Goal: Task Accomplishment & Management: Use online tool/utility

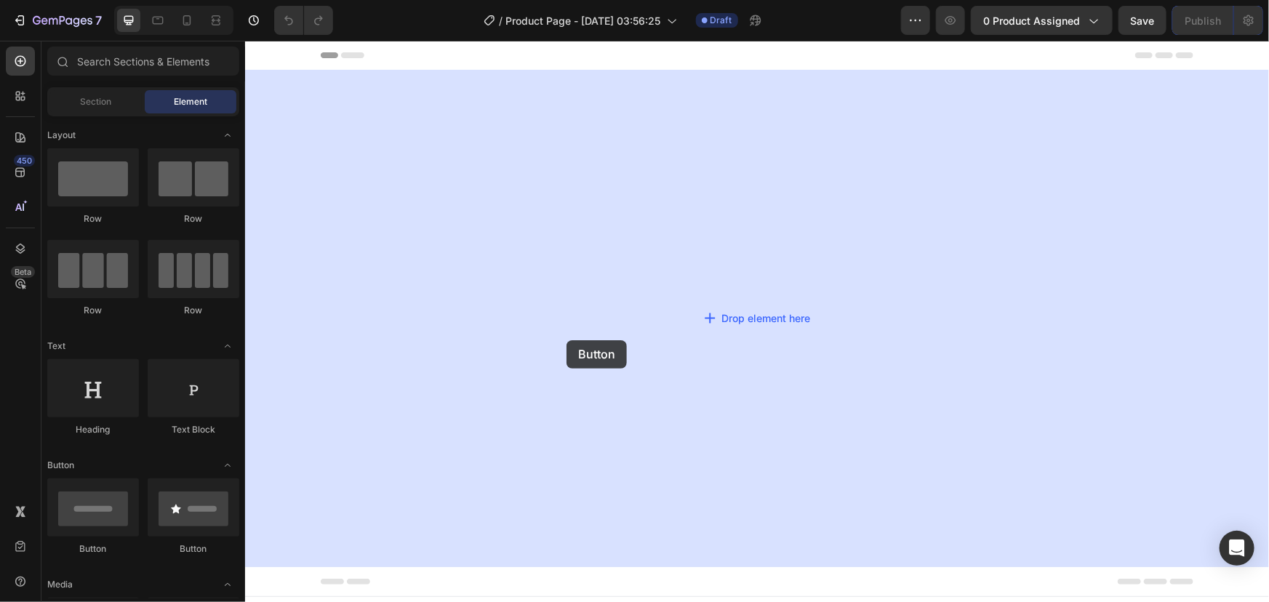
drag, startPoint x: 307, startPoint y: 559, endPoint x: 571, endPoint y: 335, distance: 346.1
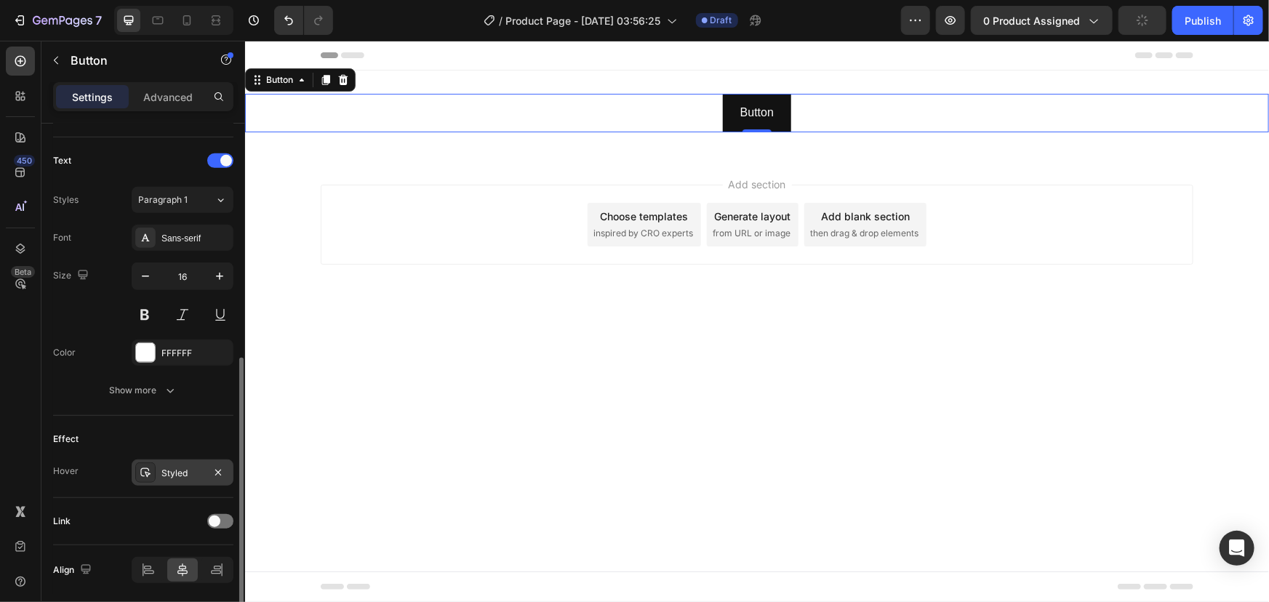
scroll to position [472, 0]
click at [148, 385] on div "Show more" at bounding box center [144, 390] width 68 height 15
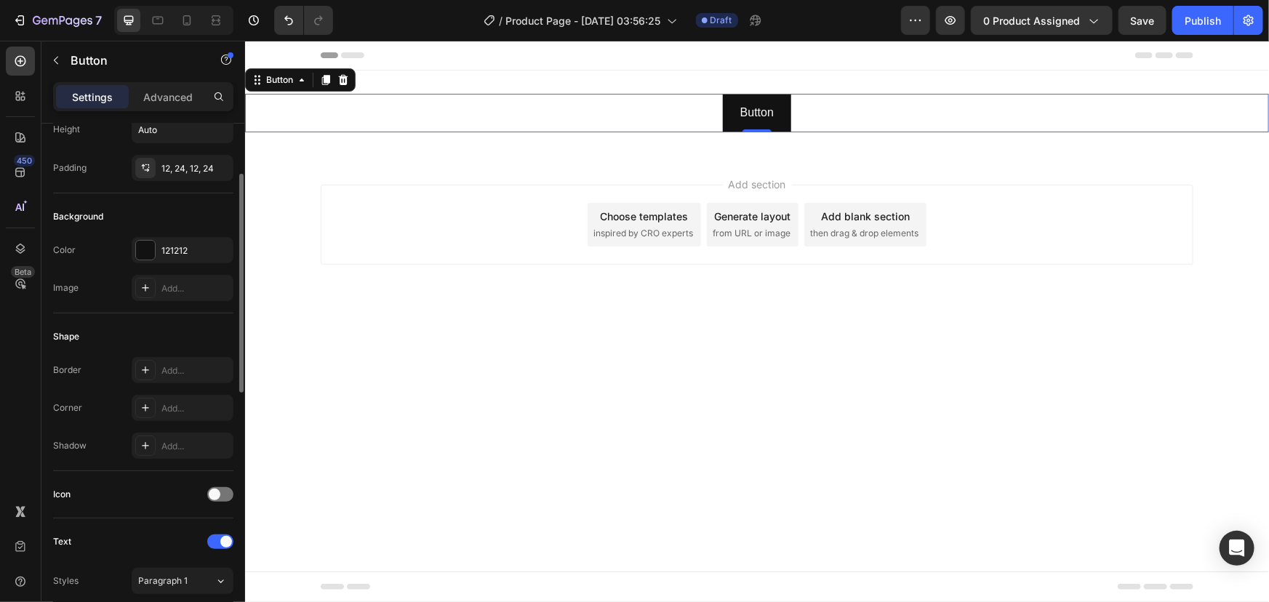
scroll to position [0, 0]
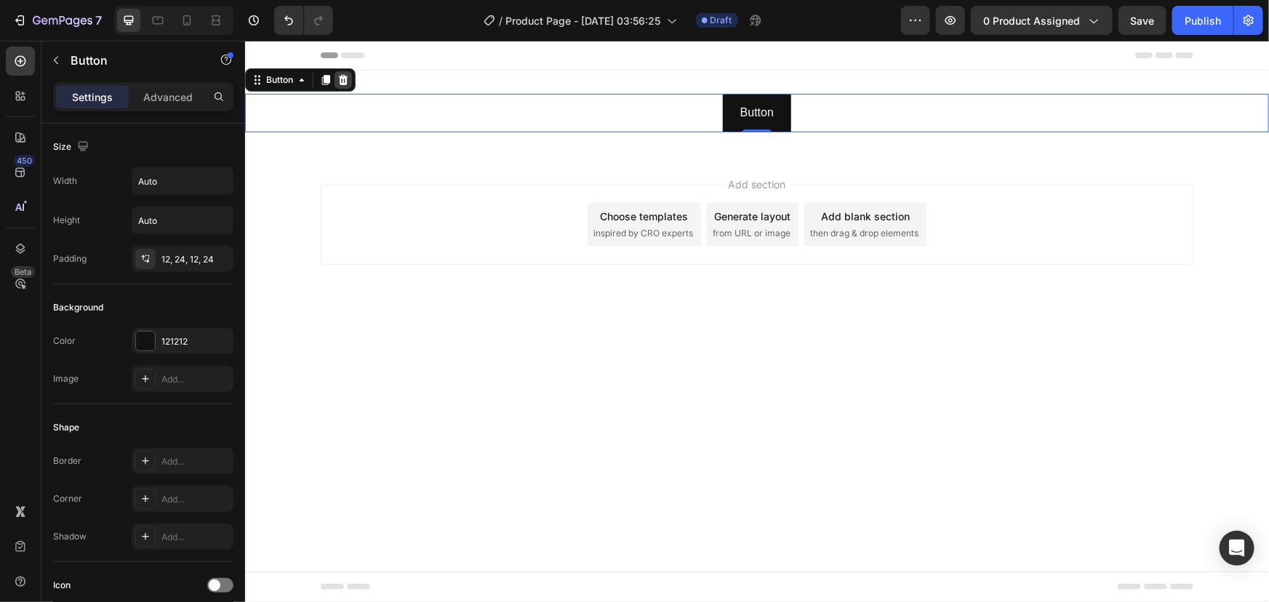
click at [345, 80] on icon at bounding box center [342, 79] width 9 height 10
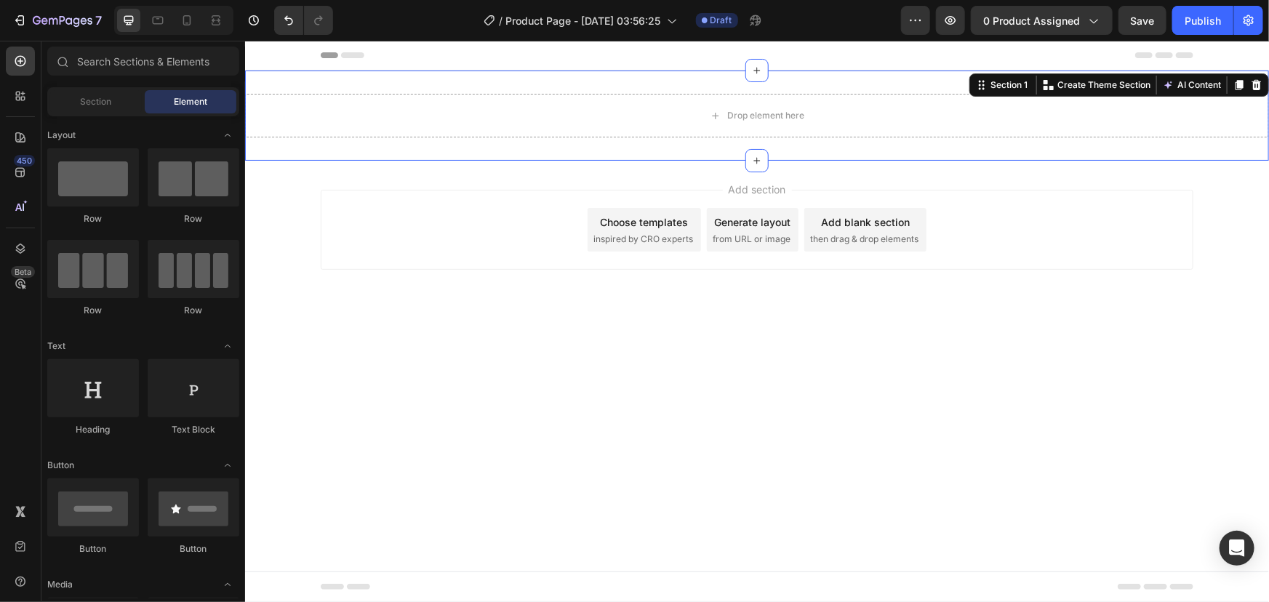
click at [350, 86] on div "Drop element here Section 1 You can create reusable sections Create Theme Secti…" at bounding box center [756, 115] width 1024 height 90
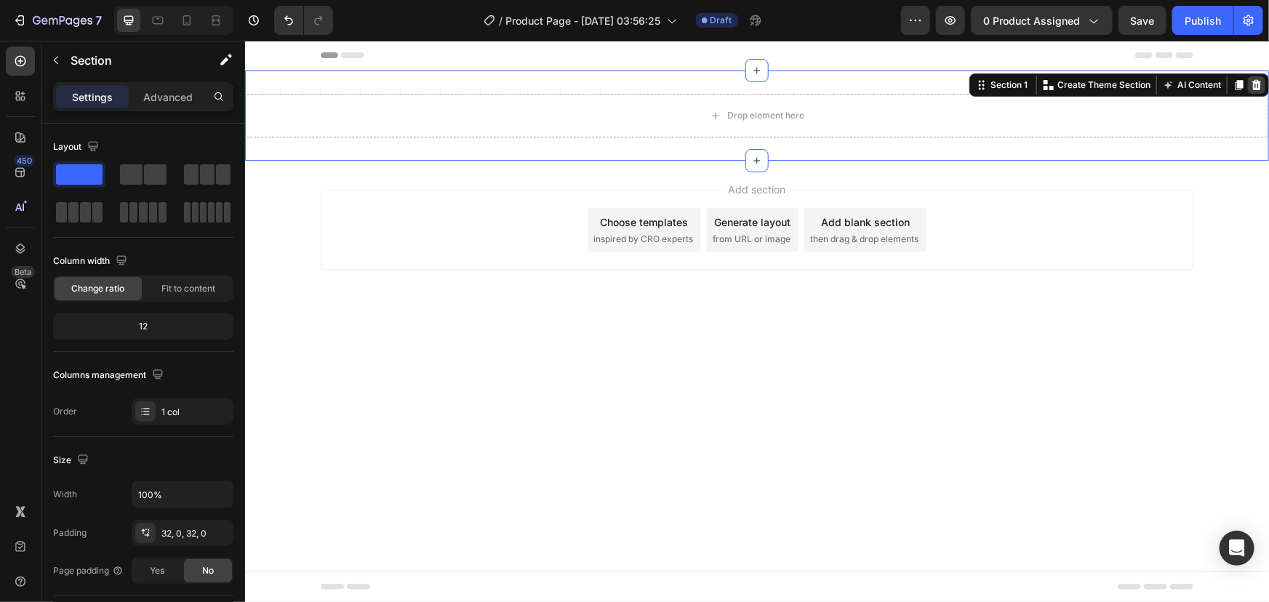
click at [1259, 84] on icon at bounding box center [1255, 84] width 9 height 10
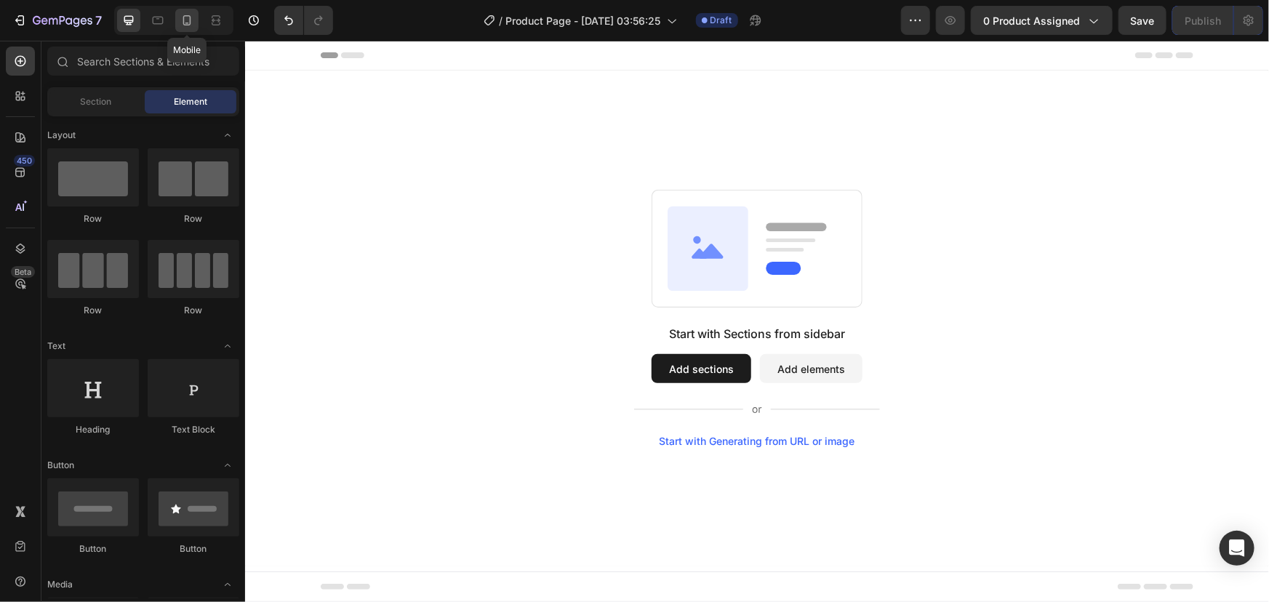
click at [188, 15] on icon at bounding box center [187, 20] width 15 height 15
click at [699, 370] on button "Add sections" at bounding box center [701, 367] width 100 height 29
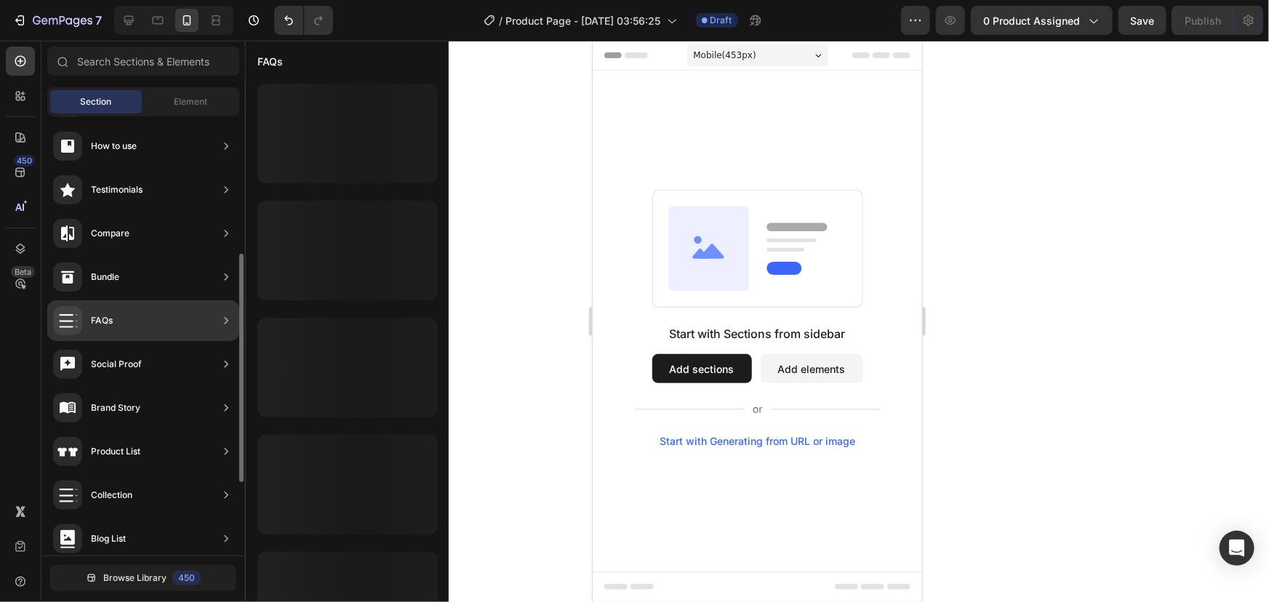
scroll to position [403, 0]
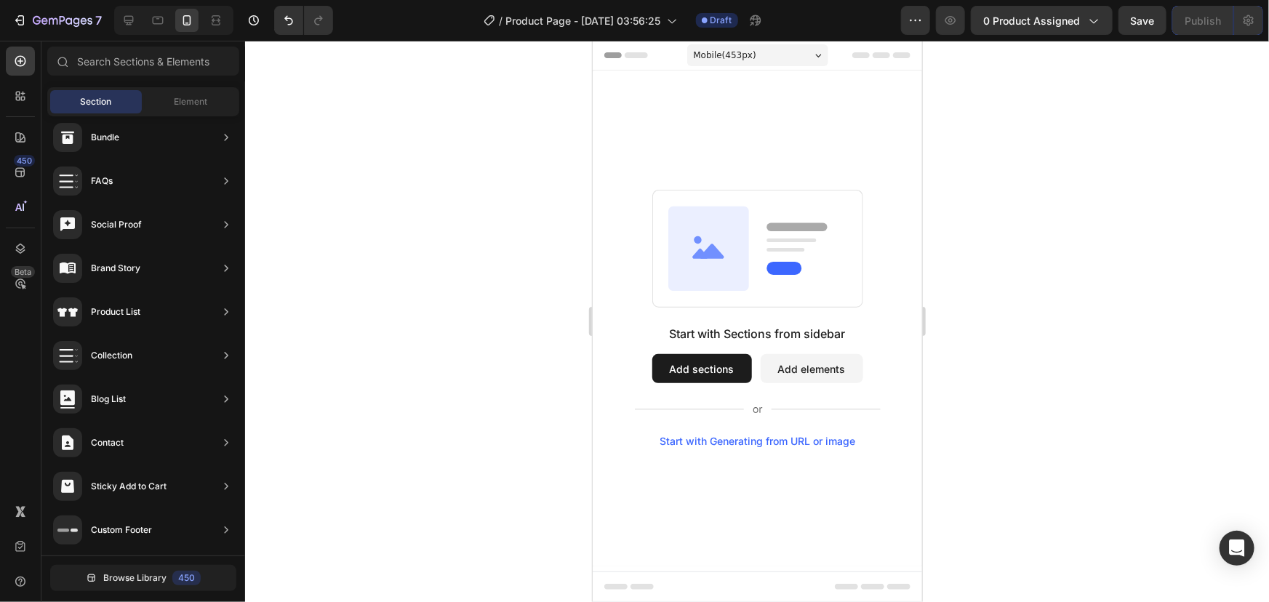
click at [808, 380] on button "Add elements" at bounding box center [811, 367] width 103 height 29
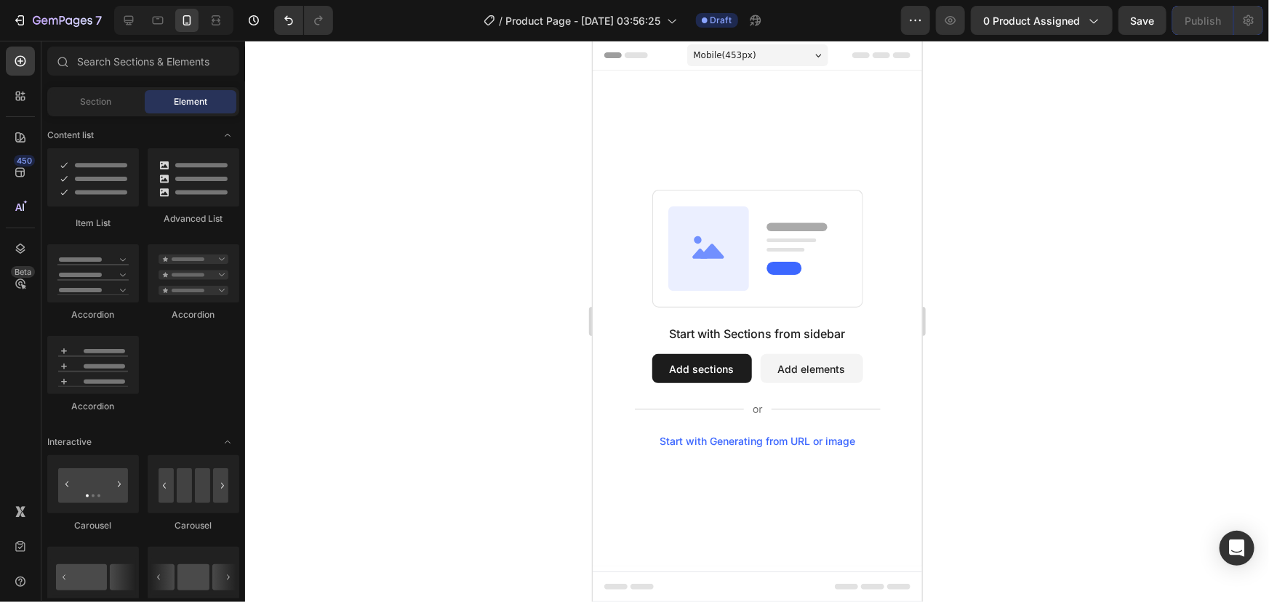
scroll to position [3923, 0]
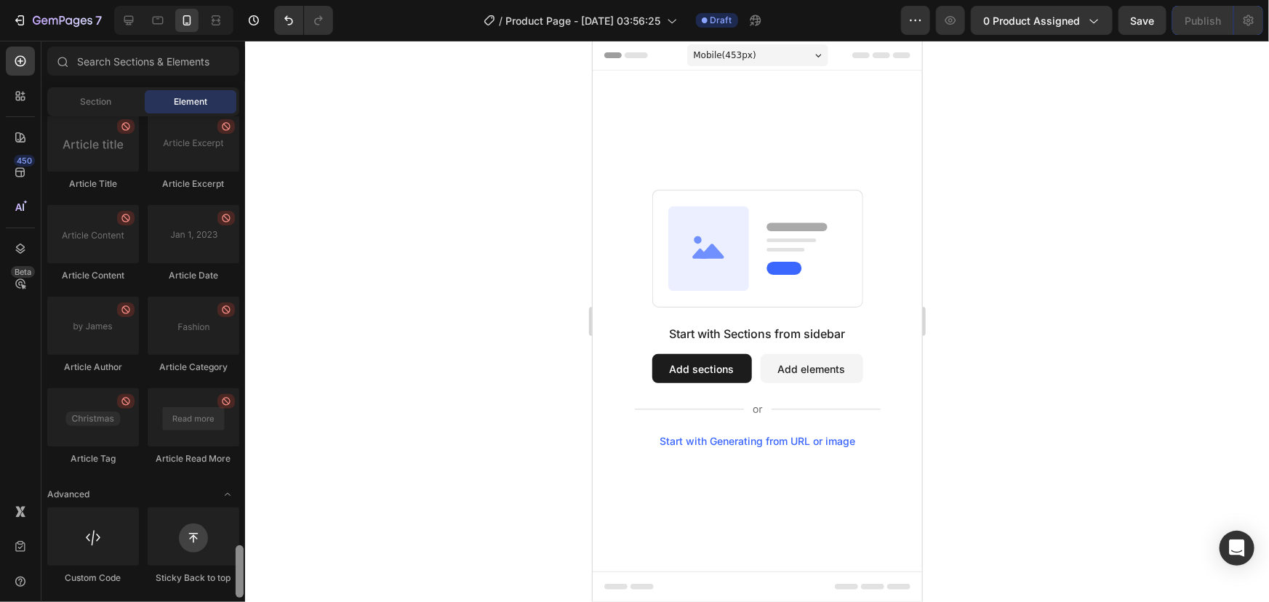
drag, startPoint x: 237, startPoint y: 225, endPoint x: 173, endPoint y: 632, distance: 412.1
click at [173, 0] on html "7 Version history / Product Page - Aug 28, 03:56:25 Draft Preview 0 product ass…" at bounding box center [634, 0] width 1269 height 0
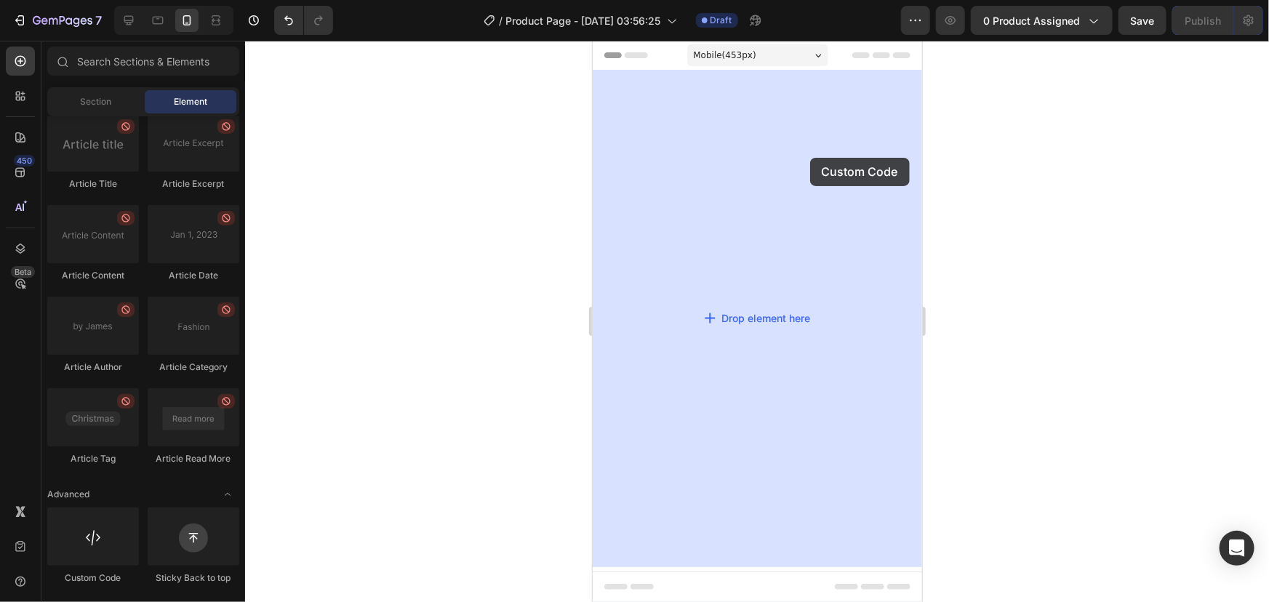
drag, startPoint x: 727, startPoint y: 595, endPoint x: 809, endPoint y: 157, distance: 445.3
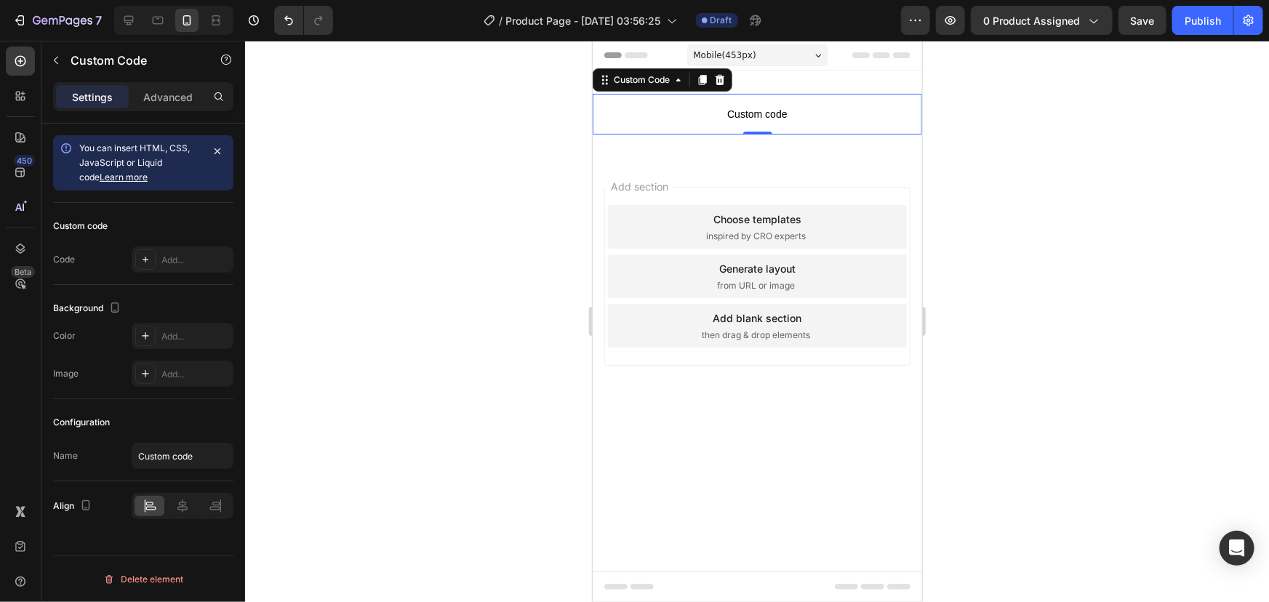
click at [728, 120] on span "Custom code" at bounding box center [756, 113] width 329 height 17
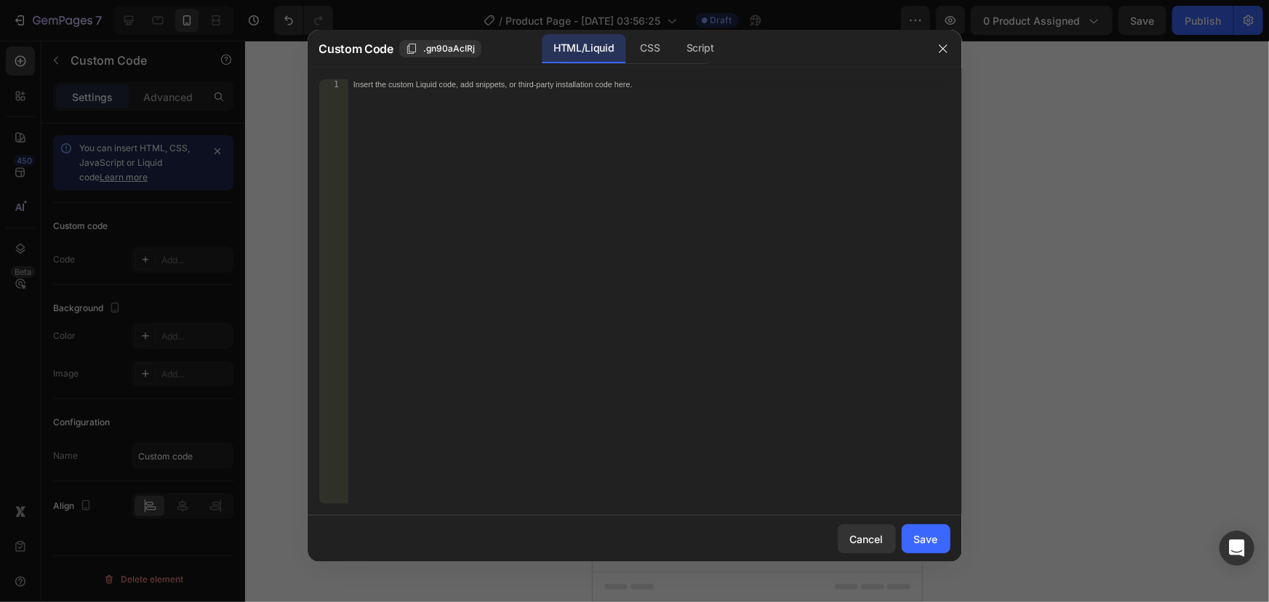
click at [729, 121] on div "Insert the custom Liquid code, add snippets, or third-party installation code h…" at bounding box center [648, 301] width 602 height 445
paste textarea "</div>"
type textarea "</div>"
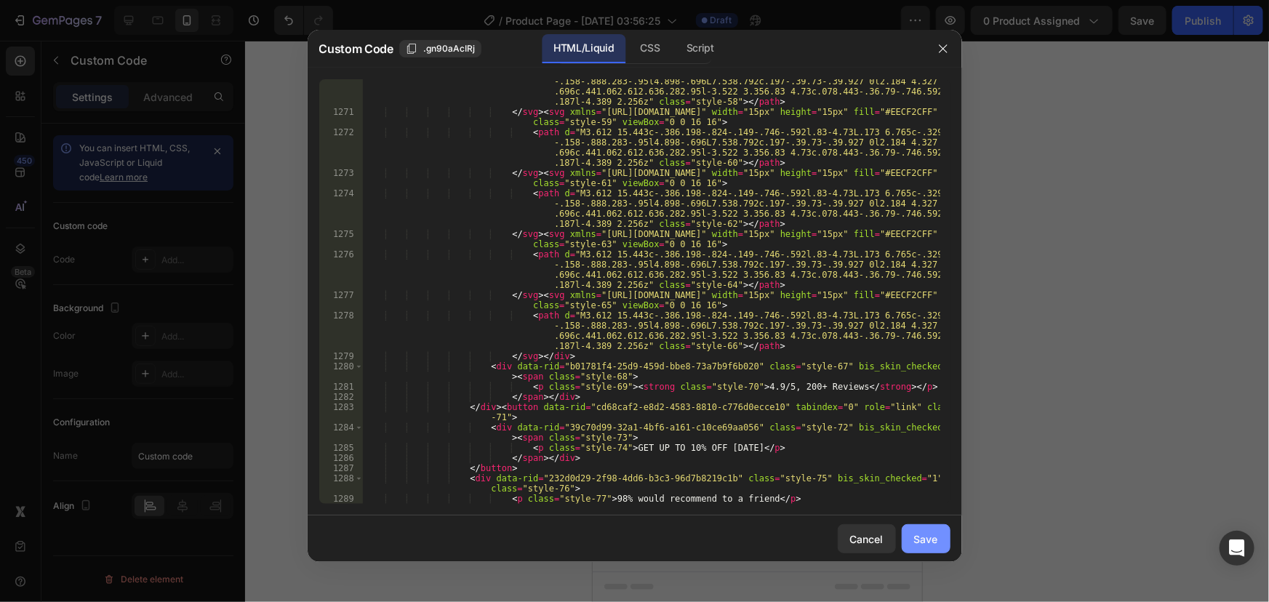
click at [946, 540] on button "Save" at bounding box center [925, 538] width 49 height 29
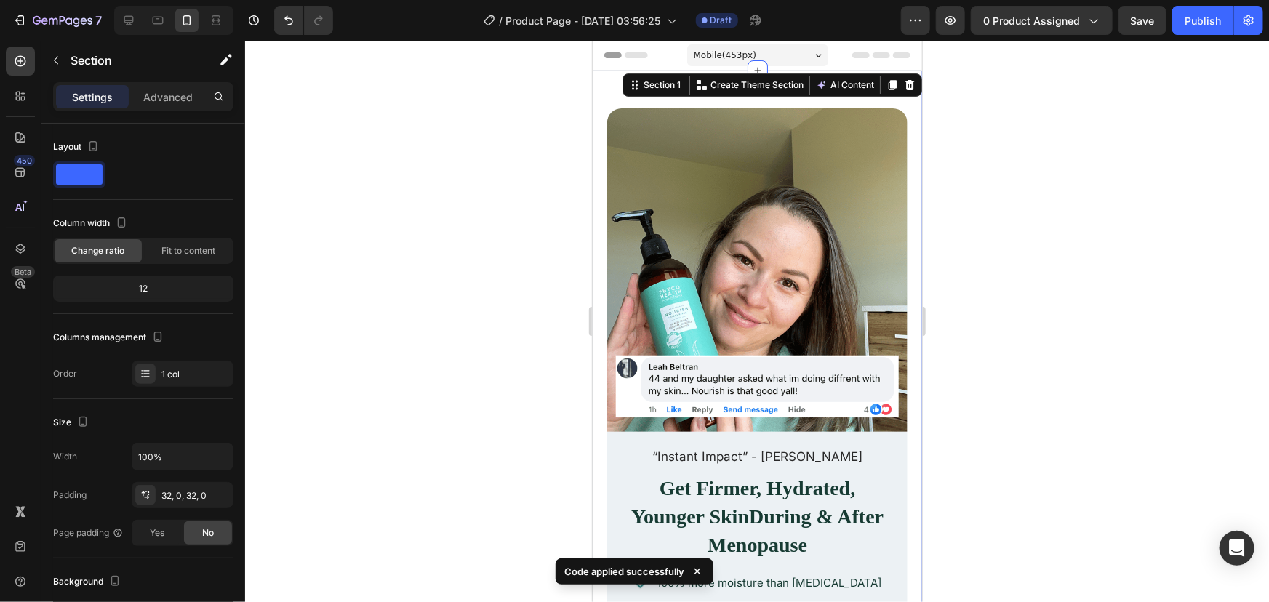
click at [839, 86] on div "“Instant Impact” - Karen E. Get Firmer, Hydrated, Younger Skin During & After M…" at bounding box center [756, 456] width 329 height 772
click at [217, 491] on icon "button" at bounding box center [218, 495] width 12 height 12
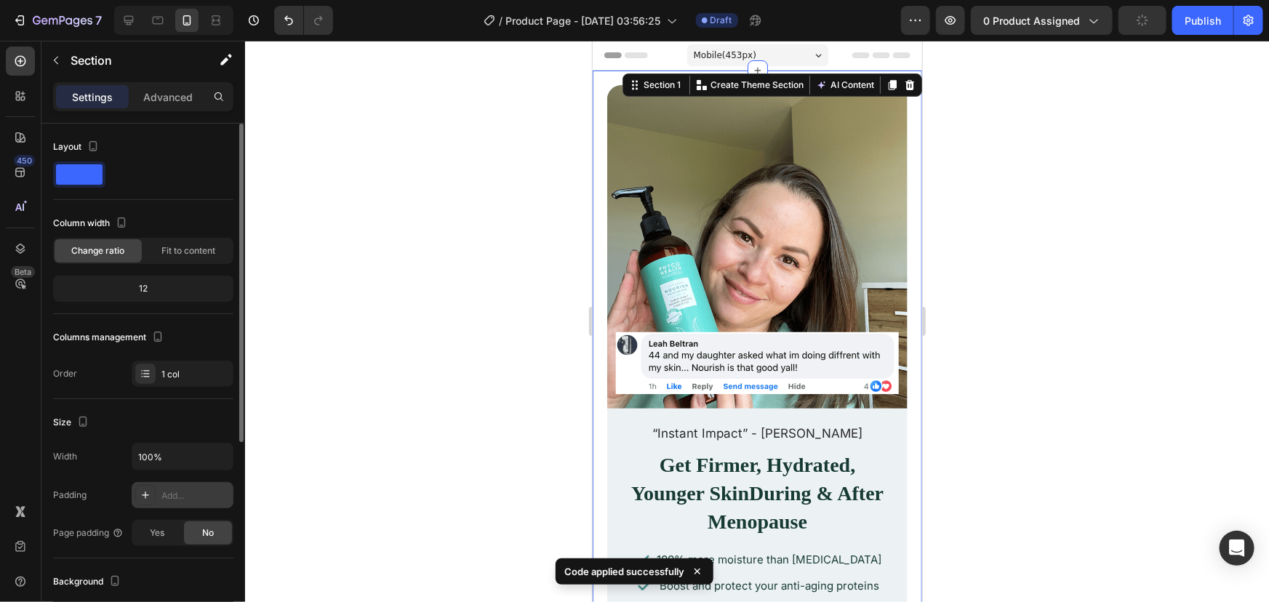
click at [971, 355] on div at bounding box center [757, 321] width 1024 height 561
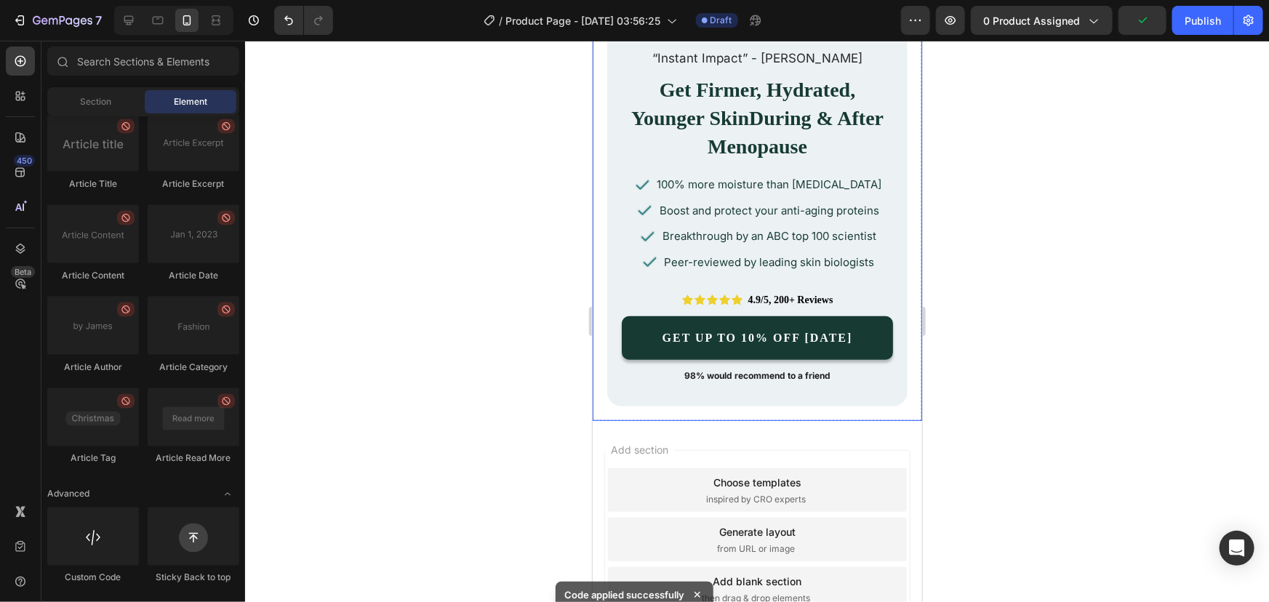
scroll to position [396, 0]
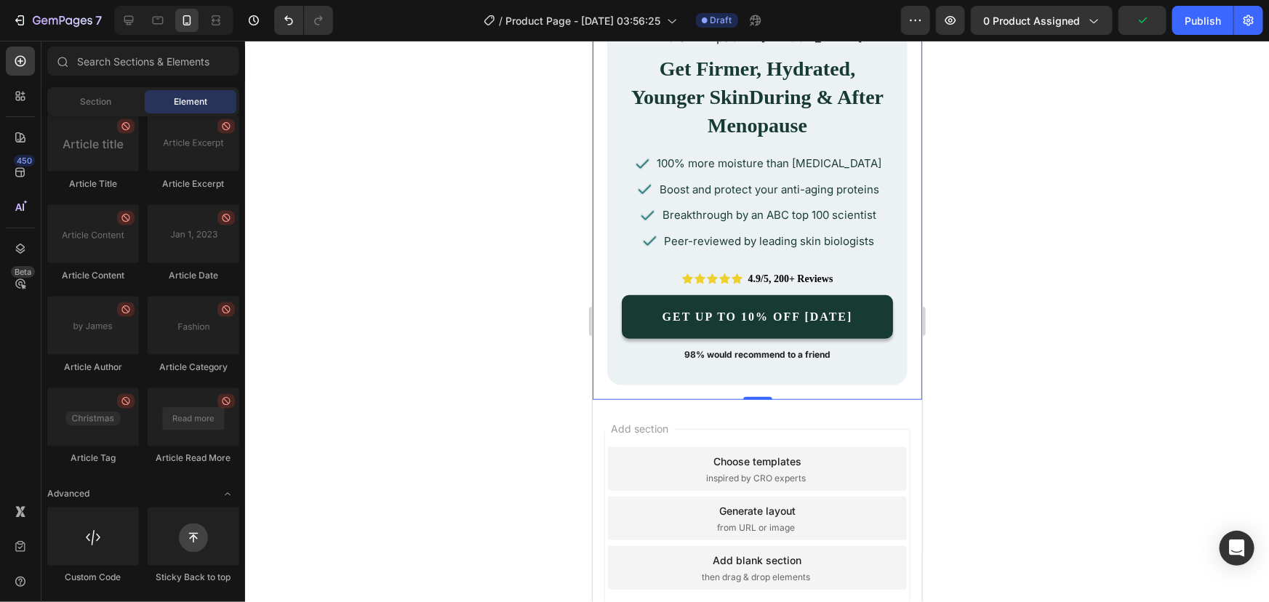
click at [762, 318] on p "GET UP TO 10% OFF [DATE]" at bounding box center [756, 316] width 225 height 15
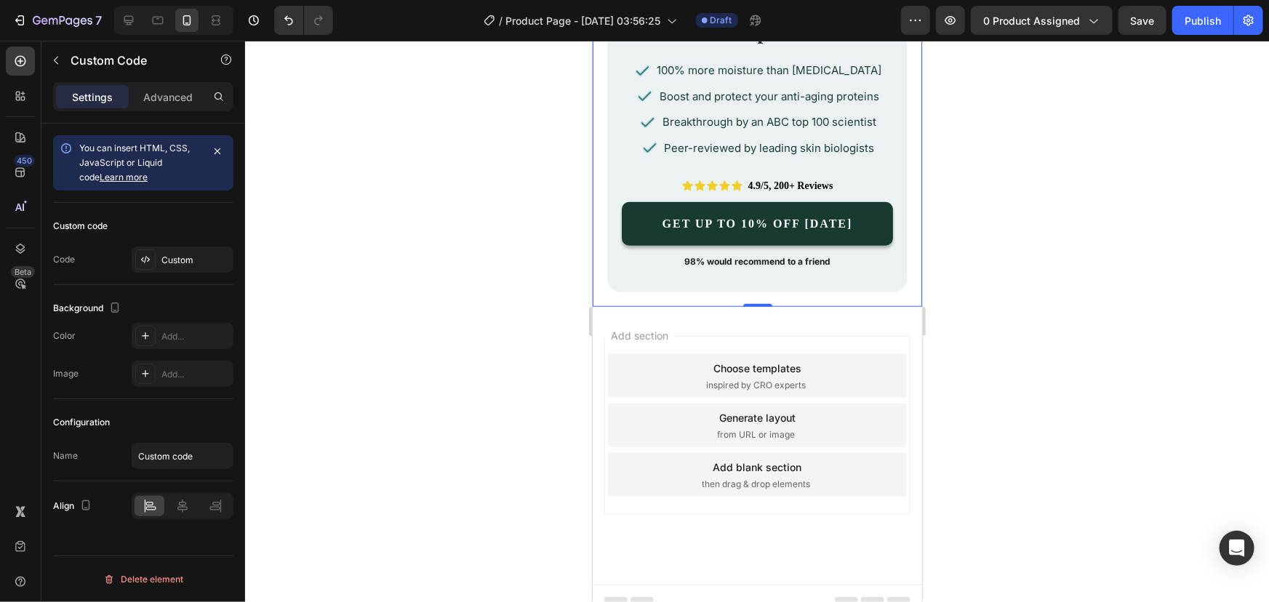
scroll to position [502, 0]
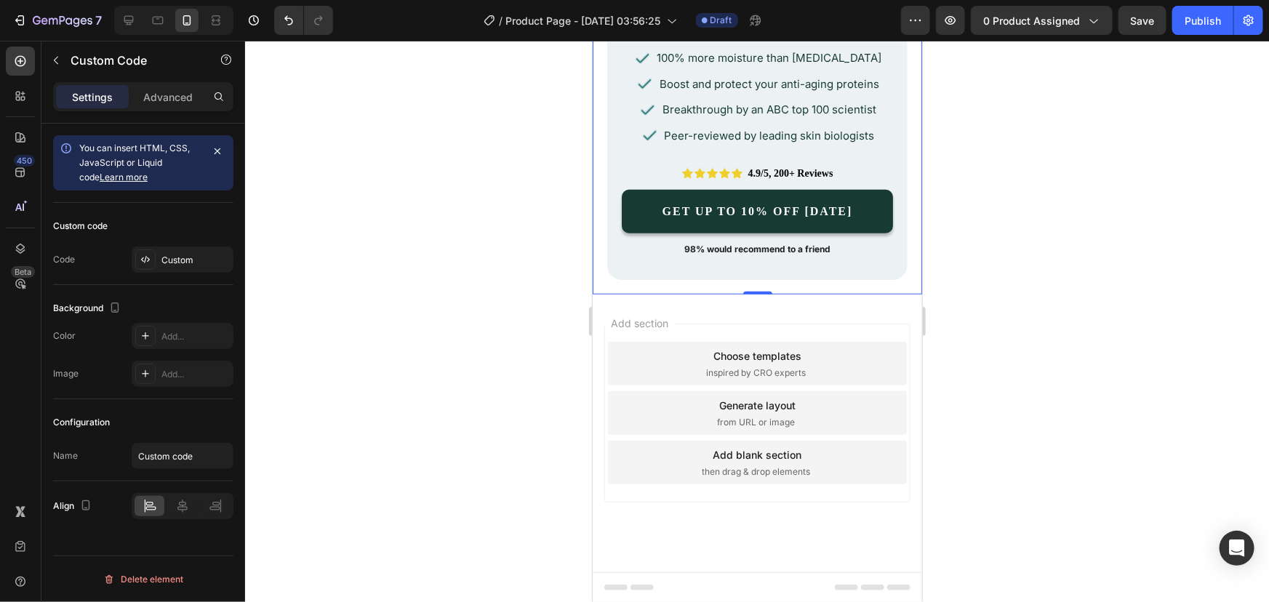
click at [706, 159] on div "“Instant Impact” - Karen E. Get Firmer, Hydrated, Younger Skin During & After M…" at bounding box center [756, 89] width 300 height 335
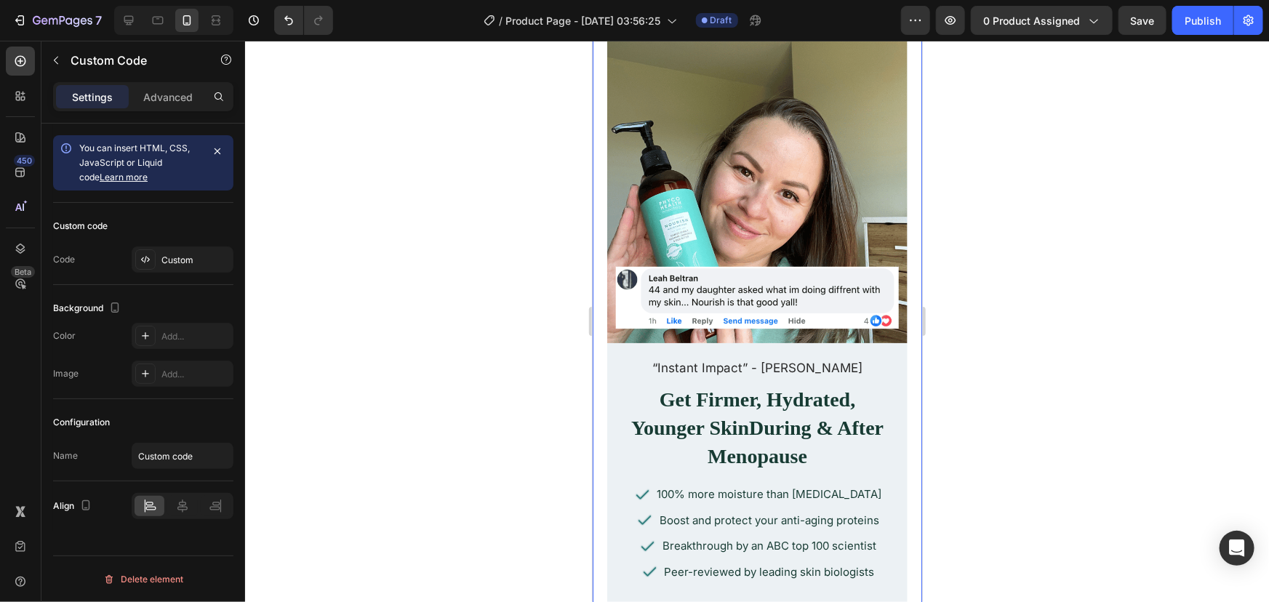
scroll to position [0, 0]
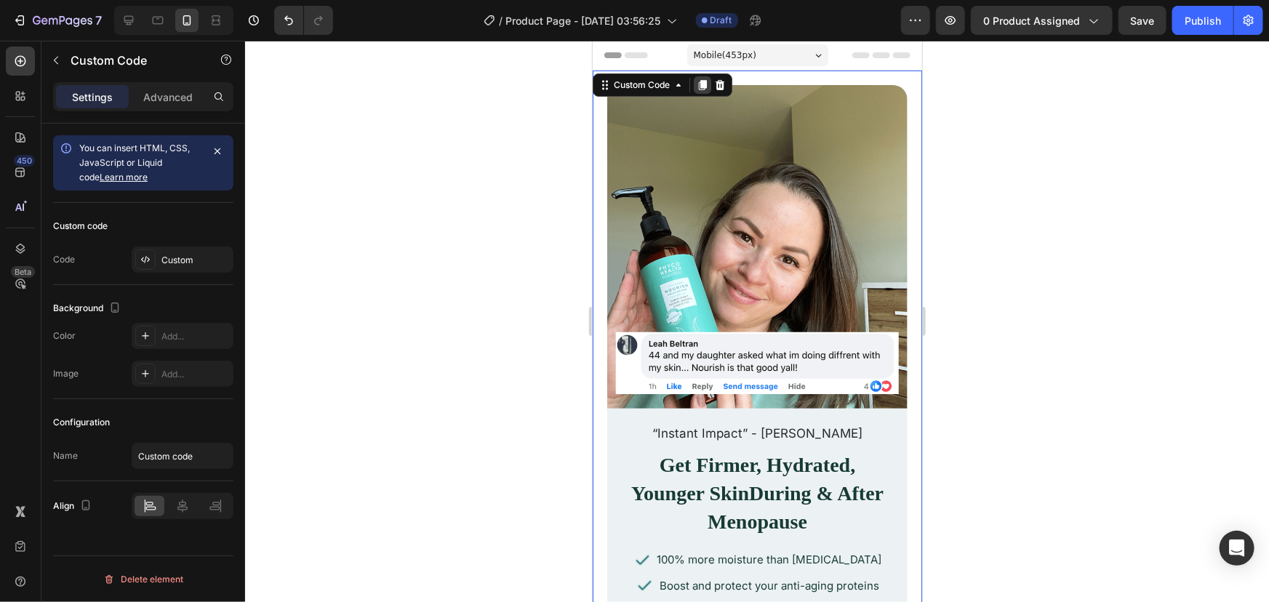
click at [706, 87] on icon at bounding box center [702, 85] width 12 height 12
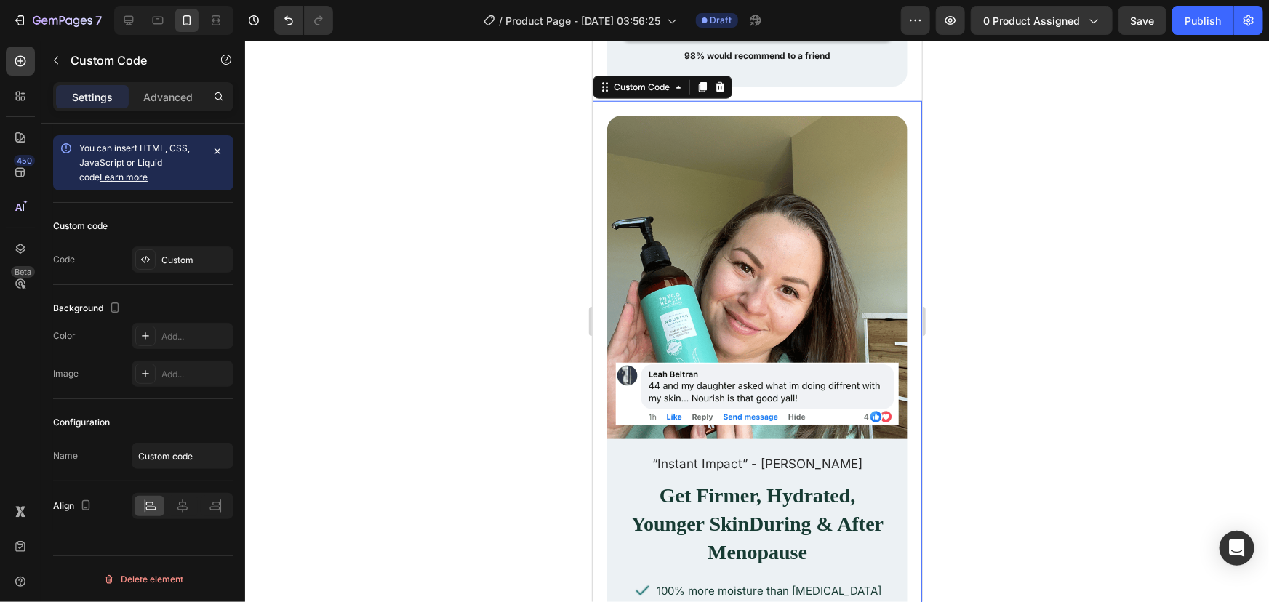
scroll to position [704, 0]
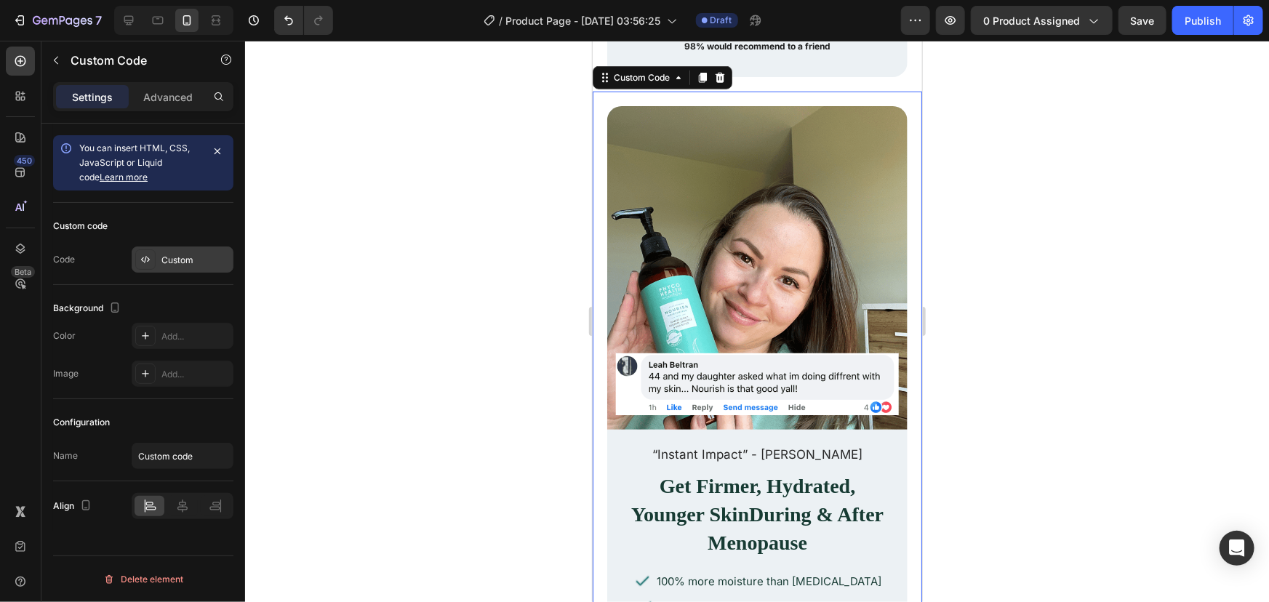
click at [175, 254] on div "Custom" at bounding box center [195, 260] width 68 height 13
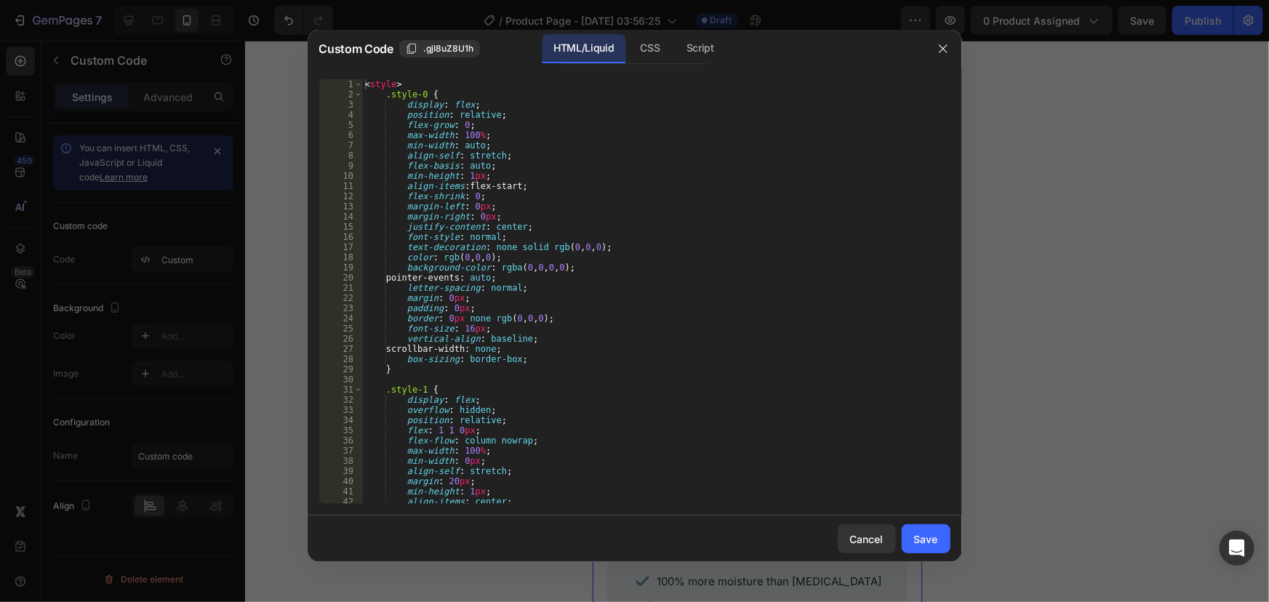
click at [493, 334] on div "< style > .style-0 { display : flex ; position : relative ; flex-grow : 0 ; max…" at bounding box center [651, 301] width 578 height 445
type textarea "</div> </div>"
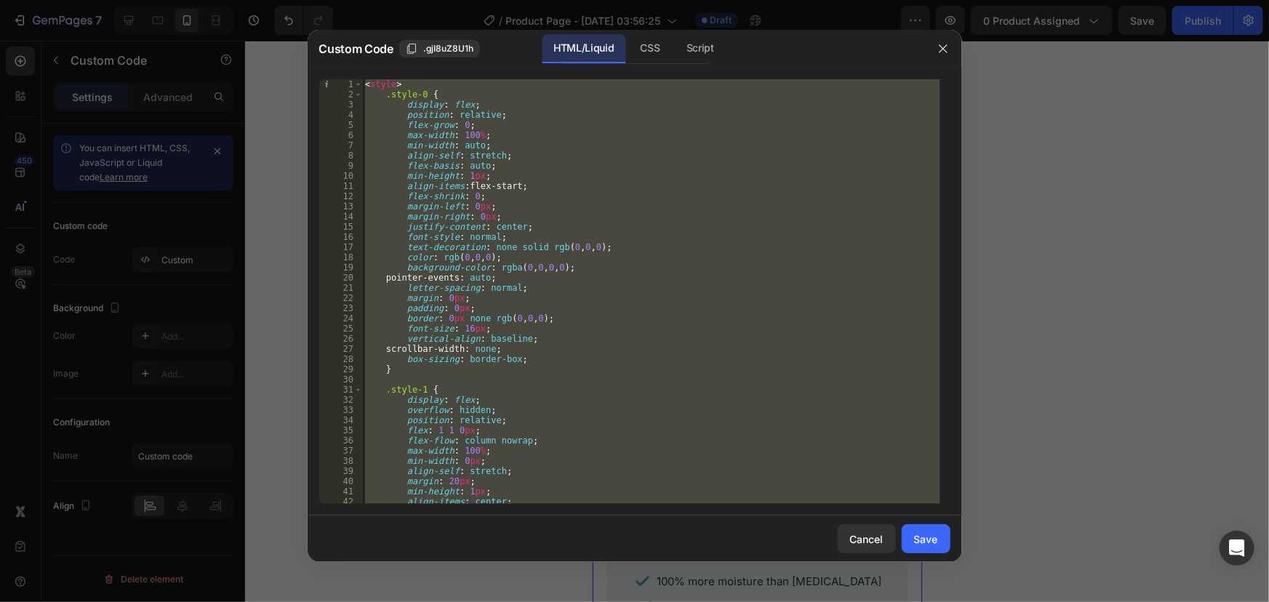
paste textarea
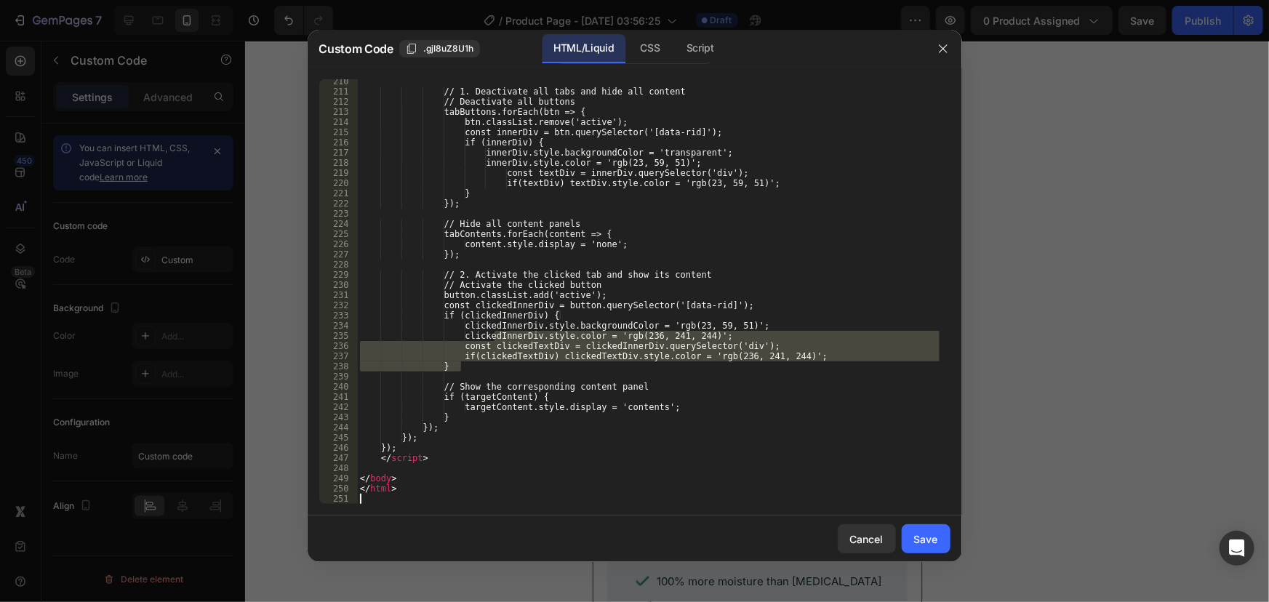
drag, startPoint x: 493, startPoint y: 334, endPoint x: 847, endPoint y: 573, distance: 426.9
click at [847, 573] on div "Custom Code .gjI8uZ8U1h HTML/Liquid CSS Script 210 211 212 213 214 215 216 217 …" at bounding box center [634, 301] width 1269 height 602
type textarea "</html>"
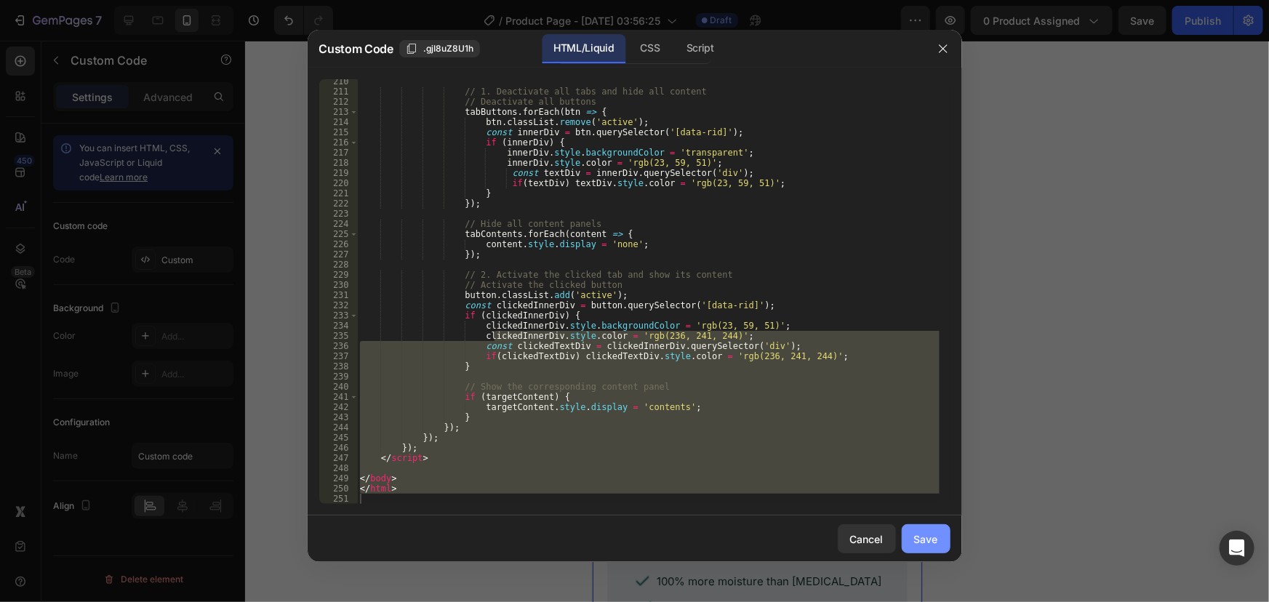
click at [909, 547] on button "Save" at bounding box center [925, 538] width 49 height 29
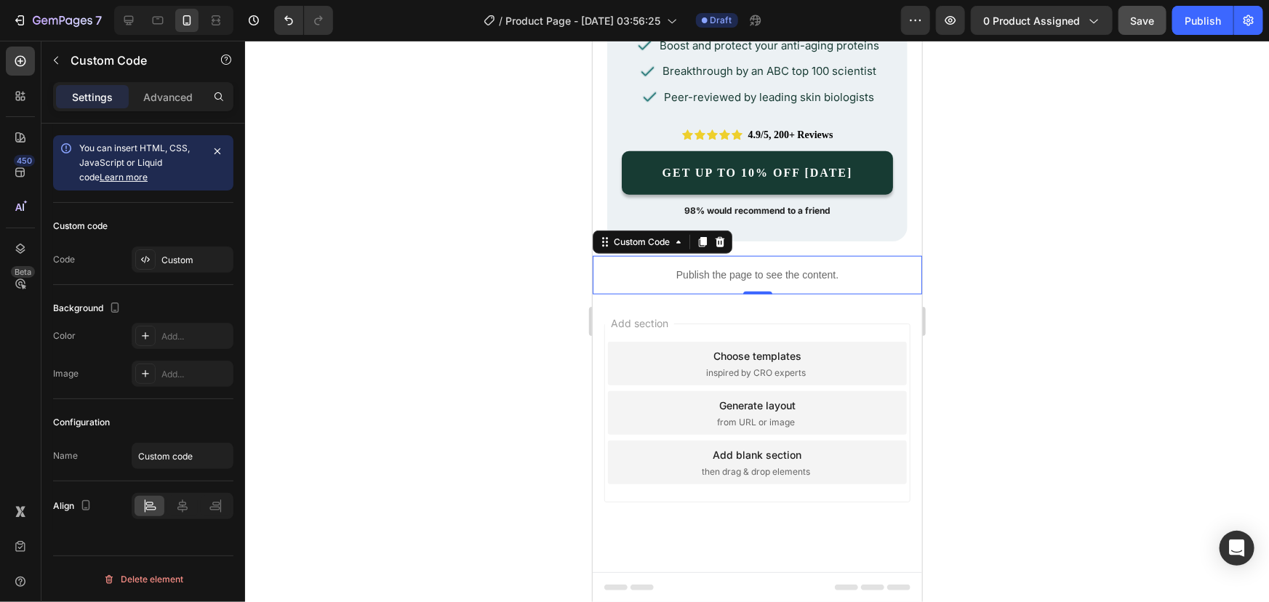
click at [1145, 31] on button "Save" at bounding box center [1142, 20] width 48 height 29
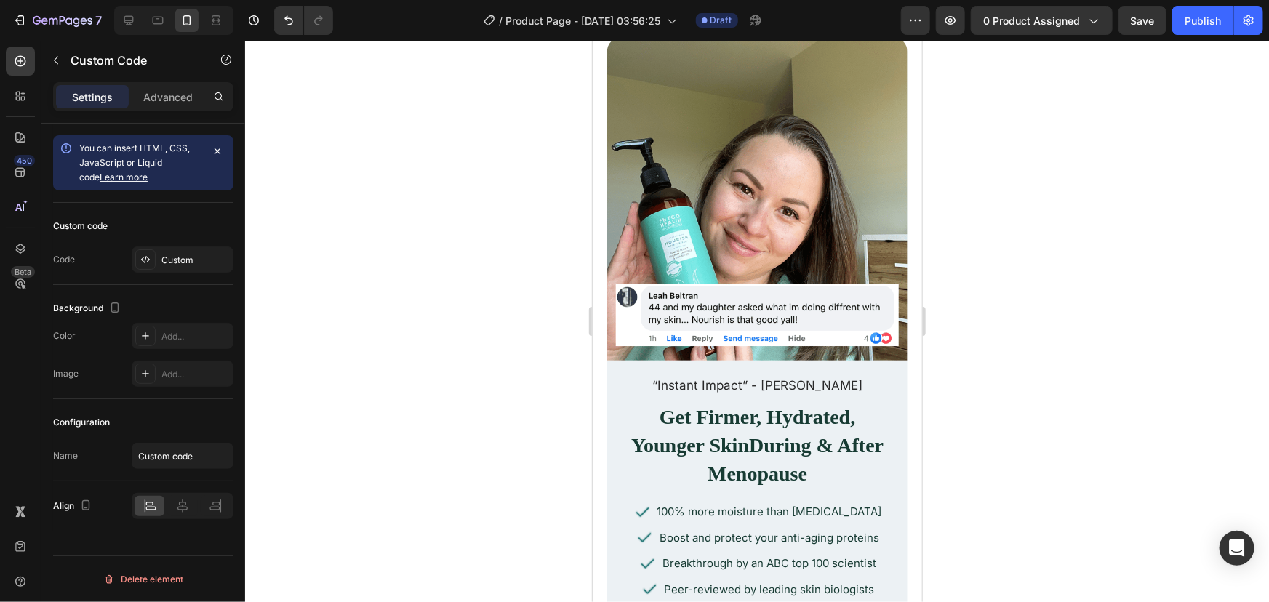
scroll to position [0, 0]
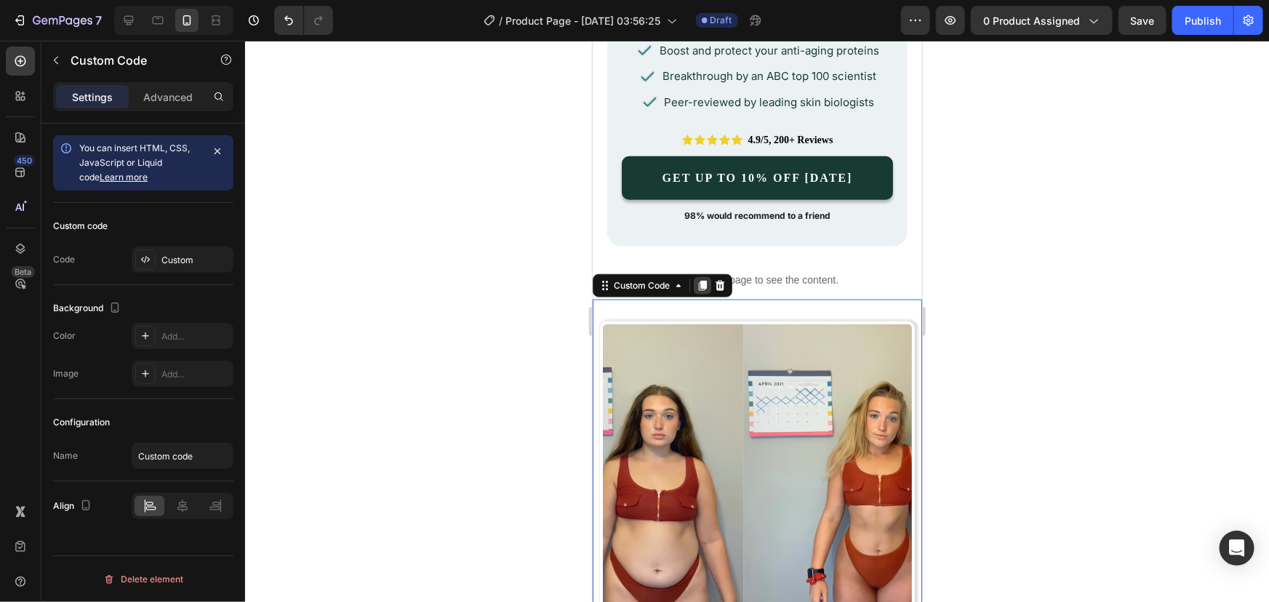
click at [699, 284] on icon at bounding box center [702, 286] width 8 height 10
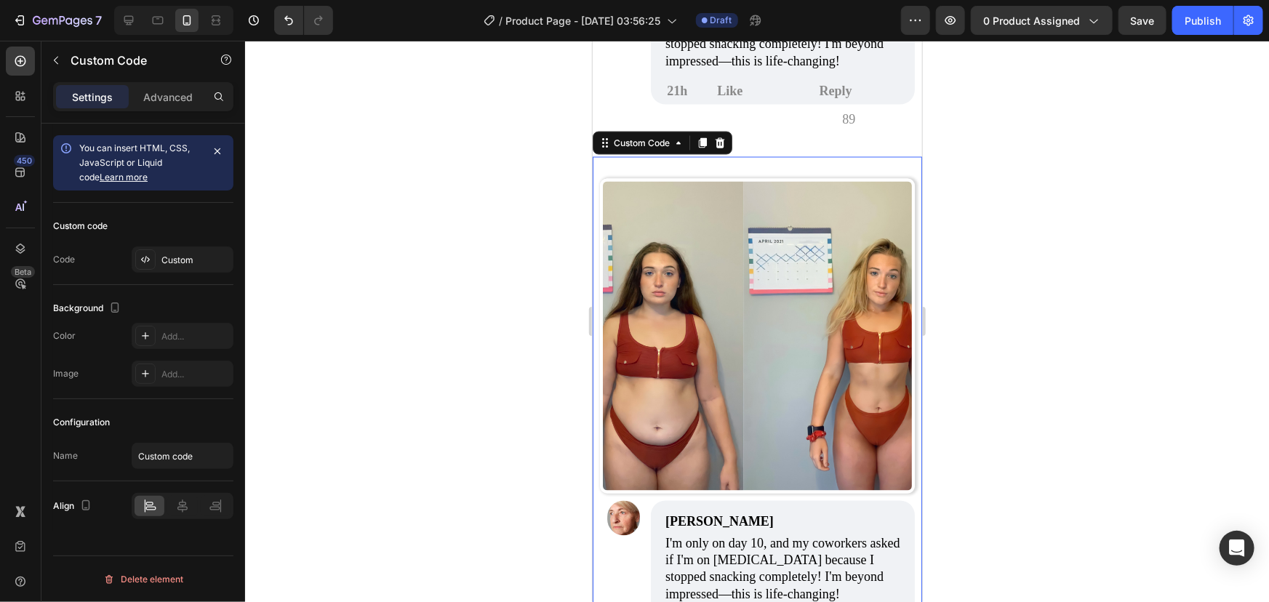
scroll to position [1243, 0]
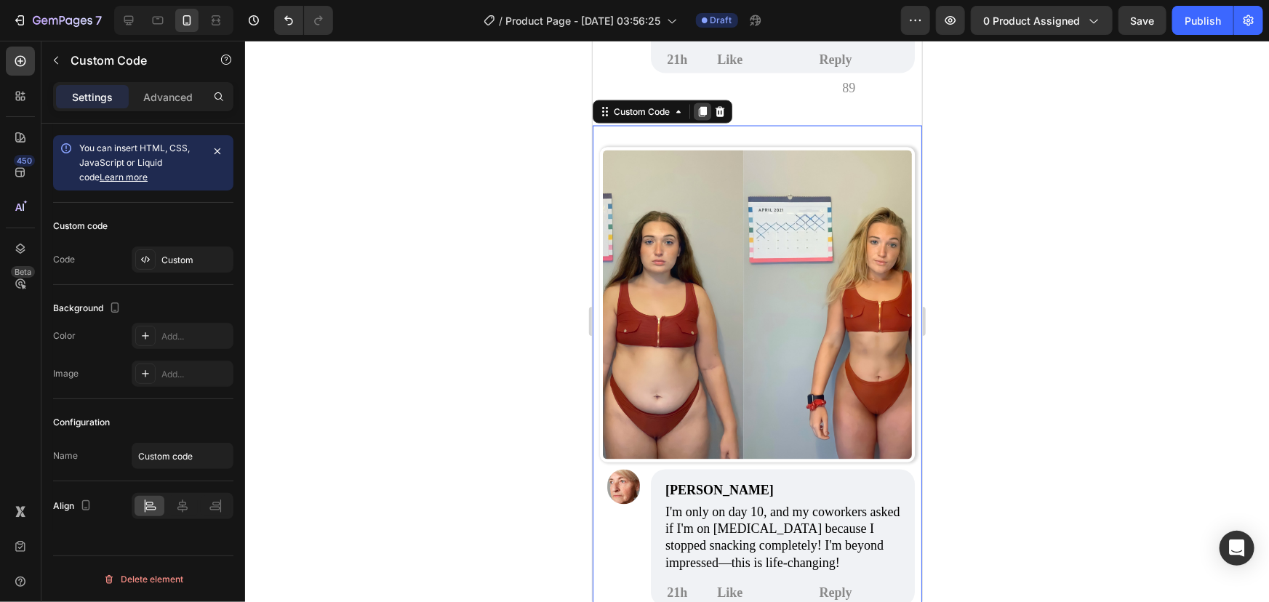
click at [702, 103] on div at bounding box center [701, 111] width 17 height 17
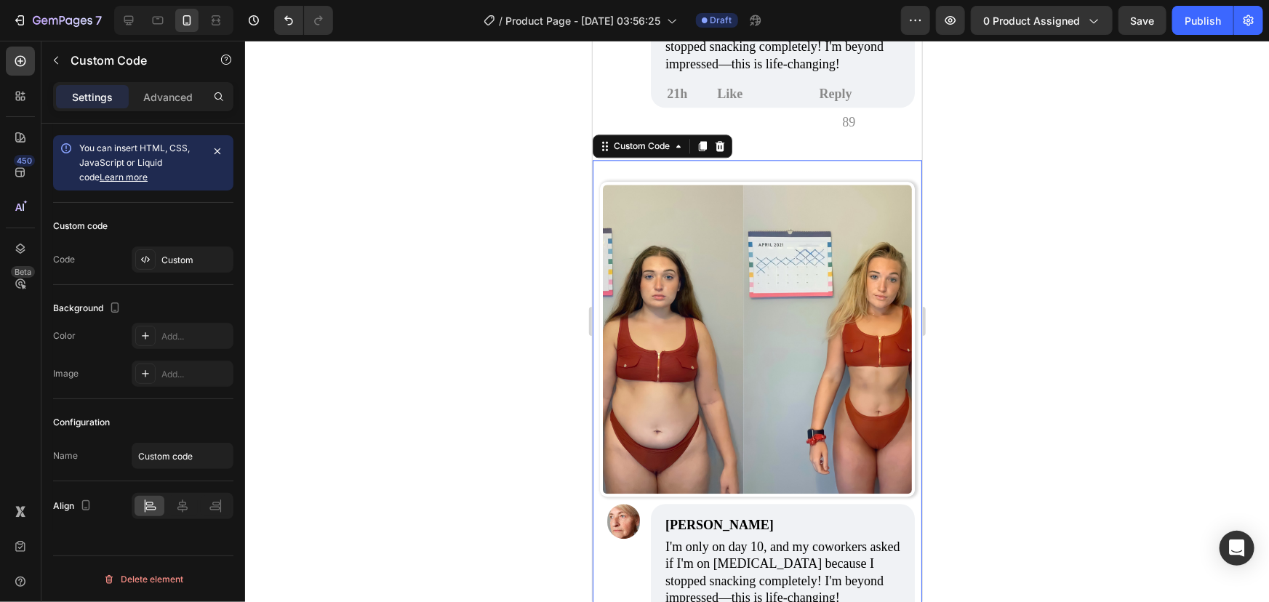
click at [702, 137] on div at bounding box center [701, 145] width 17 height 17
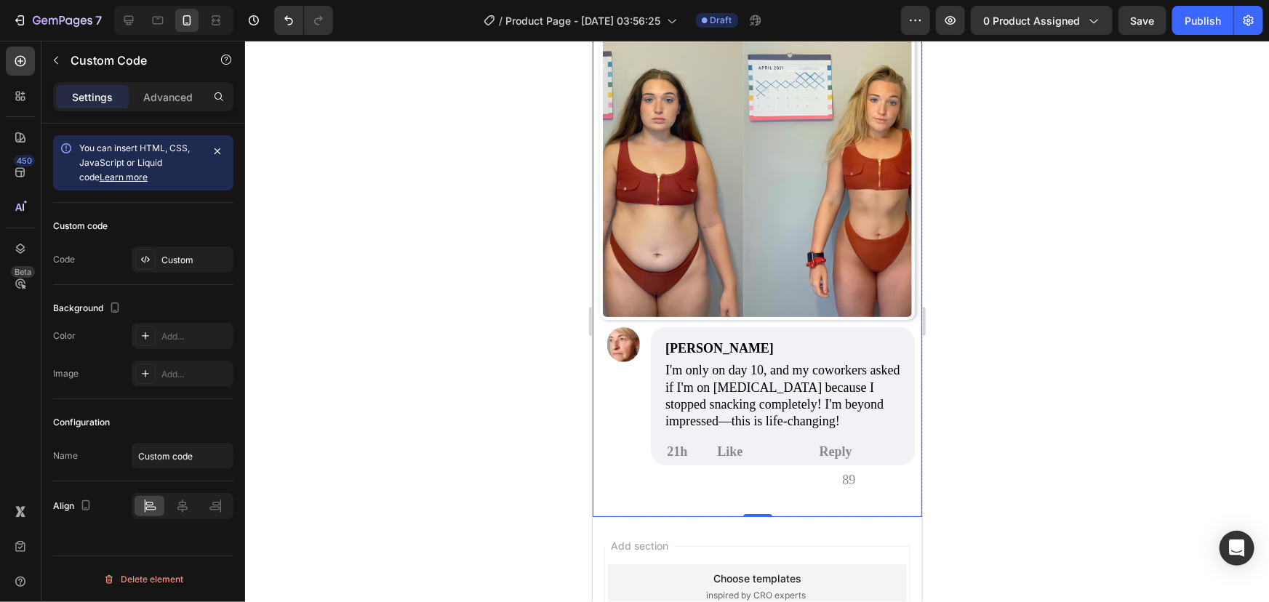
scroll to position [2540, 0]
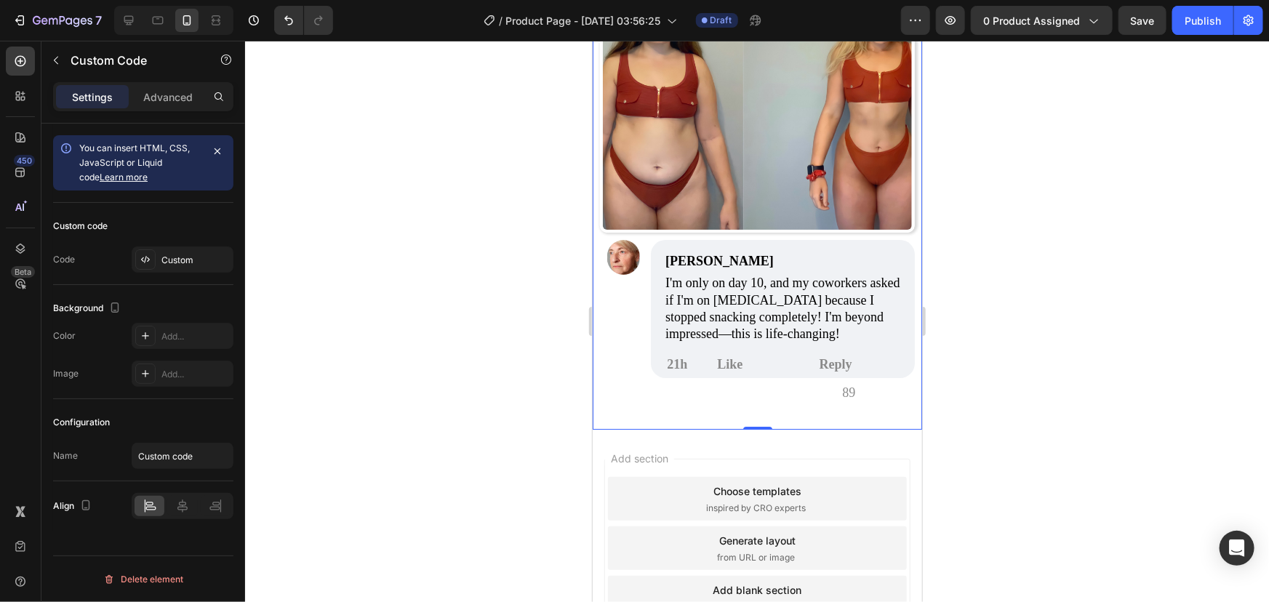
click at [743, 350] on div "Like" at bounding box center [729, 364] width 53 height 28
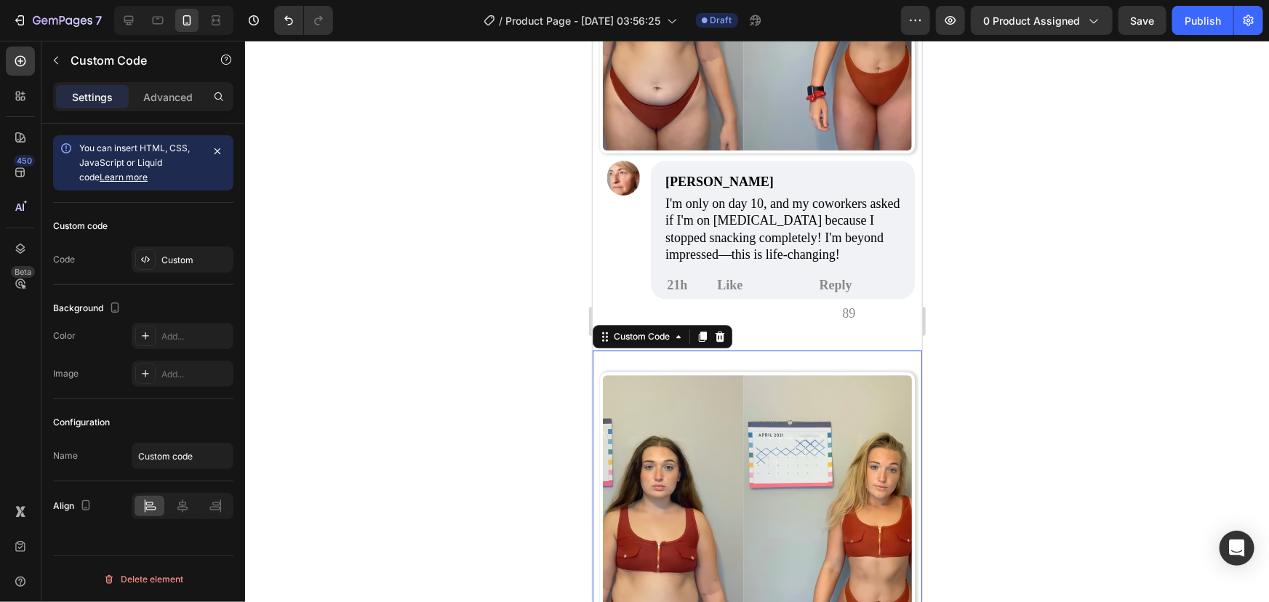
scroll to position [2084, 0]
click at [703, 332] on icon at bounding box center [702, 337] width 8 height 10
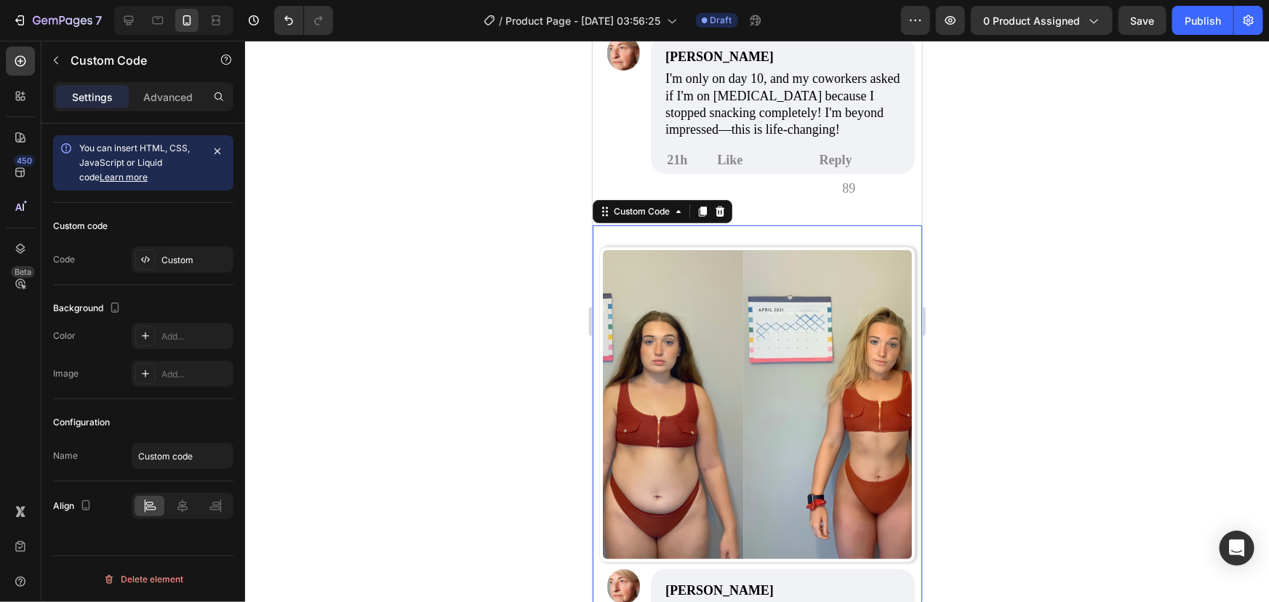
scroll to position [2757, 0]
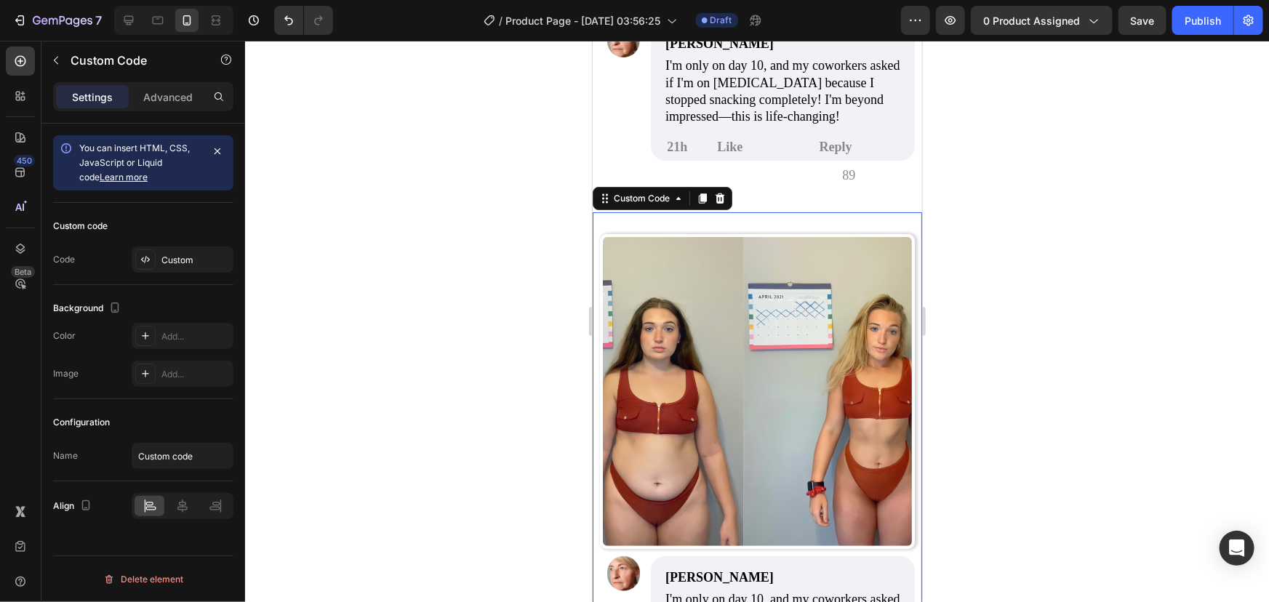
click at [174, 276] on div "Custom code Code Custom" at bounding box center [143, 244] width 180 height 82
click at [164, 261] on div "Custom" at bounding box center [195, 260] width 68 height 13
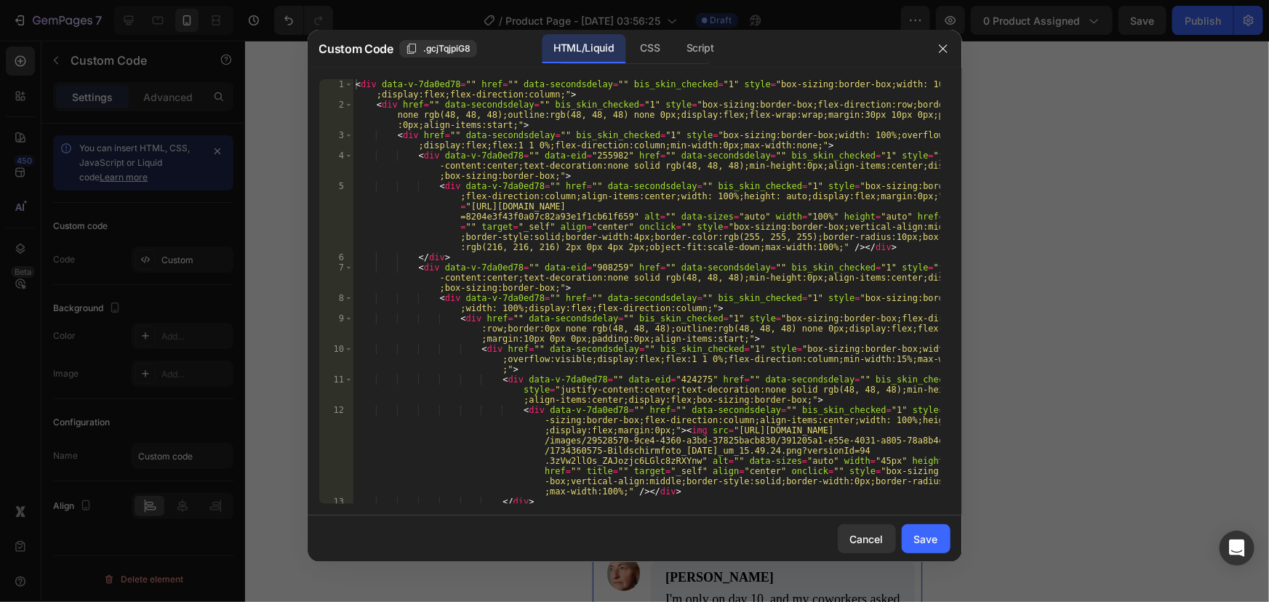
click at [523, 211] on div "< div data-v-7da0ed78 = "" href = "" data-secondsdelay = "" bis_skin_checked = …" at bounding box center [646, 306] width 587 height 455
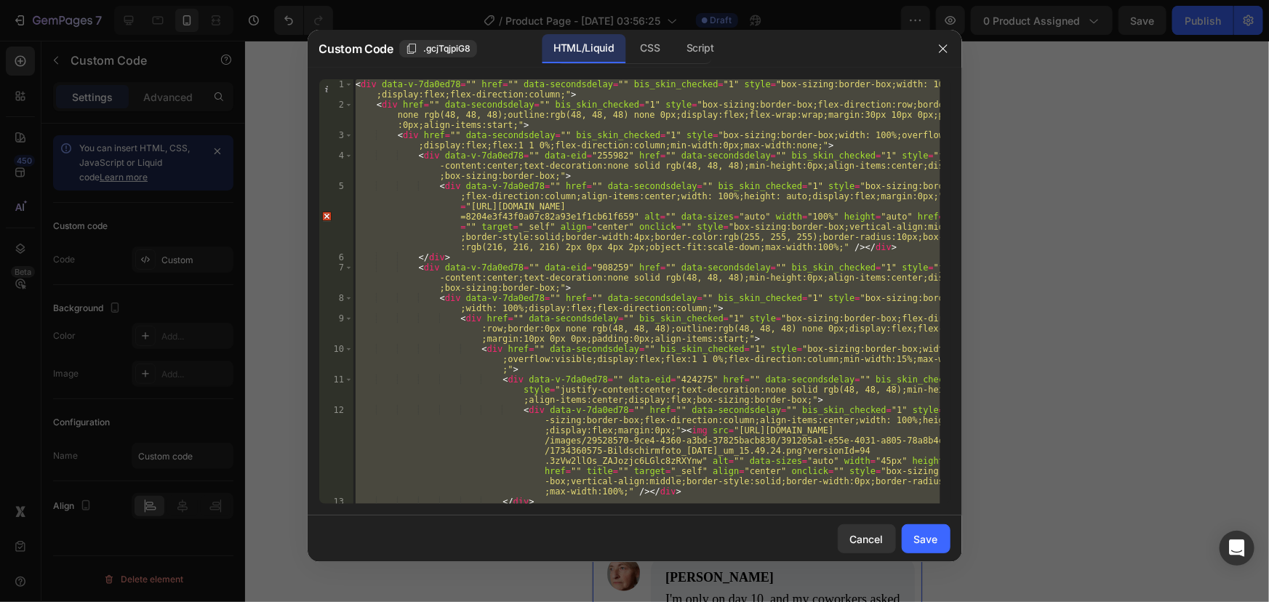
paste textarea
type textarea "</div>"
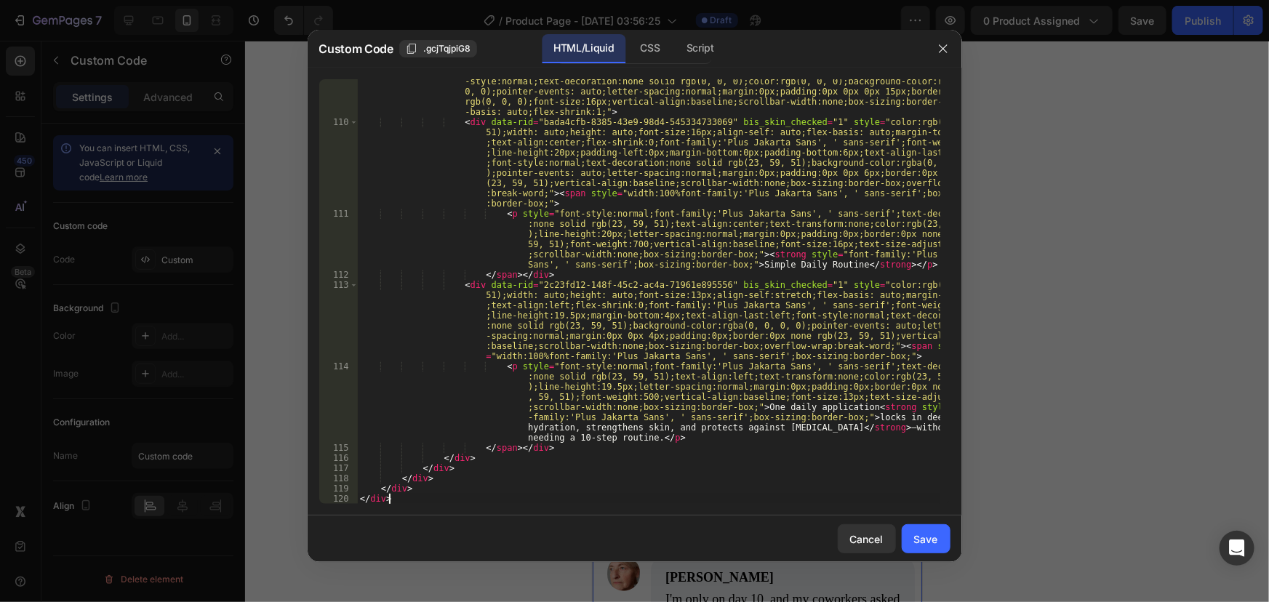
scroll to position [4847, 0]
click at [945, 524] on button "Save" at bounding box center [925, 538] width 49 height 29
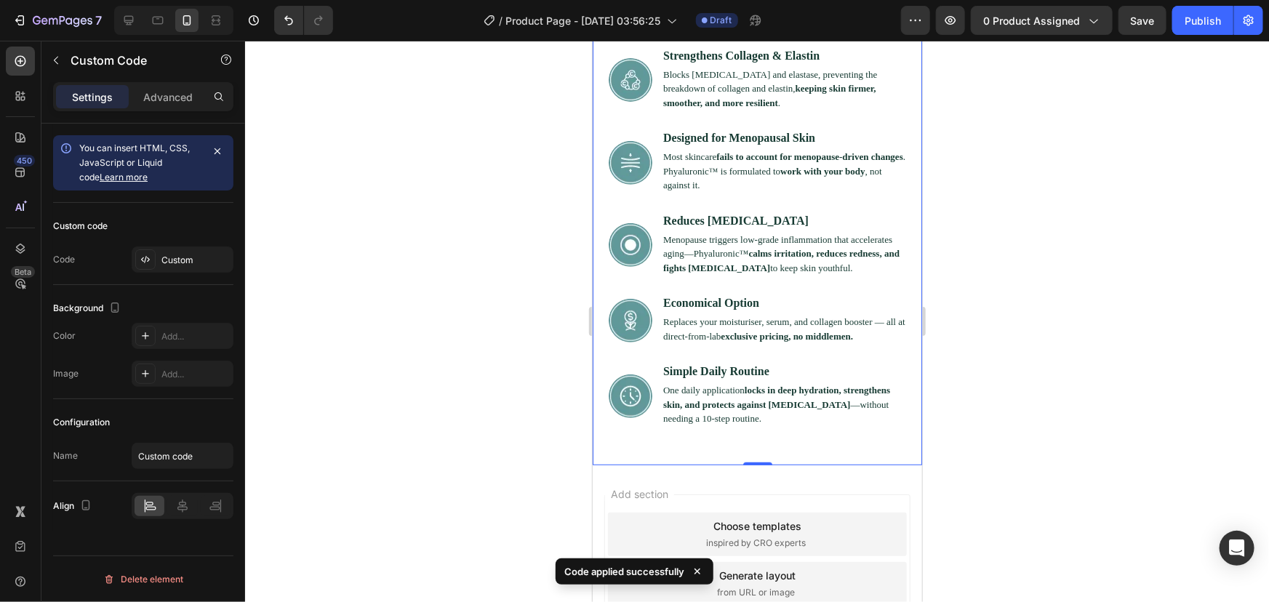
scroll to position [3105, 0]
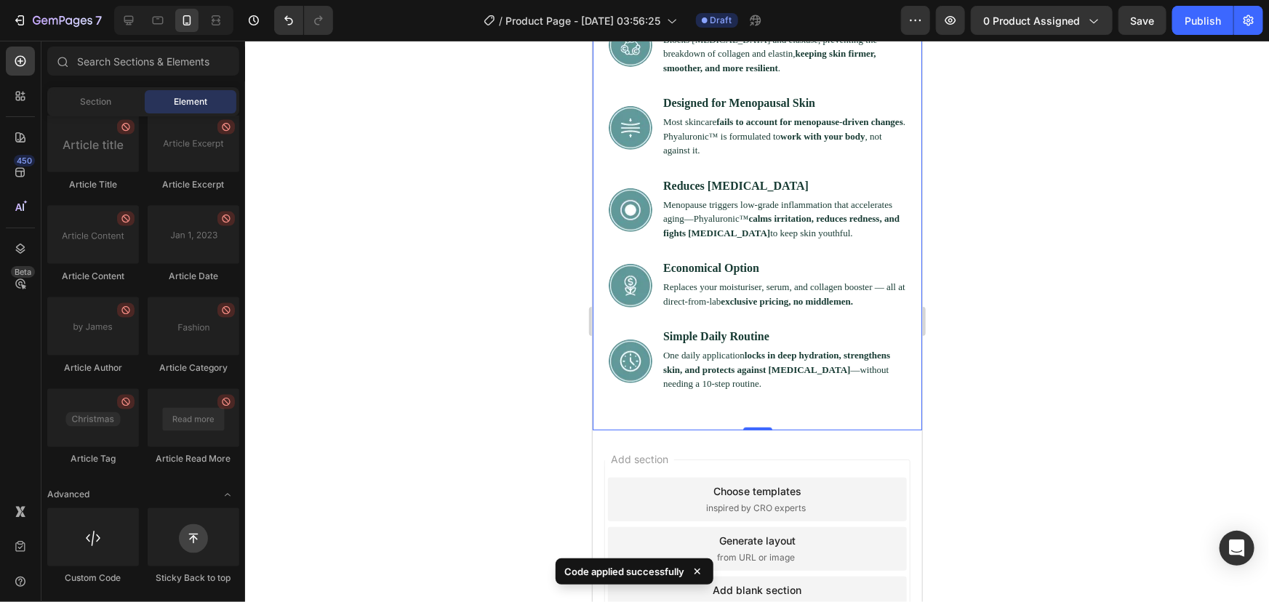
click at [696, 477] on div "Choose templates inspired by CRO experts" at bounding box center [756, 499] width 299 height 44
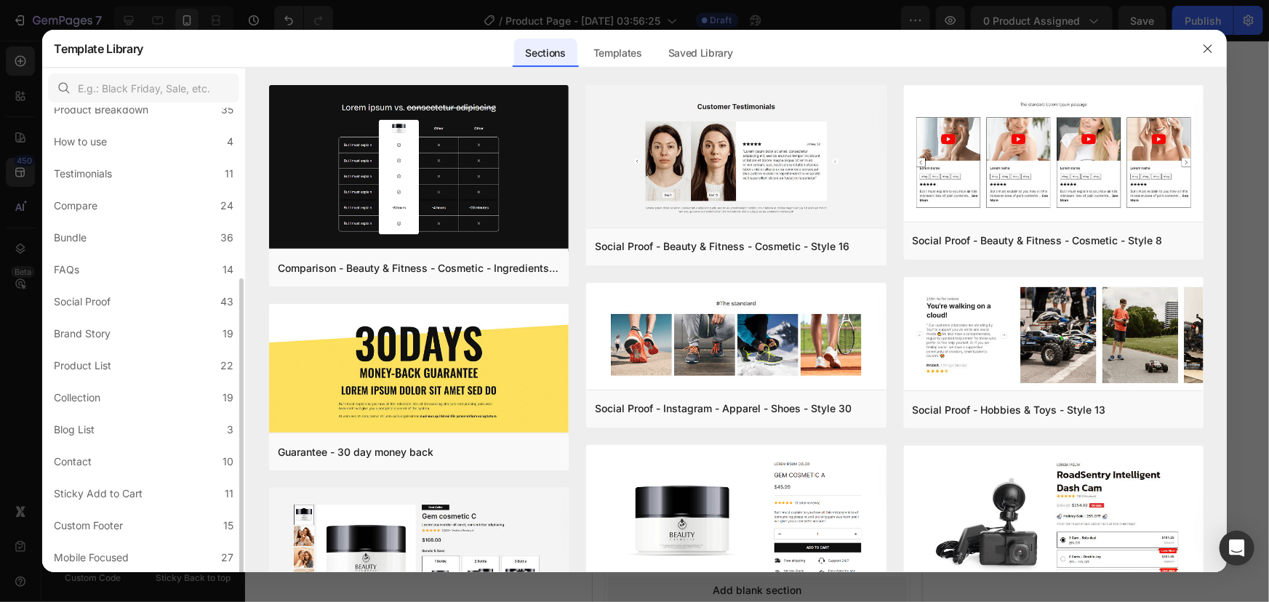
scroll to position [249, 0]
click at [137, 459] on div "Sticky Add to Cart" at bounding box center [98, 461] width 89 height 17
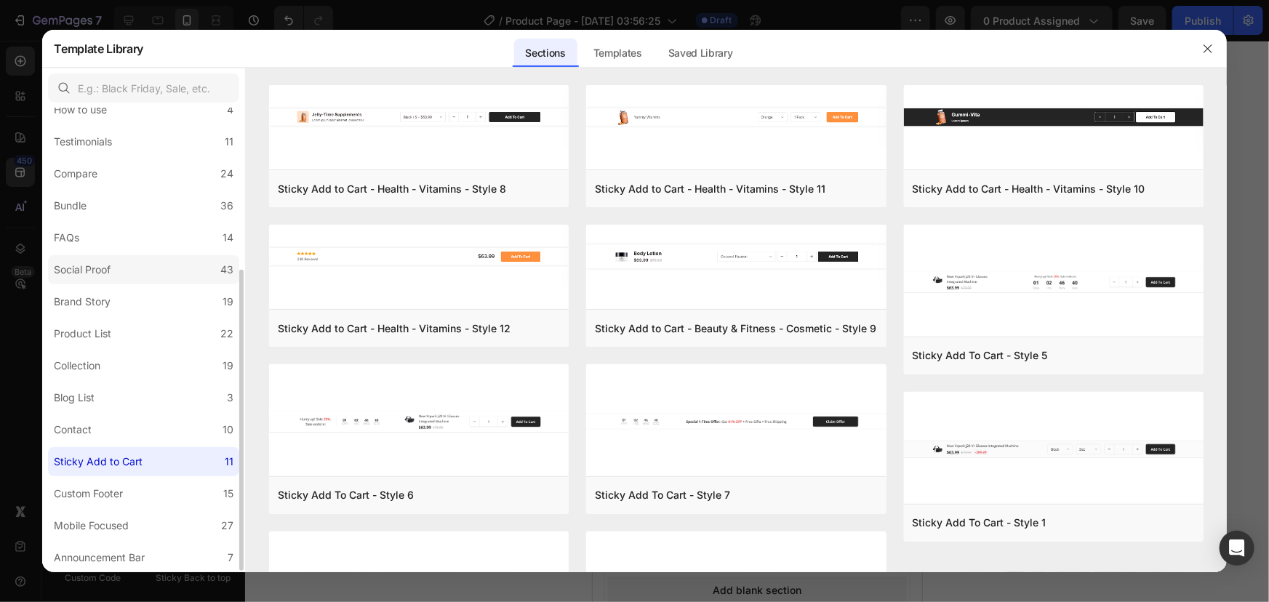
click at [145, 258] on label "Social Proof 43" at bounding box center [143, 269] width 191 height 29
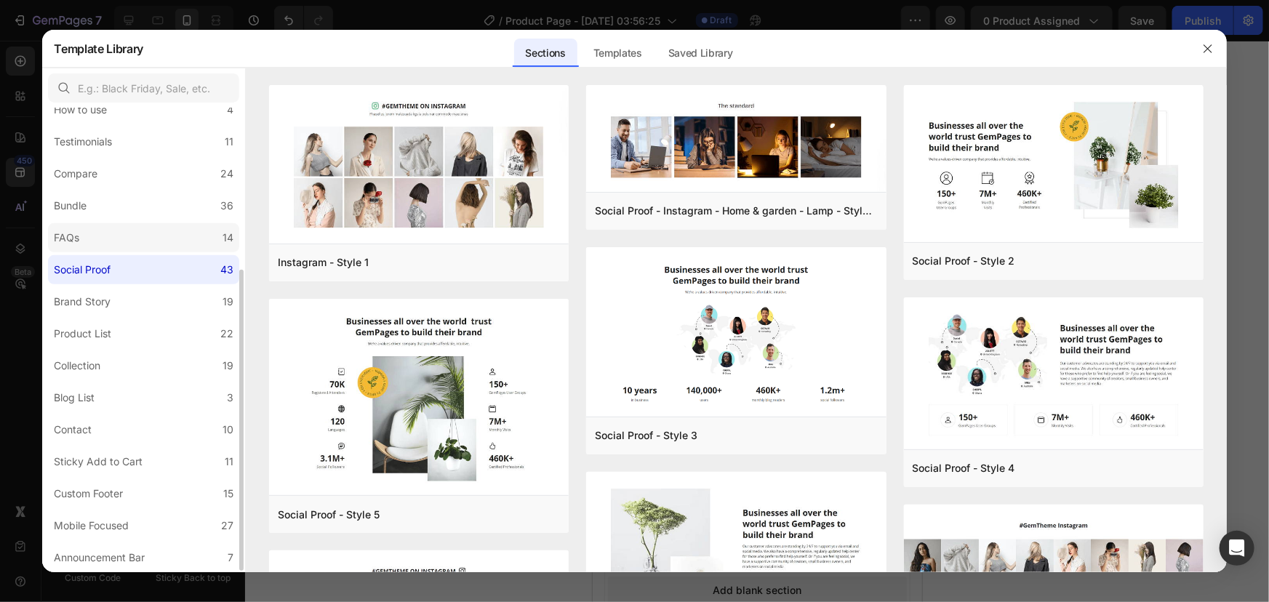
click at [149, 246] on label "FAQs 14" at bounding box center [143, 237] width 191 height 29
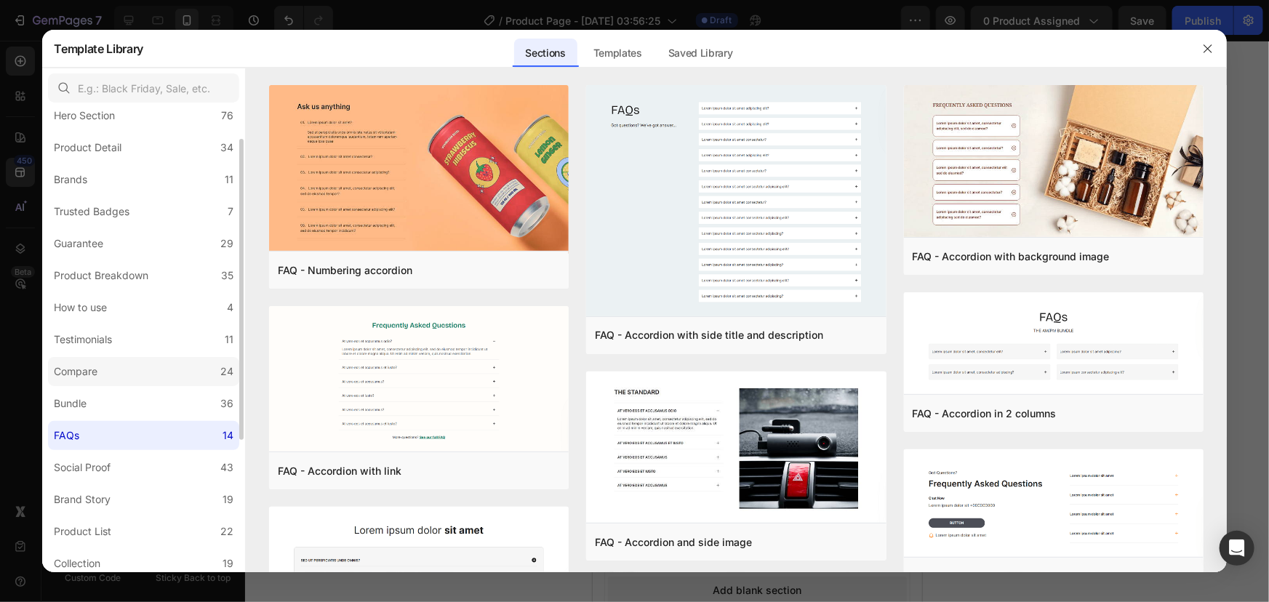
scroll to position [0, 0]
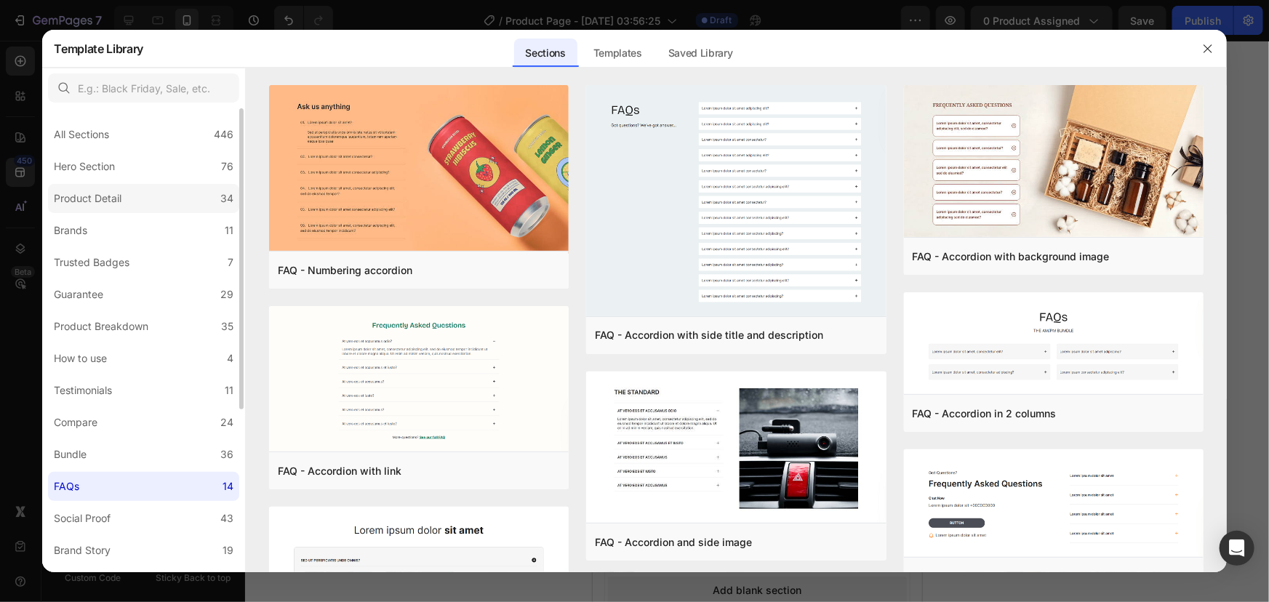
click at [161, 201] on label "Product Detail 34" at bounding box center [143, 198] width 191 height 29
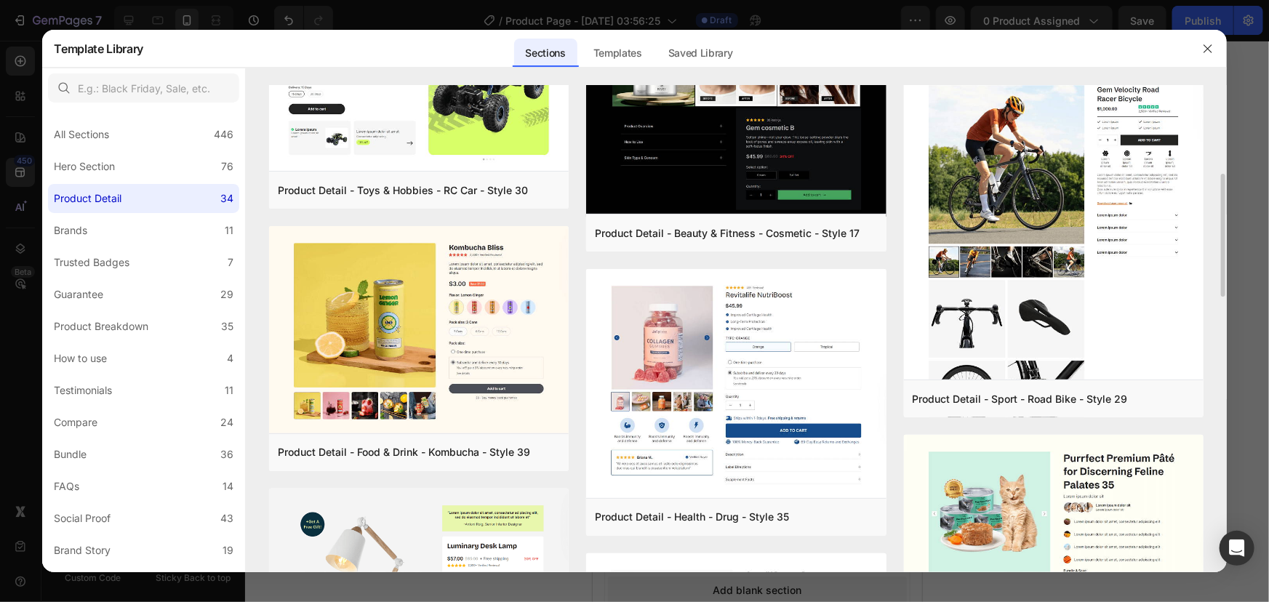
scroll to position [422, 0]
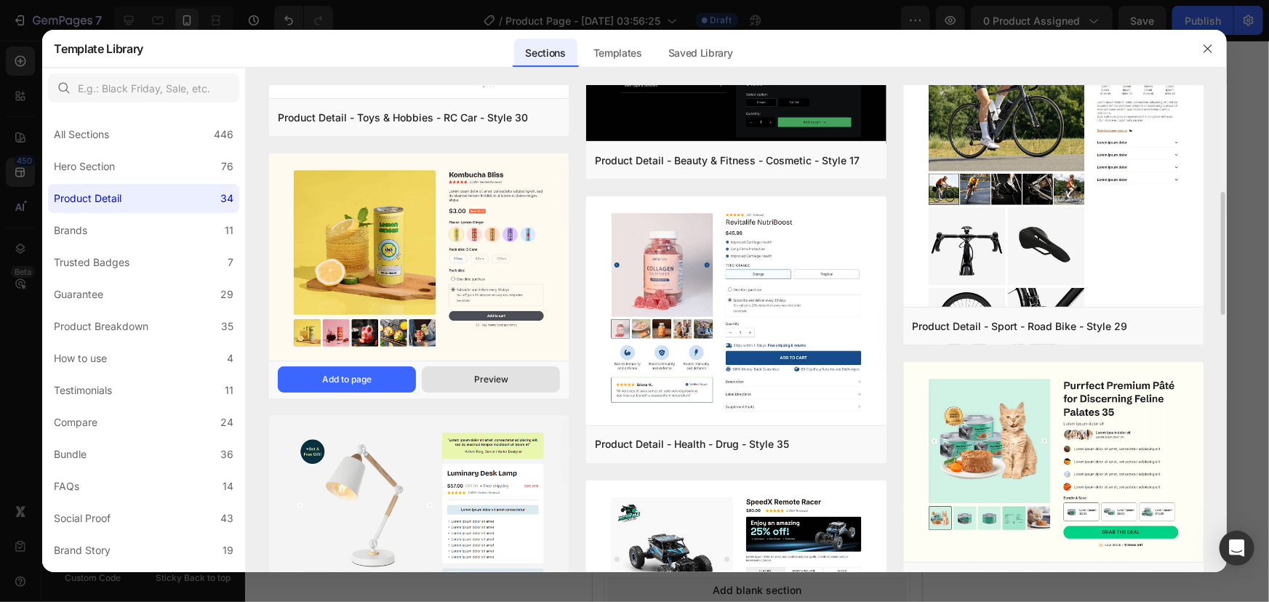
click at [505, 379] on div "Preview" at bounding box center [491, 379] width 34 height 13
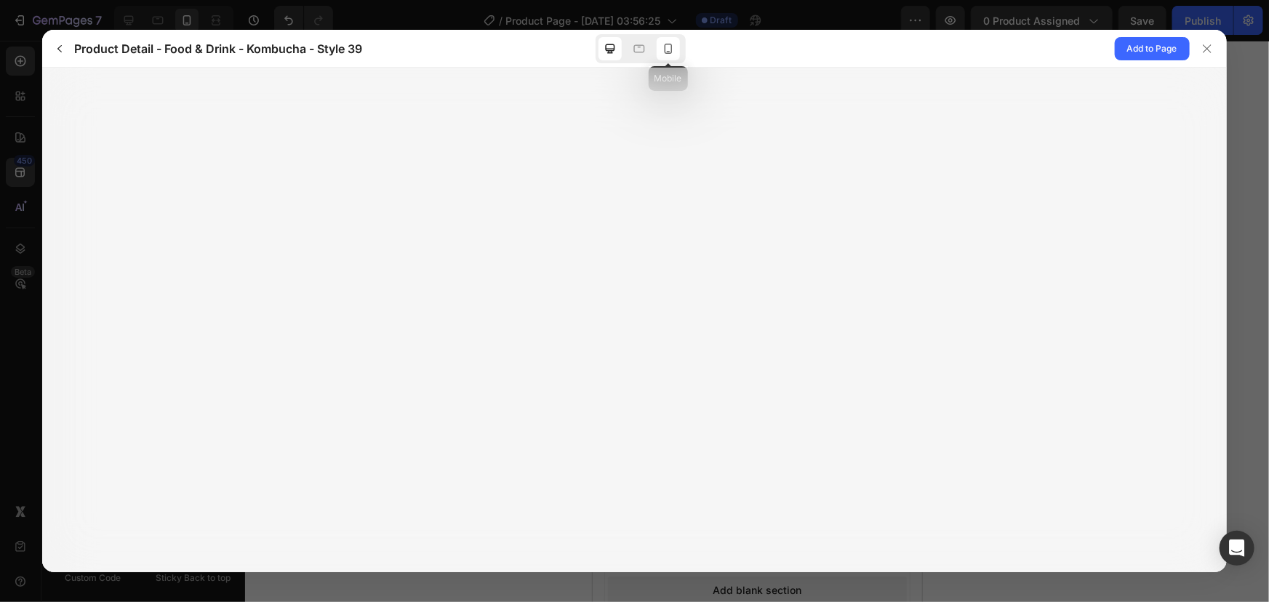
click at [668, 57] on div at bounding box center [667, 48] width 23 height 23
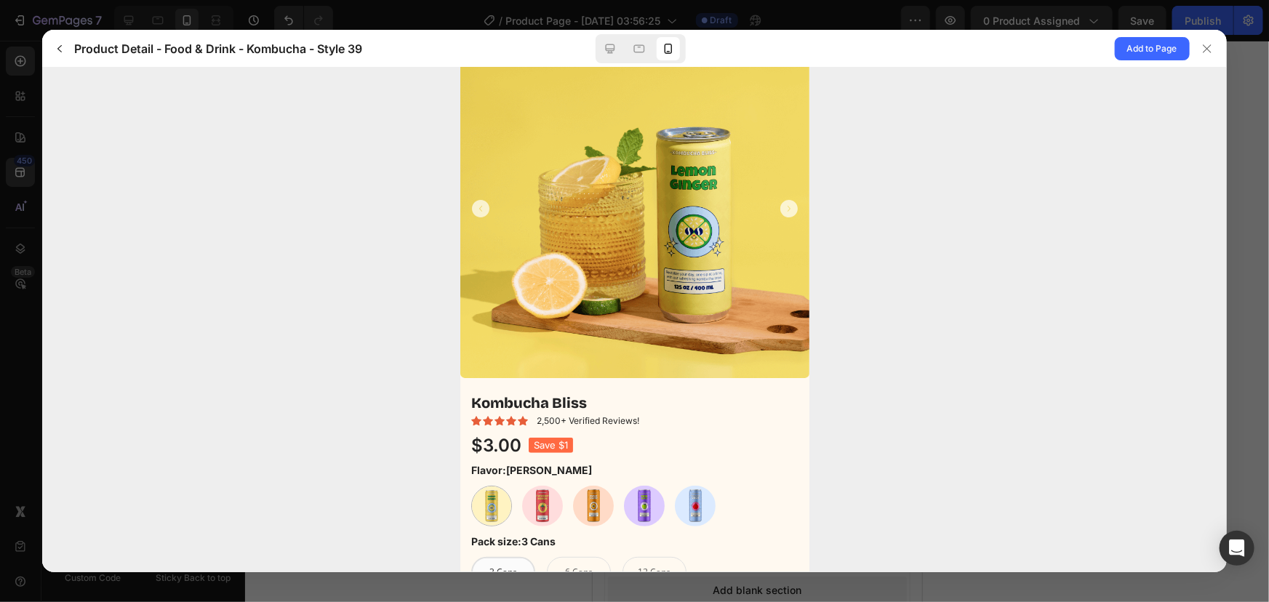
scroll to position [0, 0]
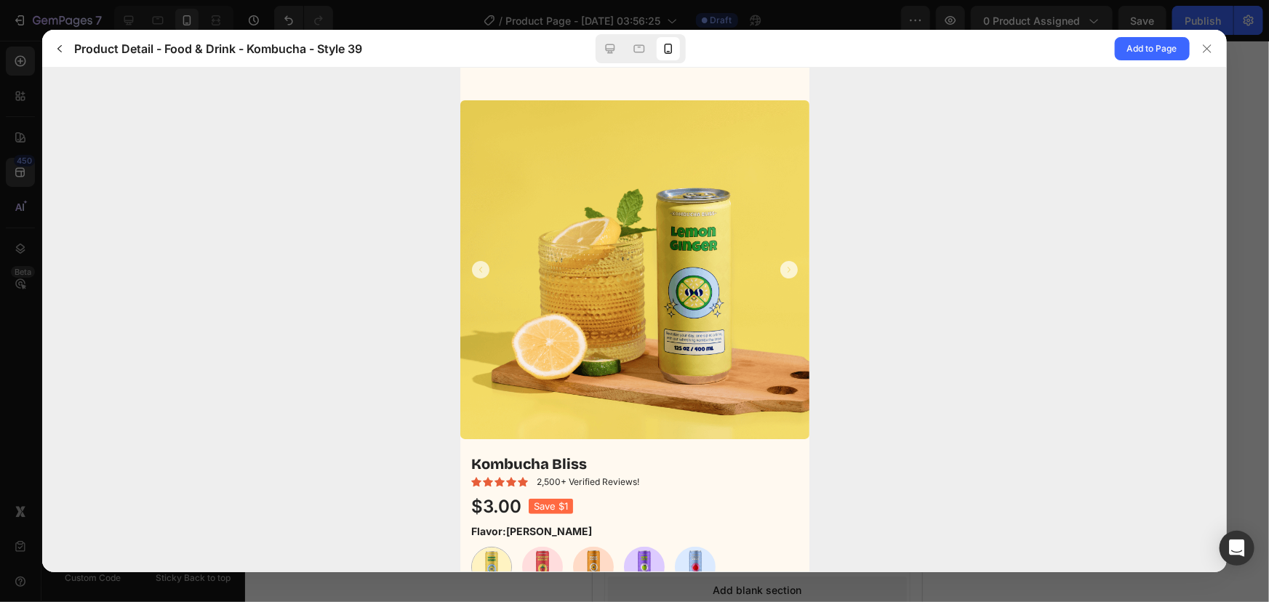
click at [779, 273] on icon "Carousel Next Arrow" at bounding box center [787, 269] width 17 height 17
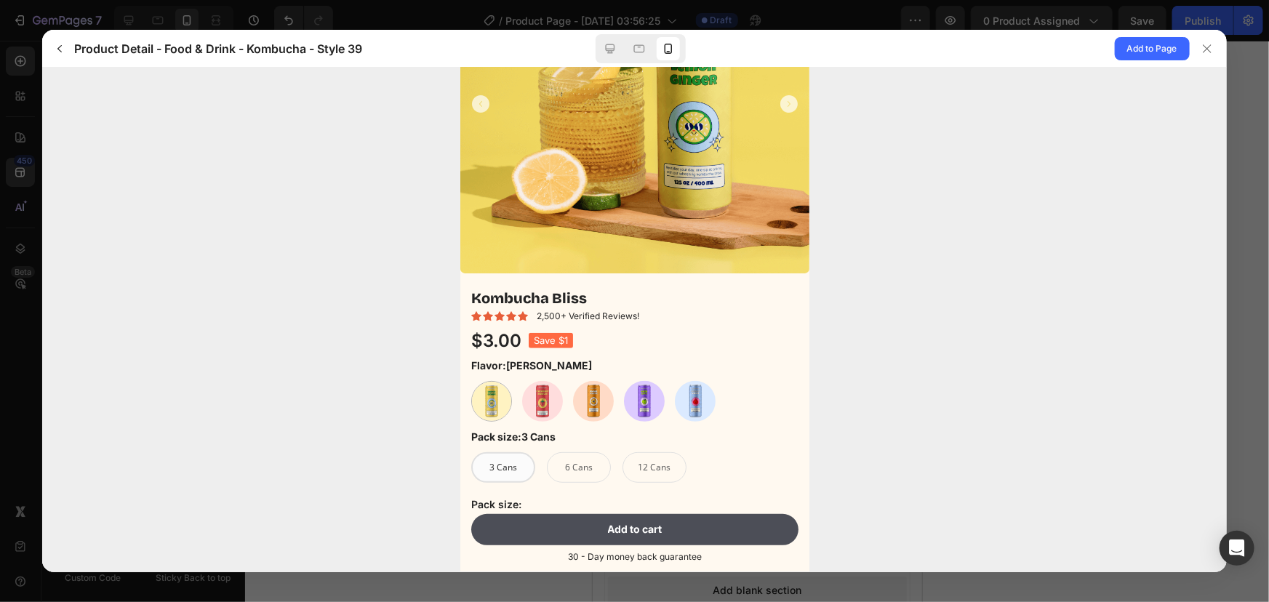
scroll to position [186, 0]
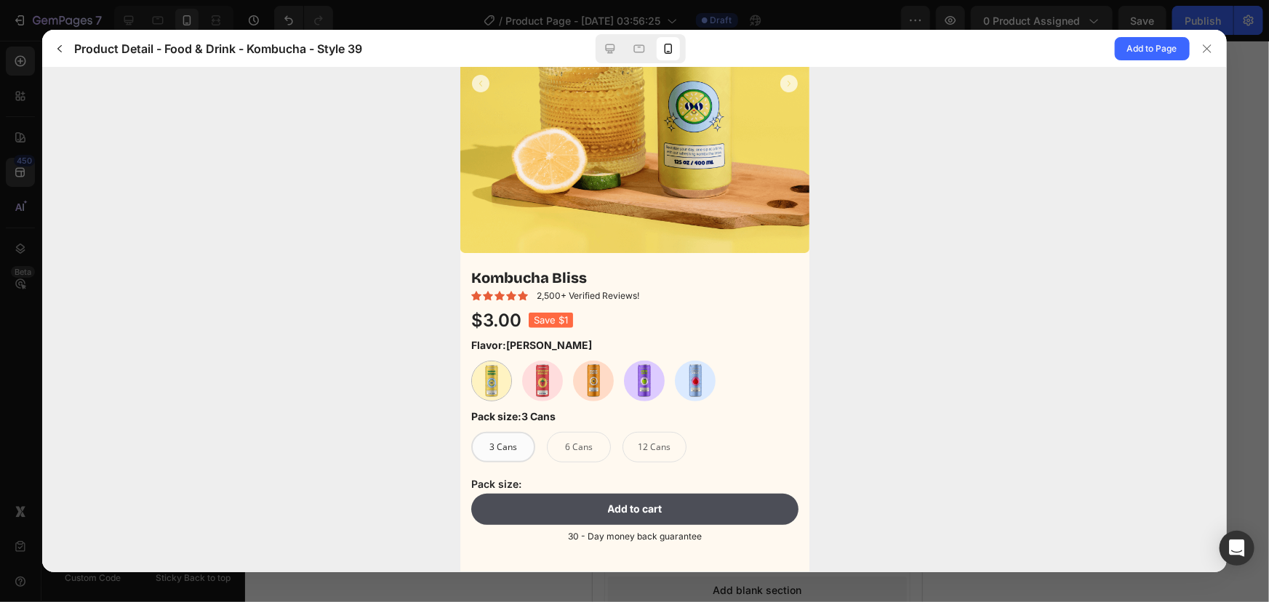
click at [529, 387] on img at bounding box center [541, 381] width 41 height 41
click at [562, 401] on input "Strawberry Hibiscus Strawberry Hibiscus" at bounding box center [562, 401] width 1 height 1
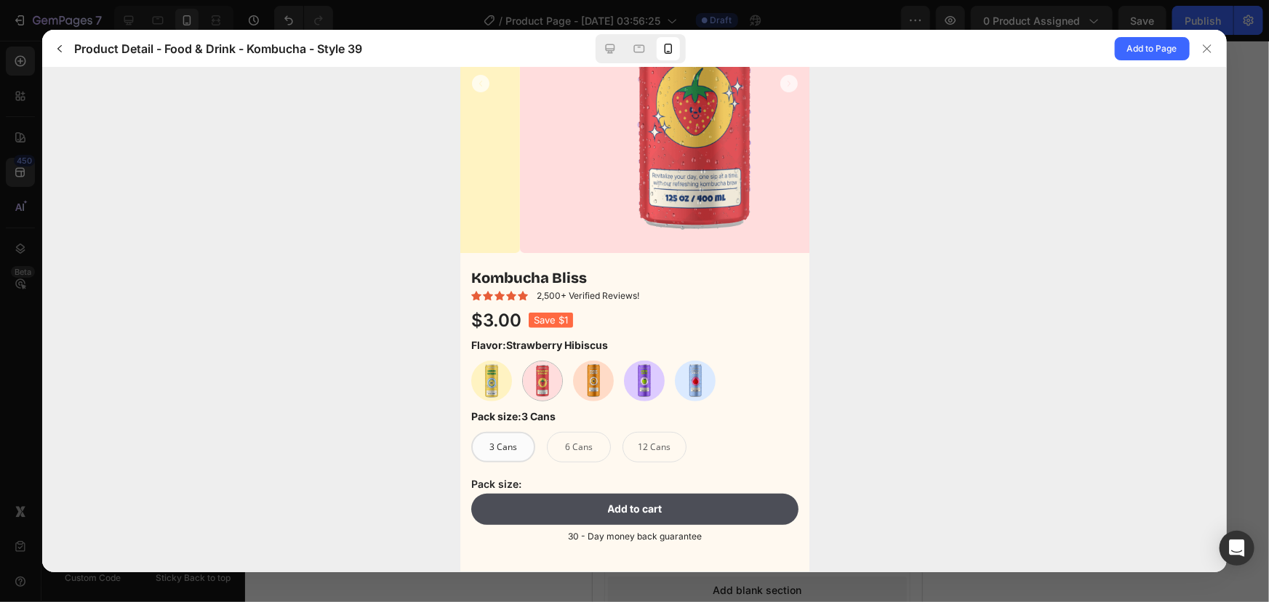
click at [596, 382] on img at bounding box center [592, 381] width 41 height 41
click at [613, 401] on input "Orange Squeeze Orange Squeeze" at bounding box center [613, 401] width 1 height 1
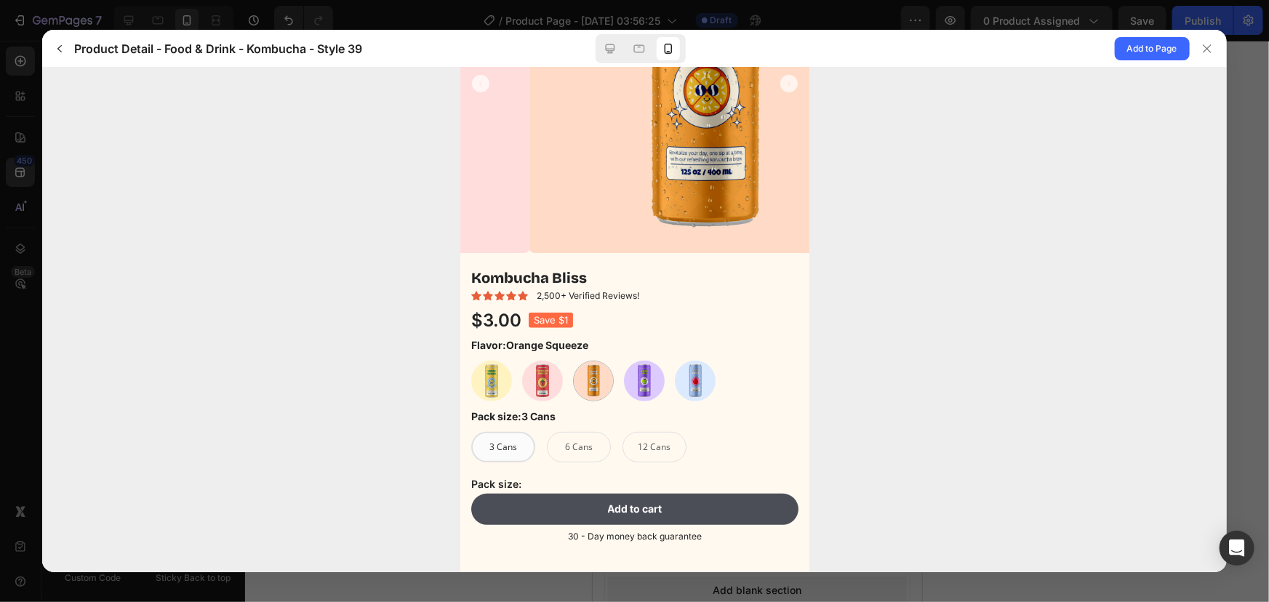
click at [616, 378] on div "Lemon Ginger Lemon Ginger Strawberry Hibiscus Strawberry Hibiscus Orange Squeez…" at bounding box center [633, 381] width 327 height 41
click at [630, 381] on img at bounding box center [643, 381] width 41 height 41
click at [664, 401] on input "Green Apple Green Apple" at bounding box center [664, 401] width 1 height 1
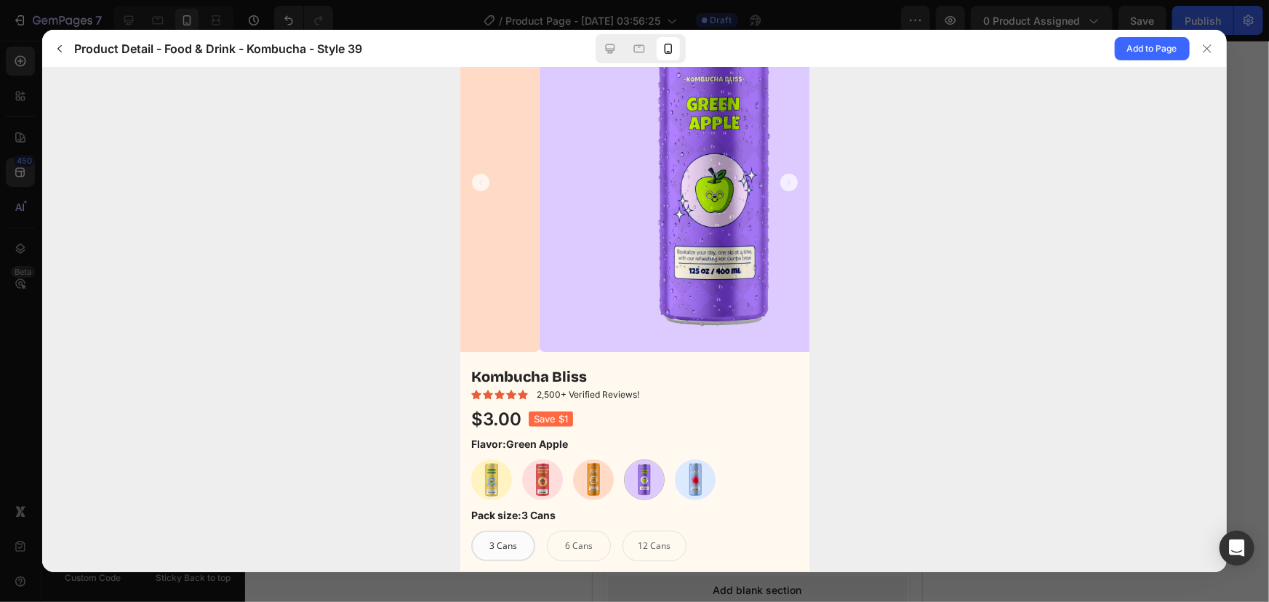
scroll to position [0, 0]
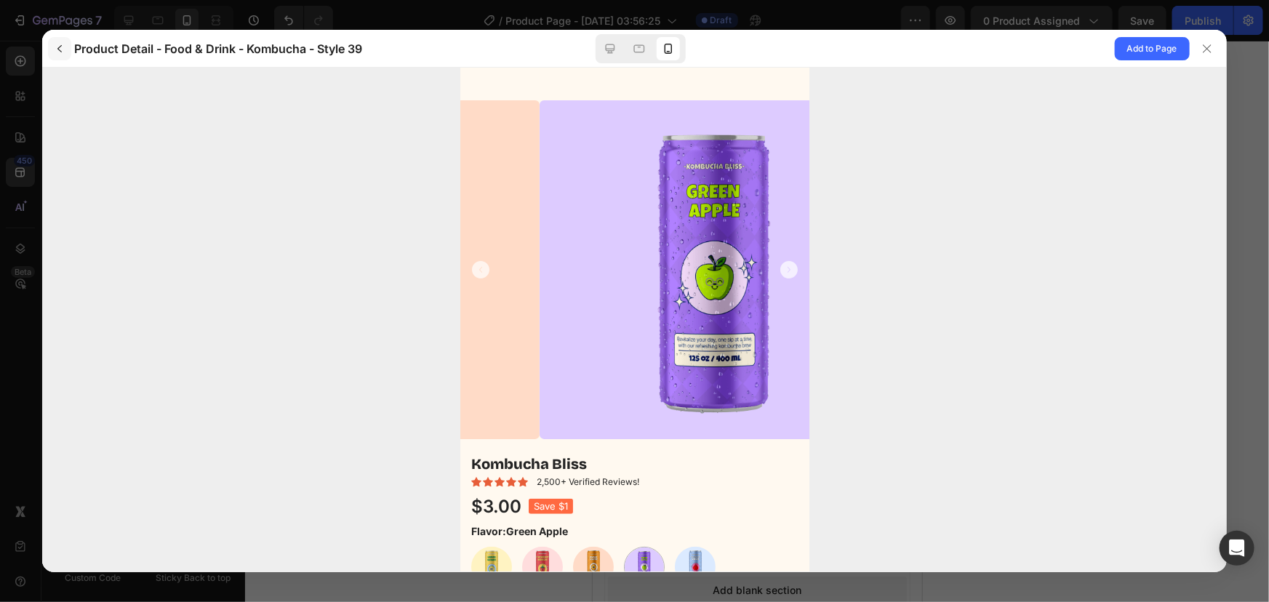
click at [62, 47] on icon "button" at bounding box center [60, 49] width 12 height 12
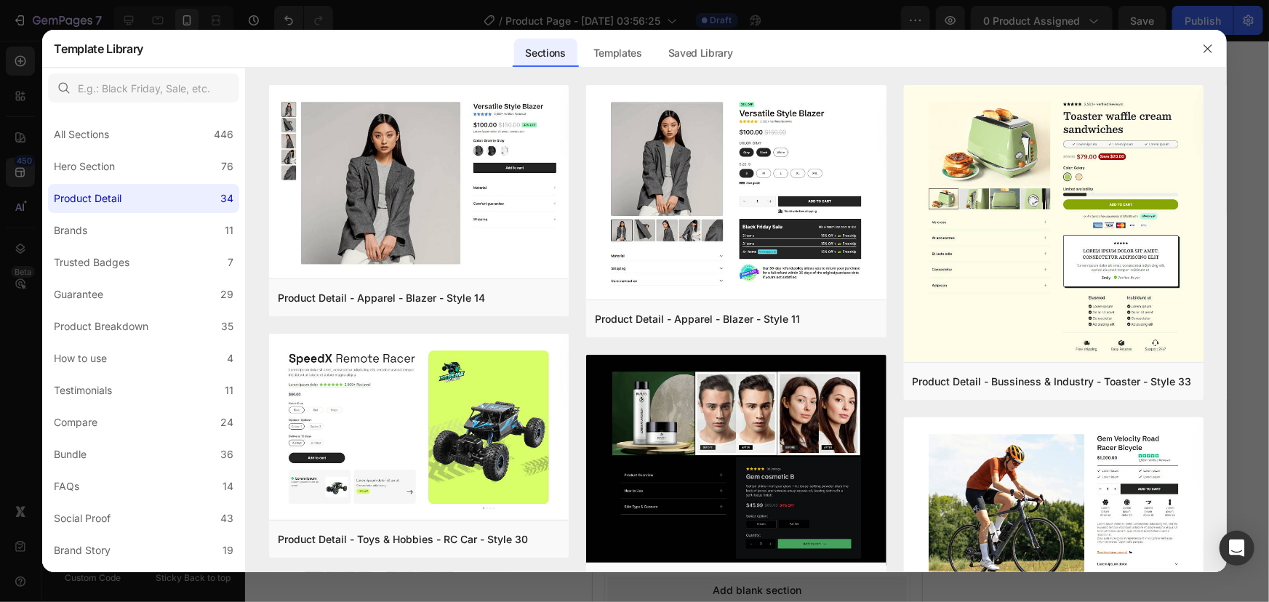
click at [1217, 37] on div at bounding box center [1208, 49] width 38 height 38
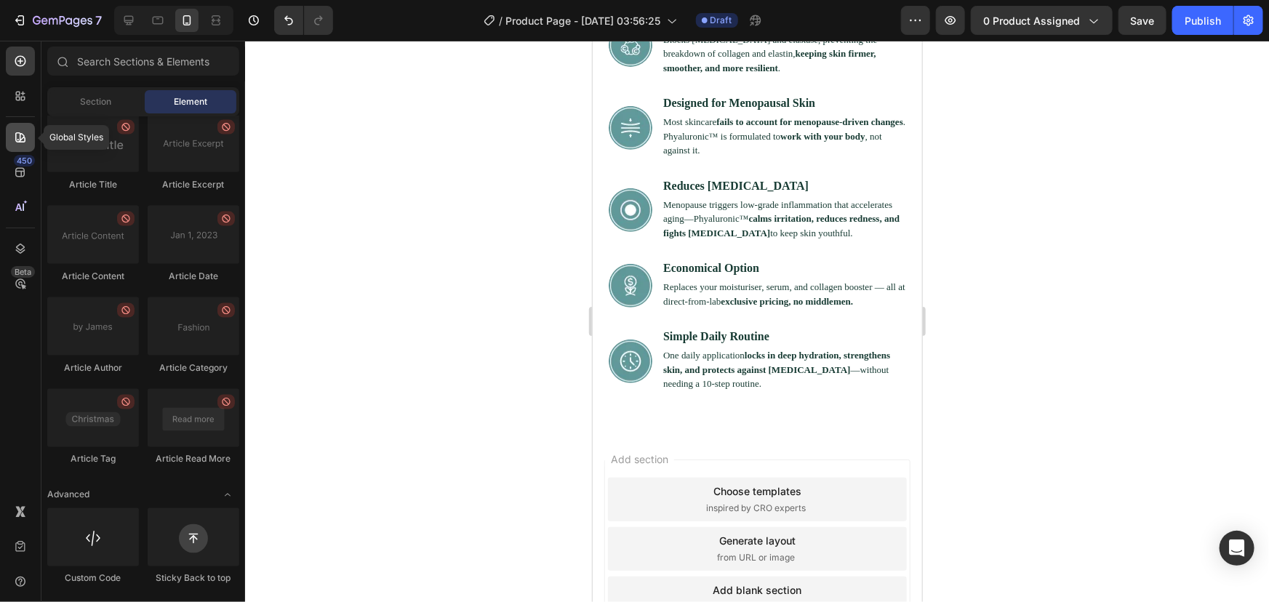
click at [19, 130] on icon at bounding box center [20, 137] width 15 height 15
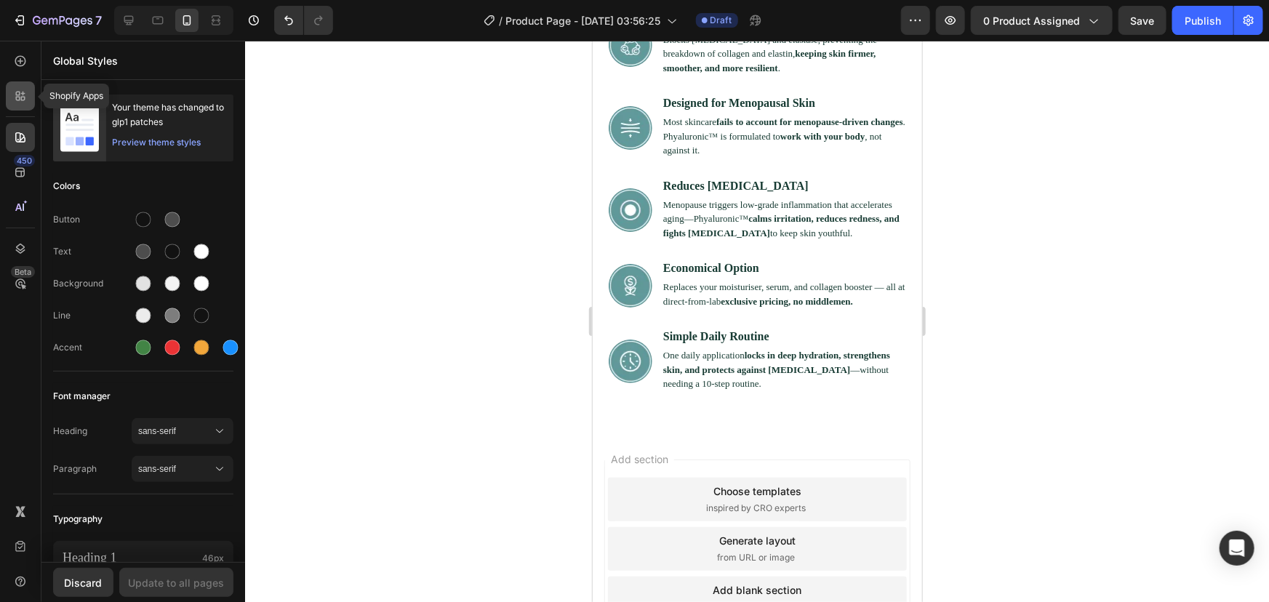
click at [18, 87] on div at bounding box center [20, 95] width 29 height 29
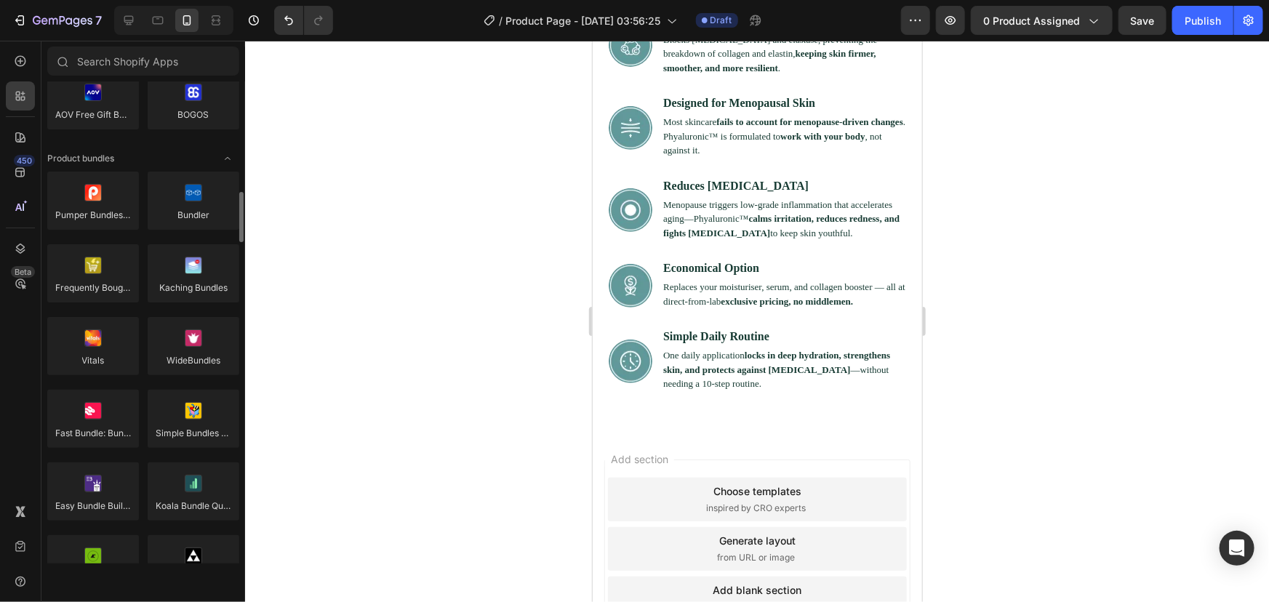
scroll to position [1023, 0]
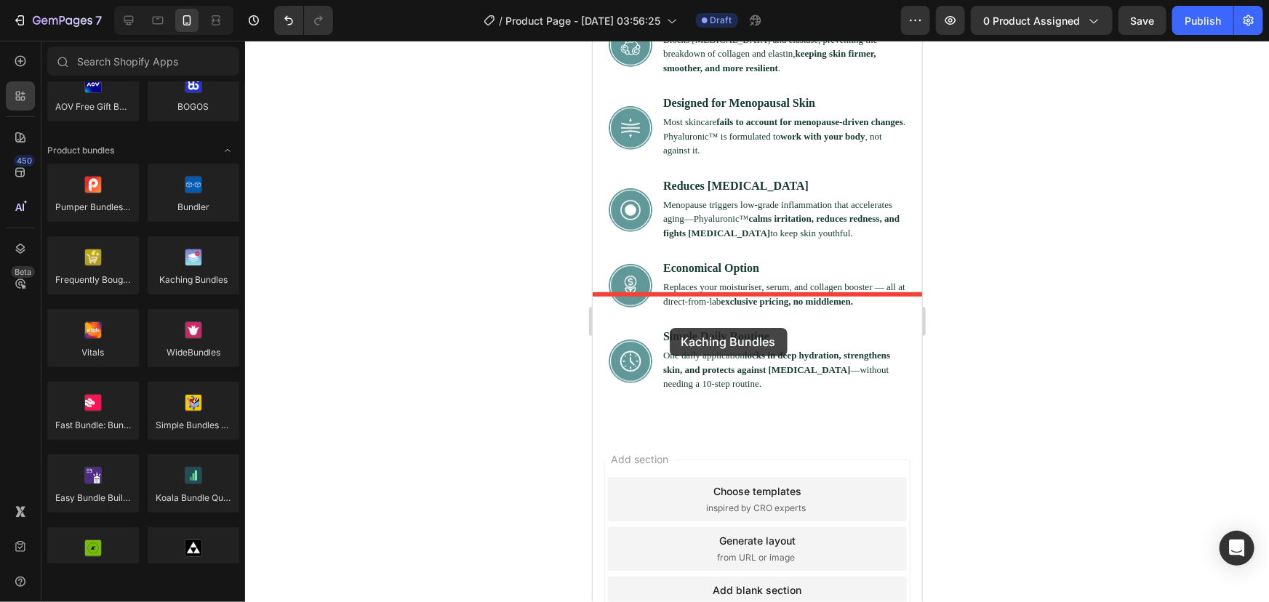
drag, startPoint x: 775, startPoint y: 289, endPoint x: 668, endPoint y: 326, distance: 113.1
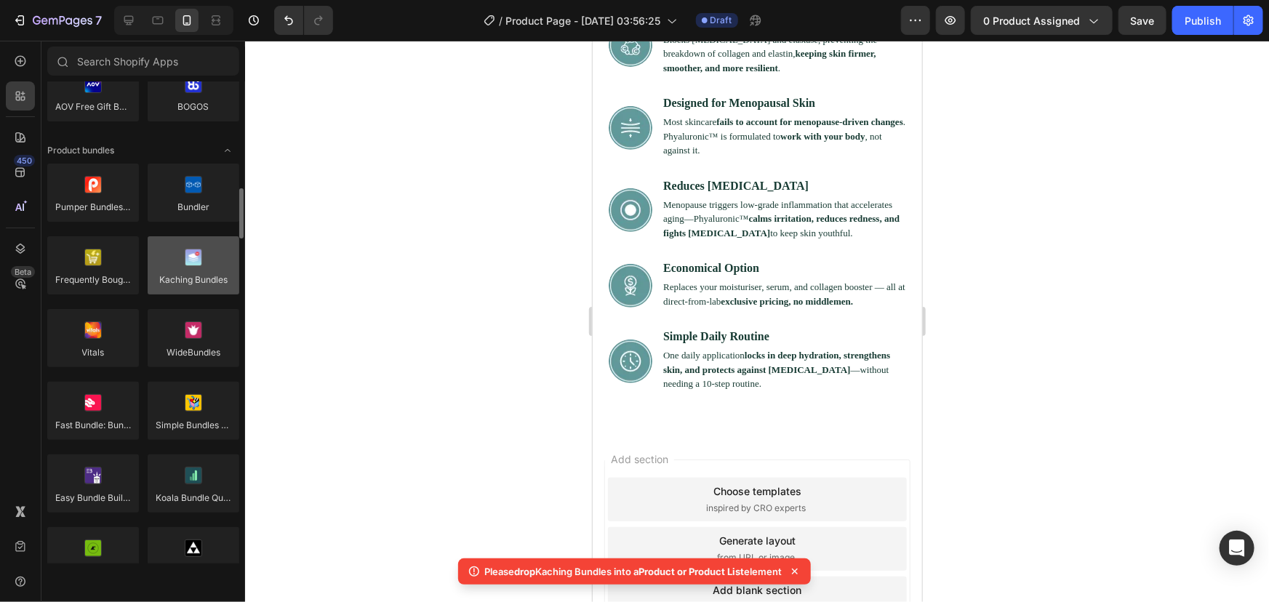
click at [182, 269] on div at bounding box center [194, 265] width 92 height 58
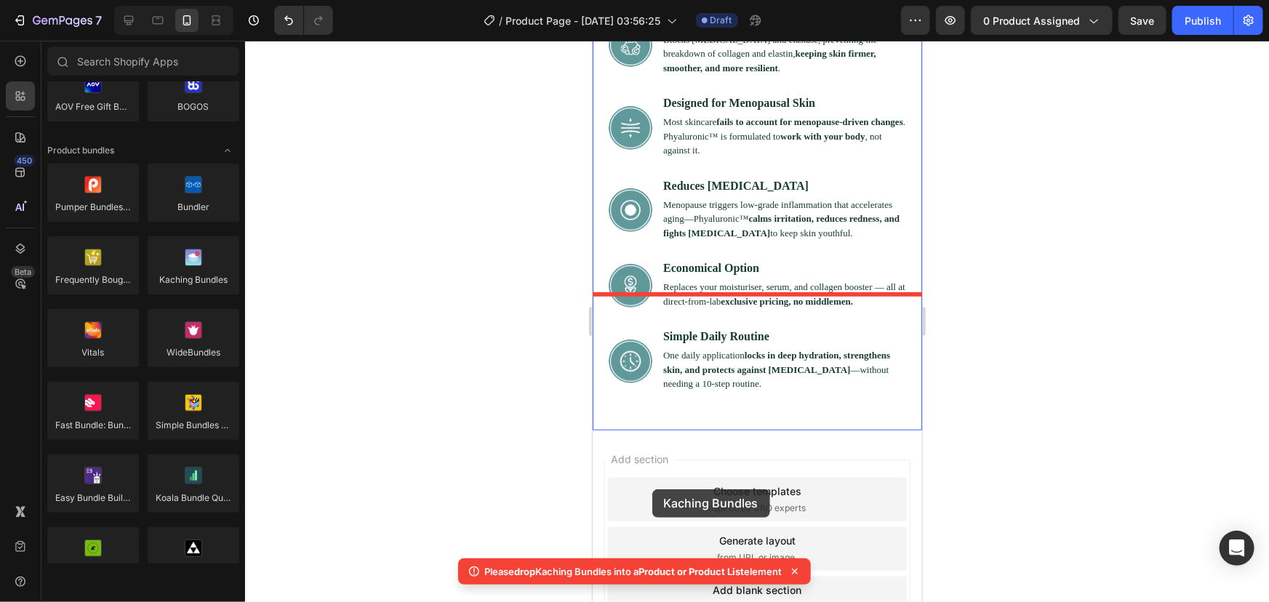
drag, startPoint x: 774, startPoint y: 309, endPoint x: 649, endPoint y: 491, distance: 220.8
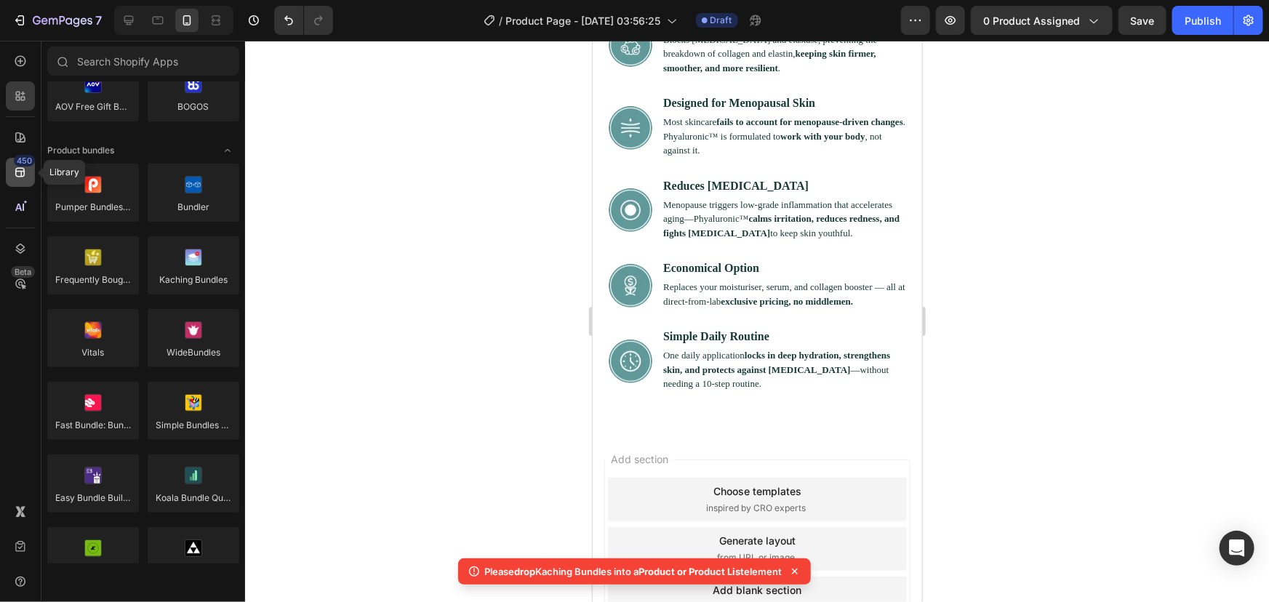
click at [17, 166] on div "450" at bounding box center [24, 161] width 21 height 12
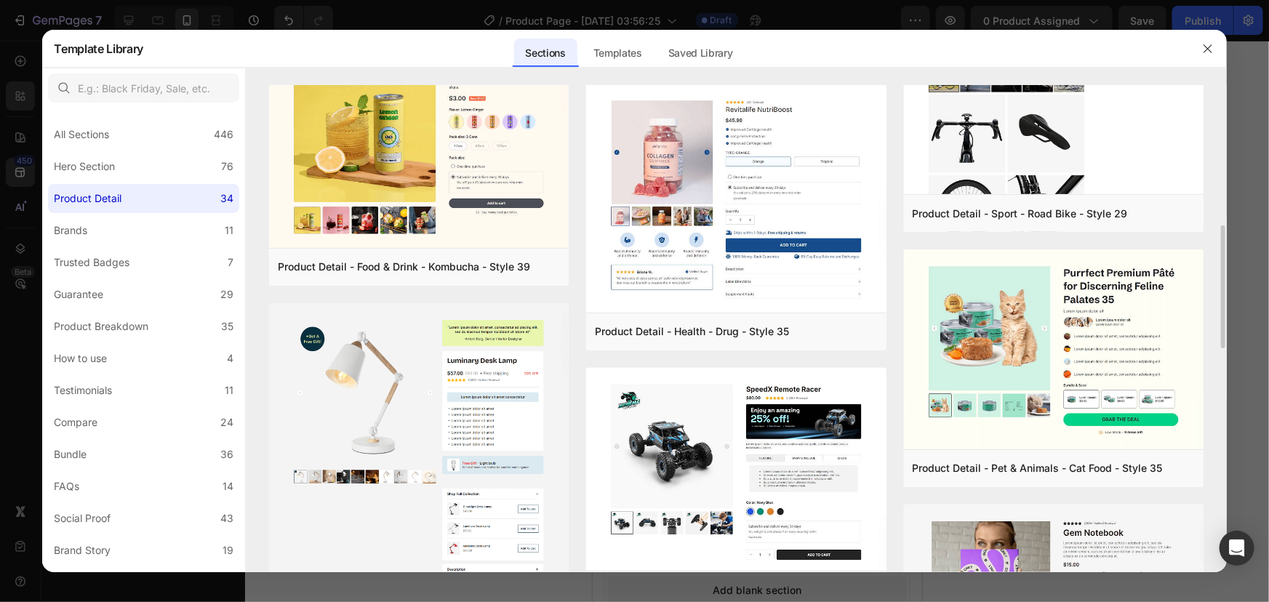
scroll to position [538, 0]
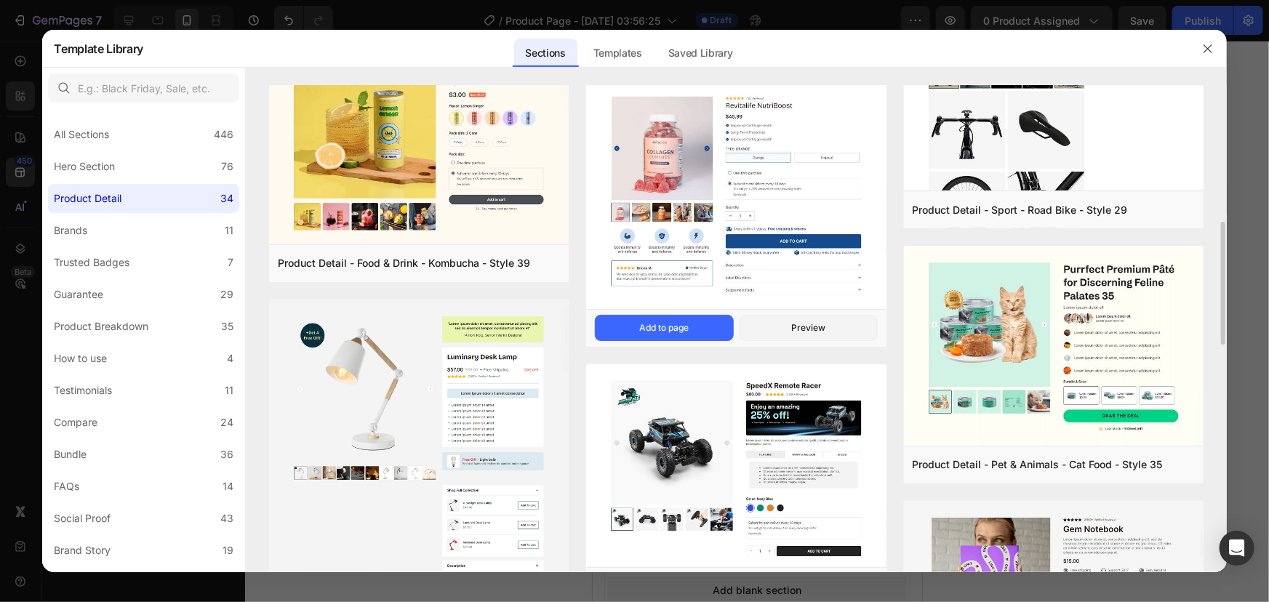
click at [722, 255] on img at bounding box center [736, 195] width 300 height 231
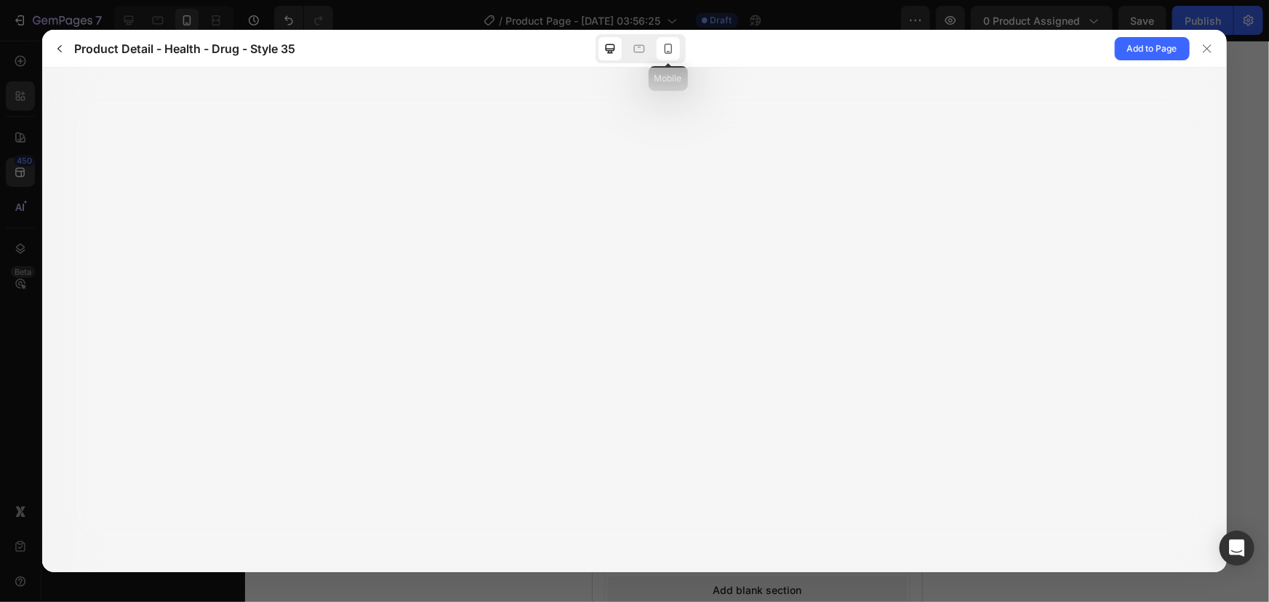
click at [669, 57] on div at bounding box center [667, 48] width 23 height 23
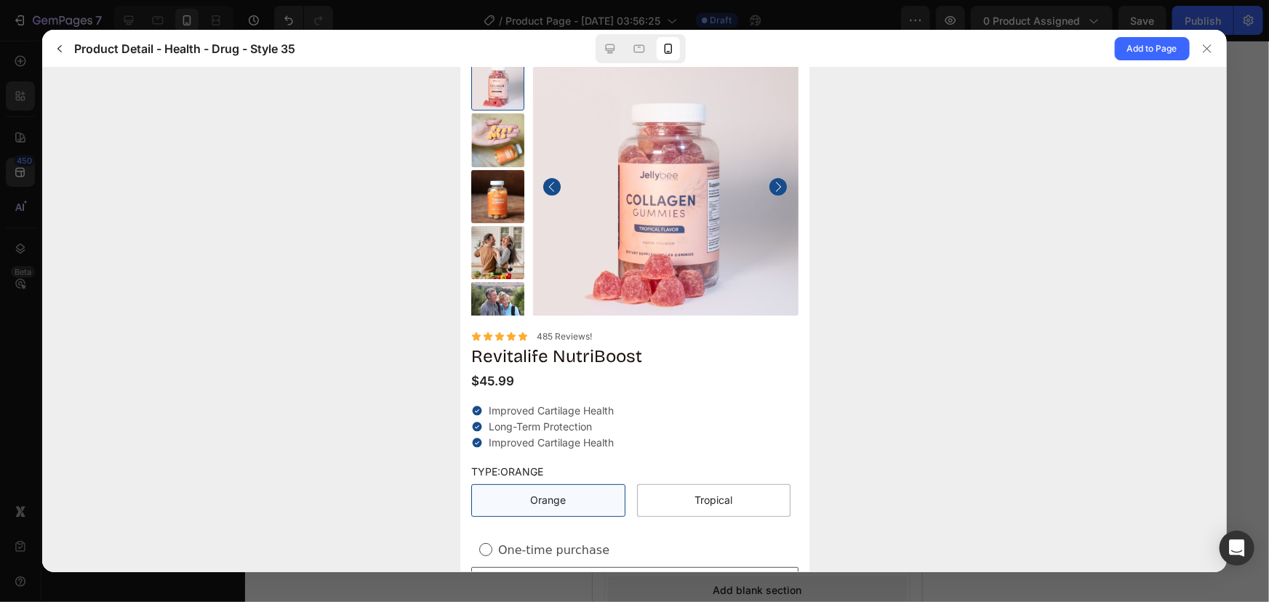
scroll to position [49, 0]
click at [574, 414] on p "Improved Cartilage Health" at bounding box center [550, 411] width 125 height 13
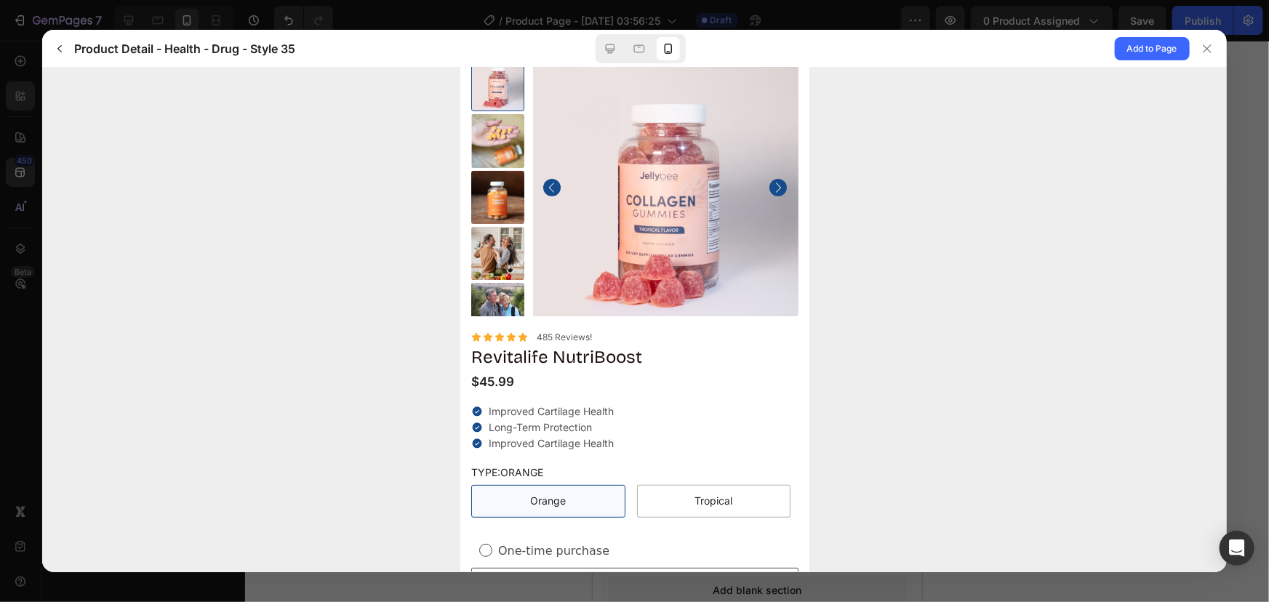
click at [616, 420] on div "Improved Cartilage Health Long-Term Protection Improved Cartilage Health" at bounding box center [633, 428] width 327 height 46
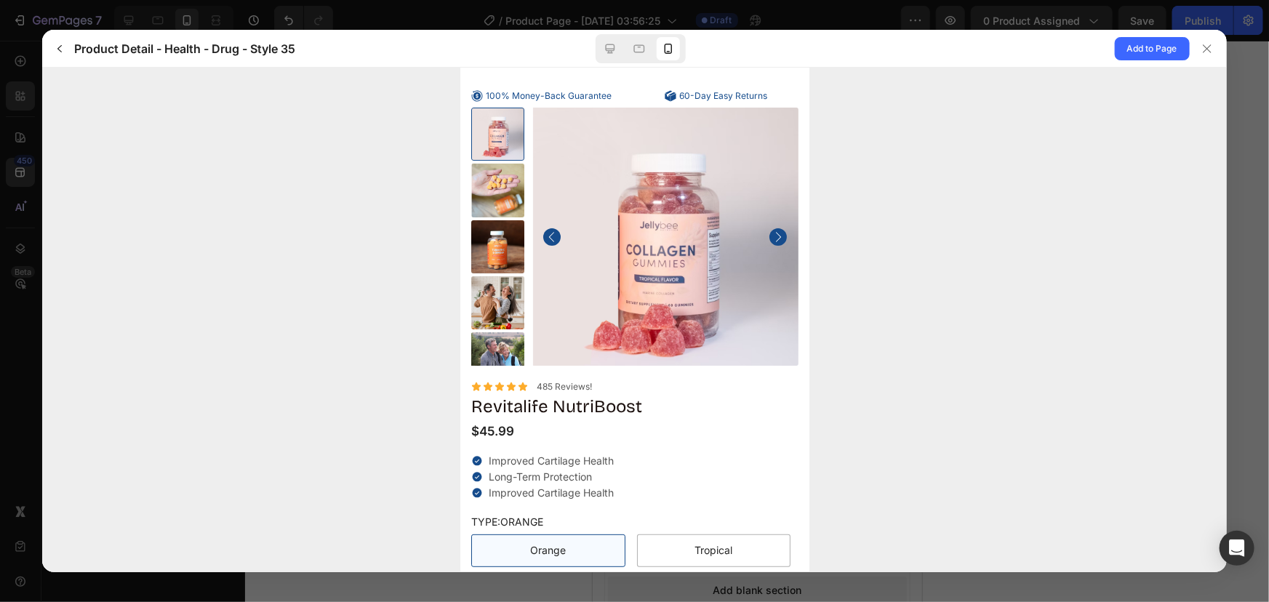
click at [770, 231] on icon "Carousel Next Arrow" at bounding box center [777, 237] width 15 height 15
click at [1214, 39] on div at bounding box center [1206, 48] width 23 height 23
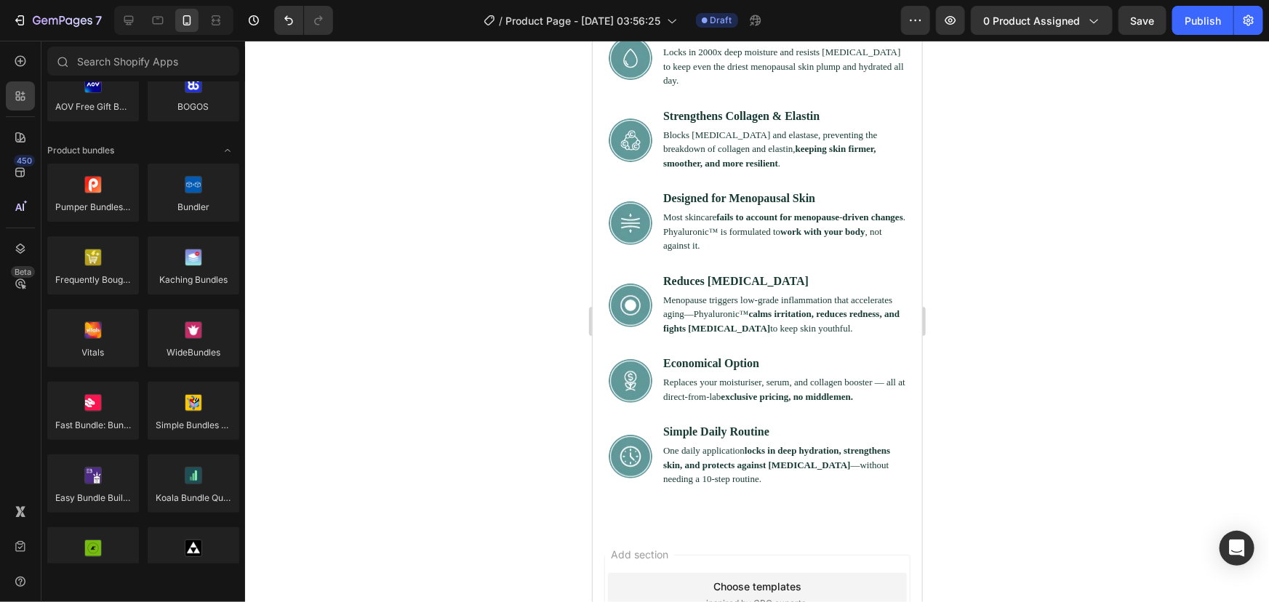
scroll to position [3005, 0]
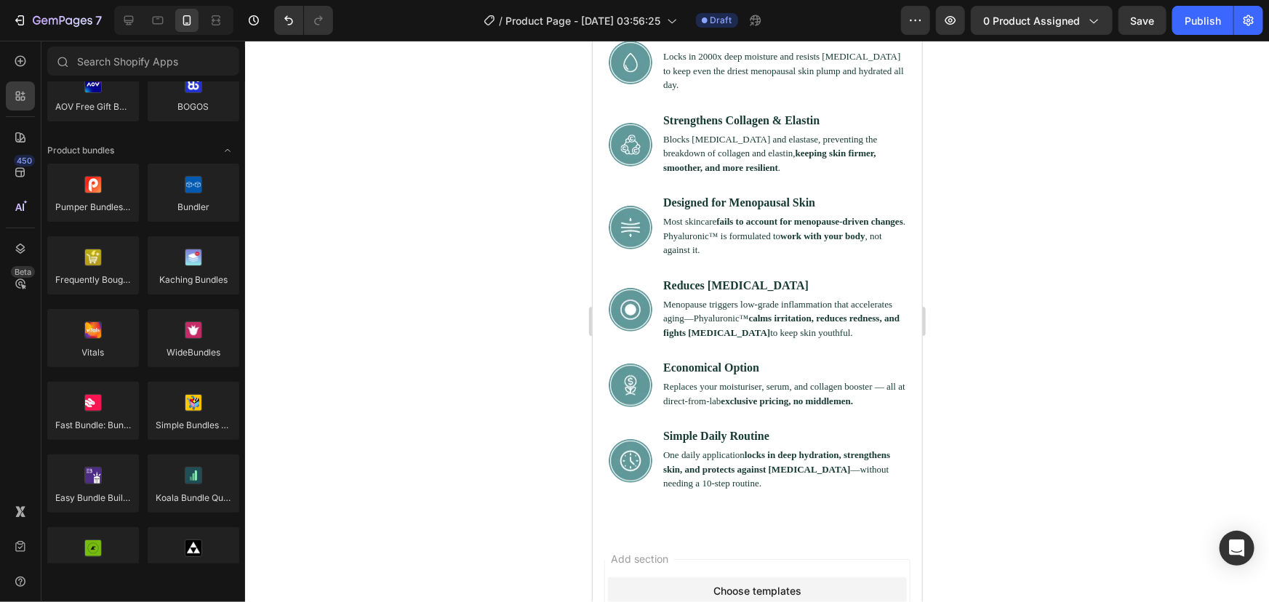
click at [675, 576] on div "Choose templates inspired by CRO experts" at bounding box center [756, 598] width 299 height 44
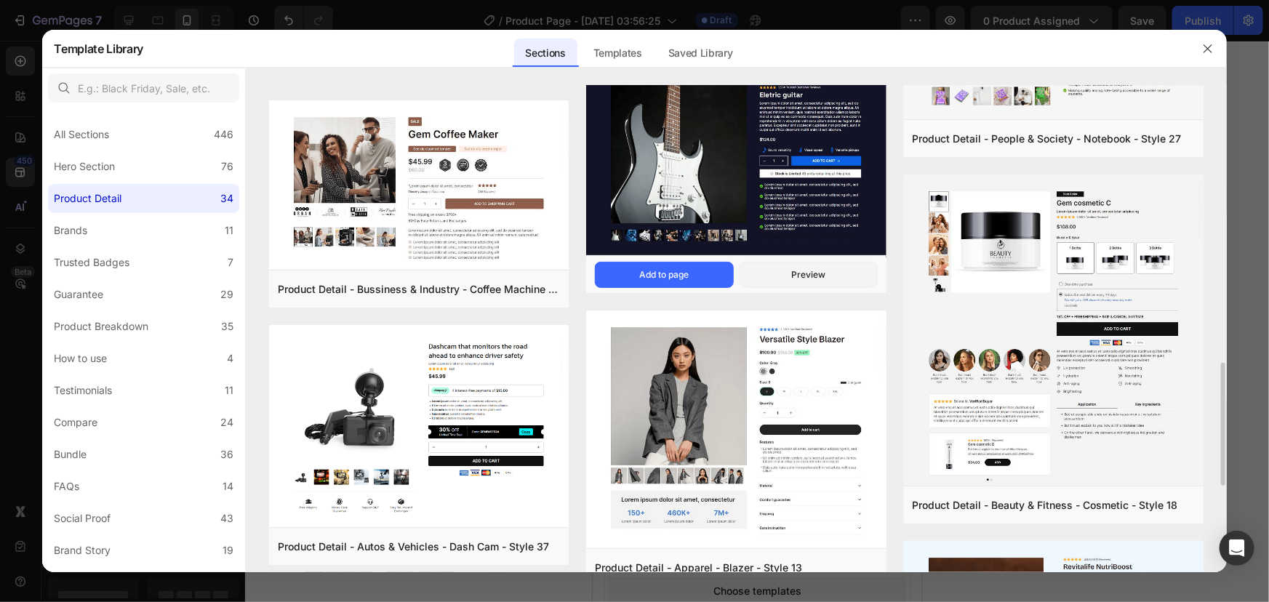
scroll to position [1091, 0]
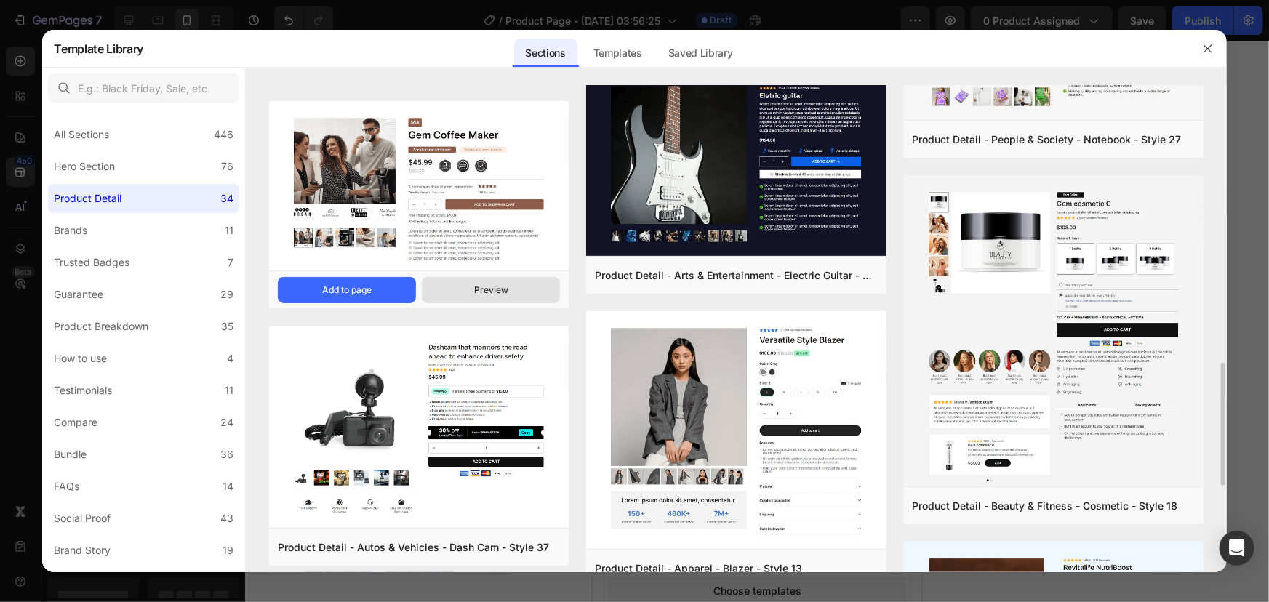
click at [483, 284] on div "Preview" at bounding box center [491, 290] width 34 height 13
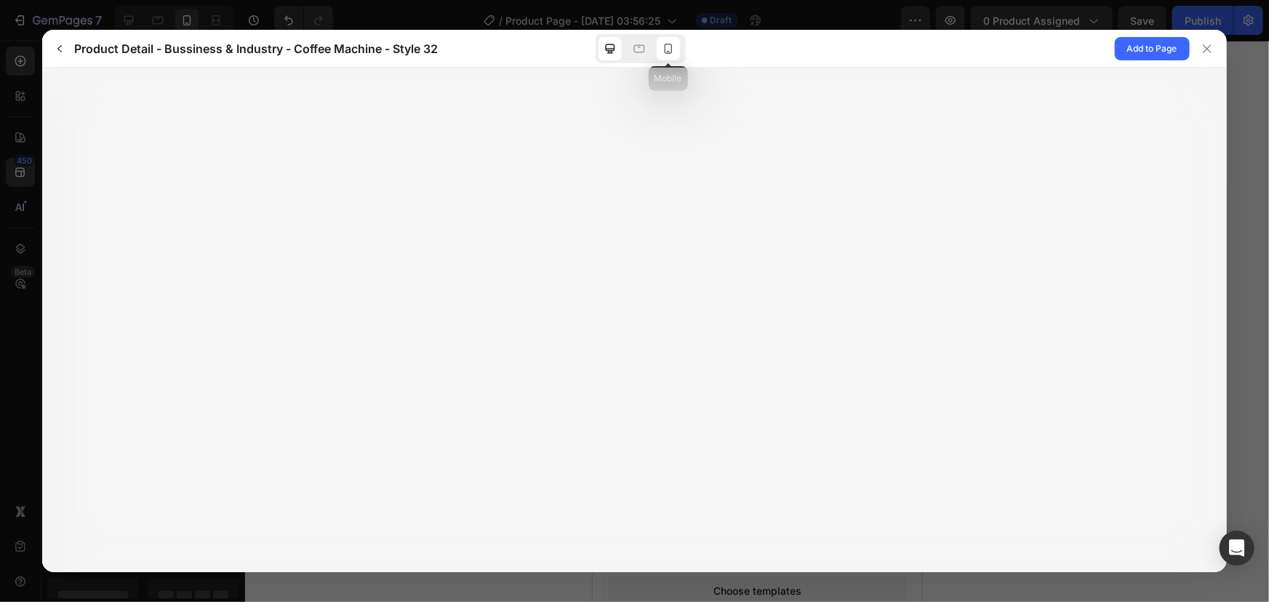
click at [675, 58] on div at bounding box center [667, 48] width 23 height 23
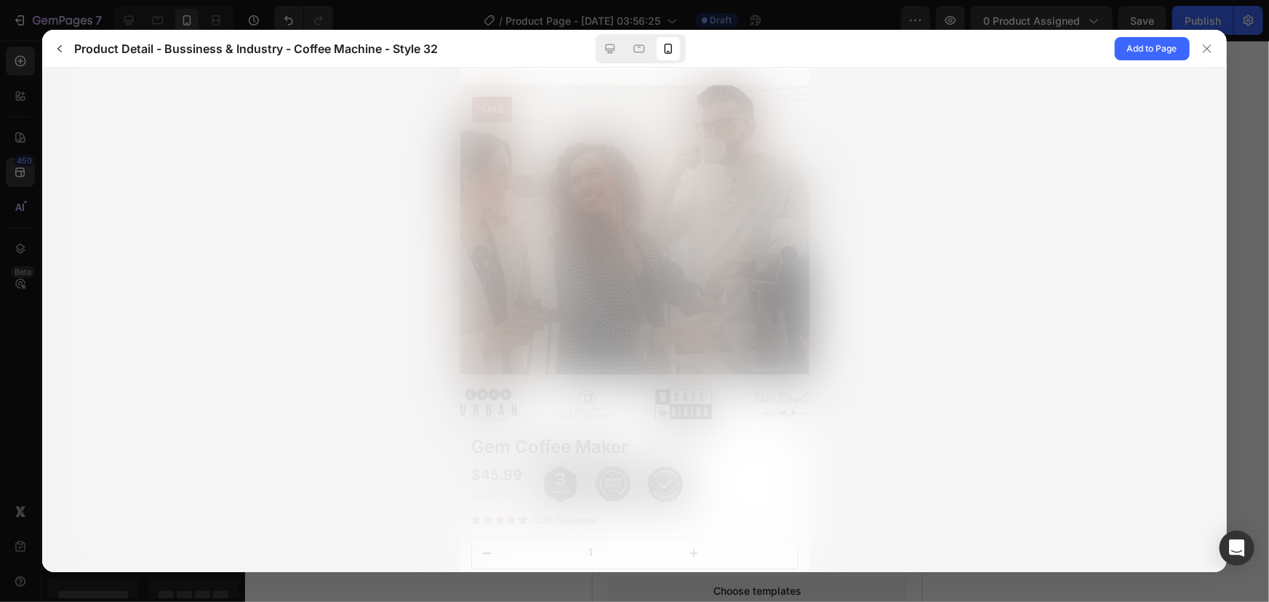
scroll to position [0, 0]
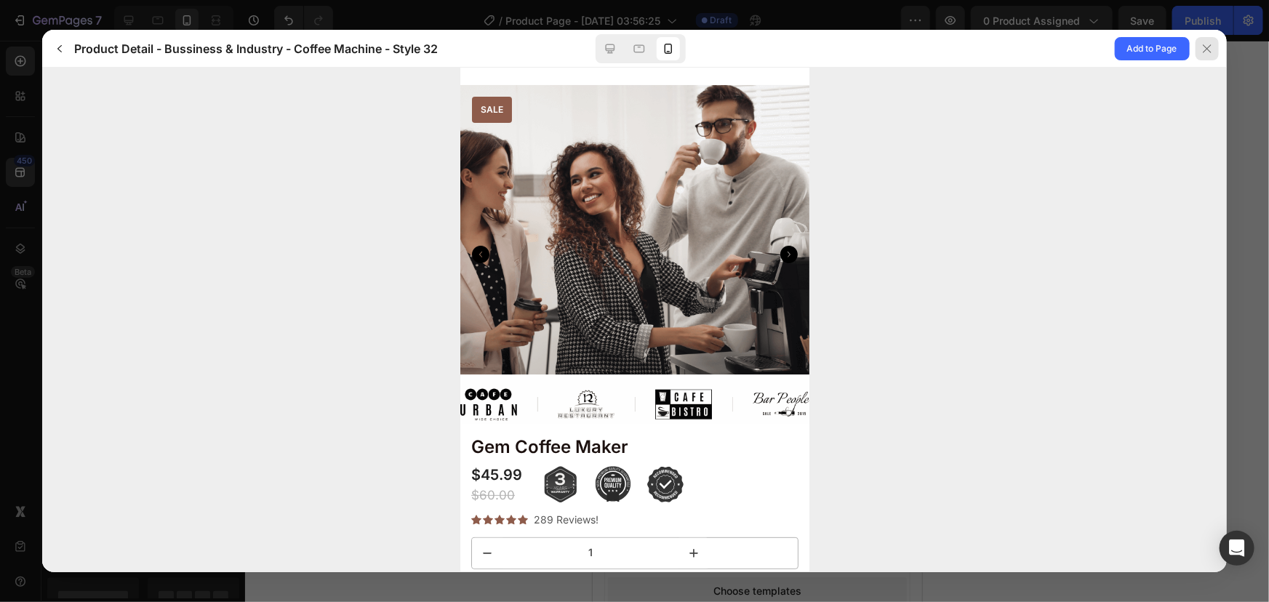
click at [1201, 45] on icon at bounding box center [1207, 49] width 12 height 12
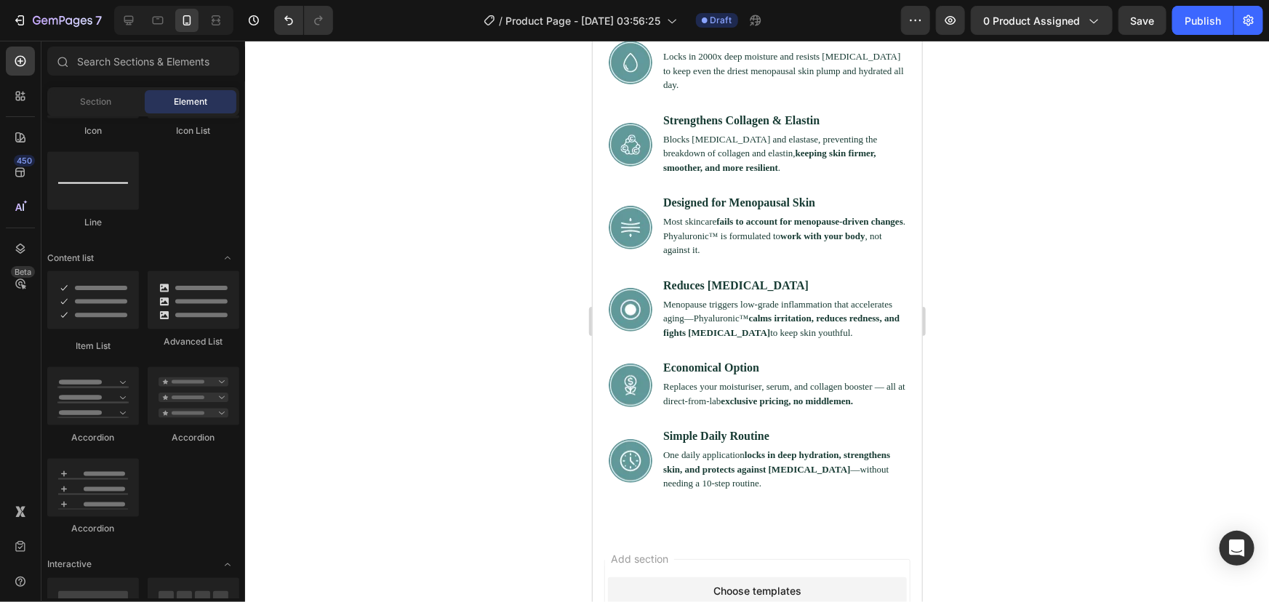
click at [730, 600] on span "inspired by CRO experts" at bounding box center [756, 606] width 100 height 13
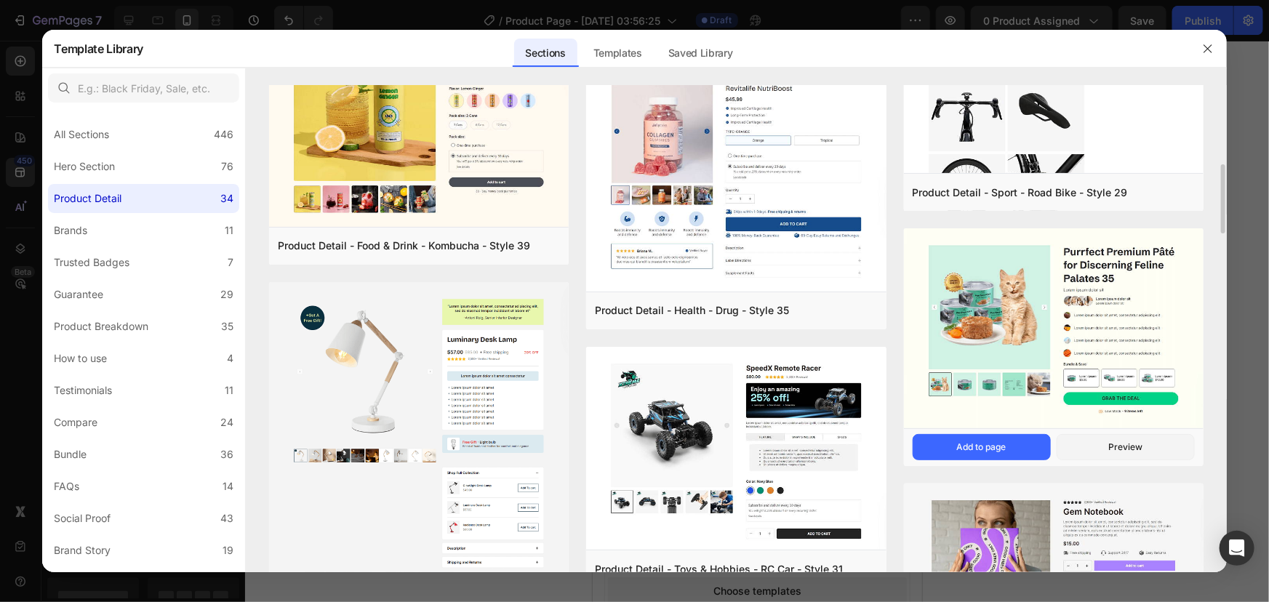
scroll to position [556, 0]
click at [1112, 443] on div "Preview" at bounding box center [1125, 446] width 34 height 13
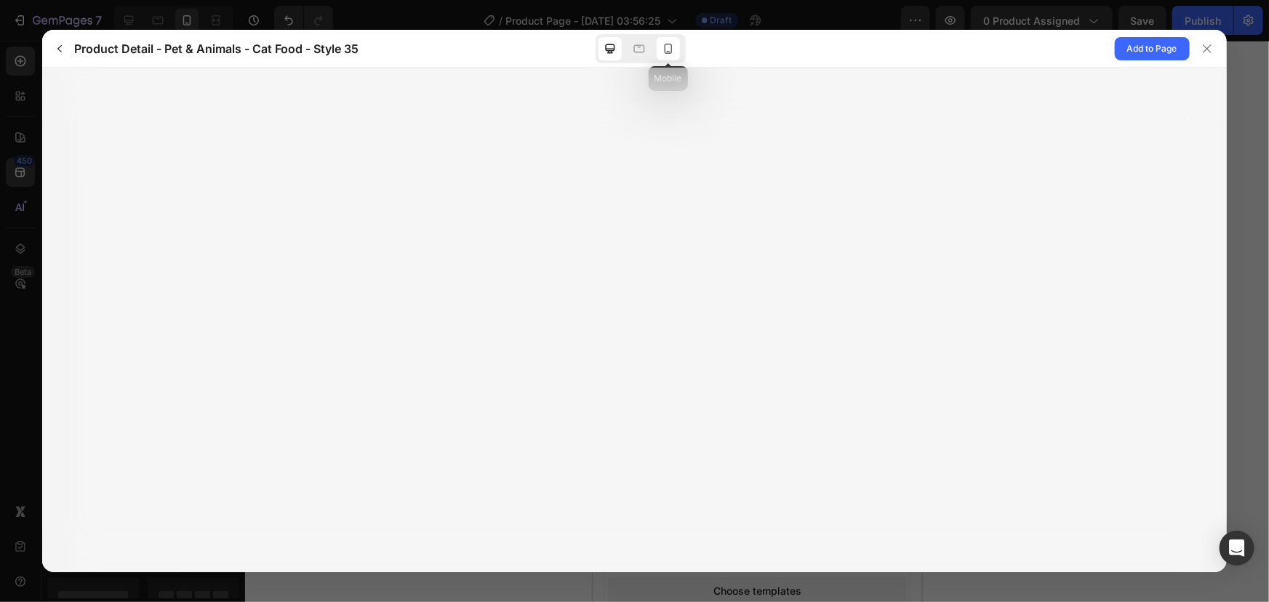
click at [677, 52] on div at bounding box center [667, 48] width 23 height 23
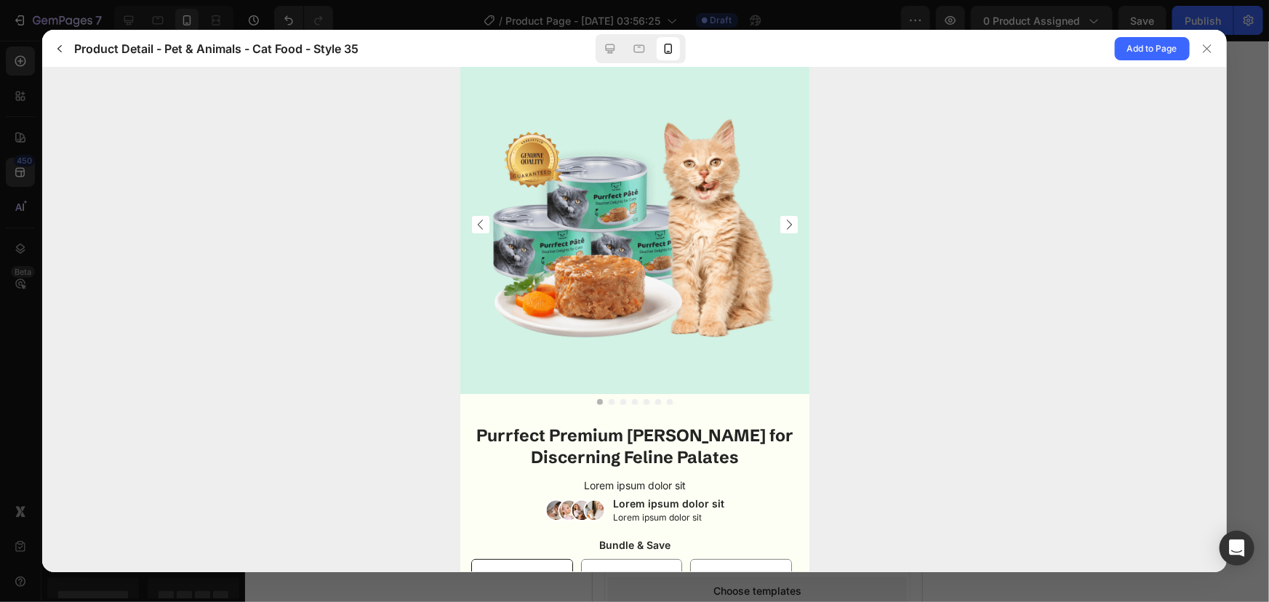
scroll to position [167, 0]
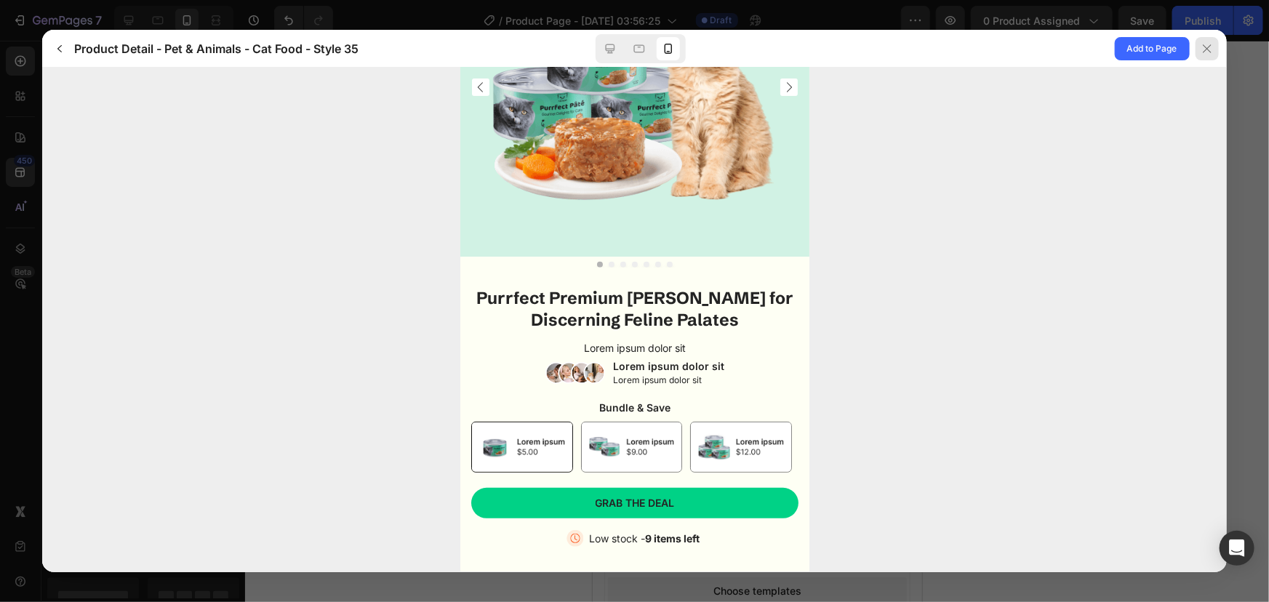
click at [1210, 60] on button at bounding box center [1207, 48] width 37 height 37
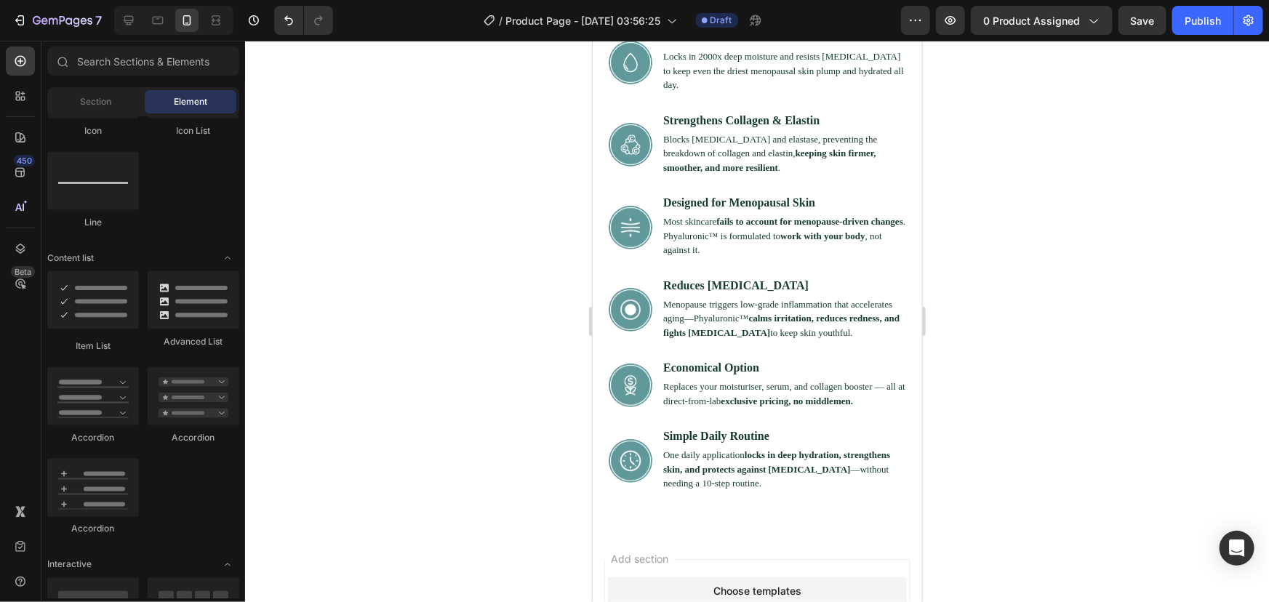
click at [641, 576] on div "Choose templates inspired by CRO experts" at bounding box center [756, 598] width 299 height 44
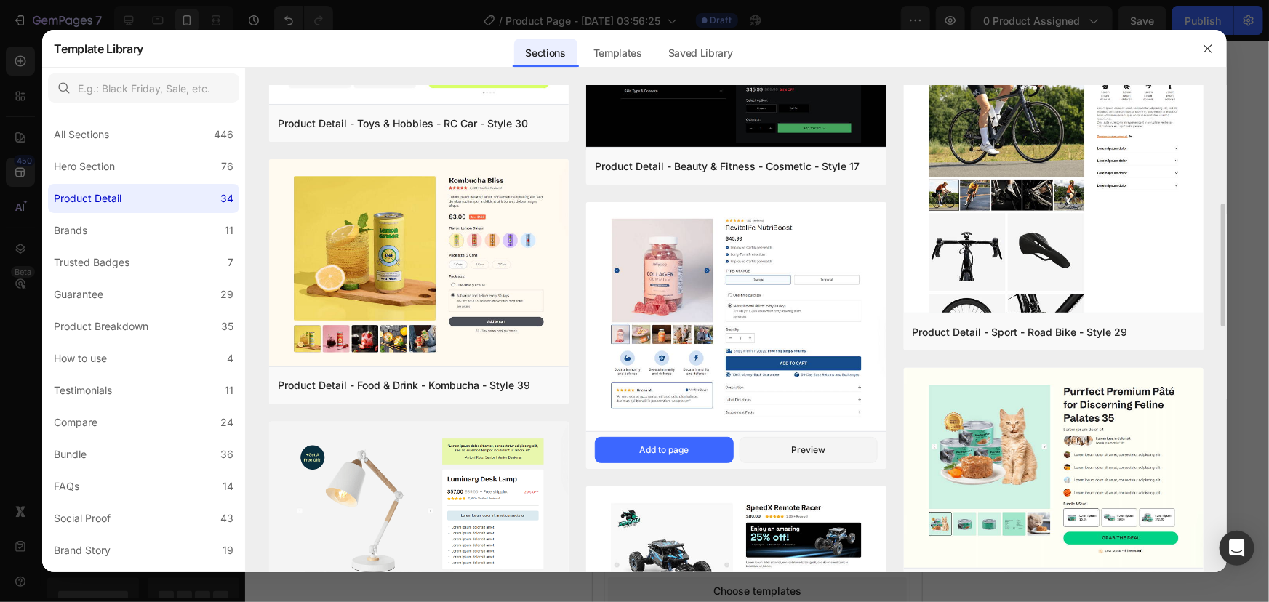
scroll to position [435, 0]
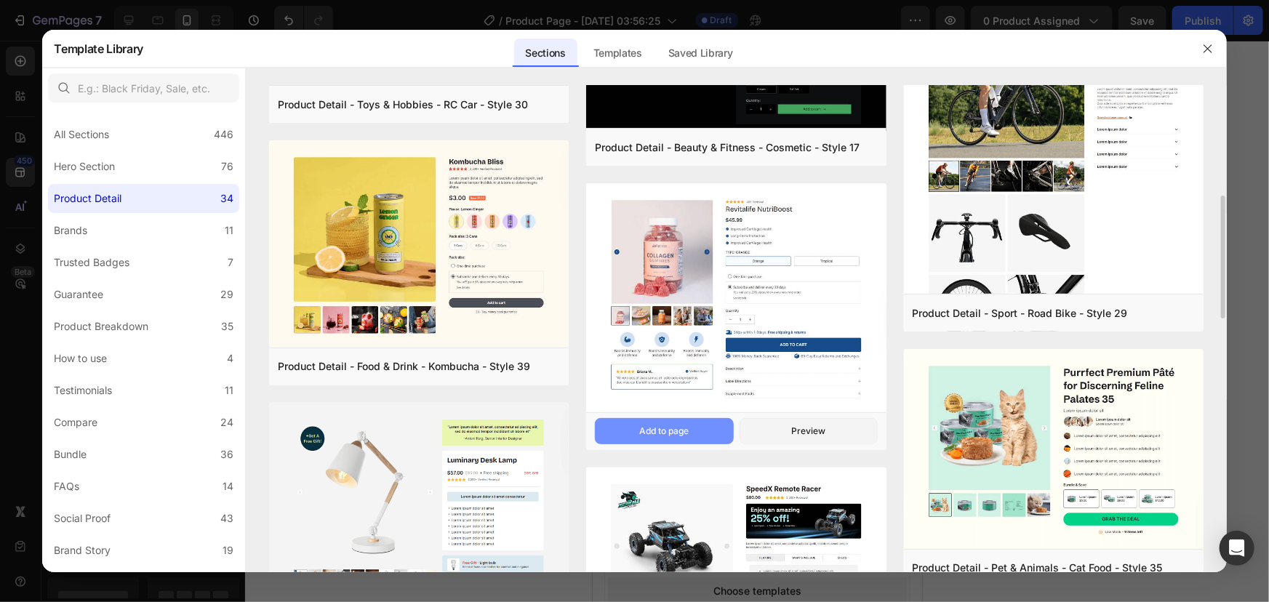
click at [676, 436] on div "Add to page" at bounding box center [663, 431] width 49 height 13
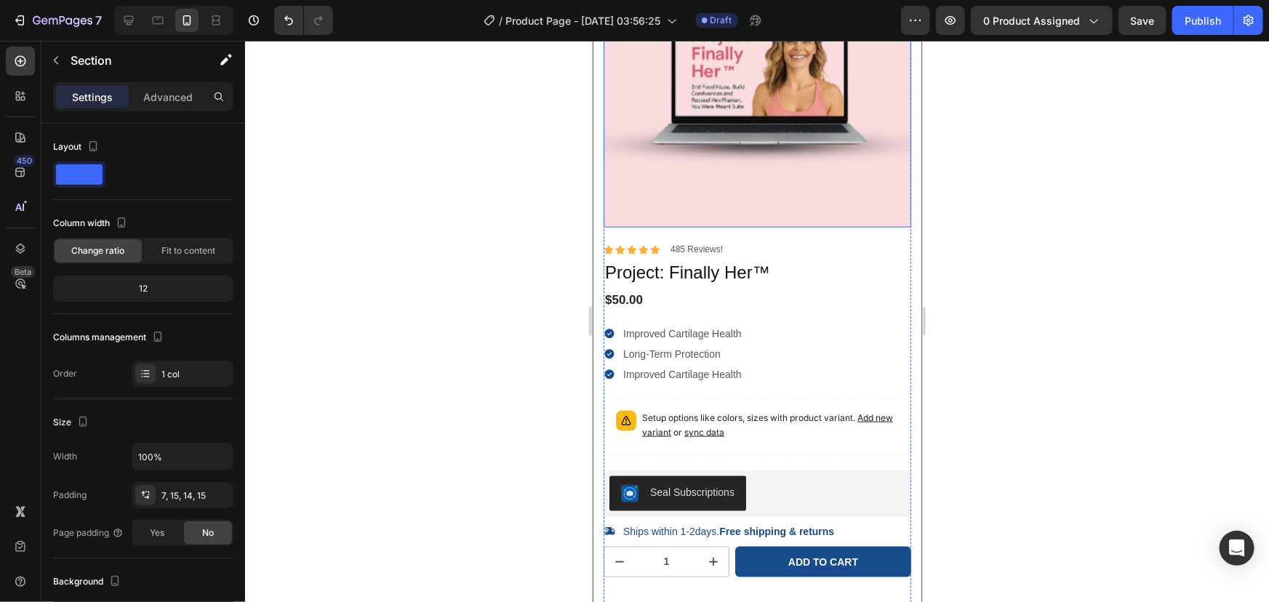
scroll to position [3507, 0]
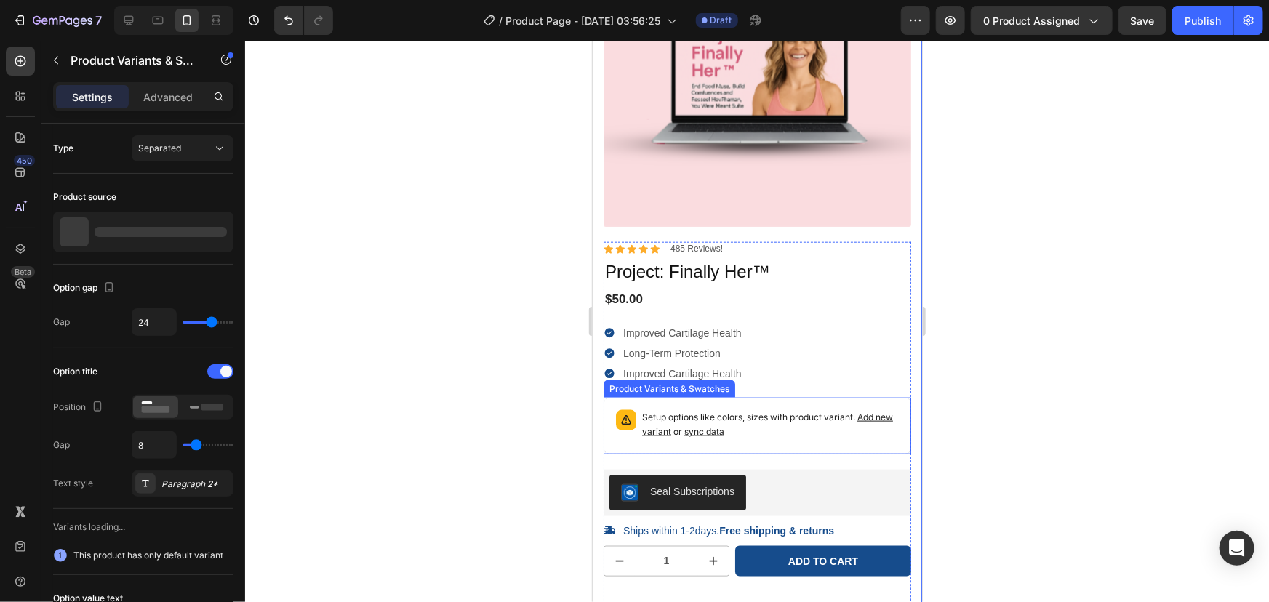
click at [846, 426] on p "Setup options like colors, sizes with product variant. Add new variant or sync …" at bounding box center [769, 423] width 257 height 29
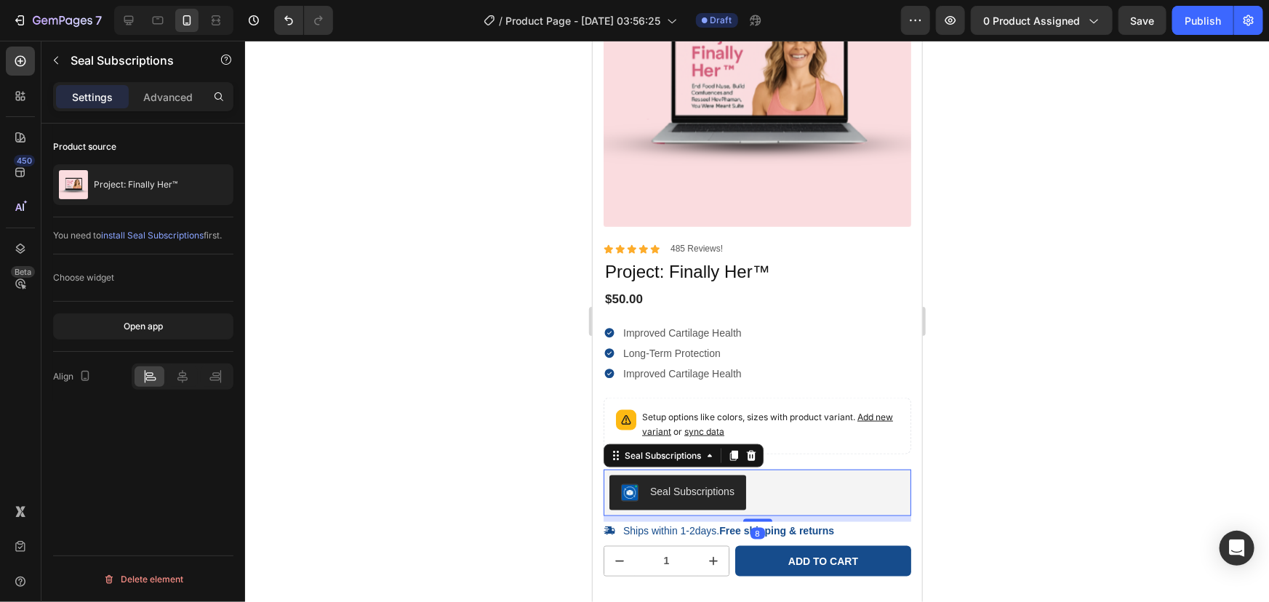
click at [770, 475] on div "Seal Subscriptions" at bounding box center [756, 492] width 296 height 35
click at [749, 450] on icon at bounding box center [750, 455] width 9 height 10
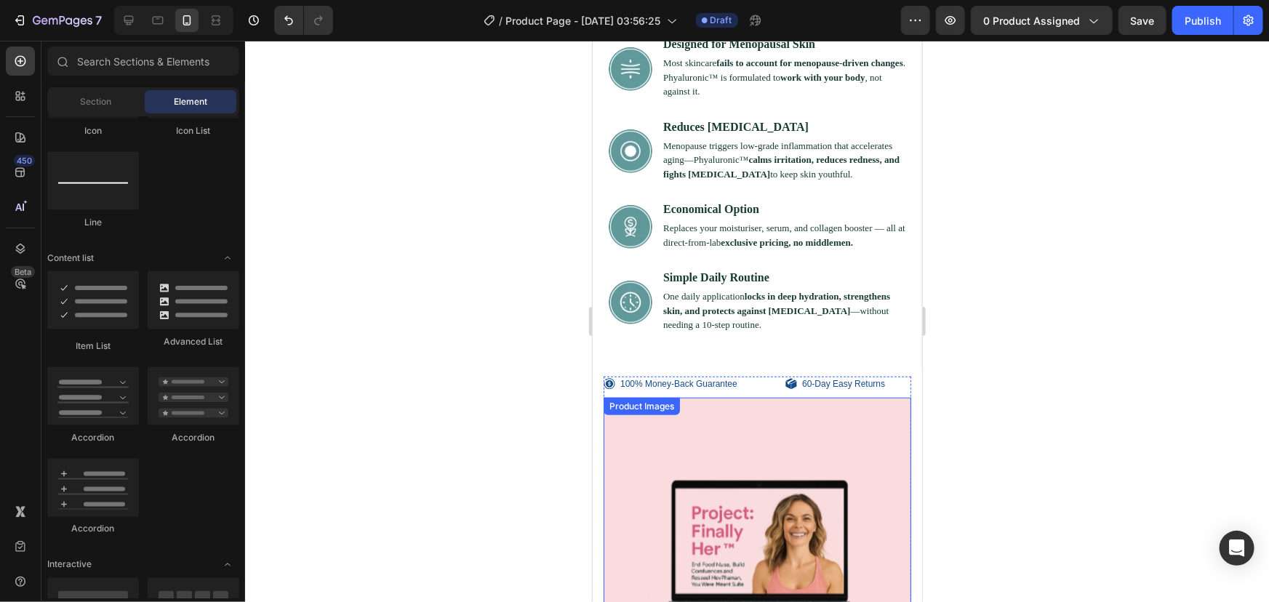
scroll to position [3163, 0]
click at [775, 377] on div "100% Money-Back Guarantee Item List 60-Day Easy Returns Item List Row" at bounding box center [757, 385] width 308 height 16
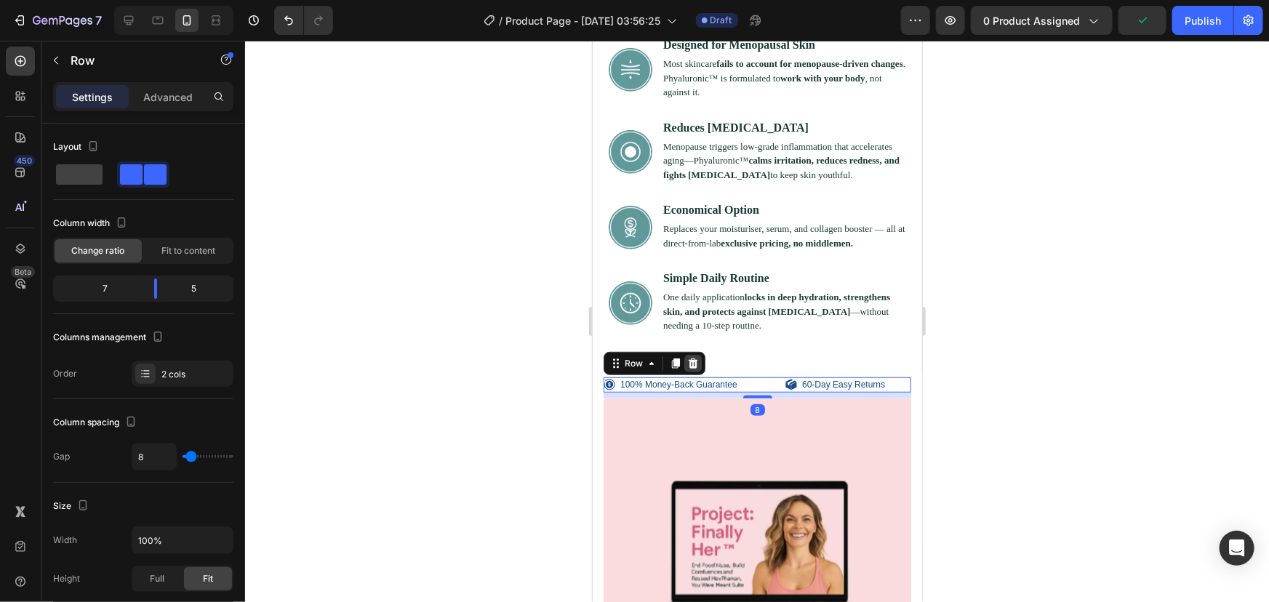
click at [691, 358] on icon at bounding box center [692, 363] width 9 height 10
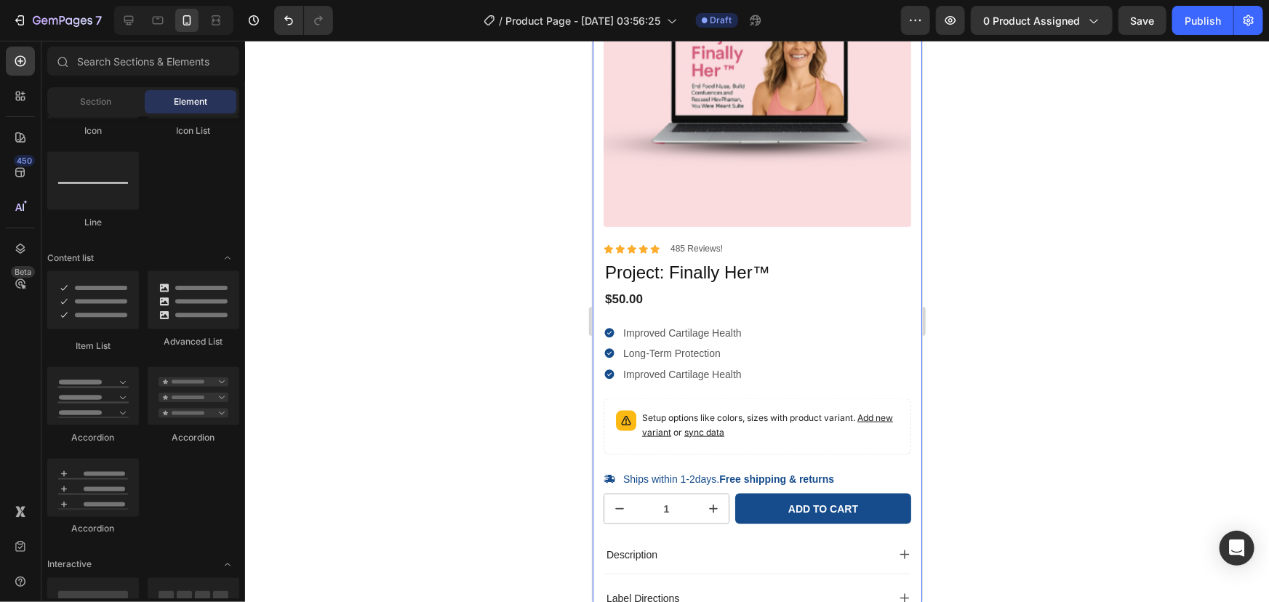
scroll to position [3486, 0]
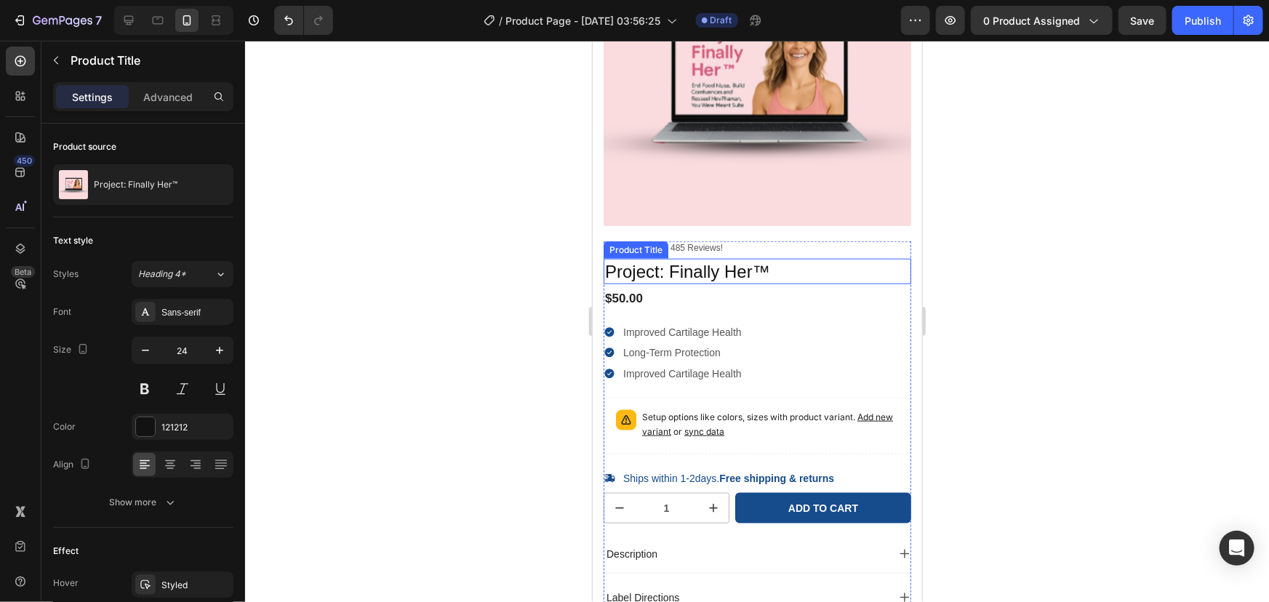
click at [693, 260] on h1 "Project: Finally Her™" at bounding box center [757, 270] width 308 height 25
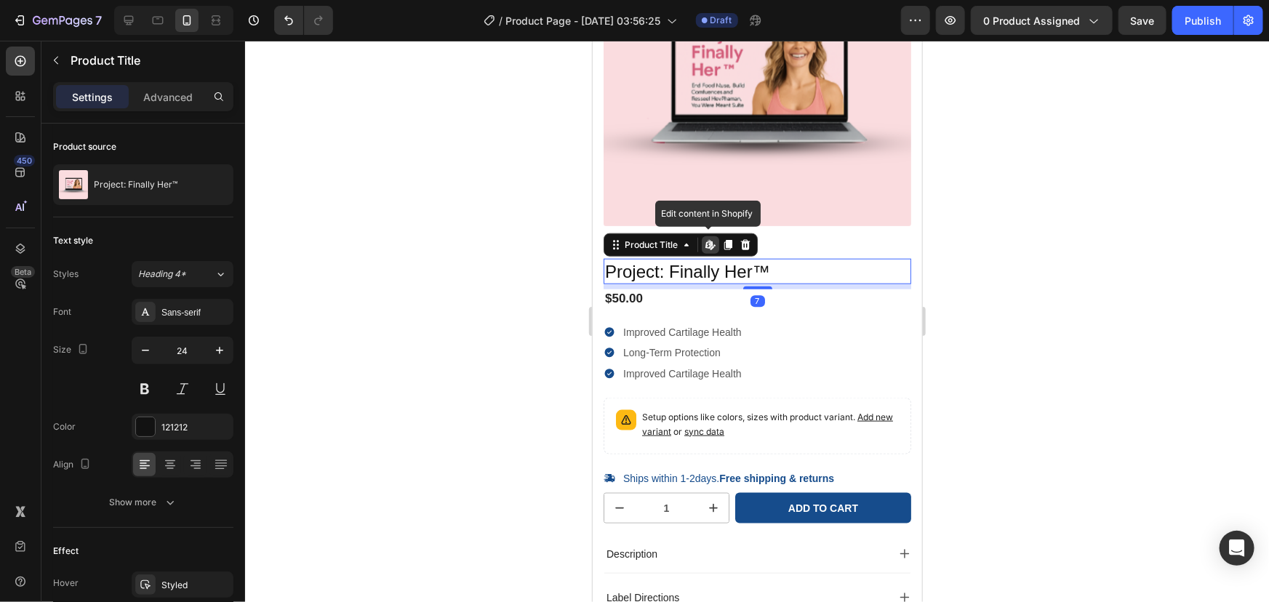
click at [693, 260] on h1 "Project: Finally Her™" at bounding box center [757, 270] width 308 height 25
click at [744, 258] on h1 "Project: Finally Her™" at bounding box center [757, 270] width 308 height 25
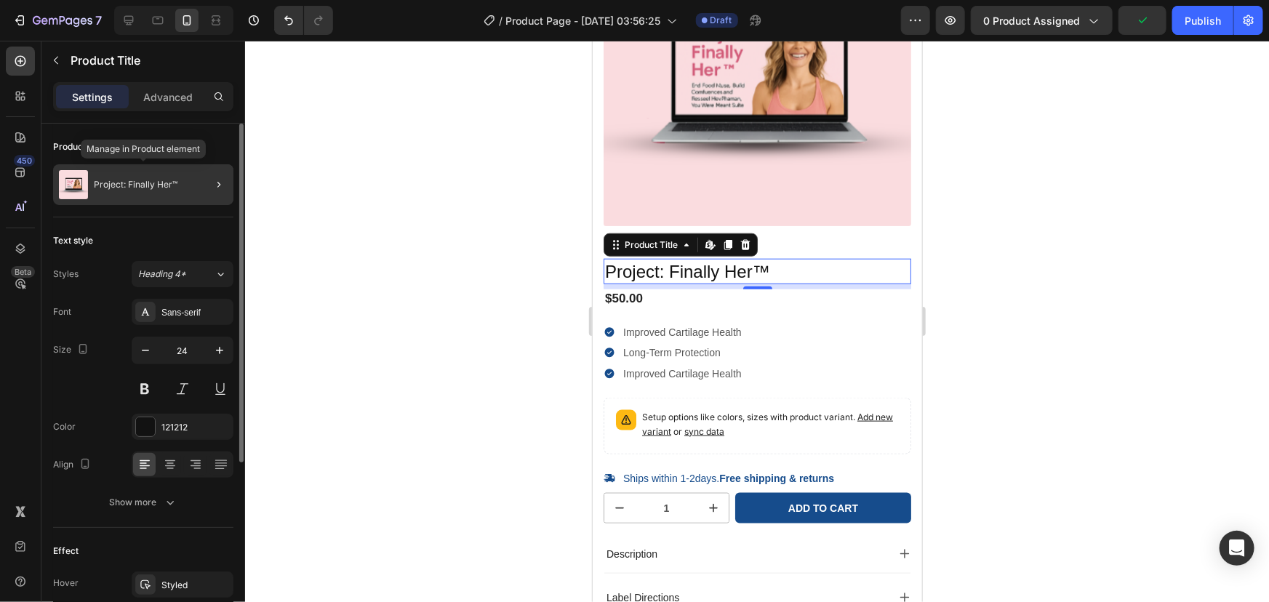
click at [186, 174] on div "Project: Finally Her™" at bounding box center [143, 184] width 180 height 41
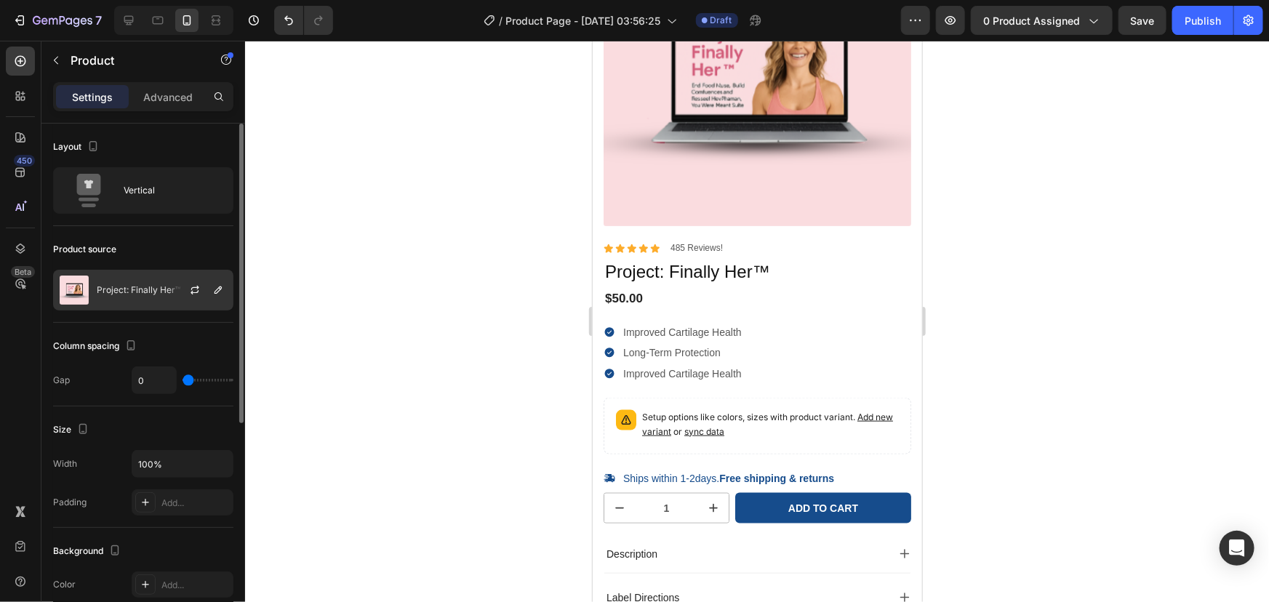
click at [166, 294] on p "Project: Finally Her™" at bounding box center [139, 290] width 84 height 10
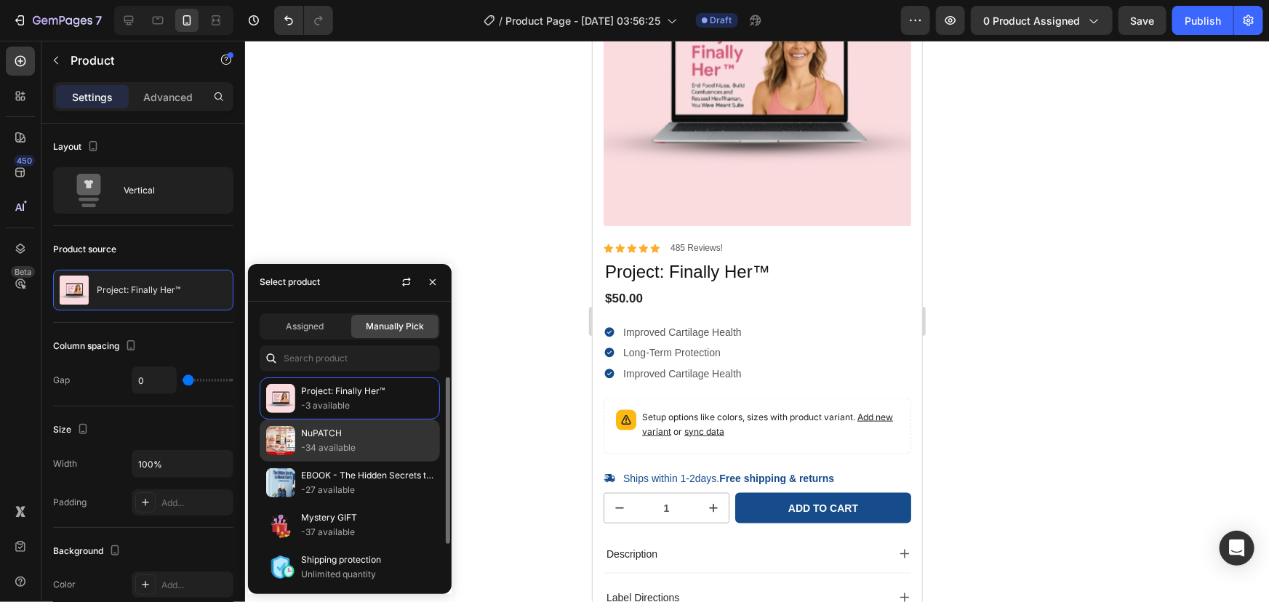
click at [334, 443] on p "-34 available" at bounding box center [367, 448] width 132 height 15
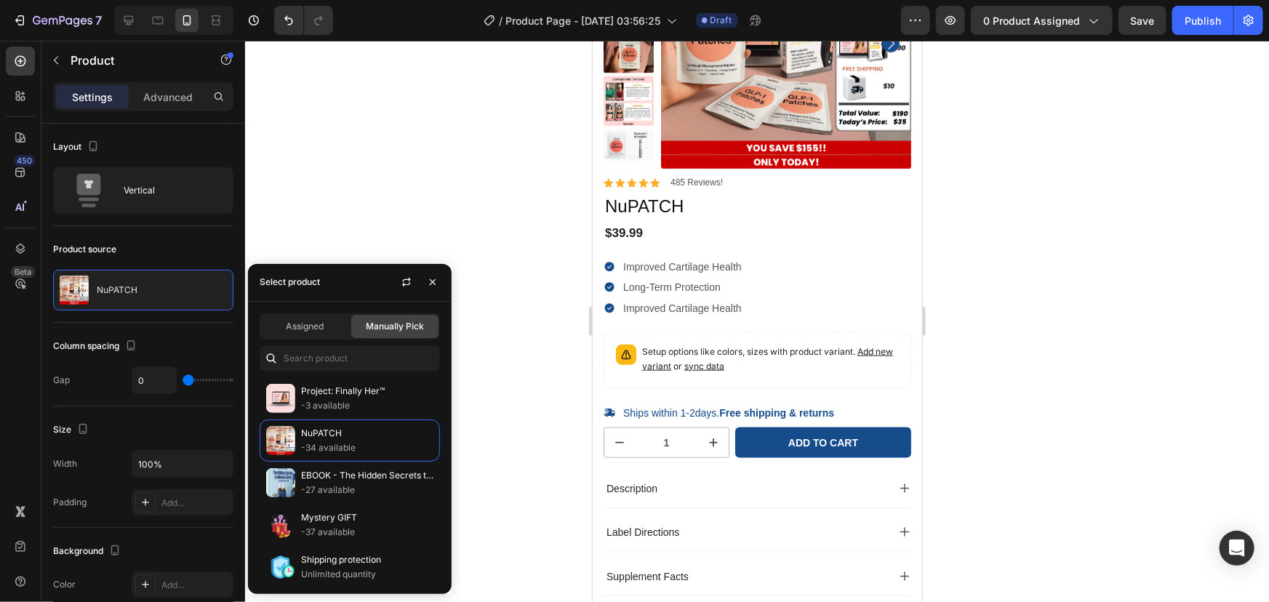
click at [423, 170] on div at bounding box center [757, 321] width 1024 height 561
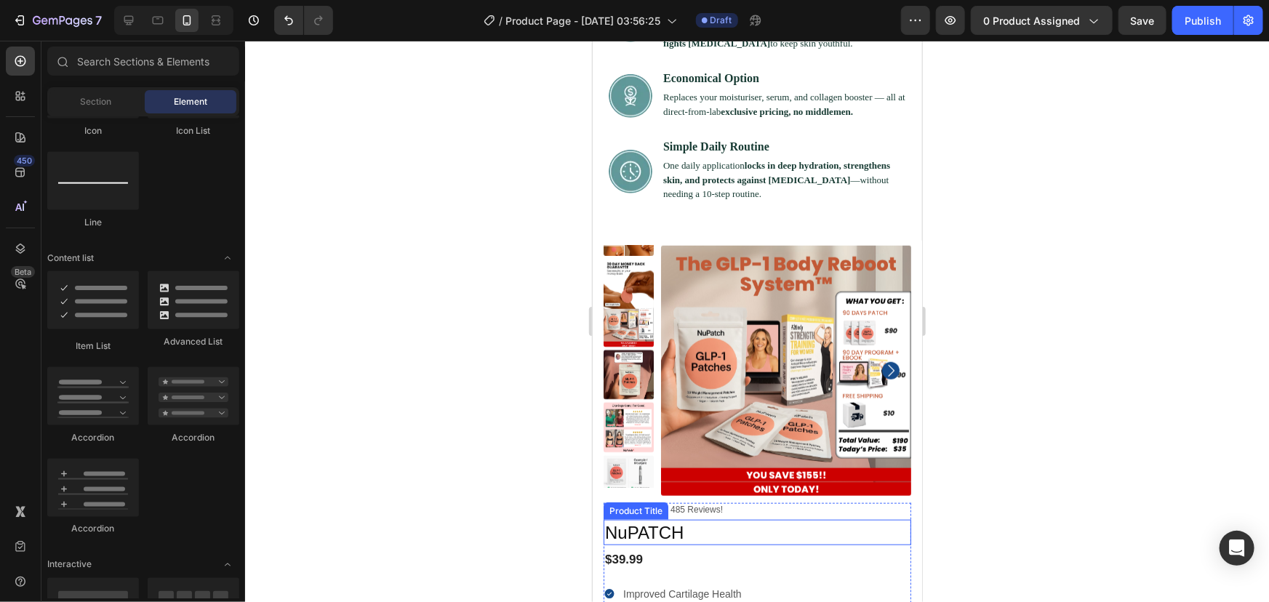
scroll to position [3293, 0]
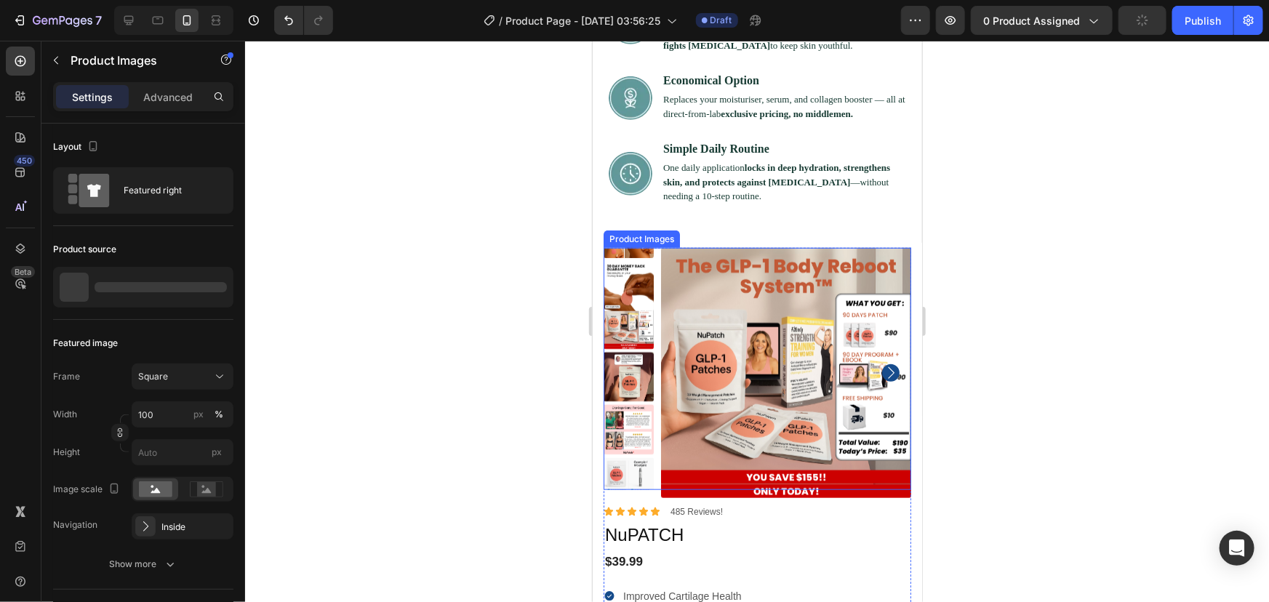
click at [630, 260] on img at bounding box center [628, 285] width 50 height 50
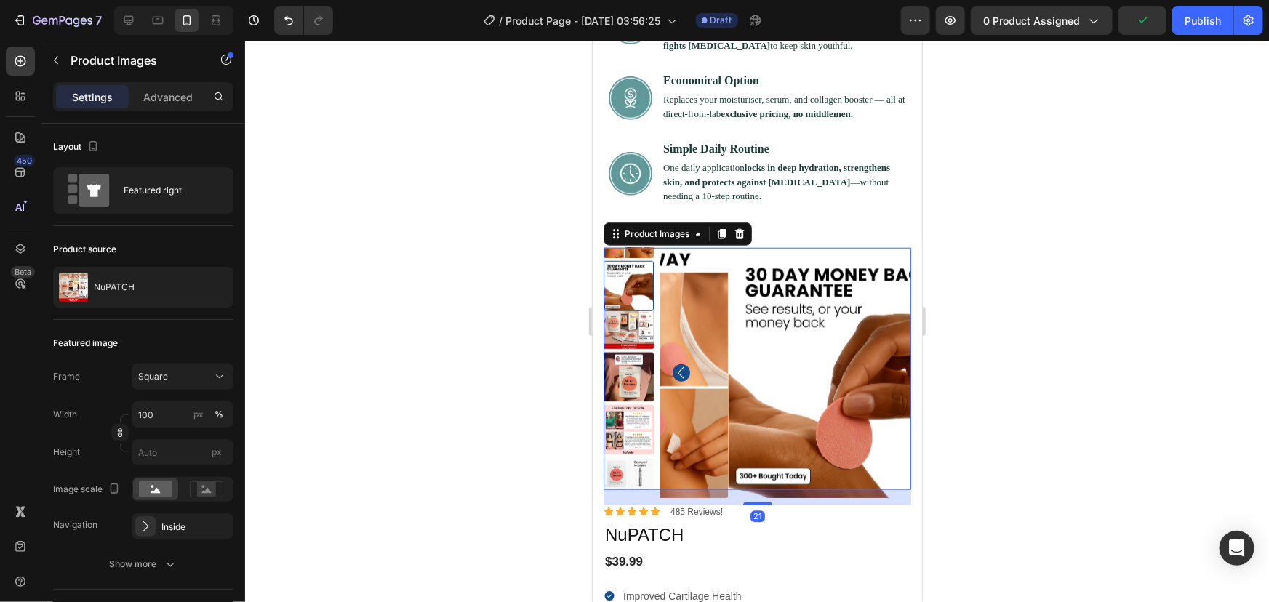
click at [624, 298] on img at bounding box center [628, 323] width 50 height 50
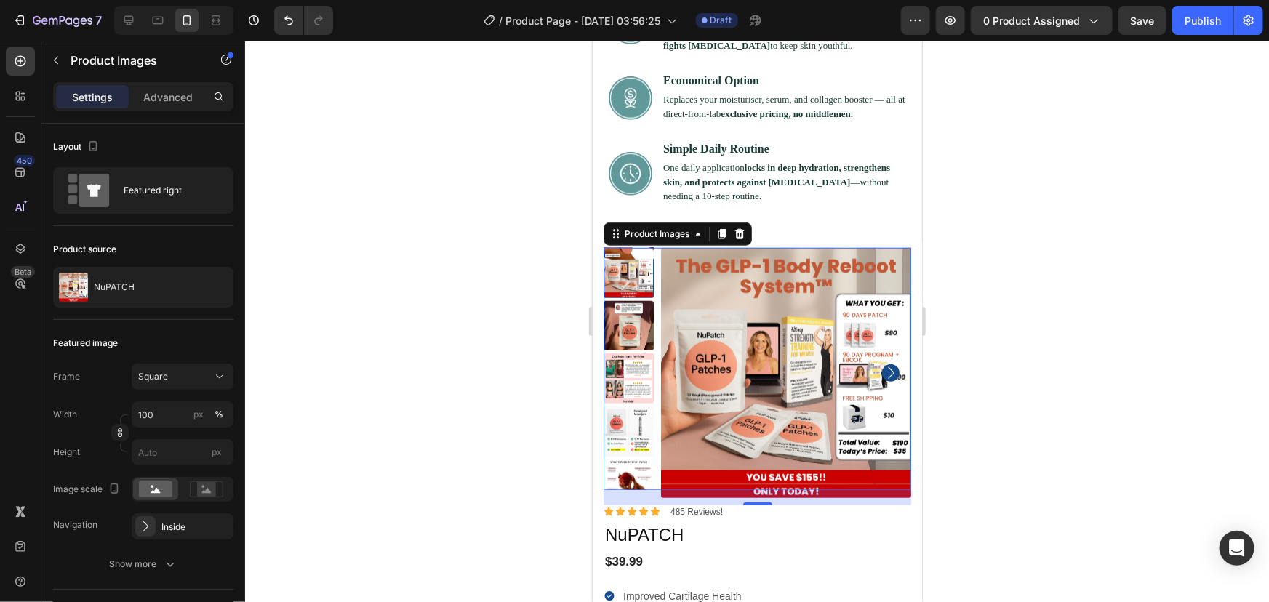
click at [631, 300] on img at bounding box center [628, 325] width 50 height 50
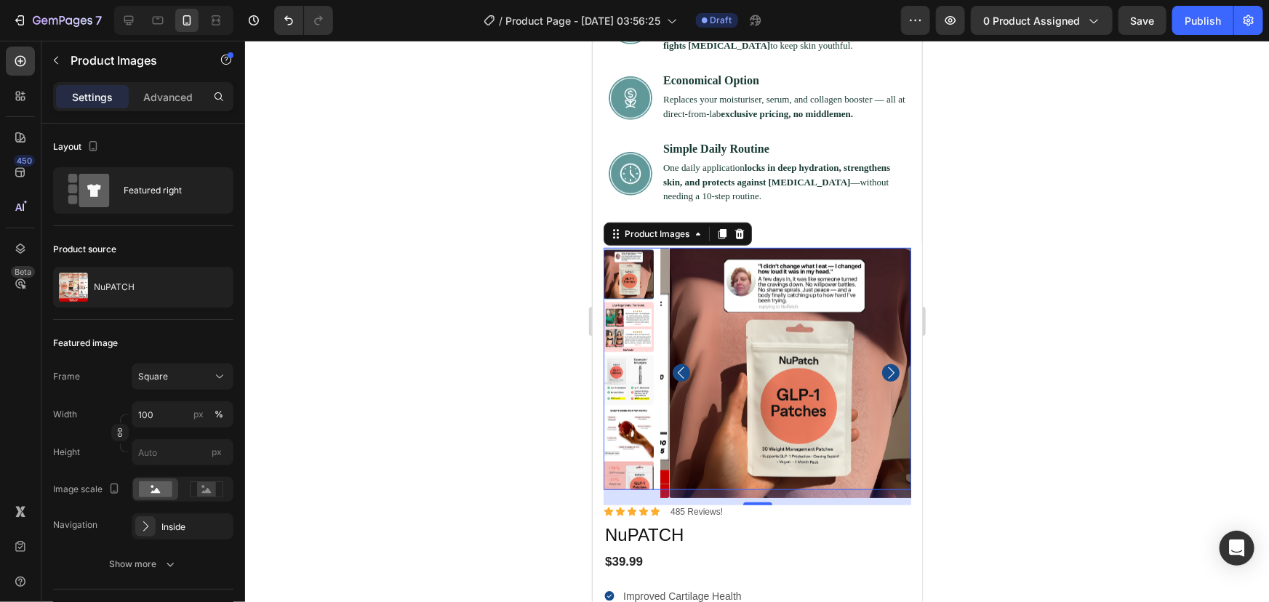
click at [634, 302] on img at bounding box center [628, 327] width 50 height 50
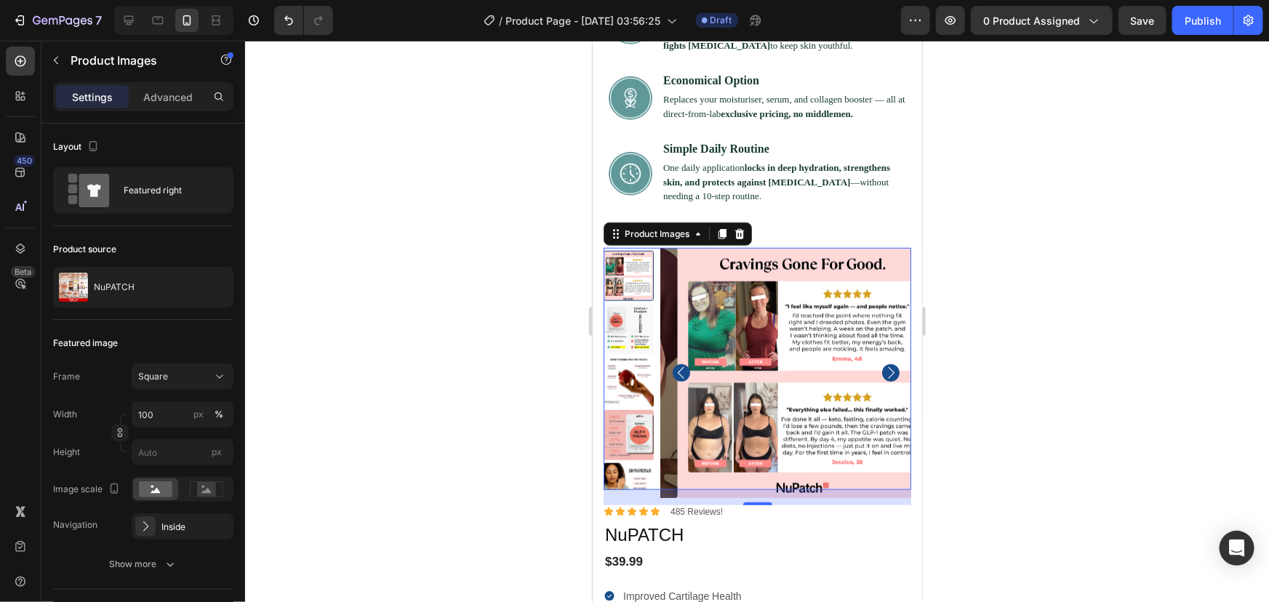
click at [632, 303] on img at bounding box center [628, 328] width 50 height 50
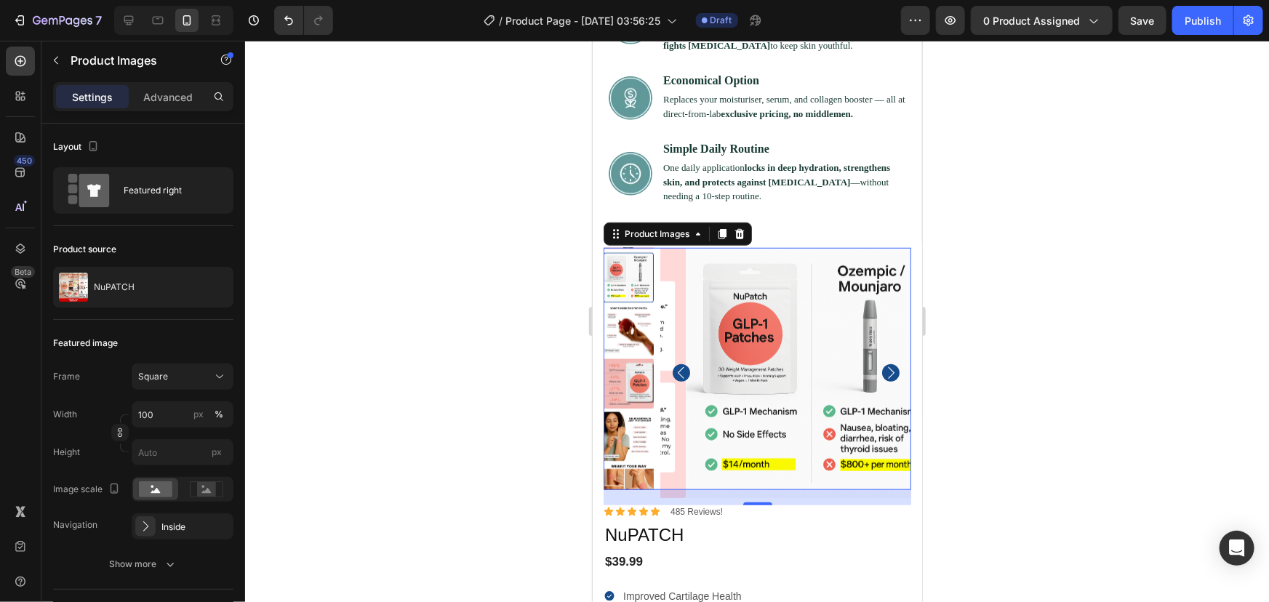
click at [627, 305] on img at bounding box center [628, 330] width 50 height 50
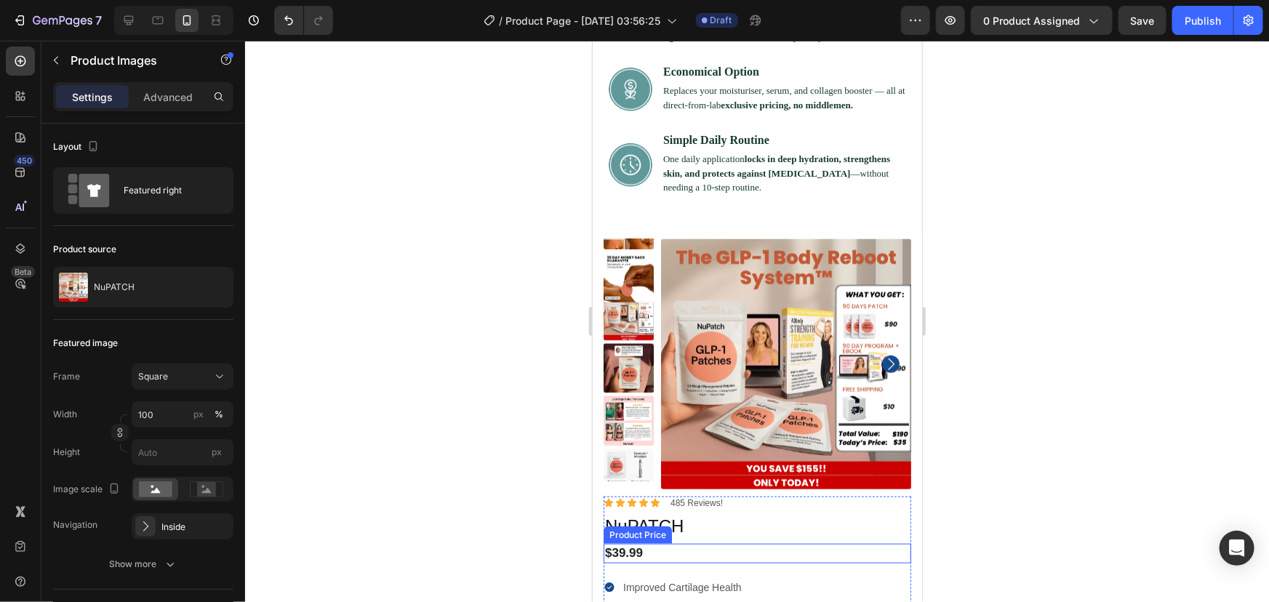
scroll to position [3303, 0]
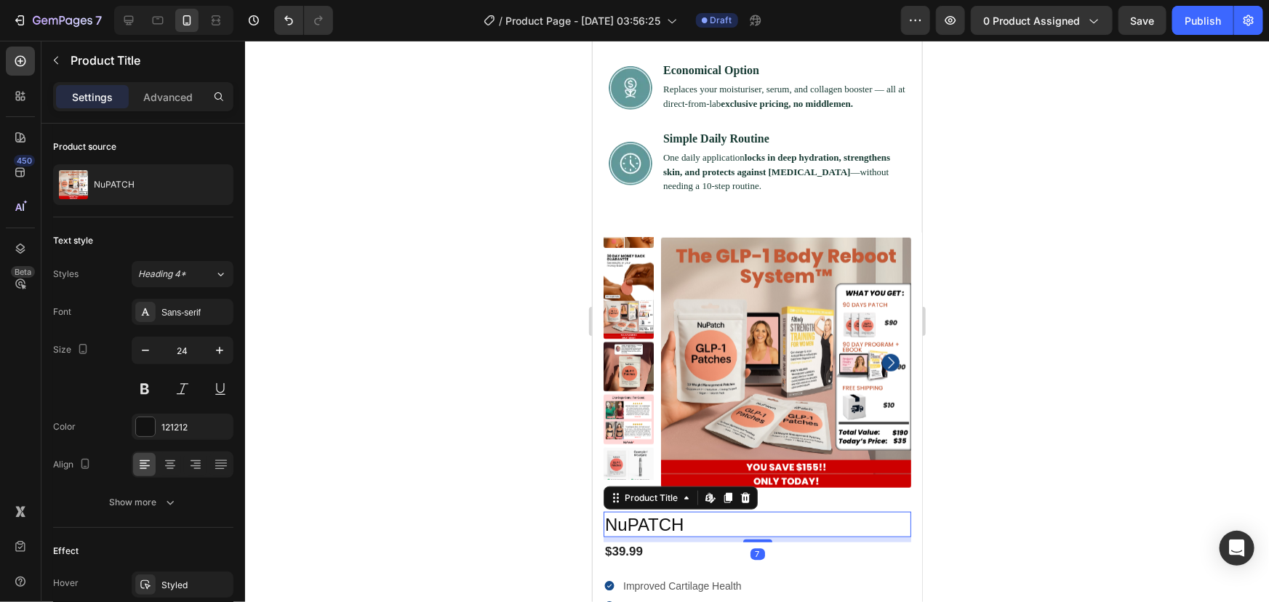
click at [685, 511] on h1 "NuPATCH" at bounding box center [757, 523] width 308 height 25
click at [706, 491] on icon at bounding box center [710, 497] width 12 height 12
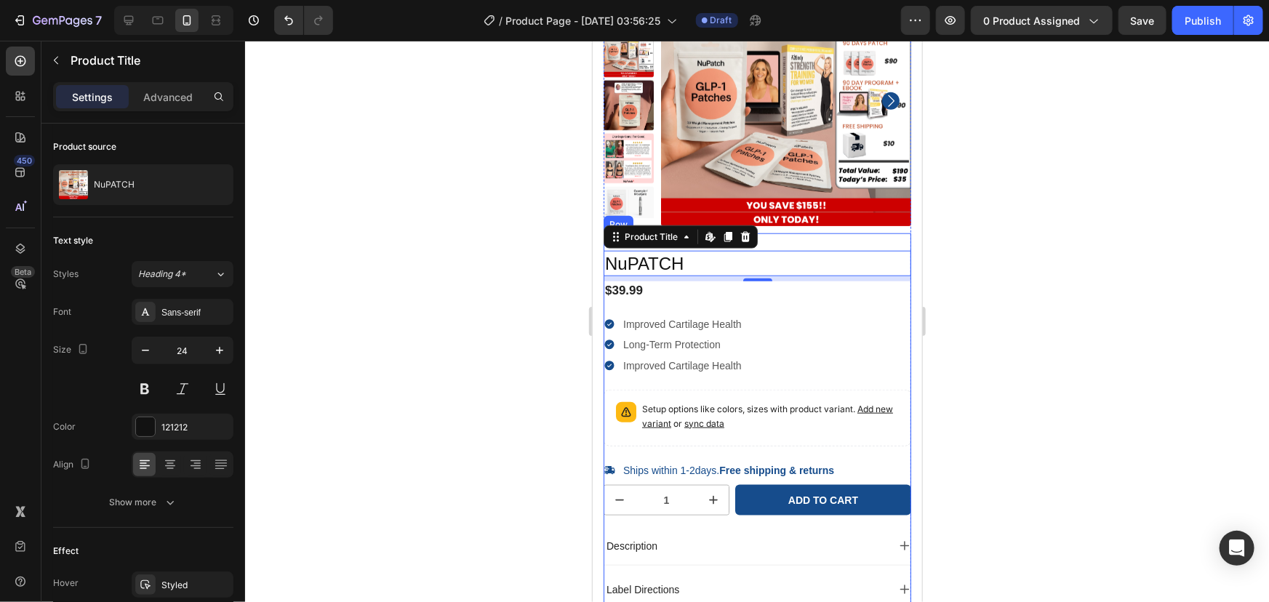
scroll to position [3429, 0]
click at [684, 404] on p "Setup options like colors, sizes with product variant. Add new variant or sync …" at bounding box center [769, 415] width 257 height 29
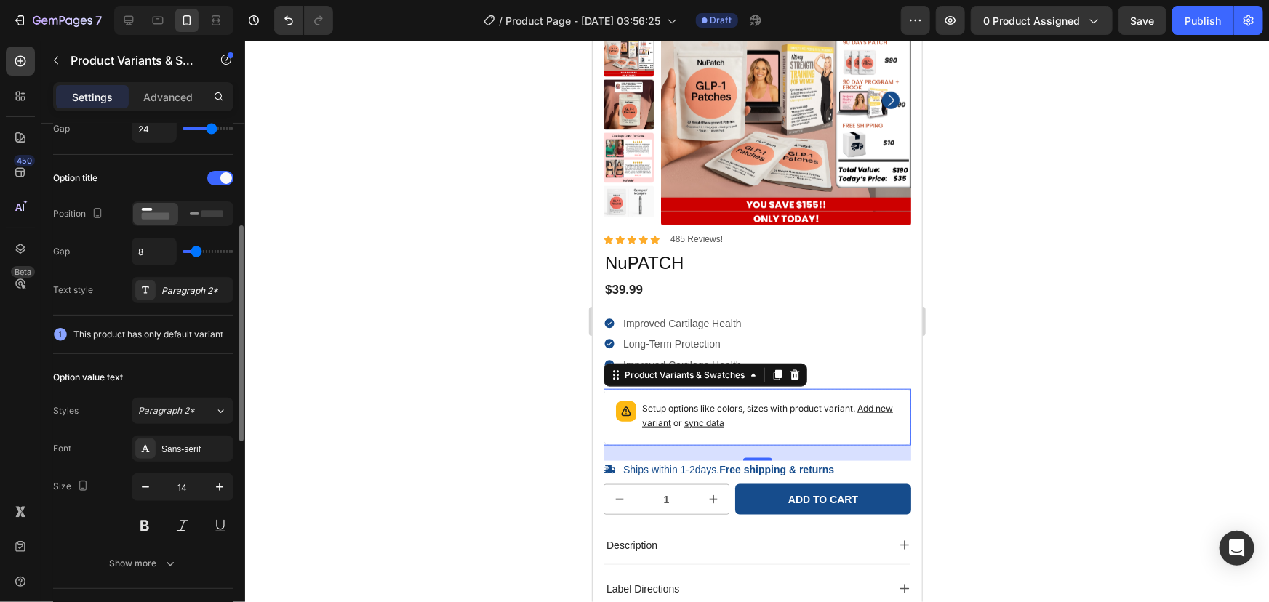
scroll to position [0, 0]
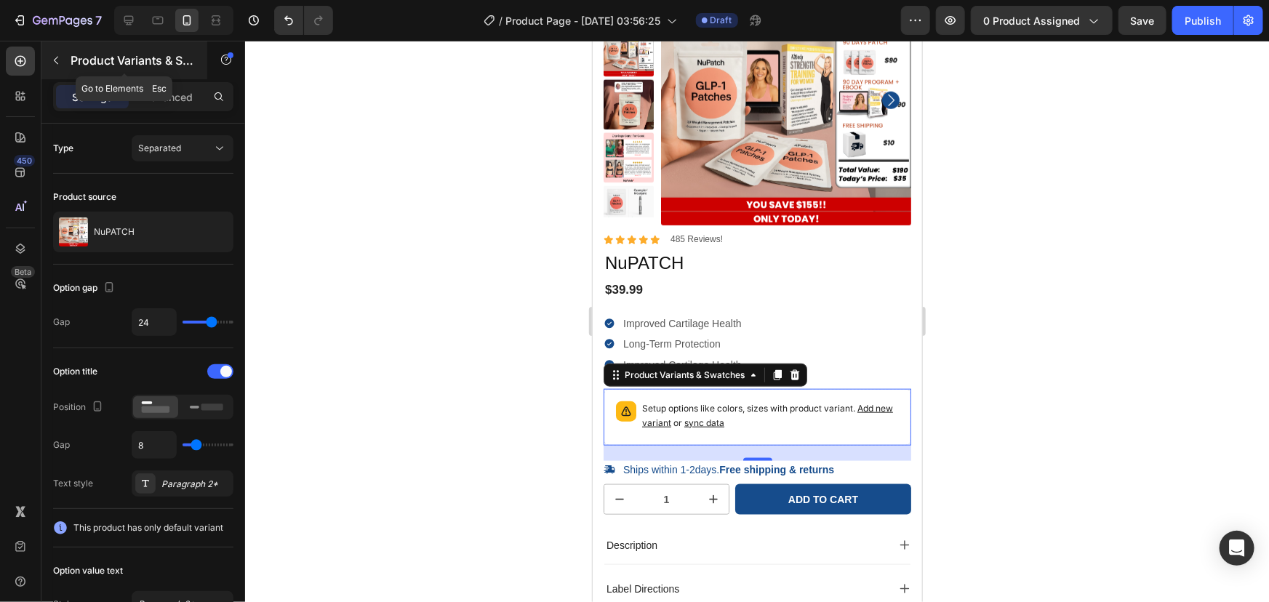
click at [60, 65] on icon "button" at bounding box center [56, 61] width 12 height 12
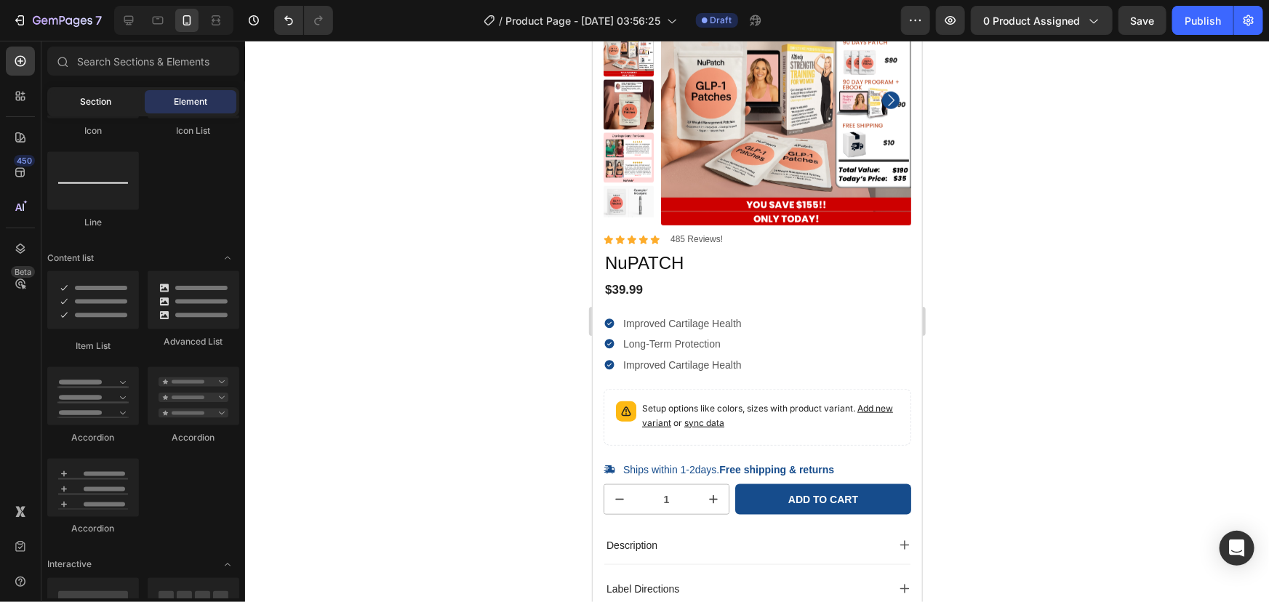
click at [90, 90] on div "Section" at bounding box center [96, 101] width 92 height 23
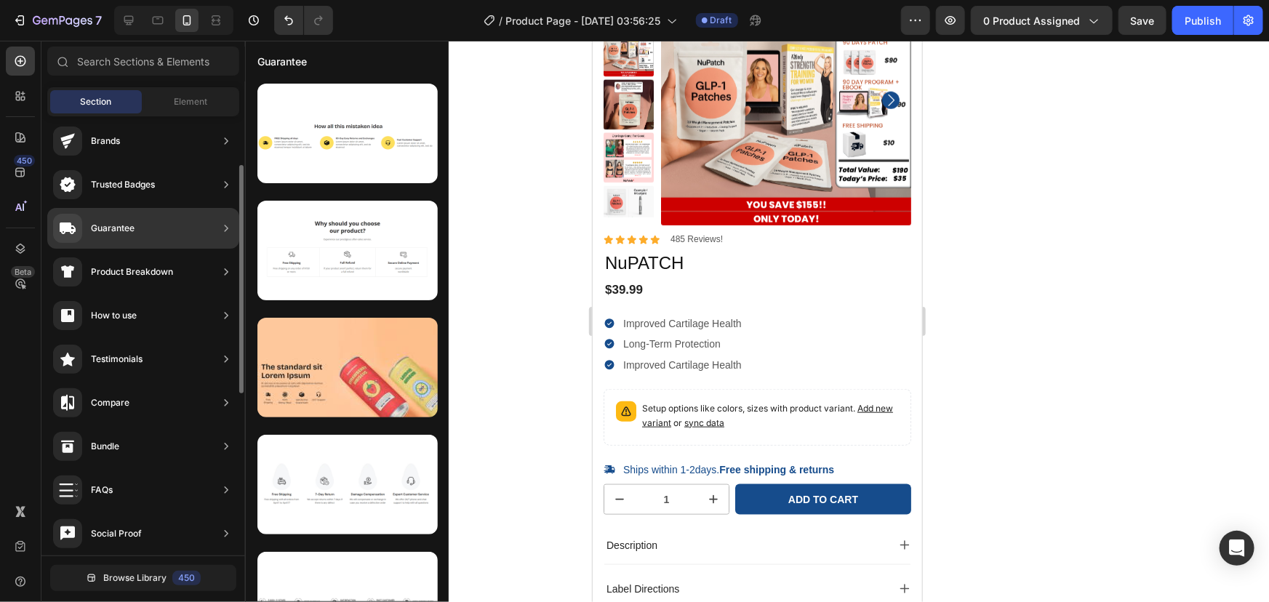
scroll to position [96, 0]
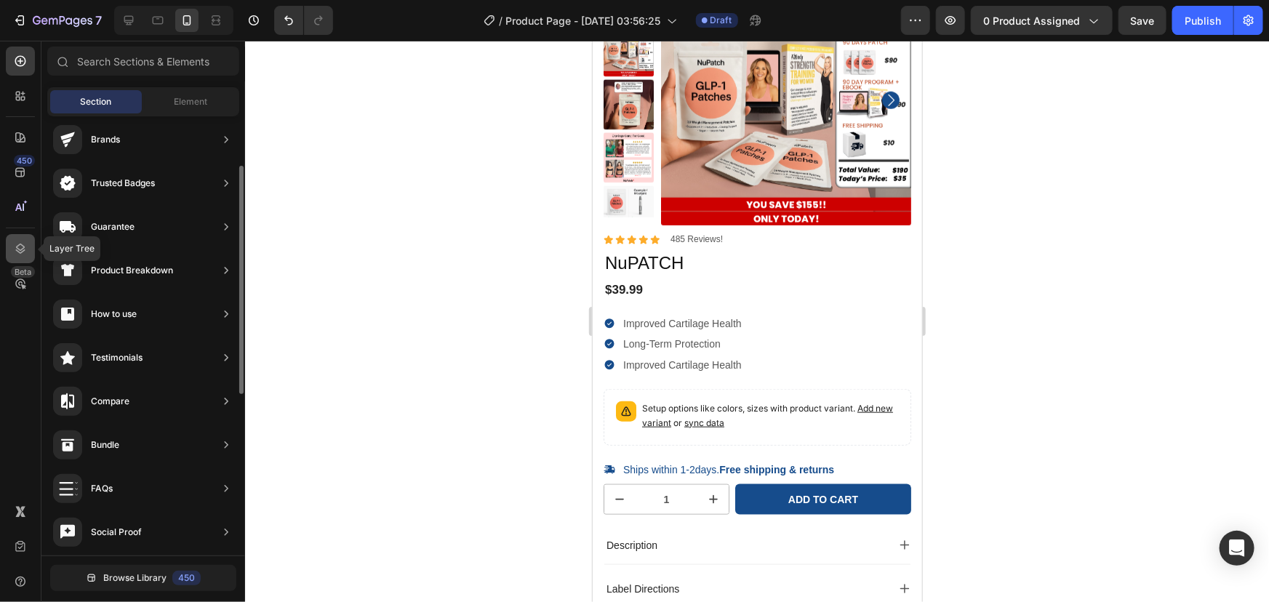
click at [18, 247] on icon at bounding box center [20, 248] width 15 height 15
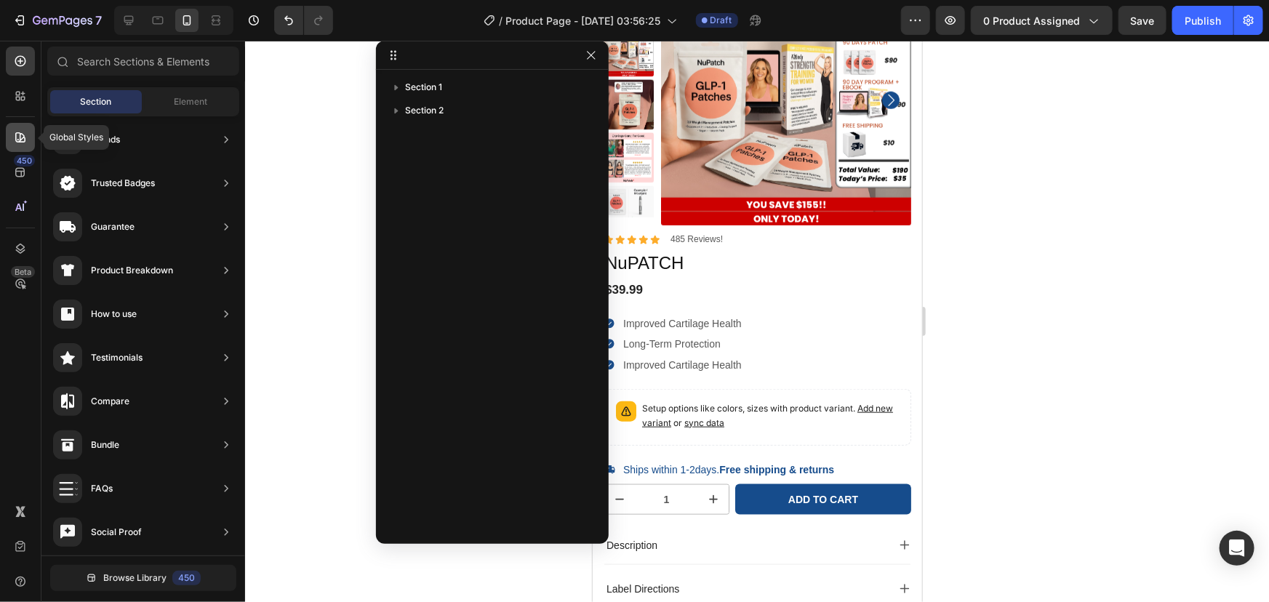
click at [20, 138] on icon at bounding box center [20, 137] width 10 height 10
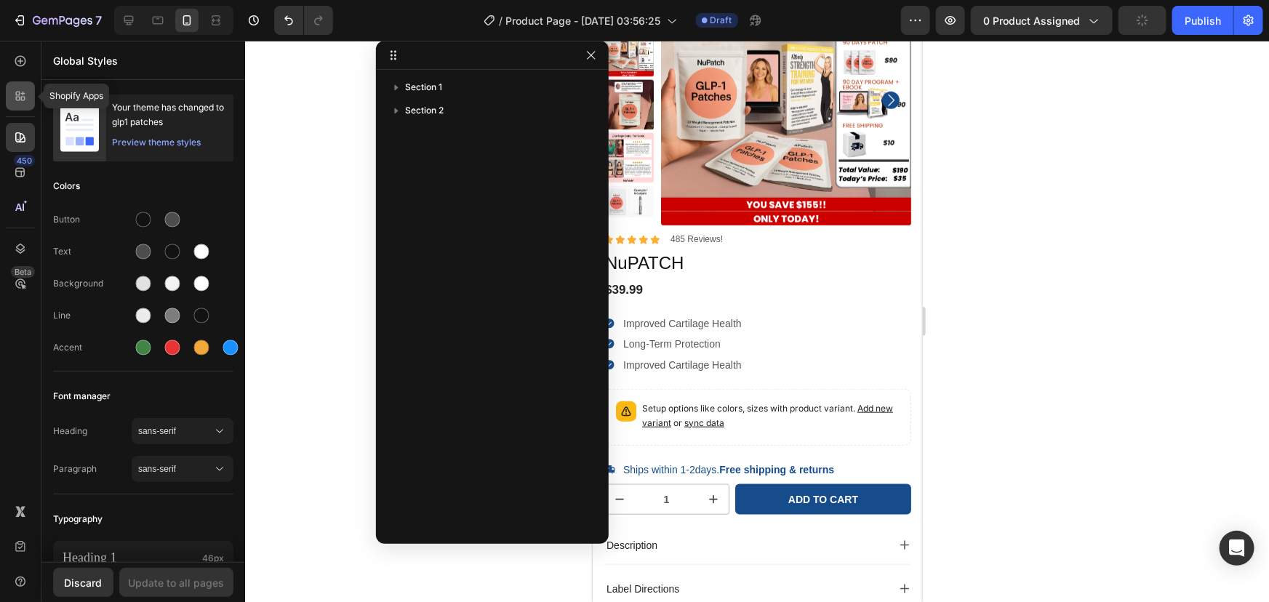
click at [19, 105] on div at bounding box center [20, 95] width 29 height 29
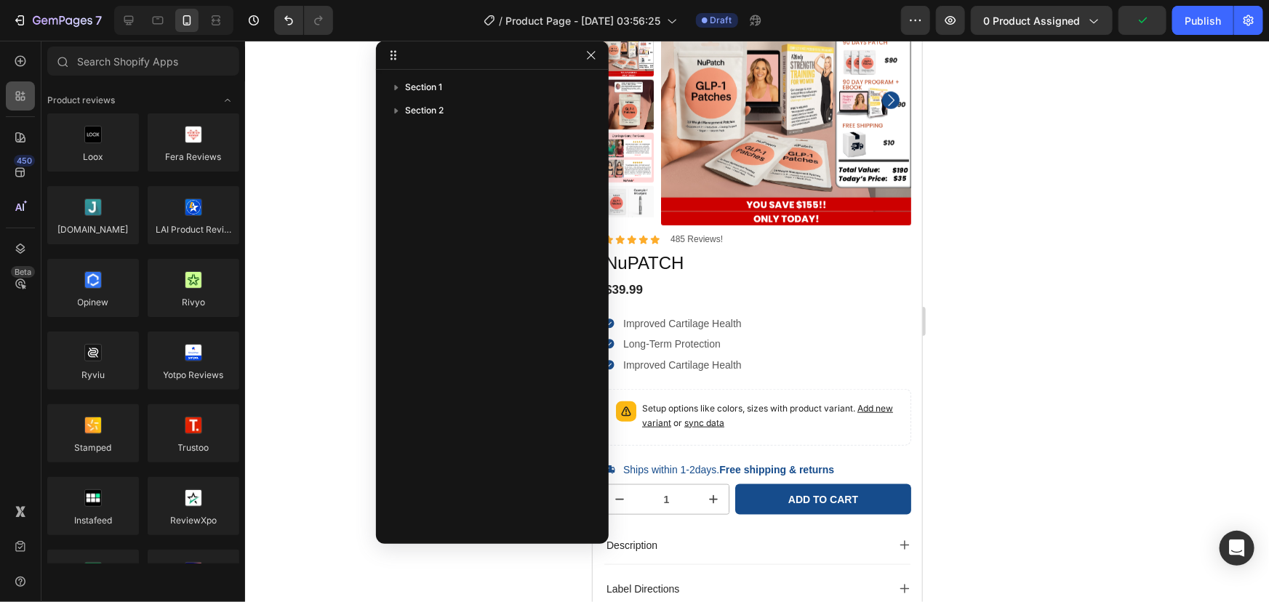
scroll to position [1023, 0]
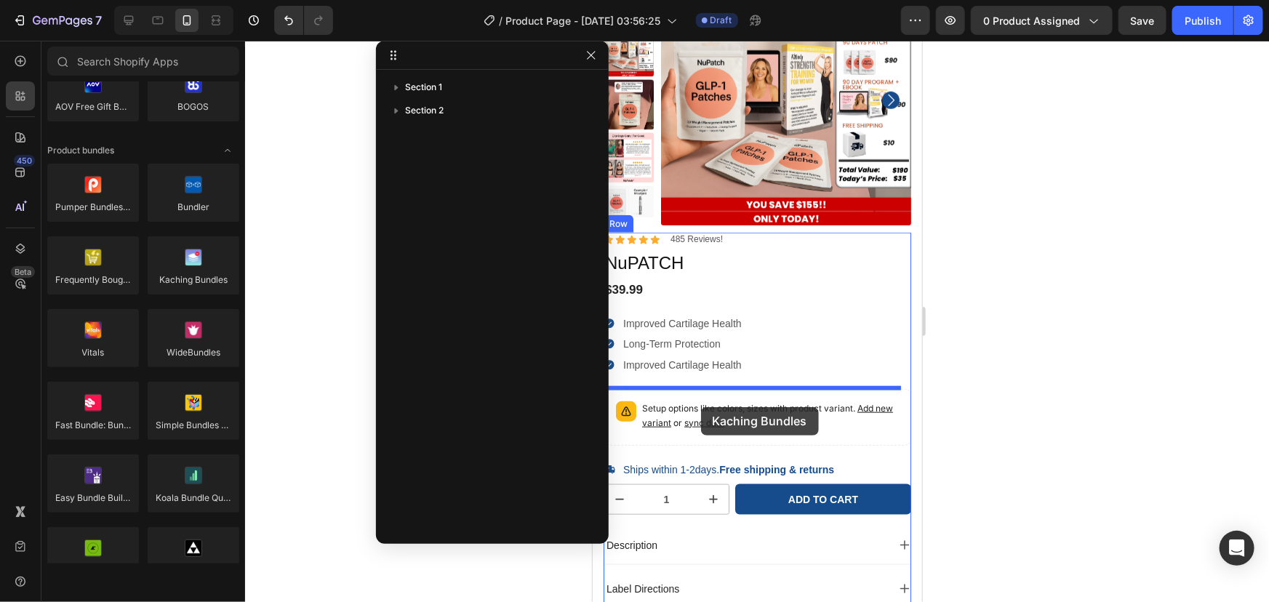
drag, startPoint x: 758, startPoint y: 327, endPoint x: 699, endPoint y: 409, distance: 100.9
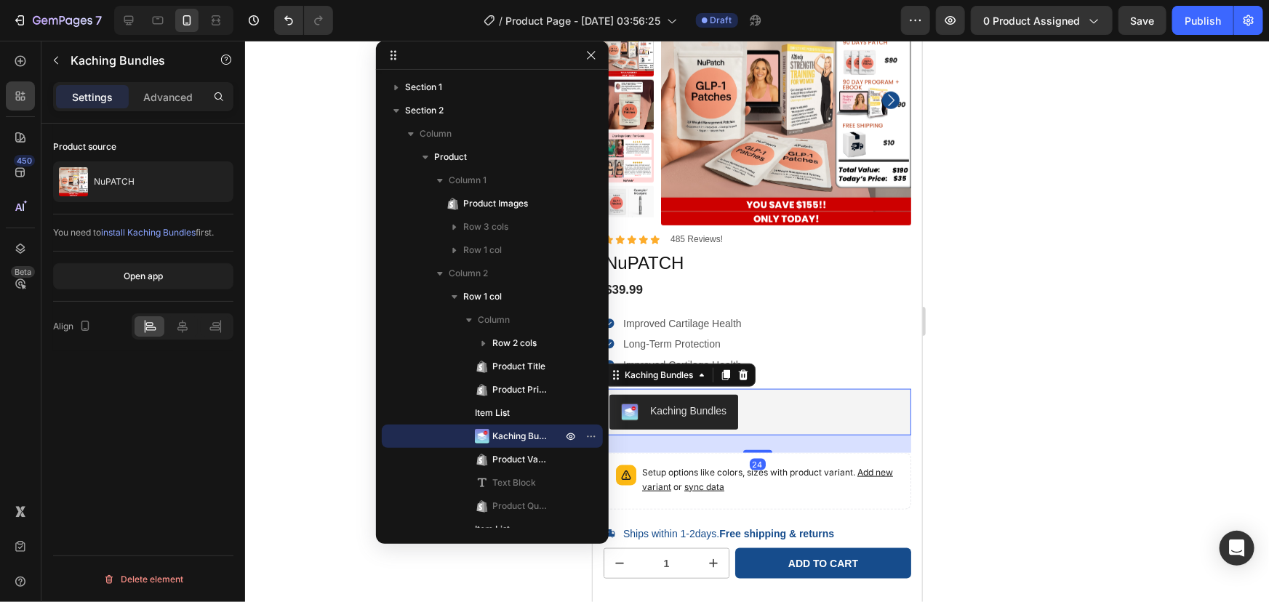
click at [714, 412] on div "Kaching Bundles" at bounding box center [687, 410] width 76 height 15
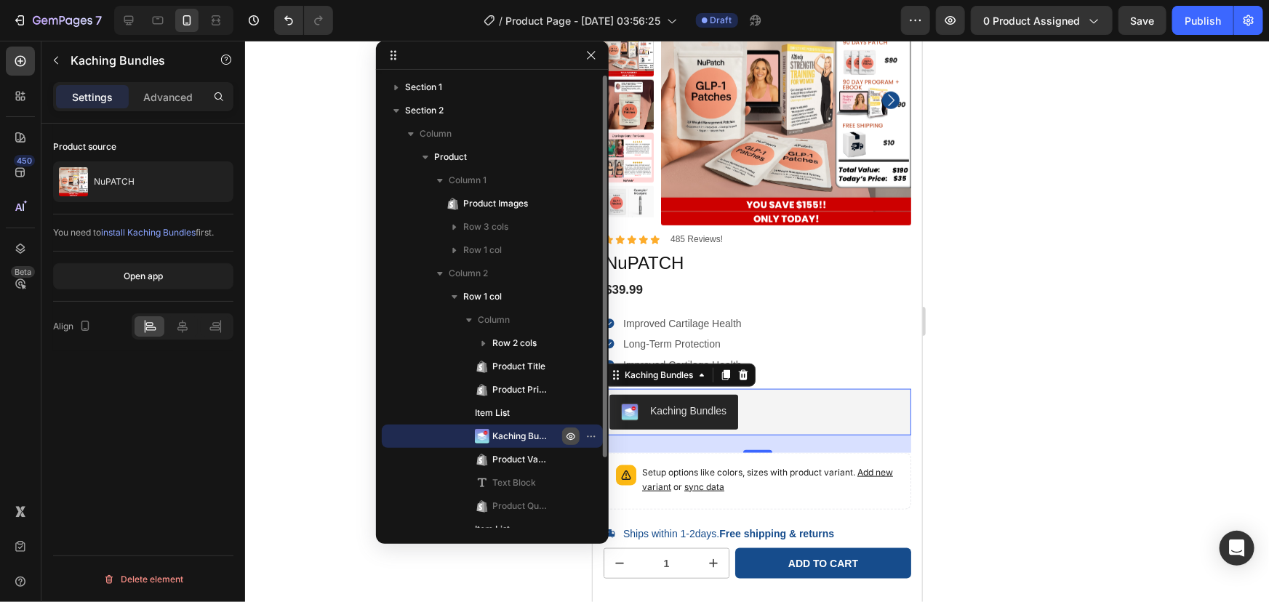
click at [571, 436] on icon "button" at bounding box center [571, 436] width 12 height 12
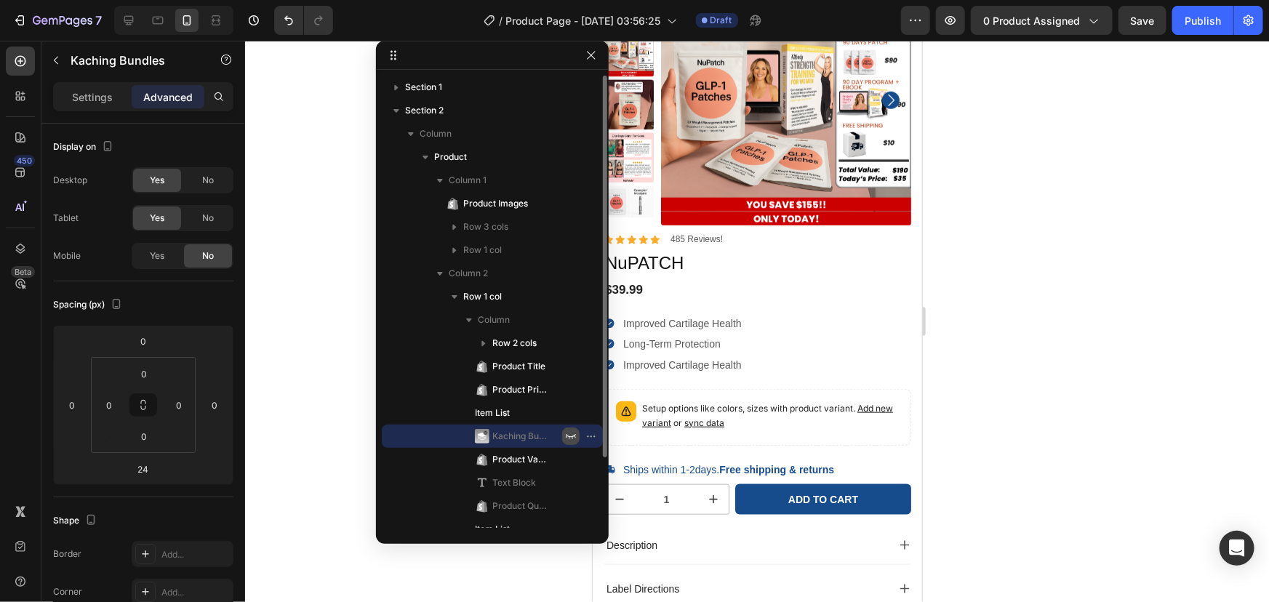
click at [571, 435] on icon "button" at bounding box center [571, 436] width 12 height 12
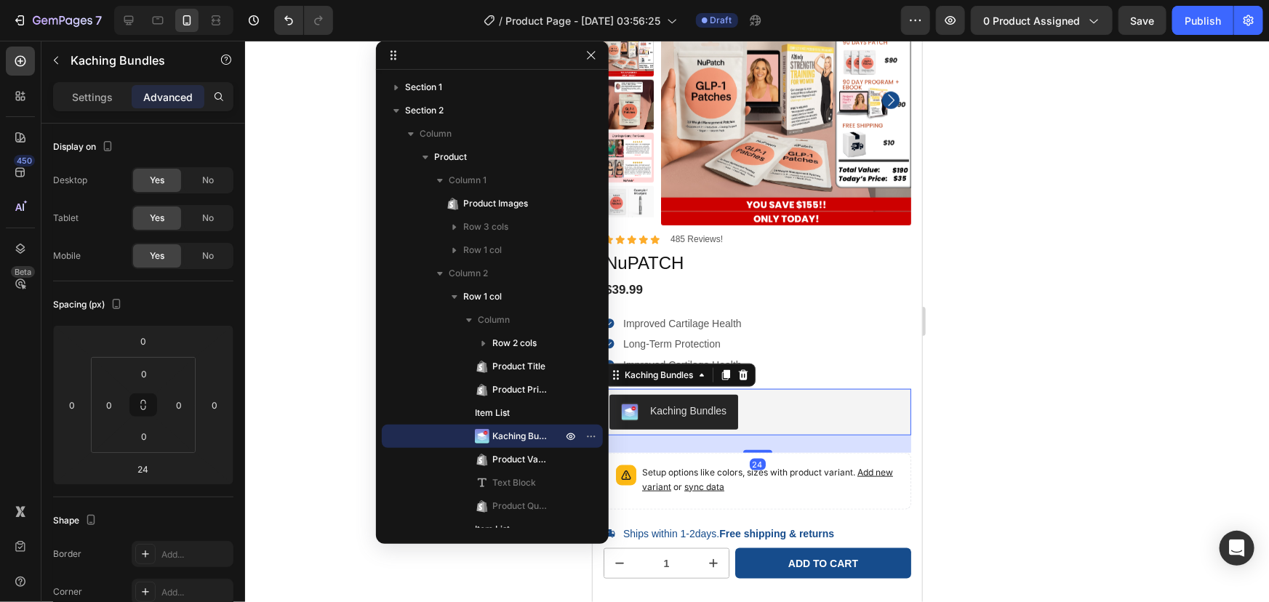
click at [665, 414] on div "Kaching Bundles" at bounding box center [687, 410] width 76 height 15
click at [774, 411] on div "Kaching Bundles" at bounding box center [756, 411] width 296 height 35
click at [765, 477] on p "Setup options like colors, sizes with product variant. Add new variant or sync …" at bounding box center [769, 479] width 257 height 29
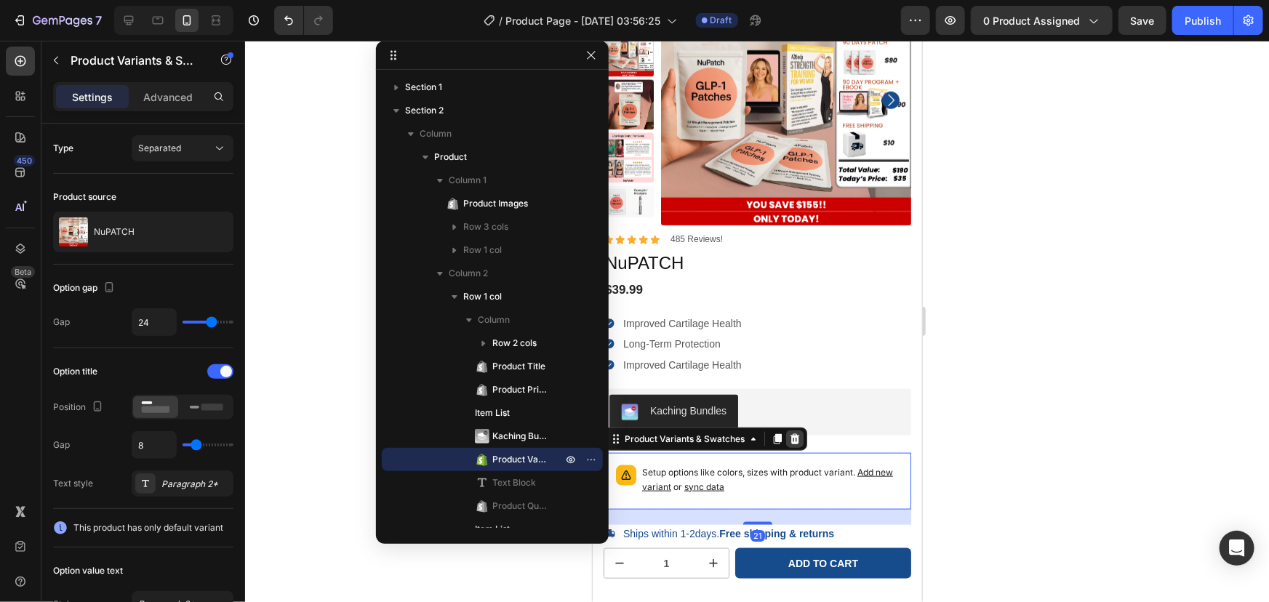
click at [791, 442] on icon at bounding box center [794, 438] width 9 height 10
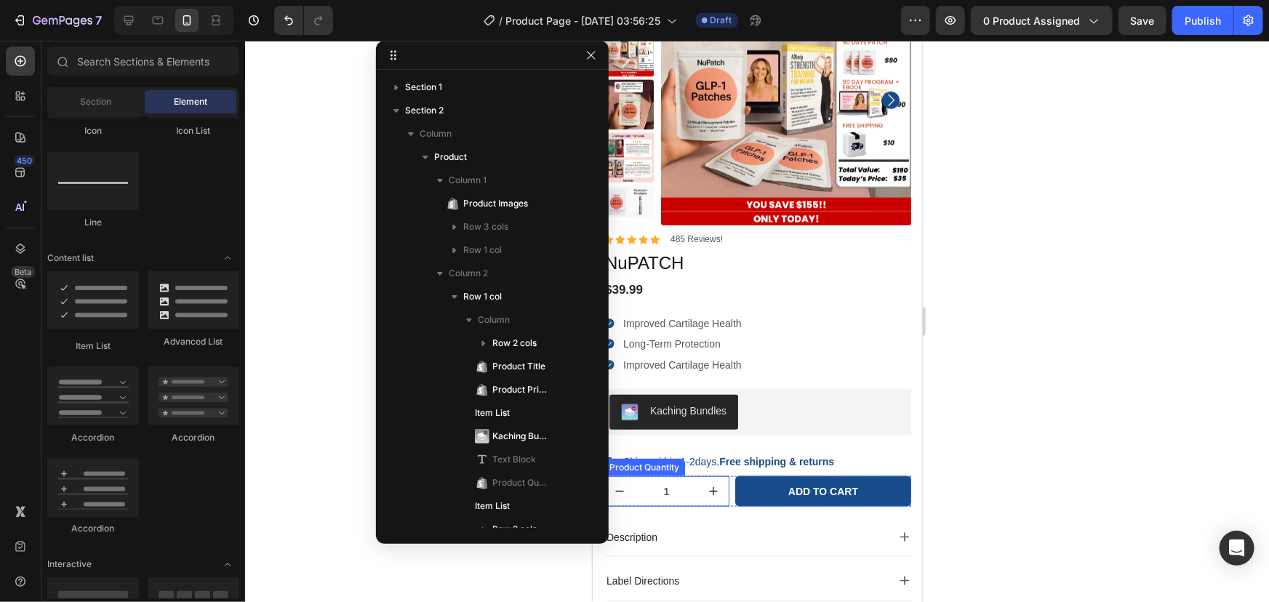
click at [714, 491] on icon "increment" at bounding box center [712, 490] width 15 height 15
type input "2"
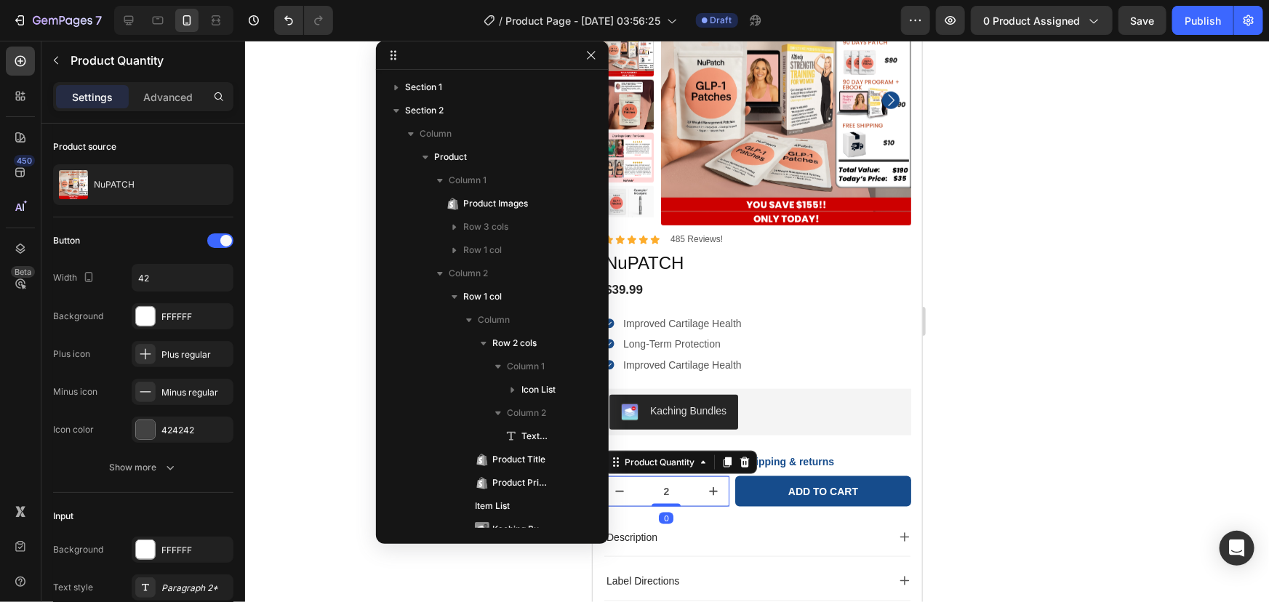
scroll to position [414, 0]
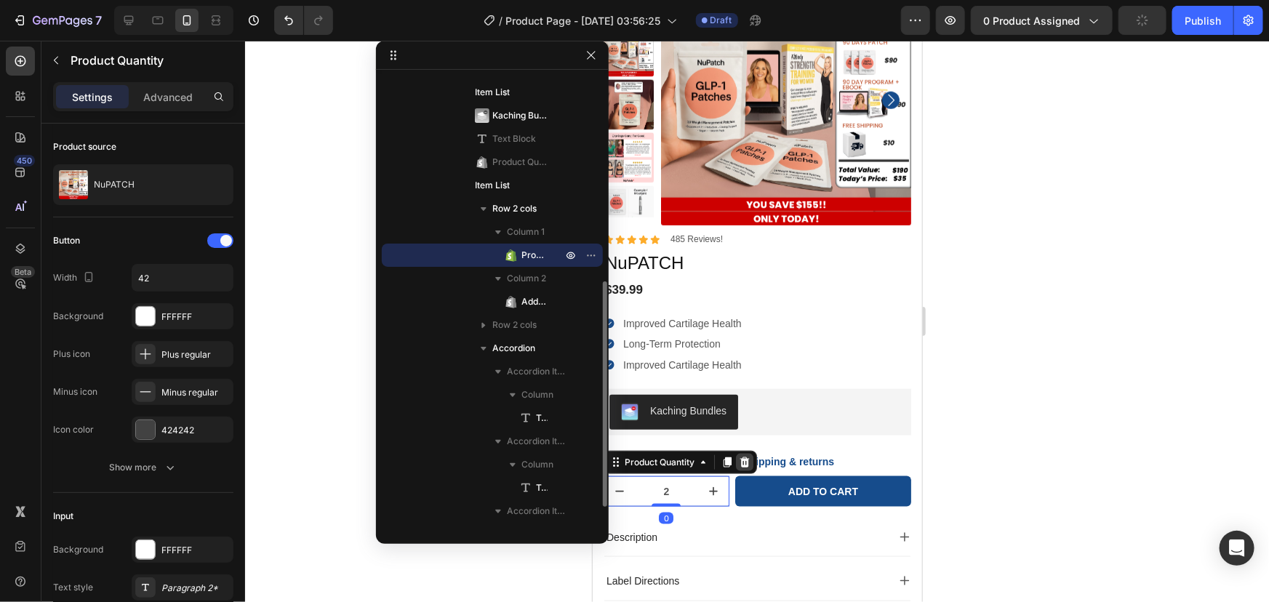
click at [741, 459] on icon at bounding box center [743, 462] width 9 height 10
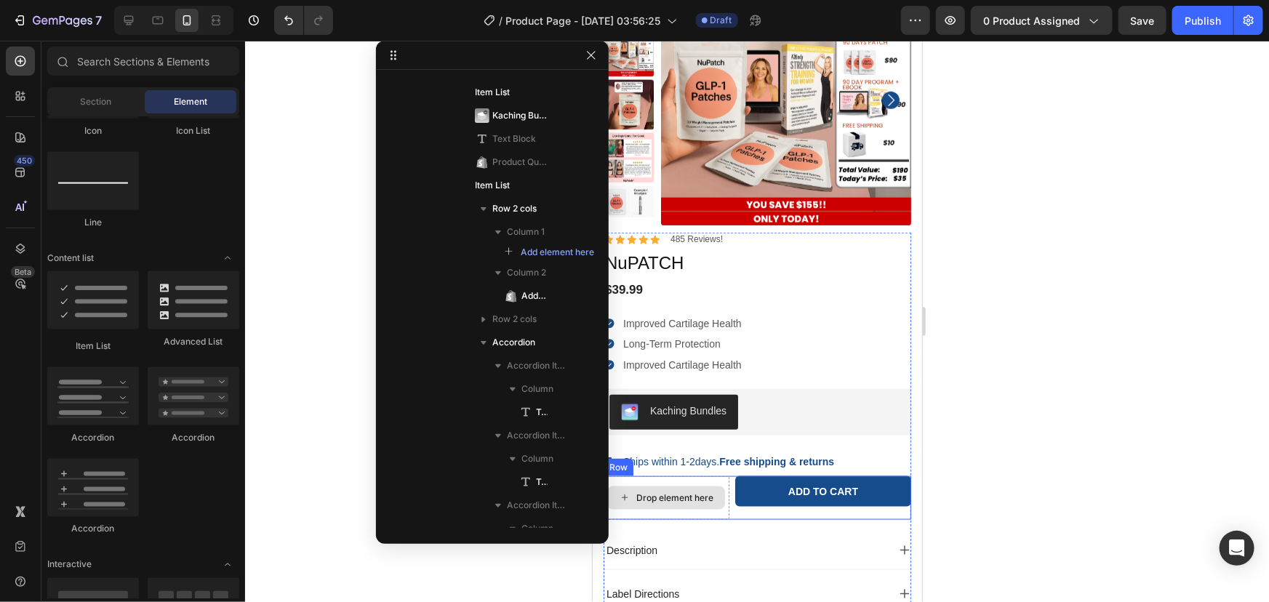
click at [714, 510] on div "Drop element here" at bounding box center [666, 497] width 126 height 44
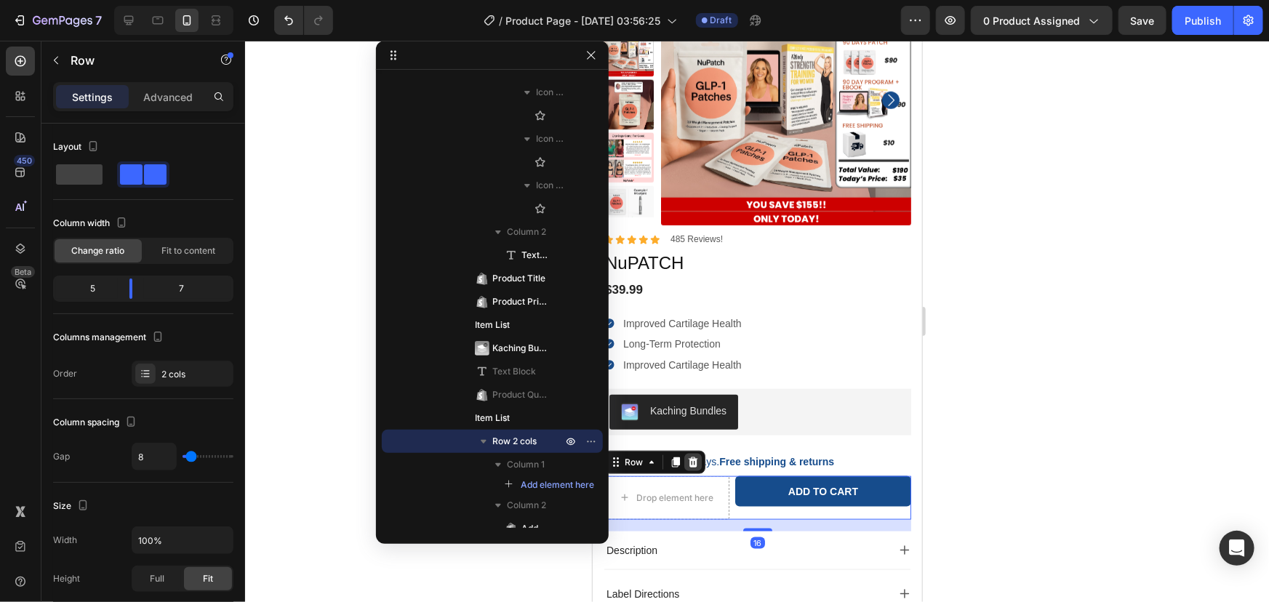
click at [695, 463] on icon at bounding box center [692, 462] width 9 height 10
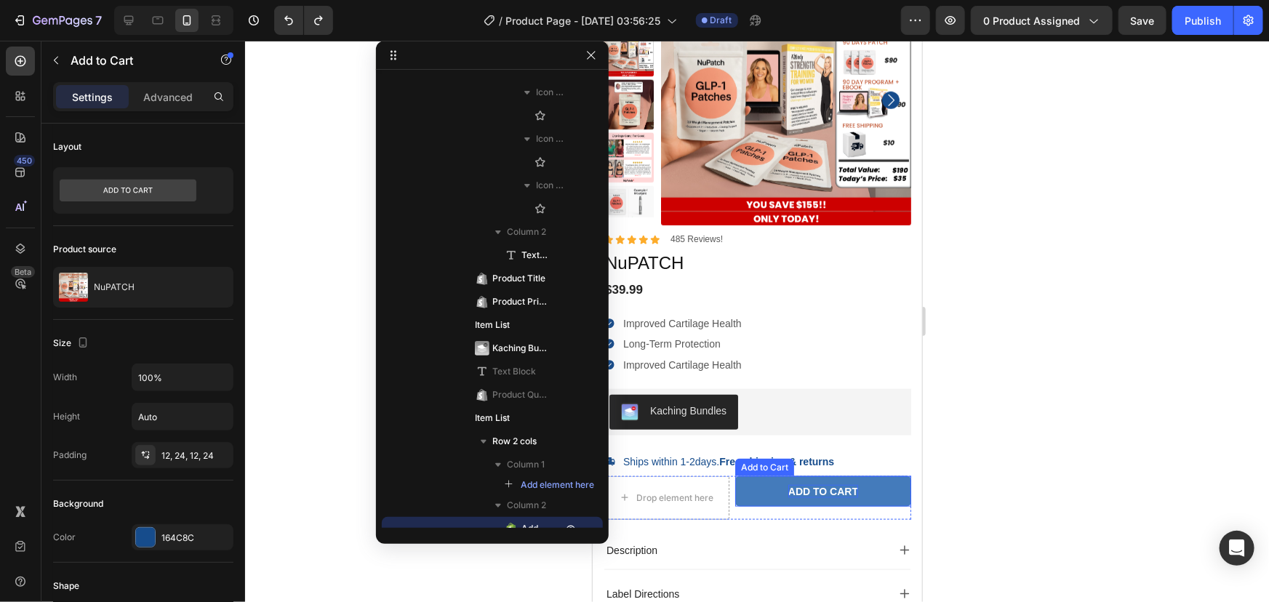
click at [818, 484] on div "Add to cart" at bounding box center [822, 490] width 70 height 13
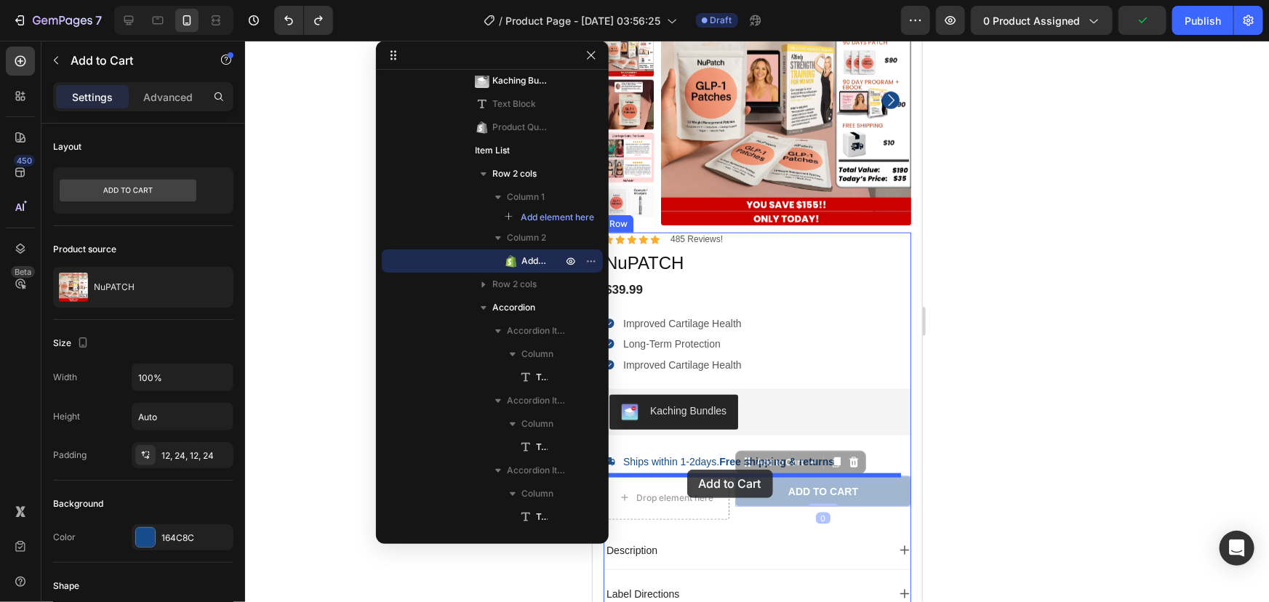
drag, startPoint x: 749, startPoint y: 464, endPoint x: 686, endPoint y: 469, distance: 63.5
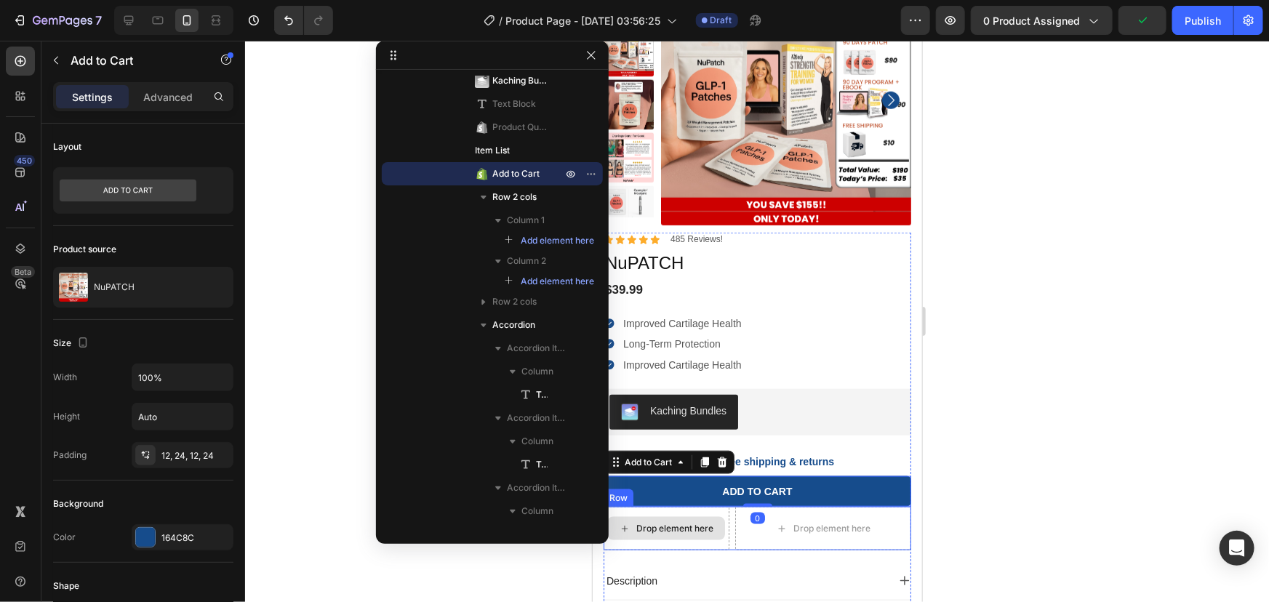
click at [697, 532] on div "Drop element here" at bounding box center [673, 528] width 77 height 12
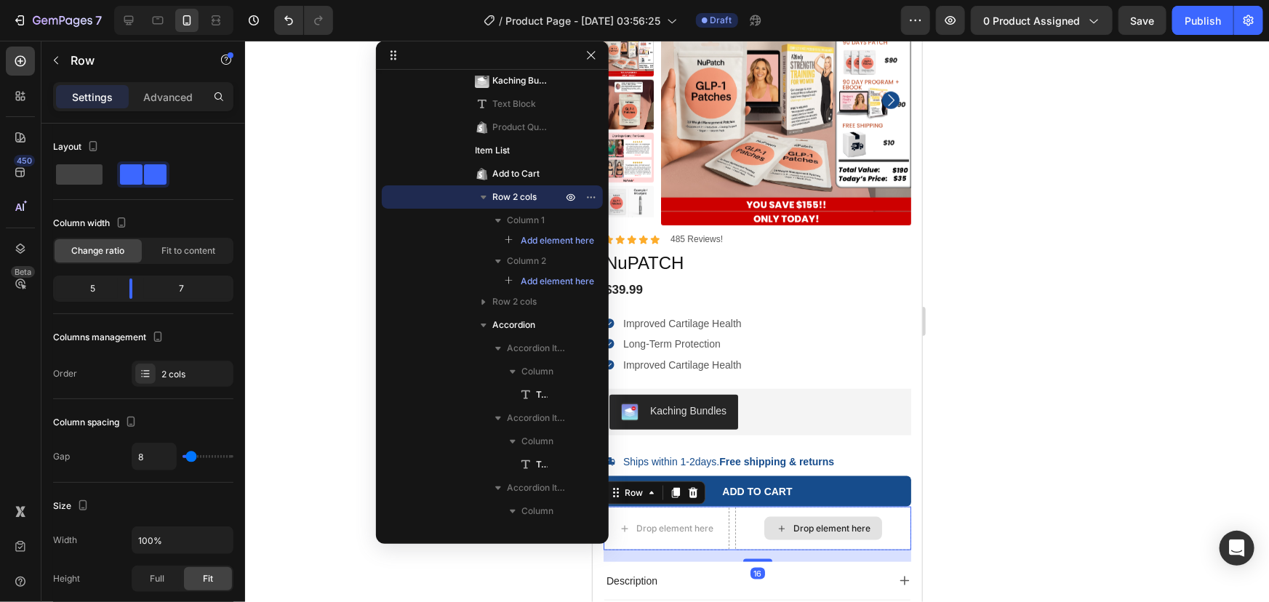
click at [739, 545] on div "Drop element here" at bounding box center [822, 528] width 176 height 44
click at [694, 494] on icon at bounding box center [692, 492] width 9 height 10
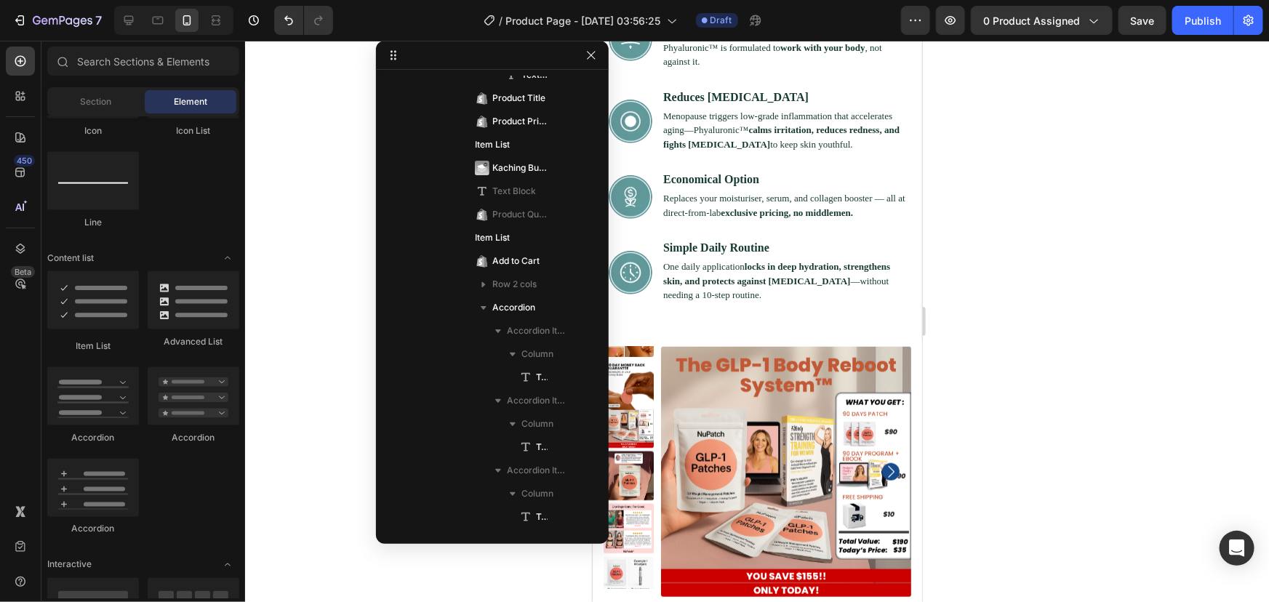
scroll to position [3192, 0]
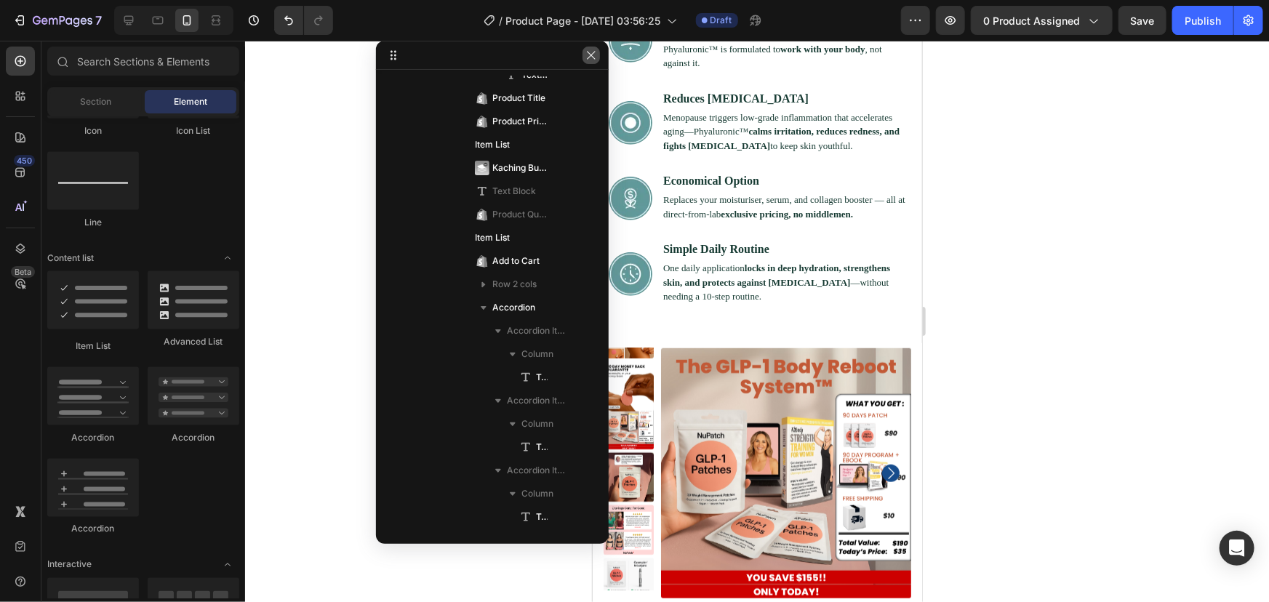
click at [585, 51] on icon "button" at bounding box center [591, 55] width 12 height 12
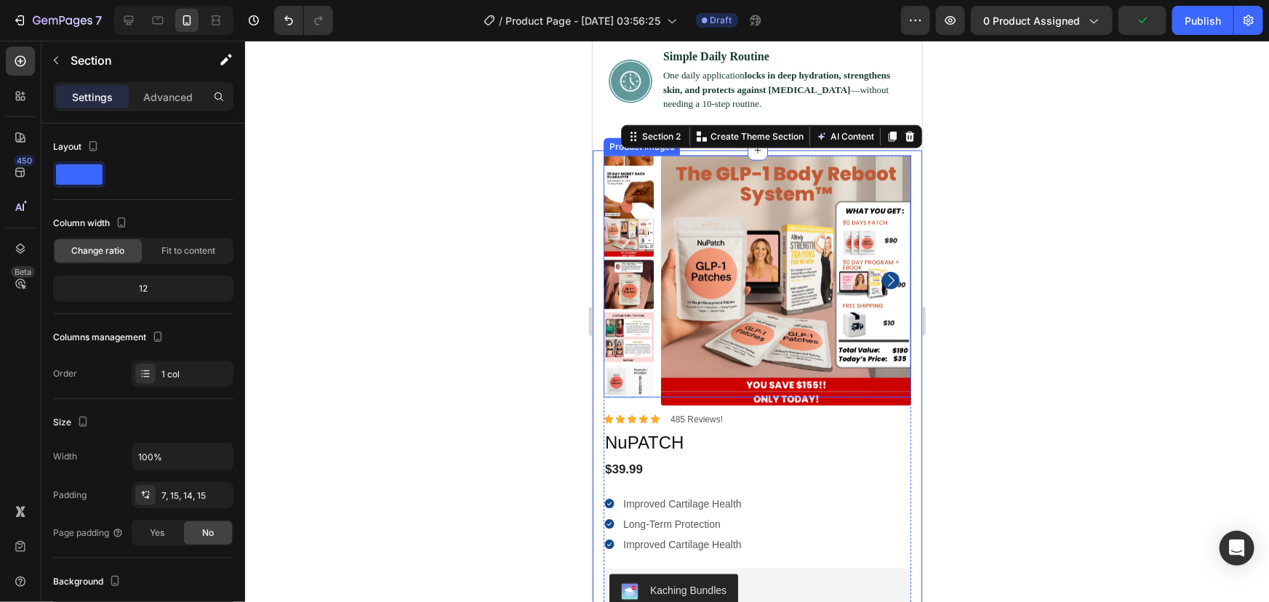
scroll to position [3387, 0]
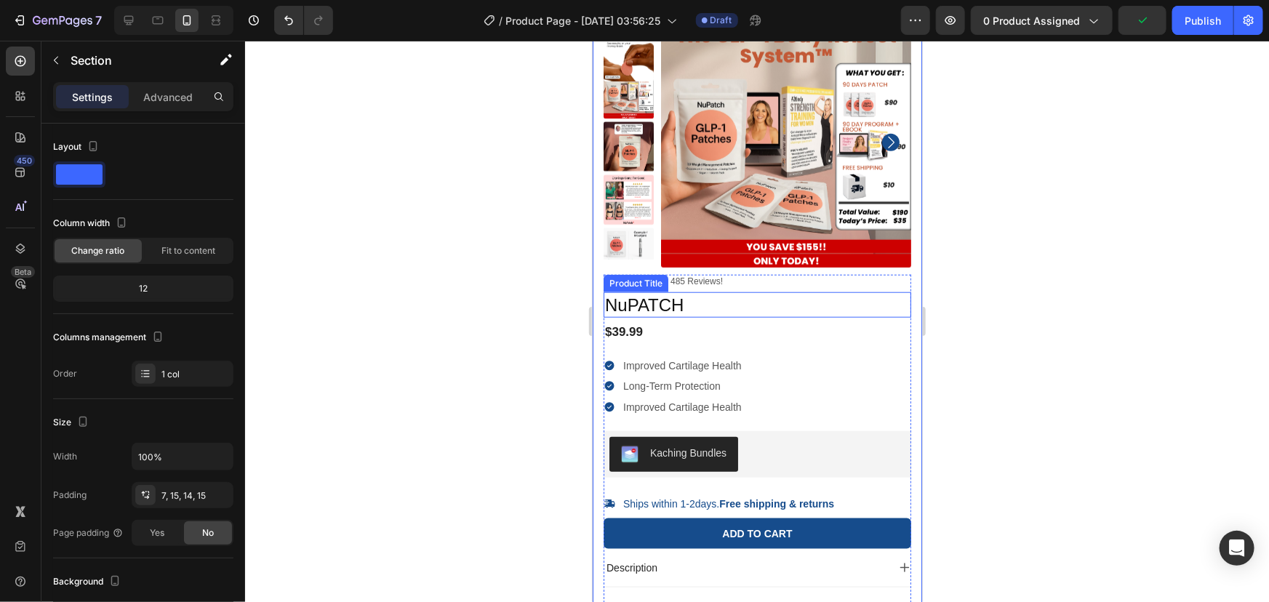
click at [619, 297] on h1 "NuPATCH" at bounding box center [757, 304] width 308 height 25
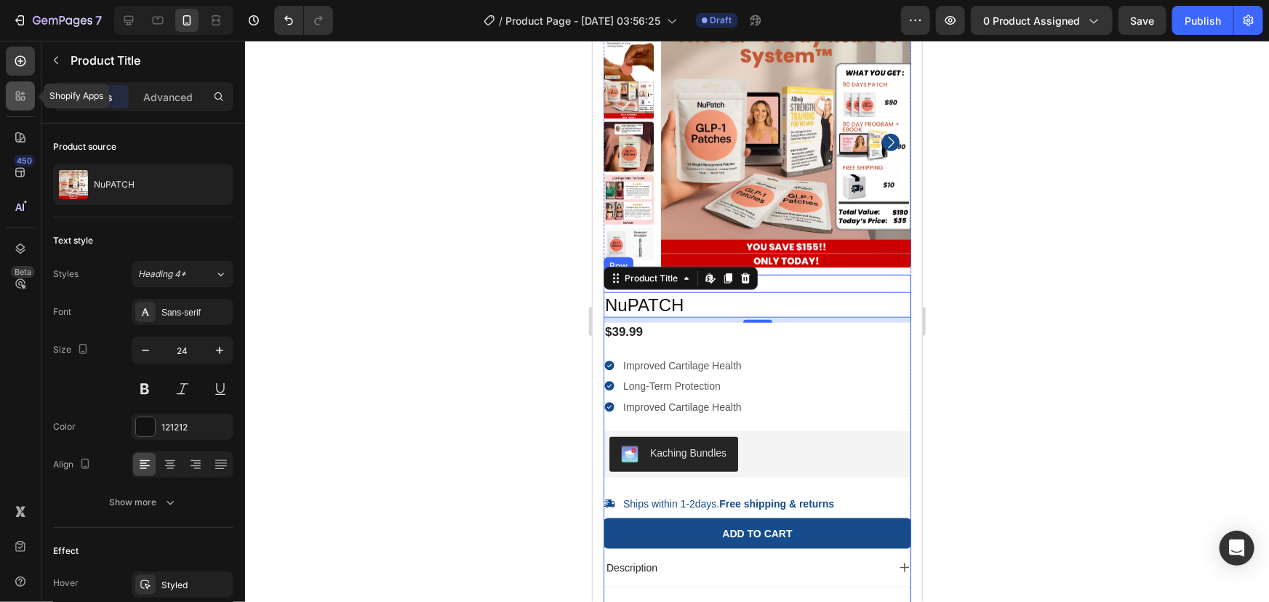
click at [13, 89] on icon at bounding box center [20, 96] width 15 height 15
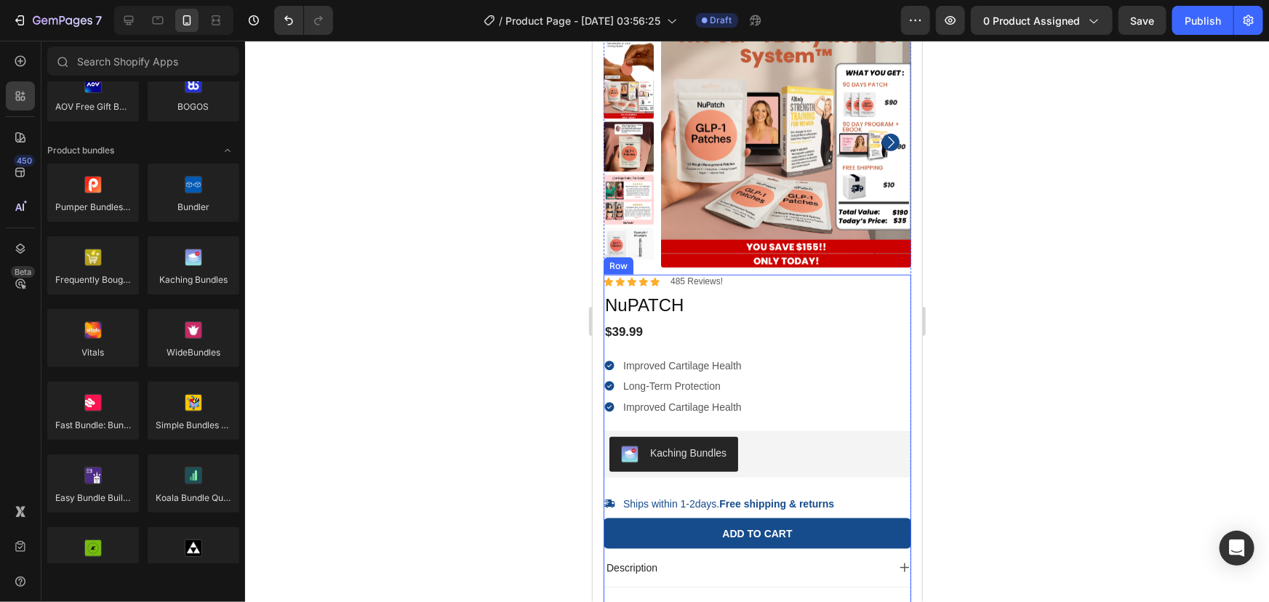
click at [17, 44] on div "450 Beta" at bounding box center [20, 321] width 41 height 561
click at [17, 57] on icon at bounding box center [20, 61] width 11 height 11
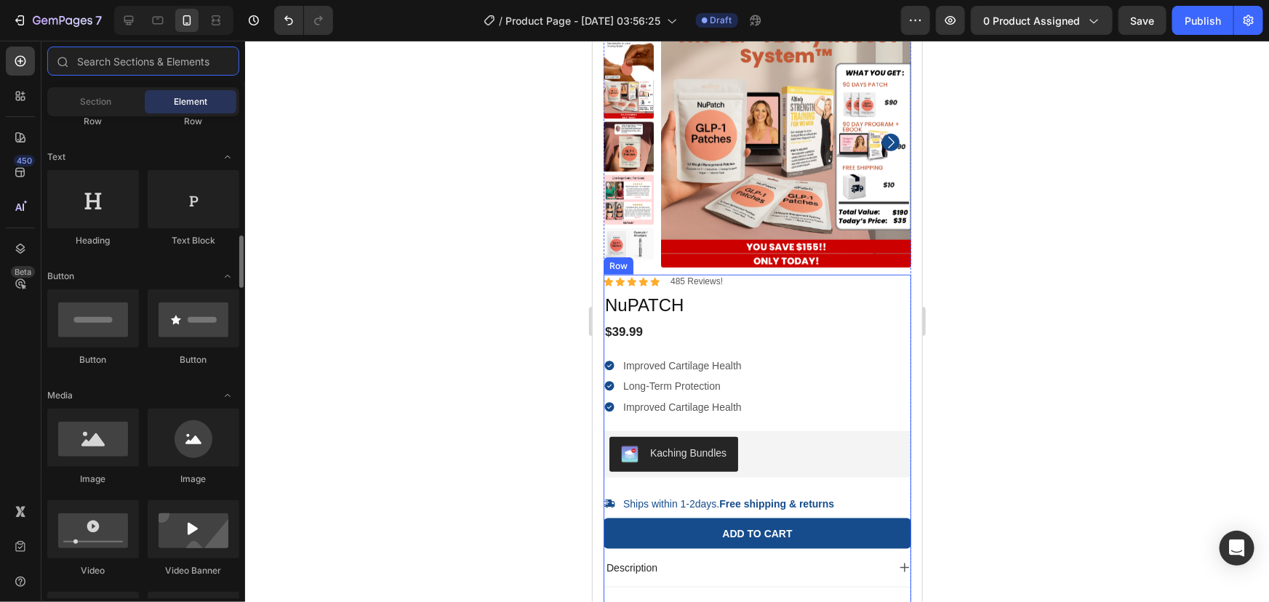
scroll to position [0, 0]
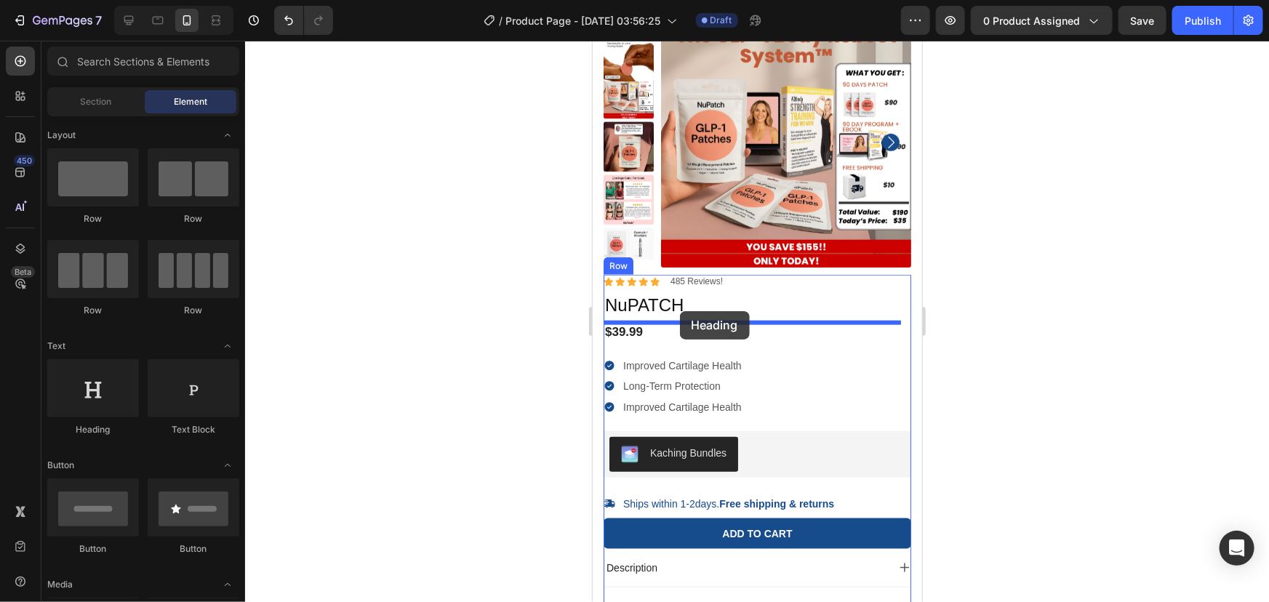
drag, startPoint x: 699, startPoint y: 416, endPoint x: 678, endPoint y: 312, distance: 106.2
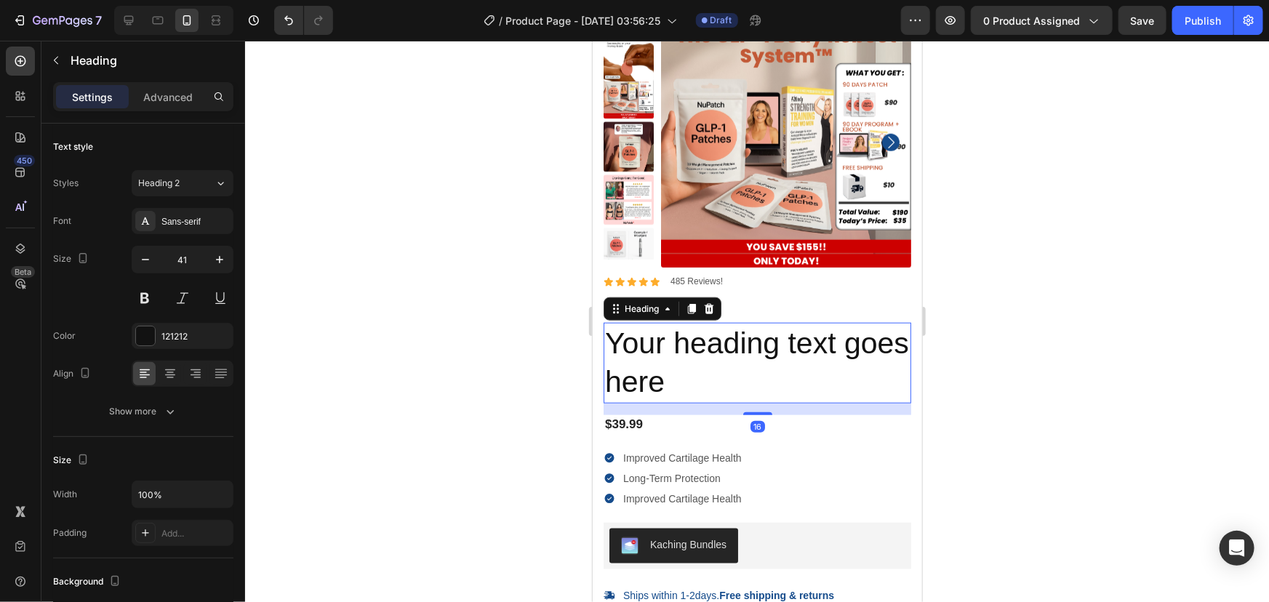
click at [671, 358] on h2 "Your heading text goes here" at bounding box center [757, 362] width 308 height 81
click at [671, 358] on p "Your heading text goes here" at bounding box center [756, 363] width 305 height 78
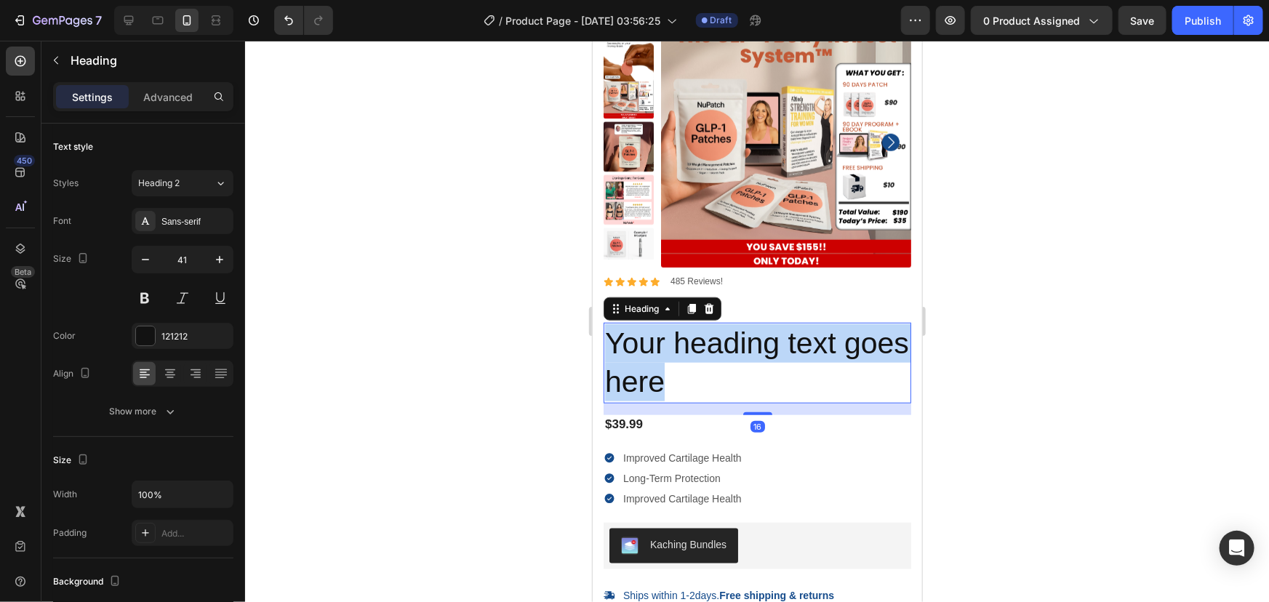
click at [671, 358] on p "Your heading text goes here" at bounding box center [756, 363] width 305 height 78
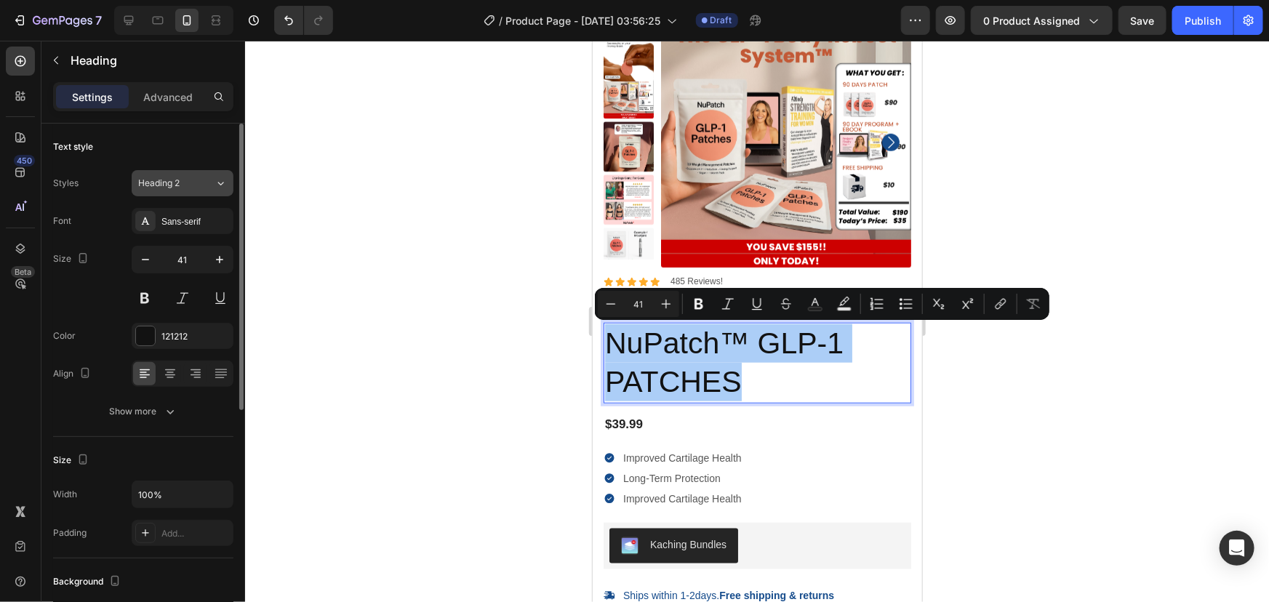
click at [158, 189] on span "Heading 2" at bounding box center [158, 183] width 41 height 13
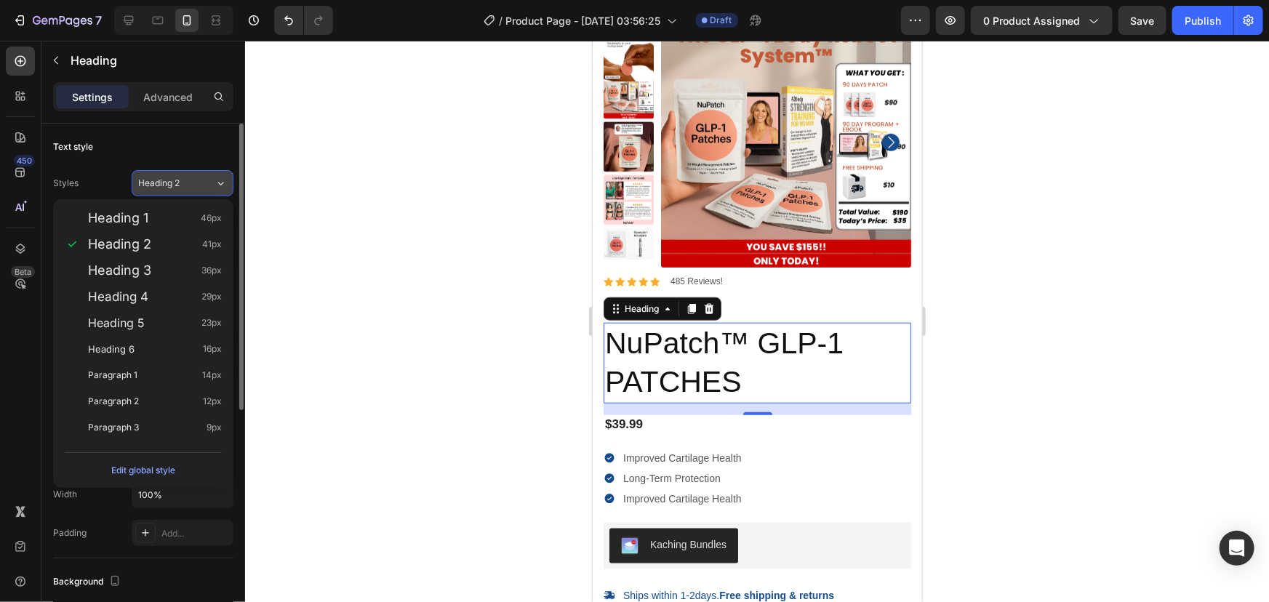
click at [164, 189] on span "Heading 2" at bounding box center [158, 183] width 41 height 13
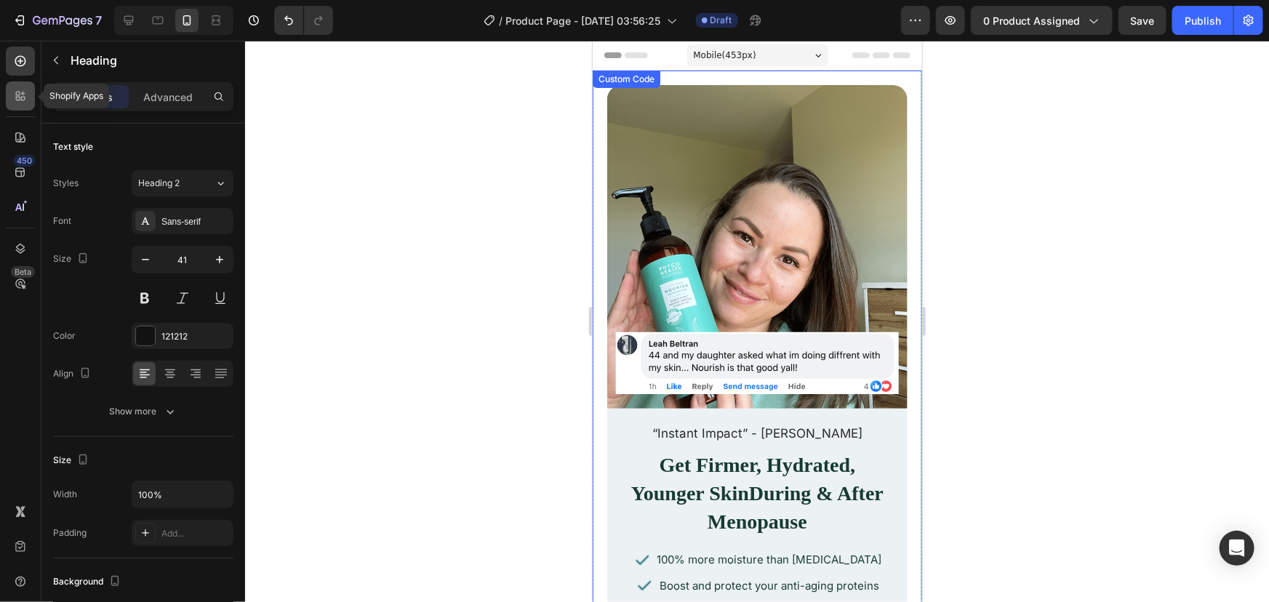
click at [21, 92] on icon at bounding box center [20, 96] width 15 height 15
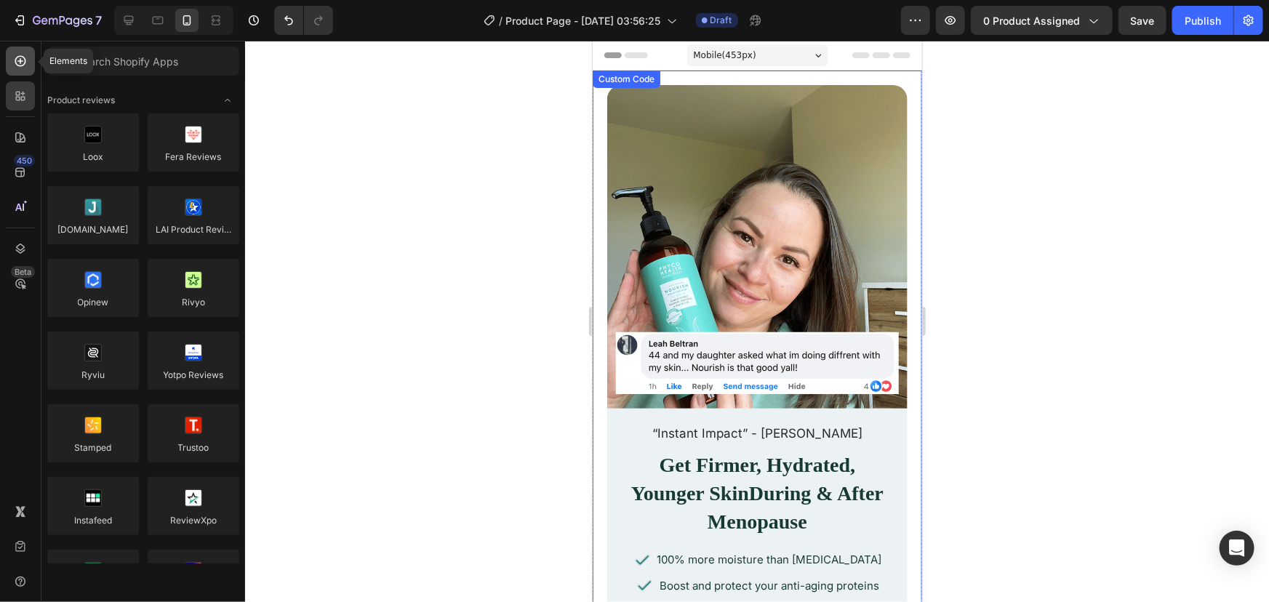
click at [16, 63] on icon at bounding box center [20, 61] width 11 height 11
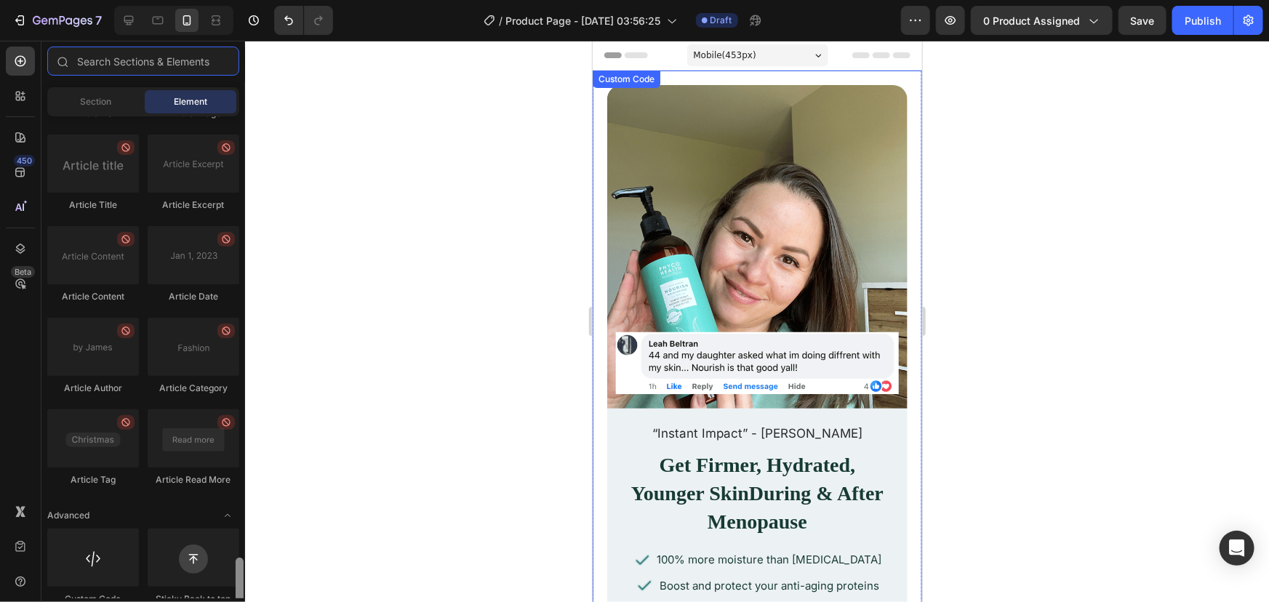
scroll to position [3923, 0]
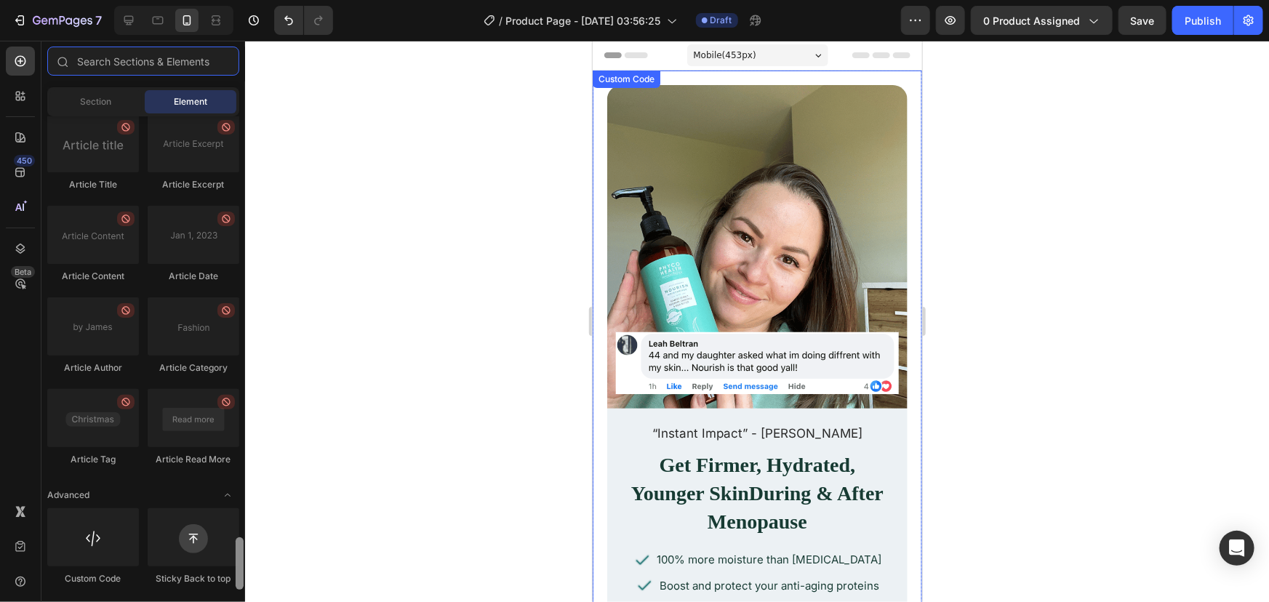
drag, startPoint x: 241, startPoint y: 188, endPoint x: 259, endPoint y: 595, distance: 407.5
click at [259, 0] on div "7 Version history / Product Page - Aug 28, 03:56:25 Draft Preview 0 product ass…" at bounding box center [634, 0] width 1269 height 0
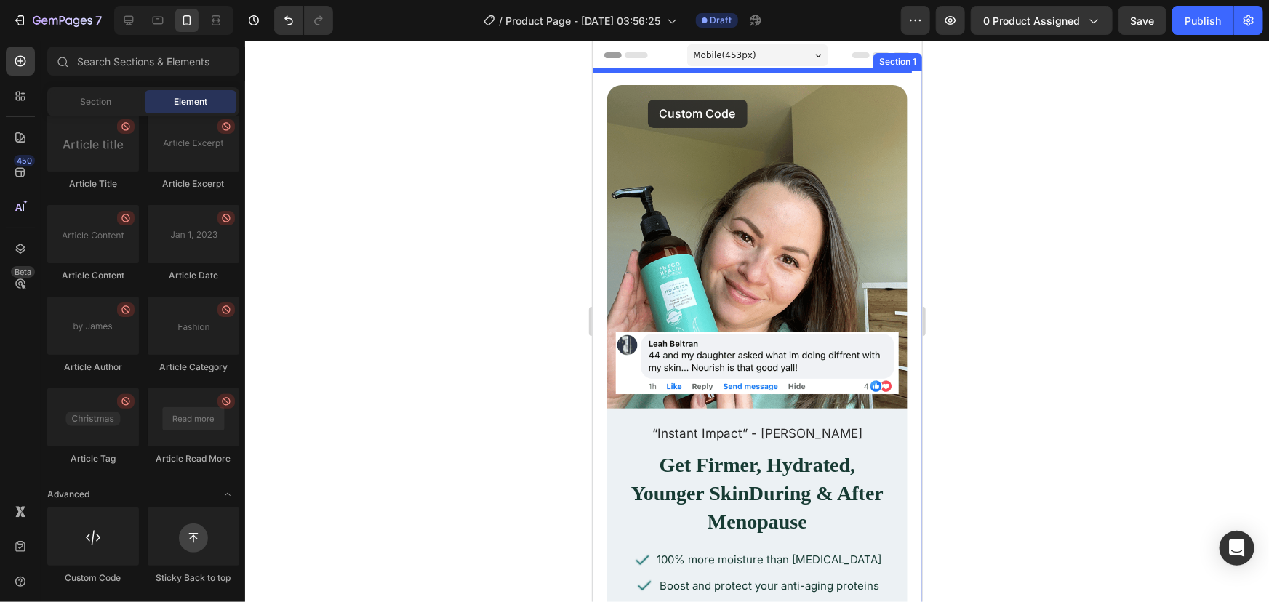
drag, startPoint x: 707, startPoint y: 585, endPoint x: 647, endPoint y: 99, distance: 490.0
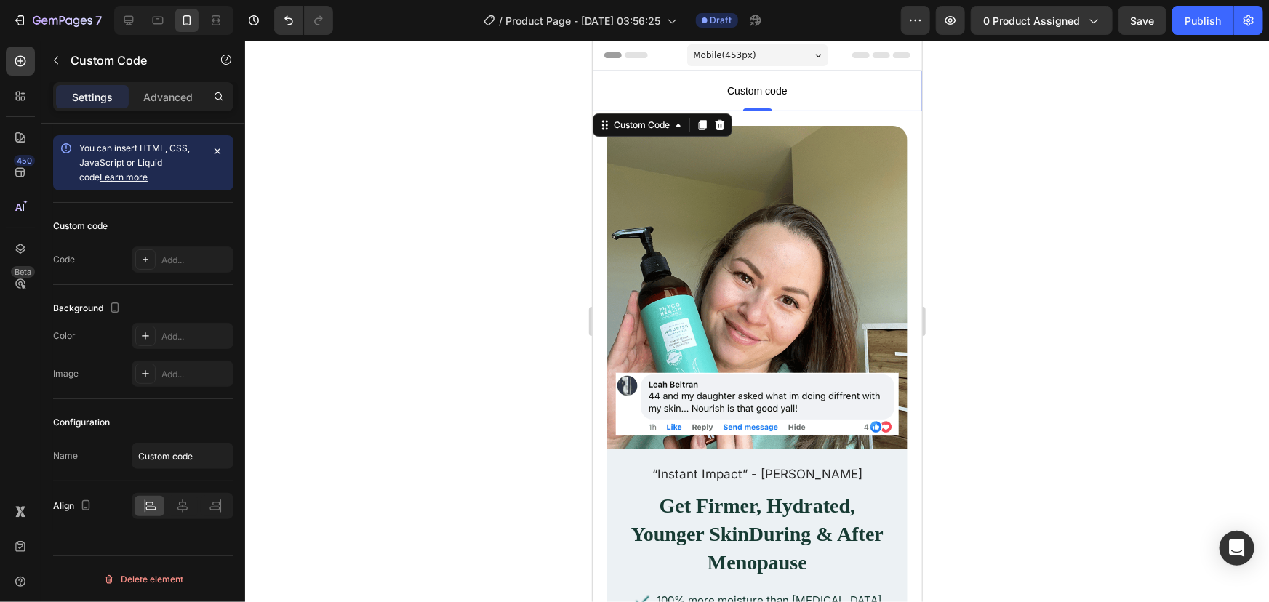
click at [793, 84] on span "Custom code" at bounding box center [756, 89] width 329 height 17
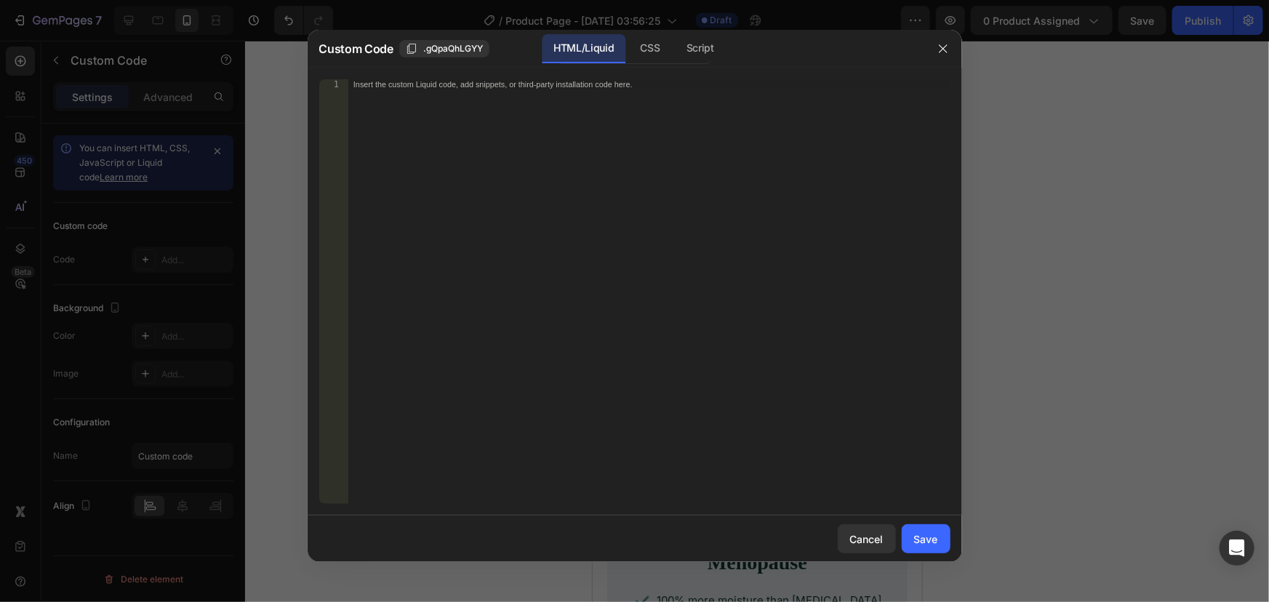
click at [793, 85] on div "Insert the custom Liquid code, add snippets, or third-party installation code h…" at bounding box center [618, 84] width 530 height 9
paste textarea "</html>"
type textarea "</html>"
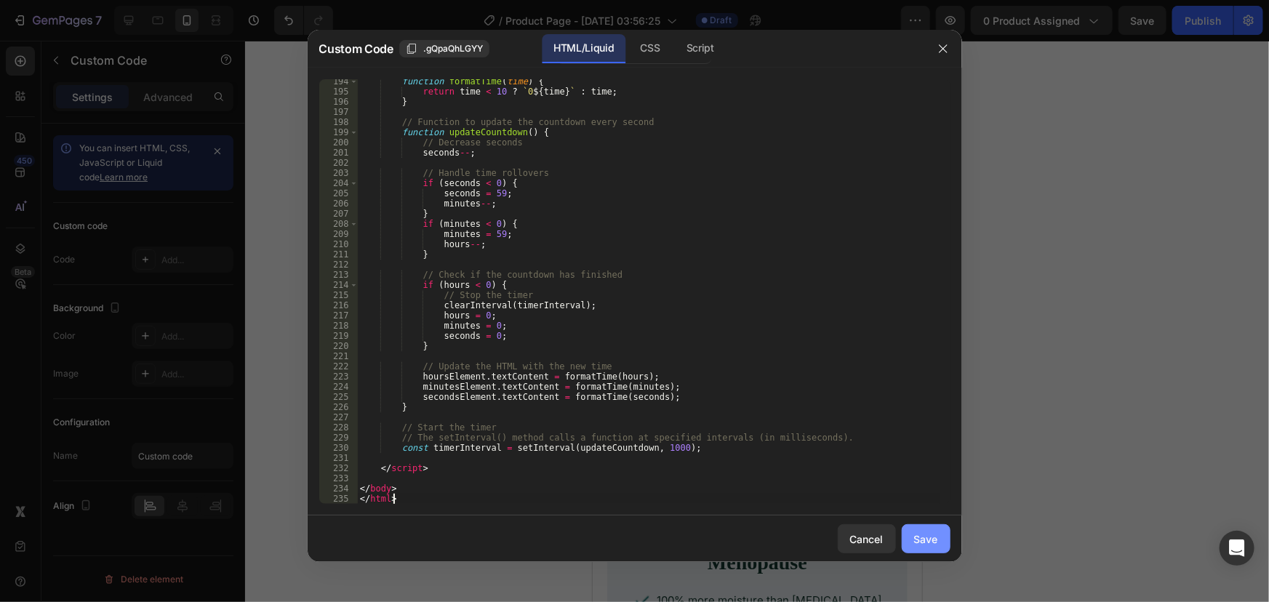
click at [926, 534] on div "Save" at bounding box center [926, 538] width 24 height 15
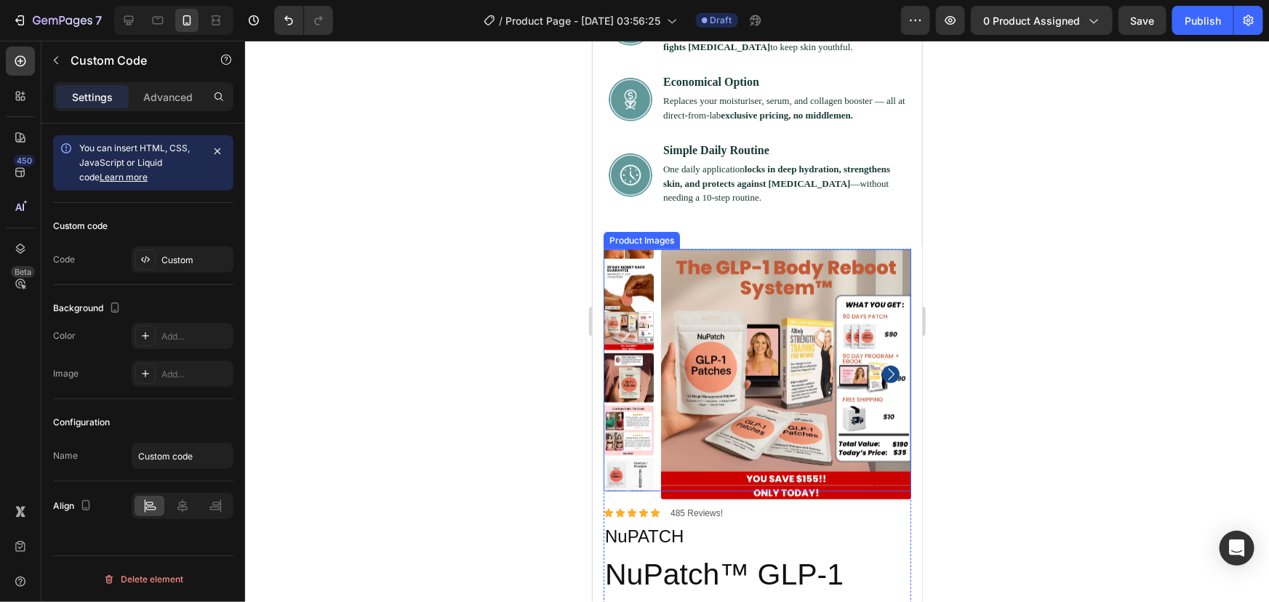
scroll to position [3569, 0]
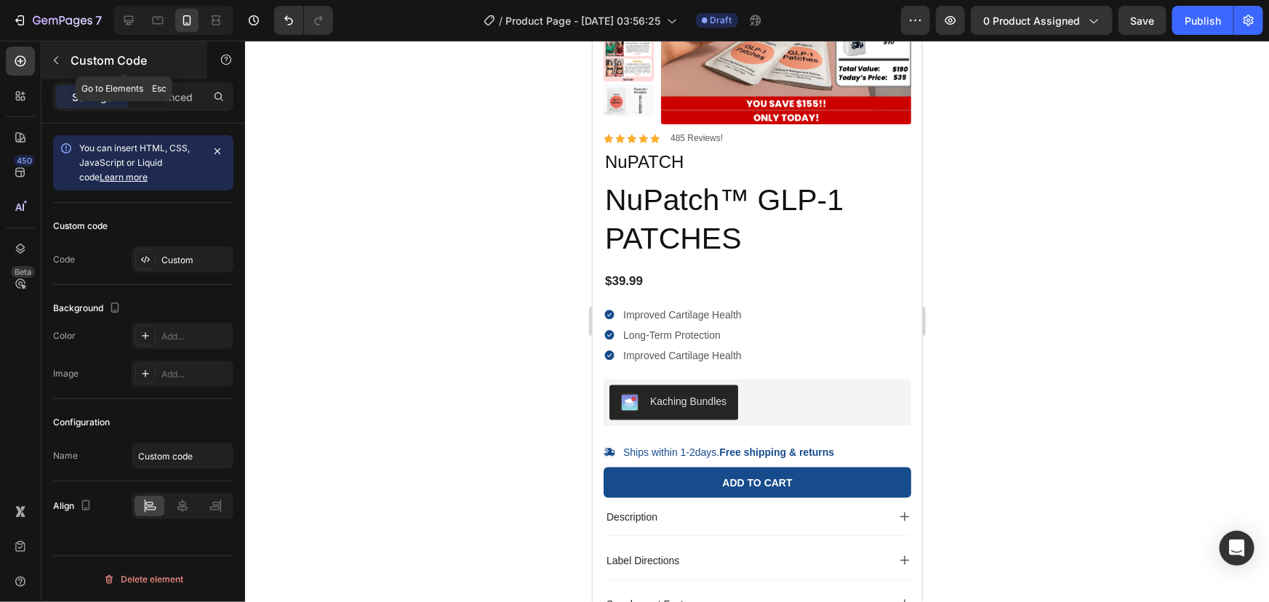
click at [54, 63] on icon "button" at bounding box center [56, 61] width 12 height 12
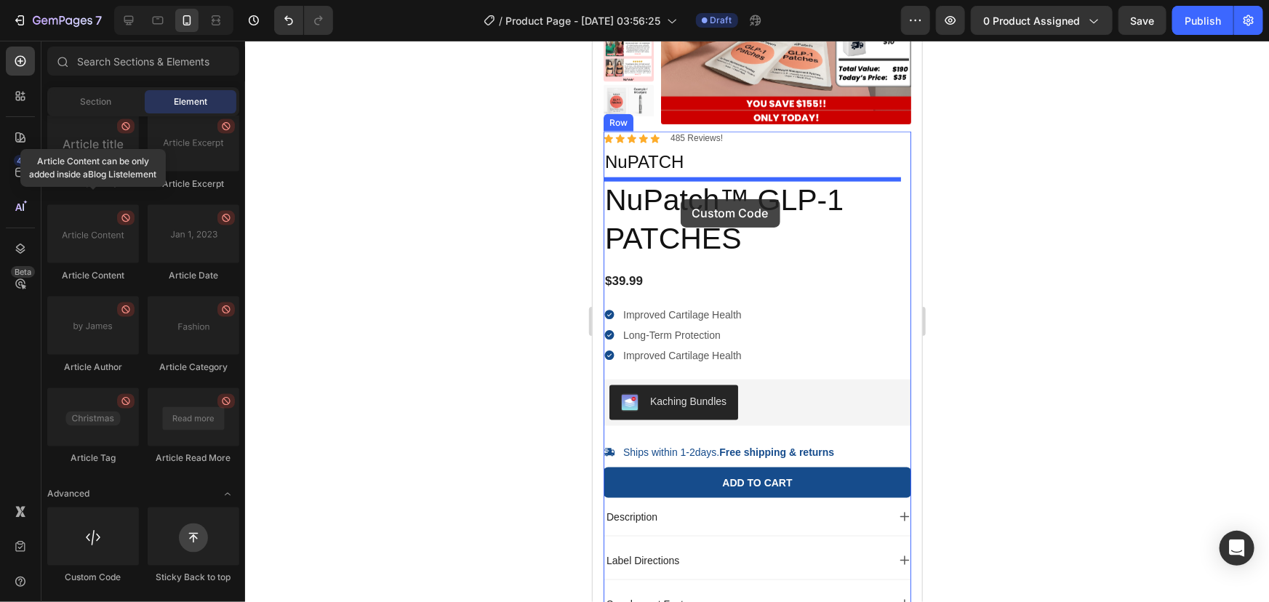
drag, startPoint x: 722, startPoint y: 575, endPoint x: 680, endPoint y: 198, distance: 378.9
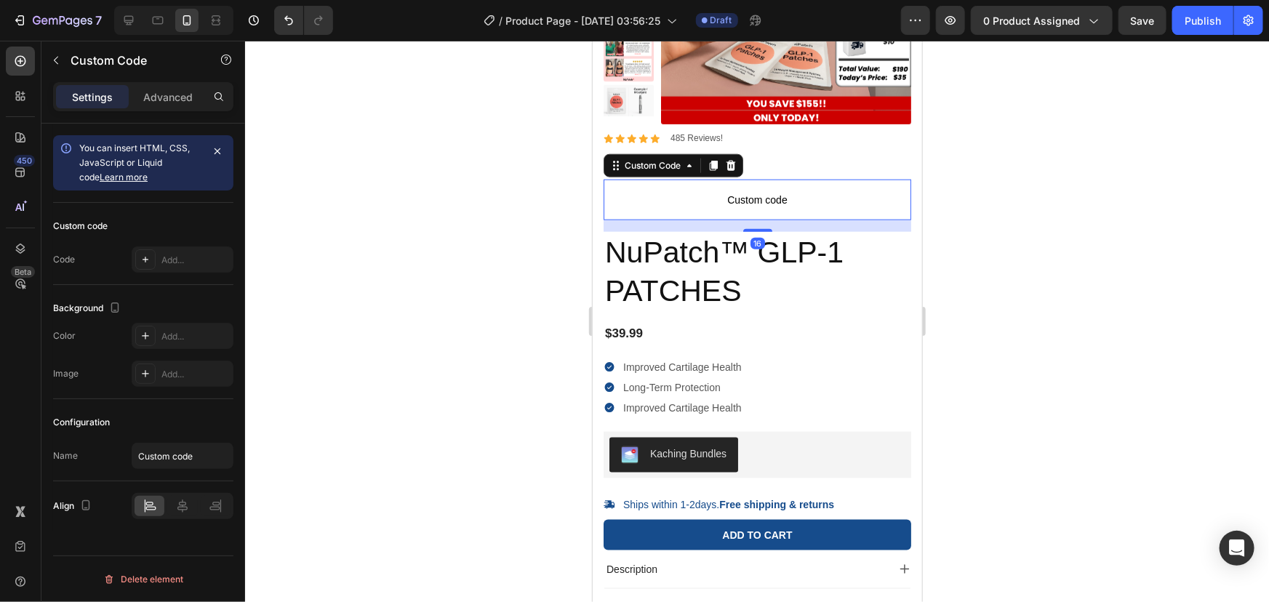
click at [696, 199] on span "Custom code" at bounding box center [757, 198] width 308 height 17
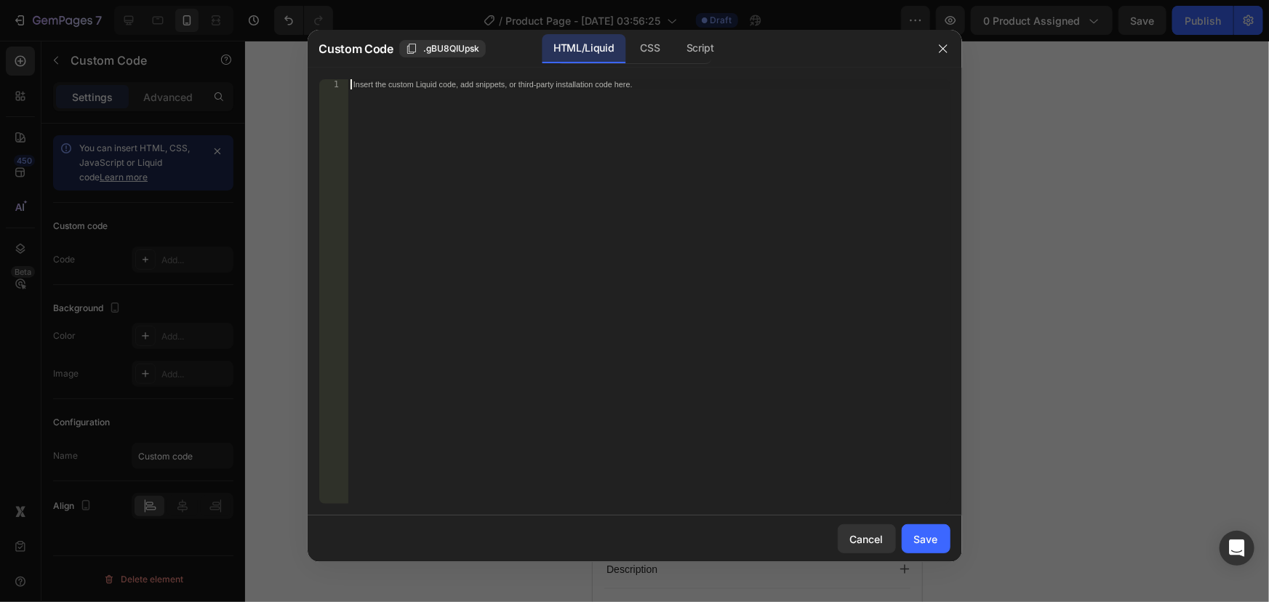
click at [691, 207] on div "Insert the custom Liquid code, add snippets, or third-party installation code h…" at bounding box center [648, 301] width 602 height 445
paste textarea "</html>"
type textarea "</html>"
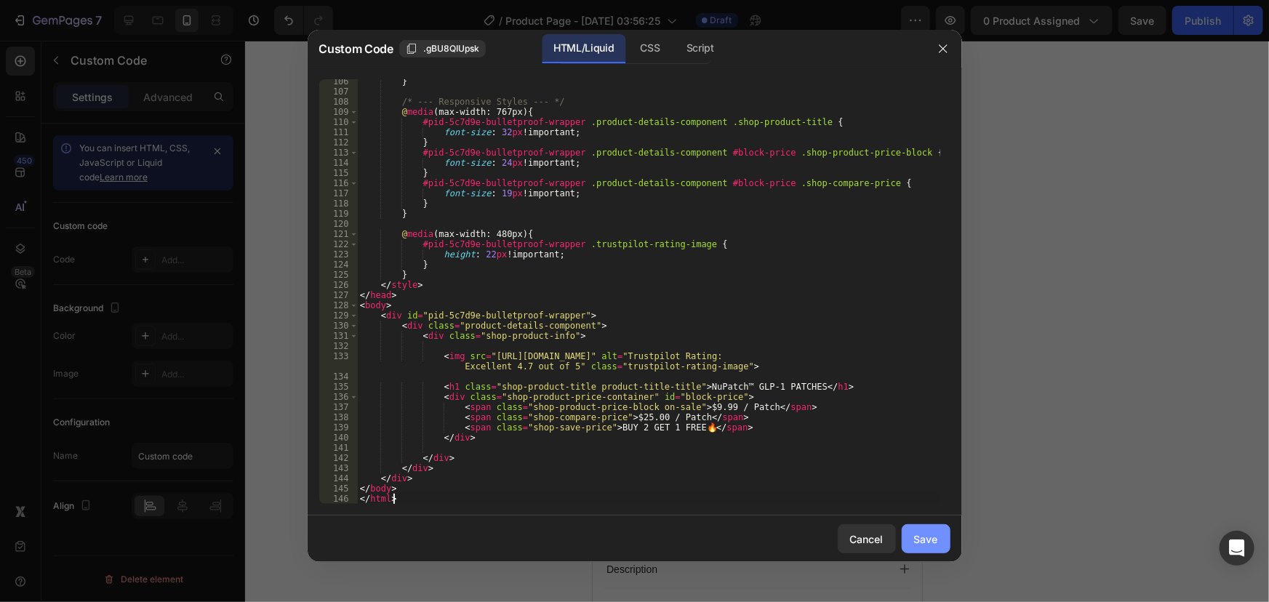
click at [925, 533] on div "Save" at bounding box center [926, 538] width 24 height 15
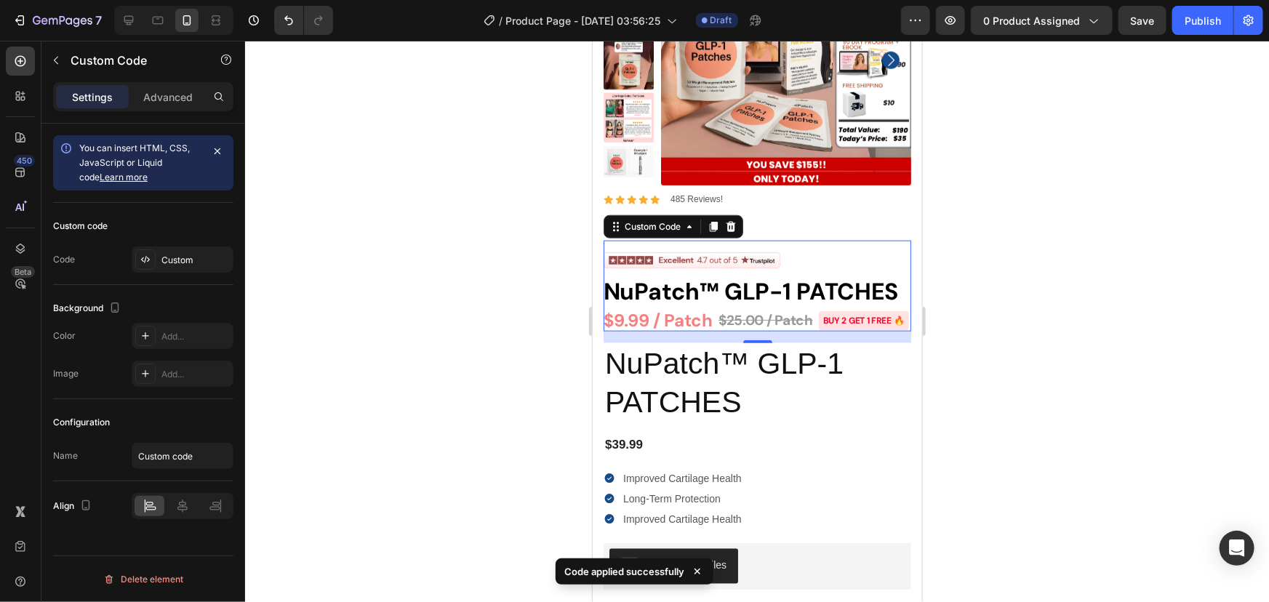
scroll to position [3503, 0]
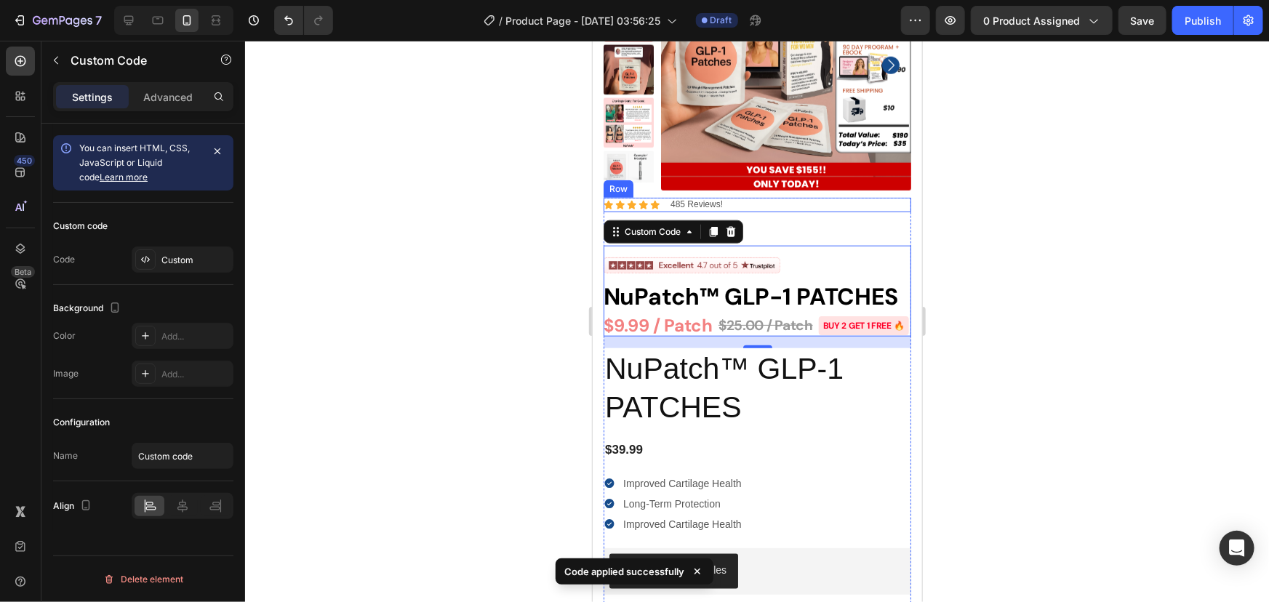
click at [795, 210] on div "Icon Icon Icon Icon Icon Icon List 485 Reviews! Text Block Row" at bounding box center [757, 204] width 308 height 15
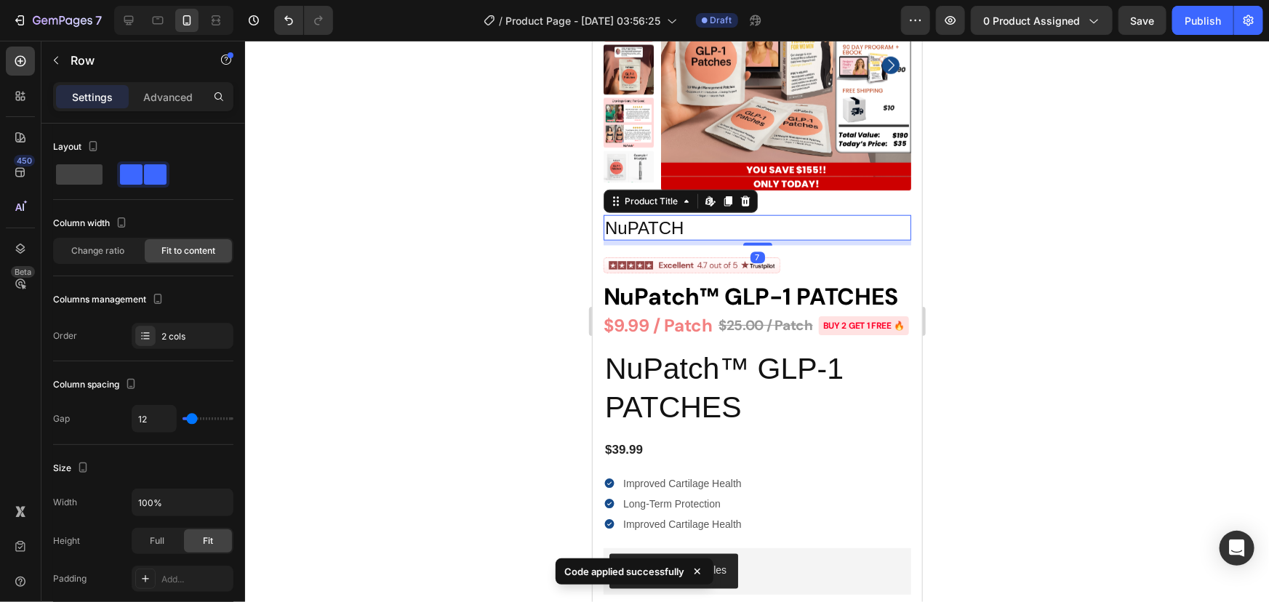
click at [701, 239] on div "NuPATCH Product Title Edit content in Shopify 7" at bounding box center [757, 226] width 308 height 25
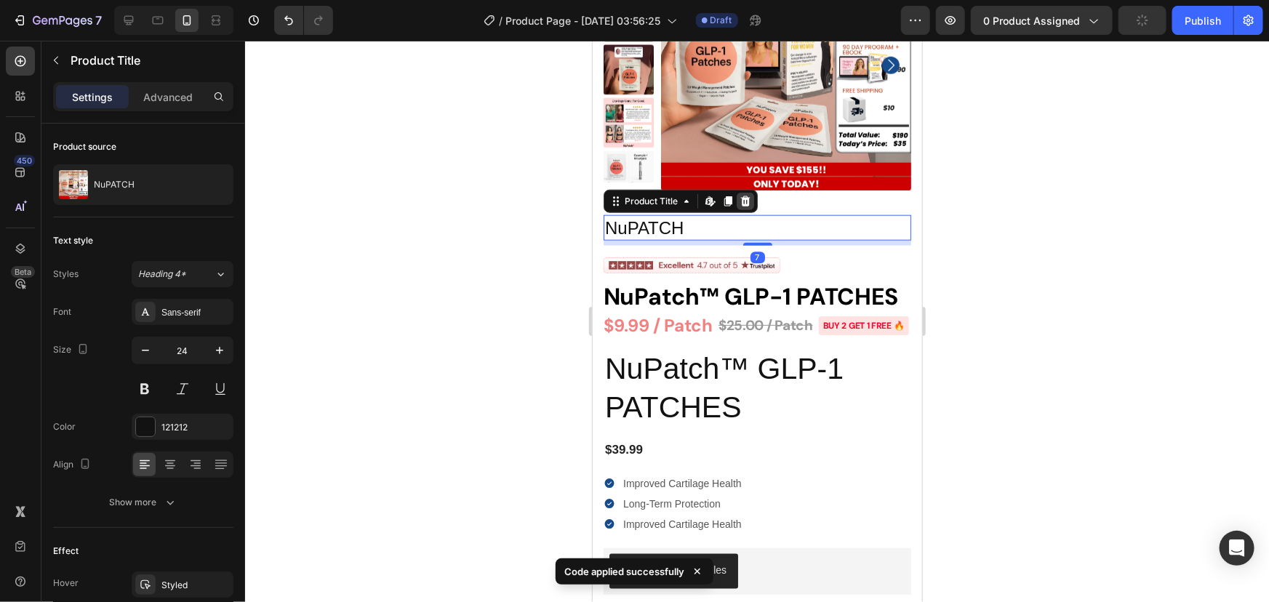
click at [744, 204] on icon at bounding box center [744, 201] width 9 height 10
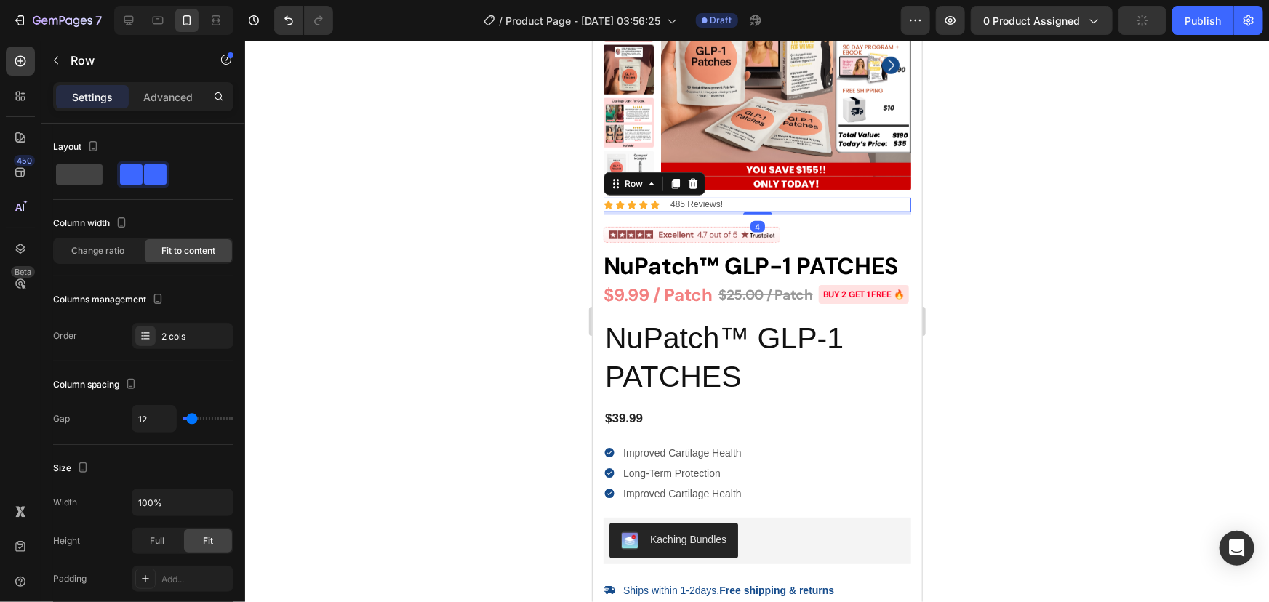
click at [738, 206] on div "Icon Icon Icon Icon Icon Icon List 485 Reviews! Text Block Row 4" at bounding box center [757, 204] width 308 height 15
click at [697, 188] on icon at bounding box center [692, 183] width 12 height 12
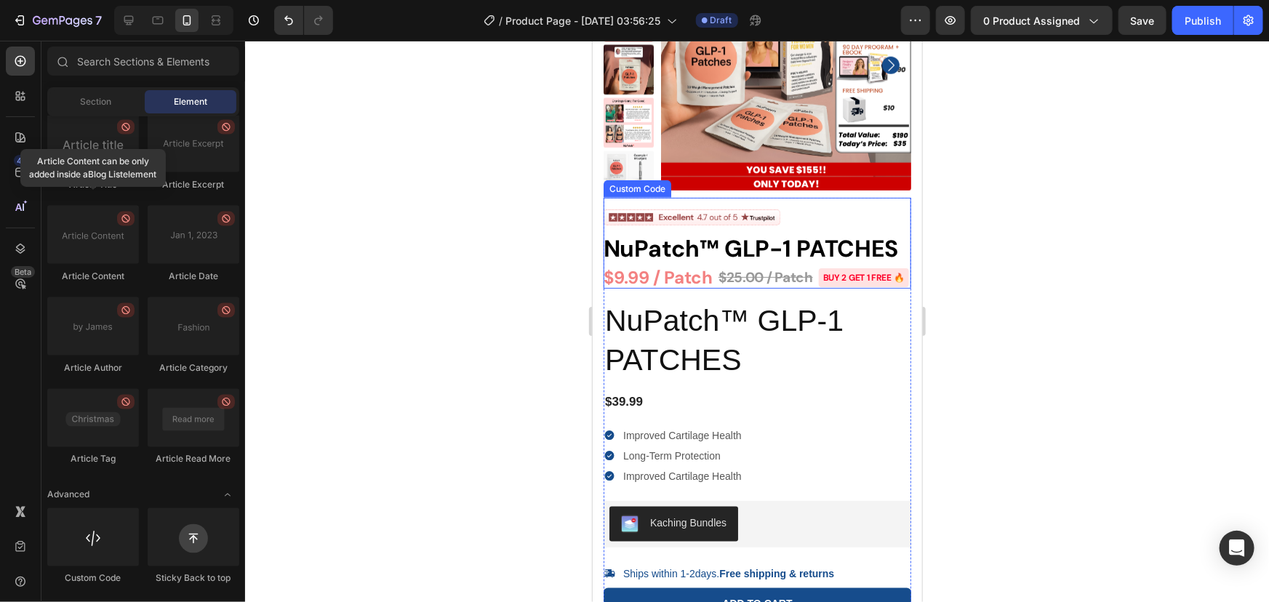
click at [654, 261] on h1 "NuPatch™ GLP-1 PATCHES" at bounding box center [757, 248] width 308 height 26
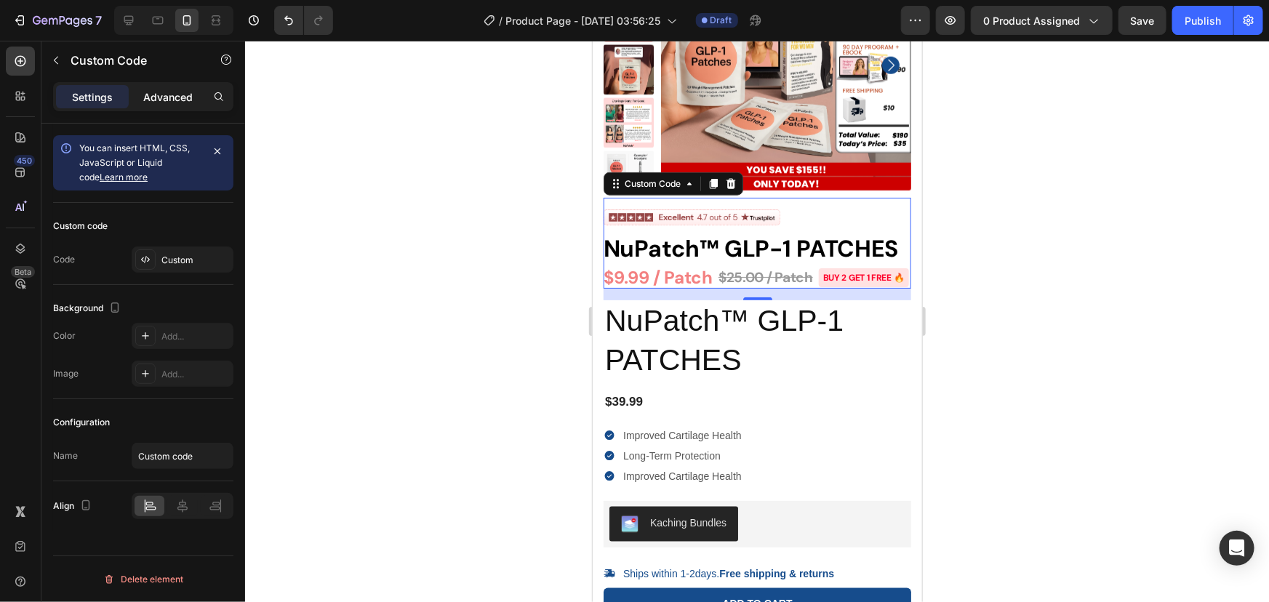
click at [177, 87] on div "Advanced" at bounding box center [168, 96] width 73 height 23
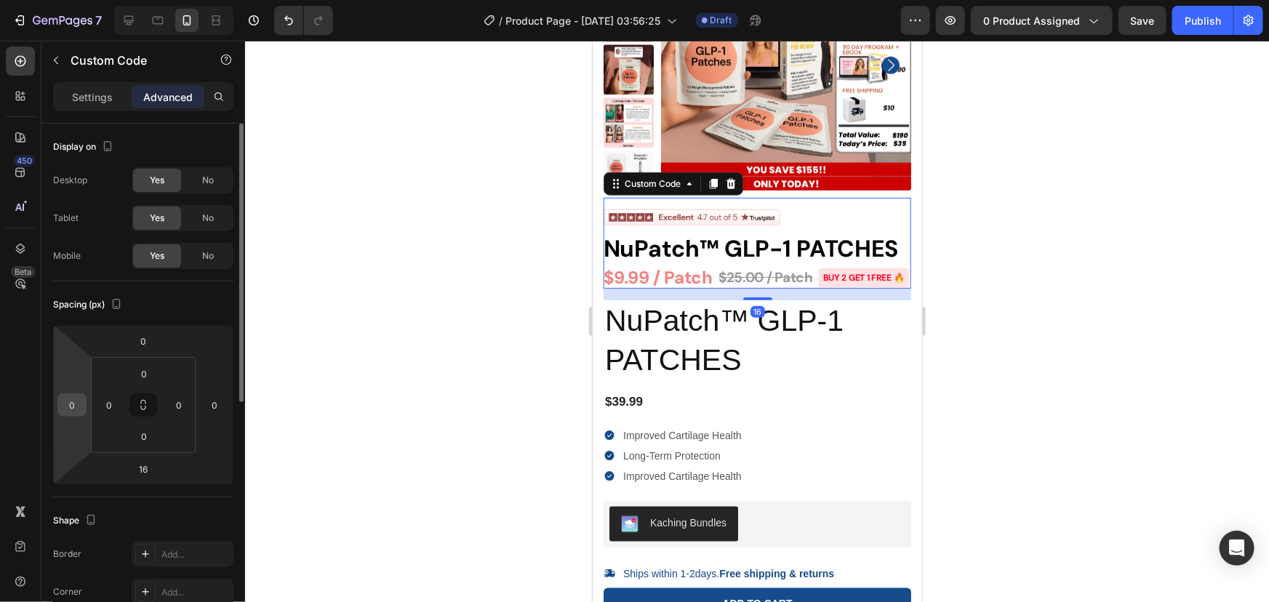
click at [86, 402] on div "0" at bounding box center [71, 404] width 29 height 23
click at [84, 398] on div "0" at bounding box center [71, 404] width 29 height 23
click at [76, 403] on input "0" at bounding box center [72, 405] width 22 height 22
type input "-12"
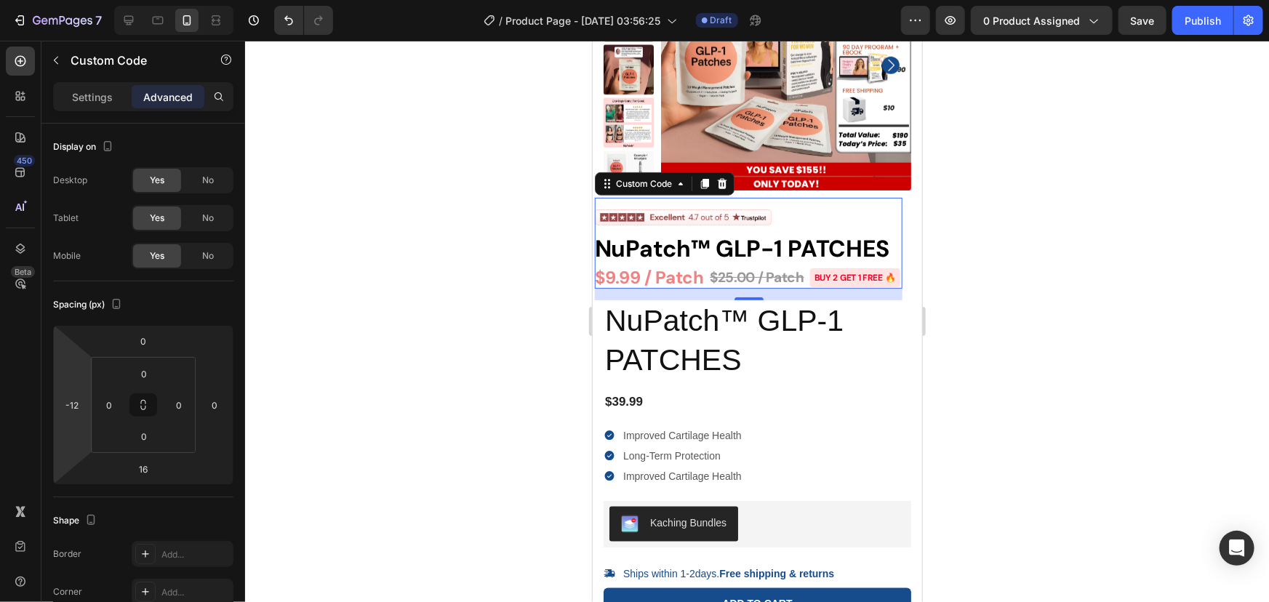
click at [1003, 393] on div at bounding box center [757, 321] width 1024 height 561
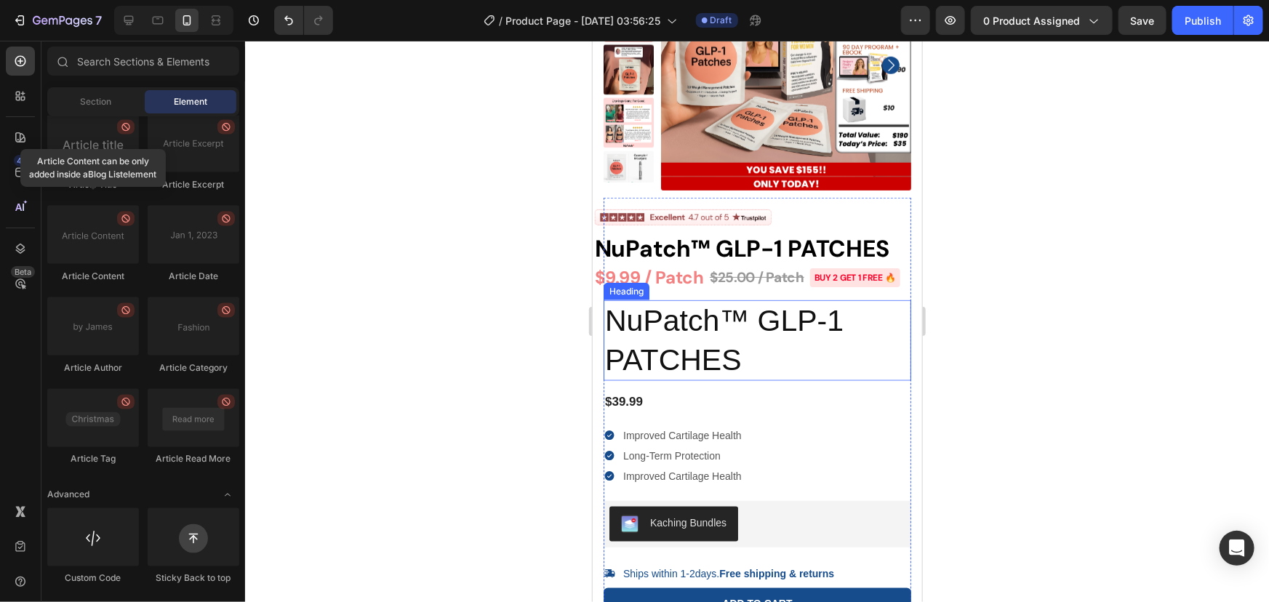
click at [674, 380] on h2 "NuPatch™ GLP-1 PATCHES" at bounding box center [757, 340] width 308 height 81
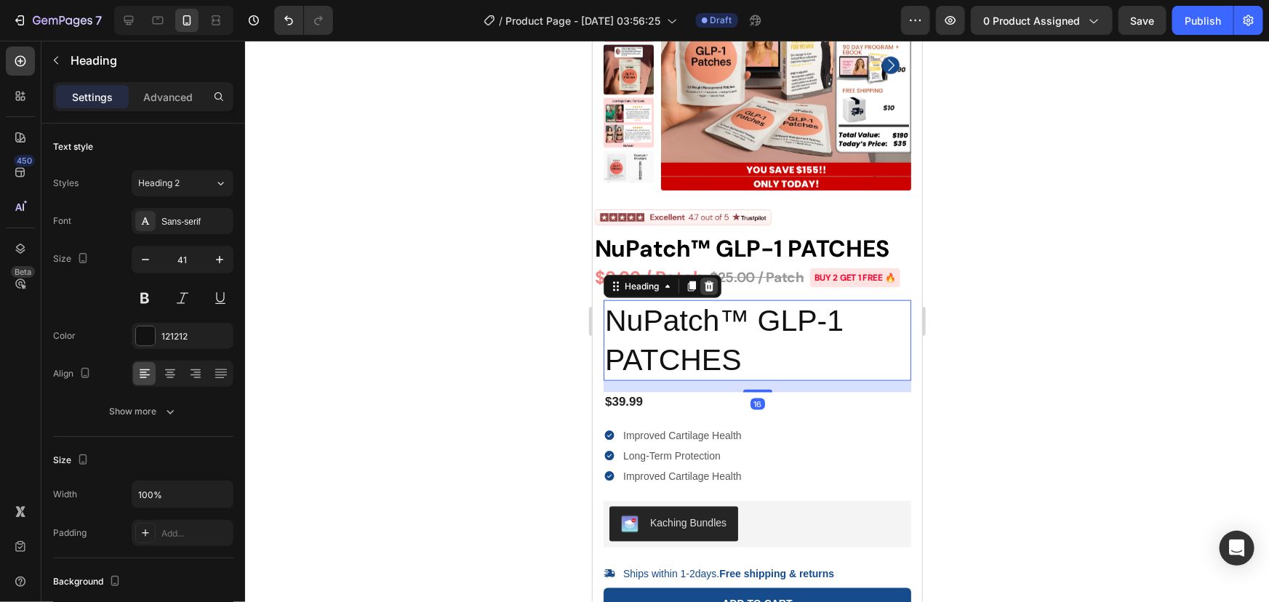
click at [707, 291] on icon at bounding box center [708, 286] width 9 height 10
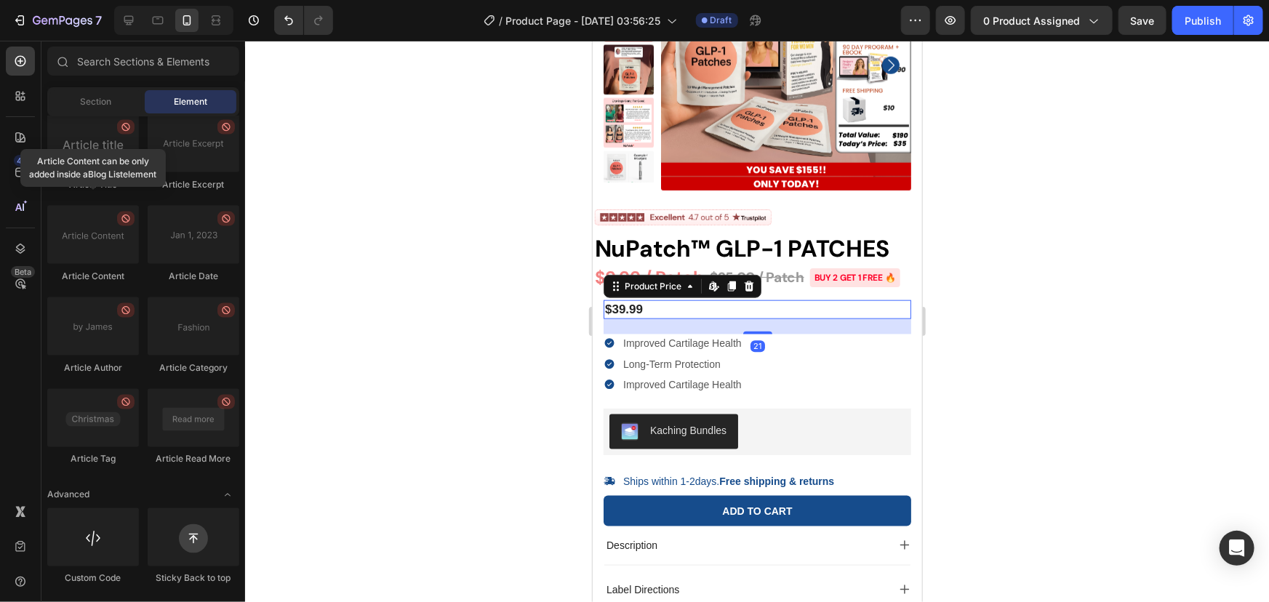
click at [621, 318] on div "$39.99" at bounding box center [757, 309] width 308 height 19
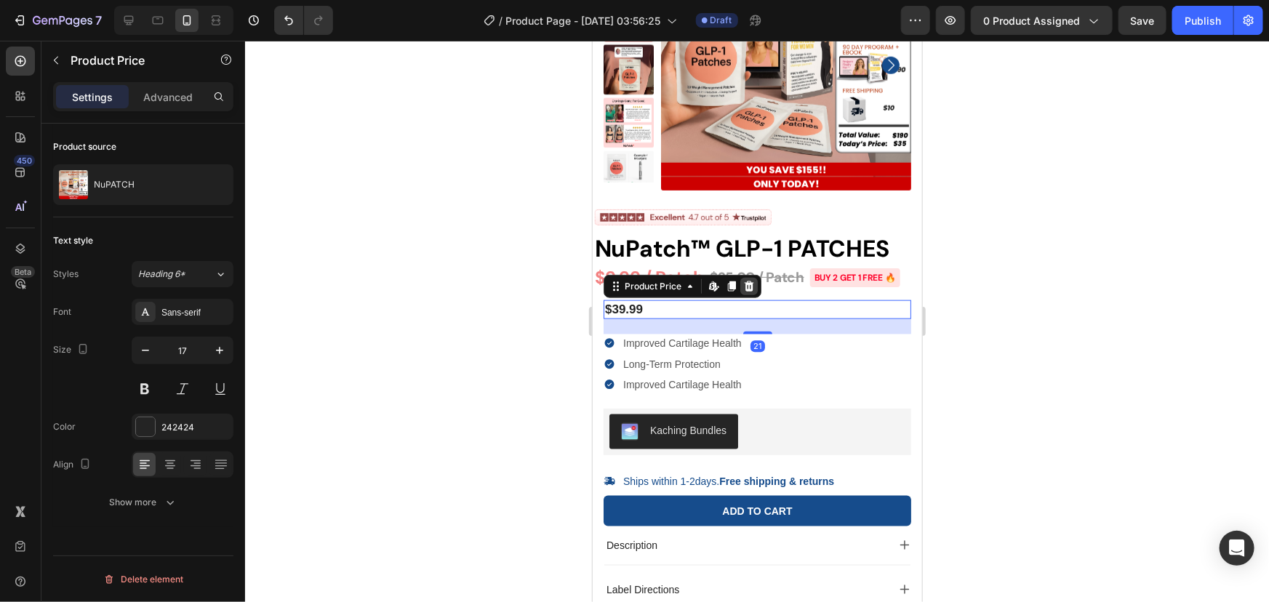
click at [747, 291] on icon at bounding box center [748, 286] width 9 height 10
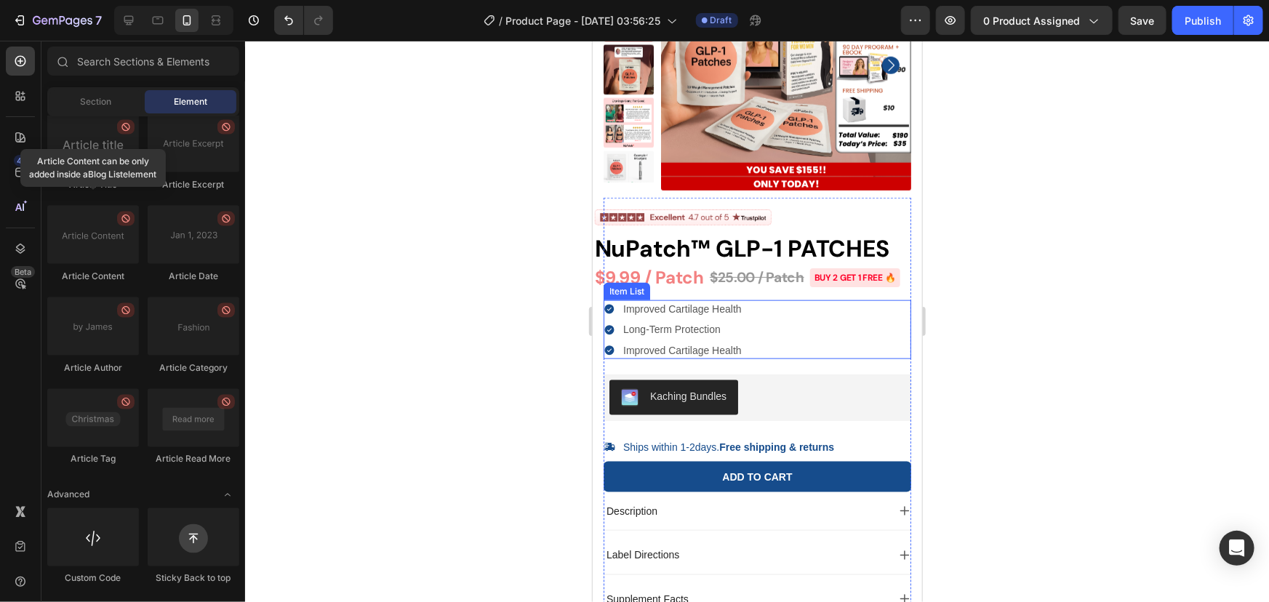
click at [808, 358] on div "Improved Cartilage Health Long-Term Protection Improved Cartilage Health" at bounding box center [757, 329] width 308 height 59
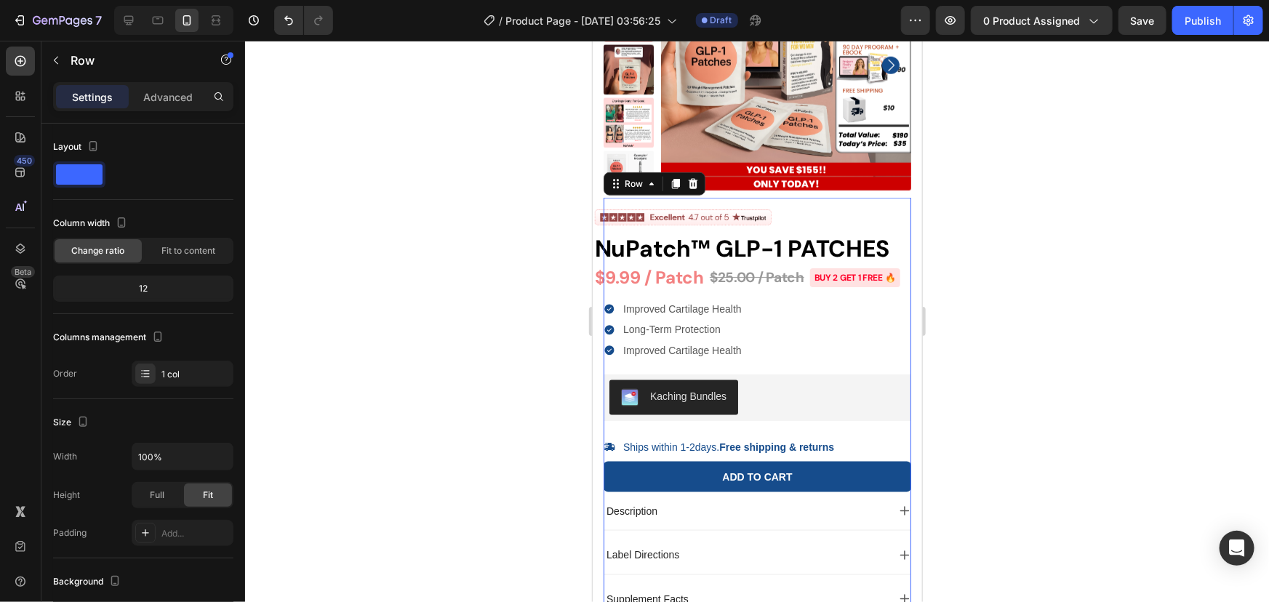
click at [798, 336] on div "NuPatch™ GLP-1 PATCHES $9.99 / Patch $25.00 / Patch BUY 2 GET 1 FREE 🔥 Custom C…" at bounding box center [757, 407] width 308 height 421
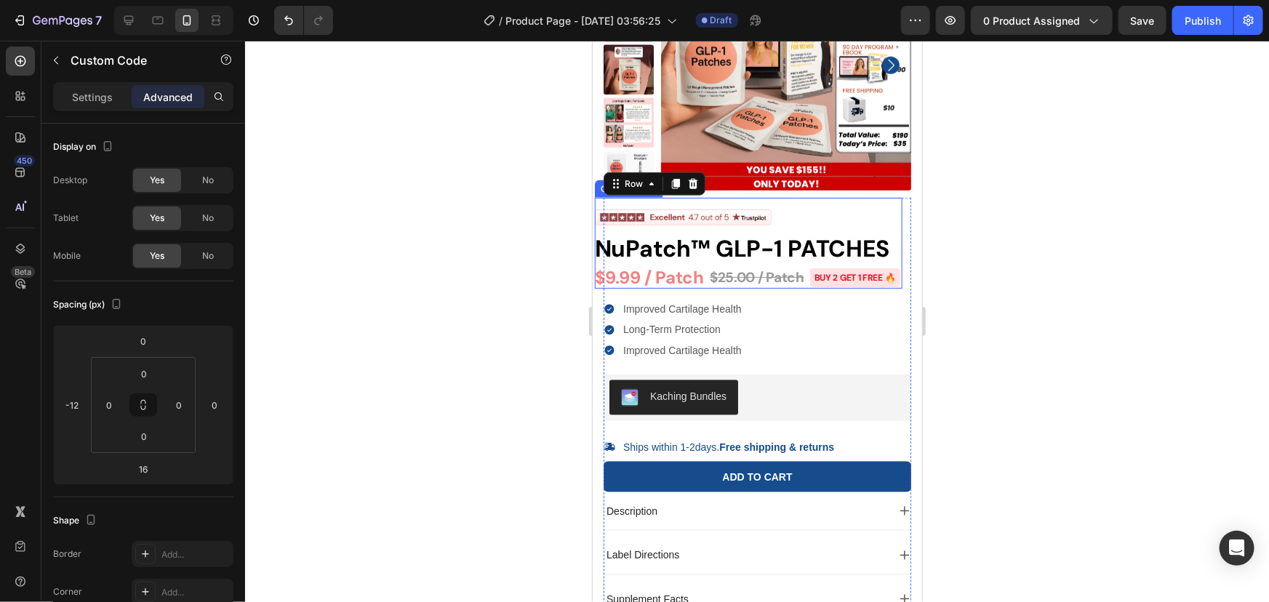
click at [744, 261] on h1 "NuPatch™ GLP-1 PATCHES" at bounding box center [748, 248] width 308 height 26
click at [699, 186] on icon at bounding box center [704, 183] width 12 height 12
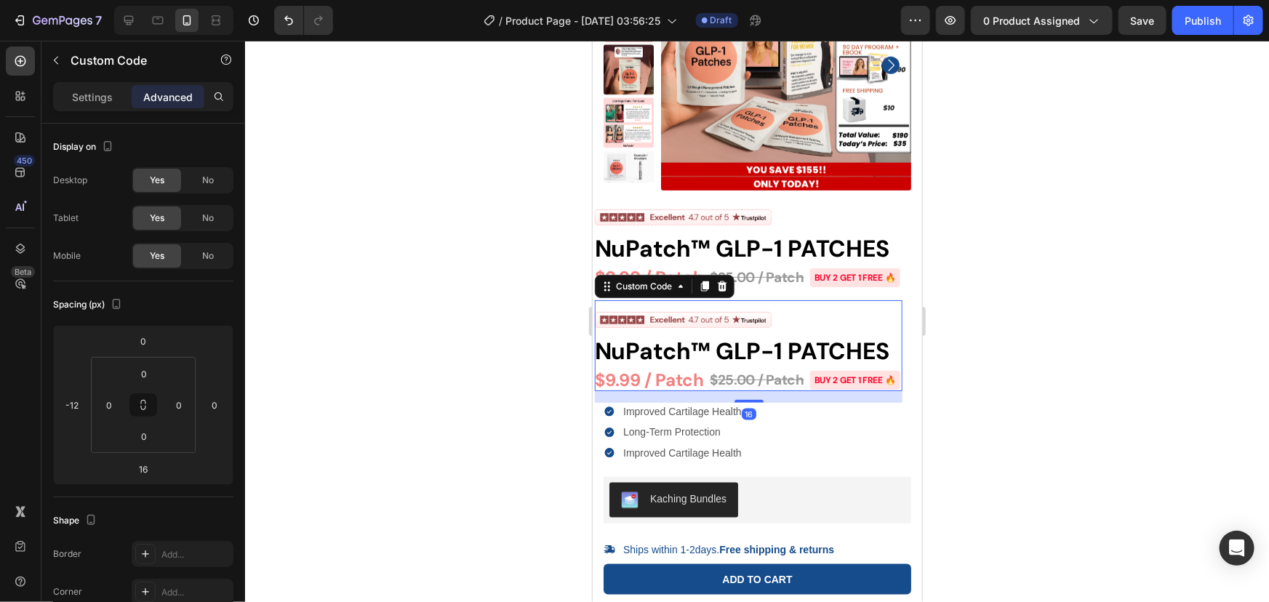
click at [682, 363] on h1 "NuPatch™ GLP-1 PATCHES" at bounding box center [748, 350] width 308 height 26
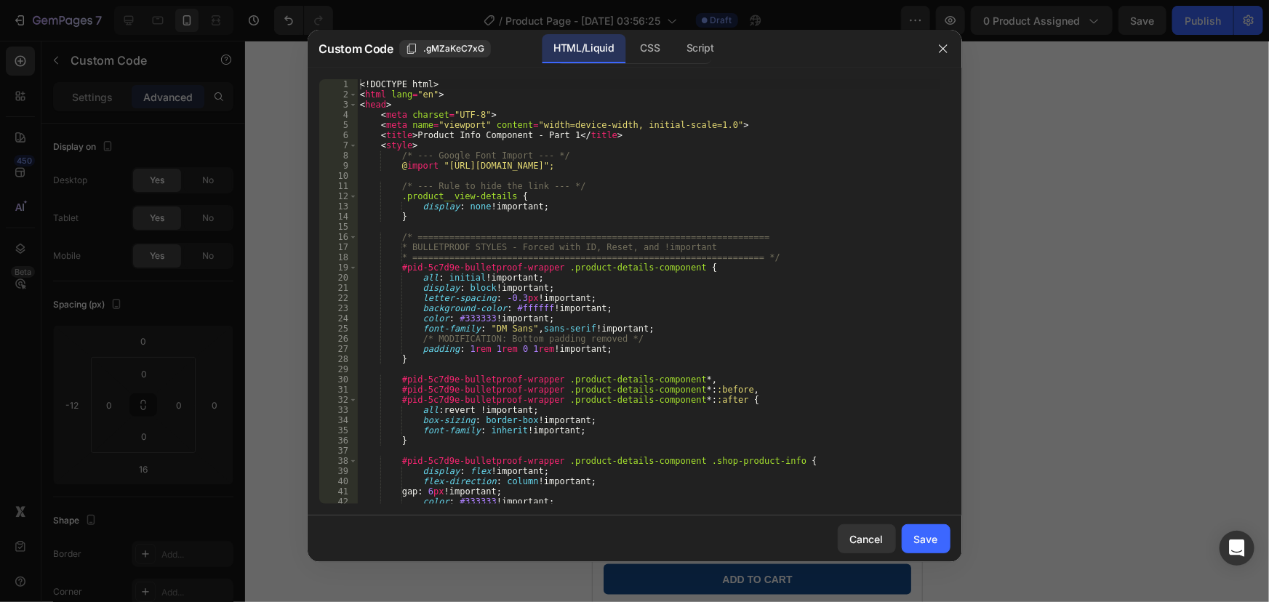
click at [490, 253] on div "<! DOCTYPE html > < html lang = "en" > < head > < meta charset = "UTF-8" > < me…" at bounding box center [648, 301] width 582 height 445
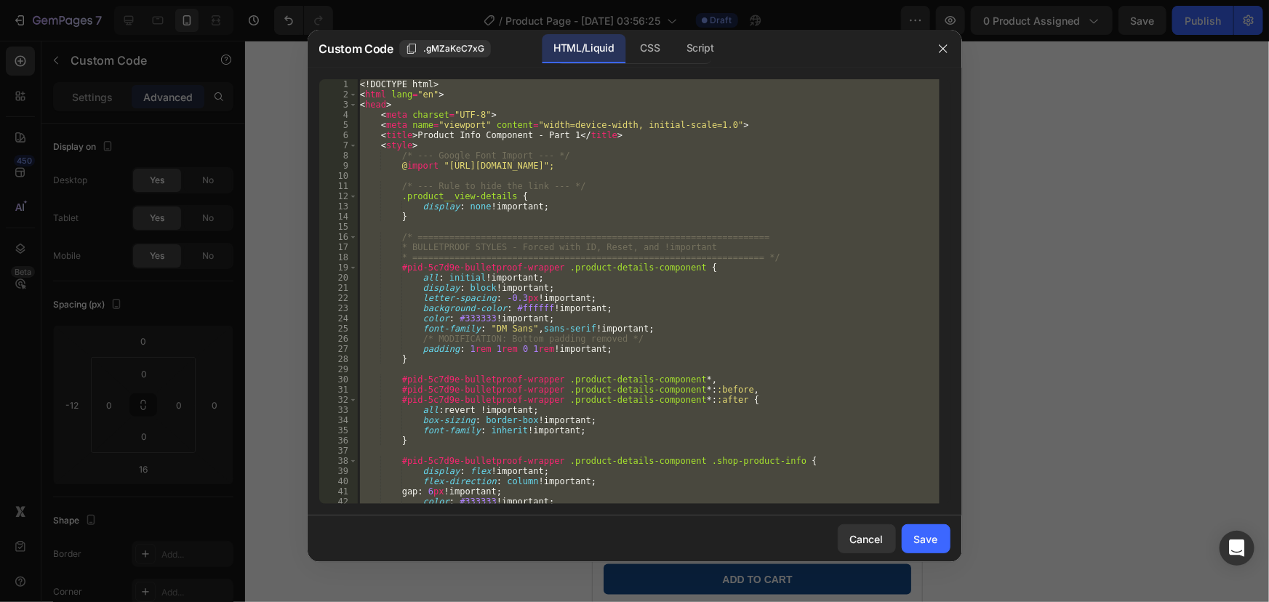
paste textarea
type textarea "</html>"
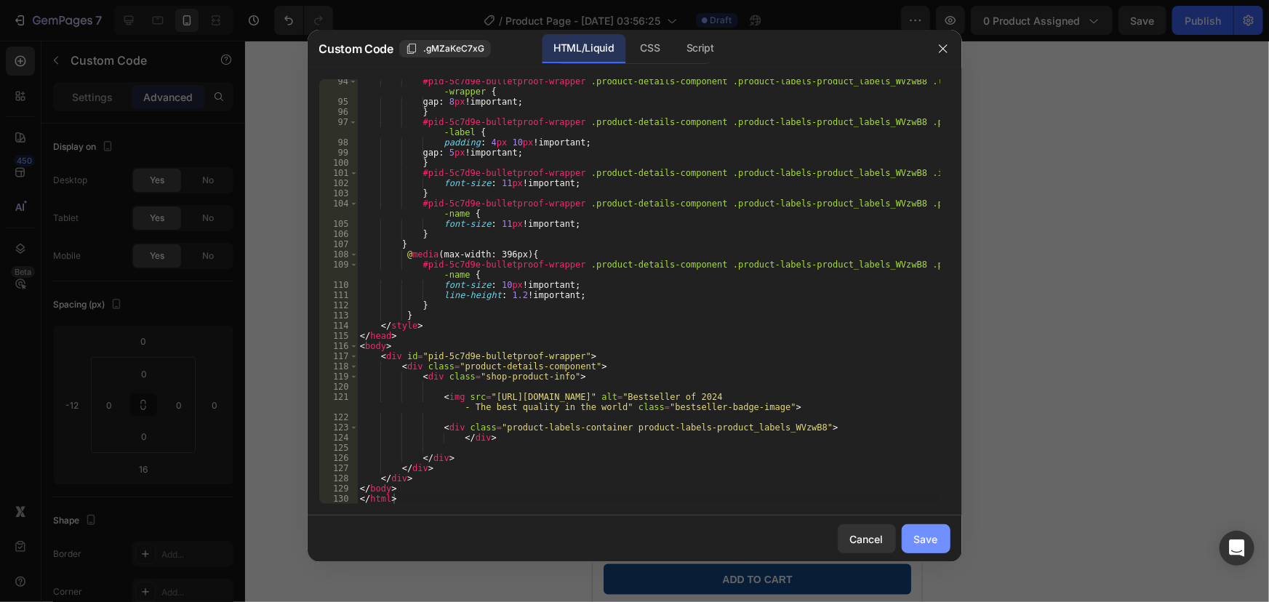
click at [923, 535] on div "Save" at bounding box center [926, 538] width 24 height 15
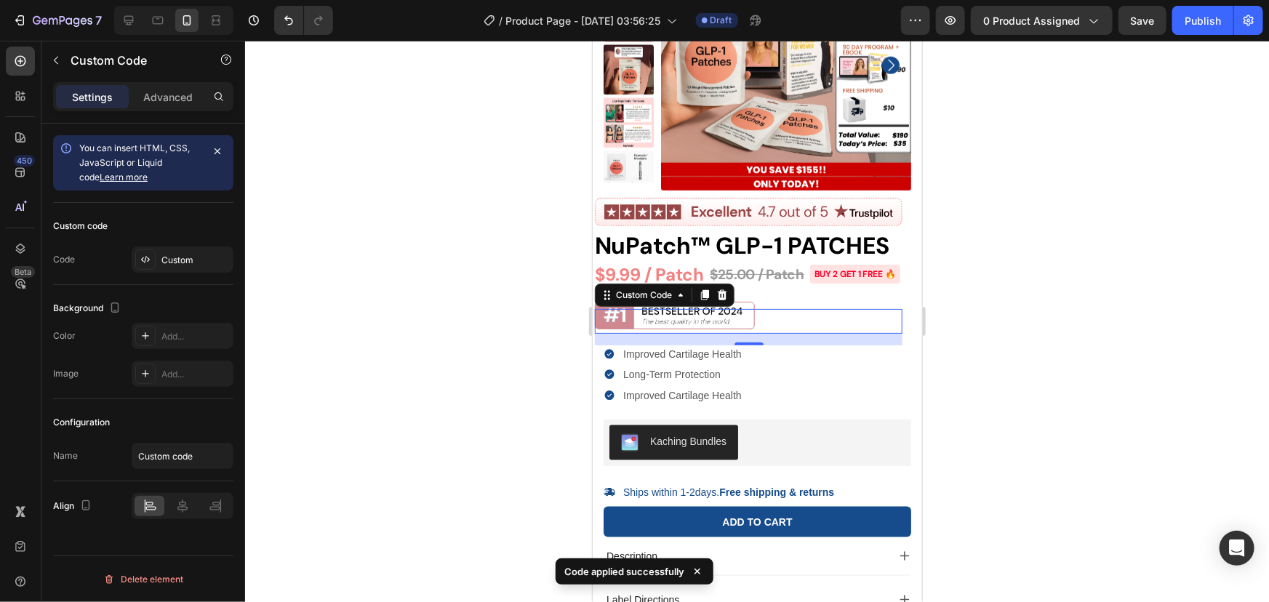
click at [979, 348] on div at bounding box center [757, 321] width 1024 height 561
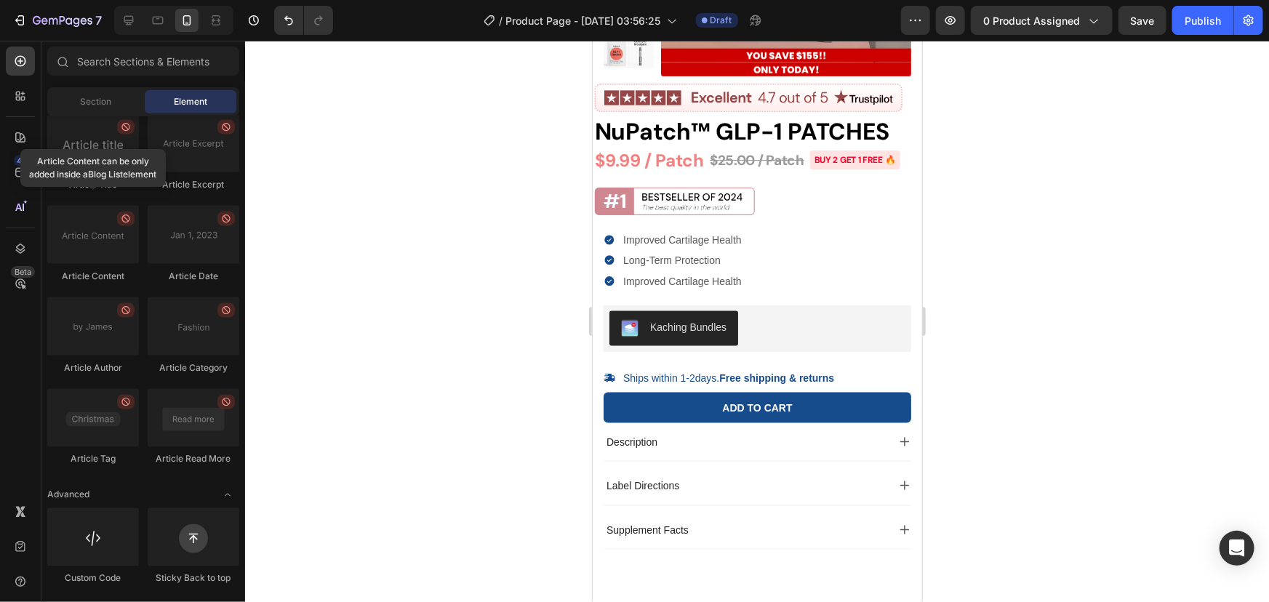
scroll to position [3617, 0]
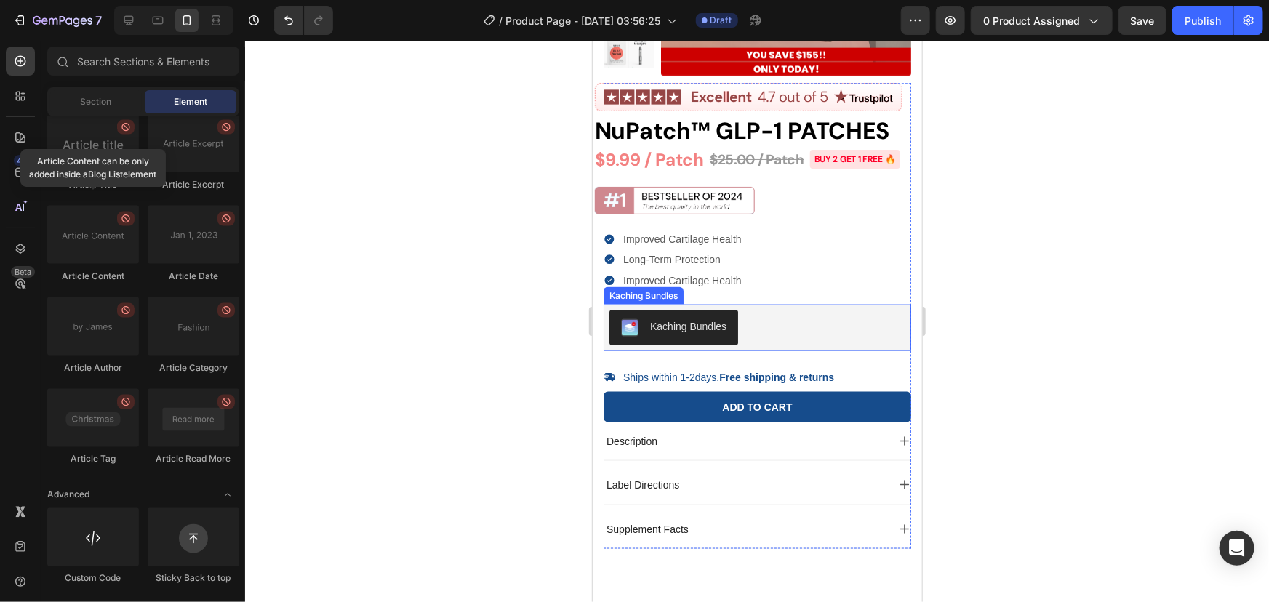
click at [694, 334] on div "Kaching Bundles" at bounding box center [687, 325] width 76 height 15
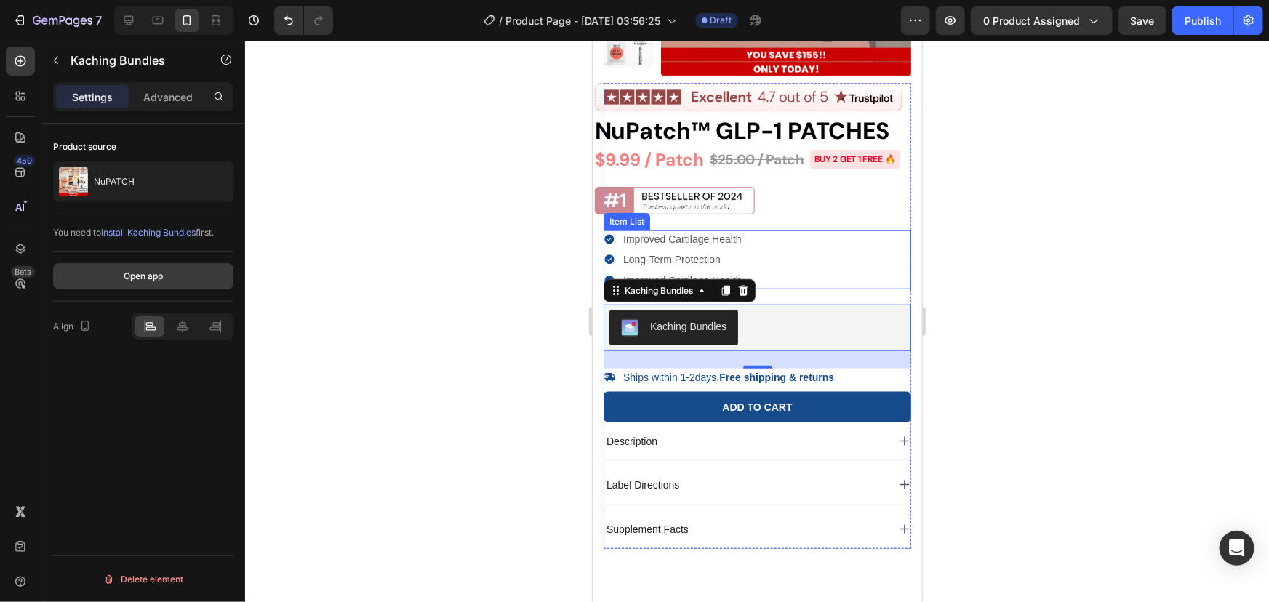
click at [170, 281] on button "Open app" at bounding box center [143, 276] width 180 height 26
click at [1218, 10] on button "Publish" at bounding box center [1202, 20] width 61 height 29
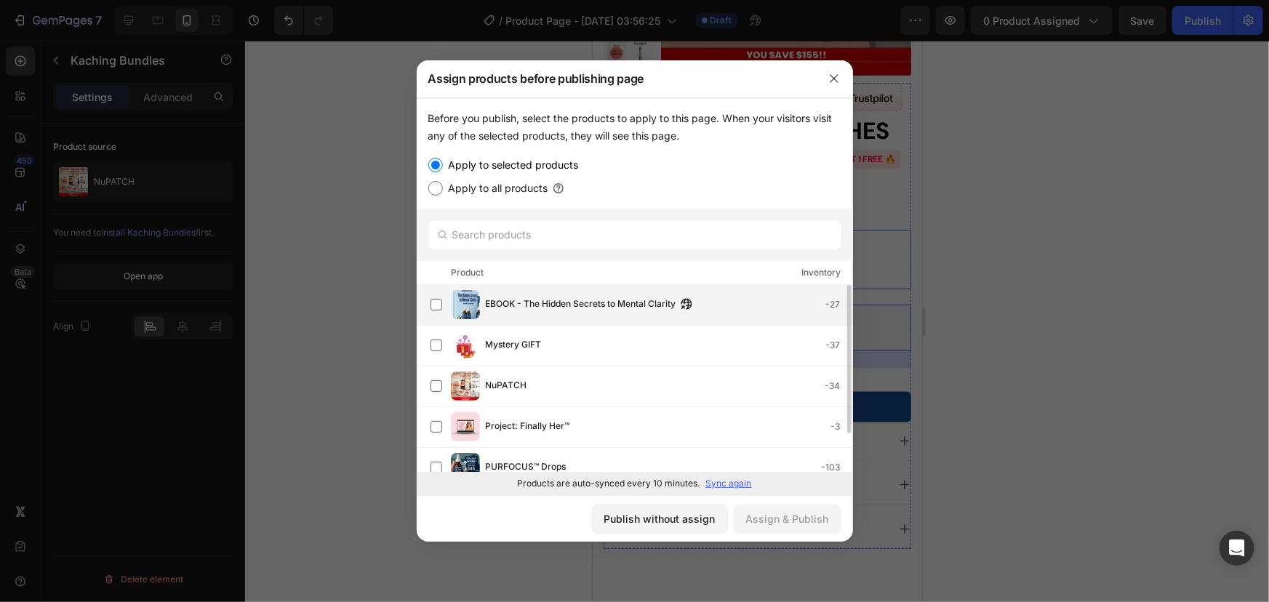
scroll to position [0, 0]
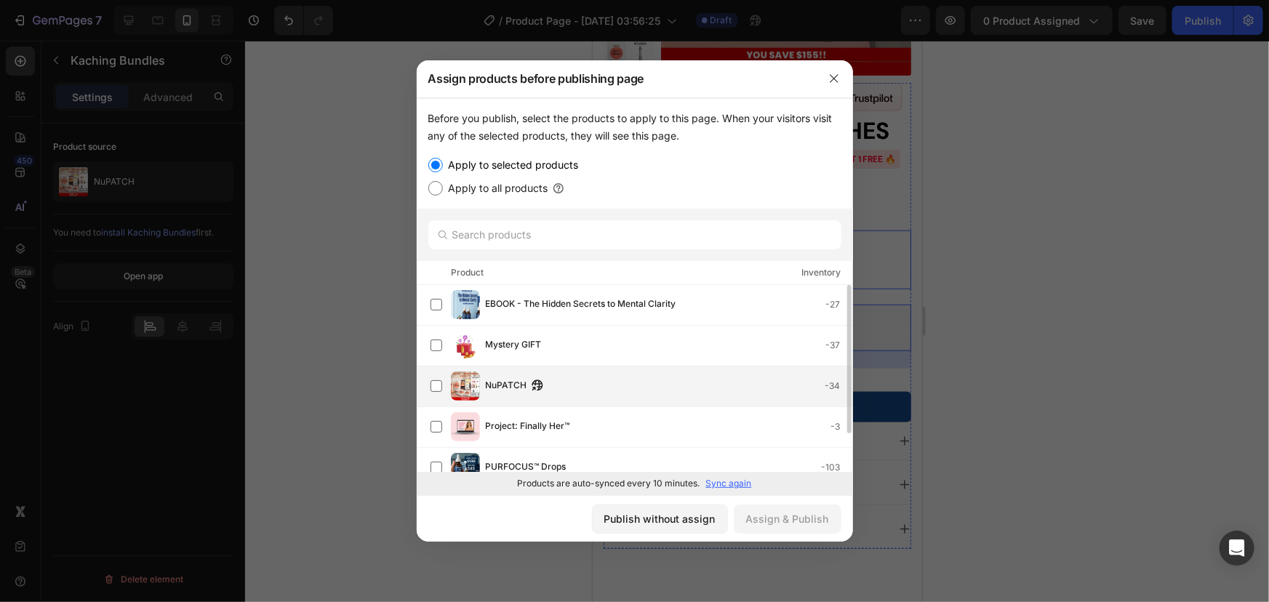
click at [511, 377] on div "NuPATCH -34" at bounding box center [641, 385] width 422 height 29
click at [763, 518] on div "Assign & Publish" at bounding box center [787, 518] width 83 height 15
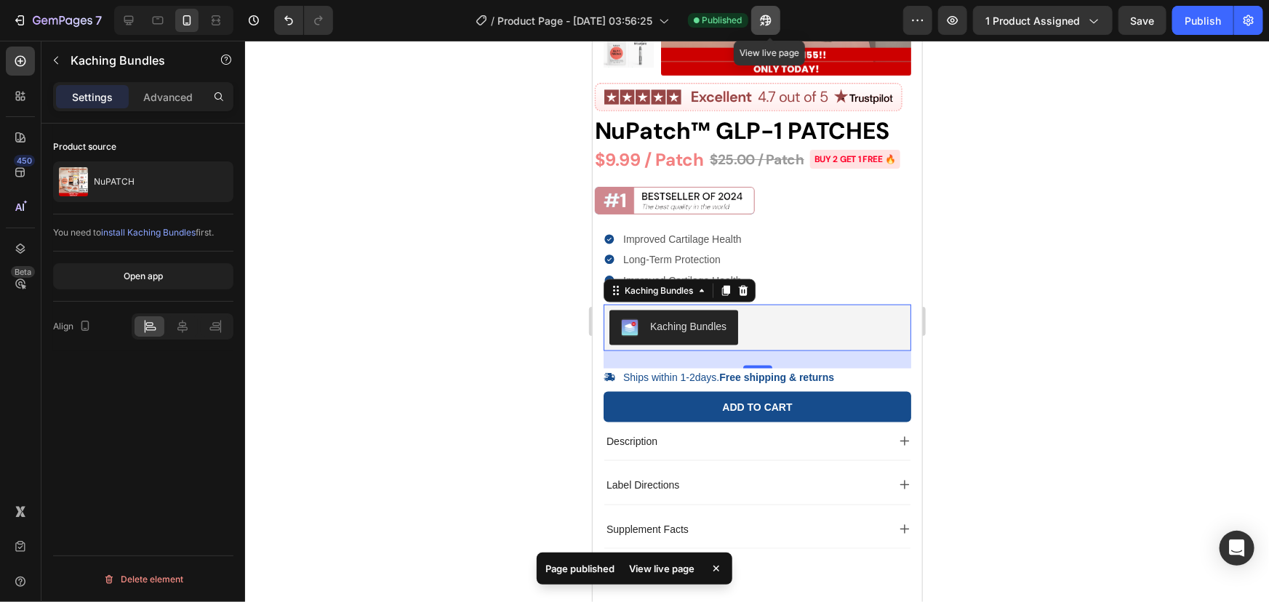
click at [766, 20] on icon "button" at bounding box center [765, 20] width 15 height 15
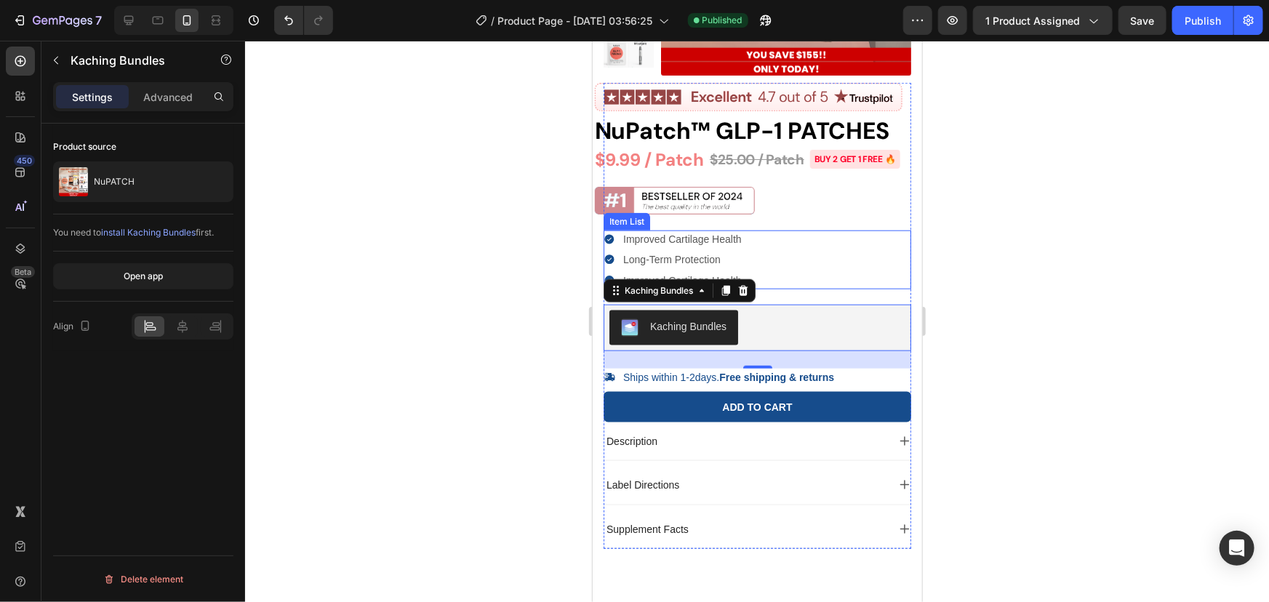
click at [760, 289] on div "Improved Cartilage Health Long-Term Protection Improved Cartilage Health" at bounding box center [757, 259] width 308 height 59
click at [785, 350] on div "Kaching Bundles" at bounding box center [757, 327] width 308 height 47
click at [715, 368] on div "24" at bounding box center [757, 358] width 308 height 17
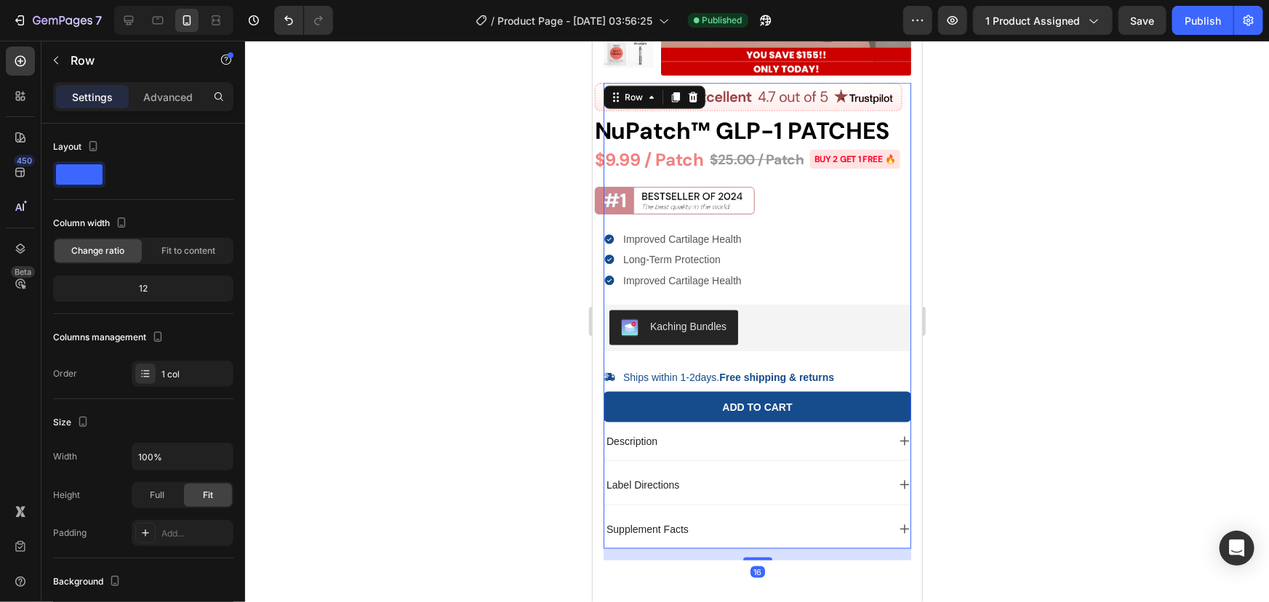
click at [666, 226] on div "NuPatch™ GLP-1 PATCHES $9.99 / Patch $25.00 / Patch BUY 2 GET 1 FREE 🔥 Custom C…" at bounding box center [757, 315] width 308 height 466
click at [691, 143] on h1 "NuPatch™ GLP-1 PATCHES" at bounding box center [748, 130] width 308 height 26
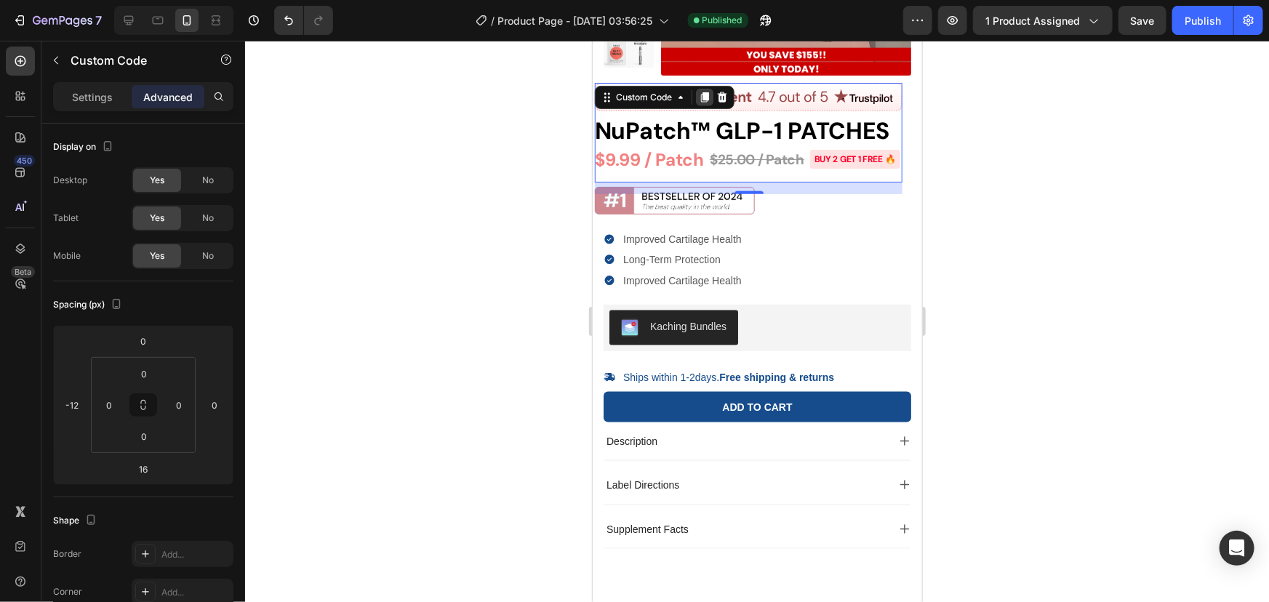
click at [701, 98] on icon at bounding box center [704, 97] width 12 height 12
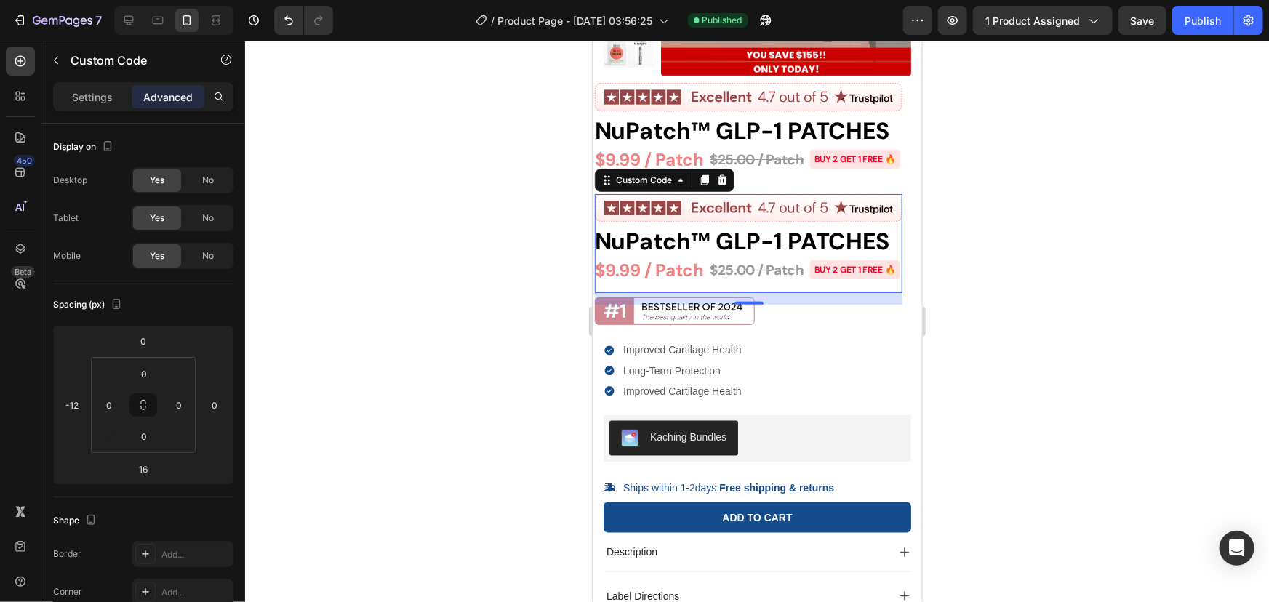
click at [673, 254] on h1 "NuPatch™ GLP-1 PATCHES" at bounding box center [748, 241] width 308 height 26
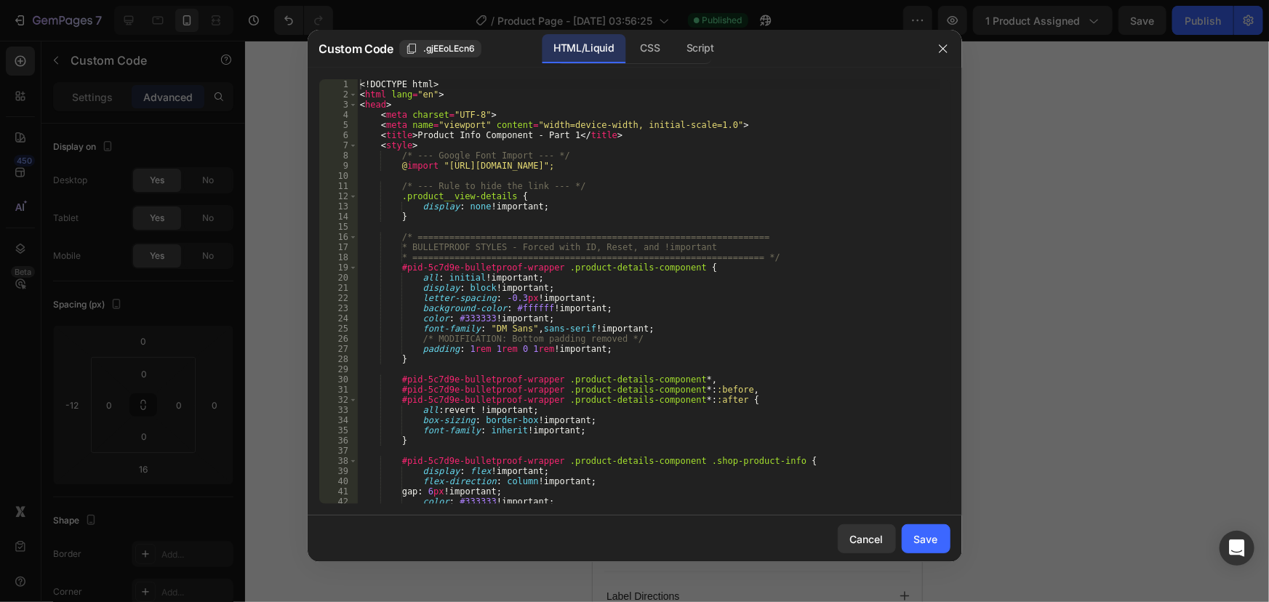
click at [659, 265] on div "<! DOCTYPE html > < html lang = "en" > < head > < meta charset = "UTF-8" > < me…" at bounding box center [648, 301] width 582 height 445
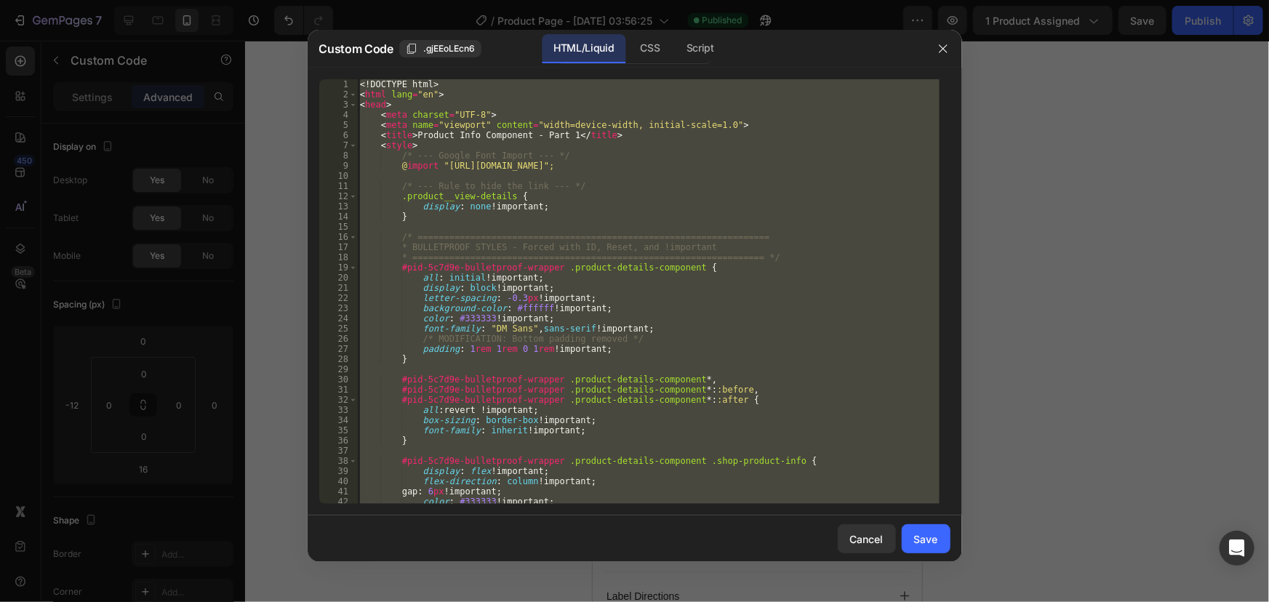
paste textarea
type textarea "</html>"
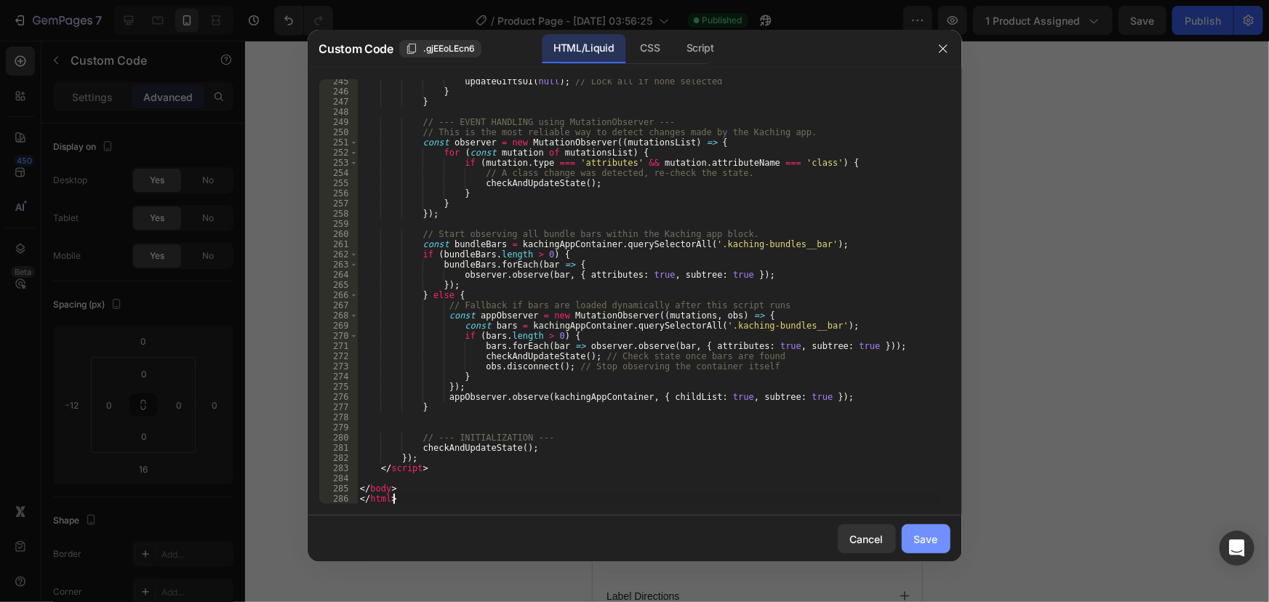
click at [928, 543] on div "Save" at bounding box center [926, 538] width 24 height 15
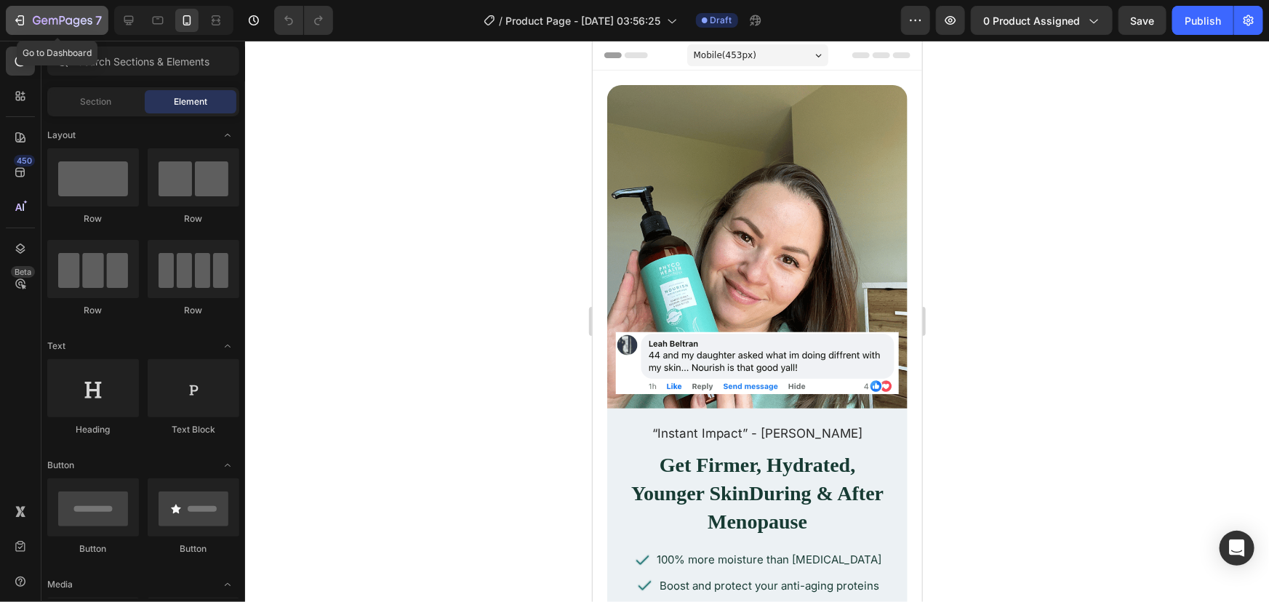
click at [27, 25] on div "7" at bounding box center [56, 20] width 89 height 17
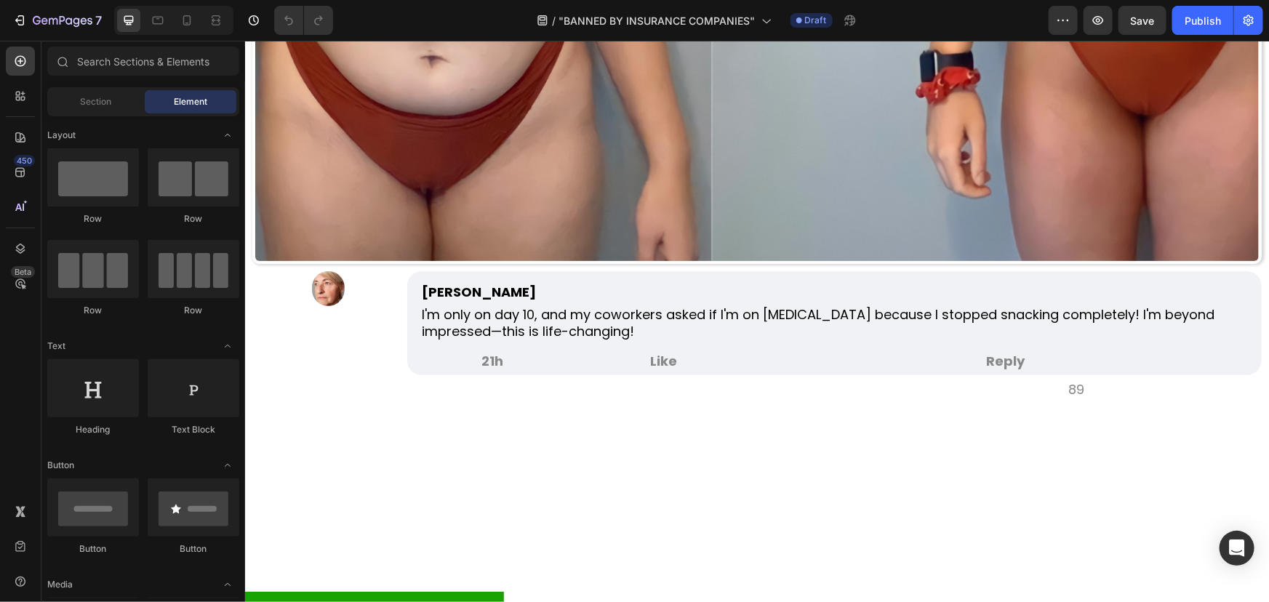
scroll to position [3412, 0]
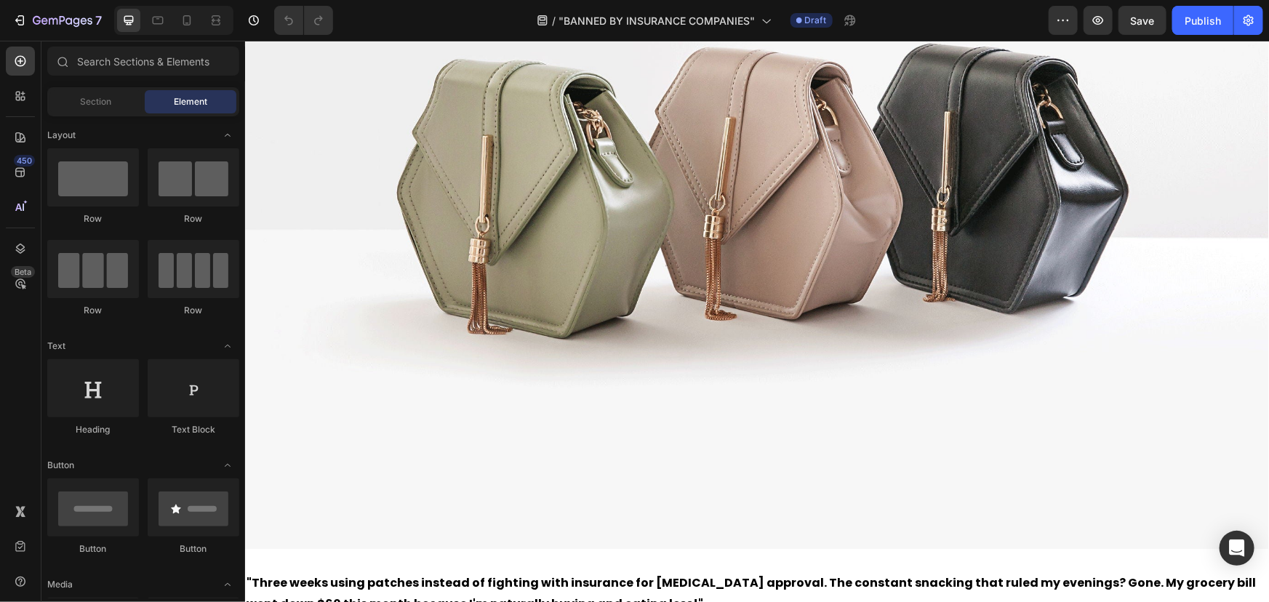
click at [1249, 337] on img at bounding box center [756, 164] width 1024 height 768
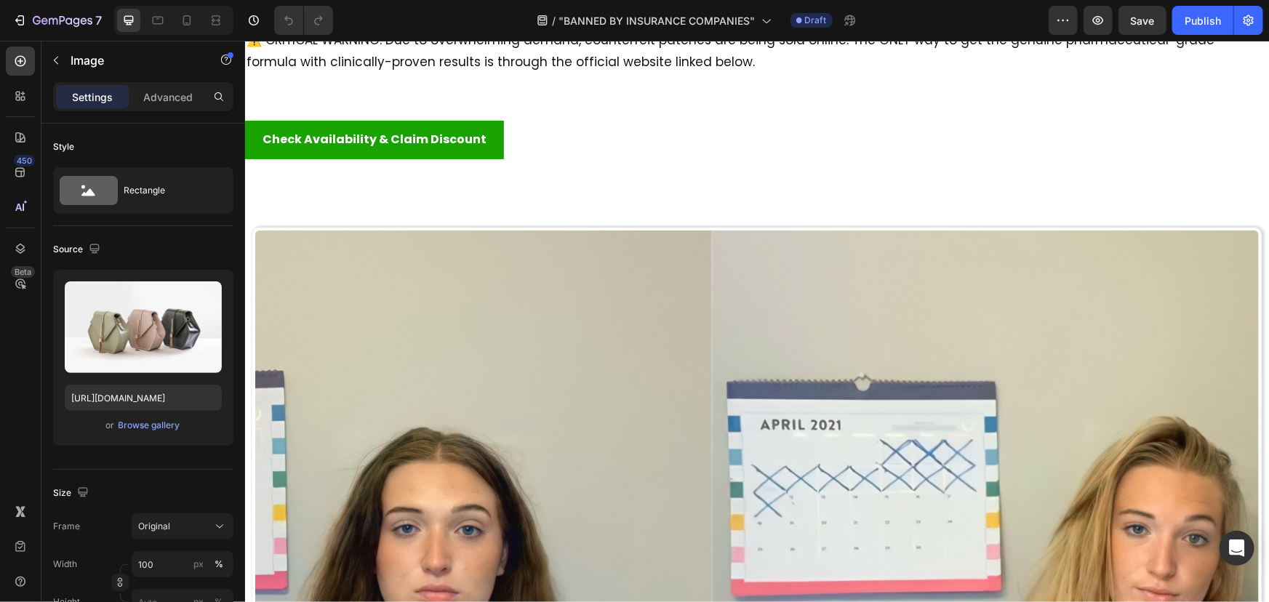
scroll to position [13364, 0]
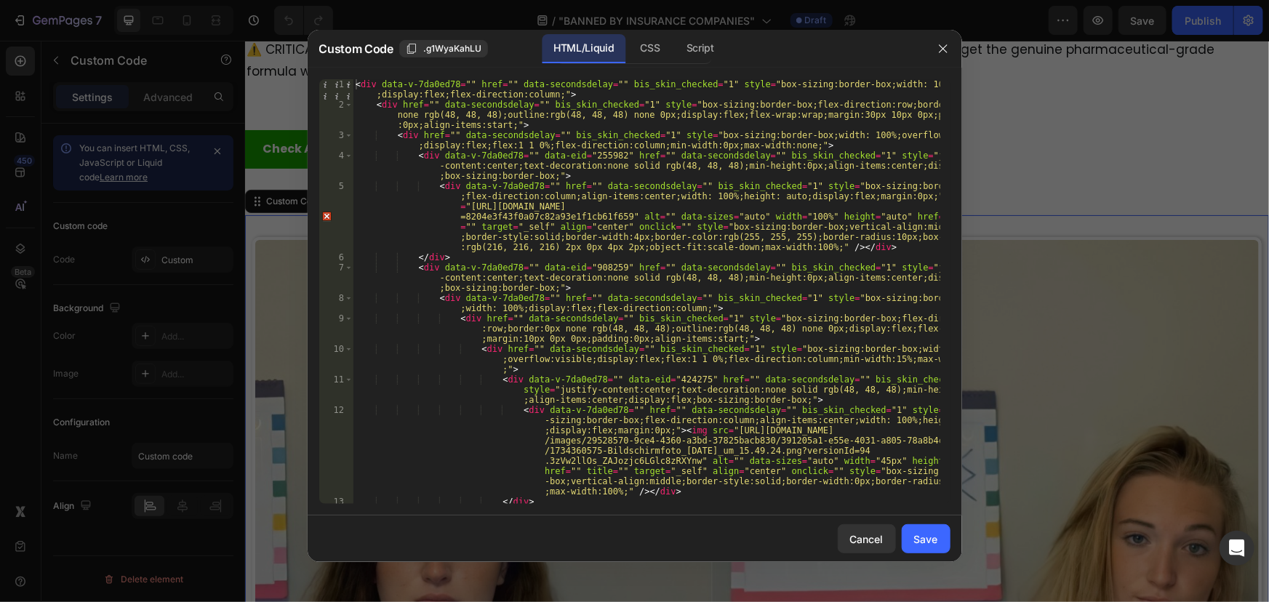
click at [1050, 179] on div at bounding box center [634, 301] width 1269 height 602
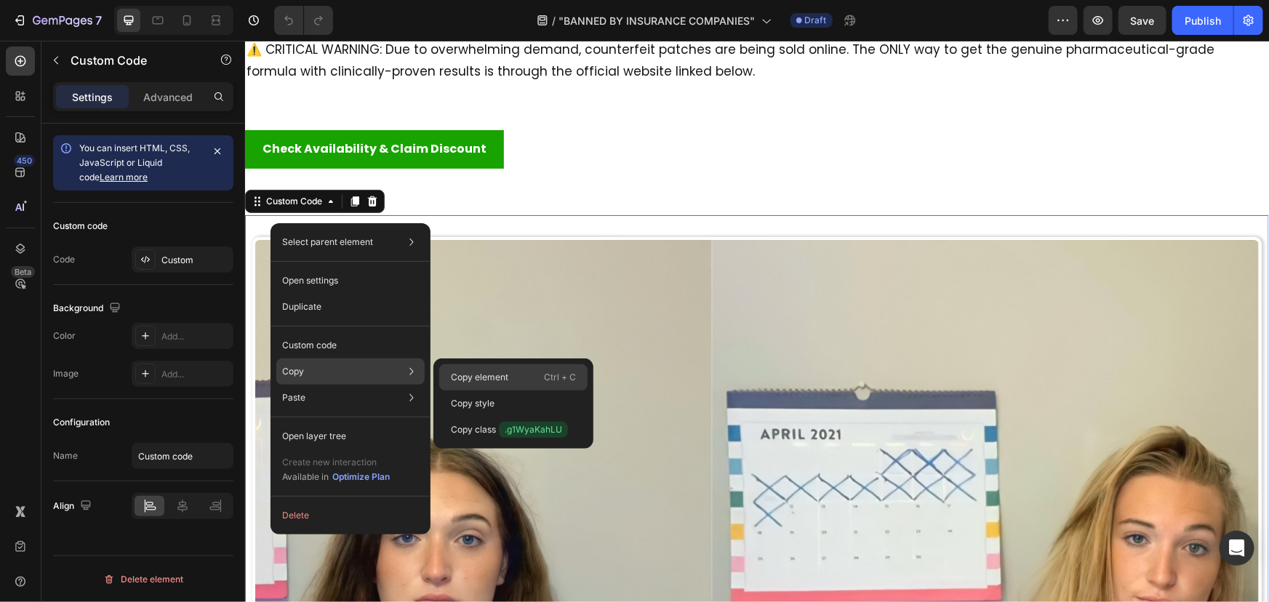
click at [457, 372] on p "Copy element" at bounding box center [479, 377] width 57 height 13
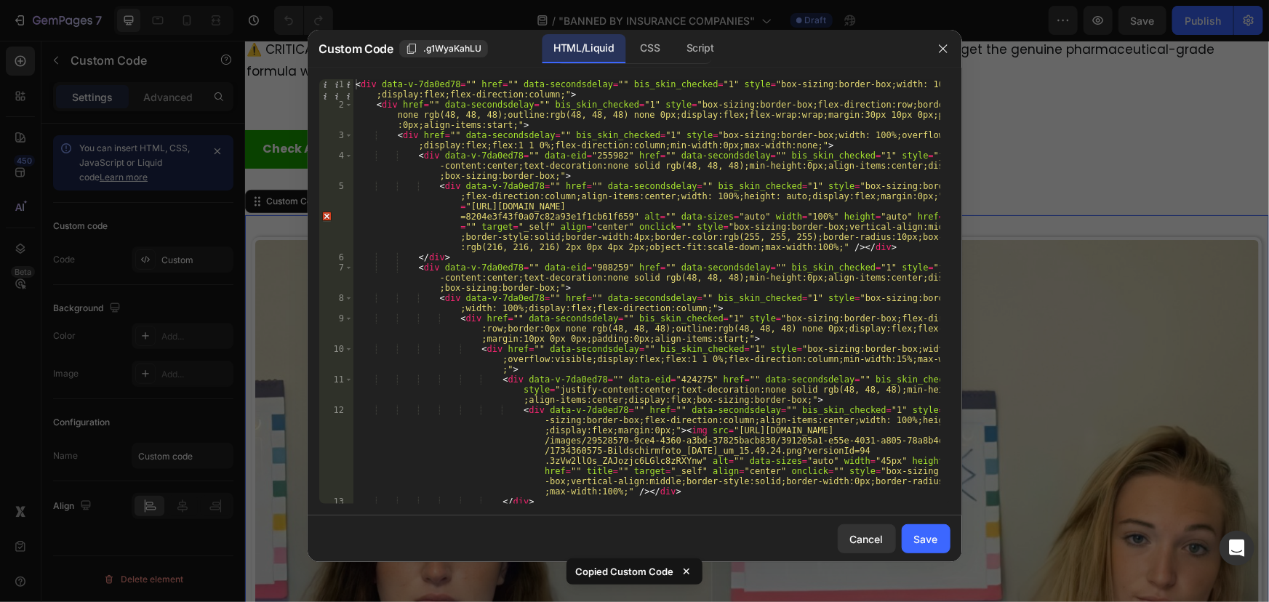
click at [1016, 152] on div at bounding box center [634, 301] width 1269 height 602
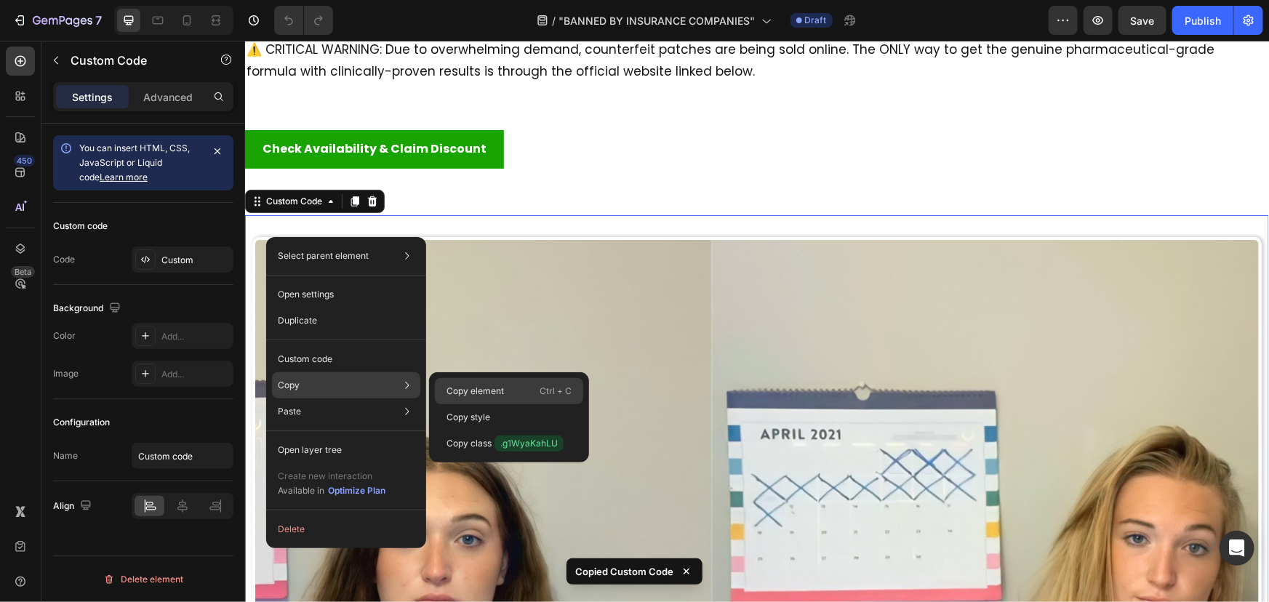
click at [516, 404] on div "Copy element Ctrl + C" at bounding box center [509, 417] width 148 height 26
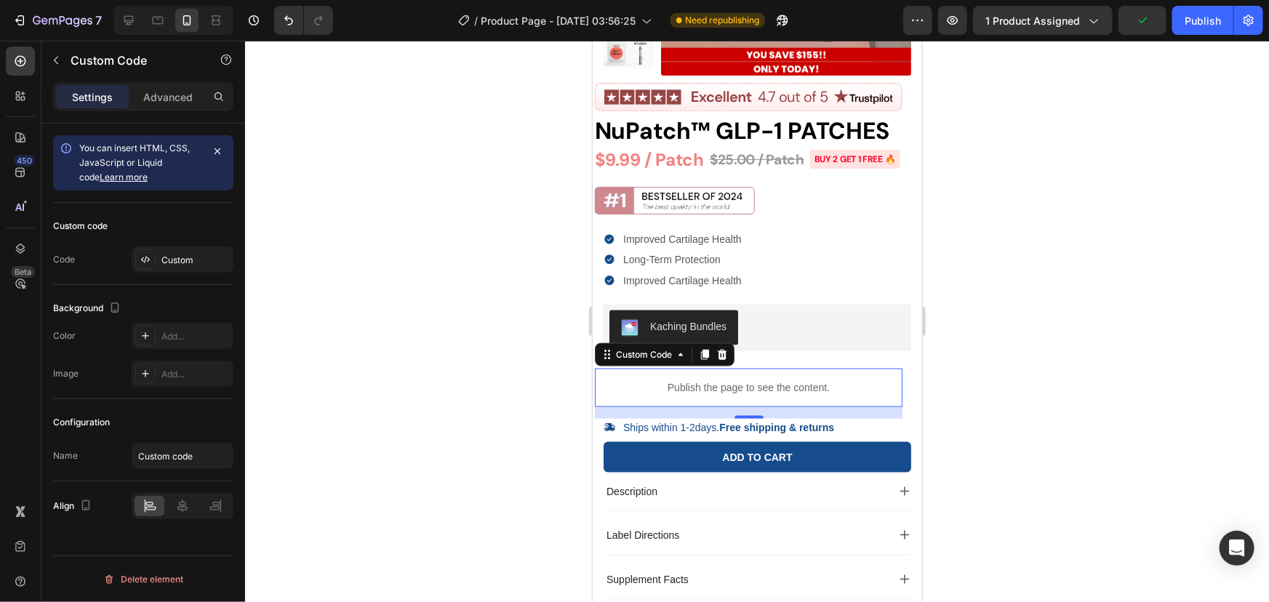
click at [1000, 366] on div at bounding box center [757, 321] width 1024 height 561
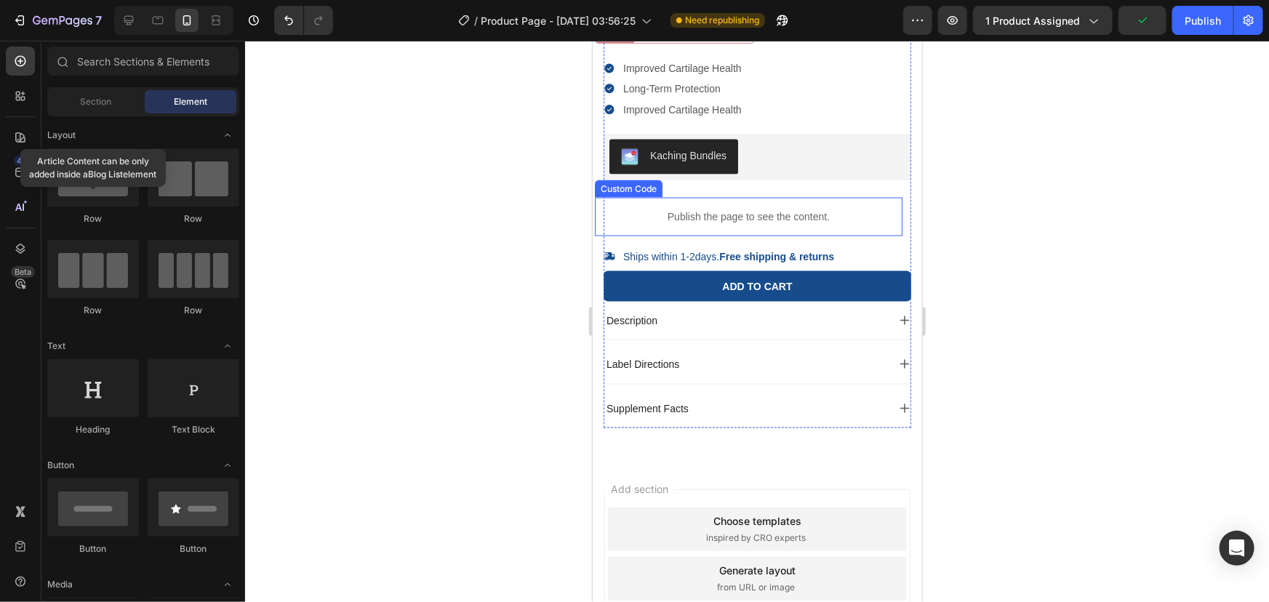
scroll to position [3790, 0]
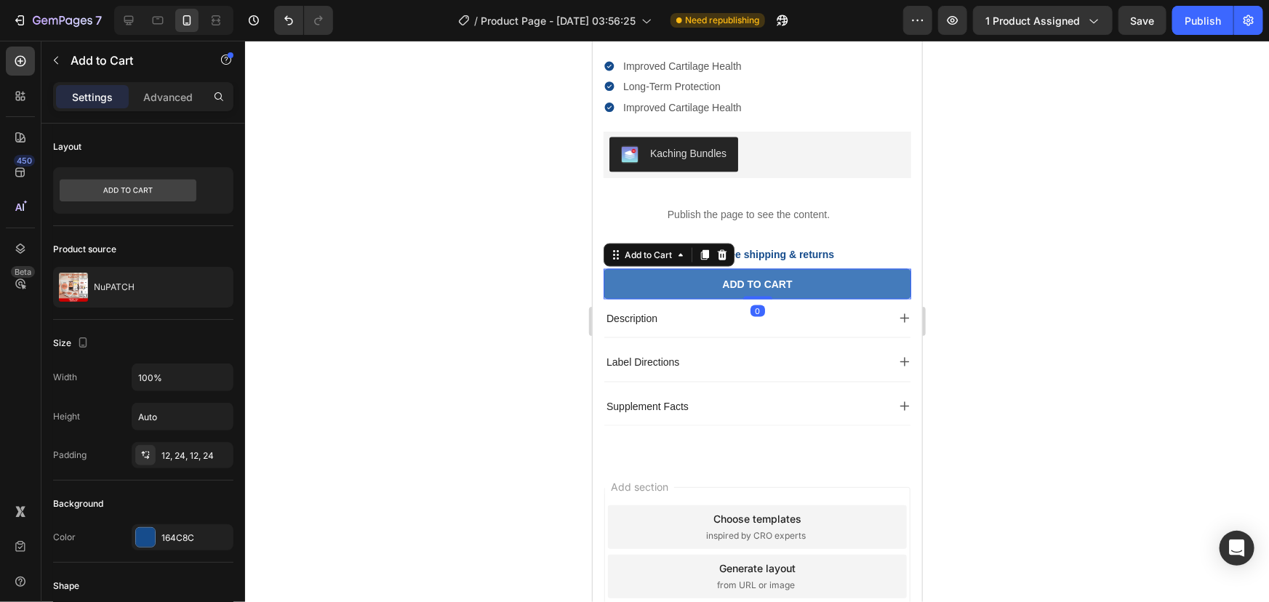
click at [816, 299] on button "Add to cart" at bounding box center [757, 283] width 308 height 31
click at [743, 290] on div "Add to cart" at bounding box center [756, 283] width 70 height 13
click at [743, 290] on p "Add to cart" at bounding box center [756, 283] width 70 height 13
click at [603, 268] on button "CLAIM" at bounding box center [757, 283] width 308 height 31
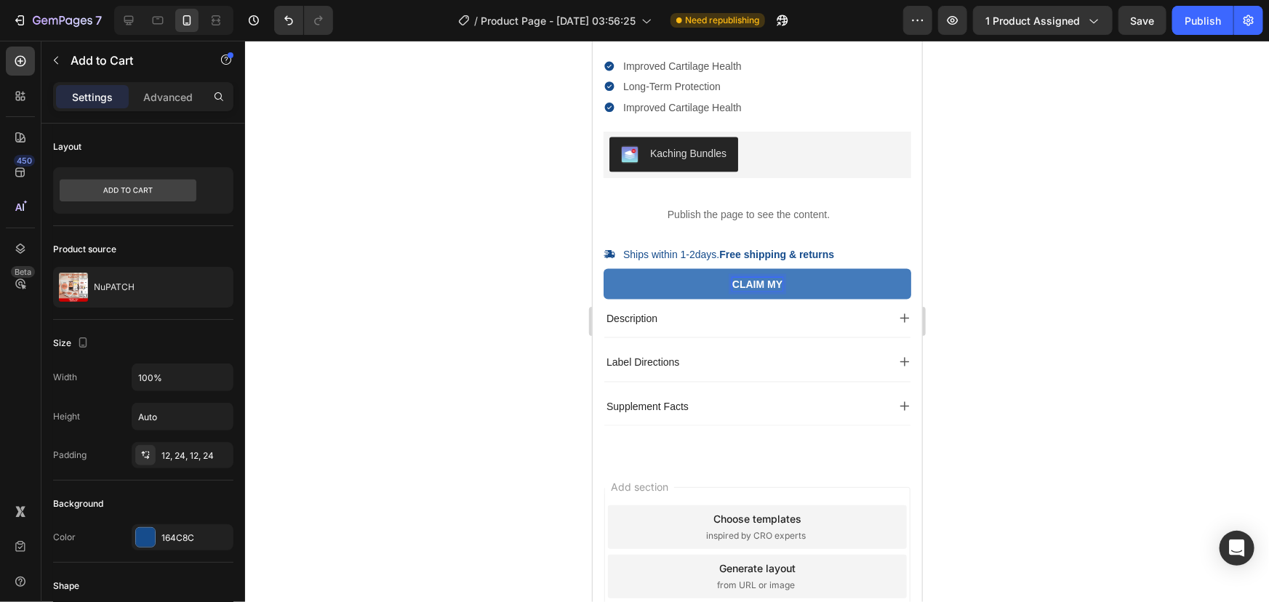
click at [603, 268] on button "CLAIM MY" at bounding box center [757, 283] width 308 height 31
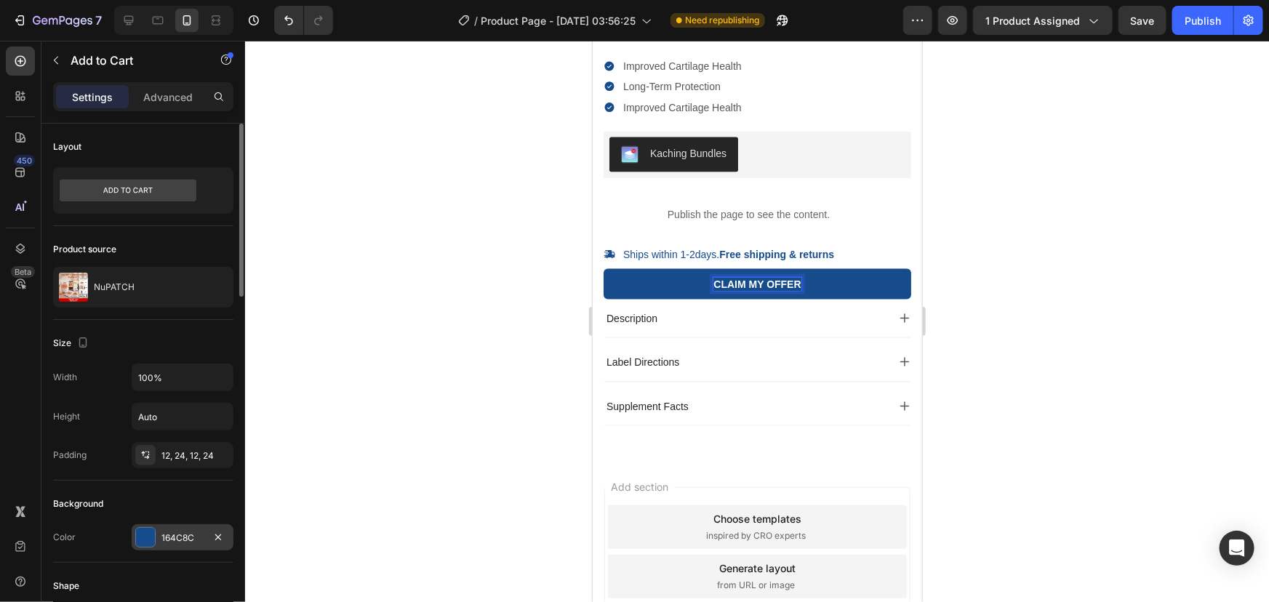
click at [177, 531] on div "164C8C" at bounding box center [182, 537] width 42 height 13
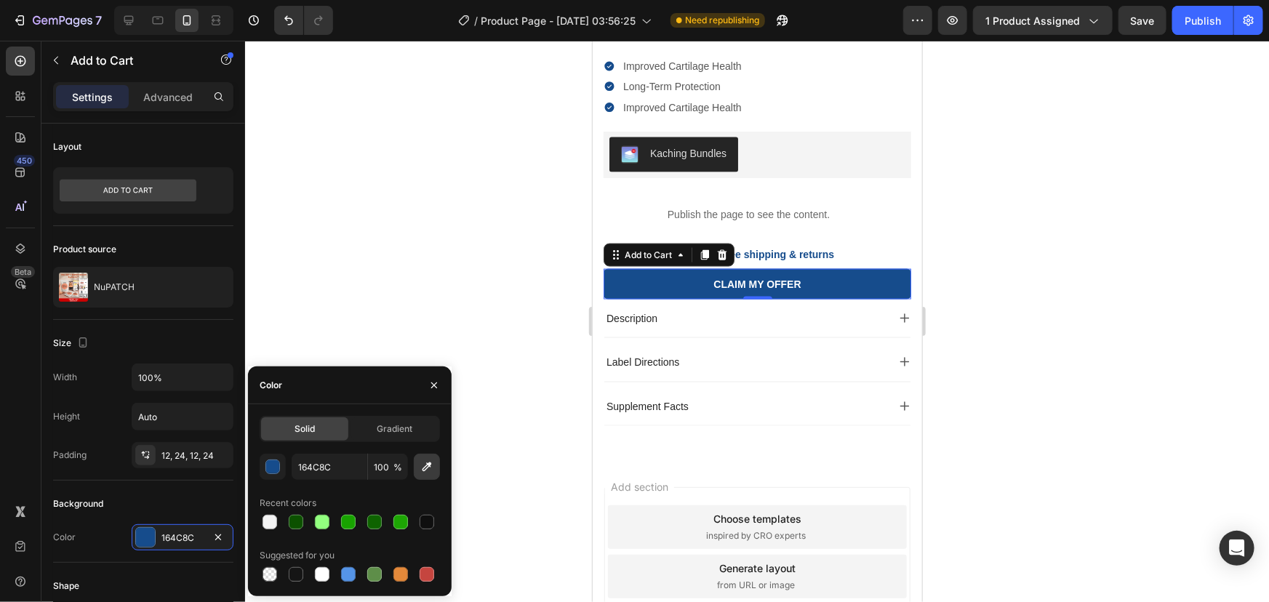
click at [435, 462] on button "button" at bounding box center [427, 467] width 26 height 26
type input "CF888F"
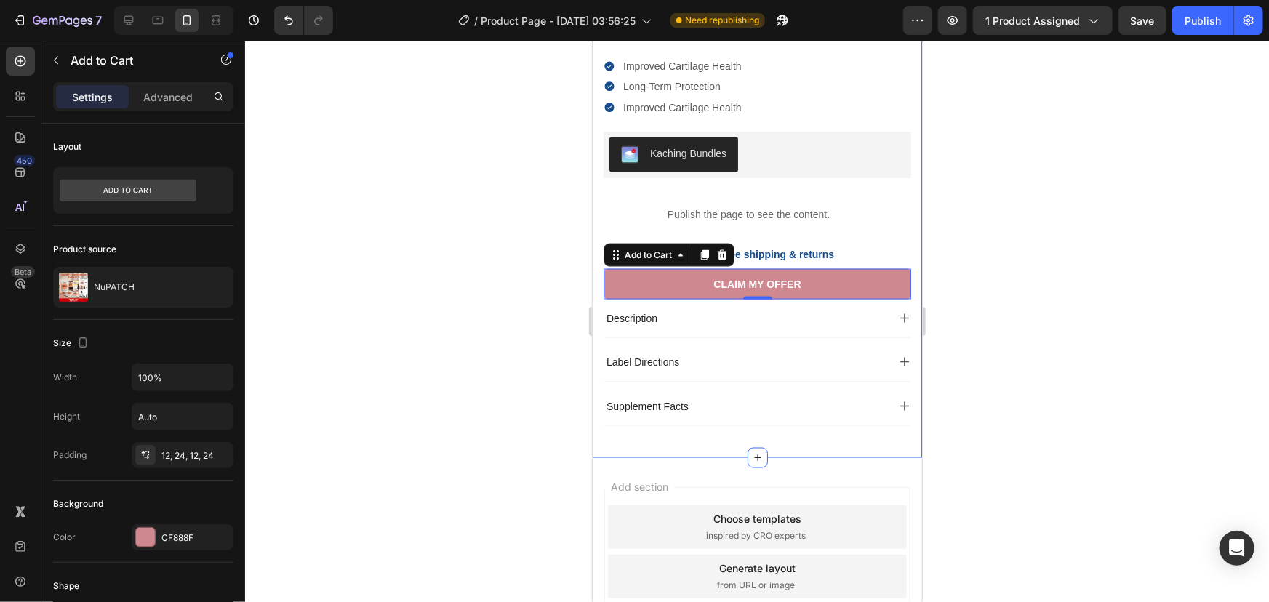
click at [993, 201] on div at bounding box center [757, 321] width 1024 height 561
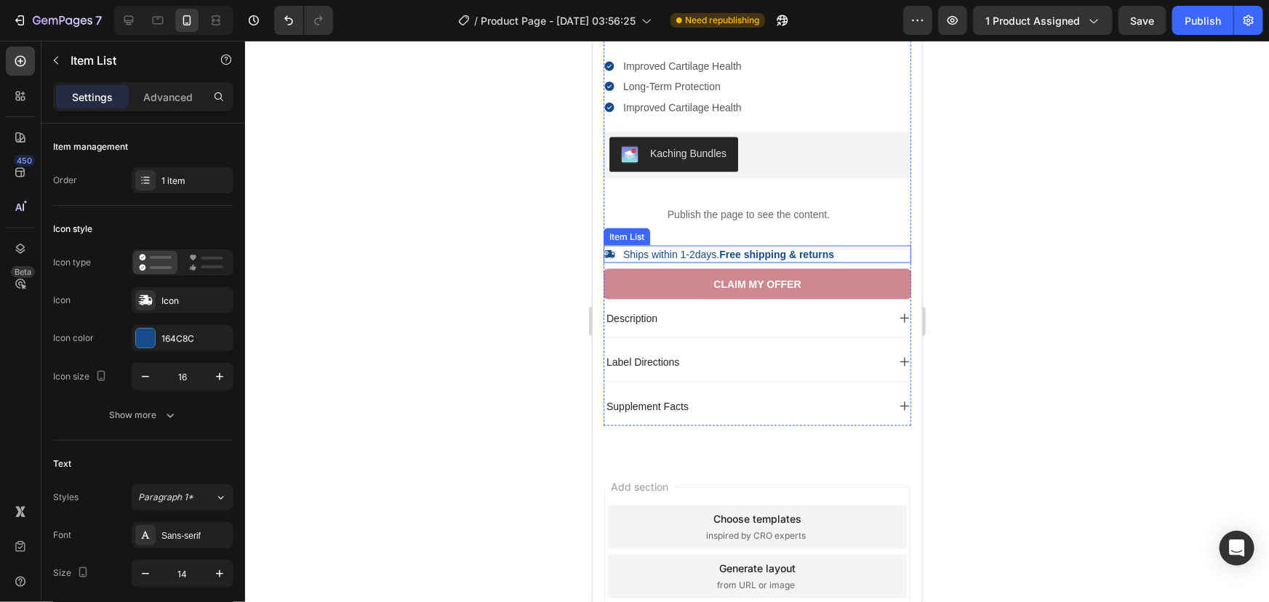
click at [787, 260] on strong "Free shipping & returns" at bounding box center [775, 254] width 115 height 12
click at [710, 236] on icon at bounding box center [708, 231] width 9 height 10
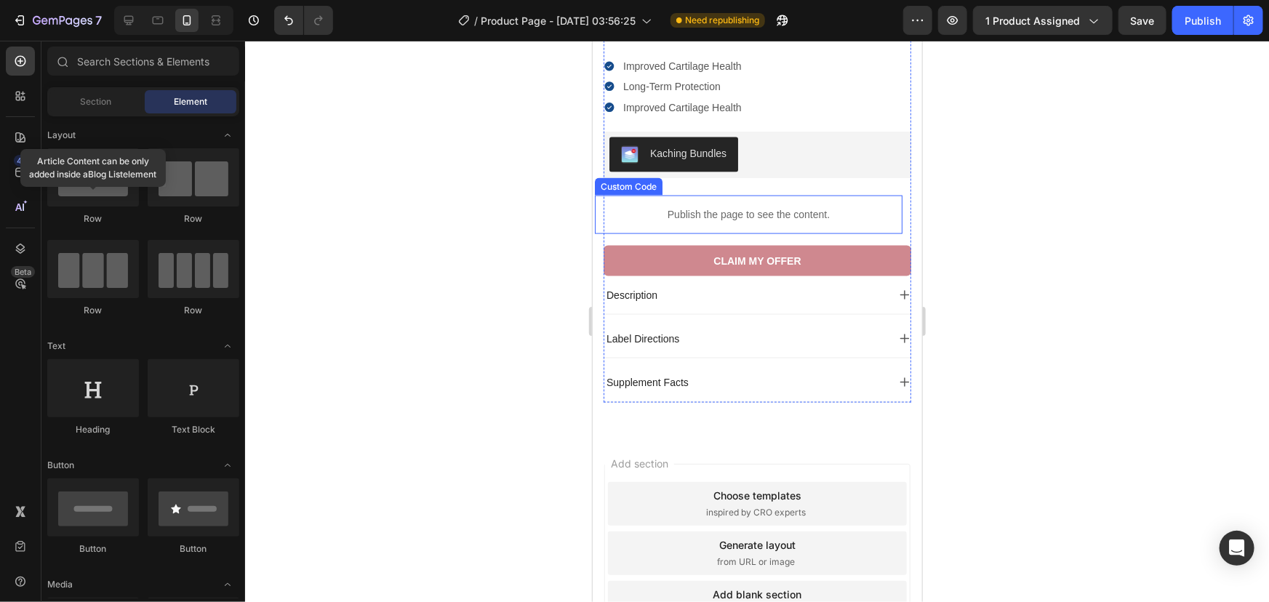
click at [660, 222] on p "Publish the page to see the content." at bounding box center [748, 213] width 308 height 15
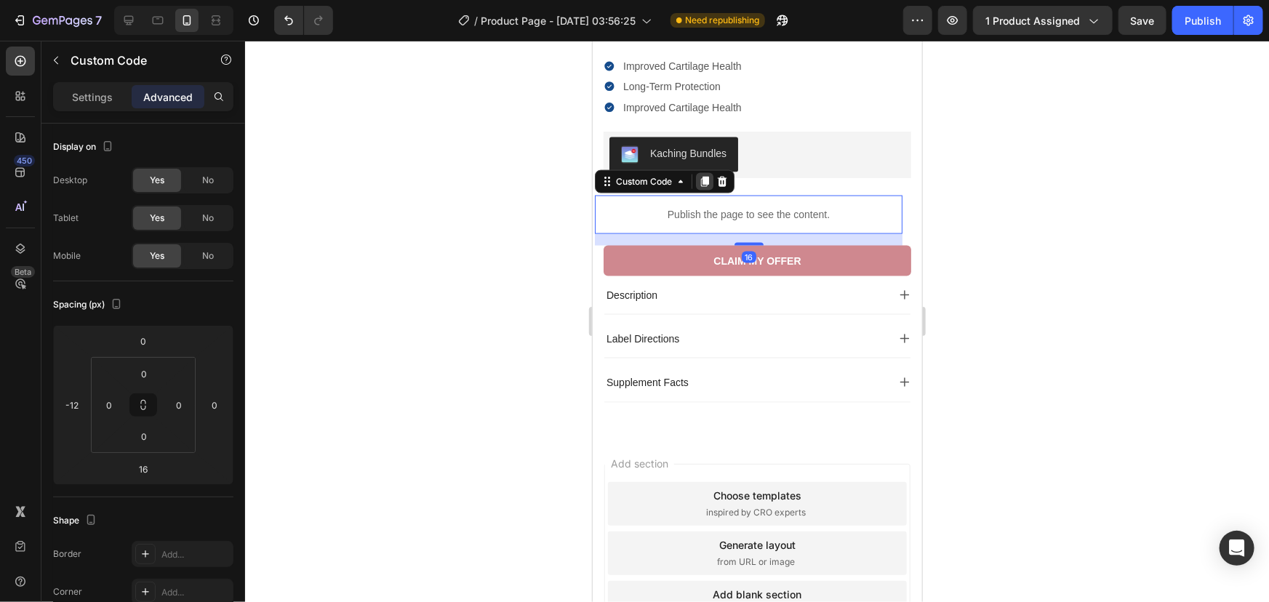
click at [701, 186] on icon at bounding box center [704, 181] width 8 height 10
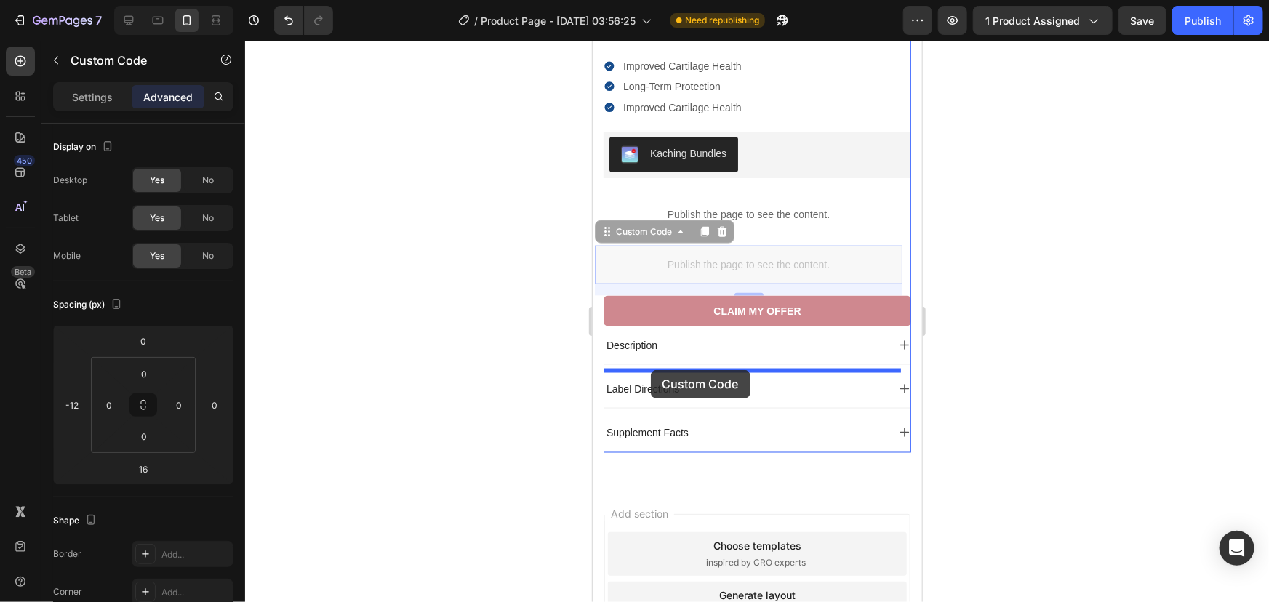
drag, startPoint x: 605, startPoint y: 278, endPoint x: 650, endPoint y: 369, distance: 100.8
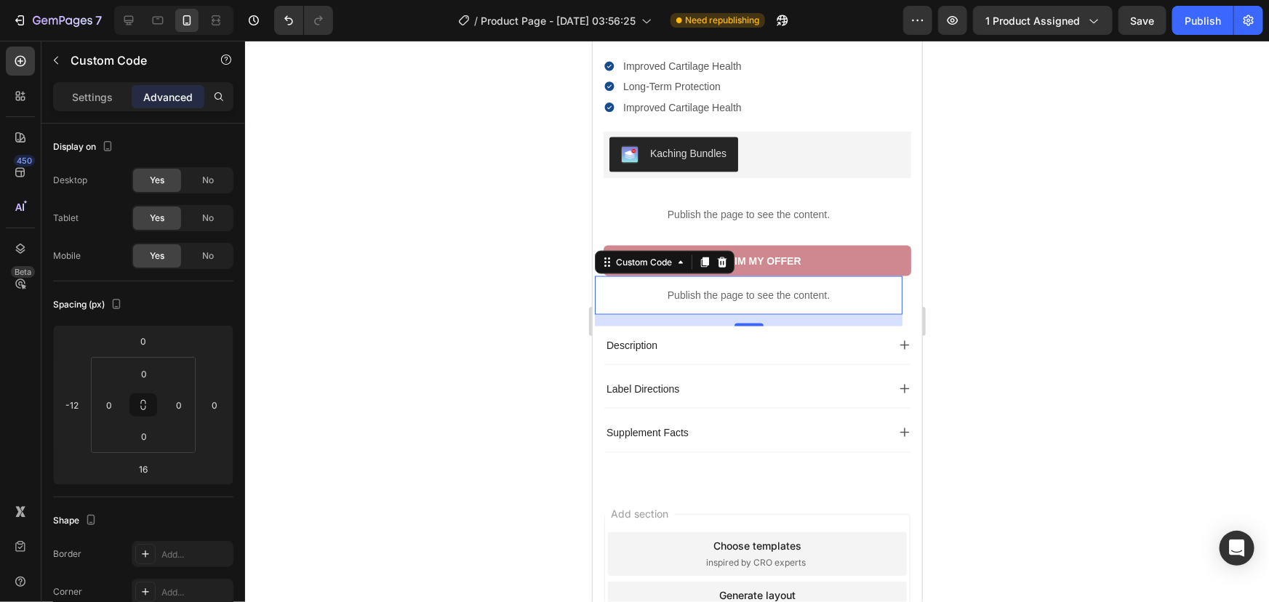
click at [697, 314] on div "Publish the page to see the content." at bounding box center [748, 295] width 308 height 39
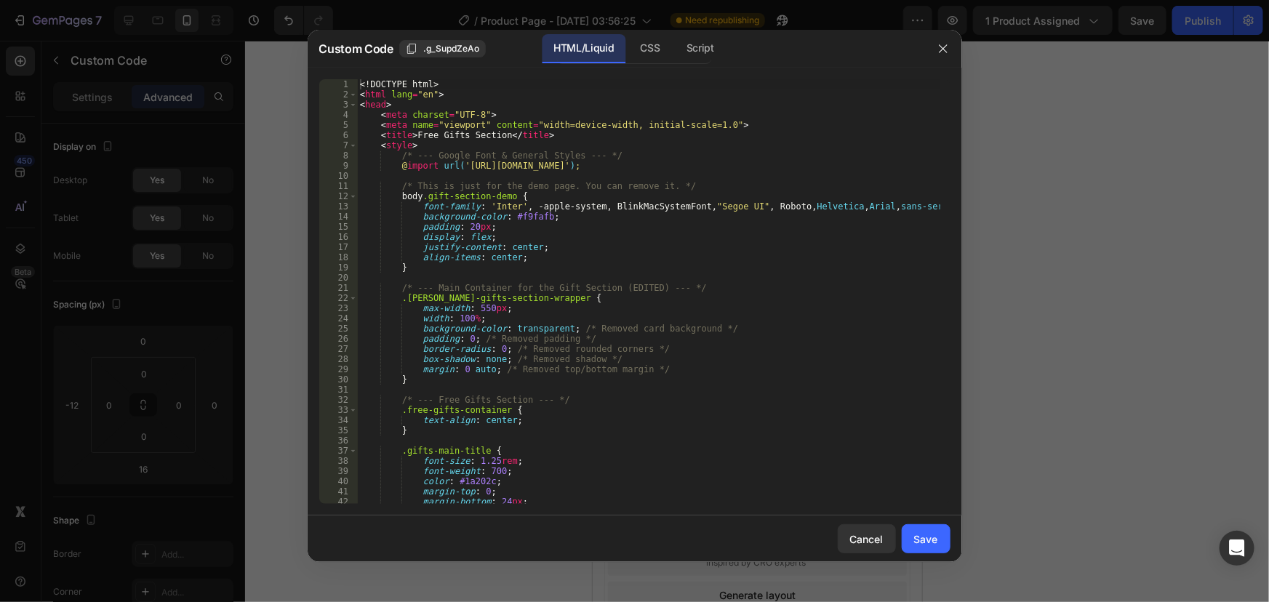
click at [697, 348] on div "<! DOCTYPE html > < html lang = "en" > < head > < meta charset = "UTF-8" > < me…" at bounding box center [648, 301] width 582 height 445
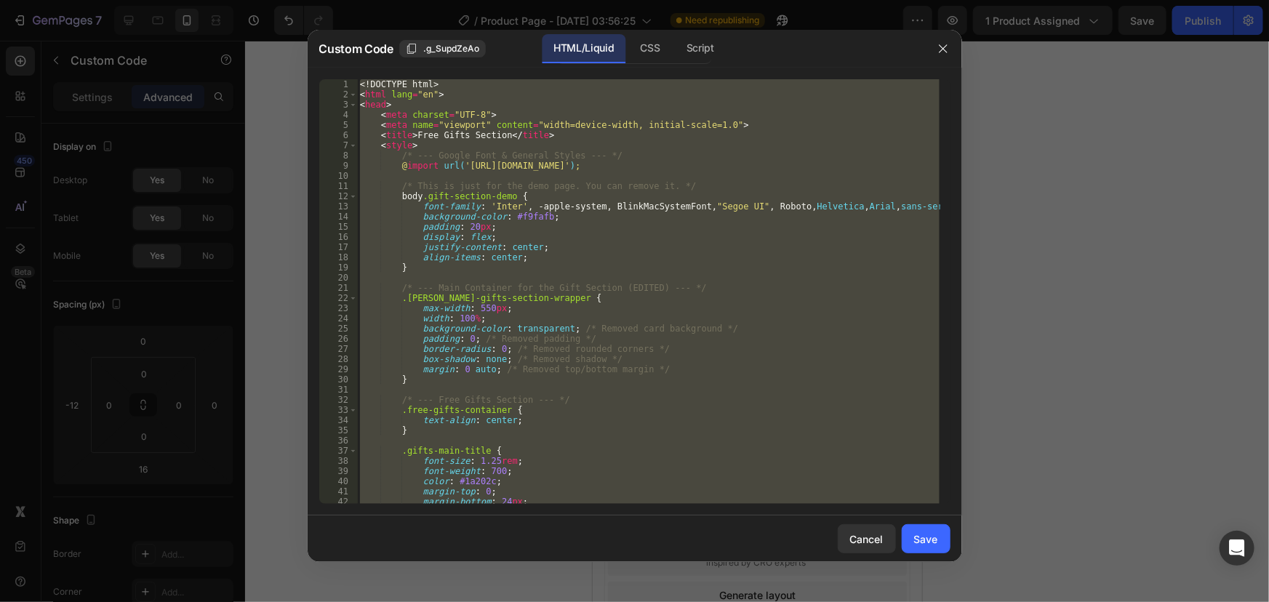
paste textarea
type textarea "</html>"
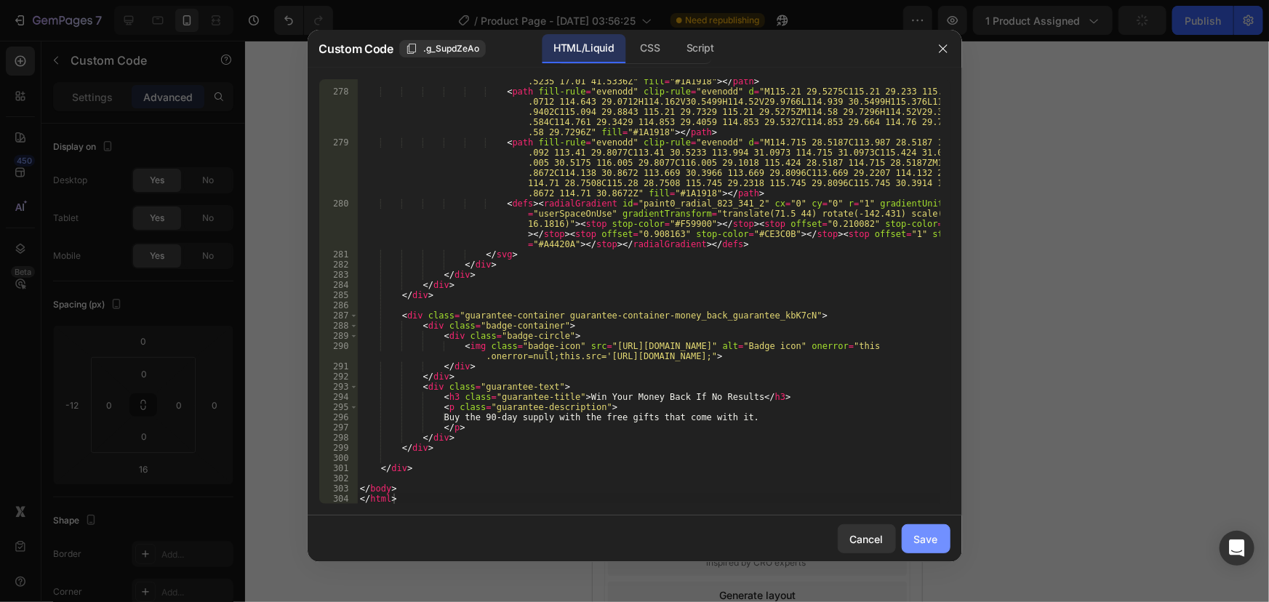
click at [923, 548] on button "Save" at bounding box center [925, 538] width 49 height 29
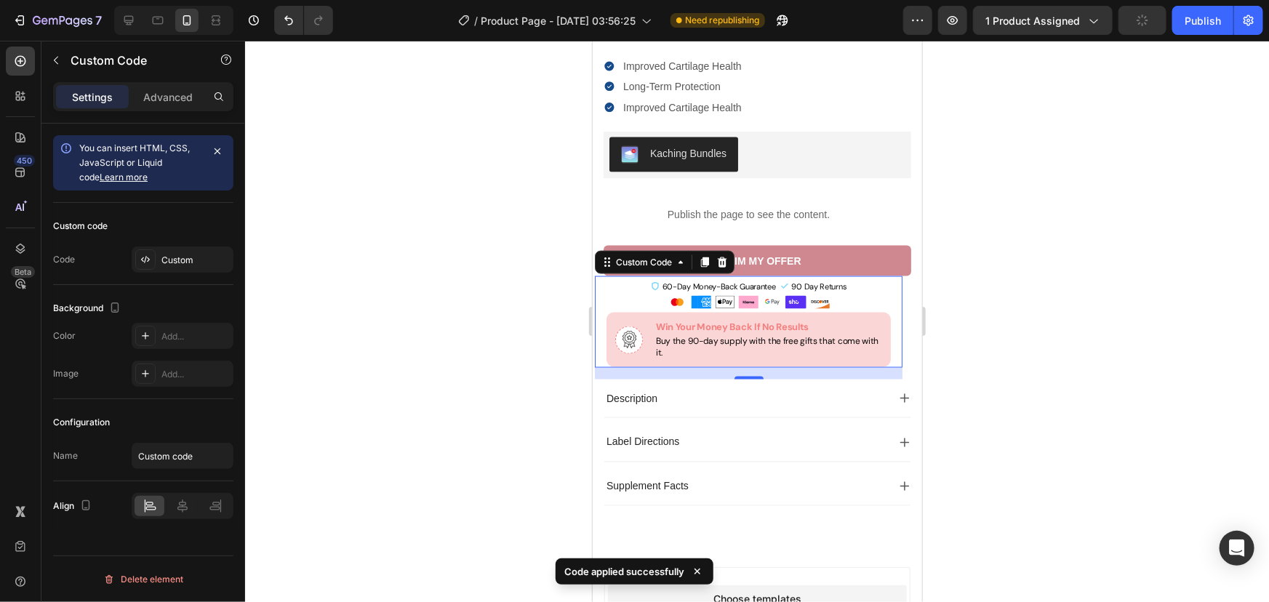
click at [1011, 372] on div at bounding box center [757, 321] width 1024 height 561
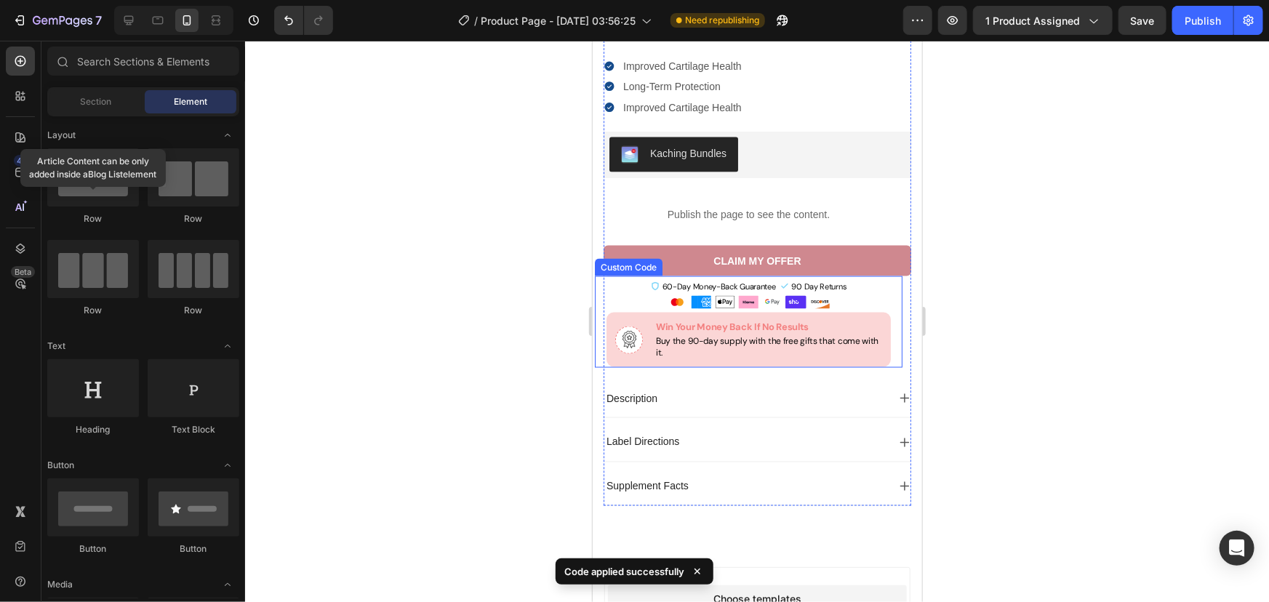
click at [882, 336] on div "60-Day Money-Back Guarantee 90 Day Returns" at bounding box center [748, 322] width 308 height 92
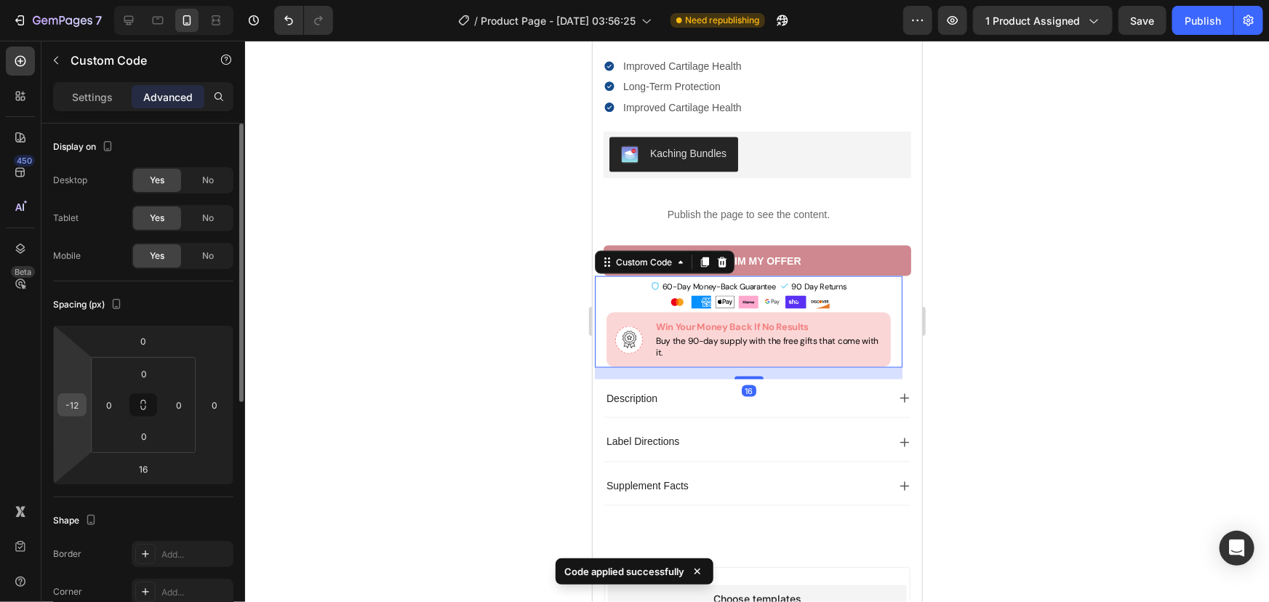
click at [70, 401] on input "-12" at bounding box center [72, 405] width 22 height 22
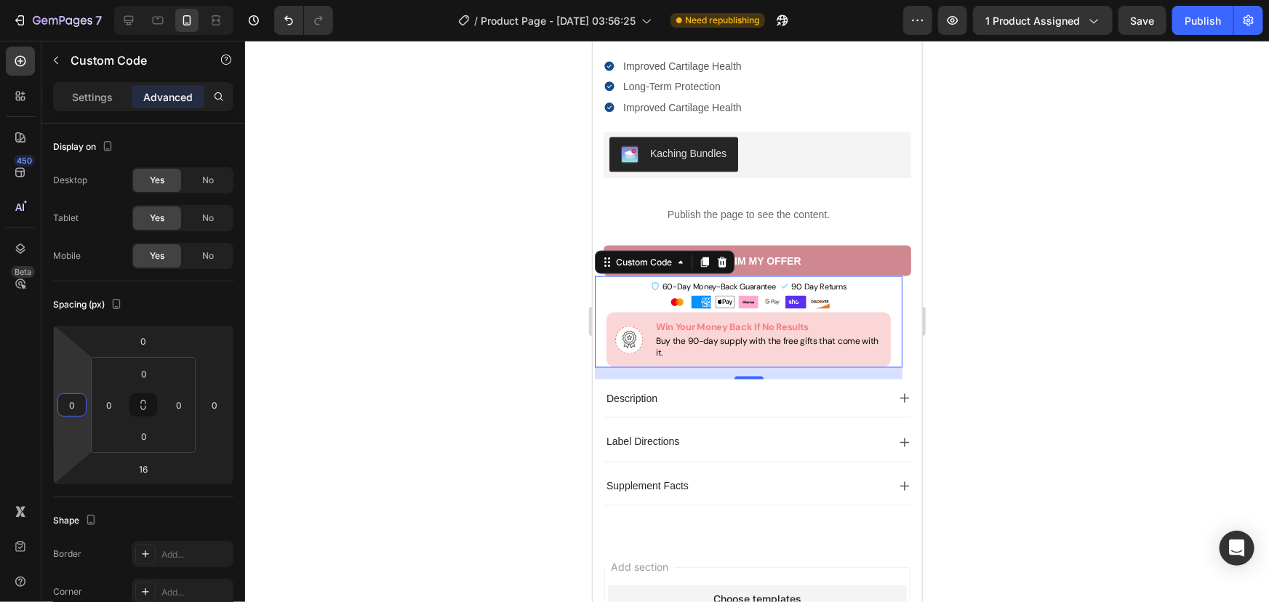
type input "0"
click at [303, 381] on div at bounding box center [757, 321] width 1024 height 561
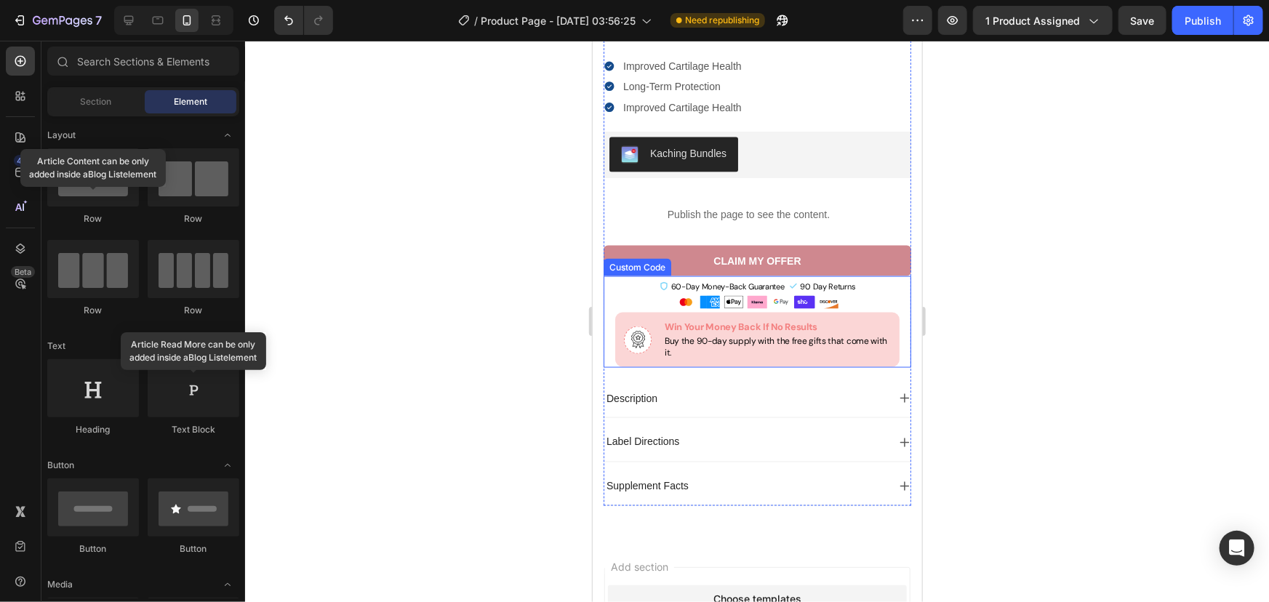
click at [678, 356] on div "Win Your Money Back If No Results Buy the 90-day supply with the free gifts tha…" at bounding box center [756, 339] width 284 height 55
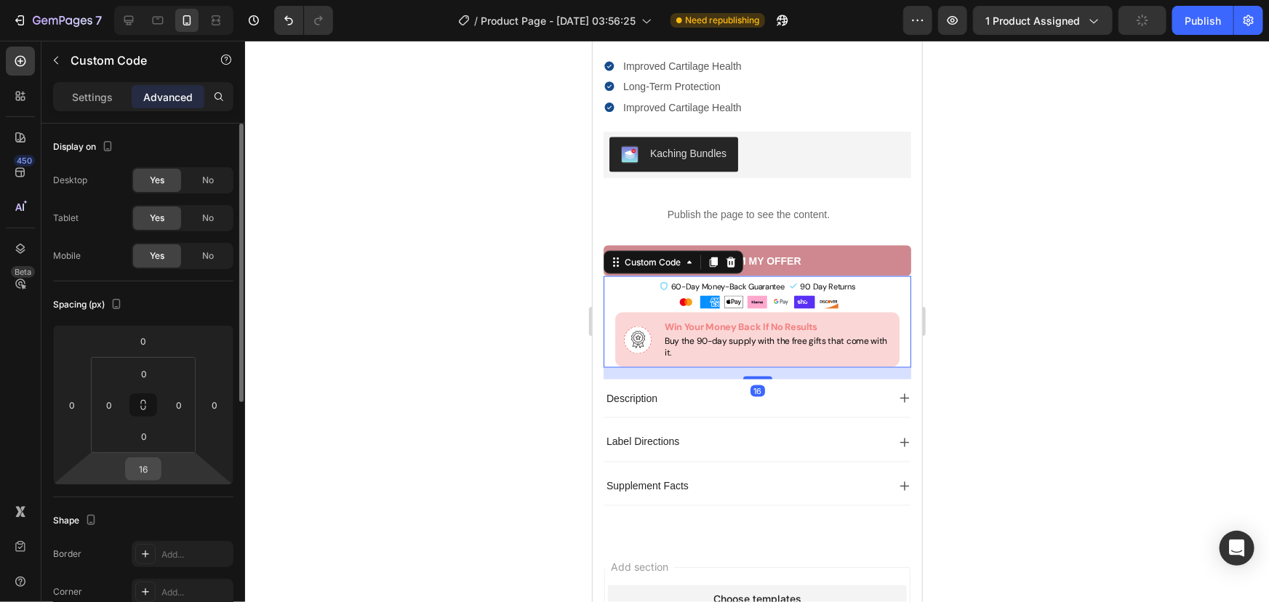
click at [139, 469] on input "16" at bounding box center [143, 469] width 29 height 22
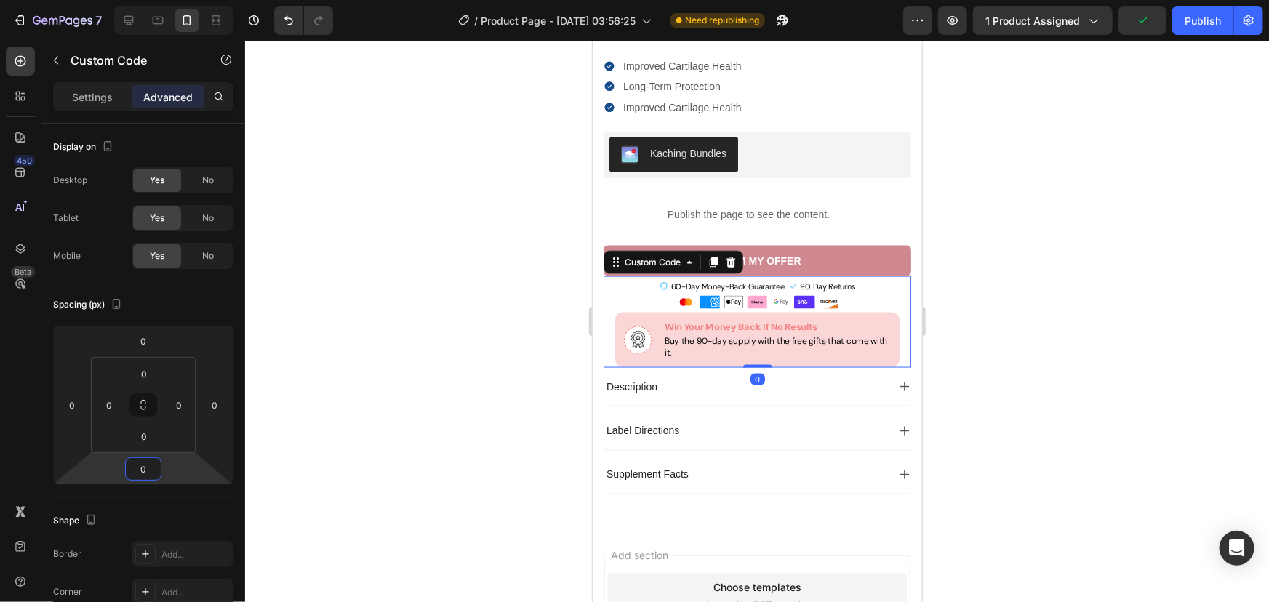
type input "0"
click at [1005, 421] on div at bounding box center [757, 321] width 1024 height 561
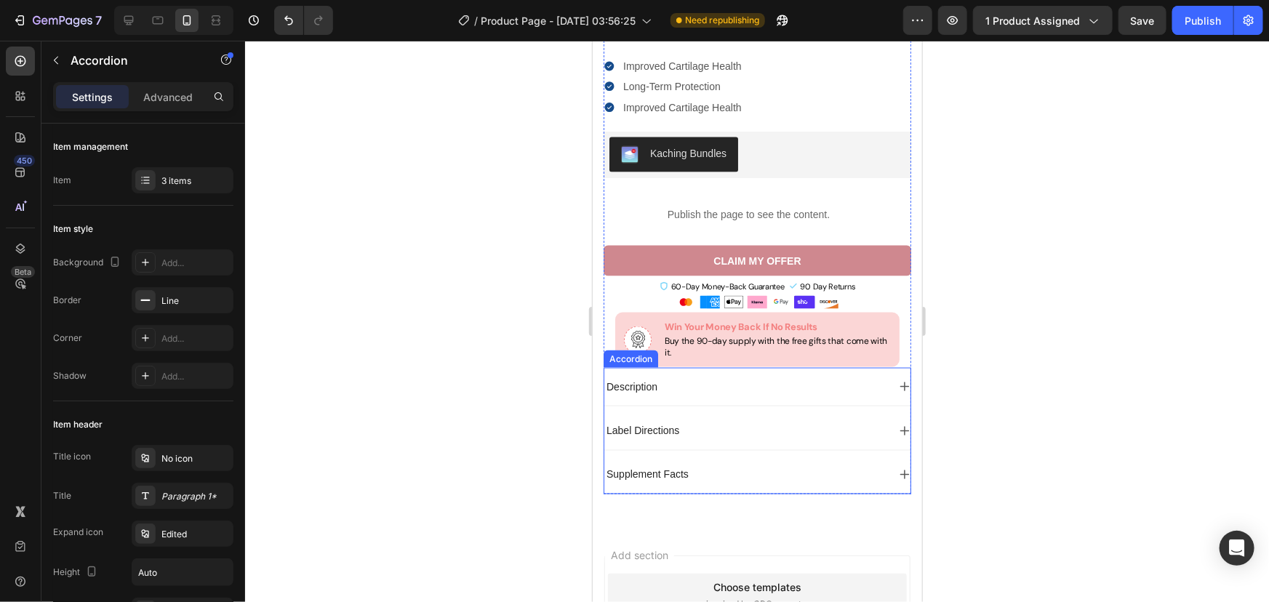
click at [744, 395] on div "Description" at bounding box center [744, 385] width 283 height 17
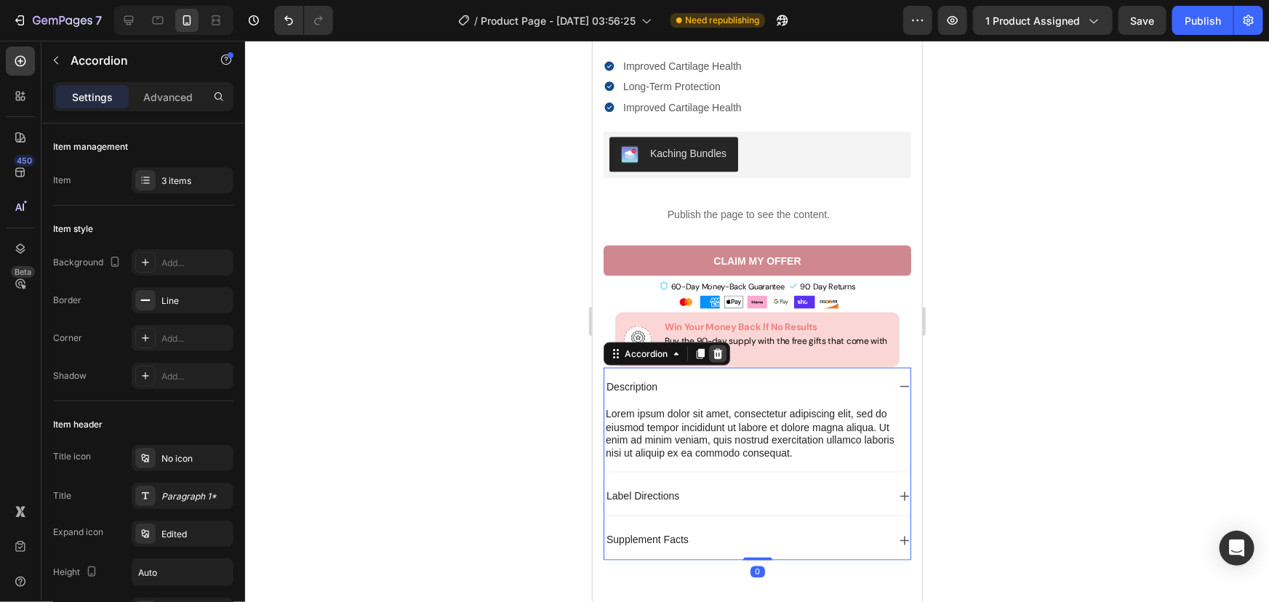
click at [718, 358] on icon at bounding box center [716, 353] width 9 height 10
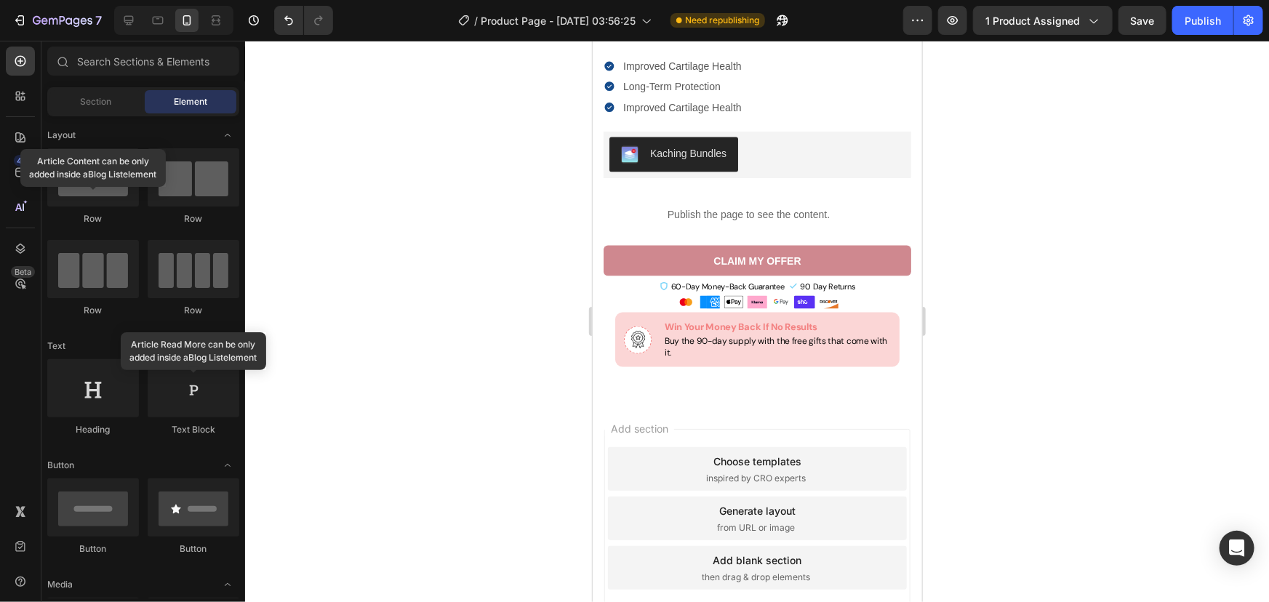
click at [718, 358] on p "Buy the 90-day supply with the free gifts that come with it." at bounding box center [777, 346] width 226 height 23
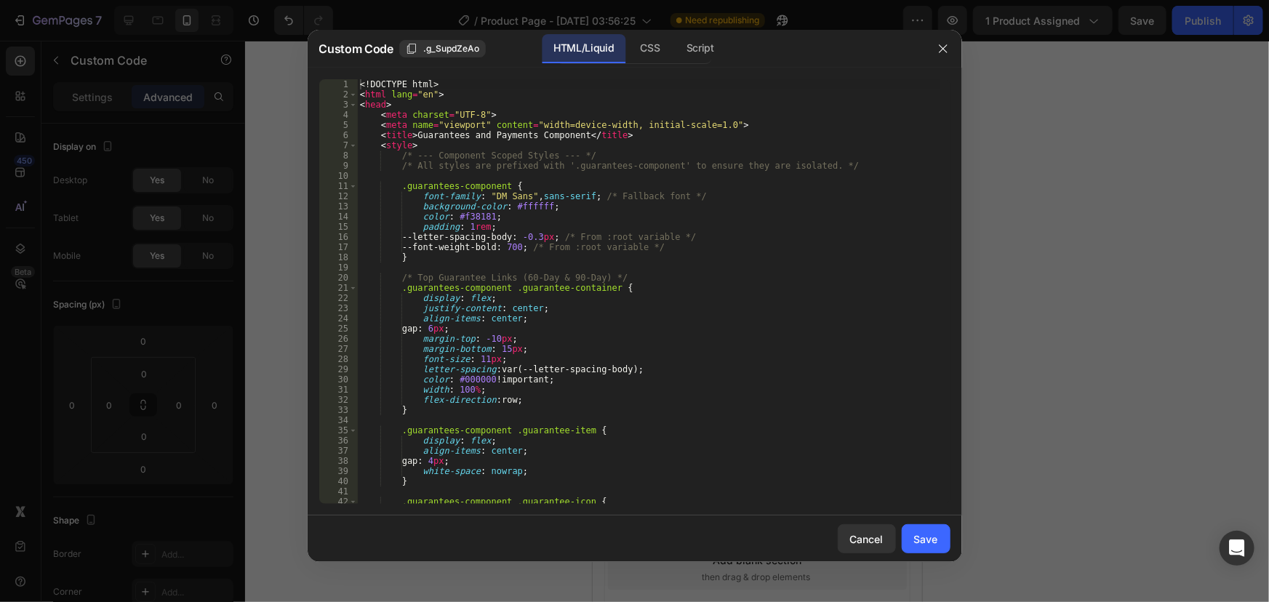
click at [1003, 467] on div at bounding box center [634, 301] width 1269 height 602
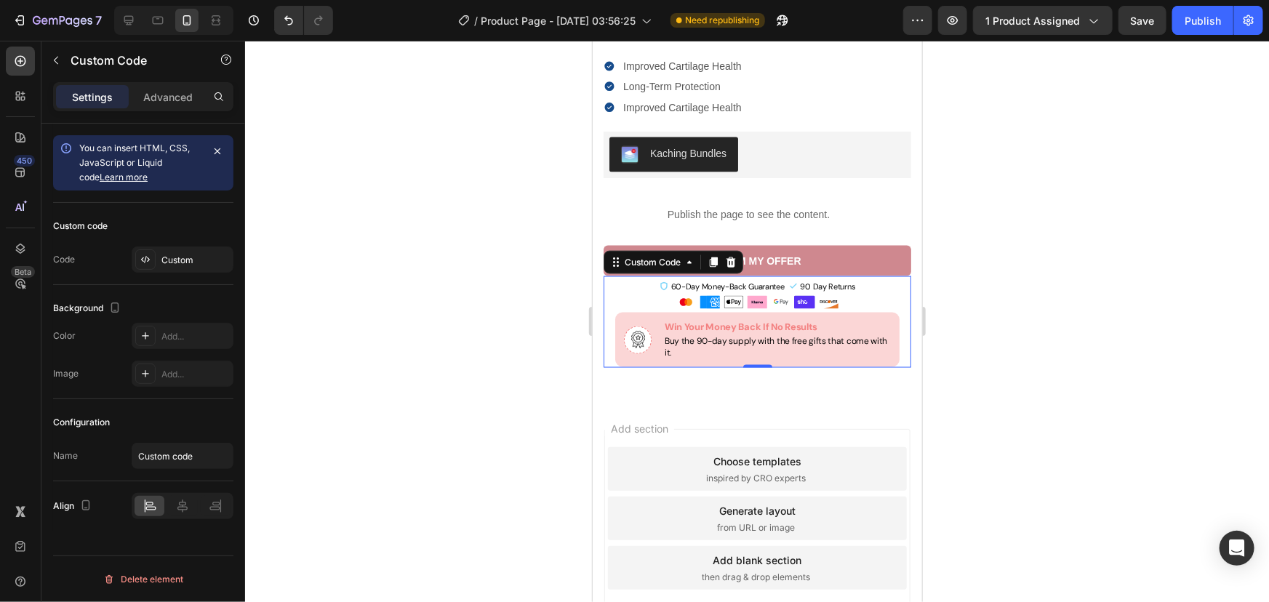
click at [1015, 220] on div at bounding box center [757, 321] width 1024 height 561
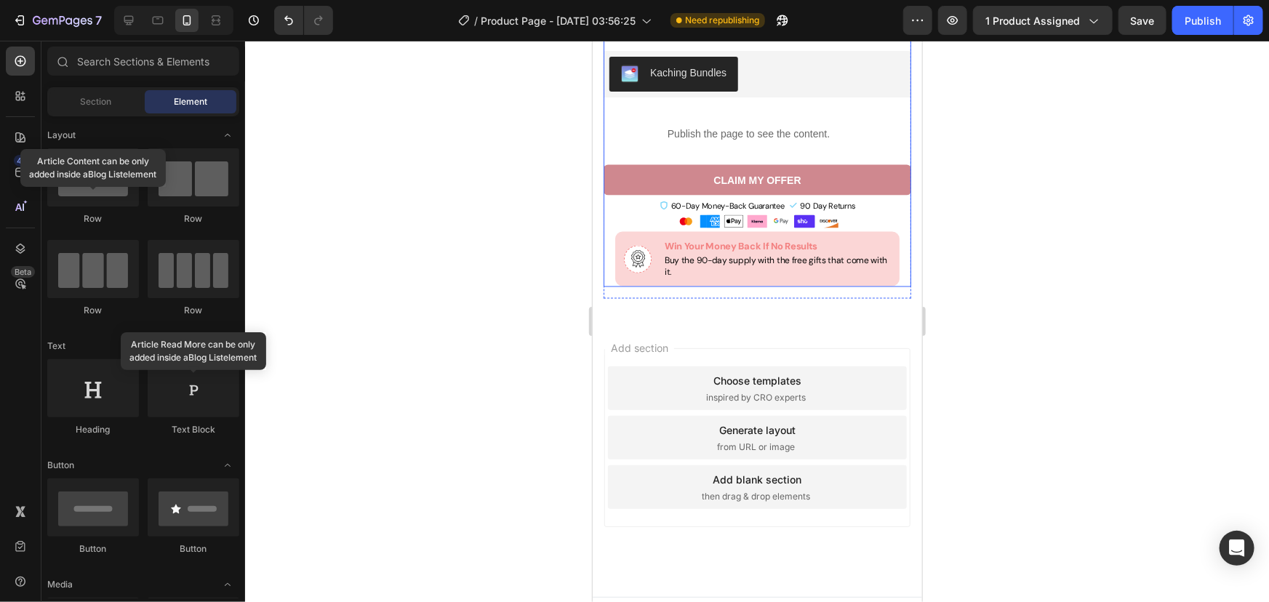
scroll to position [3875, 0]
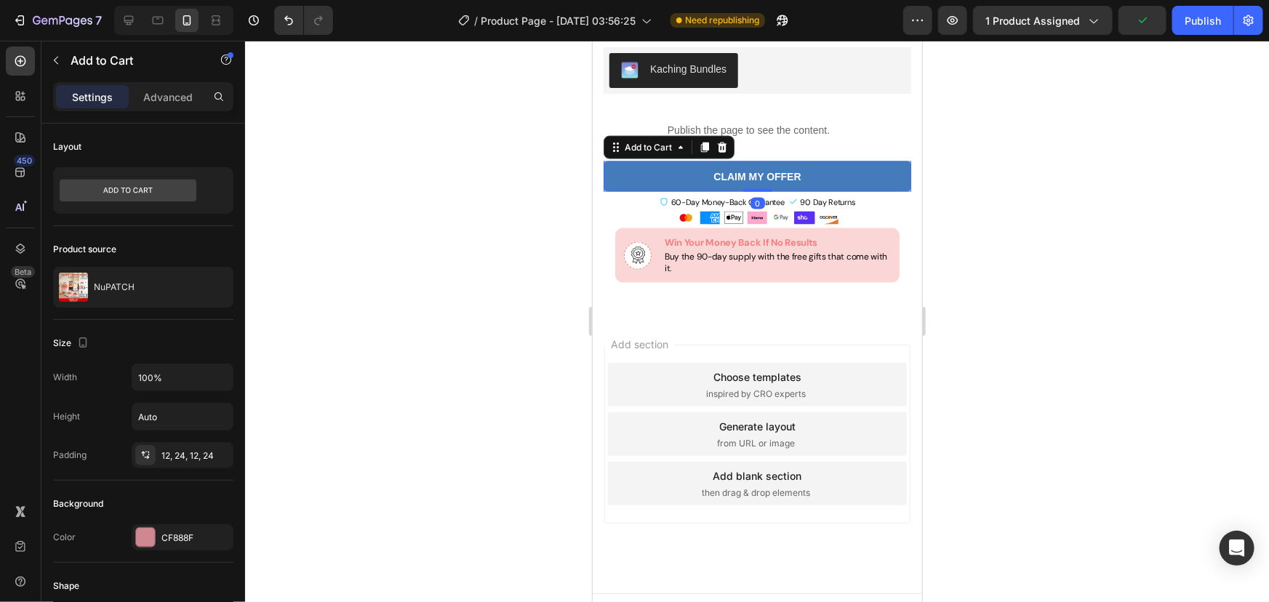
click at [839, 191] on button "CLAIM MY OFFER" at bounding box center [757, 176] width 308 height 31
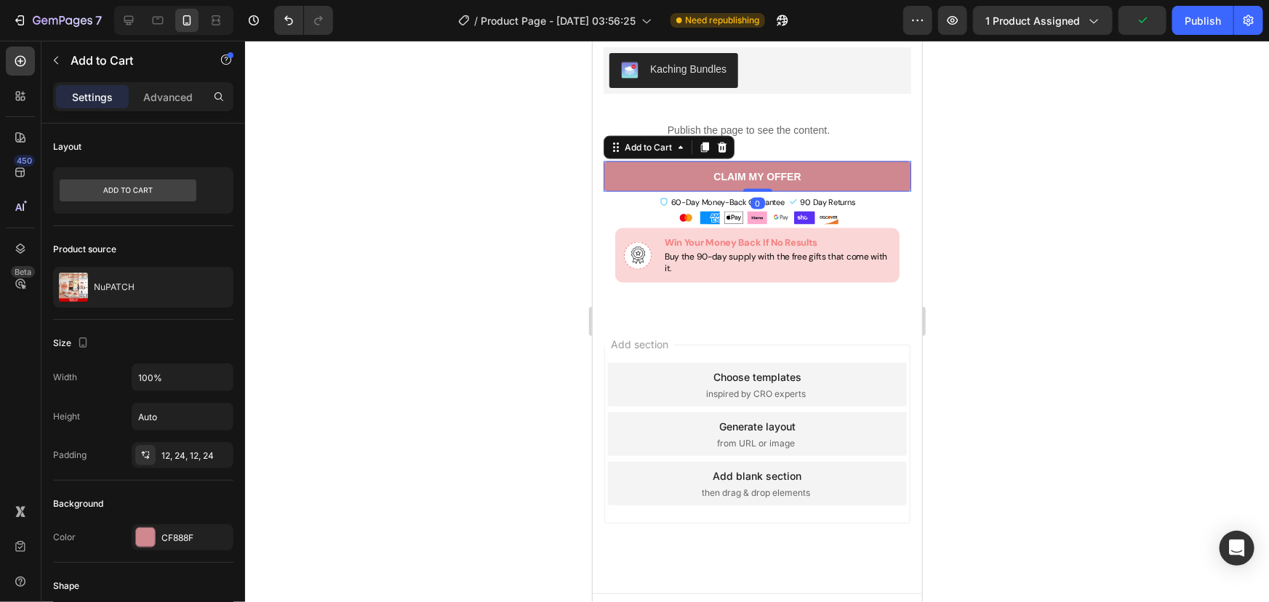
click at [1055, 277] on div at bounding box center [757, 321] width 1024 height 561
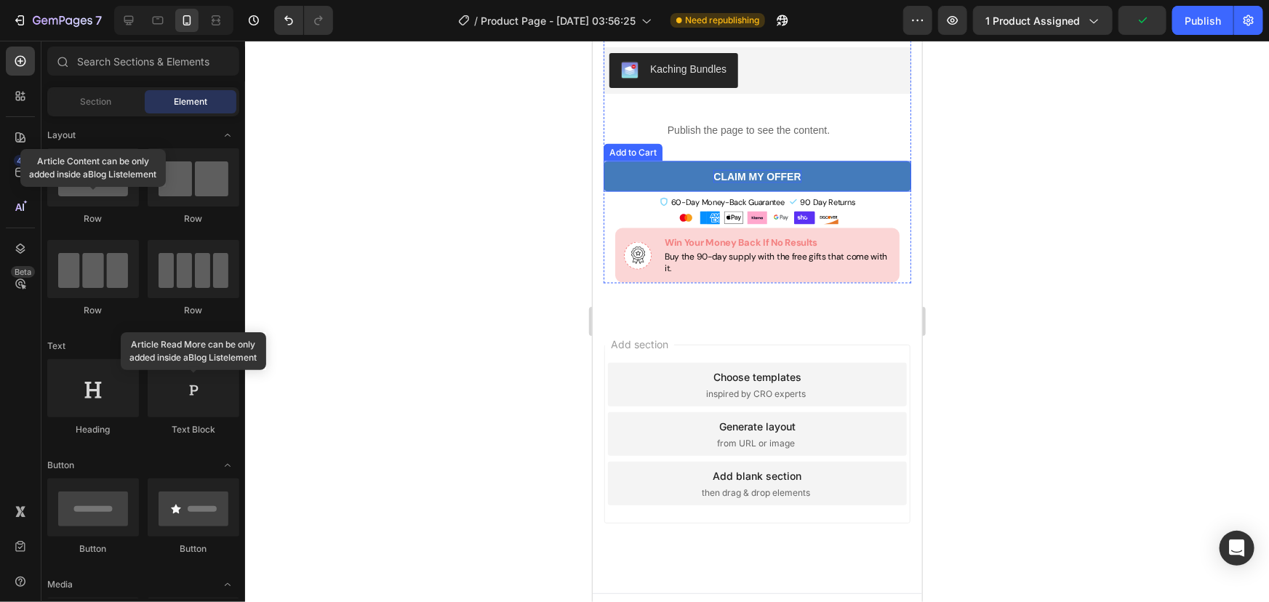
click at [782, 182] on p "CLAIM MY OFFER" at bounding box center [755, 175] width 87 height 13
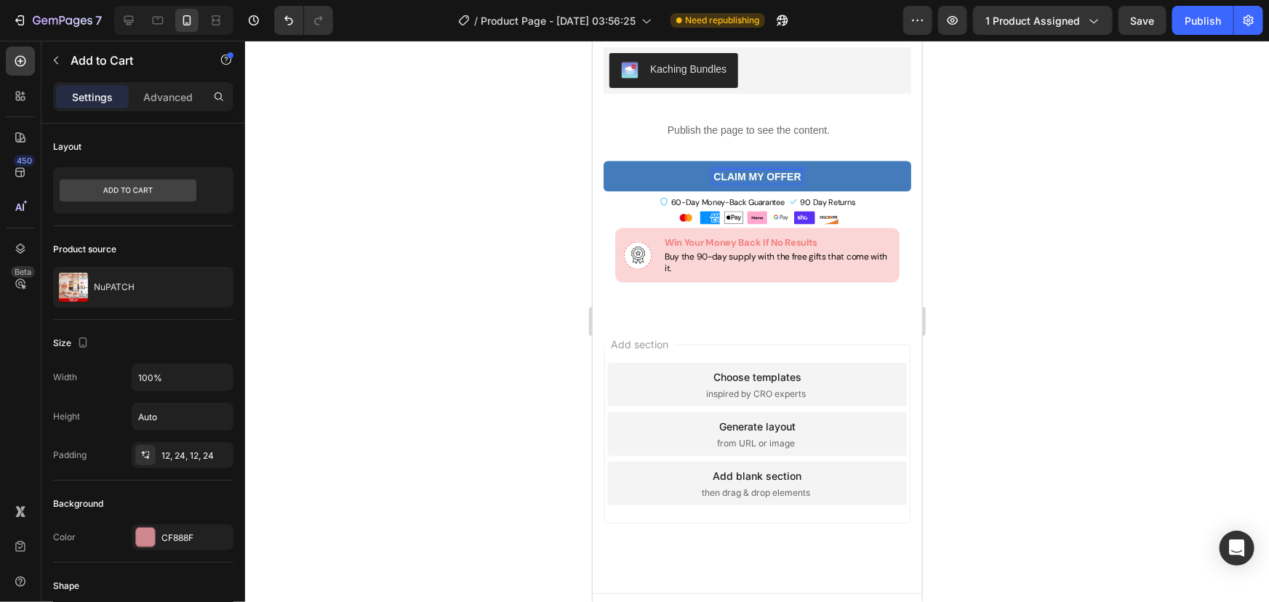
click at [773, 182] on p "CLAIM MY OFFER" at bounding box center [755, 175] width 87 height 13
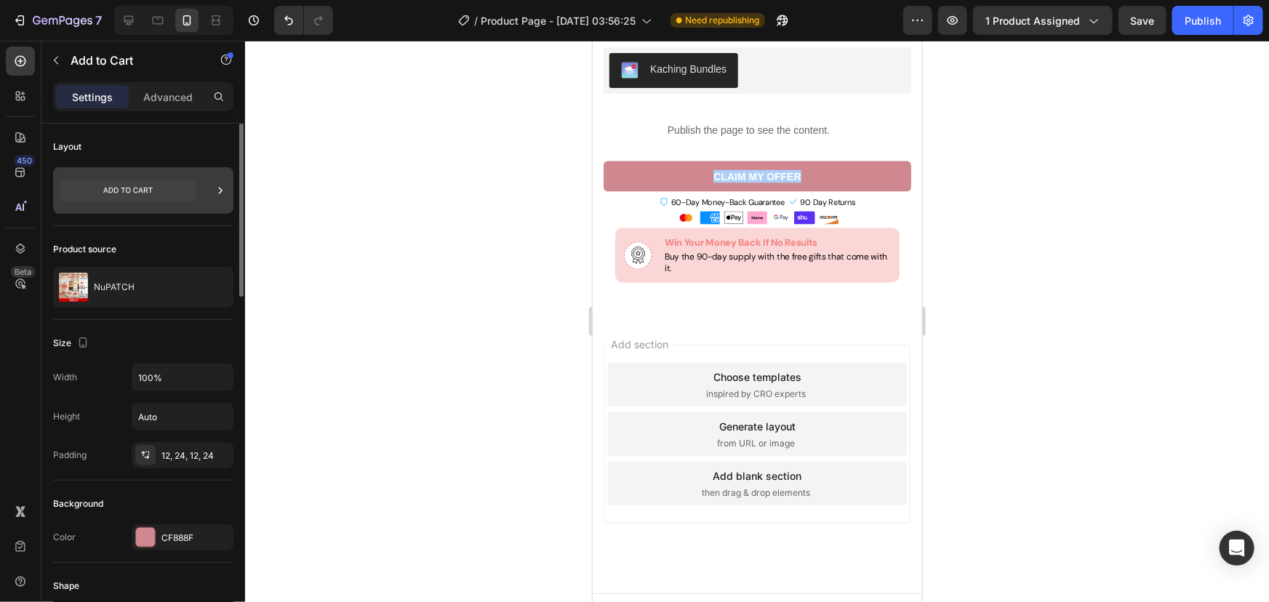
click at [211, 190] on div at bounding box center [143, 190] width 180 height 47
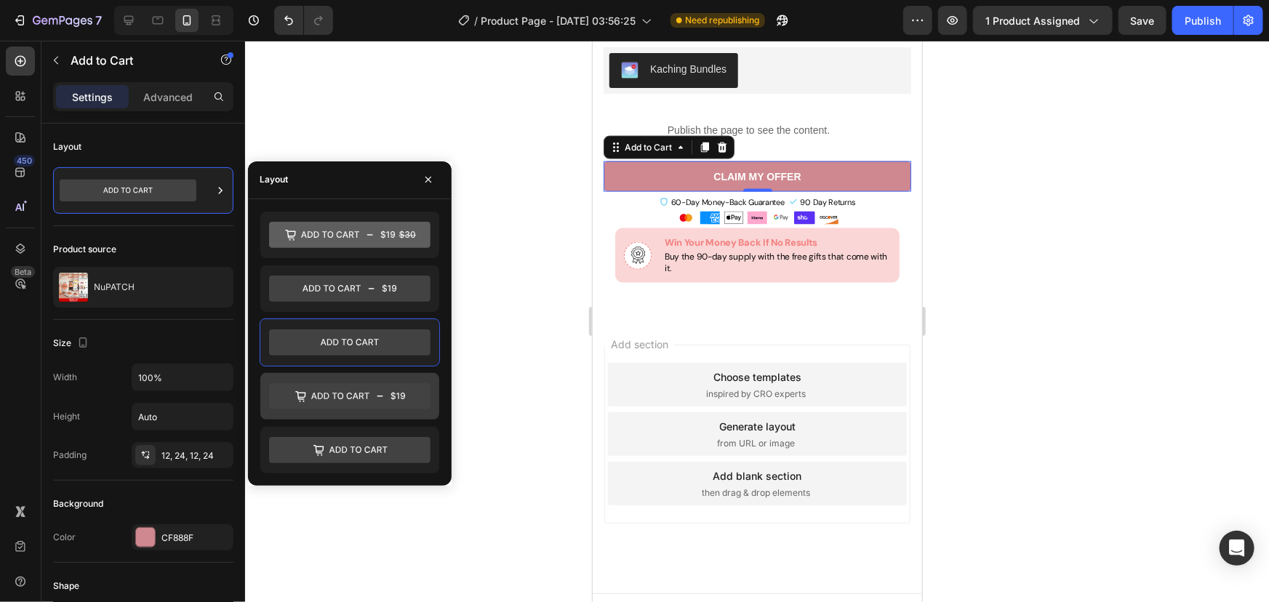
click at [377, 400] on icon at bounding box center [349, 396] width 161 height 26
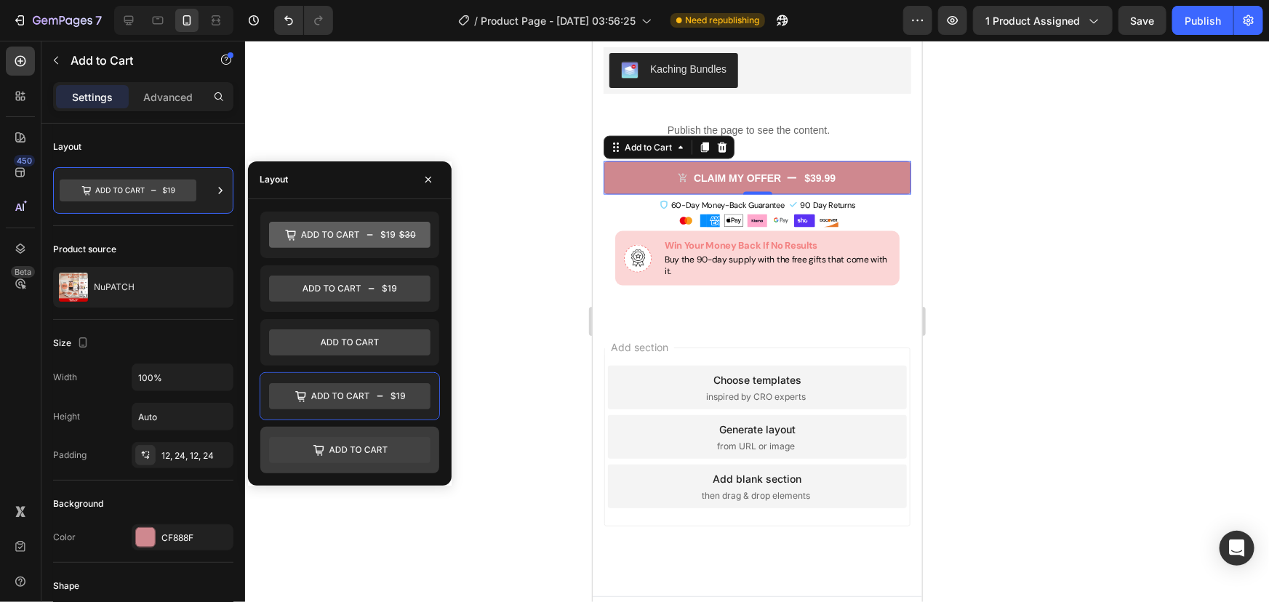
click at [371, 433] on div at bounding box center [349, 450] width 179 height 47
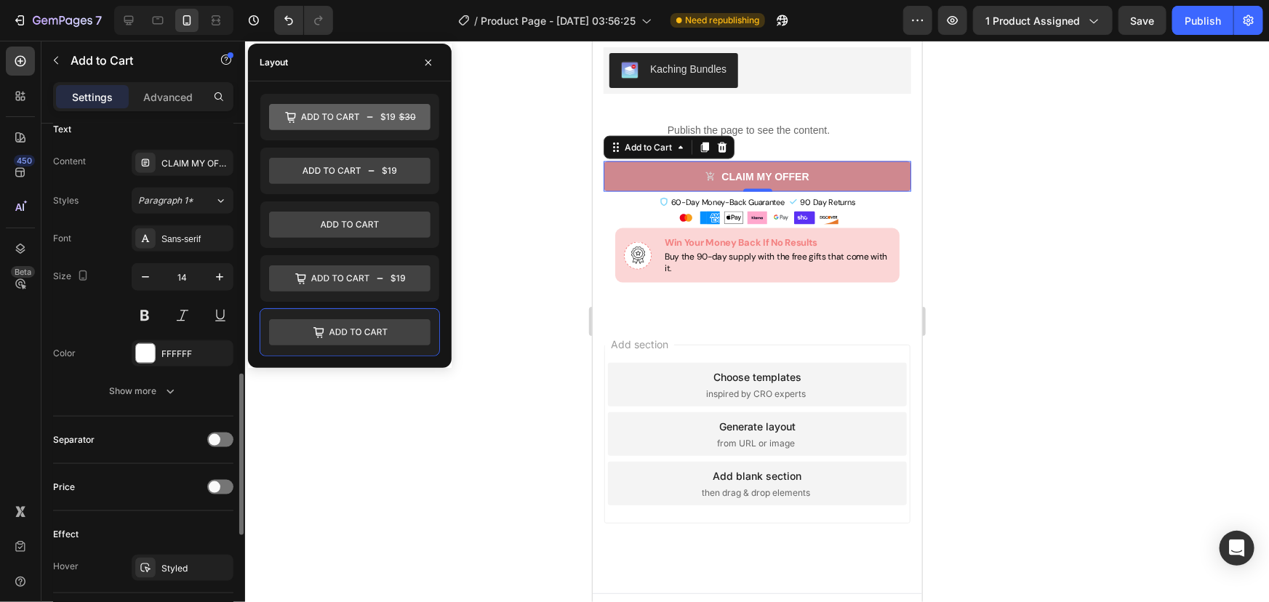
scroll to position [774, 0]
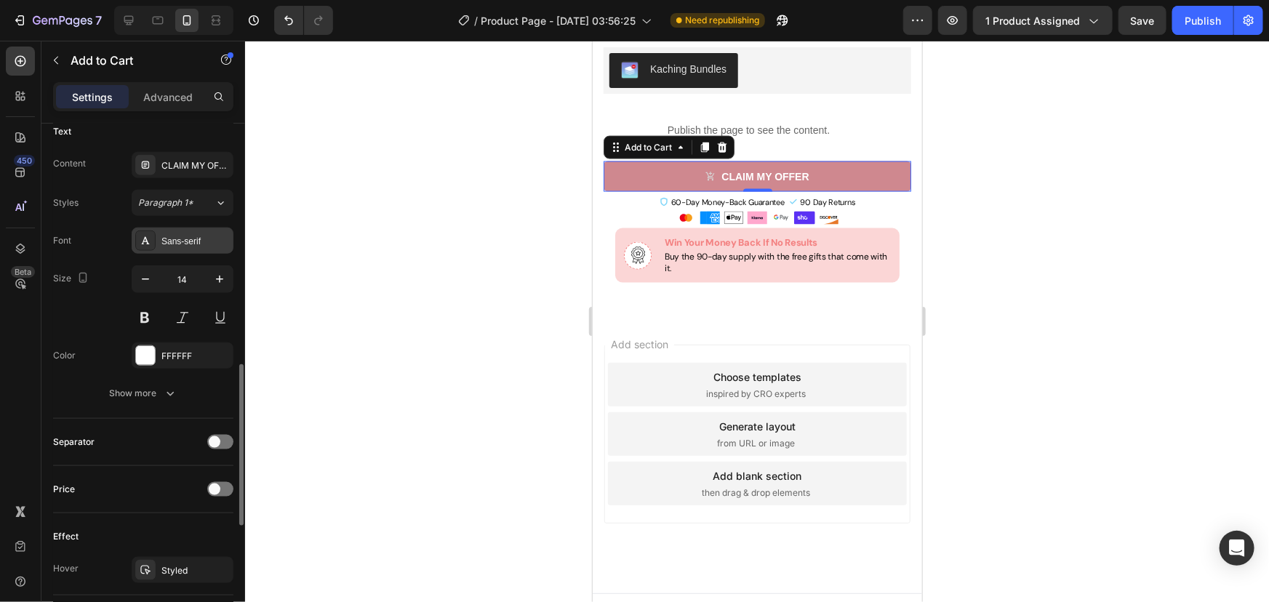
click at [185, 247] on div "Sans-serif" at bounding box center [183, 241] width 102 height 26
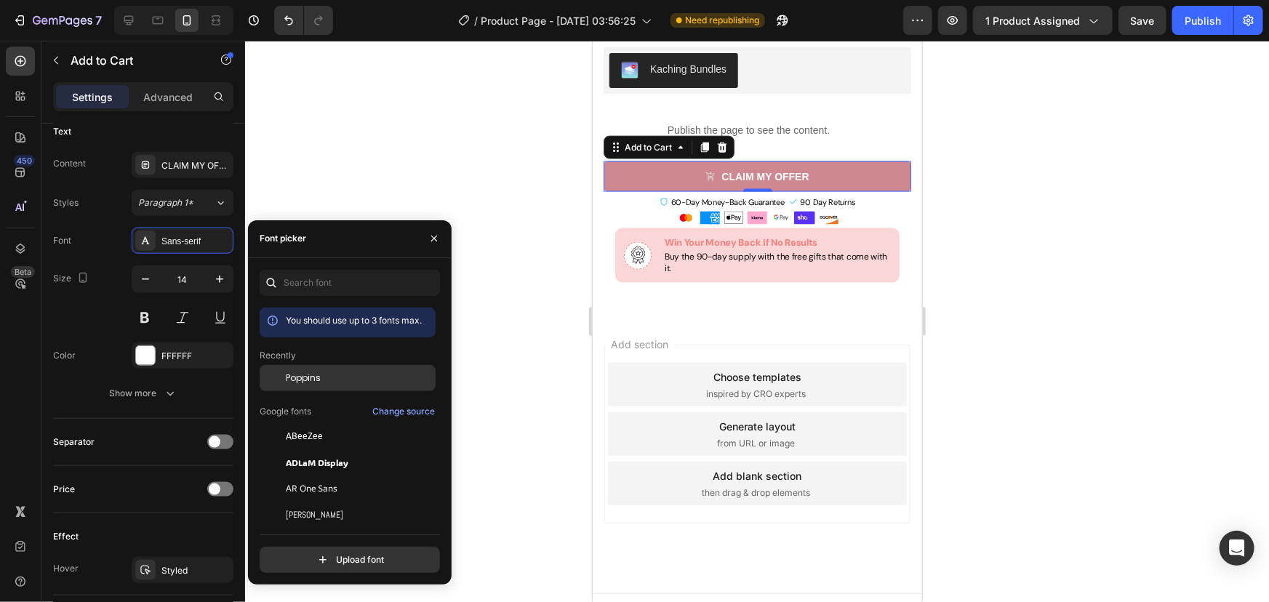
click at [325, 378] on div "Poppins" at bounding box center [359, 377] width 147 height 13
click at [465, 197] on div at bounding box center [757, 321] width 1024 height 561
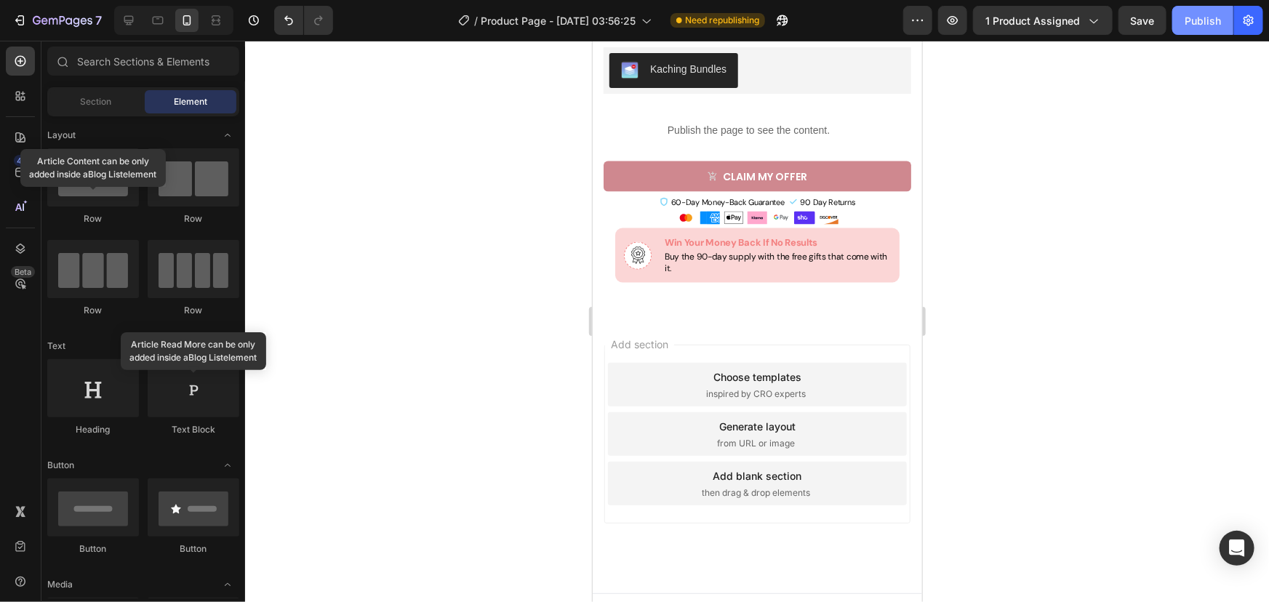
click at [1204, 26] on div "Publish" at bounding box center [1202, 20] width 36 height 15
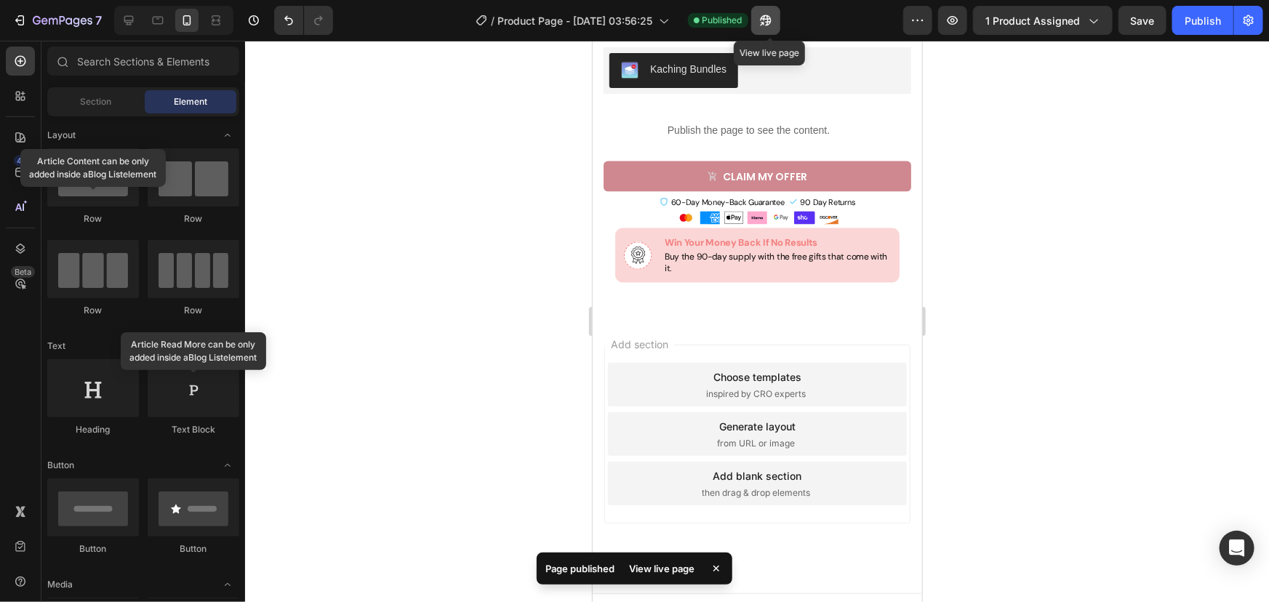
click at [771, 29] on button "button" at bounding box center [765, 20] width 29 height 29
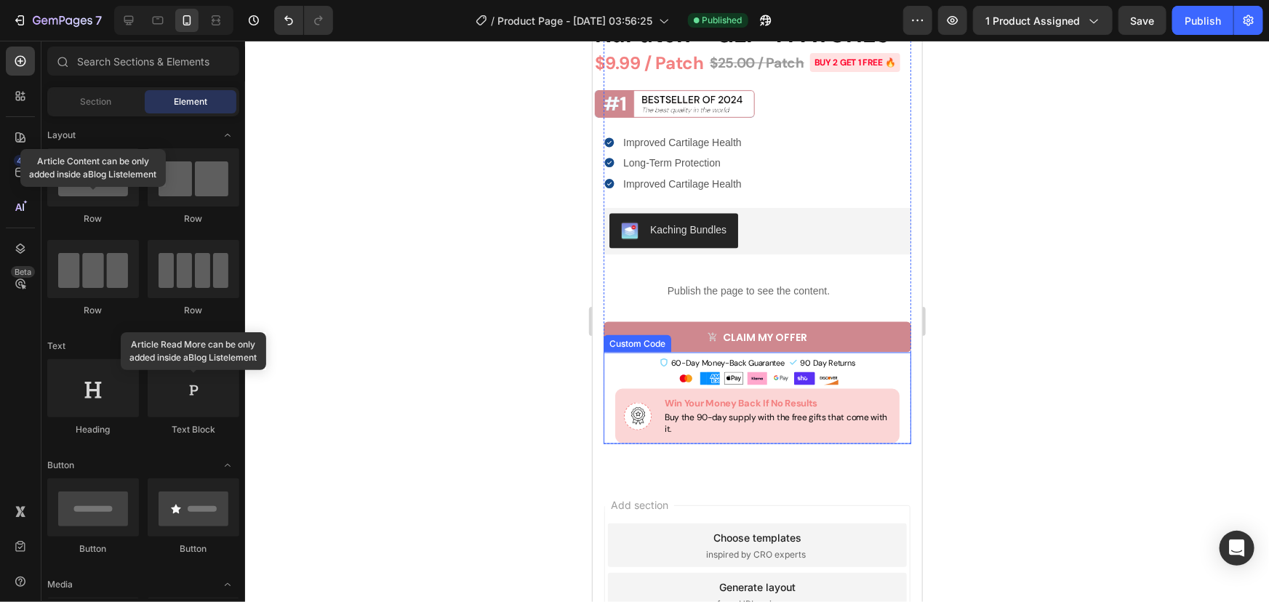
scroll to position [3713, 0]
click at [774, 310] on div "Publish the page to see the content." at bounding box center [748, 291] width 308 height 39
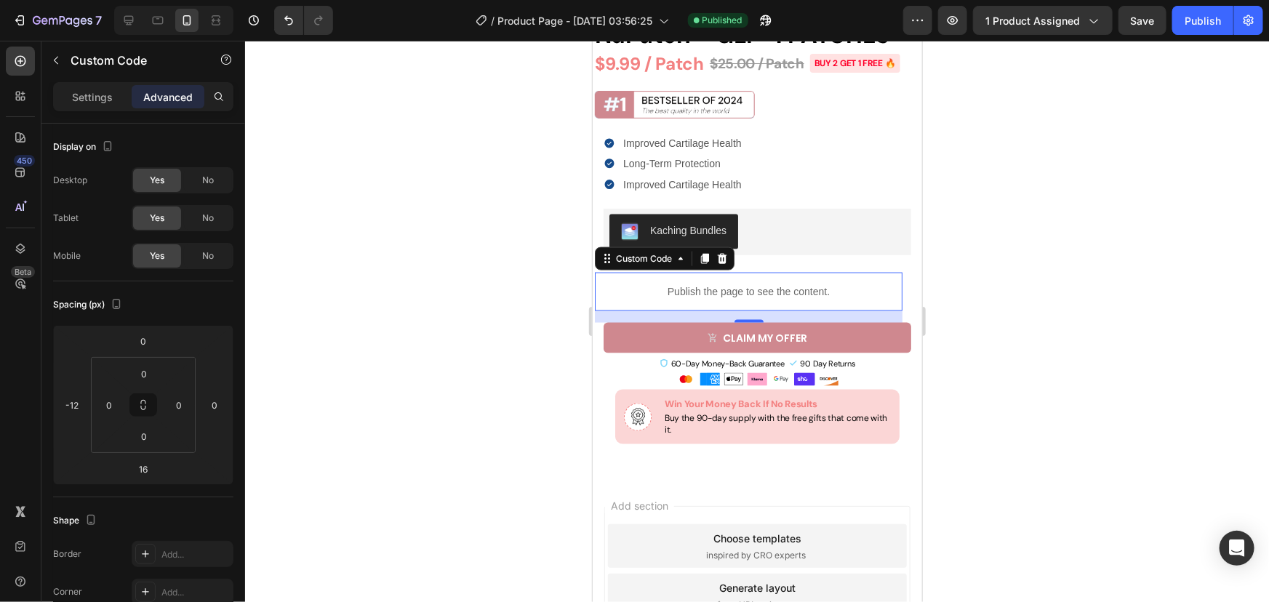
click at [709, 299] on p "Publish the page to see the content." at bounding box center [748, 291] width 308 height 15
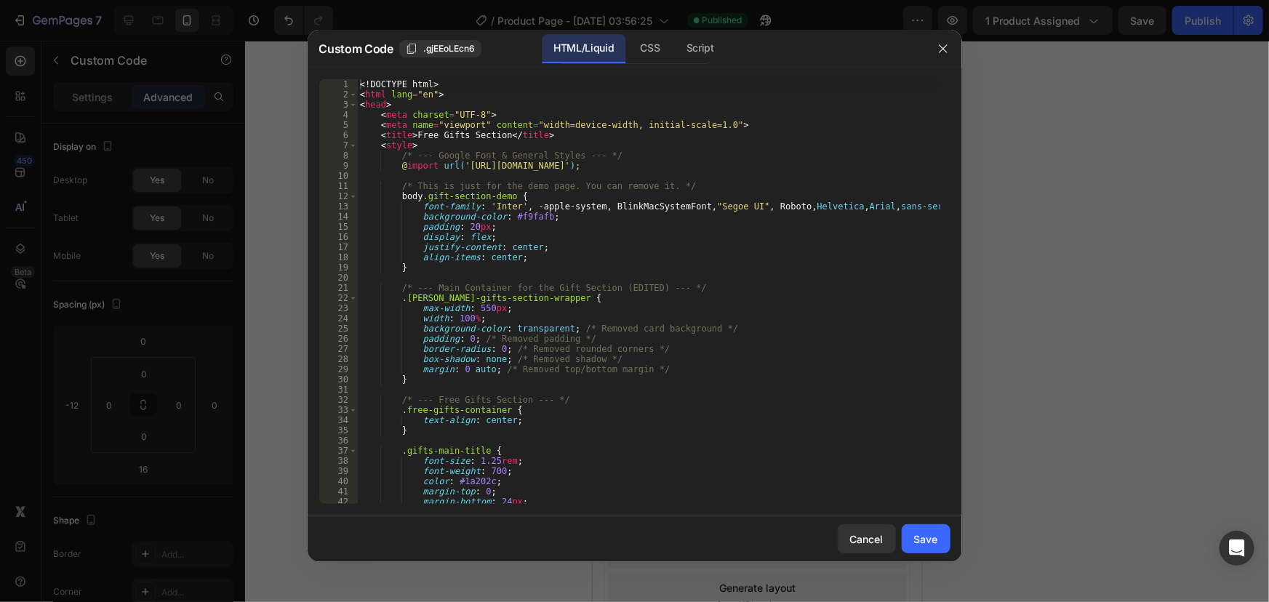
click at [704, 336] on div "<! DOCTYPE html > < html lang = "en" > < head > < meta charset = "UTF-8" > < me…" at bounding box center [648, 301] width 582 height 445
type textarea "</body> </html>"
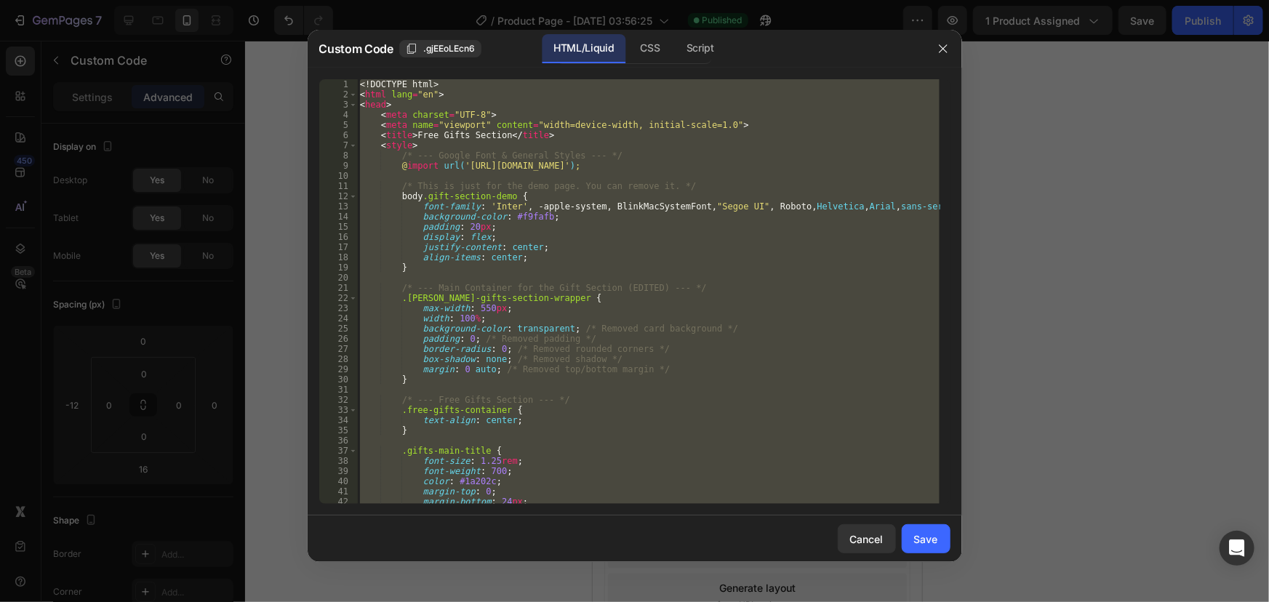
paste textarea
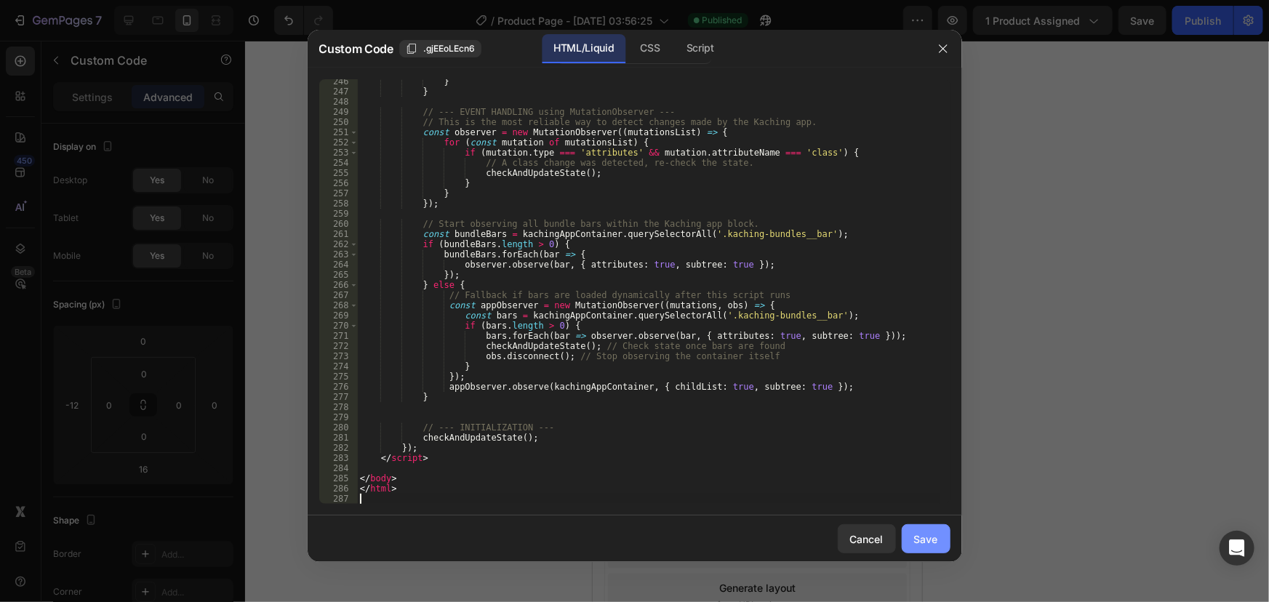
click at [931, 546] on div "Save" at bounding box center [926, 538] width 24 height 15
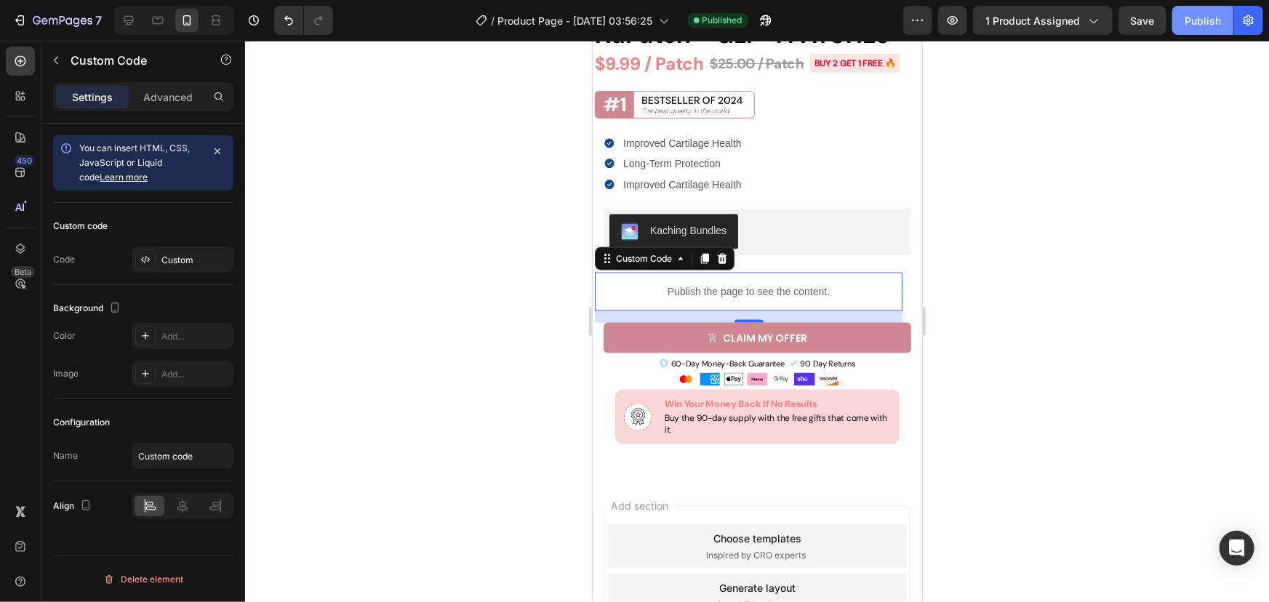
click at [1187, 22] on div "Publish" at bounding box center [1202, 20] width 36 height 15
click at [767, 34] on button "button" at bounding box center [765, 20] width 29 height 29
click at [168, 267] on div "Custom" at bounding box center [183, 259] width 102 height 26
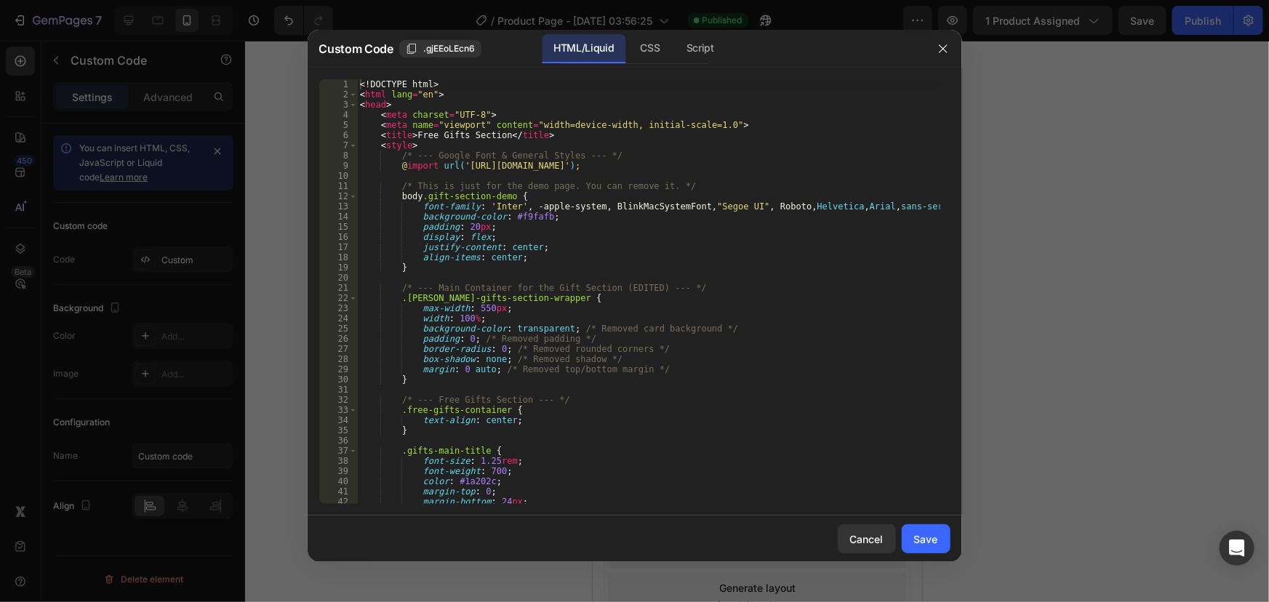
click at [480, 320] on div "<! DOCTYPE html > < html lang = "en" > < head > < meta charset = "UTF-8" > < me…" at bounding box center [648, 301] width 582 height 445
type textarea "</html>"
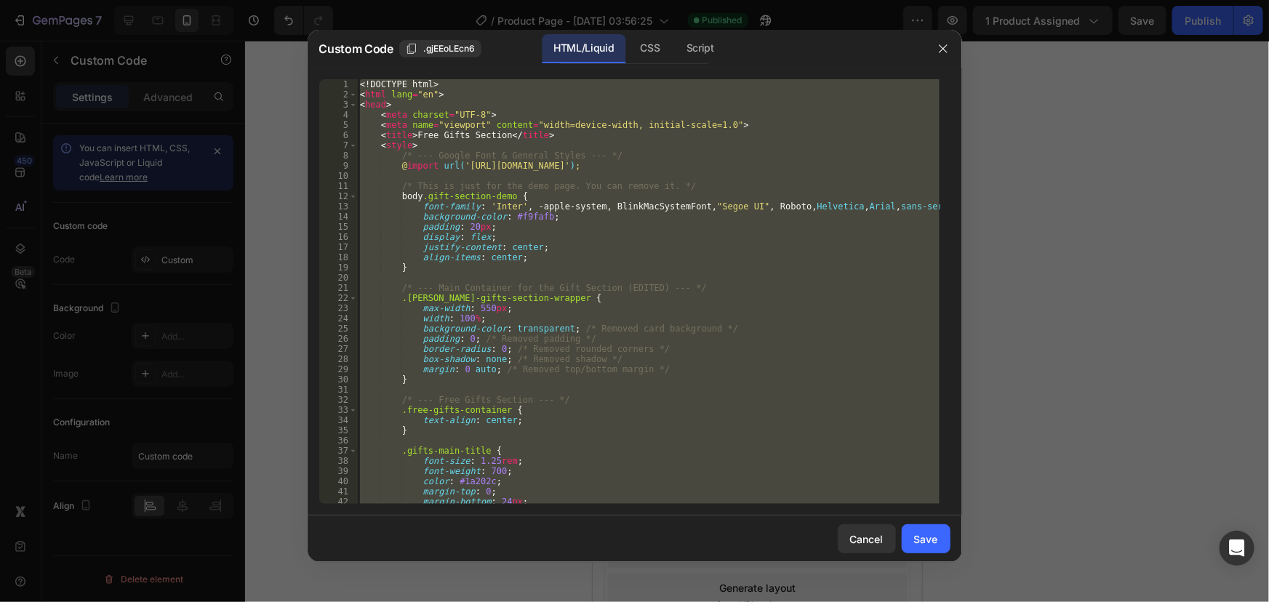
paste textarea
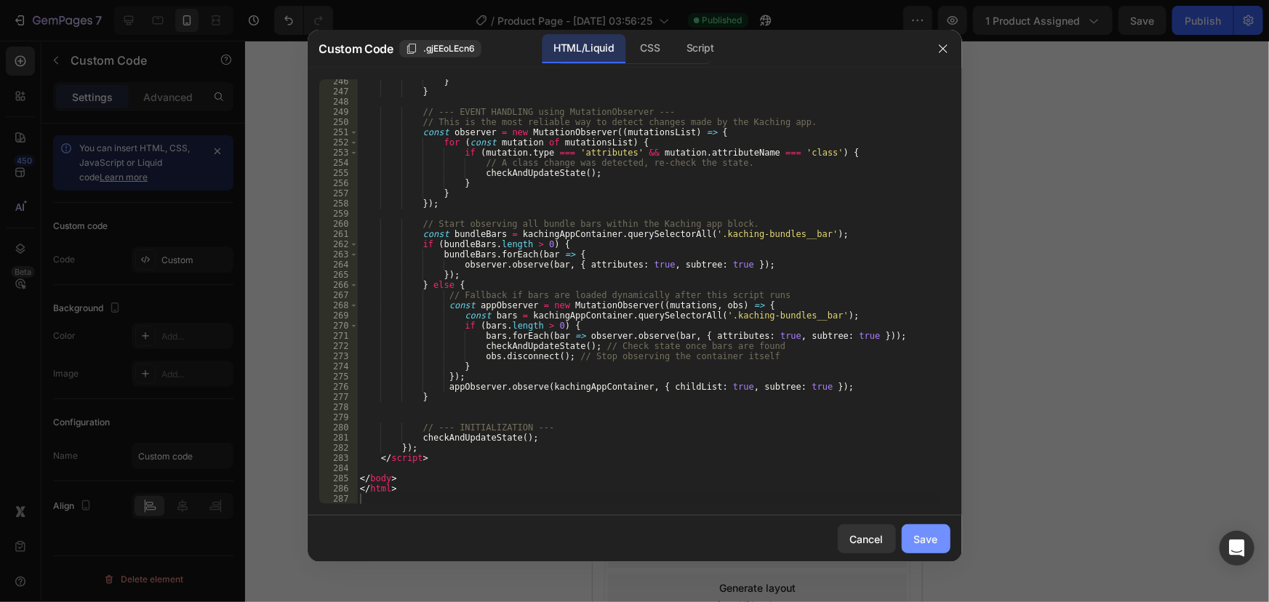
click at [925, 546] on div "Save" at bounding box center [926, 538] width 24 height 15
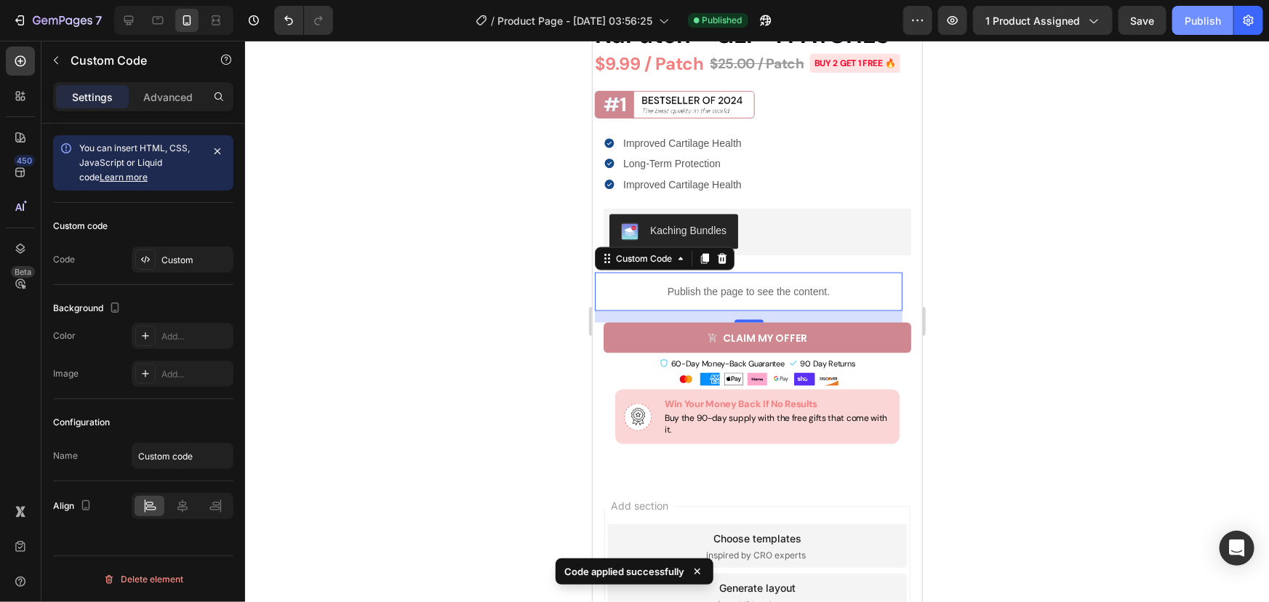
click at [1192, 30] on button "Publish" at bounding box center [1202, 20] width 61 height 29
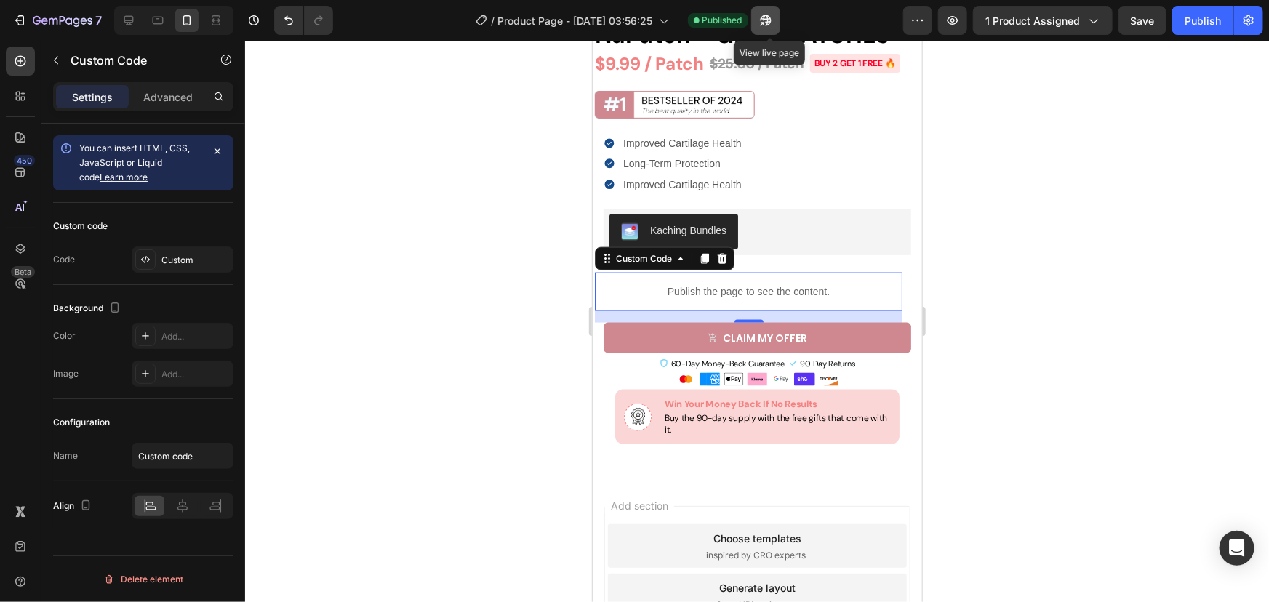
click at [763, 22] on icon "button" at bounding box center [762, 24] width 4 height 4
click at [195, 252] on div "Custom" at bounding box center [183, 259] width 102 height 26
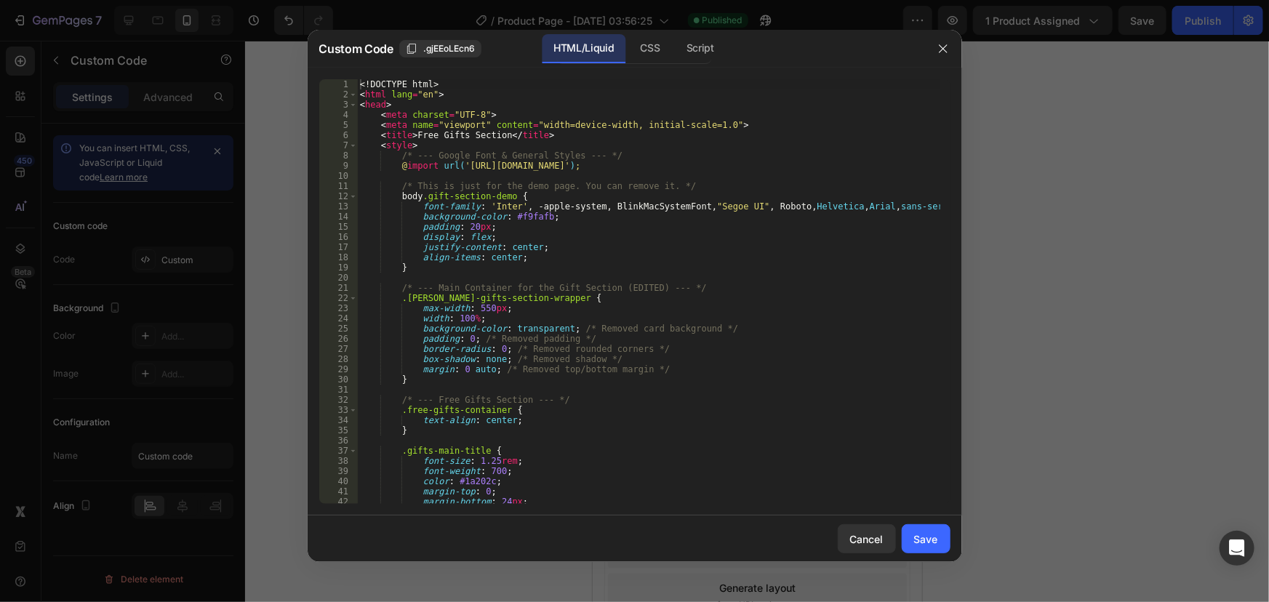
click at [458, 318] on div "<! DOCTYPE html > < html lang = "en" > < head > < meta charset = "UTF-8" > < me…" at bounding box center [648, 301] width 582 height 445
type textarea "</html>"
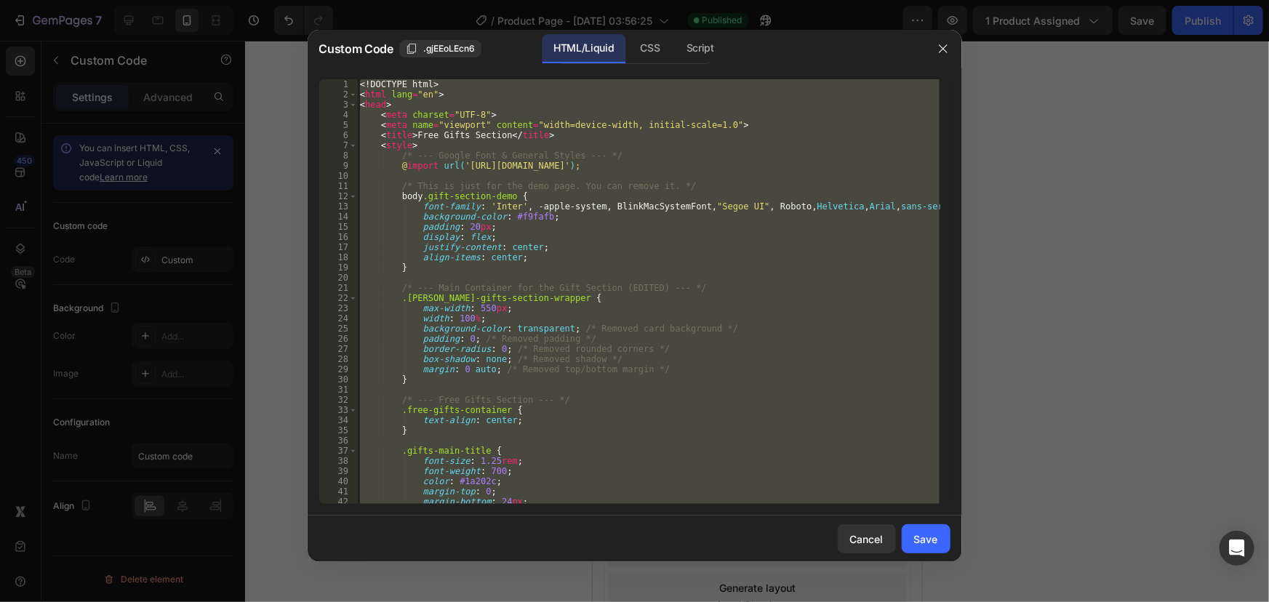
paste textarea
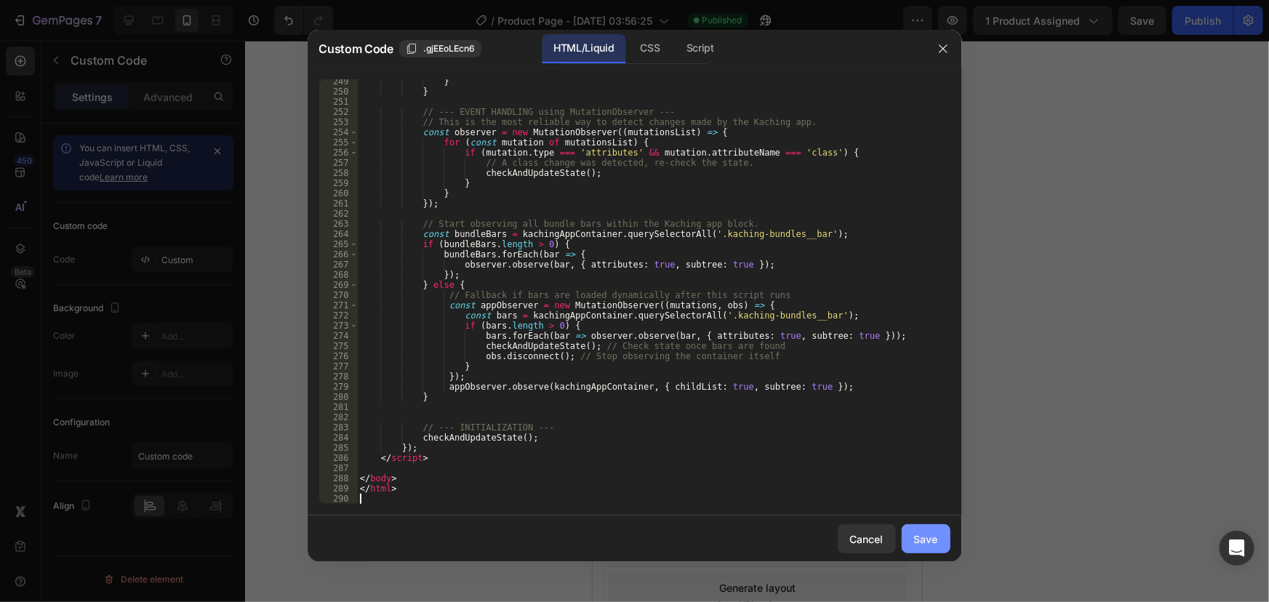
click at [937, 544] on div "Save" at bounding box center [926, 538] width 24 height 15
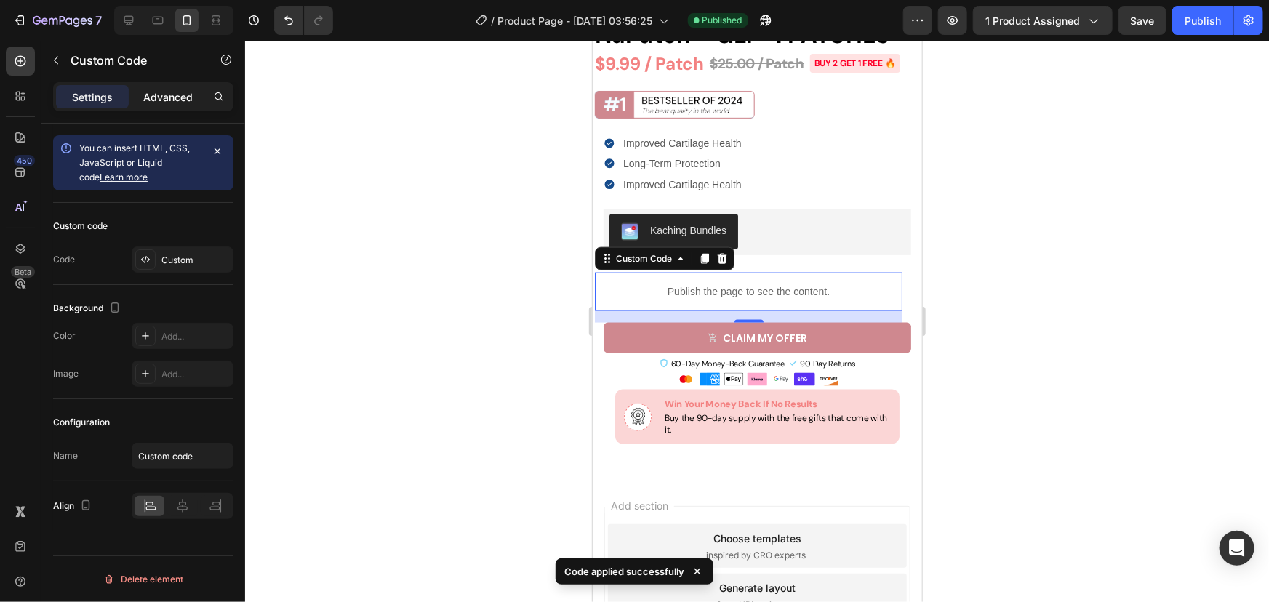
click at [169, 105] on div "Advanced" at bounding box center [168, 96] width 73 height 23
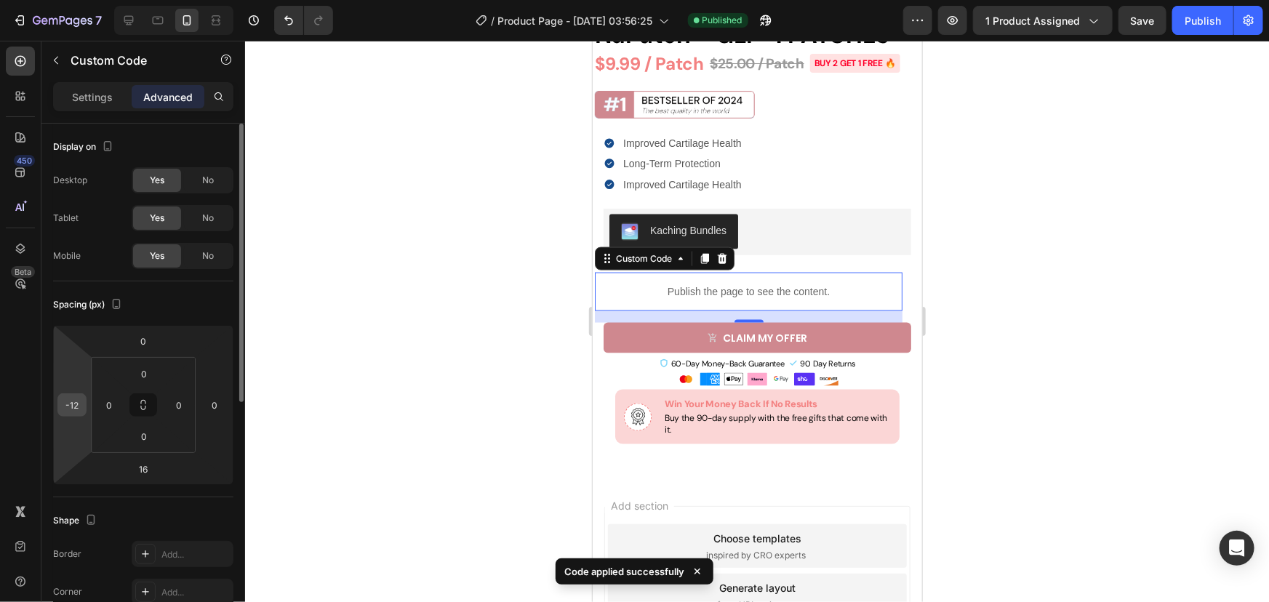
click at [84, 398] on div "-12" at bounding box center [71, 404] width 29 height 23
click at [79, 401] on input "-12" at bounding box center [72, 405] width 22 height 22
type input "0"
click at [1072, 178] on div at bounding box center [757, 321] width 1024 height 561
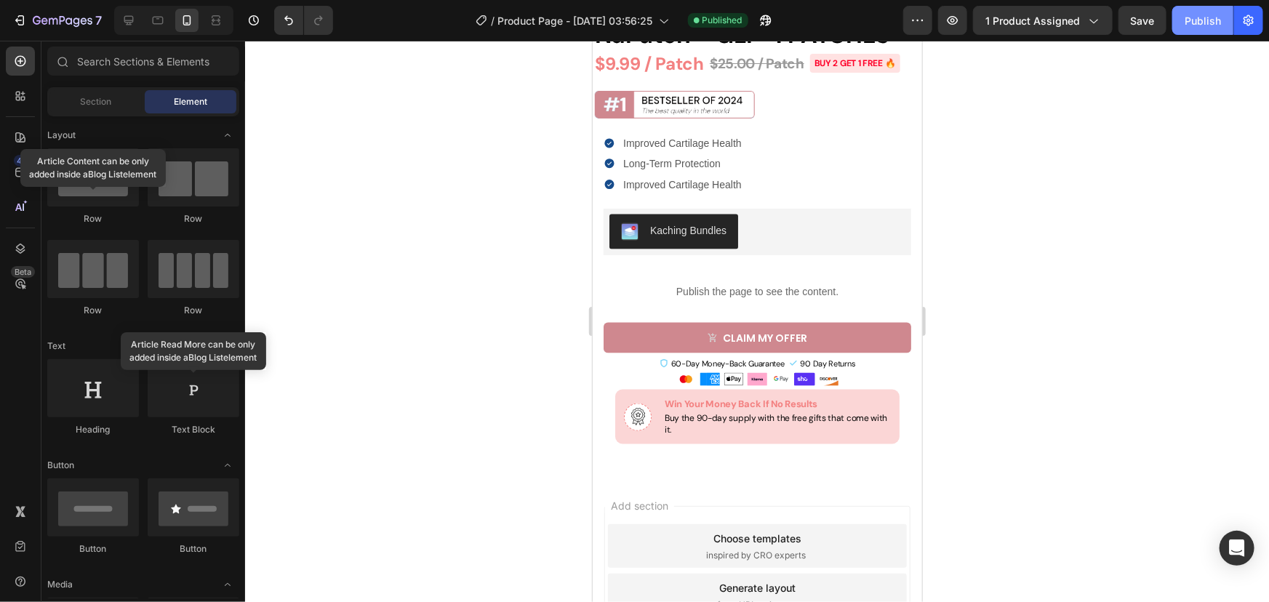
click at [1186, 10] on button "Publish" at bounding box center [1202, 20] width 61 height 29
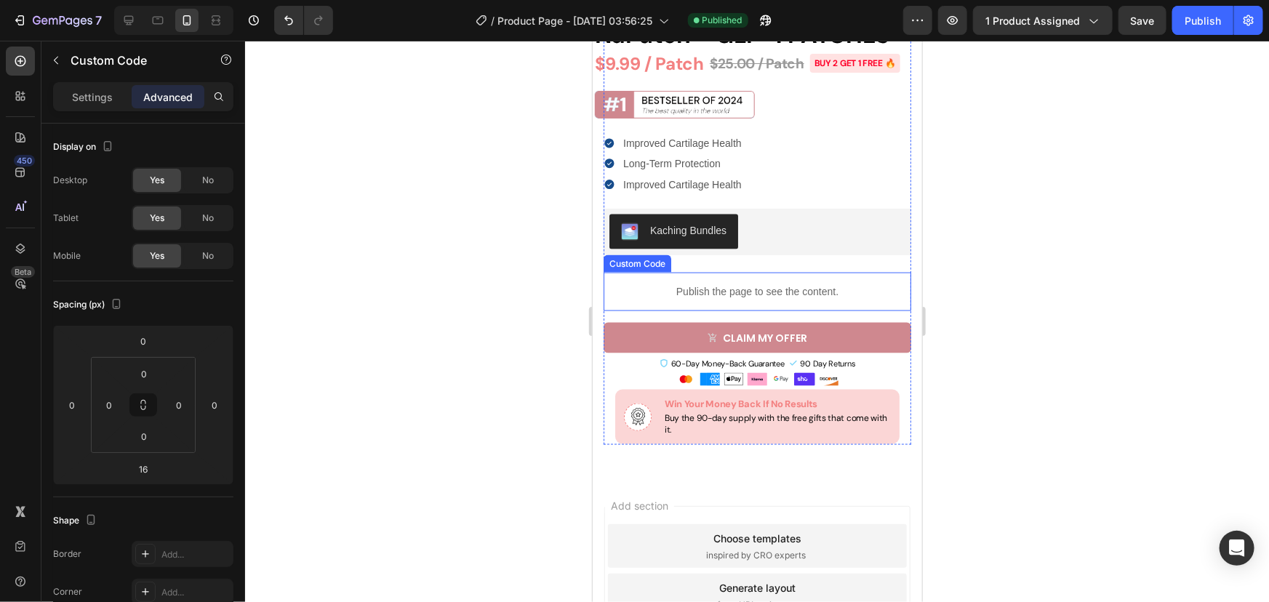
click at [699, 310] on div "Publish the page to see the content." at bounding box center [757, 291] width 308 height 39
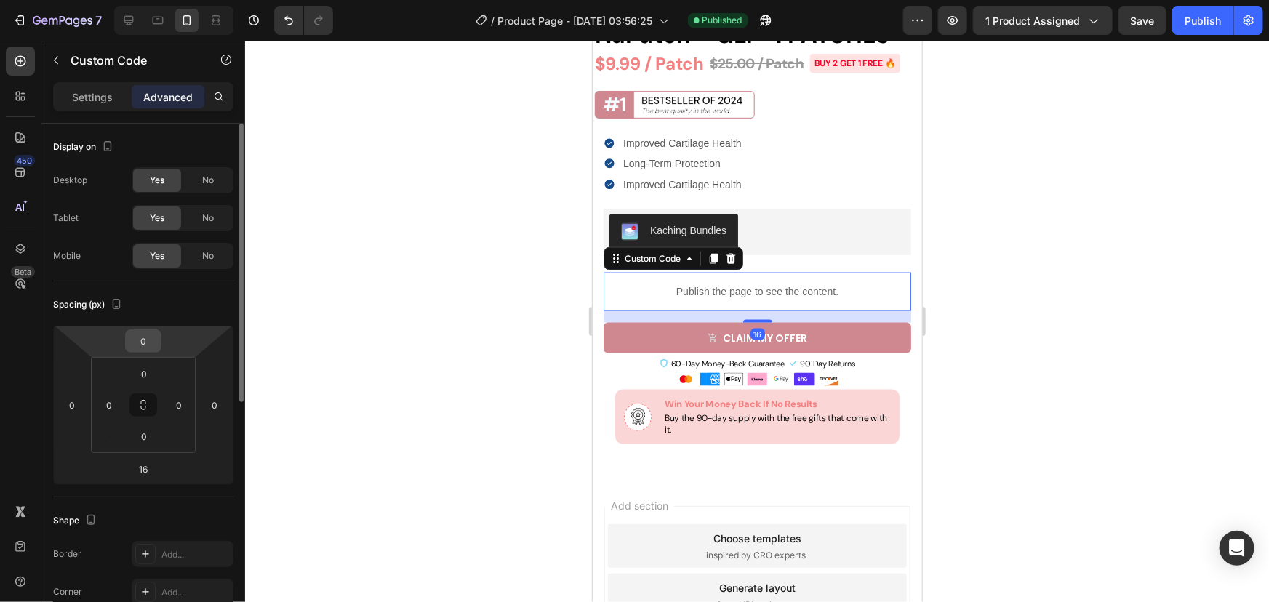
click at [142, 342] on input "0" at bounding box center [143, 341] width 29 height 22
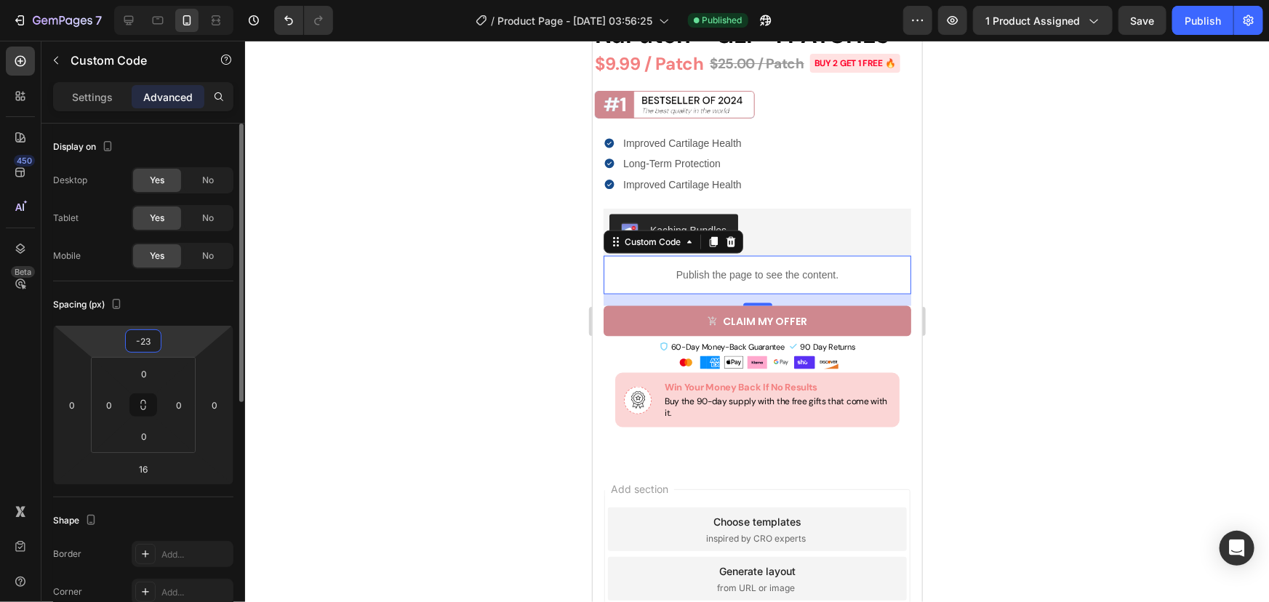
type input "-24"
click at [1206, 32] on button "Publish" at bounding box center [1202, 20] width 61 height 29
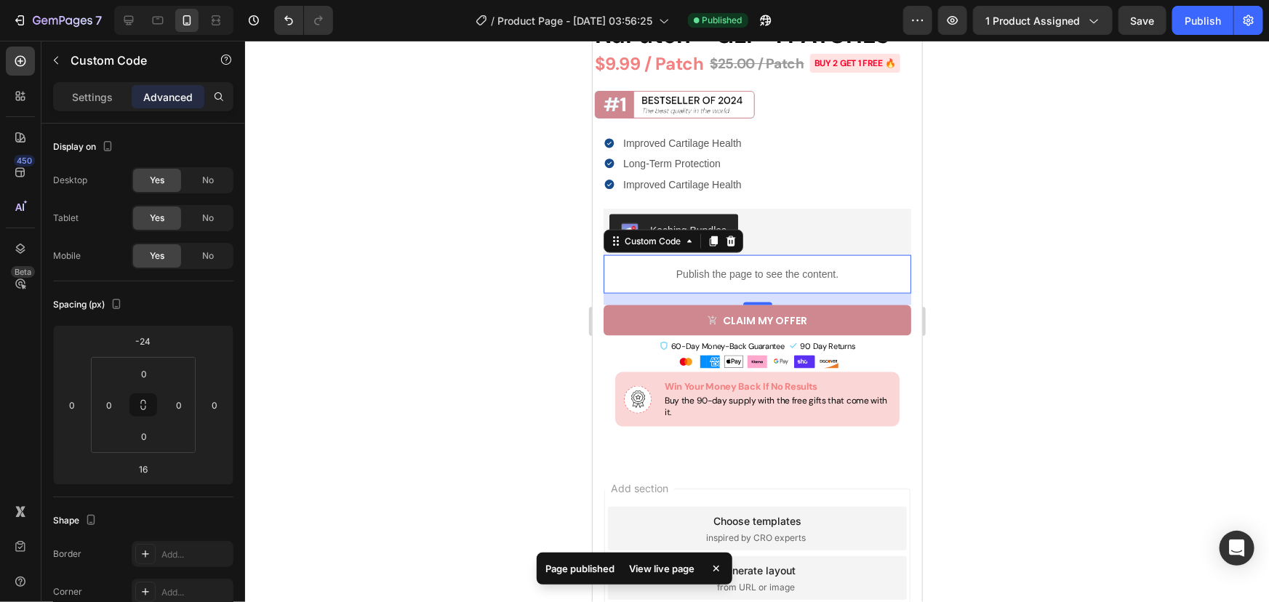
click at [663, 571] on div "View live page" at bounding box center [661, 568] width 83 height 20
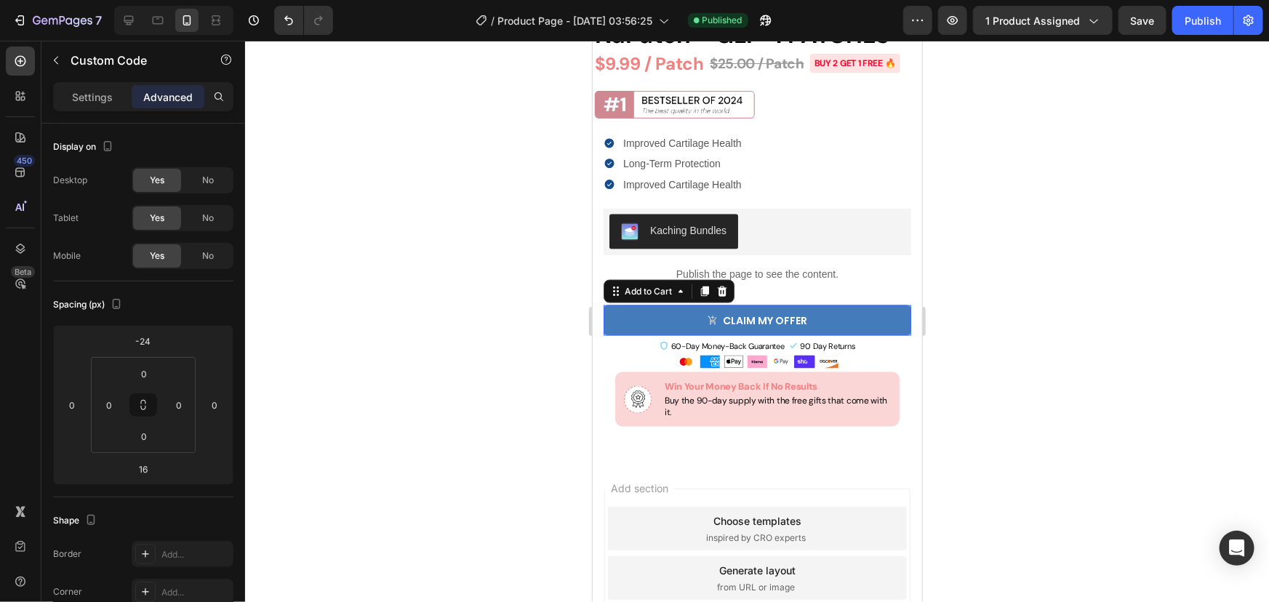
click at [624, 335] on button "CLAIM MY OFFER" at bounding box center [757, 320] width 308 height 31
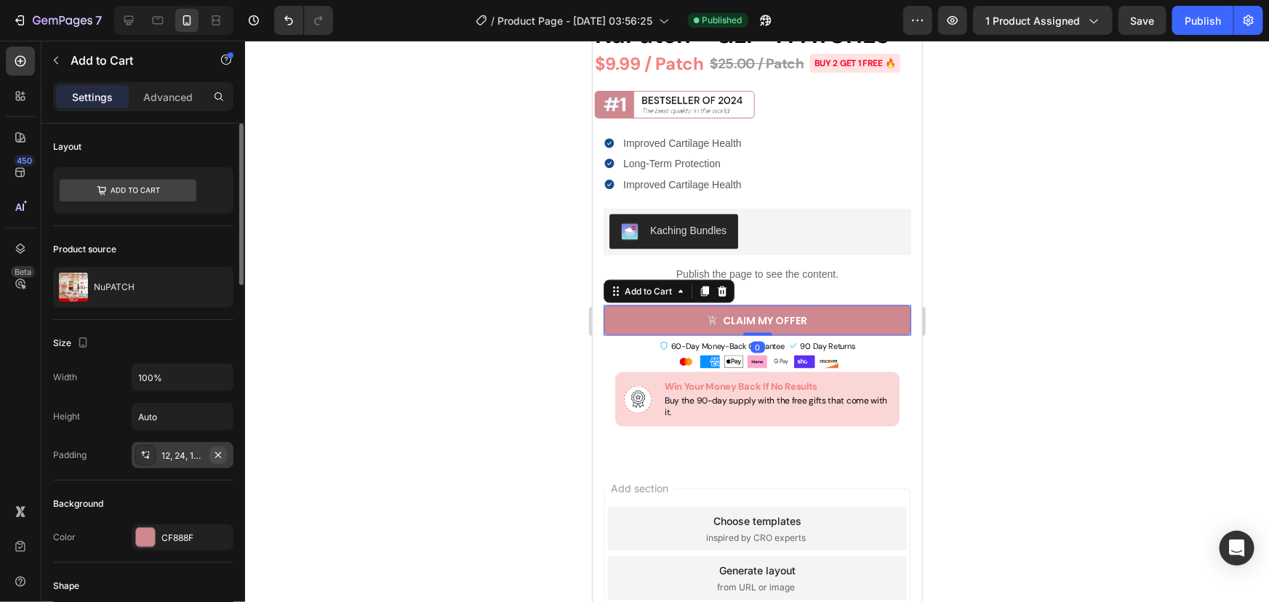
click at [216, 451] on icon "button" at bounding box center [218, 455] width 12 height 12
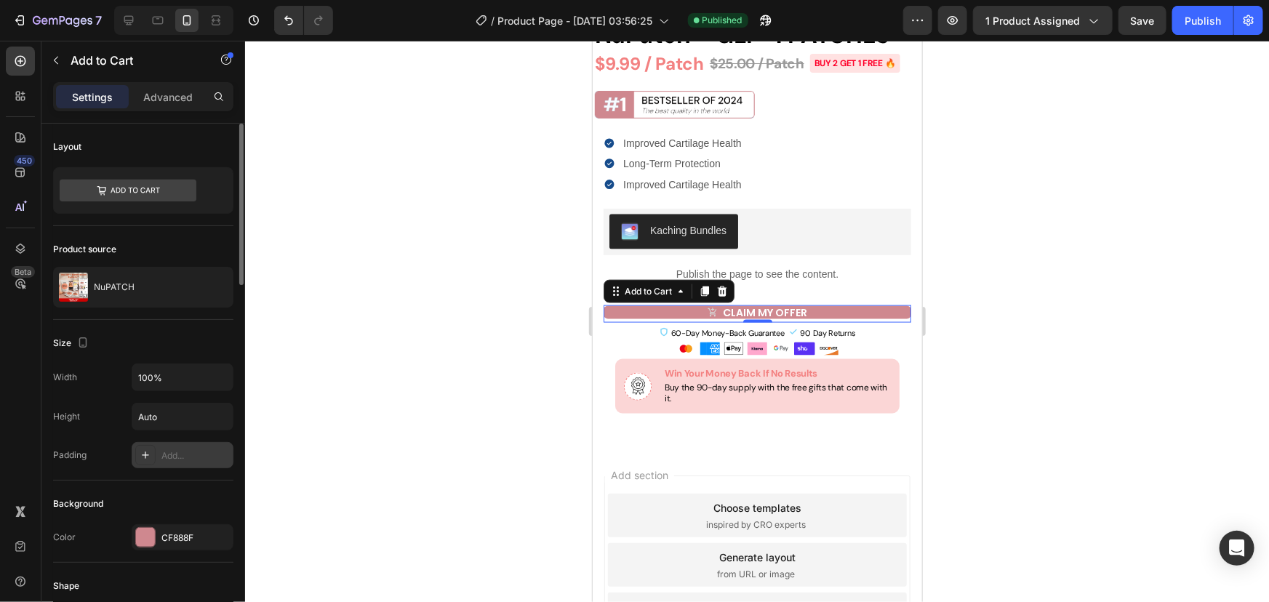
click at [181, 454] on div "Add..." at bounding box center [195, 455] width 68 height 13
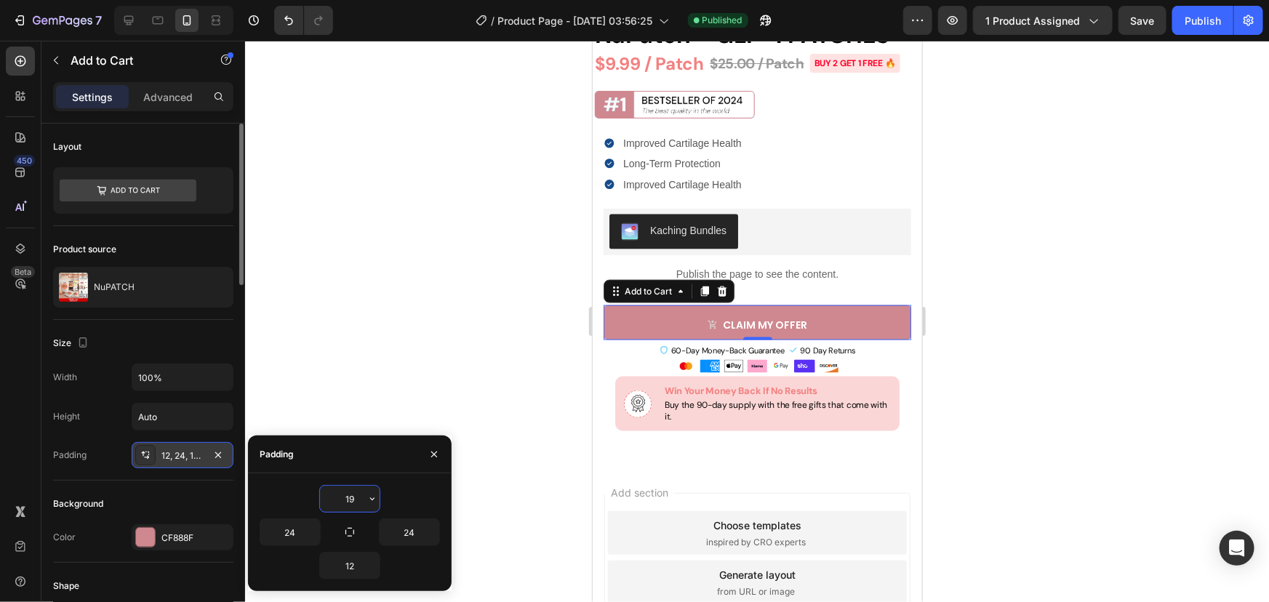
type input "20"
click at [346, 570] on input "12" at bounding box center [350, 566] width 60 height 26
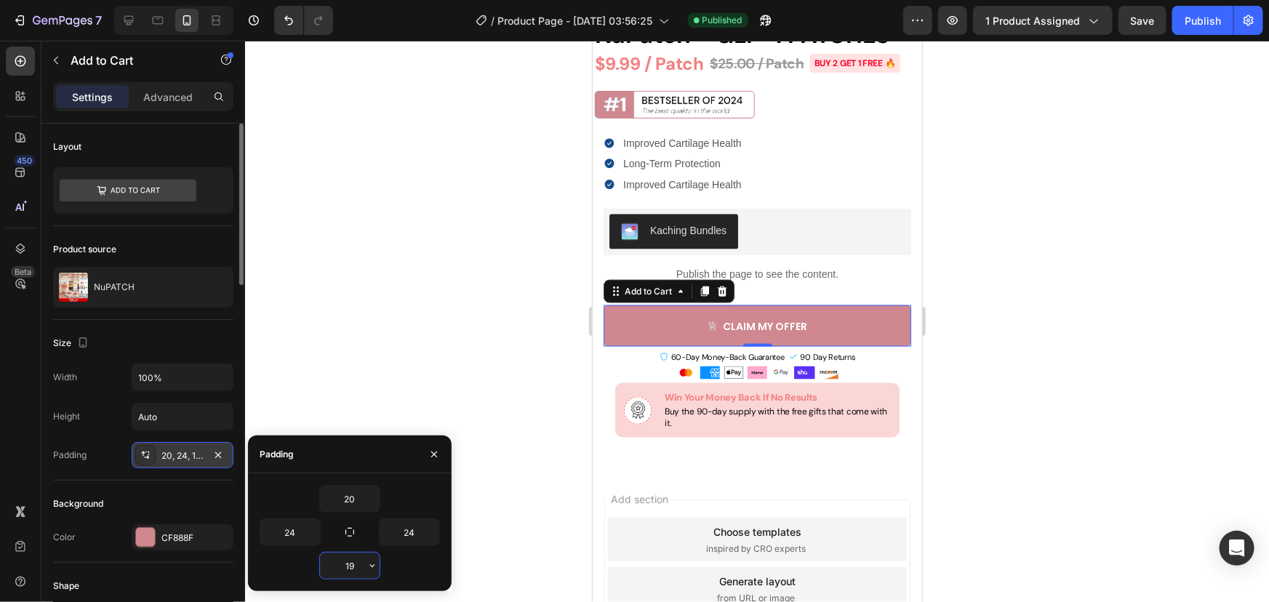
type input "20"
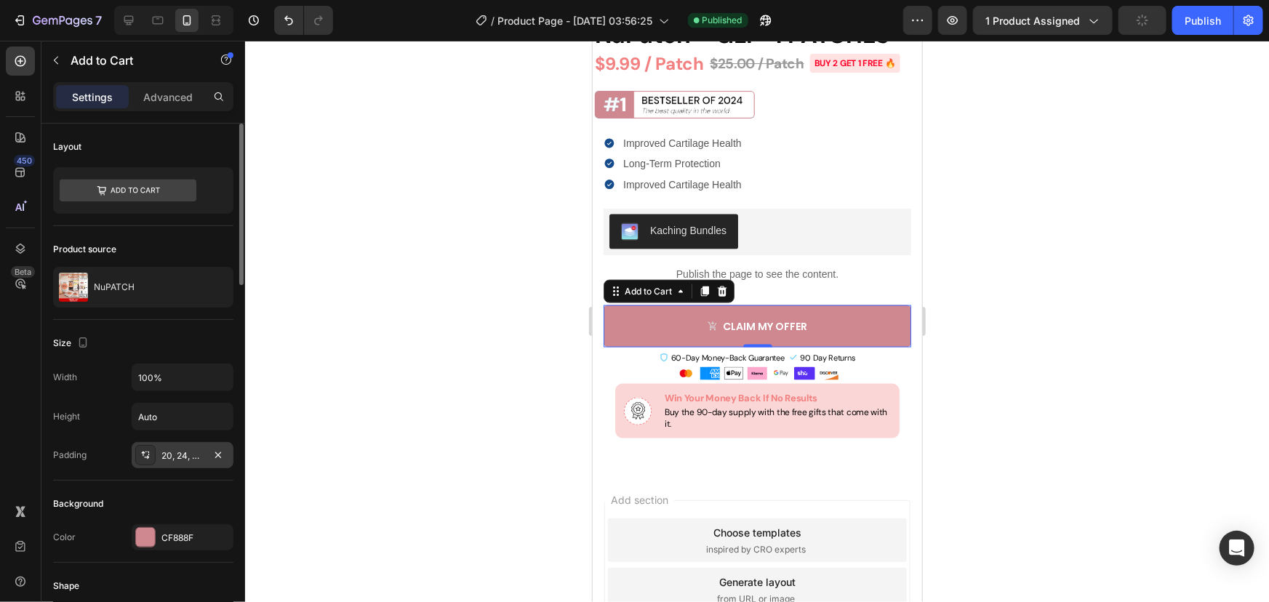
click at [962, 308] on div at bounding box center [757, 321] width 1024 height 561
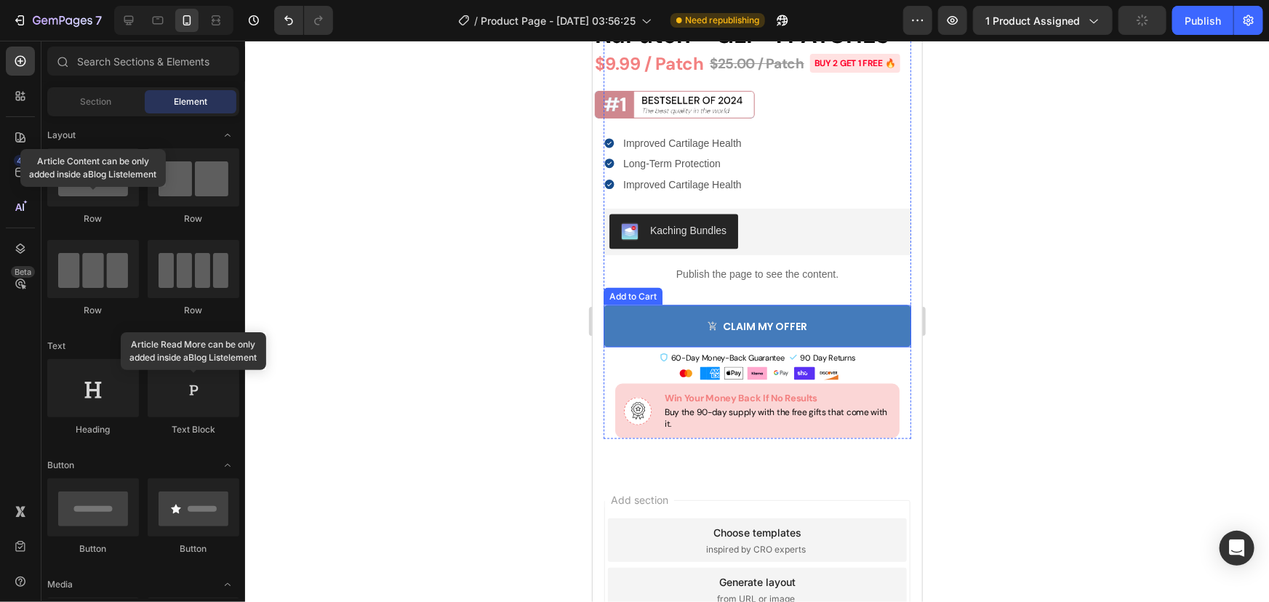
click at [832, 347] on button "CLAIM MY OFFER" at bounding box center [757, 326] width 308 height 42
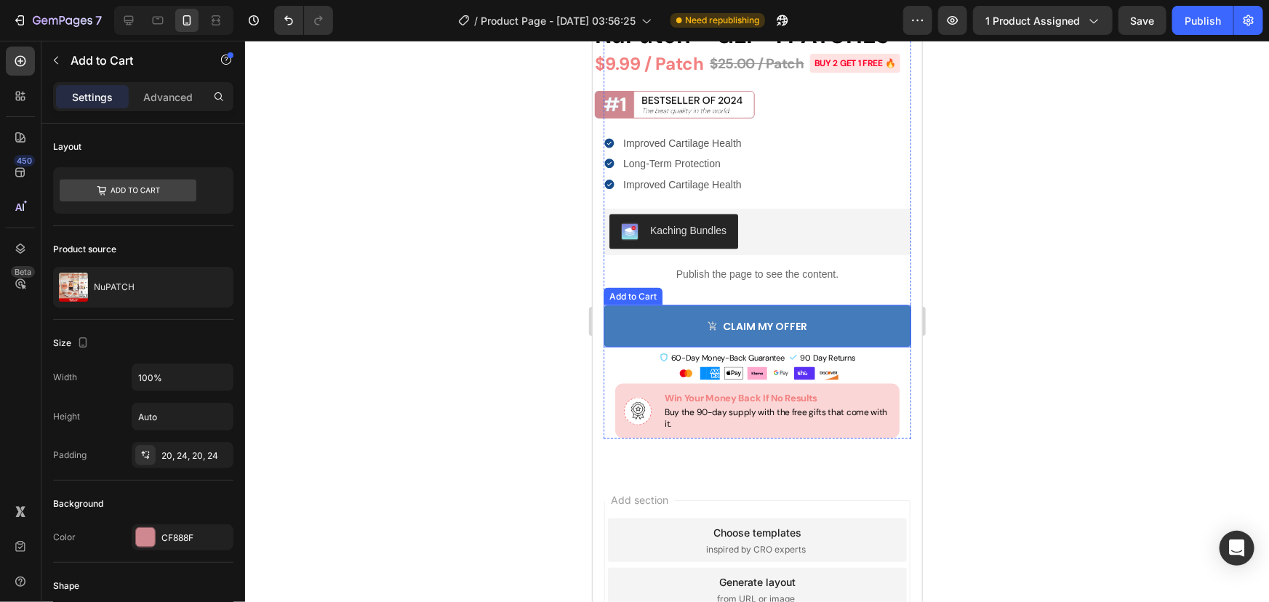
click at [832, 347] on button "CLAIM MY OFFER" at bounding box center [757, 326] width 308 height 42
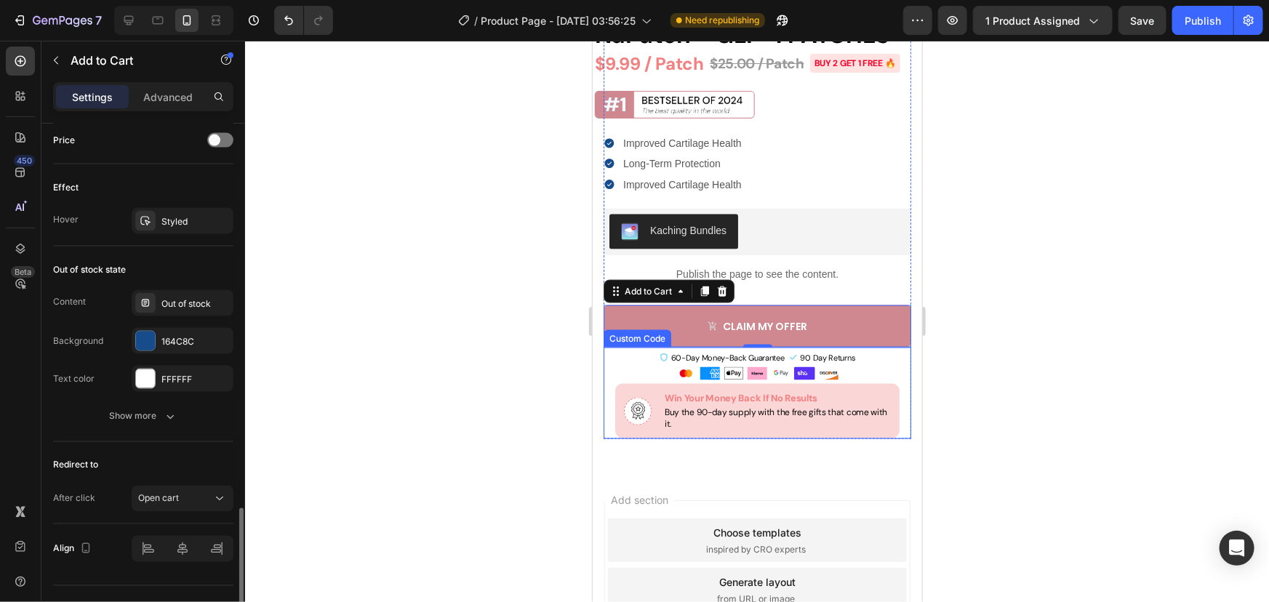
scroll to position [1150, 0]
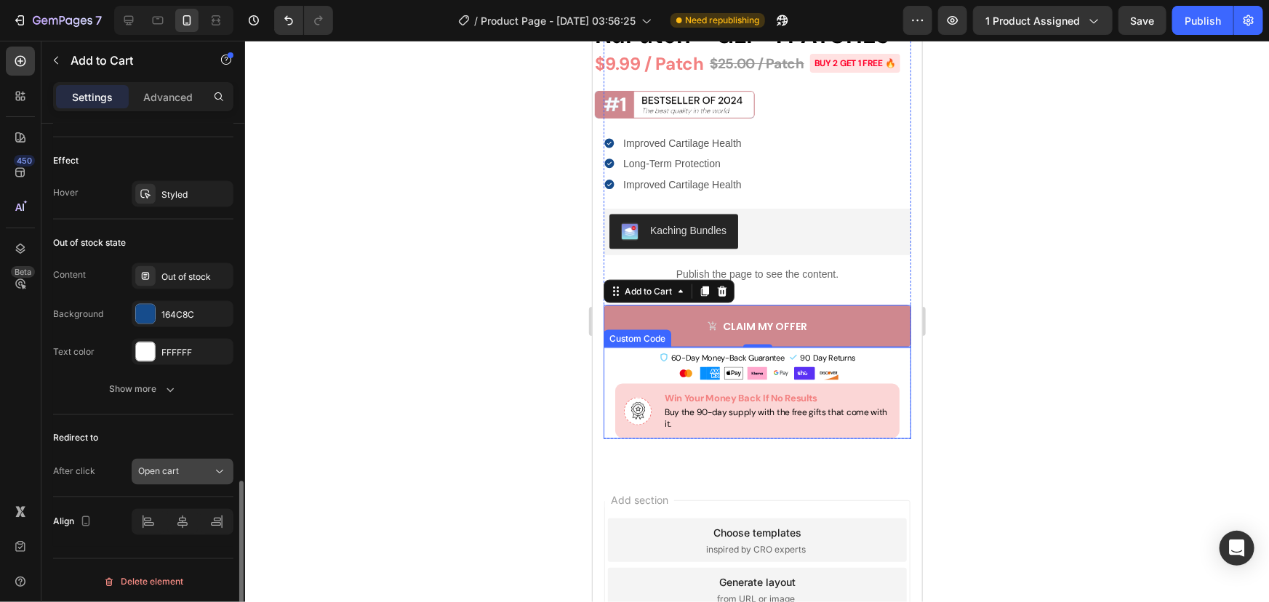
drag, startPoint x: 172, startPoint y: 465, endPoint x: 167, endPoint y: 457, distance: 9.5
click at [167, 459] on button "Open cart" at bounding box center [183, 472] width 102 height 26
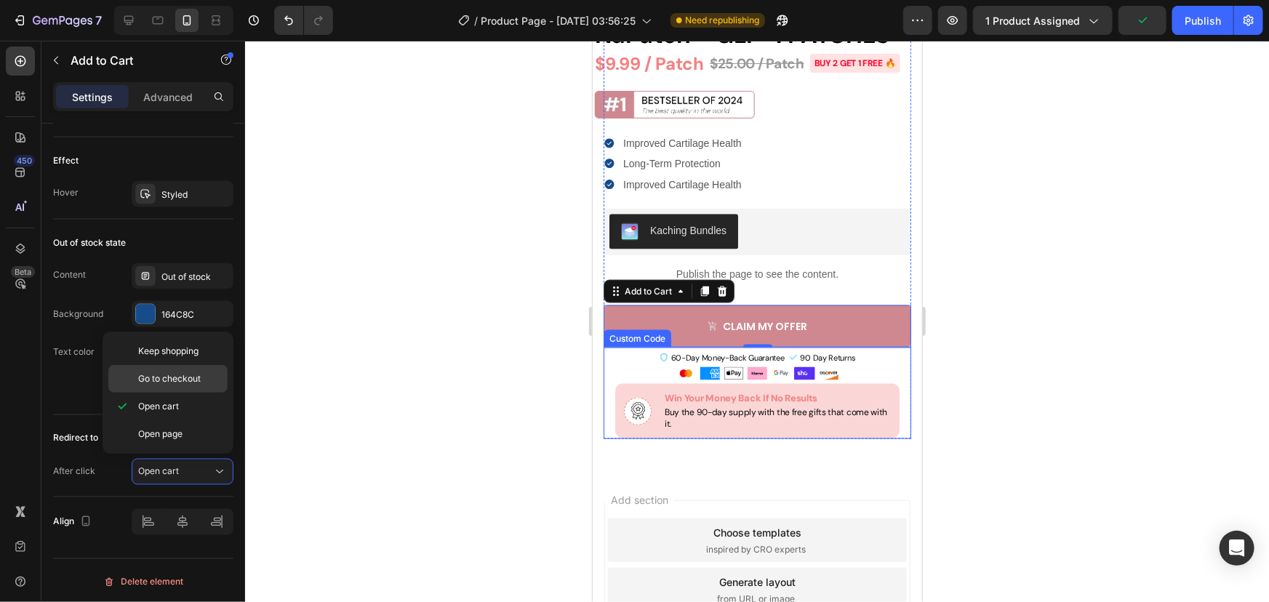
click at [190, 387] on div "Go to checkout" at bounding box center [167, 379] width 119 height 28
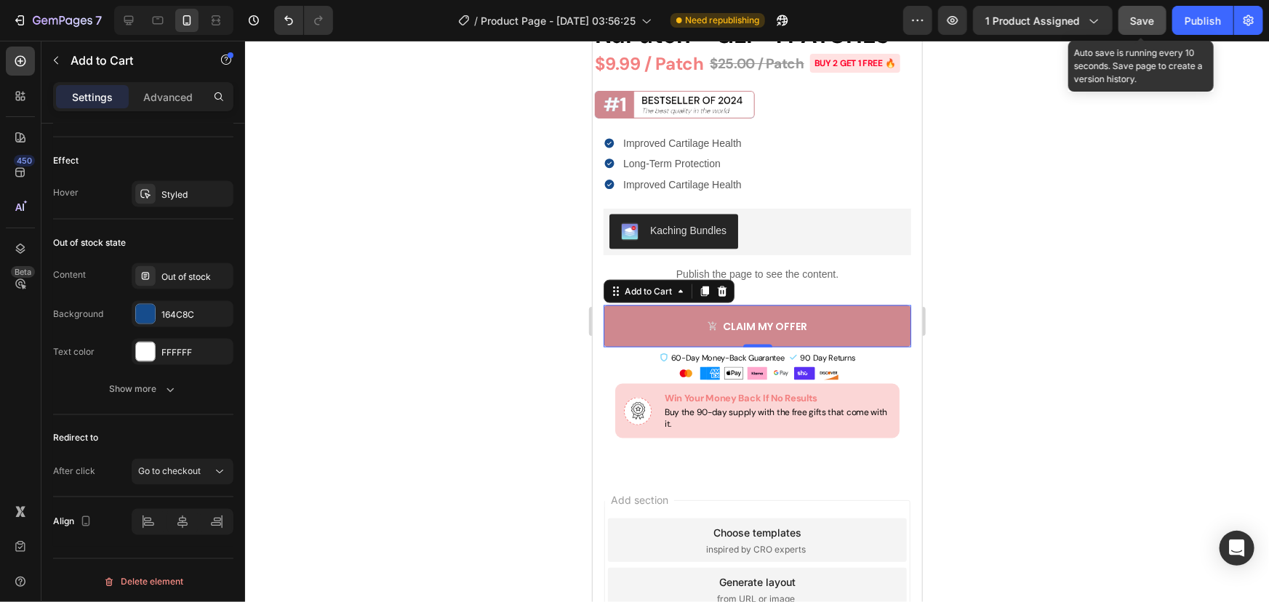
click at [1136, 32] on button "Save" at bounding box center [1142, 20] width 48 height 29
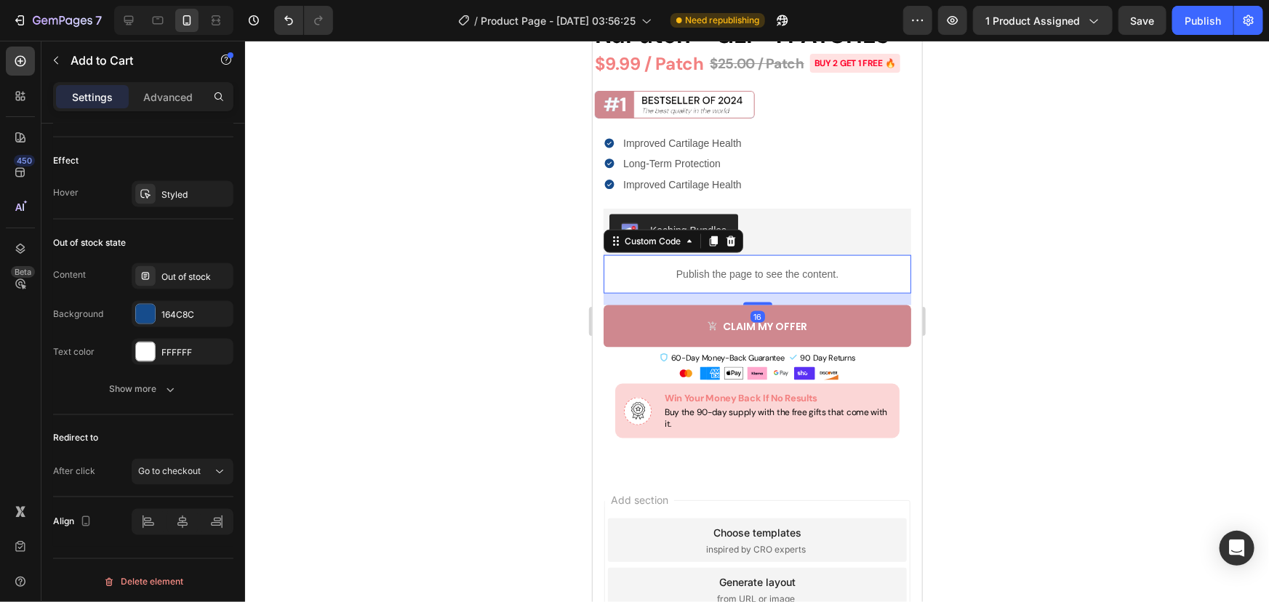
click at [772, 281] on p "Publish the page to see the content." at bounding box center [757, 273] width 308 height 15
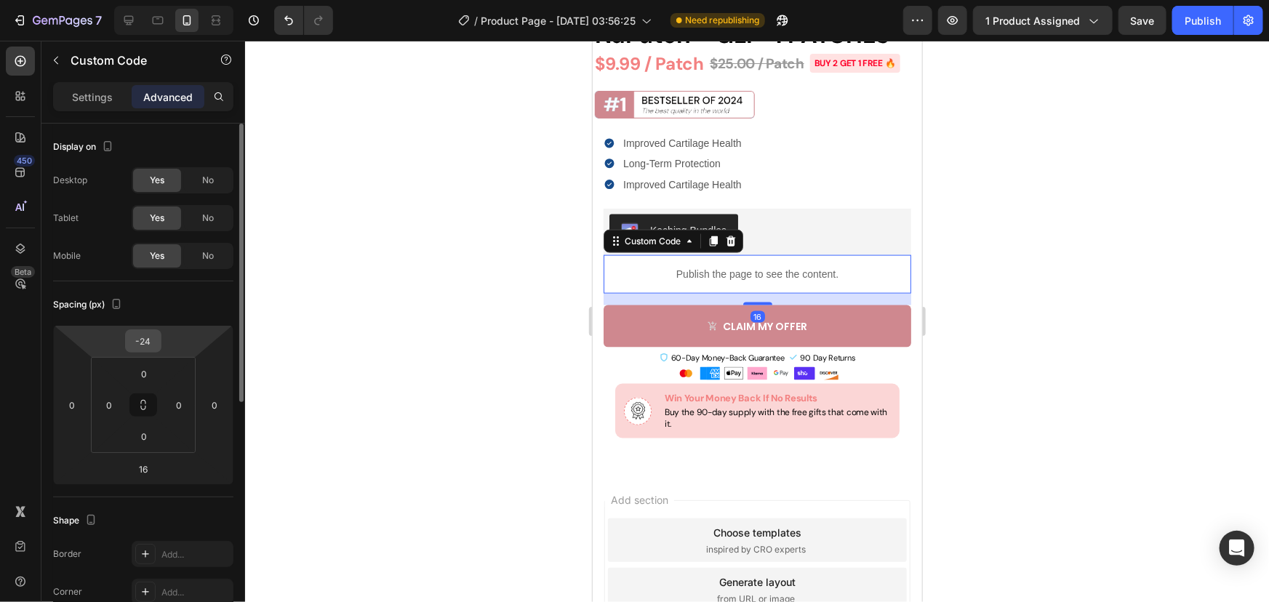
click at [150, 351] on input "-24" at bounding box center [143, 341] width 29 height 22
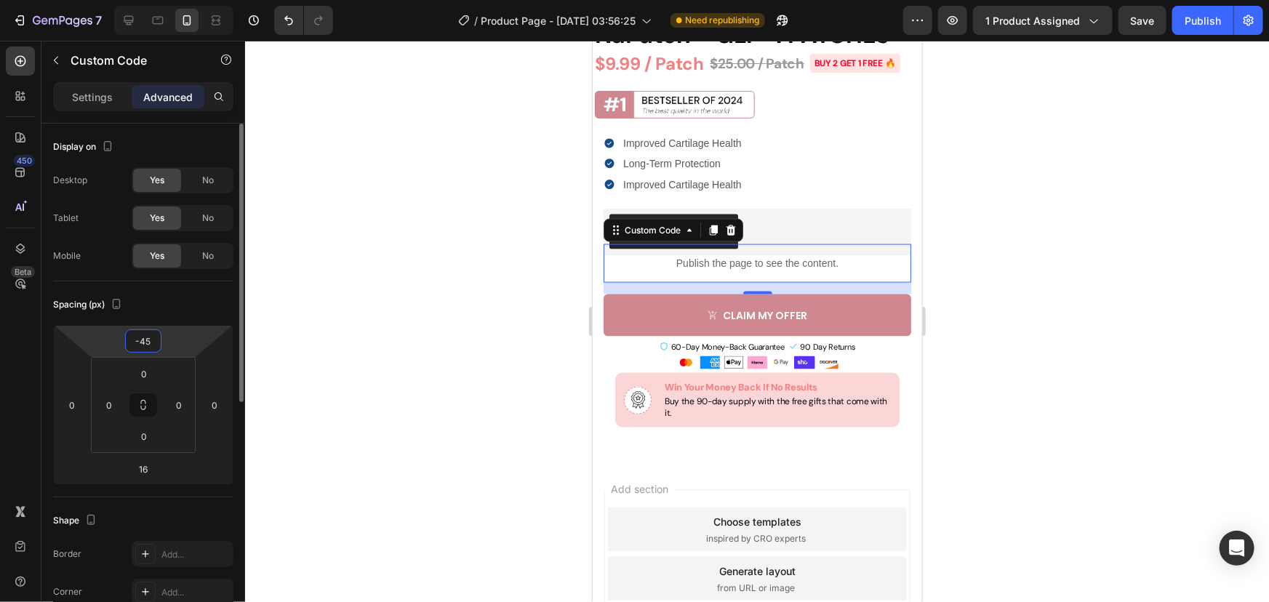
type input "-46"
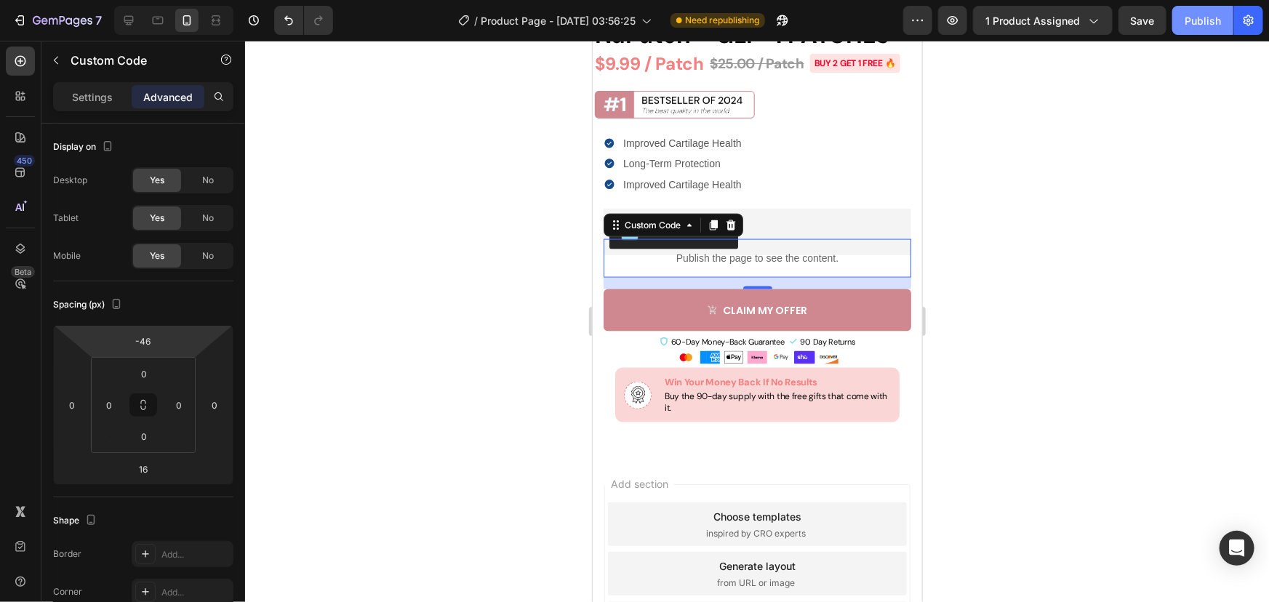
click at [1190, 32] on button "Publish" at bounding box center [1202, 20] width 61 height 29
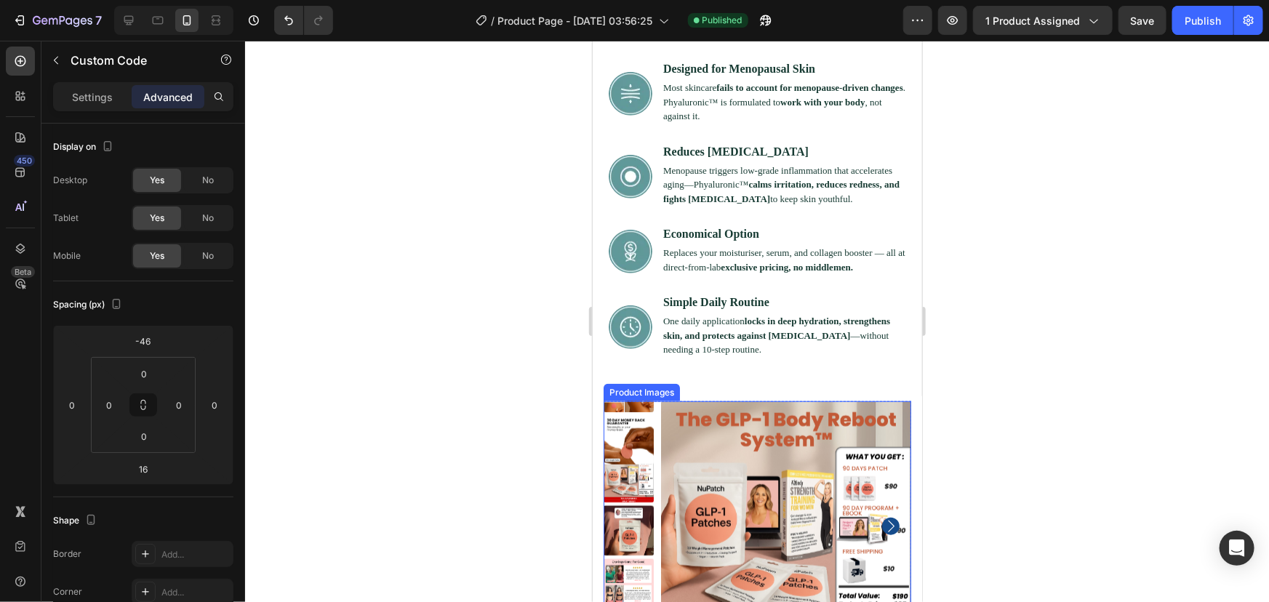
scroll to position [3316, 0]
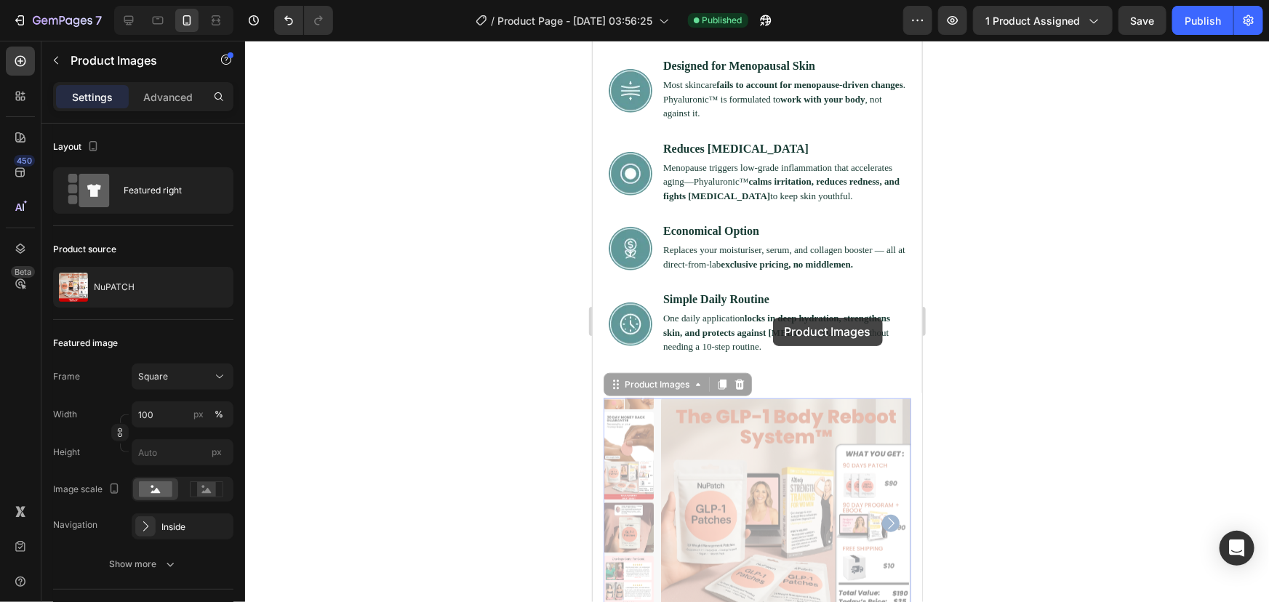
drag, startPoint x: 772, startPoint y: 317, endPoint x: 765, endPoint y: 318, distance: 7.4
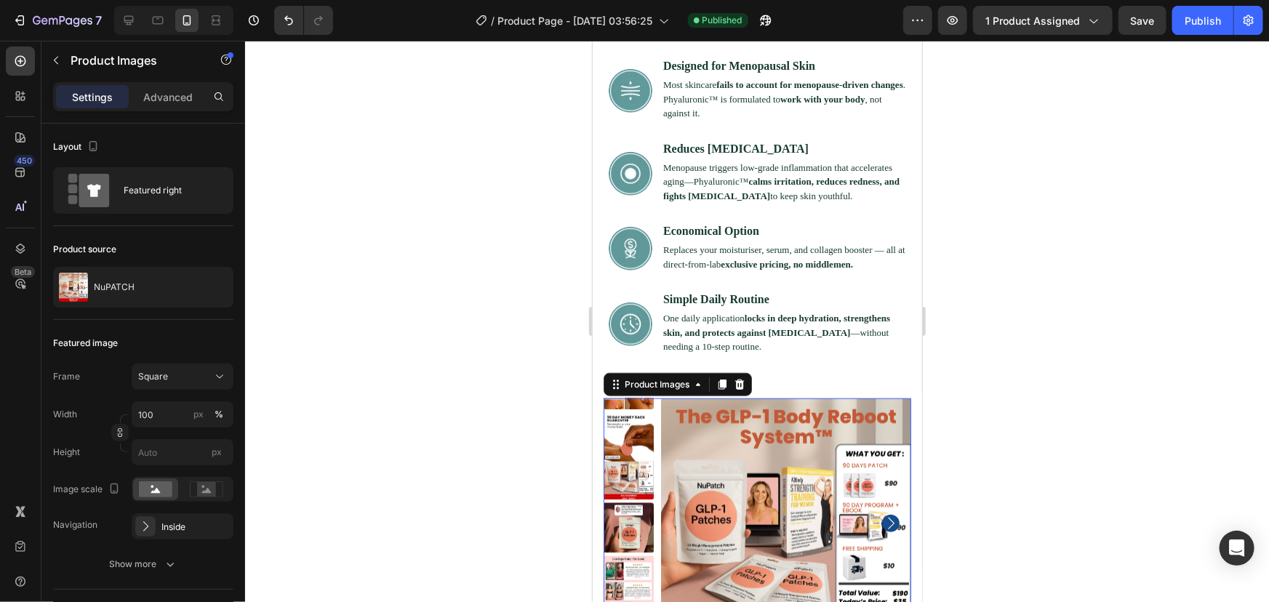
click at [640, 449] on img at bounding box center [628, 474] width 50 height 50
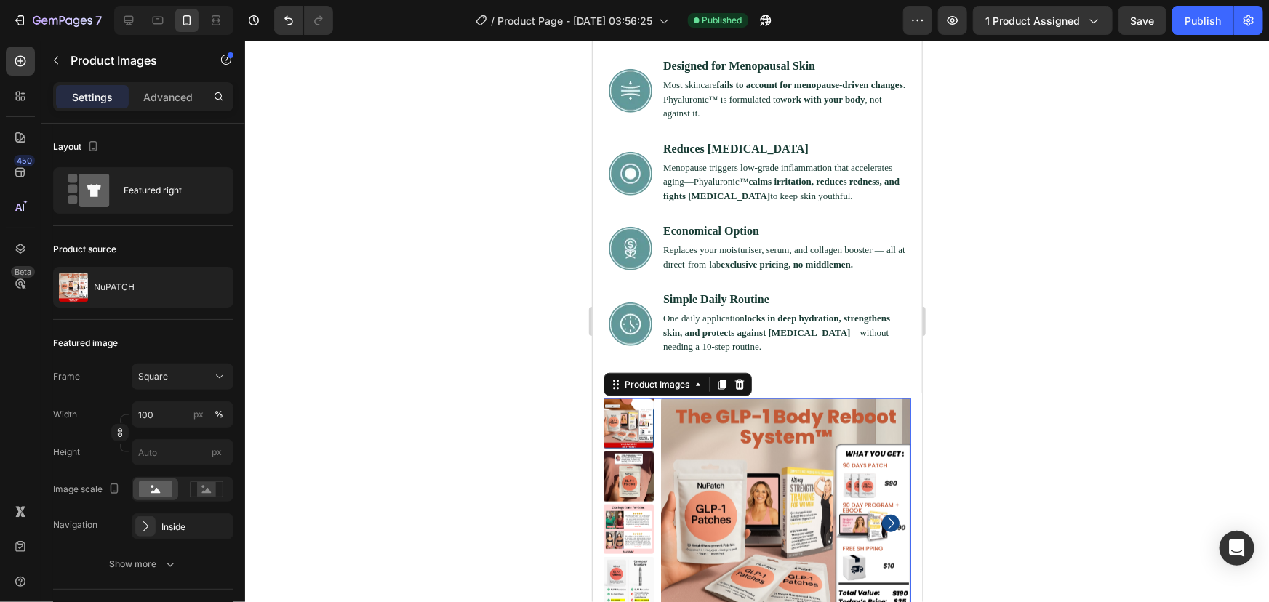
click at [640, 451] on img at bounding box center [628, 476] width 50 height 50
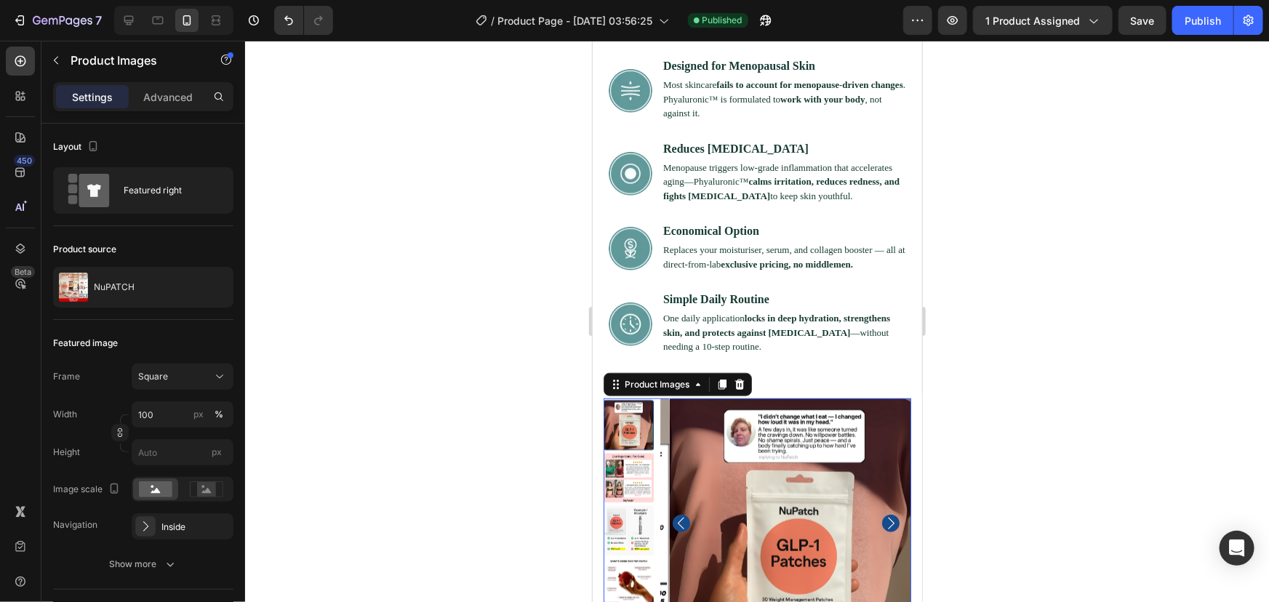
click at [640, 452] on img at bounding box center [628, 477] width 50 height 50
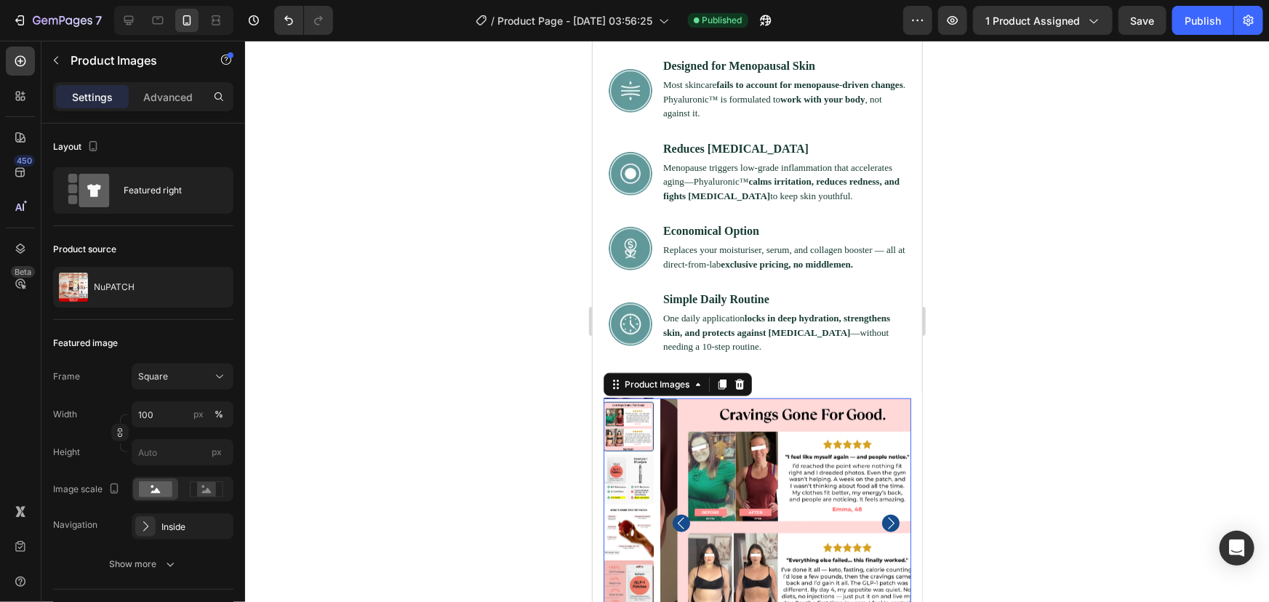
click at [640, 454] on img at bounding box center [628, 479] width 50 height 50
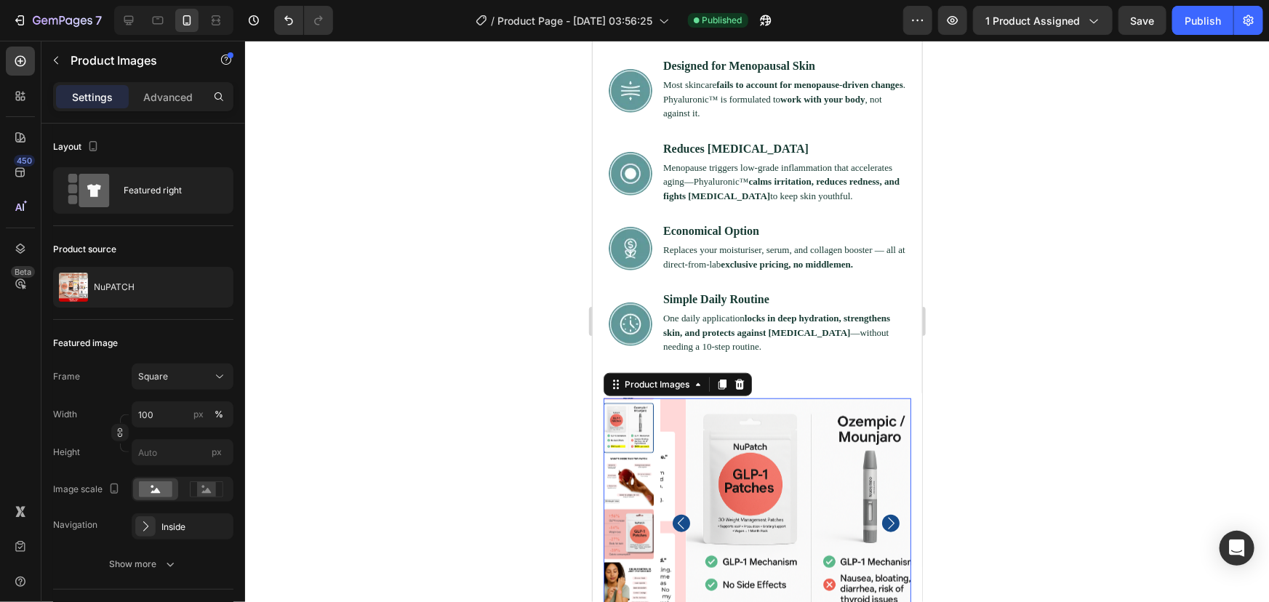
click at [632, 456] on img at bounding box center [628, 481] width 50 height 50
click at [632, 398] on div at bounding box center [628, 519] width 50 height 242
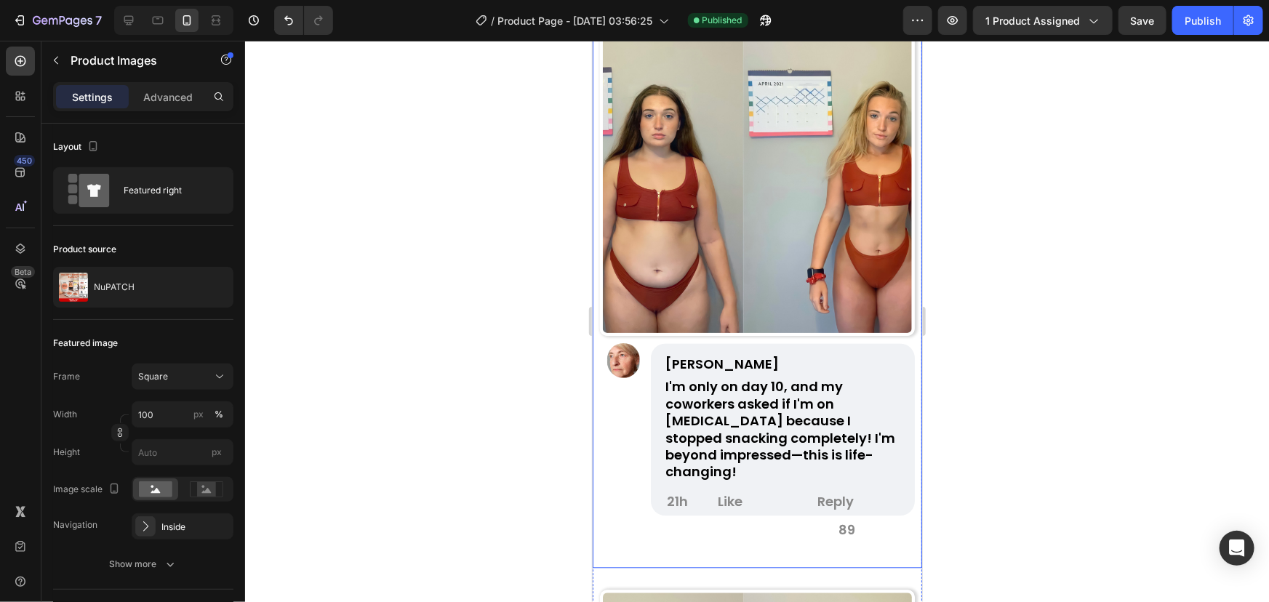
scroll to position [1400, 0]
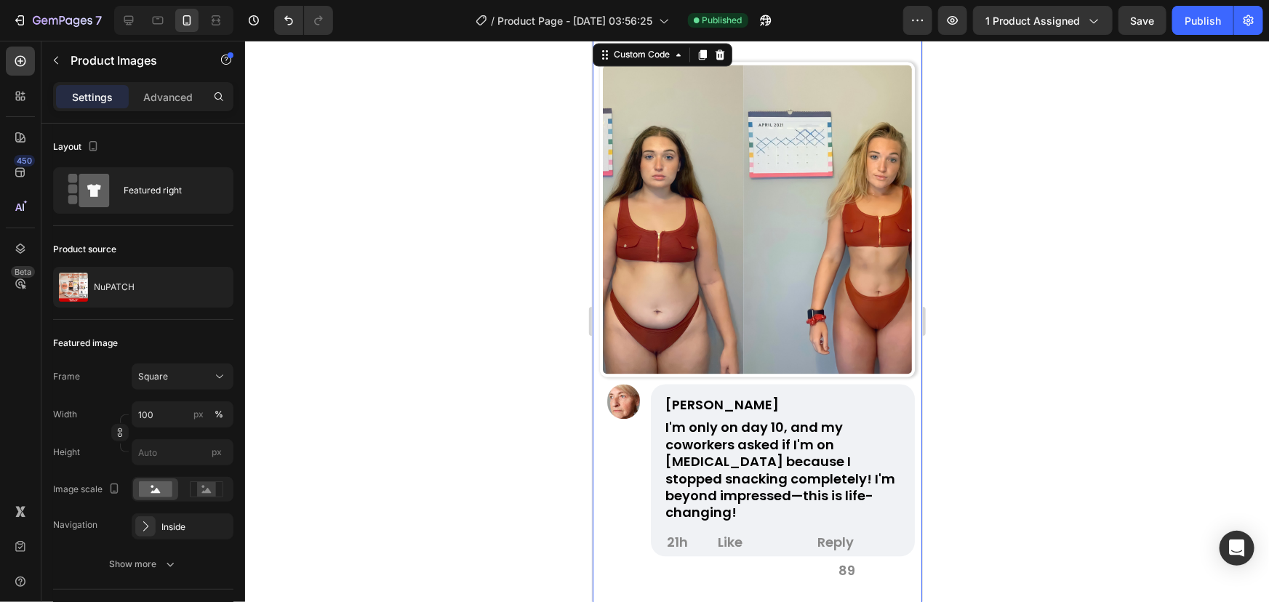
click at [695, 228] on img at bounding box center [756, 219] width 315 height 315
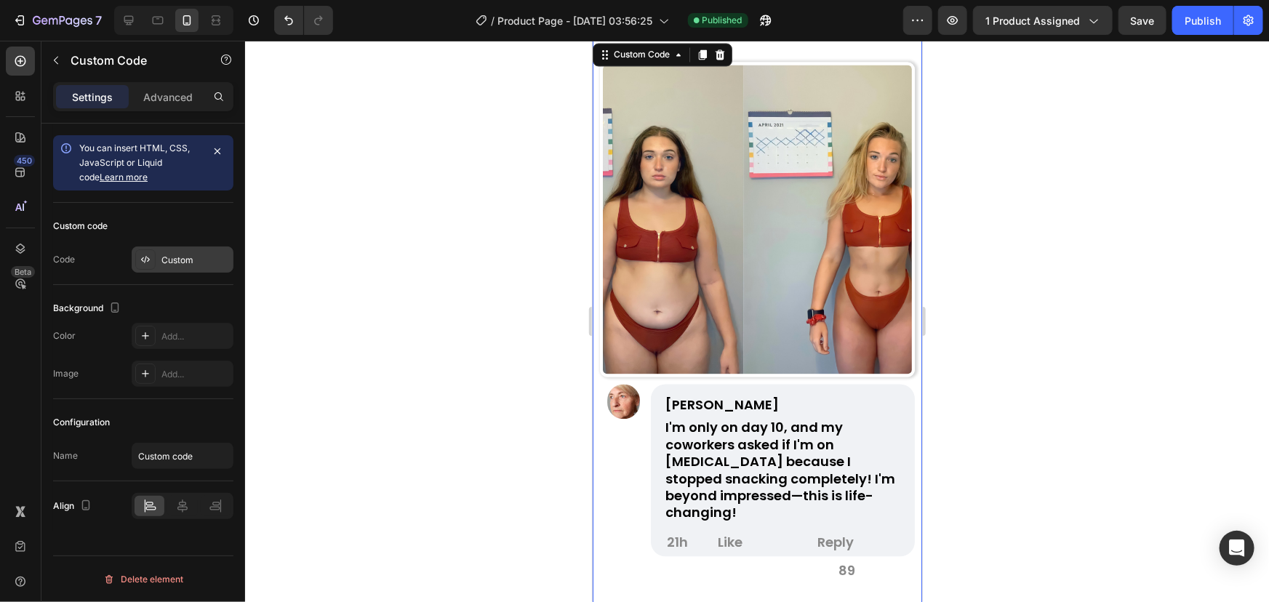
click at [149, 254] on icon at bounding box center [146, 260] width 12 height 12
click at [138, 254] on div at bounding box center [145, 259] width 20 height 20
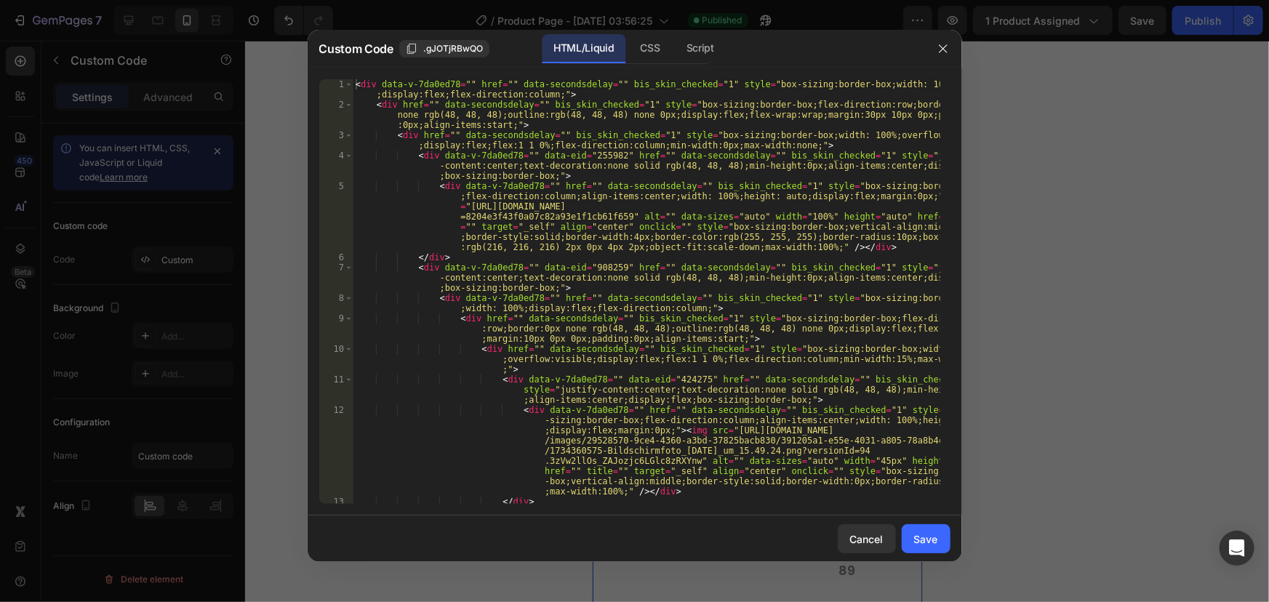
click at [457, 256] on div "< div data-v-7da0ed78 = "" href = "" data-secondsdelay = "" bis_skin_checked = …" at bounding box center [646, 306] width 587 height 455
type textarea "</div> </div>"
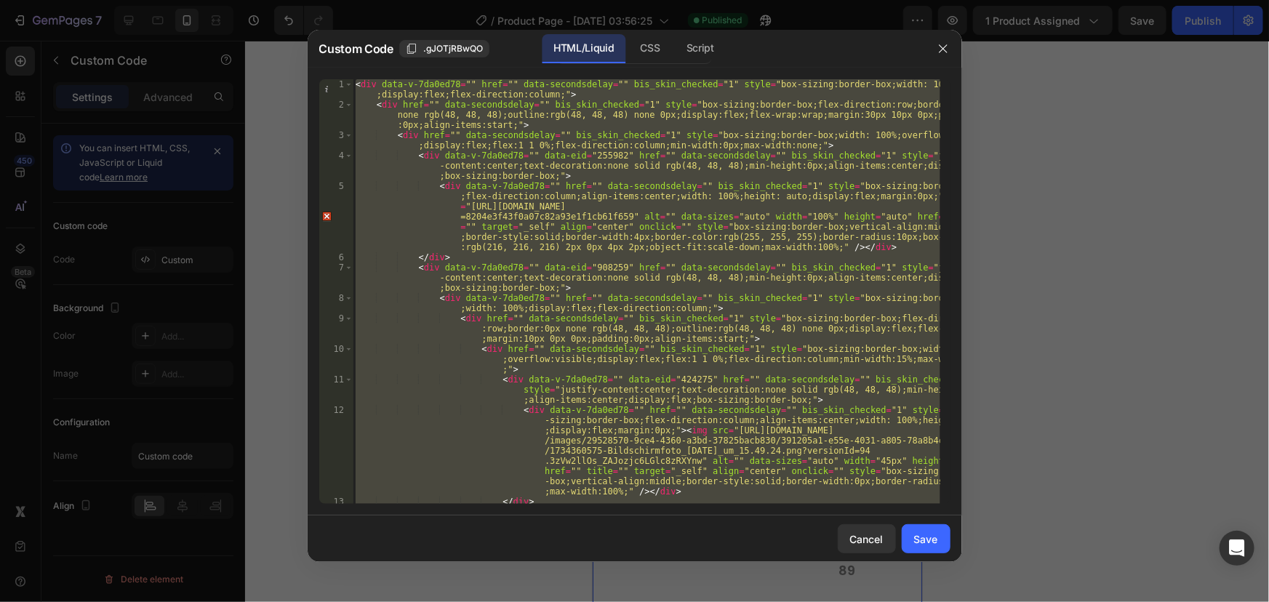
click at [1002, 147] on div at bounding box center [634, 301] width 1269 height 602
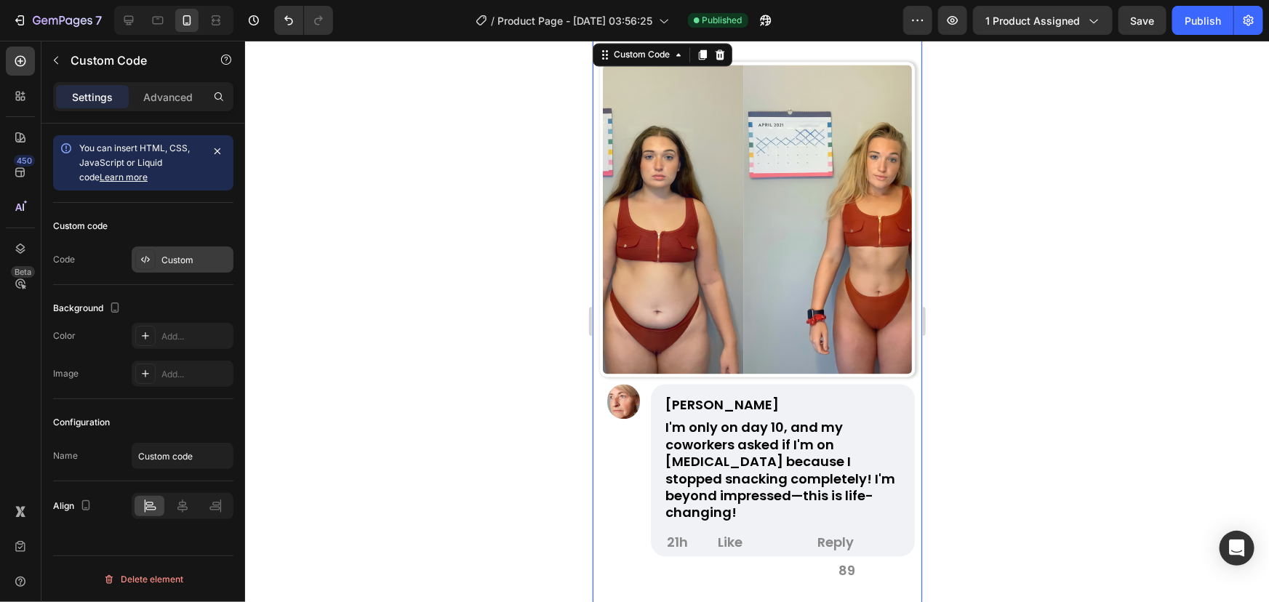
click at [159, 254] on div "Custom" at bounding box center [183, 259] width 102 height 26
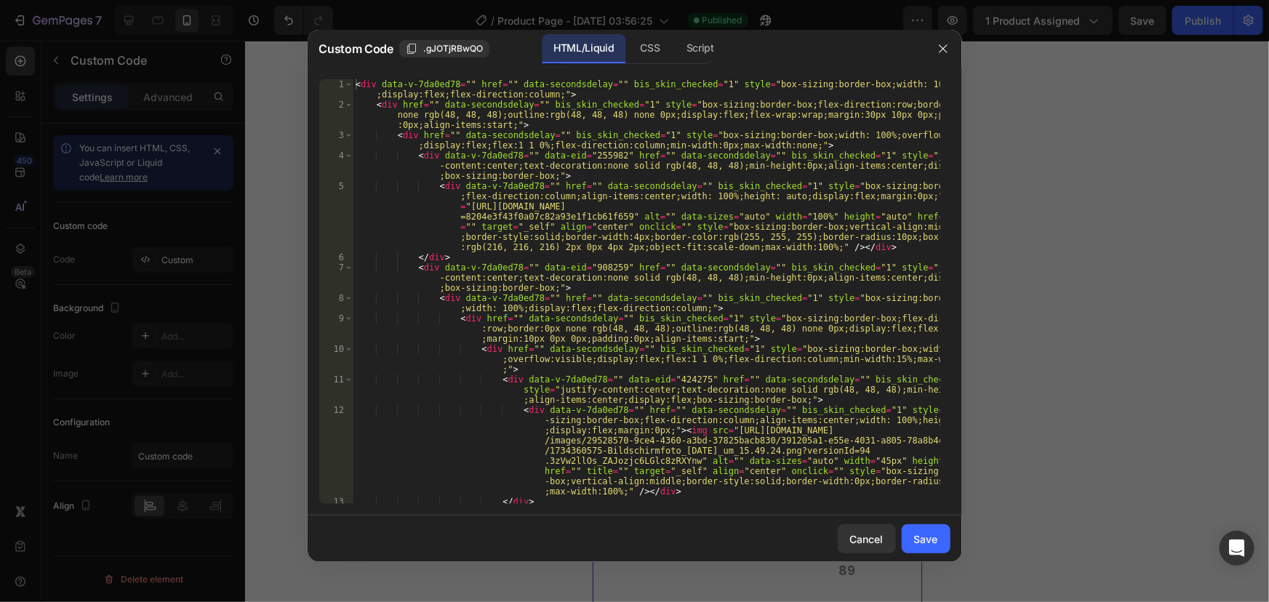
click at [619, 132] on div "< div data-v-7da0ed78 = "" href = "" data-secondsdelay = "" bis_skin_checked = …" at bounding box center [646, 306] width 587 height 455
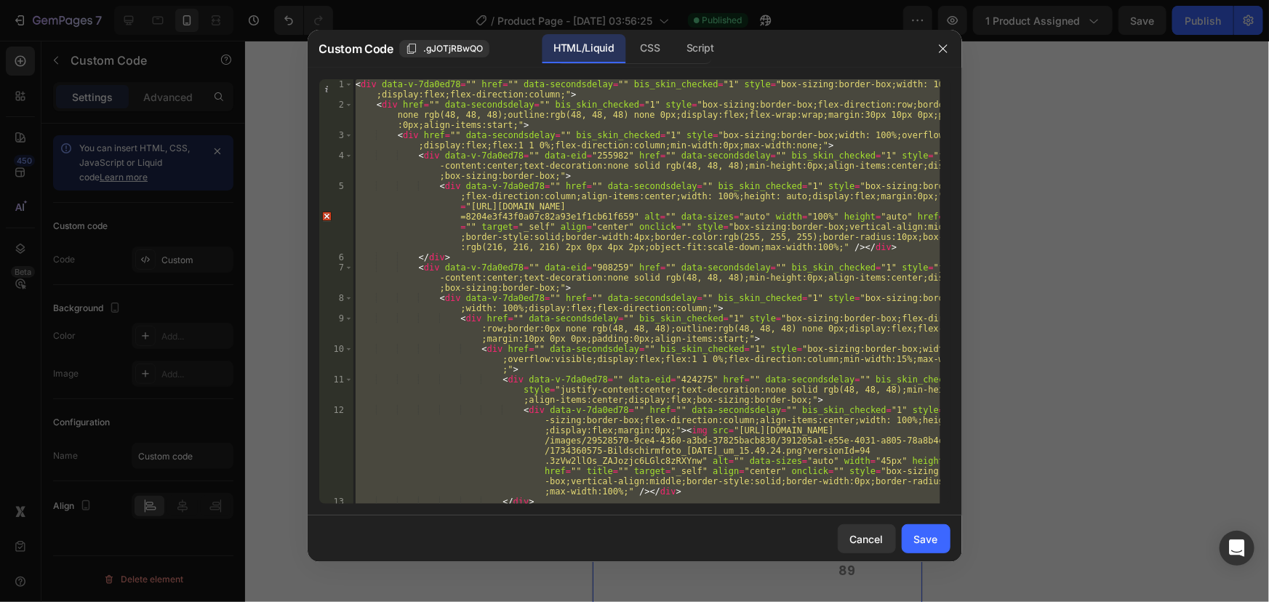
paste textarea "</style"
type textarea "</style>"
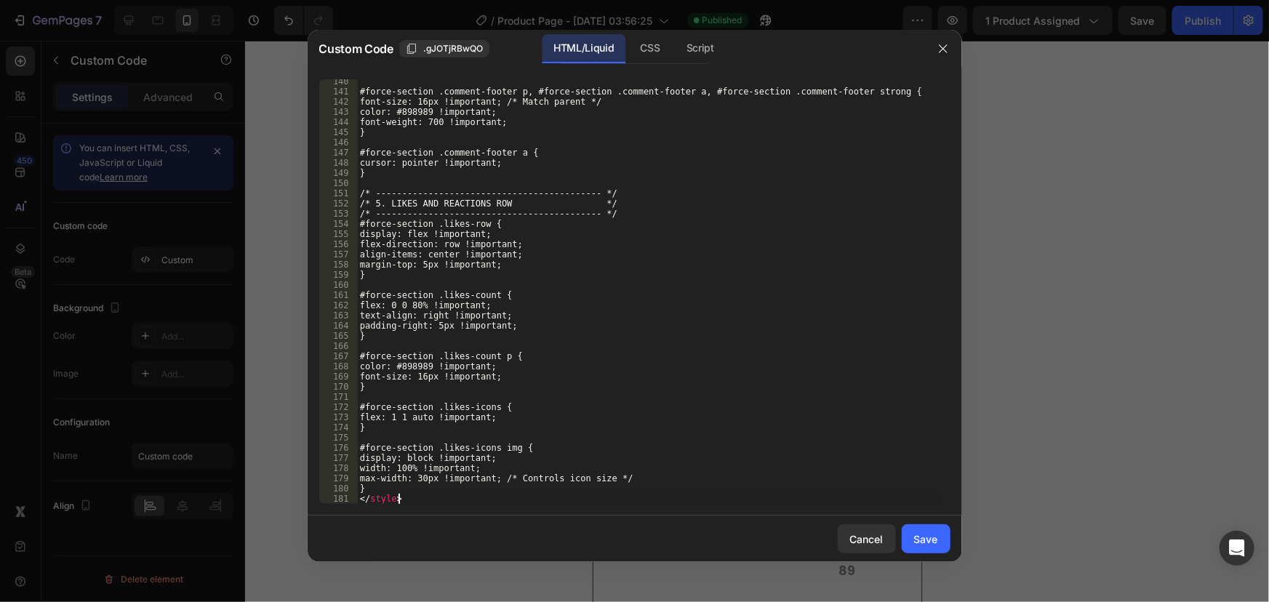
scroll to position [1478, 0]
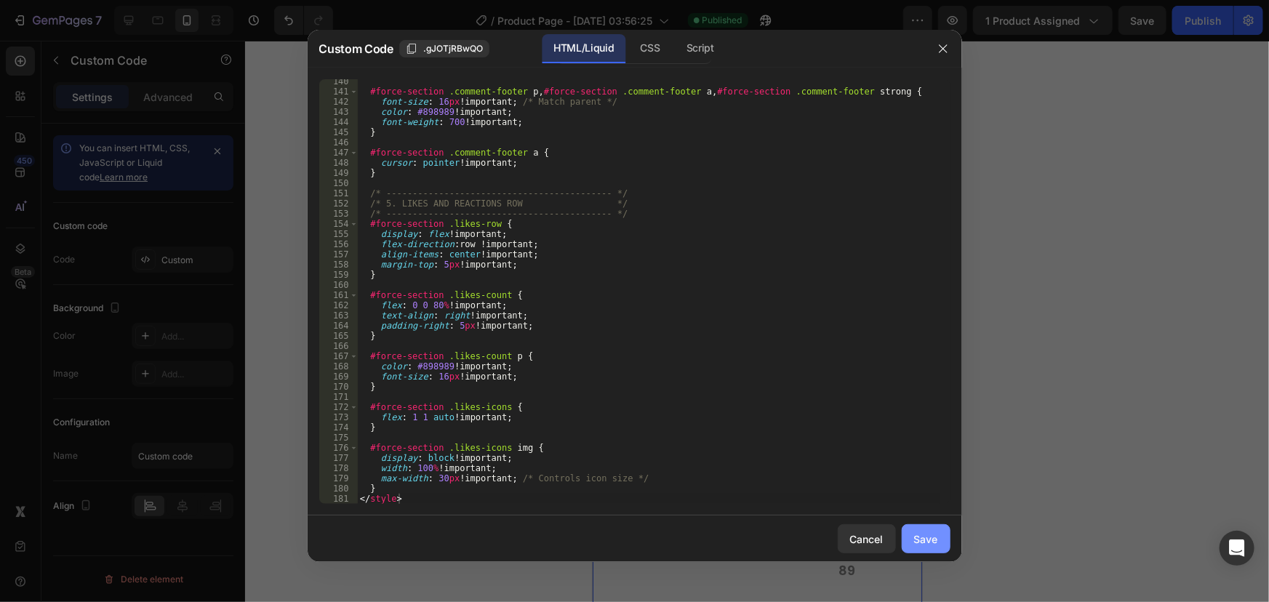
click at [923, 534] on div "Save" at bounding box center [926, 538] width 24 height 15
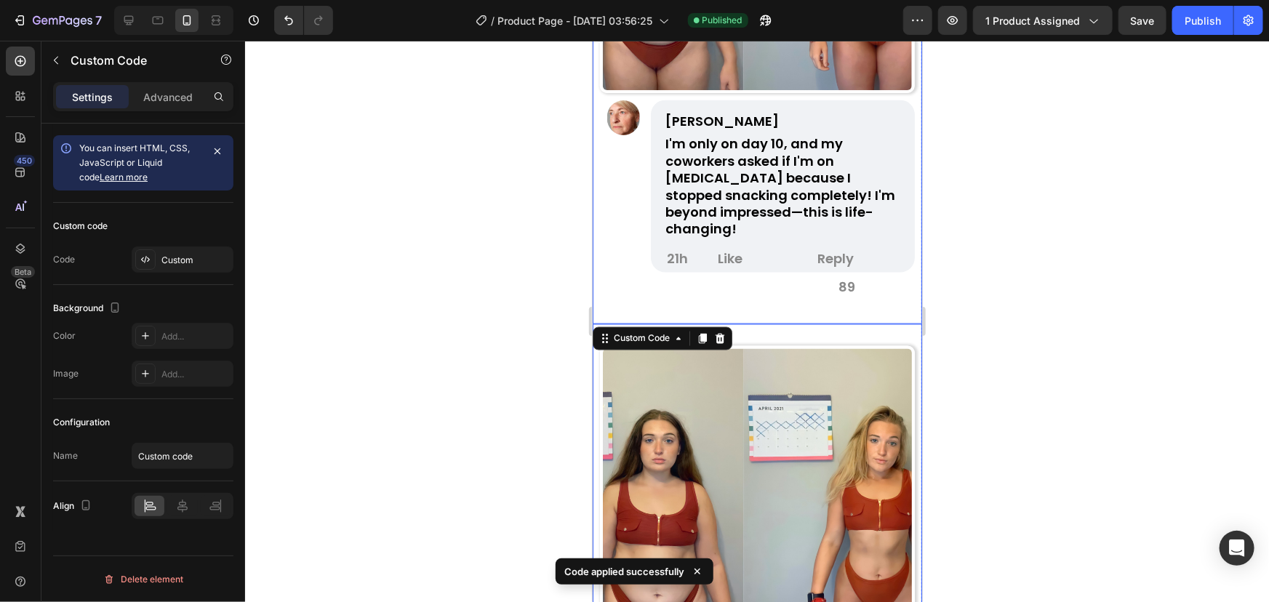
scroll to position [1224, 0]
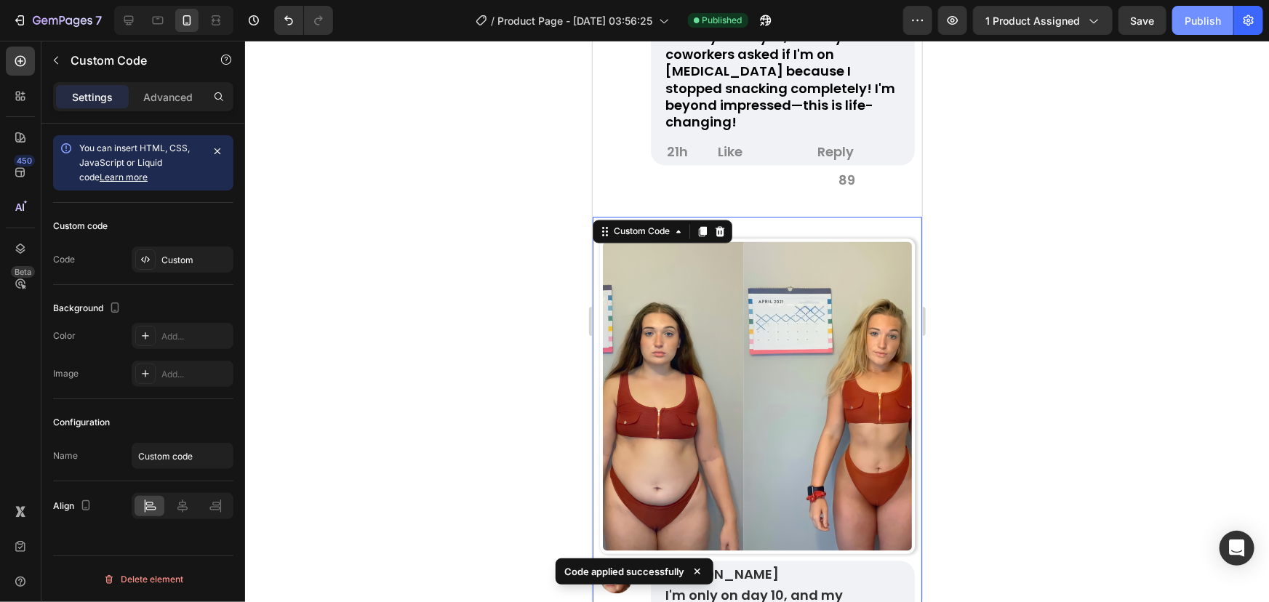
click at [1189, 30] on button "Publish" at bounding box center [1202, 20] width 61 height 29
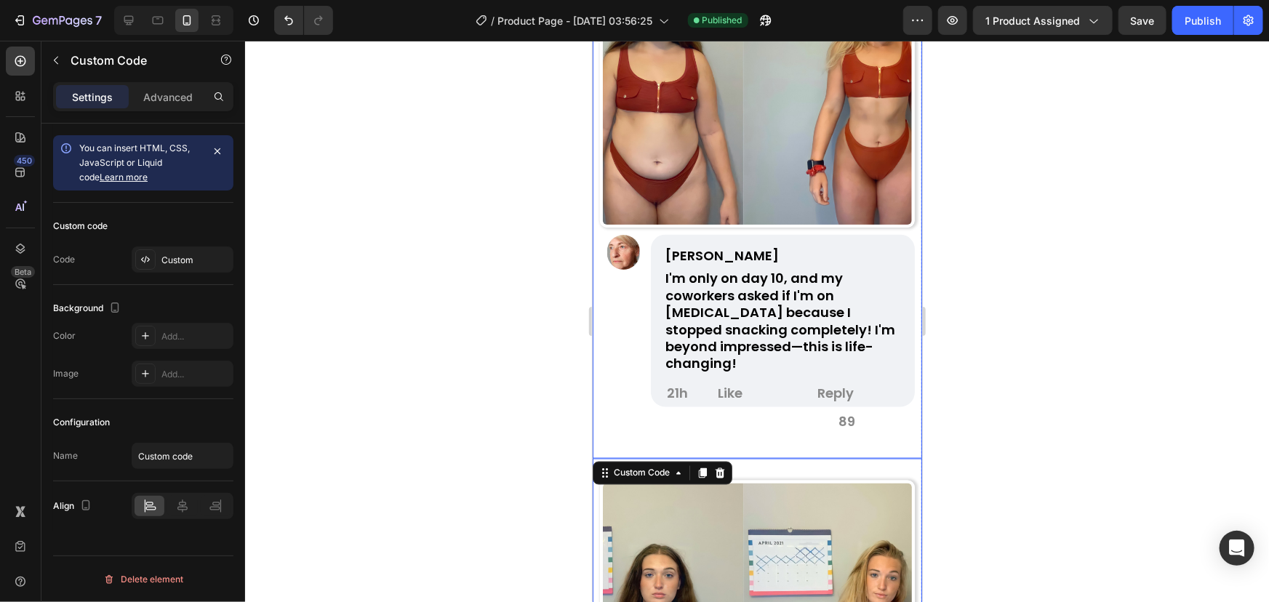
scroll to position [960, 0]
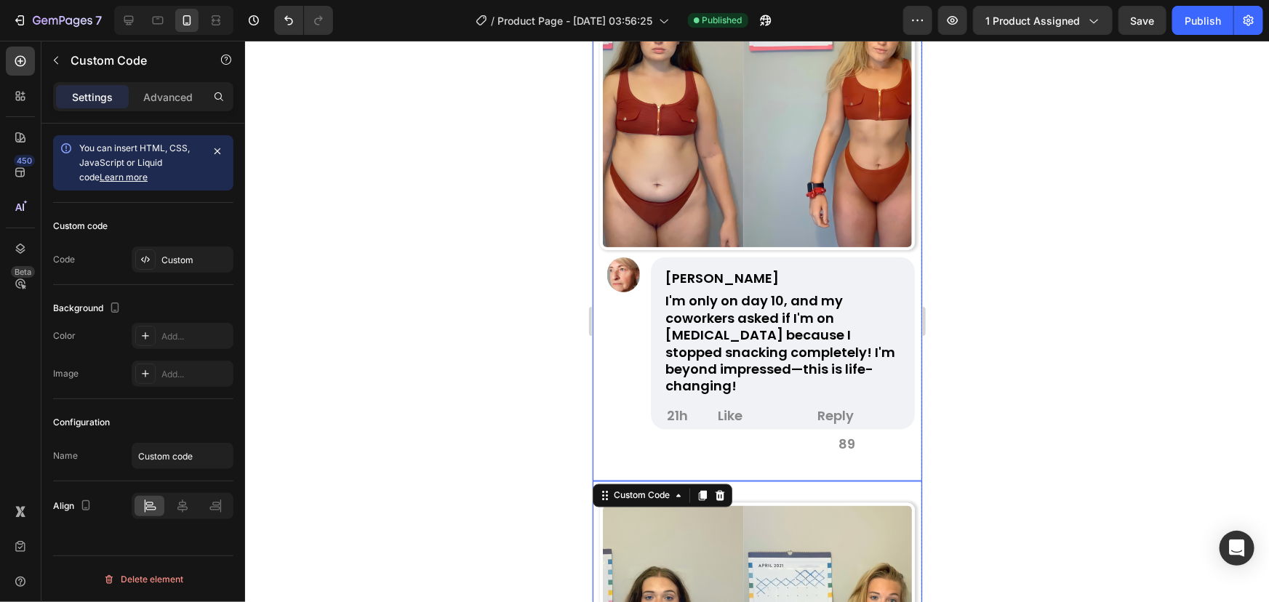
click at [662, 150] on img at bounding box center [756, 92] width 315 height 315
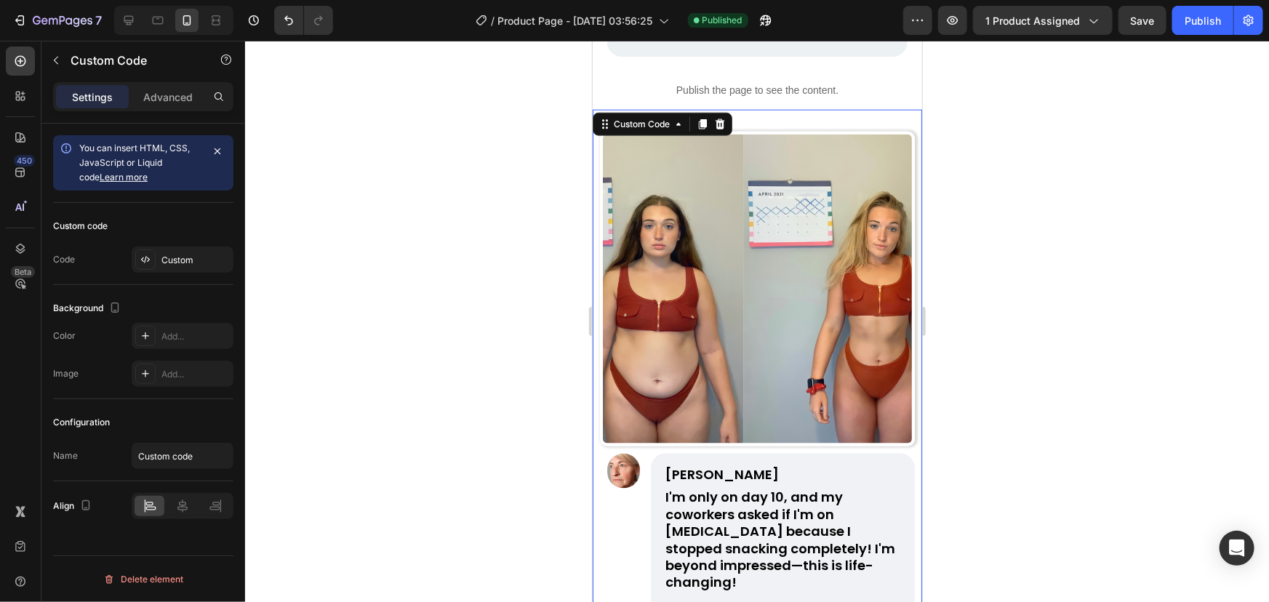
scroll to position [761, 0]
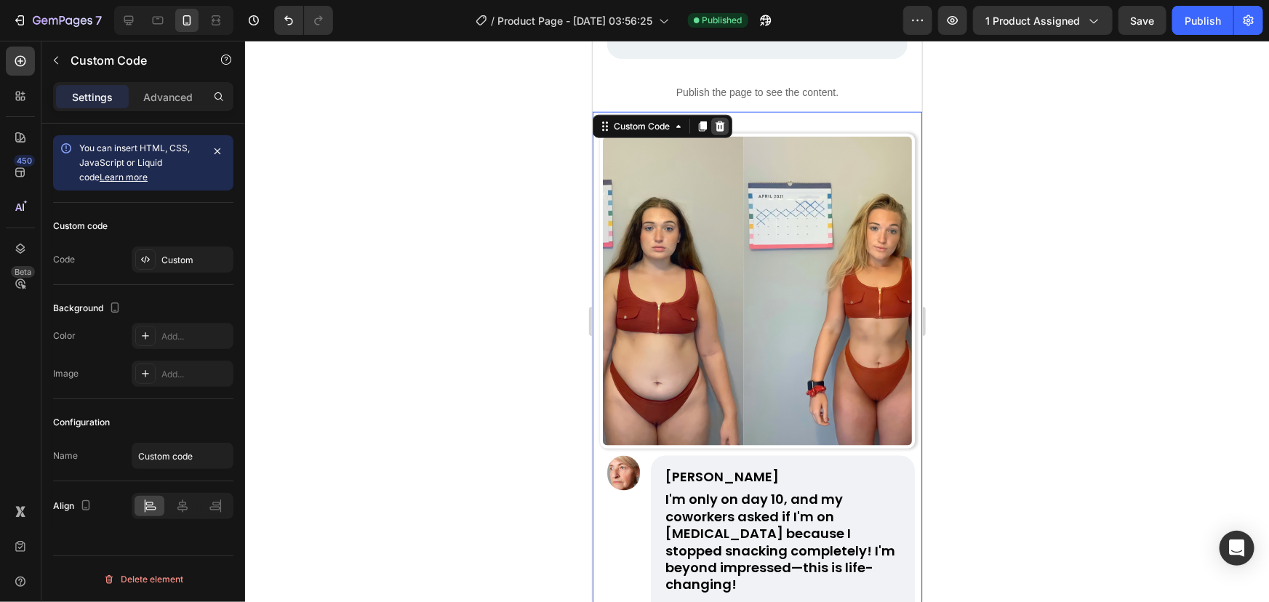
click at [727, 123] on div at bounding box center [718, 125] width 17 height 17
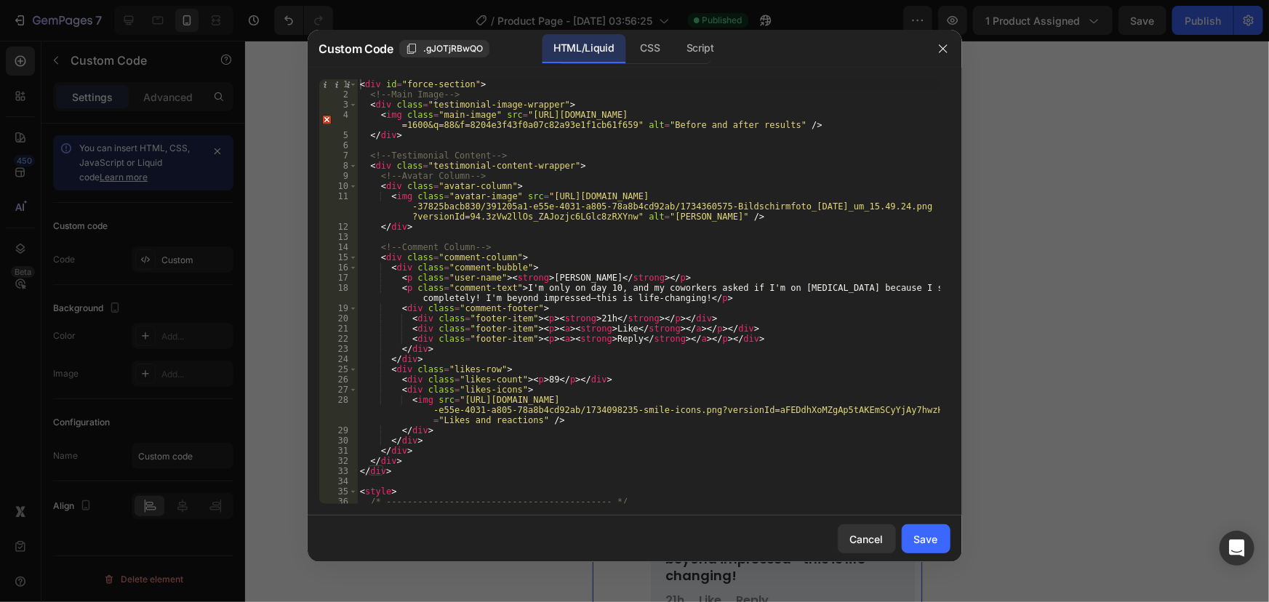
click at [1012, 106] on div at bounding box center [634, 301] width 1269 height 602
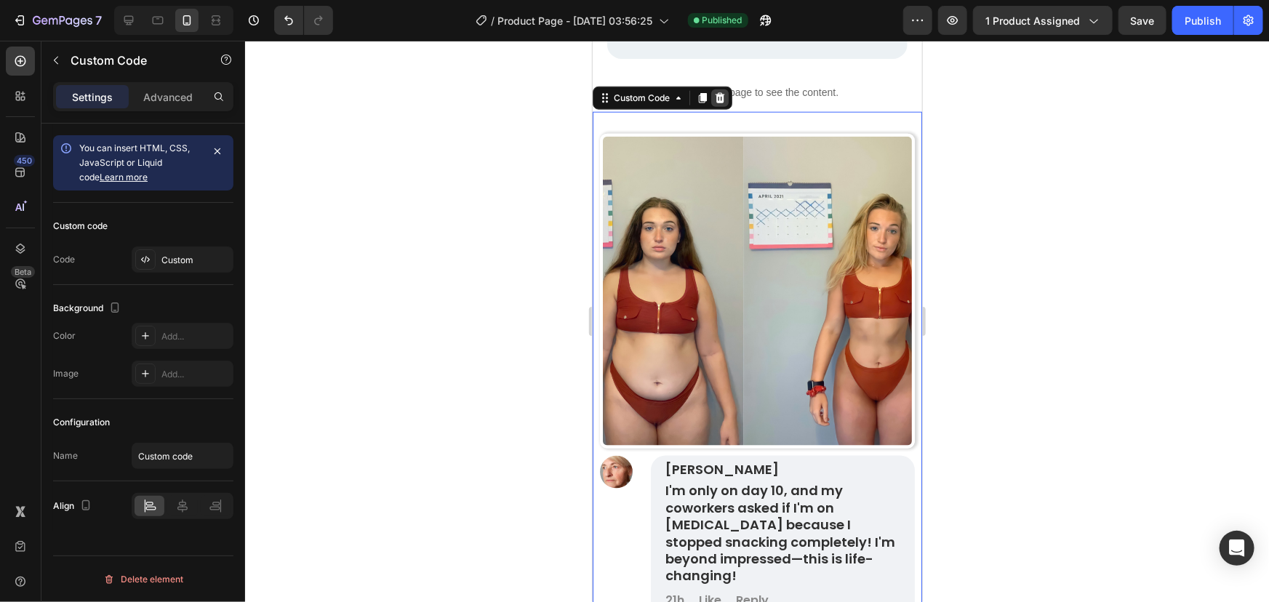
click at [718, 98] on icon at bounding box center [719, 98] width 12 height 12
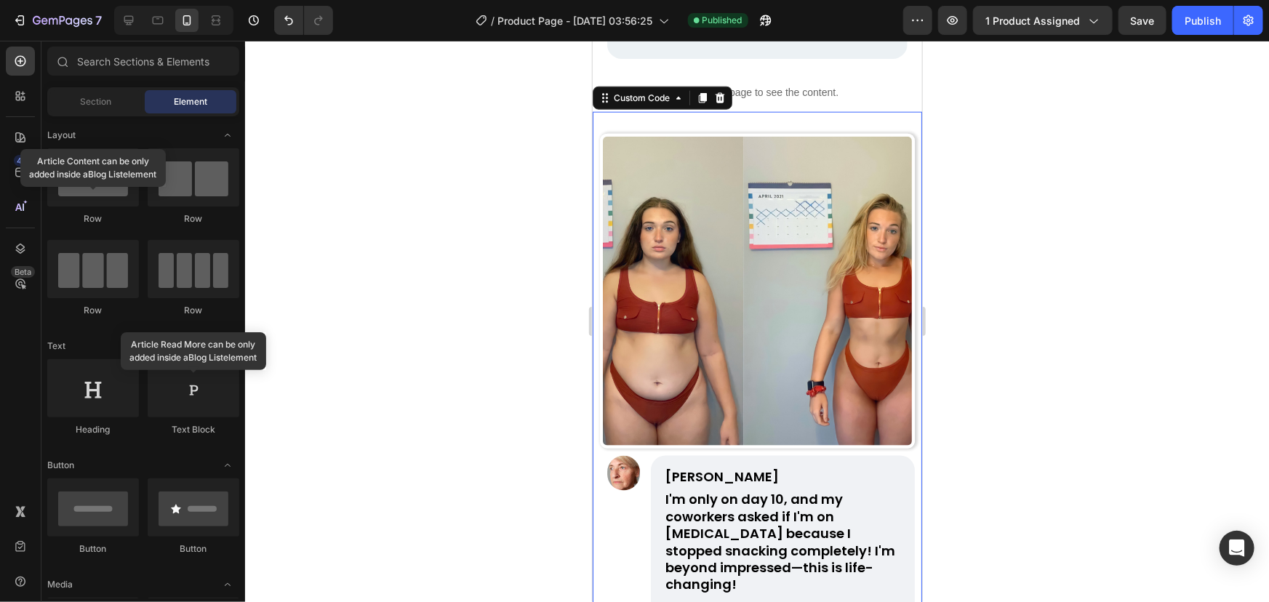
drag, startPoint x: 719, startPoint y: 142, endPoint x: 721, endPoint y: 130, distance: 12.5
click at [720, 142] on img at bounding box center [756, 290] width 315 height 315
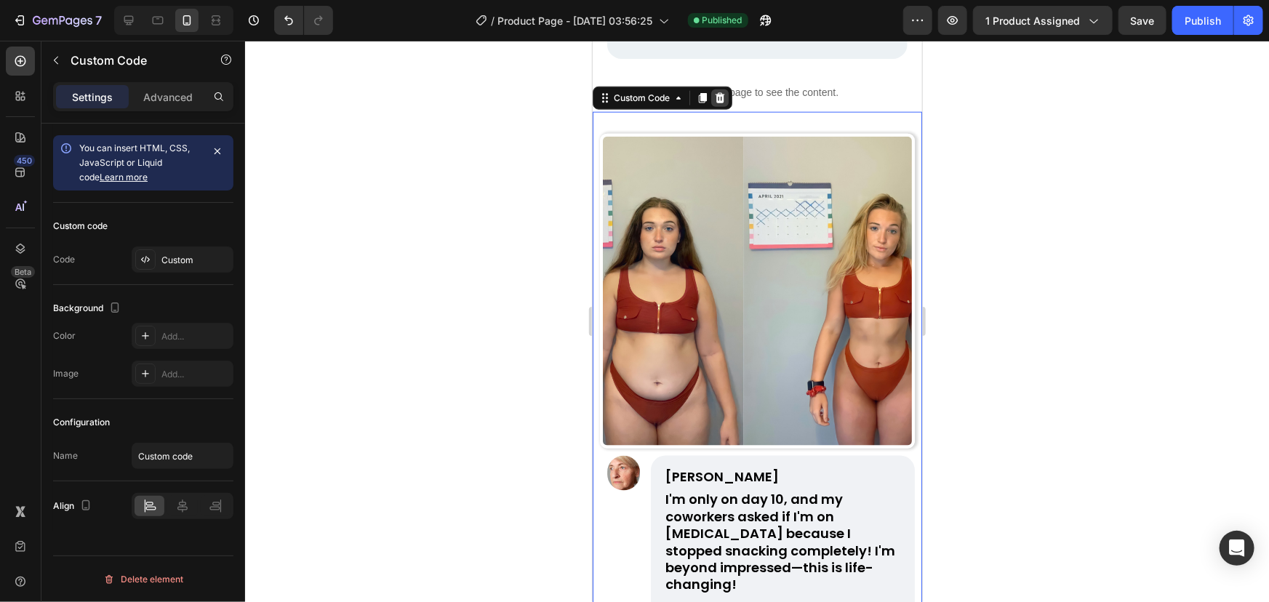
click at [721, 101] on icon at bounding box center [719, 97] width 9 height 10
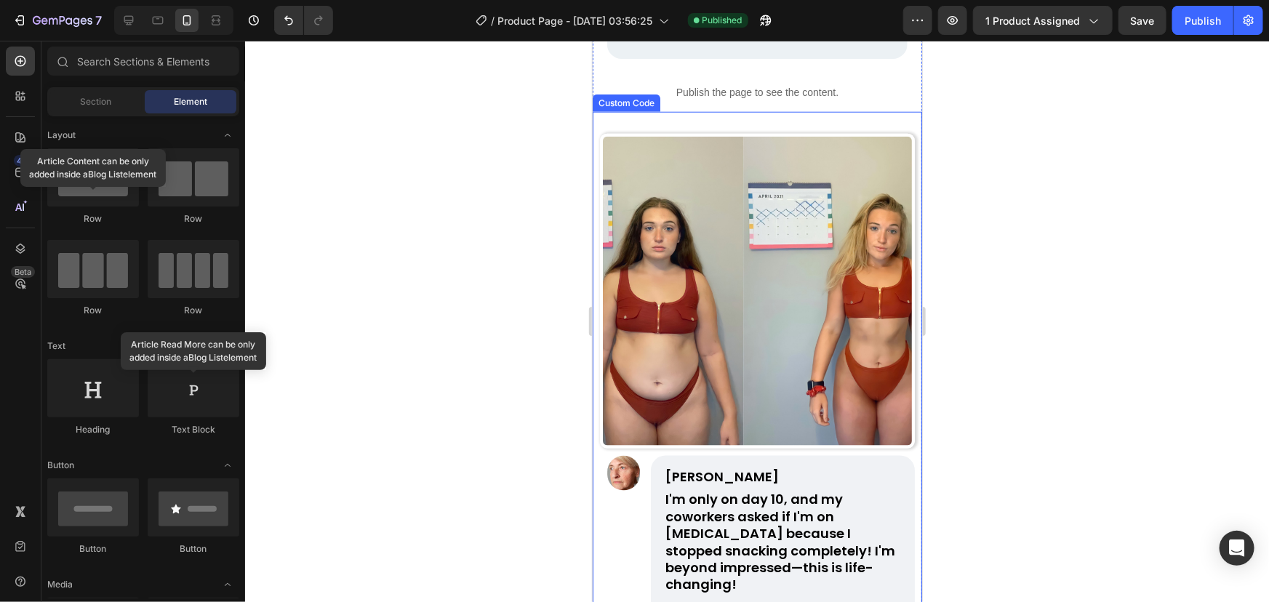
click at [723, 175] on img at bounding box center [756, 290] width 315 height 315
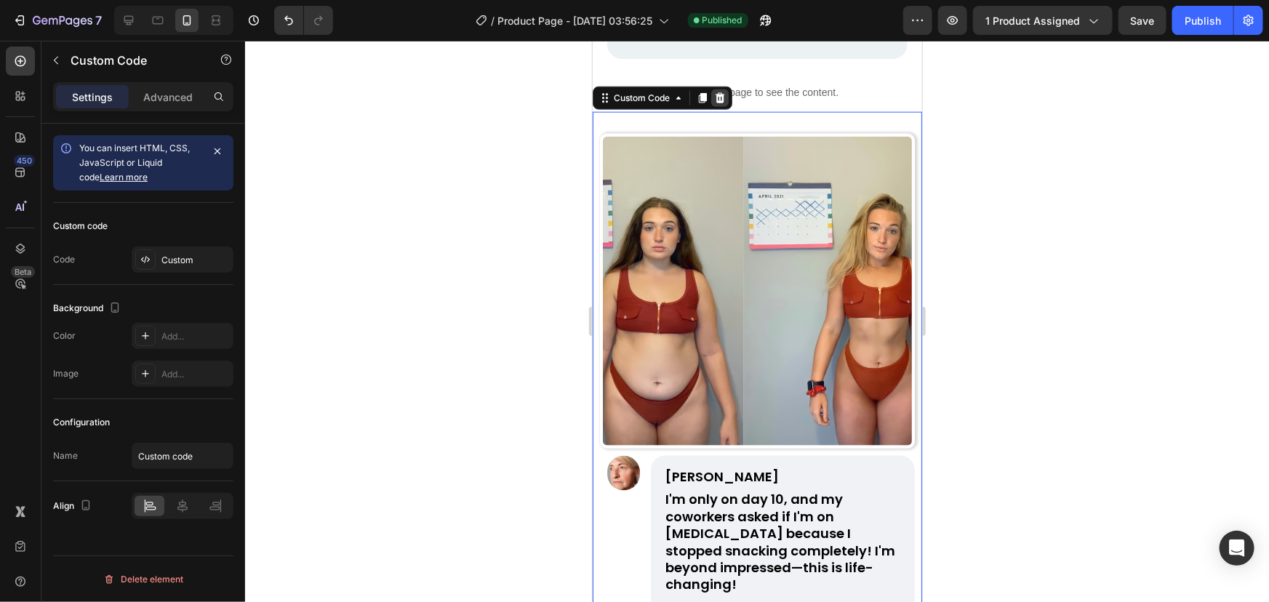
click at [720, 100] on icon at bounding box center [719, 97] width 9 height 10
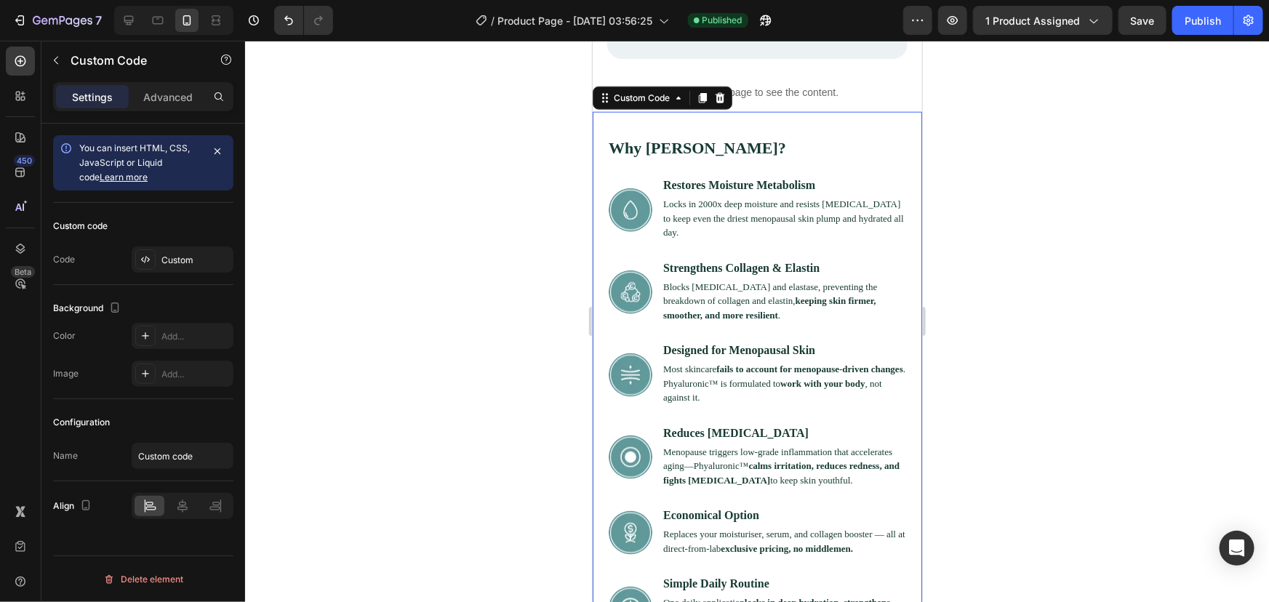
click at [803, 131] on div "Why Nourish? Restores Moisture Metabolism Locks in 2000x deep moisture and resi…" at bounding box center [756, 393] width 329 height 565
click at [707, 99] on icon at bounding box center [702, 98] width 12 height 12
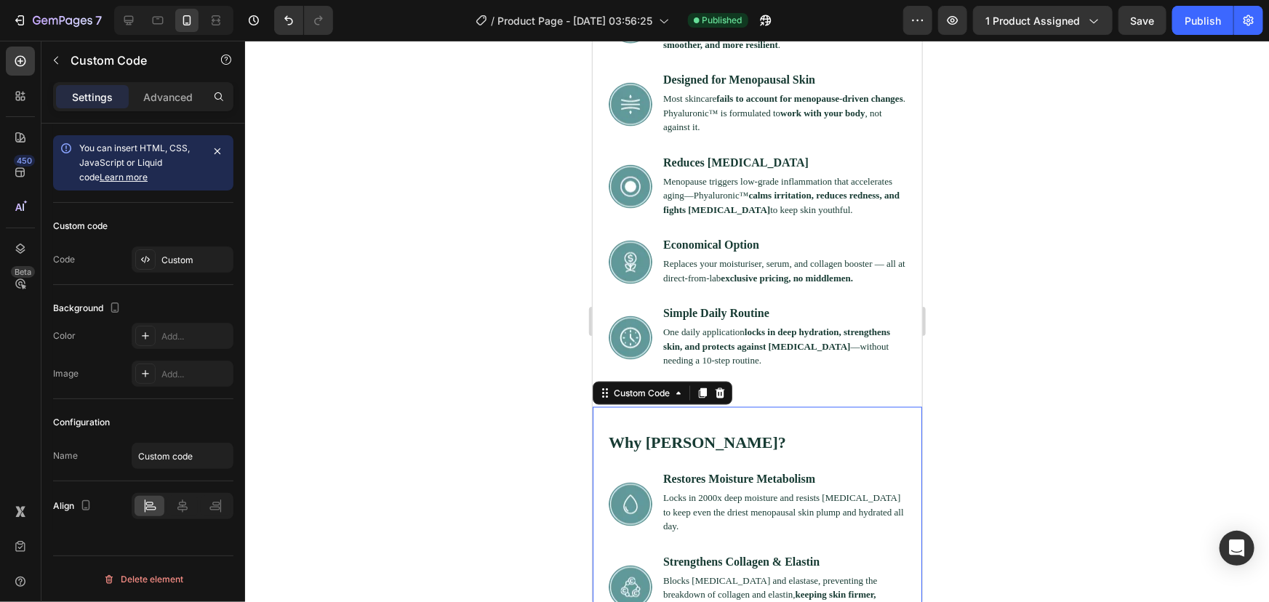
scroll to position [1016, 0]
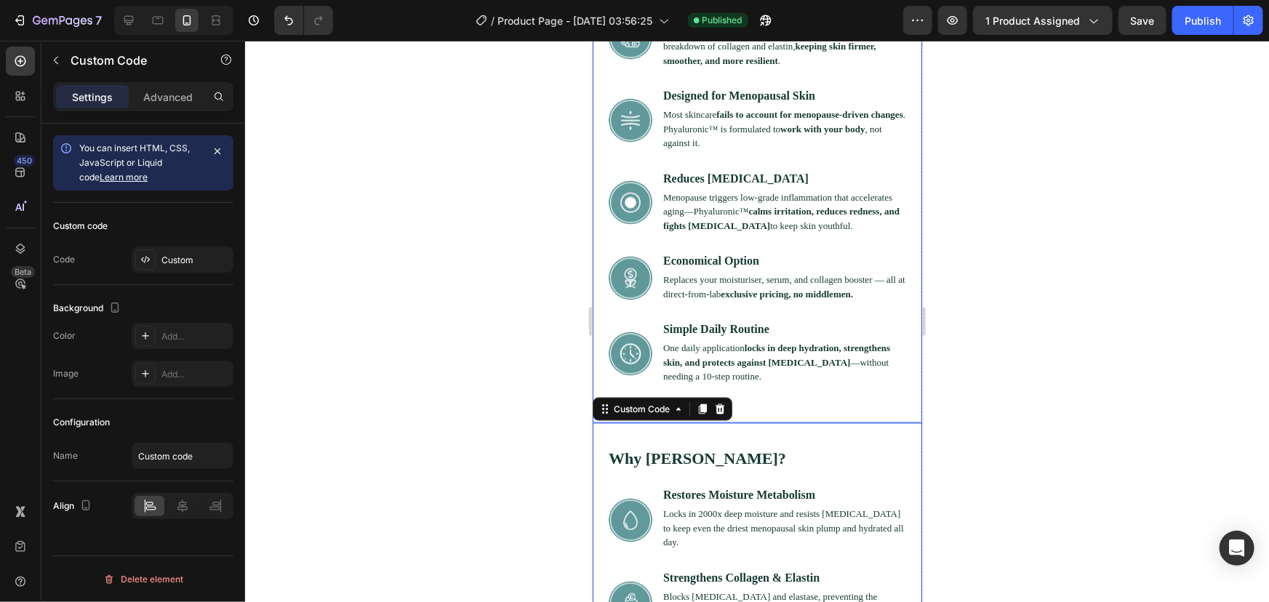
click at [741, 161] on div "Designed for Menopausal Skin Most skincare fails to account for menopause-drive…" at bounding box center [756, 126] width 297 height 76
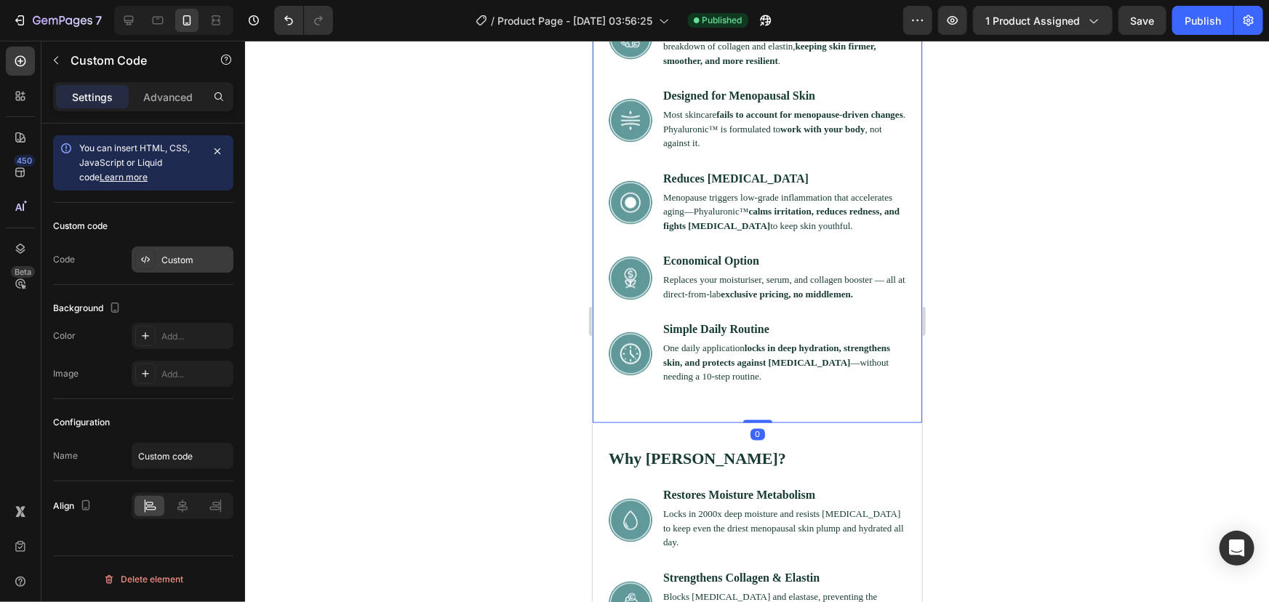
click at [176, 254] on div "Custom" at bounding box center [195, 260] width 68 height 13
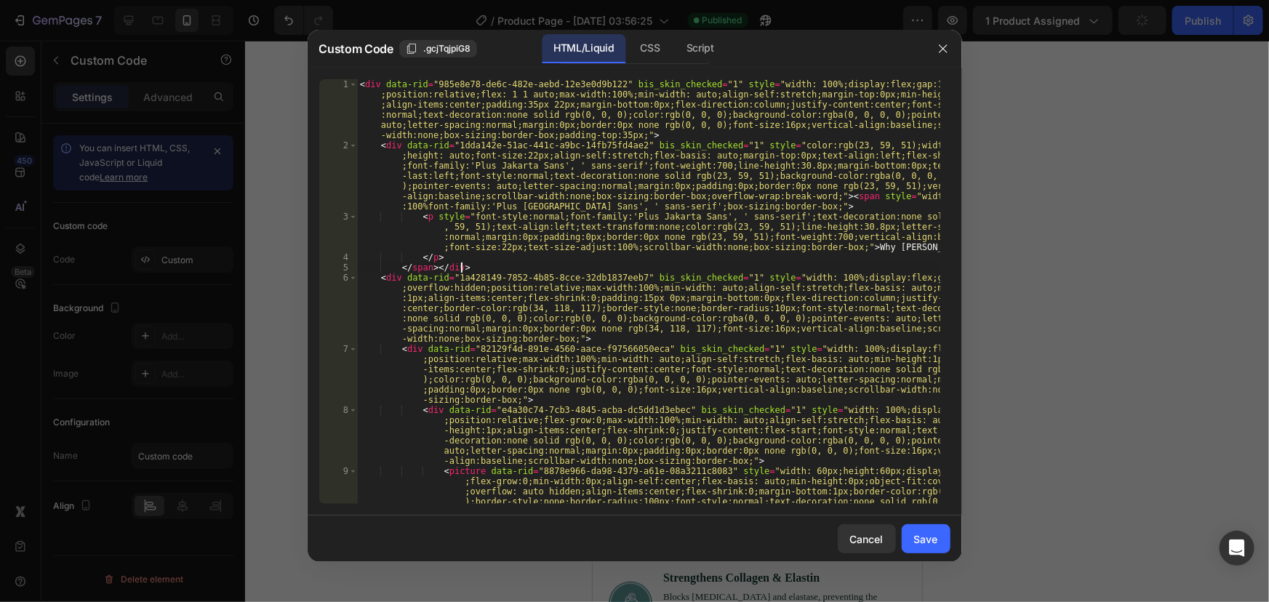
click at [818, 266] on div "< div data-rid = "985e8e78-de6c-482e-aebd-12e3e0d9b122" bis_skin_checked = "1" …" at bounding box center [648, 357] width 582 height 557
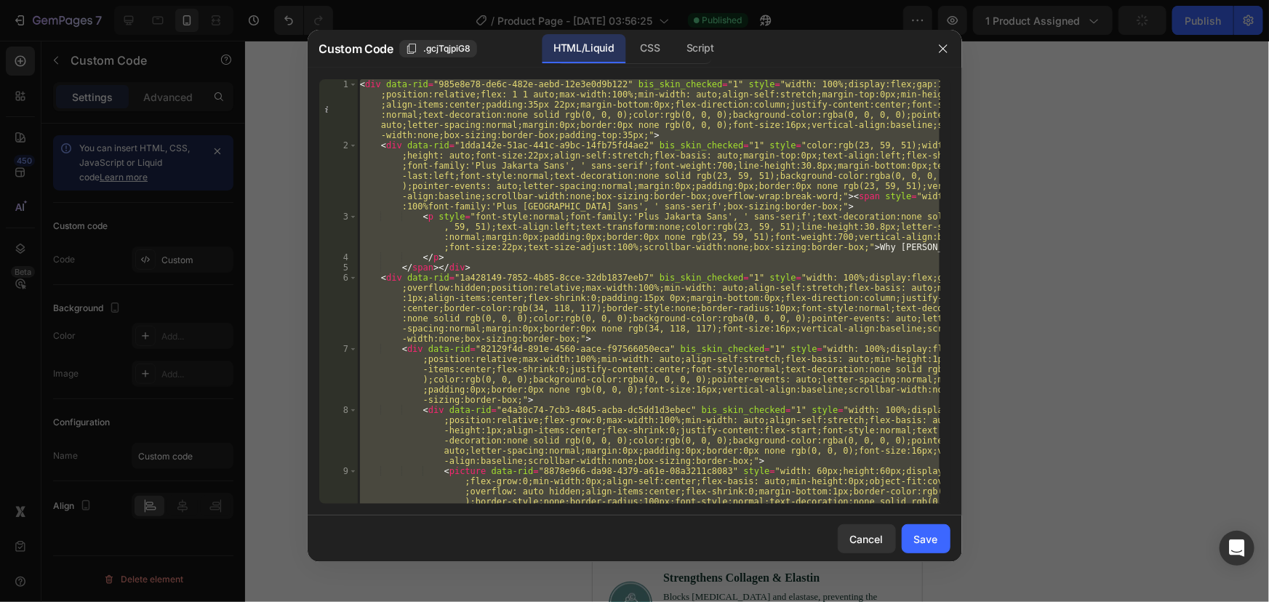
paste textarea "</style"
type textarea "</style>"
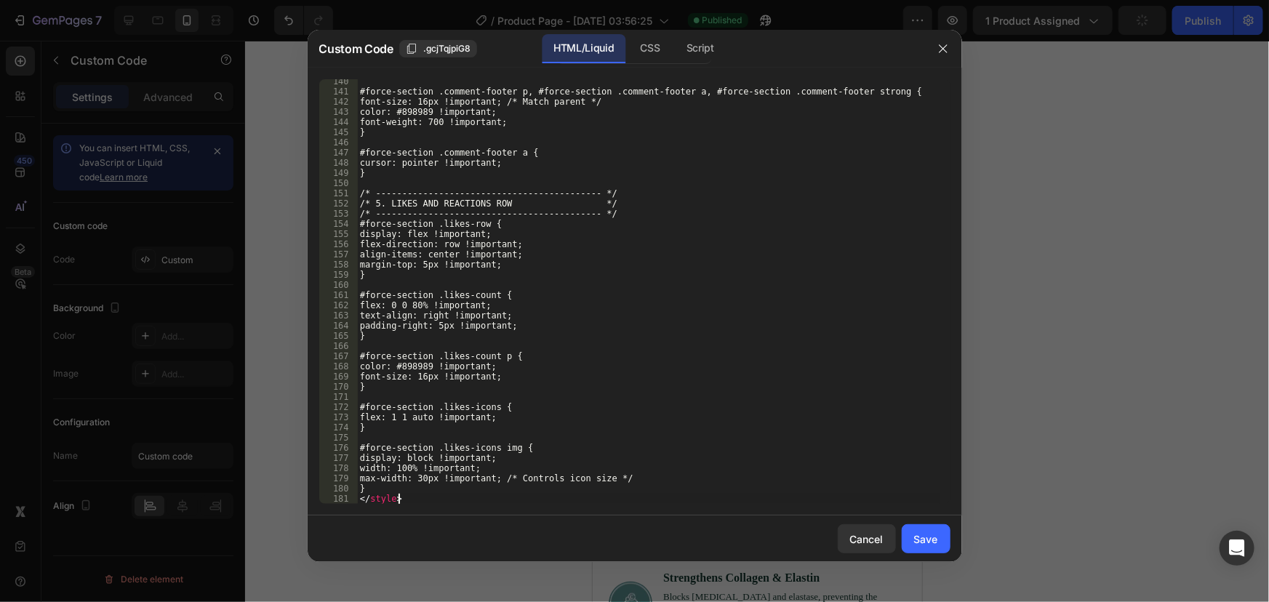
scroll to position [1478, 0]
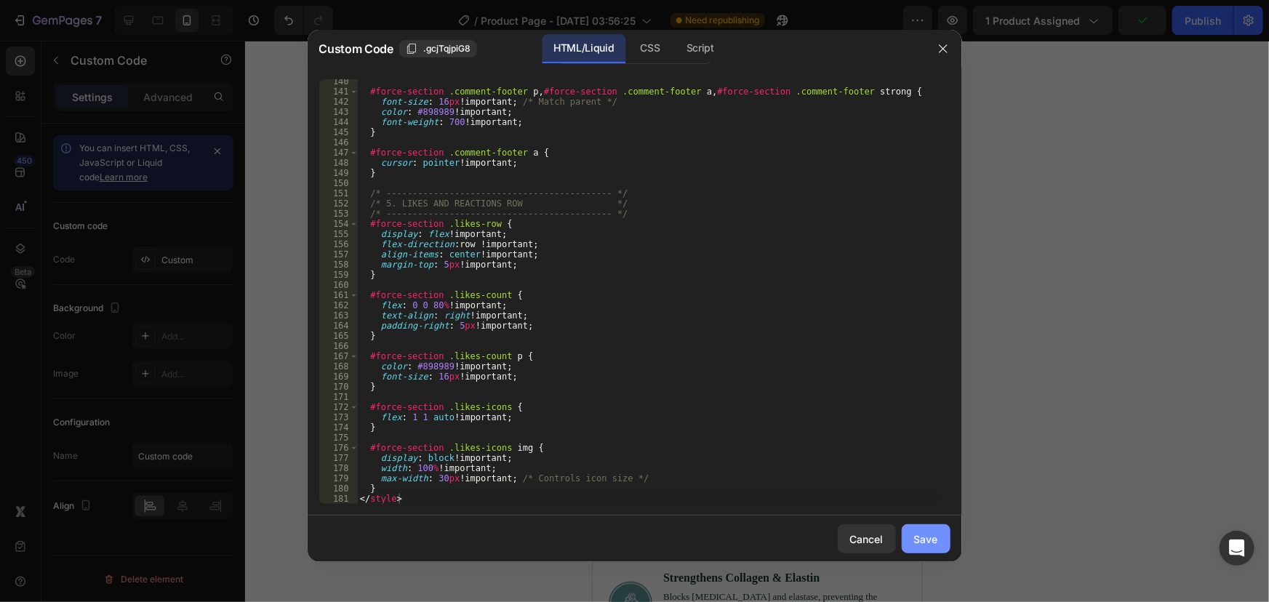
click at [921, 528] on button "Save" at bounding box center [925, 538] width 49 height 29
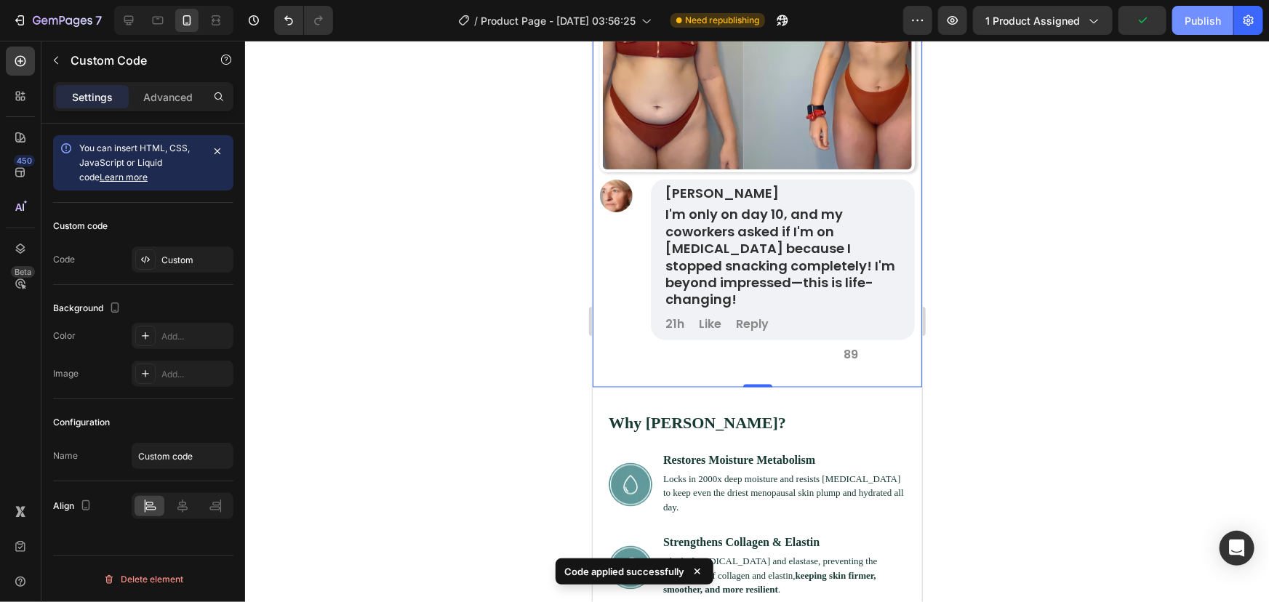
click at [1200, 19] on div "Publish" at bounding box center [1202, 20] width 36 height 15
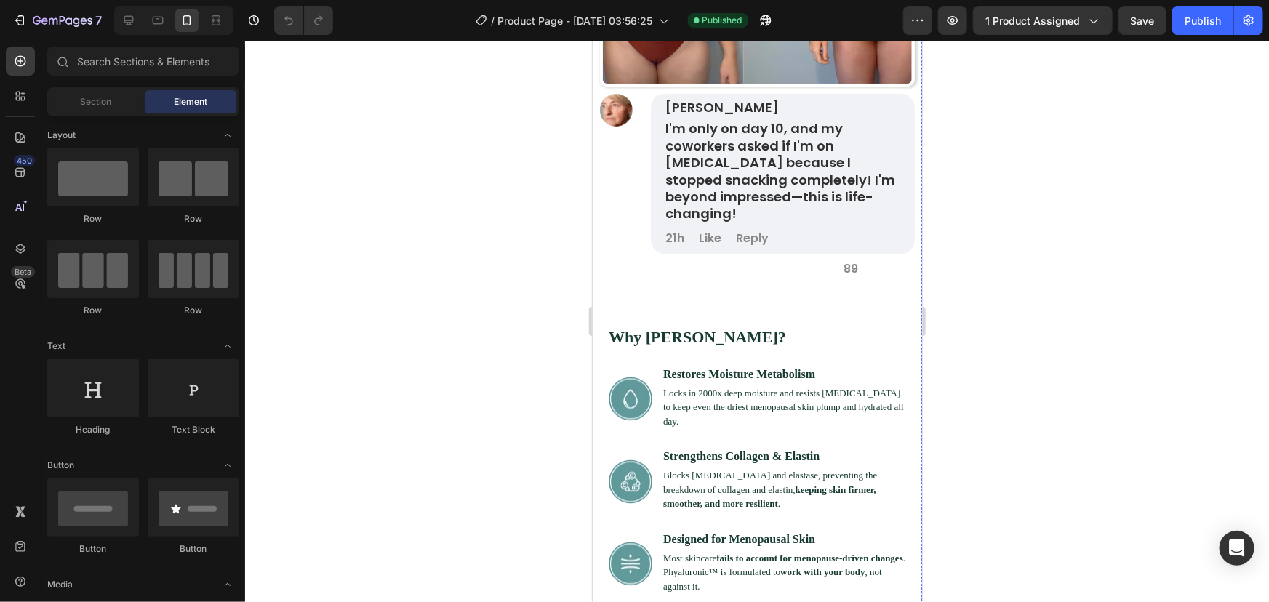
scroll to position [925, 0]
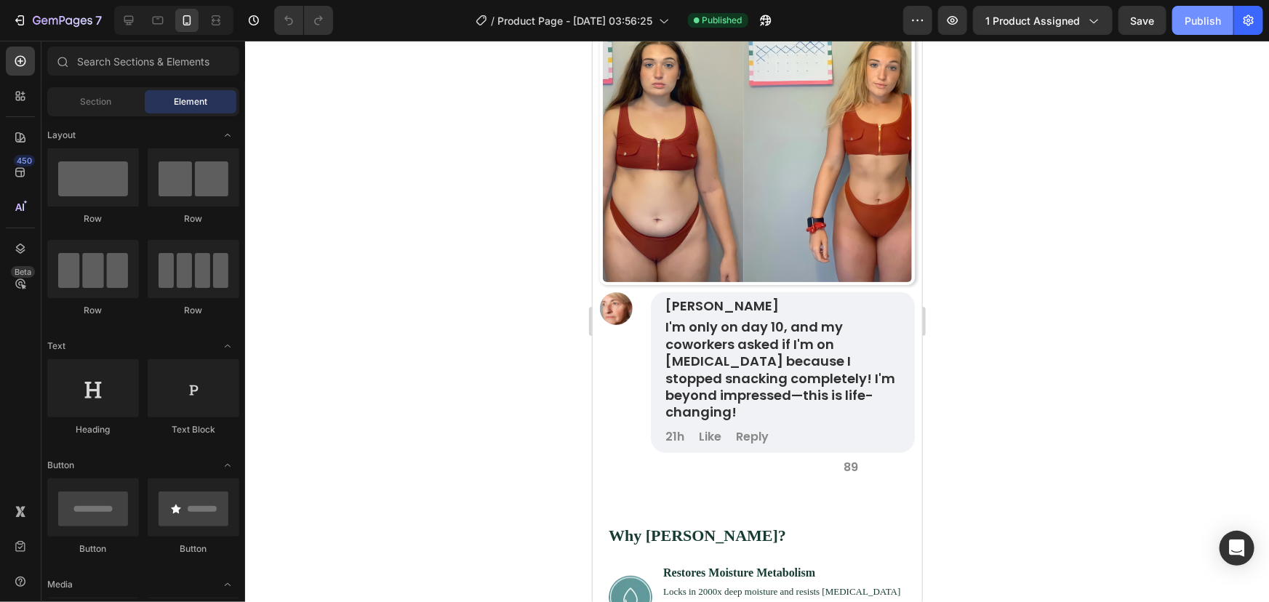
click at [1192, 26] on div "Publish" at bounding box center [1202, 20] width 36 height 15
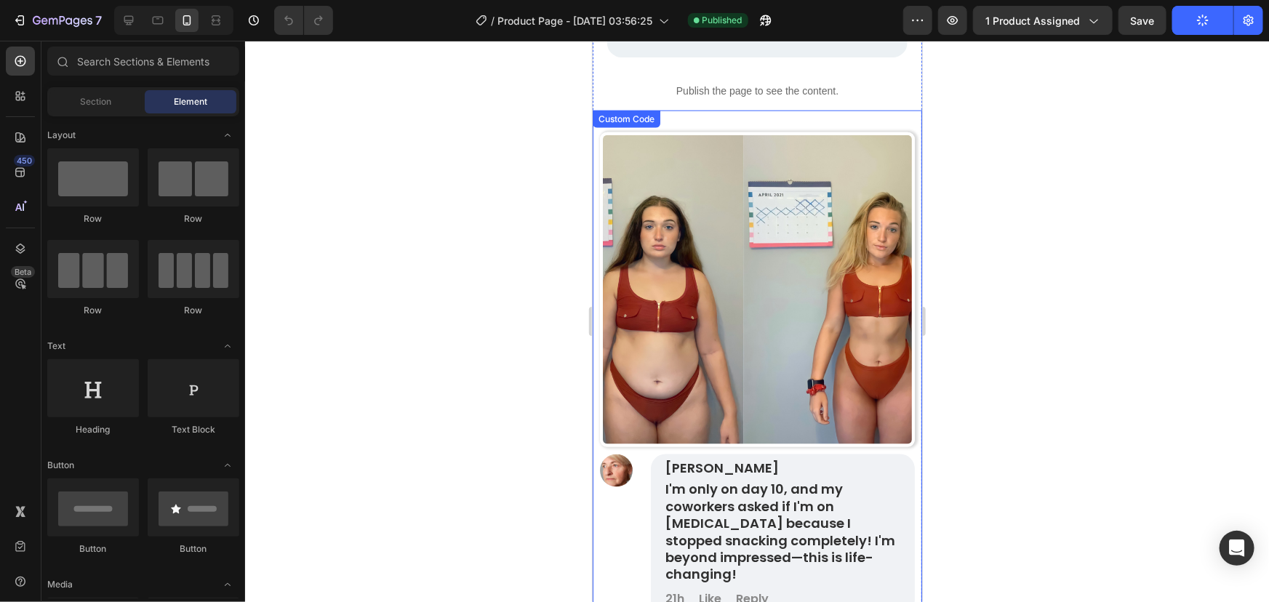
scroll to position [595, 0]
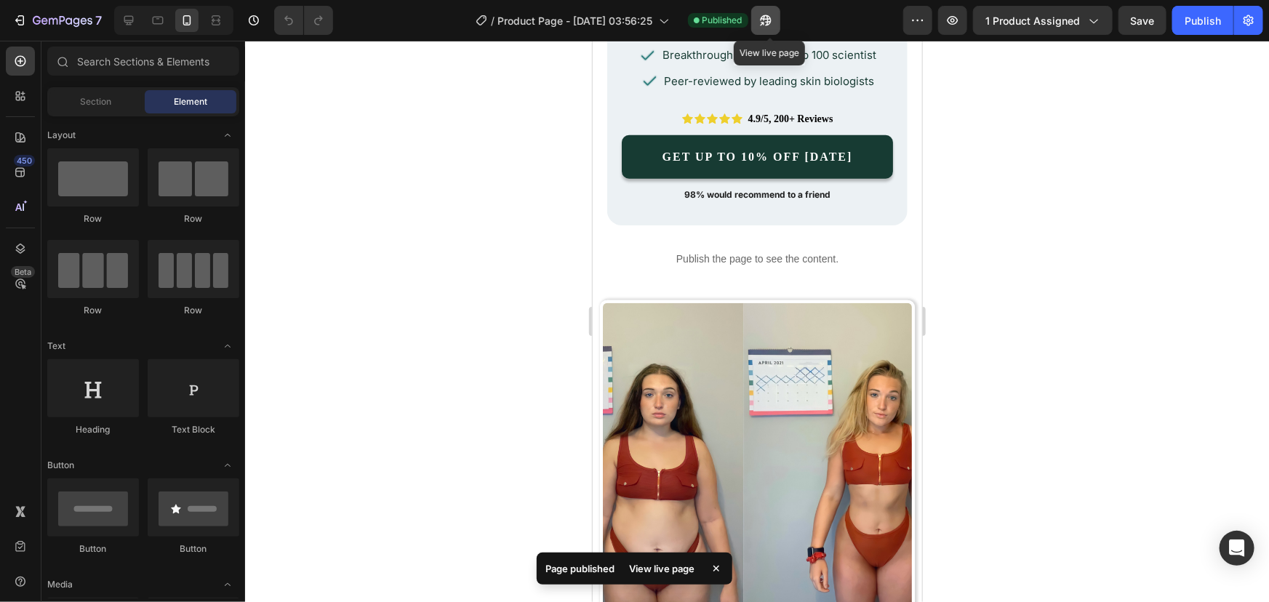
click at [768, 25] on icon "button" at bounding box center [765, 20] width 15 height 15
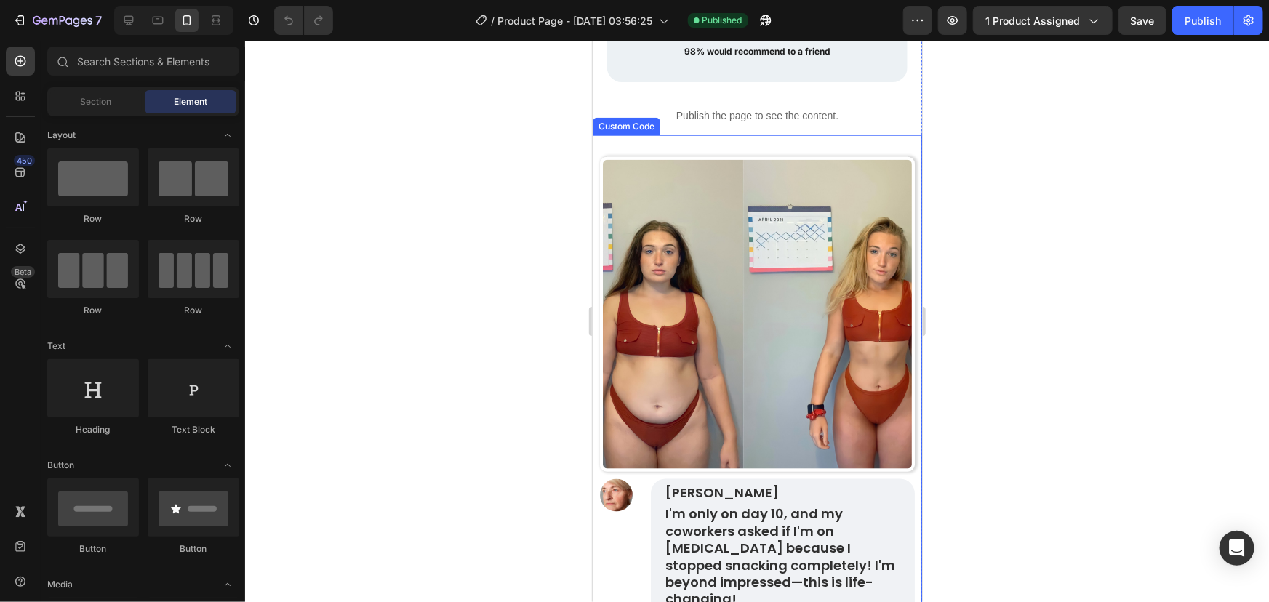
scroll to position [792, 0]
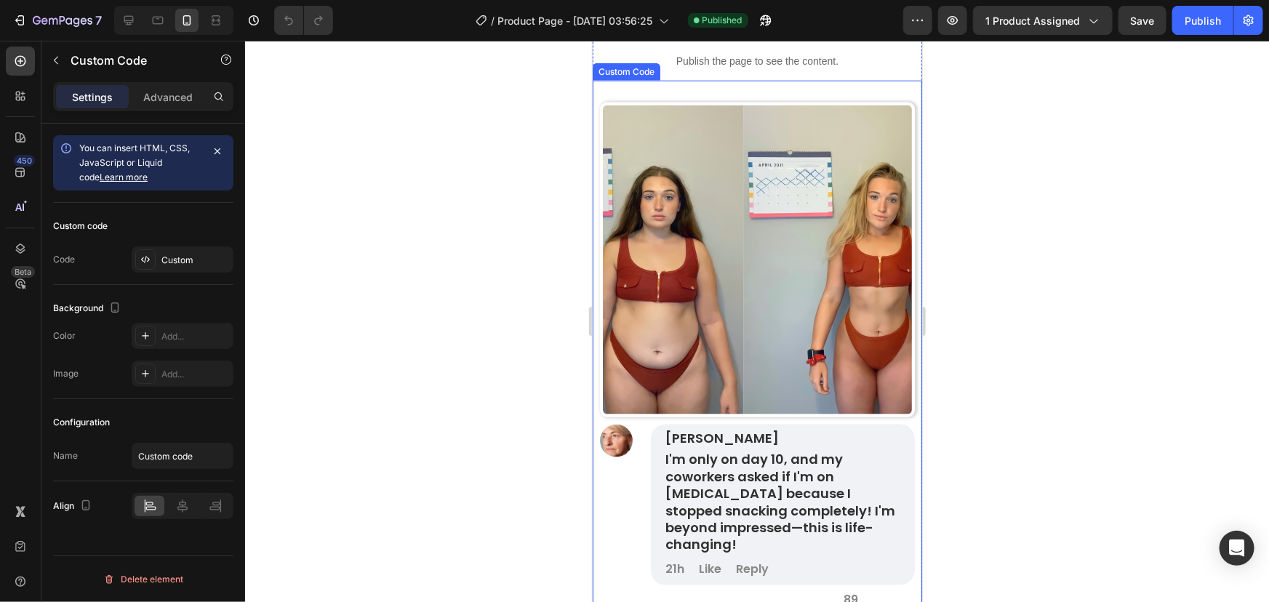
click at [721, 291] on img at bounding box center [756, 259] width 315 height 315
click at [183, 266] on div "Custom" at bounding box center [183, 259] width 102 height 26
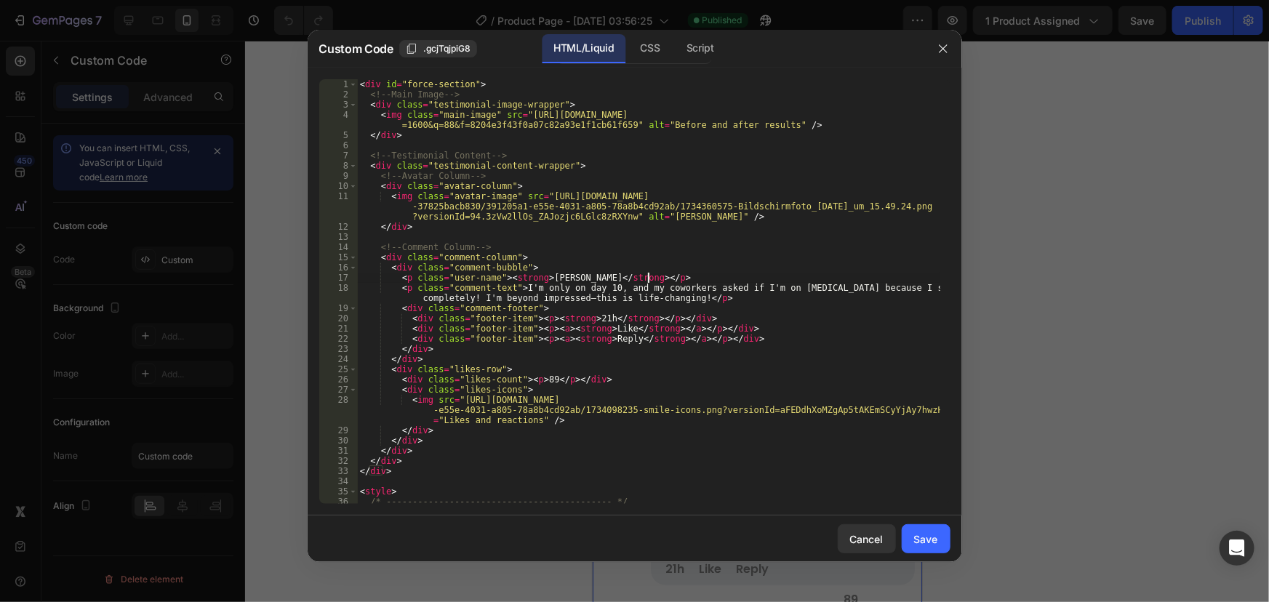
click at [686, 281] on div "< div id = "force-section" > <!-- Main Image --> < div class = "testimonial-ima…" at bounding box center [648, 301] width 582 height 445
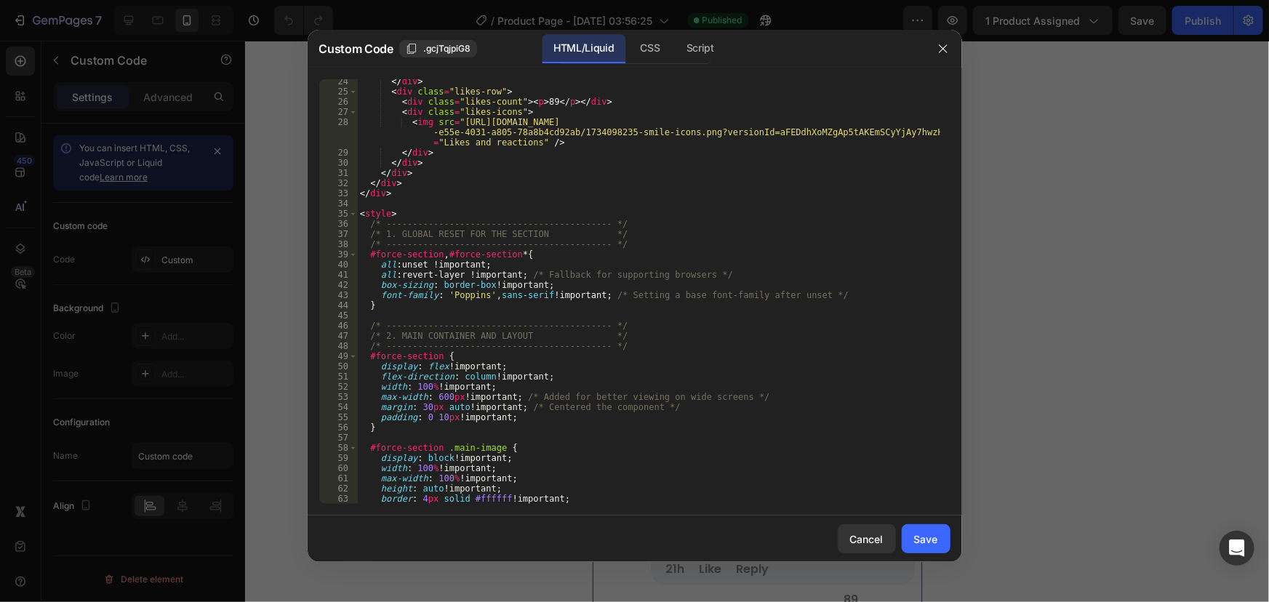
scroll to position [436, 0]
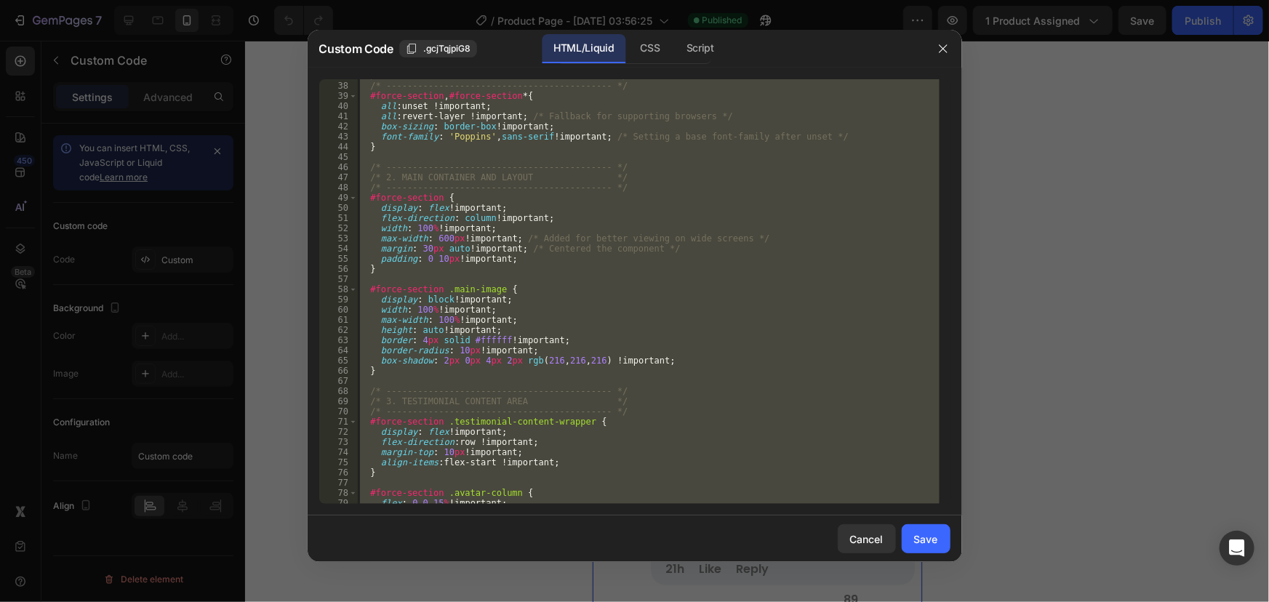
click at [639, 180] on div "/* 1. GLOBAL RESET FOR THE SECTION */ /* --------------------------------------…" at bounding box center [648, 291] width 582 height 425
paste textarea
type textarea "</style>"
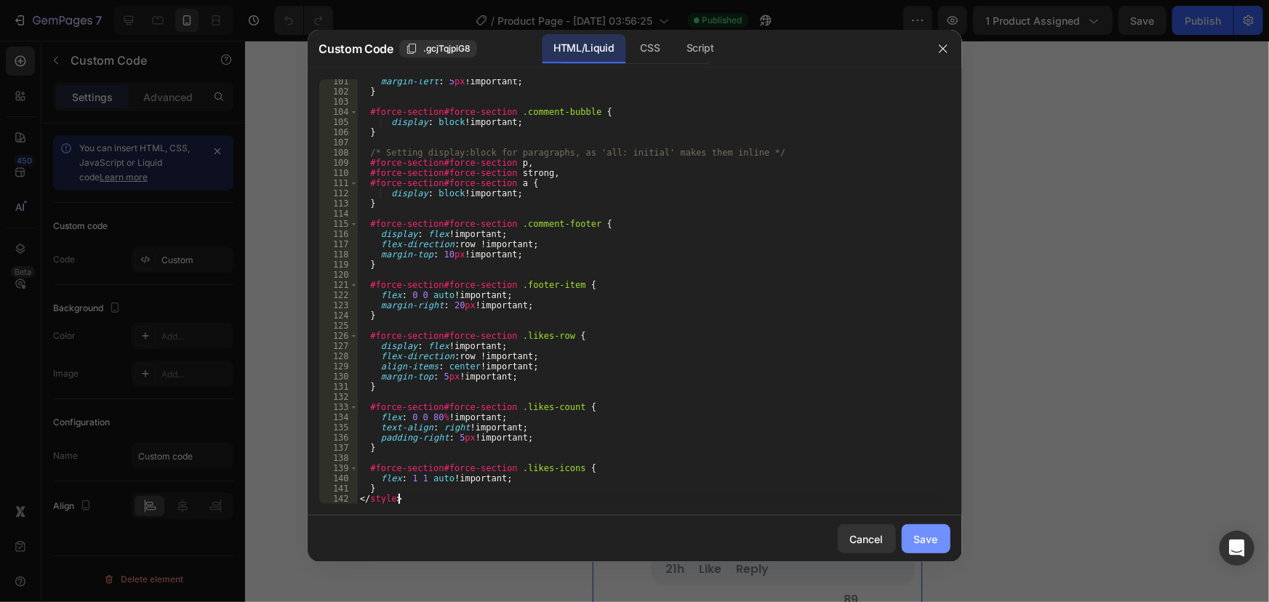
click at [931, 531] on div "Save" at bounding box center [926, 538] width 24 height 15
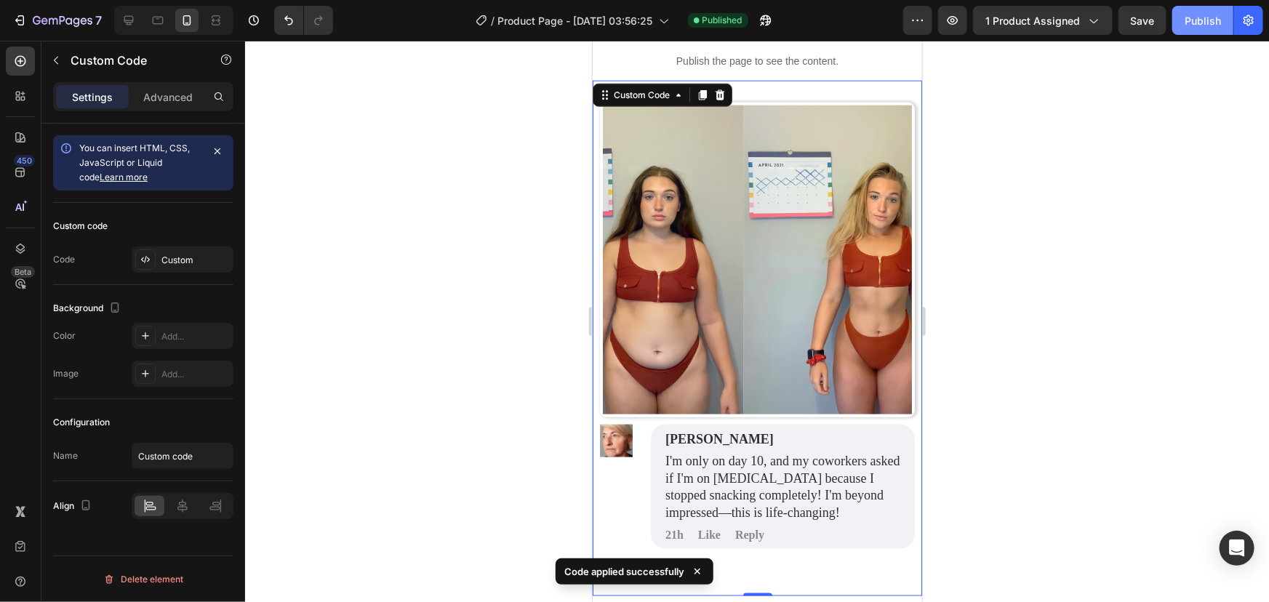
click at [1185, 19] on div "Publish" at bounding box center [1202, 20] width 36 height 15
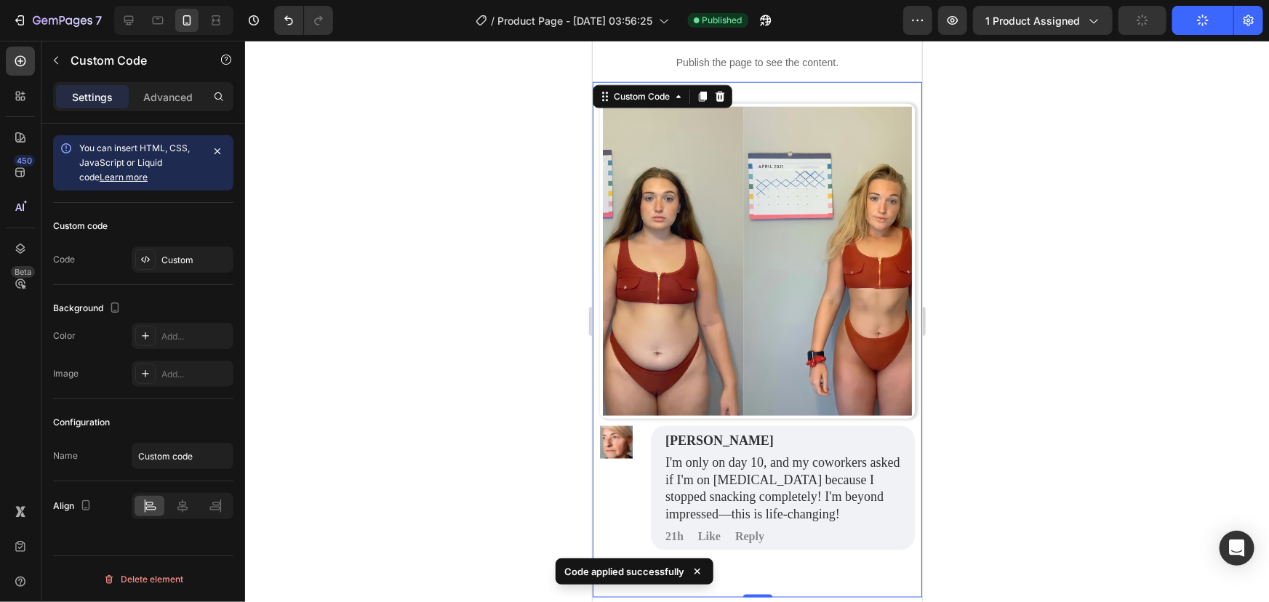
scroll to position [792, 0]
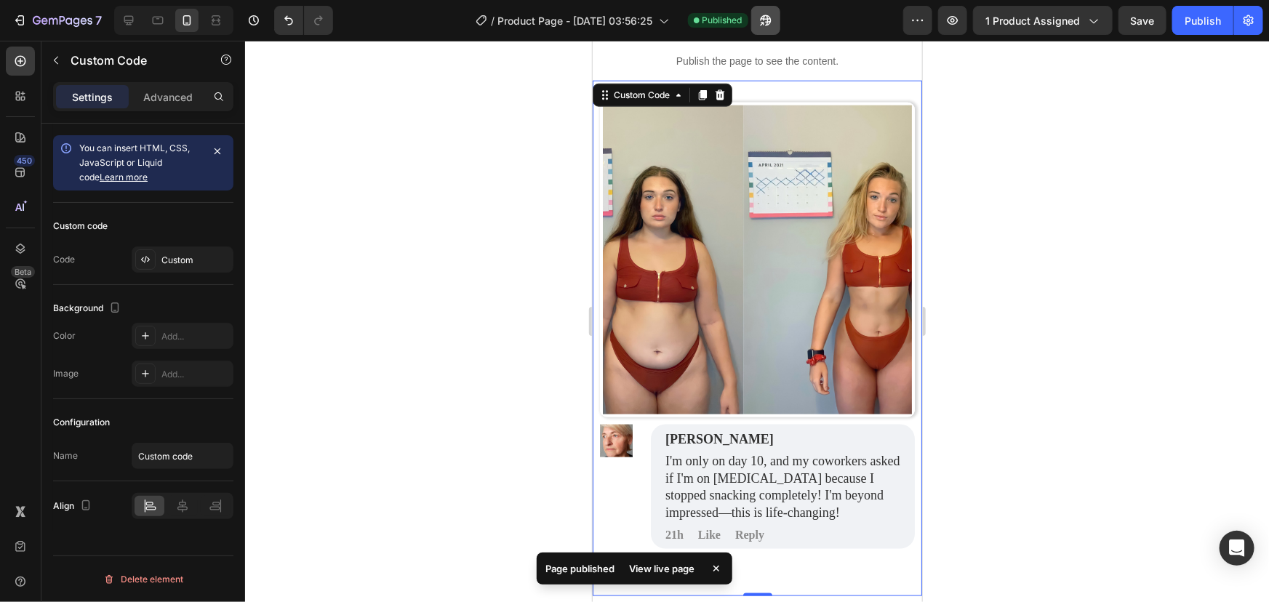
click at [795, 25] on div "/ Product Page - [DATE] 03:56:25 Published" at bounding box center [624, 20] width 558 height 29
click at [769, 17] on icon "button" at bounding box center [765, 20] width 15 height 15
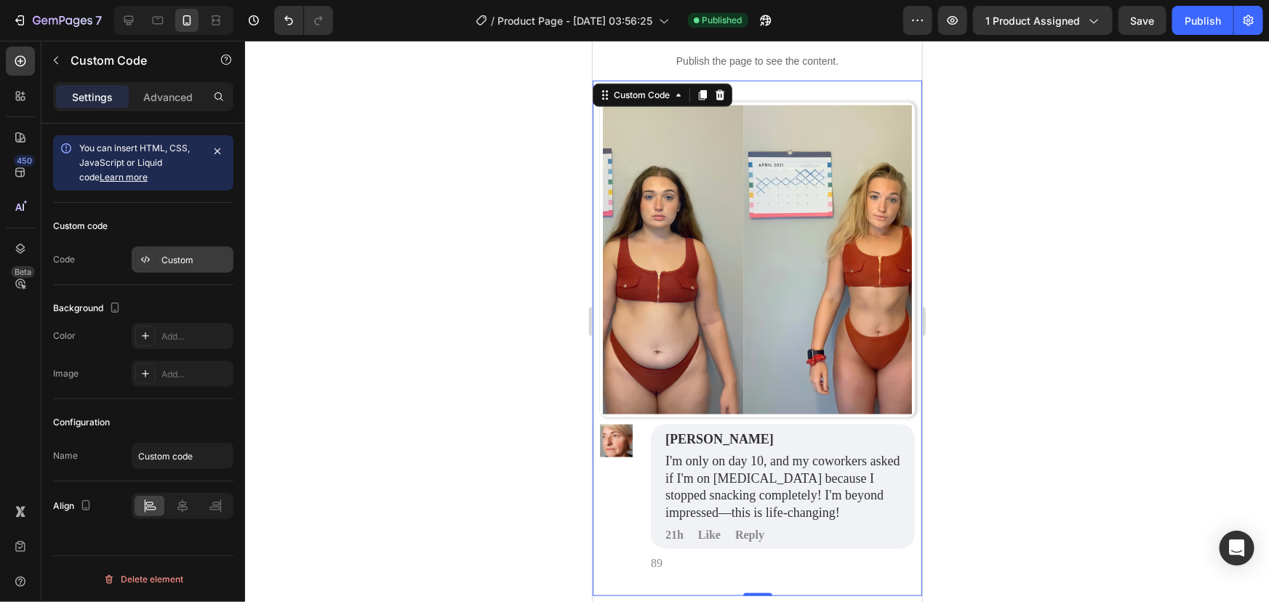
click at [158, 263] on div "Custom" at bounding box center [183, 259] width 102 height 26
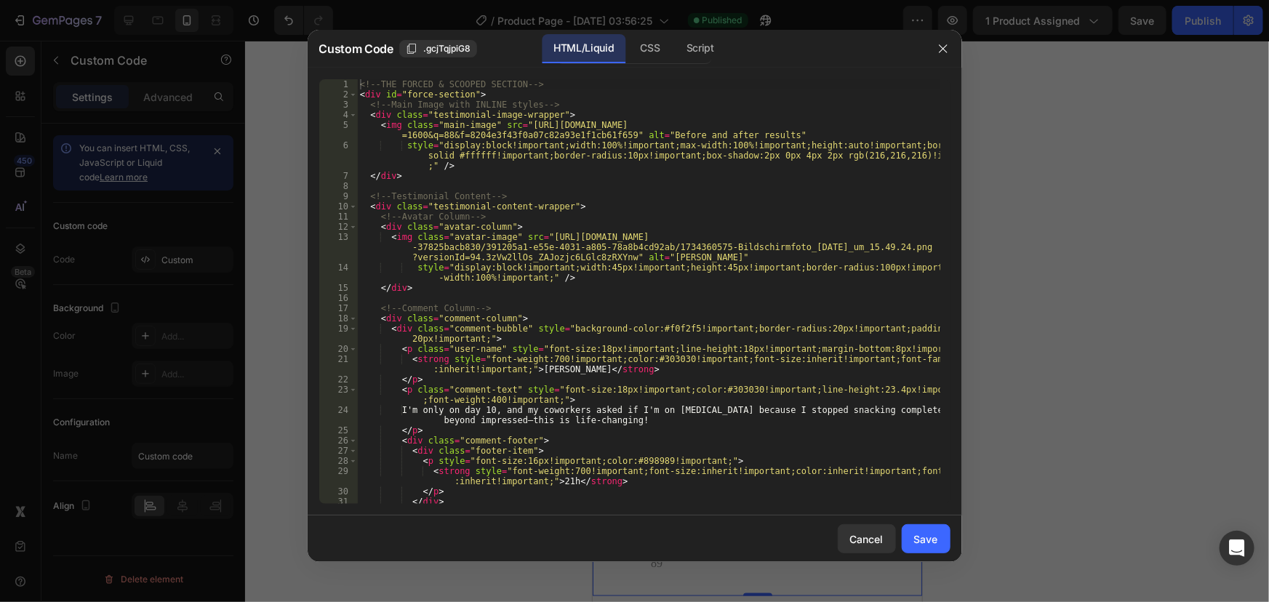
click at [506, 291] on div "<!-- THE FORCED & SCOOPED SECTION --> < div id = "force-section" > <!-- Main Im…" at bounding box center [648, 301] width 582 height 445
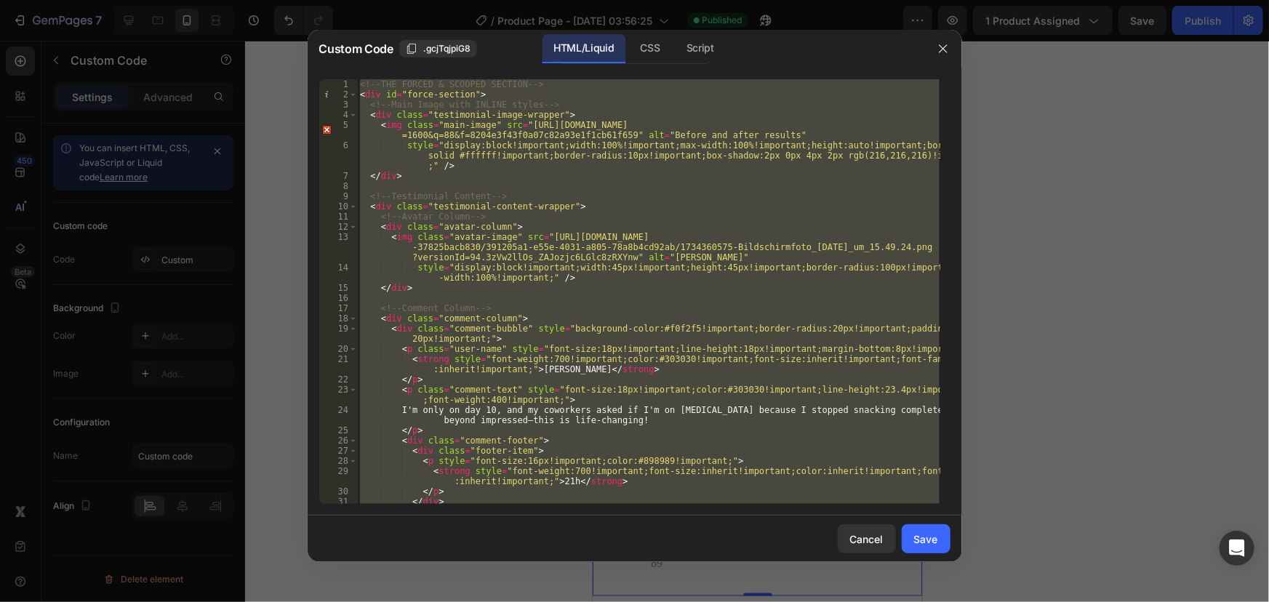
click at [590, 248] on div "<!-- THE FORCED & SCOOPED SECTION --> < div id = "force-section" > <!-- Main Im…" at bounding box center [648, 291] width 582 height 425
paste textarea
type textarea "</style>"
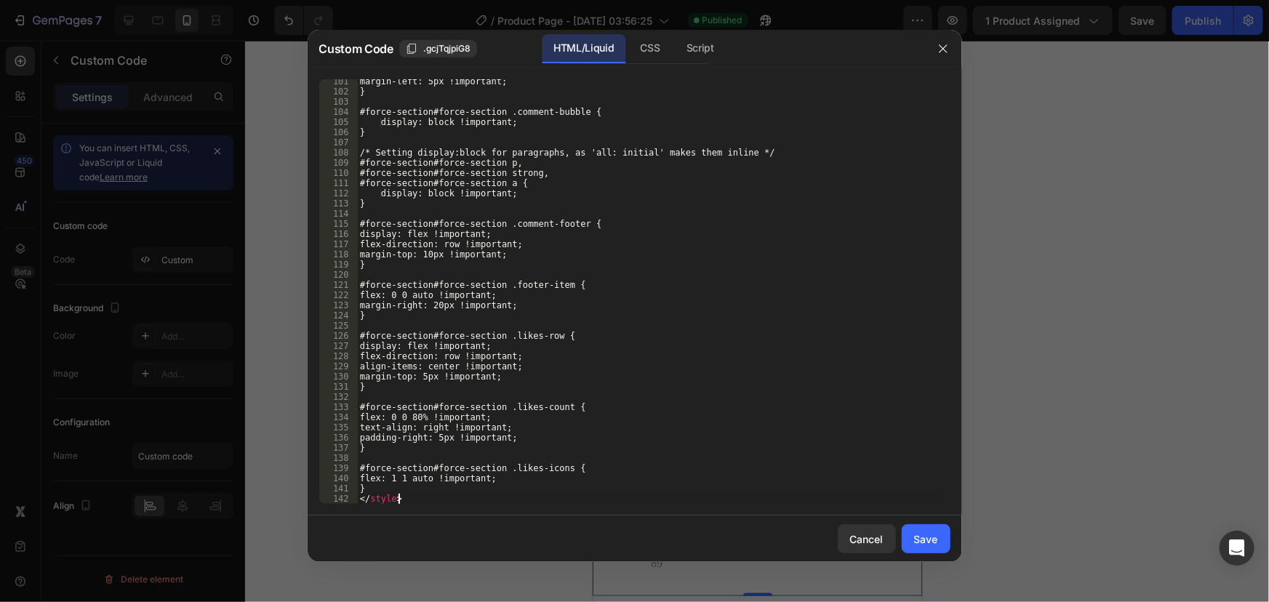
scroll to position [1203, 0]
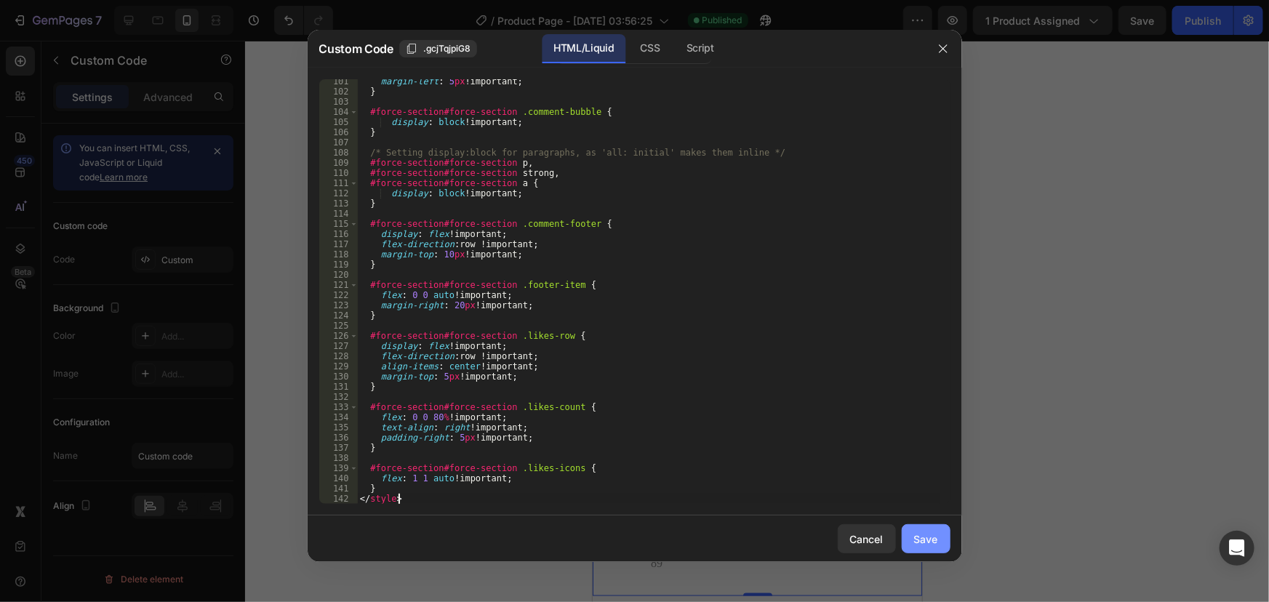
click at [923, 531] on button "Save" at bounding box center [925, 538] width 49 height 29
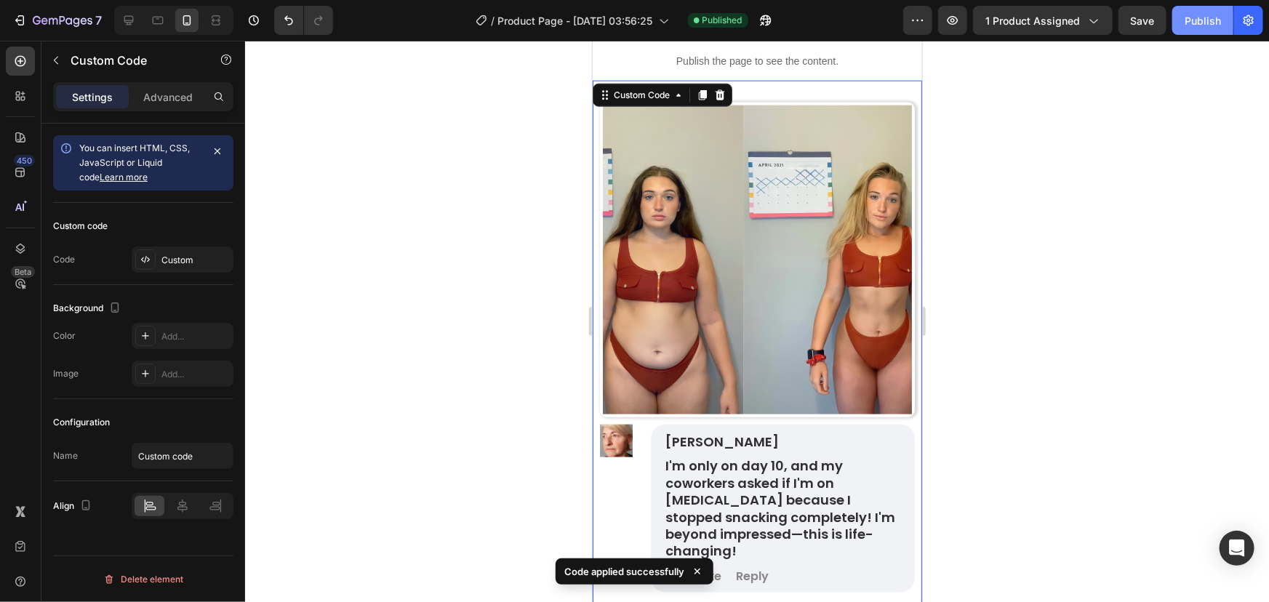
click at [1187, 31] on button "Publish" at bounding box center [1202, 20] width 61 height 29
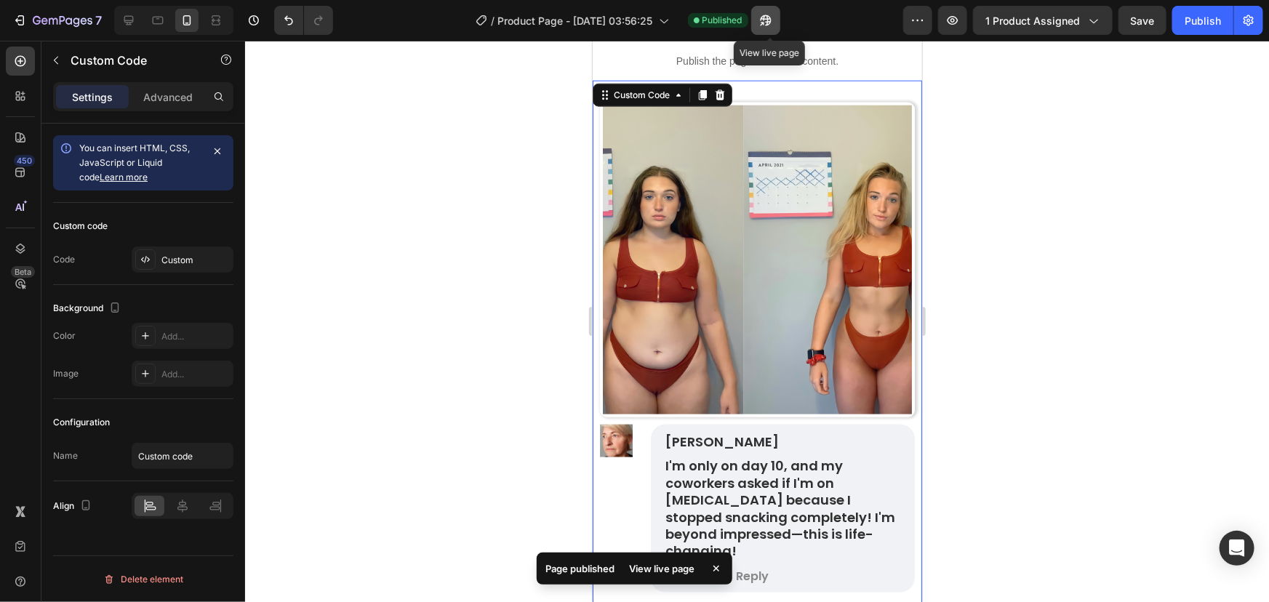
click at [775, 7] on button "button" at bounding box center [765, 20] width 29 height 29
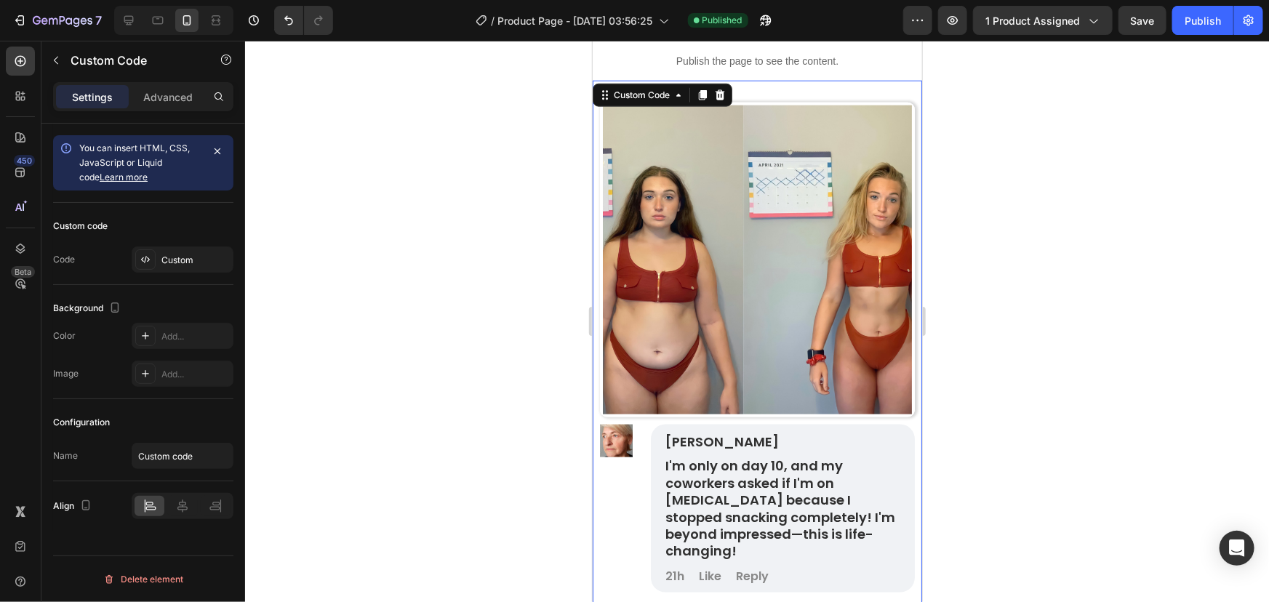
scroll to position [0, 0]
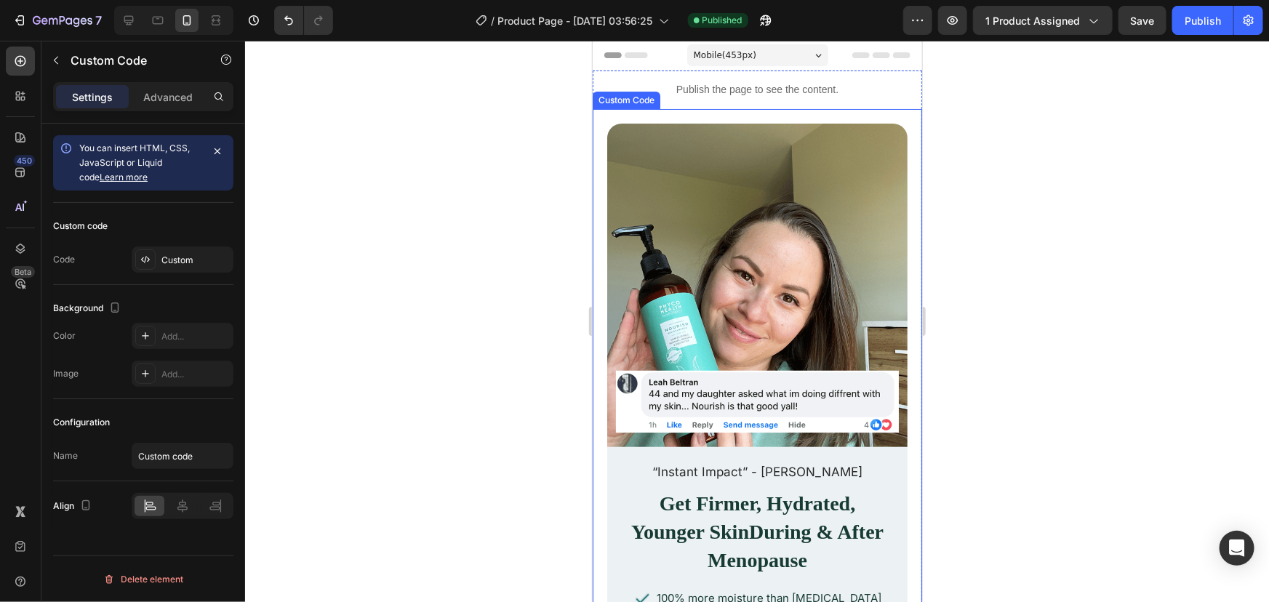
click at [768, 162] on img at bounding box center [756, 285] width 300 height 324
click at [181, 262] on div "Custom" at bounding box center [195, 260] width 68 height 13
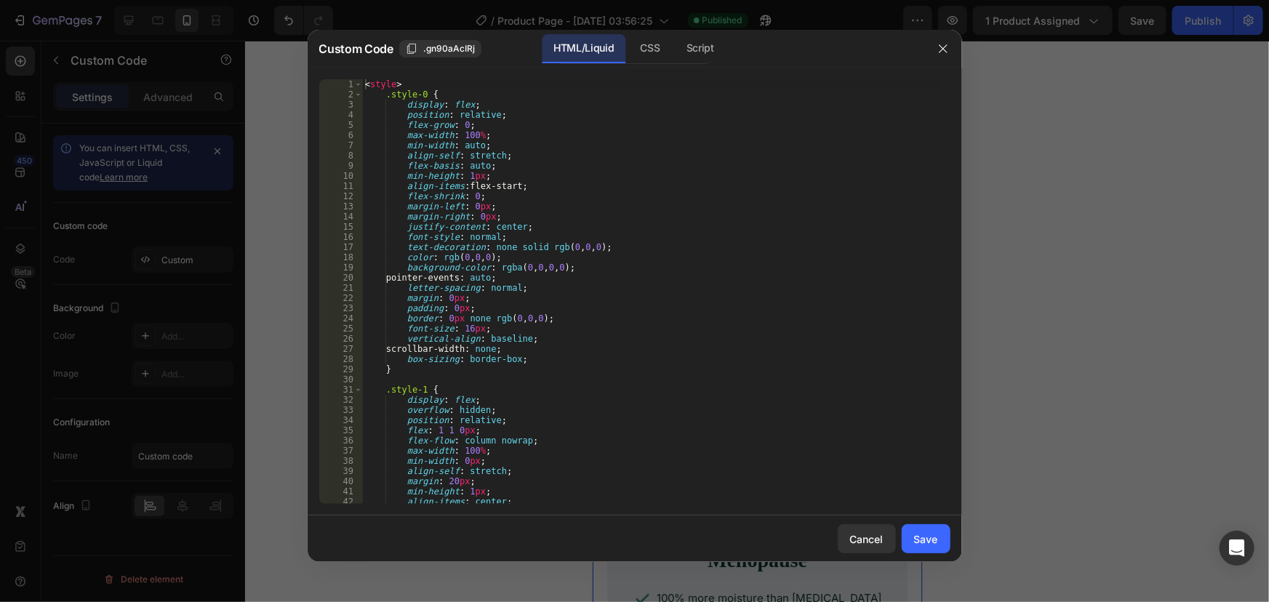
click at [427, 273] on div "< style > .style-0 { display : flex ; position : relative ; flex-grow : 0 ; max…" at bounding box center [651, 301] width 578 height 445
type textarea "</div> </div>"
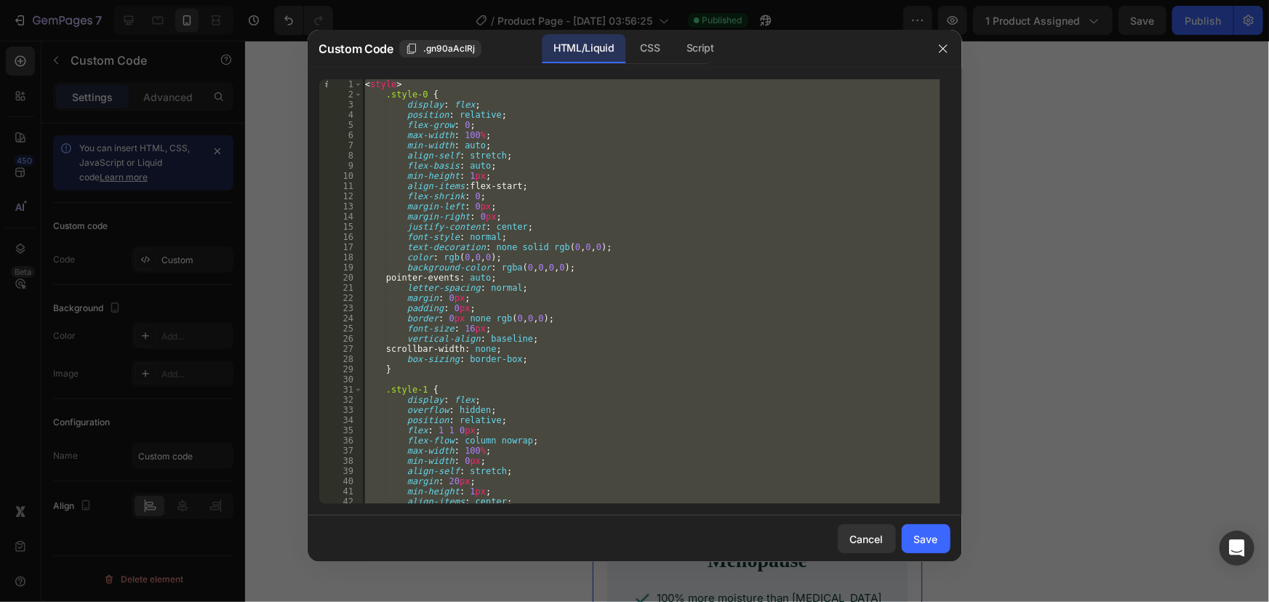
click at [1098, 134] on div at bounding box center [634, 301] width 1269 height 602
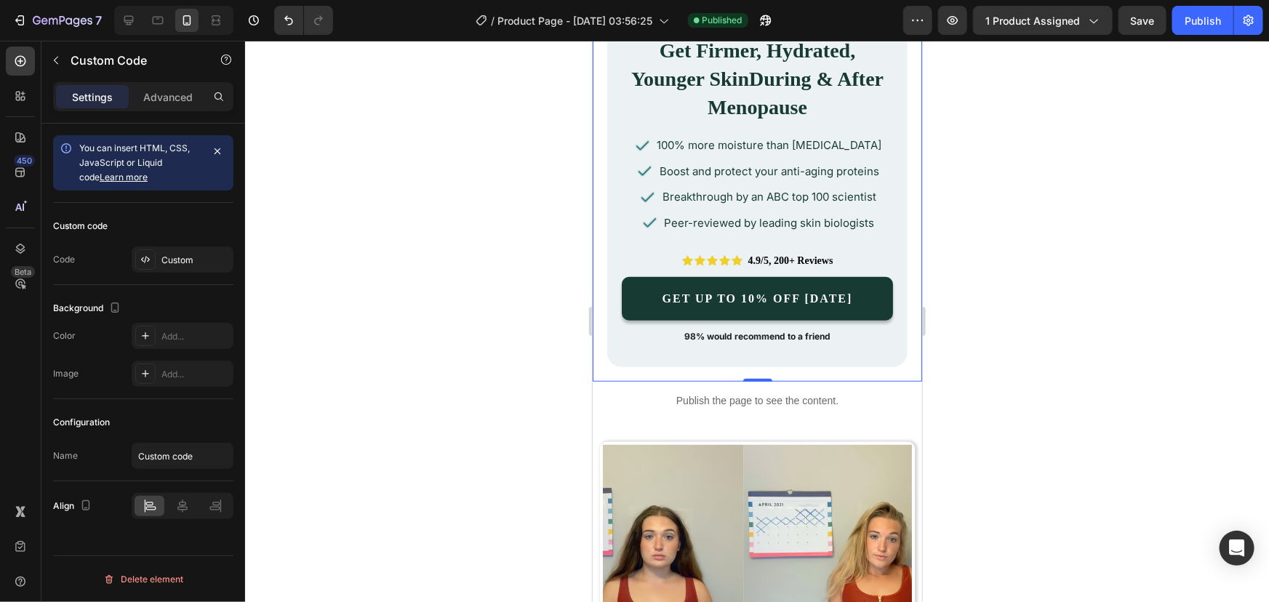
scroll to position [454, 0]
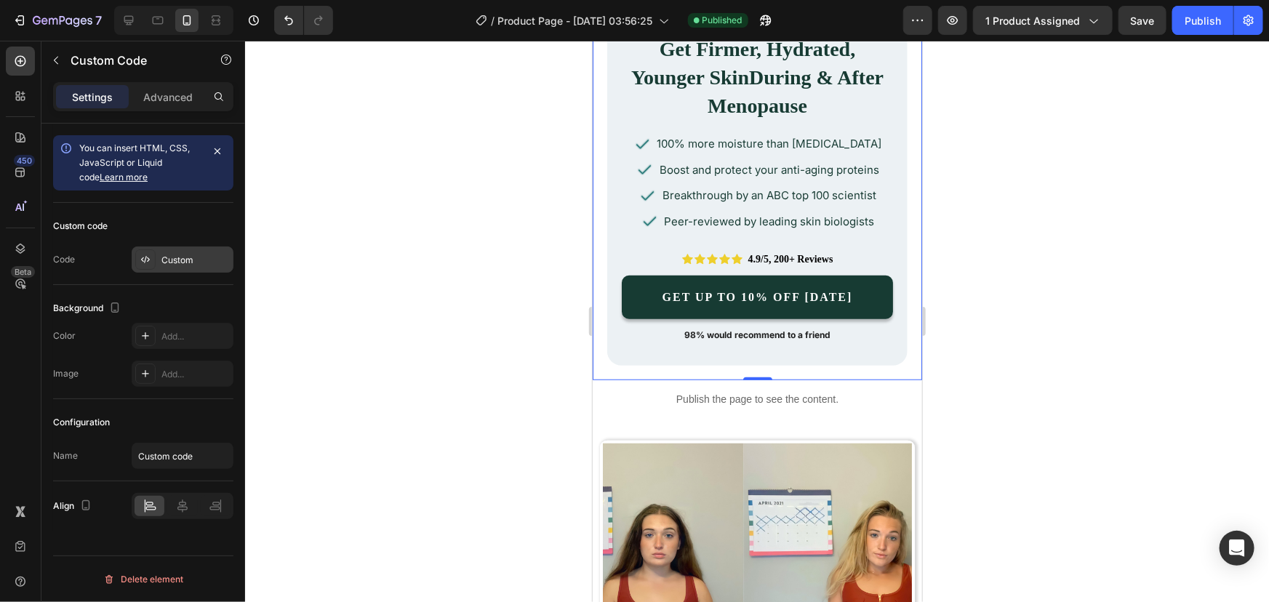
click at [181, 262] on div "Custom" at bounding box center [195, 260] width 68 height 13
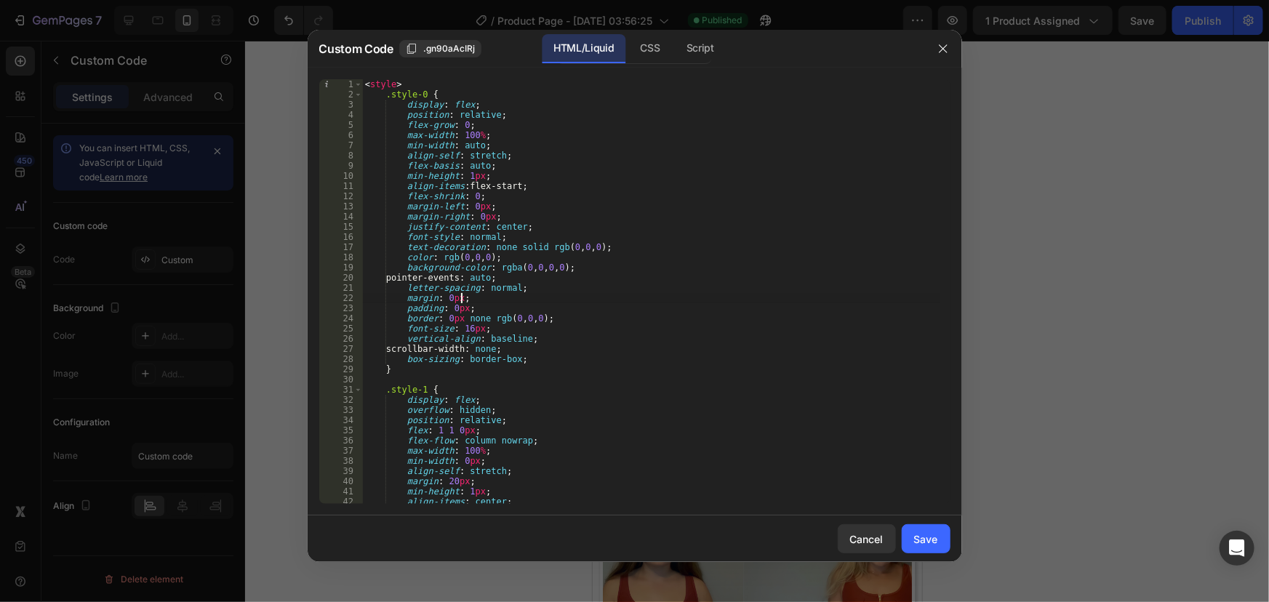
click at [511, 300] on div "< style > .style-0 { display : flex ; position : relative ; flex-grow : 0 ; max…" at bounding box center [651, 301] width 578 height 445
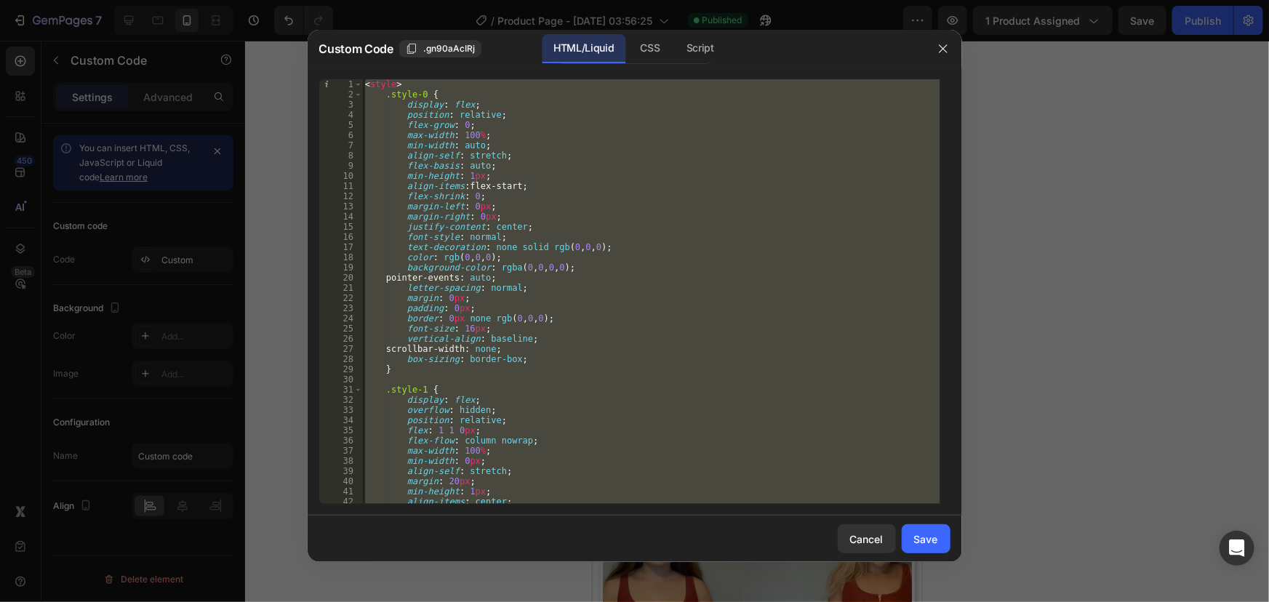
type textarea "</div> </div>"
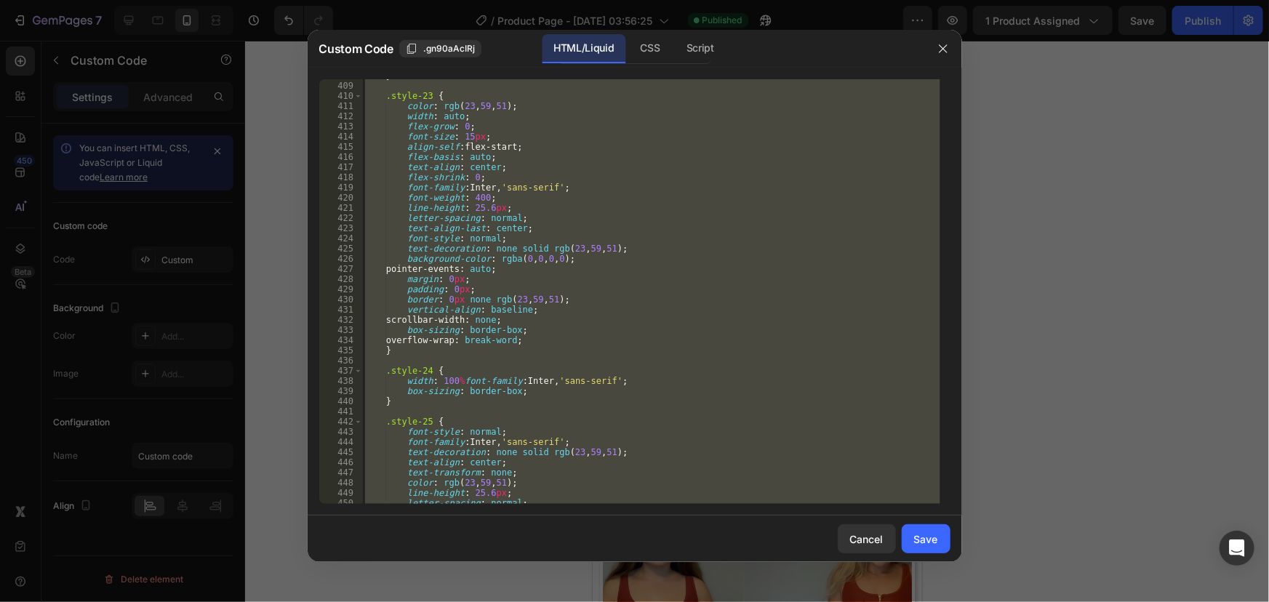
scroll to position [4151, 0]
click at [1011, 240] on div at bounding box center [634, 301] width 1269 height 602
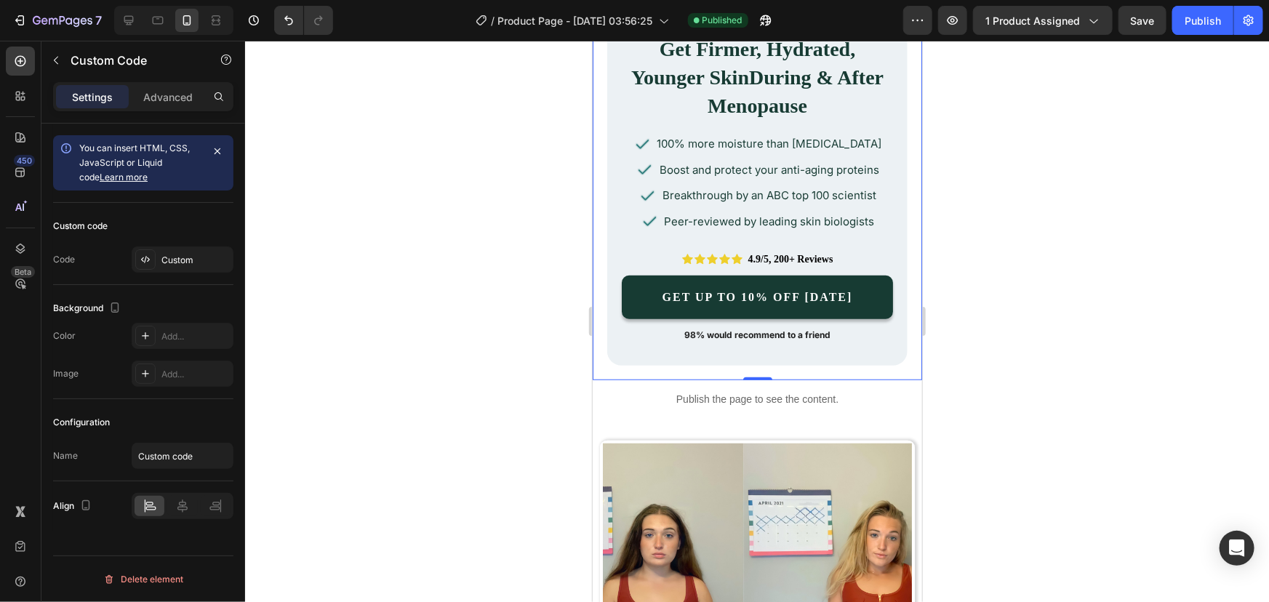
click at [795, 200] on span "Breakthrough by an ABC top 100 scientist" at bounding box center [769, 195] width 214 height 14
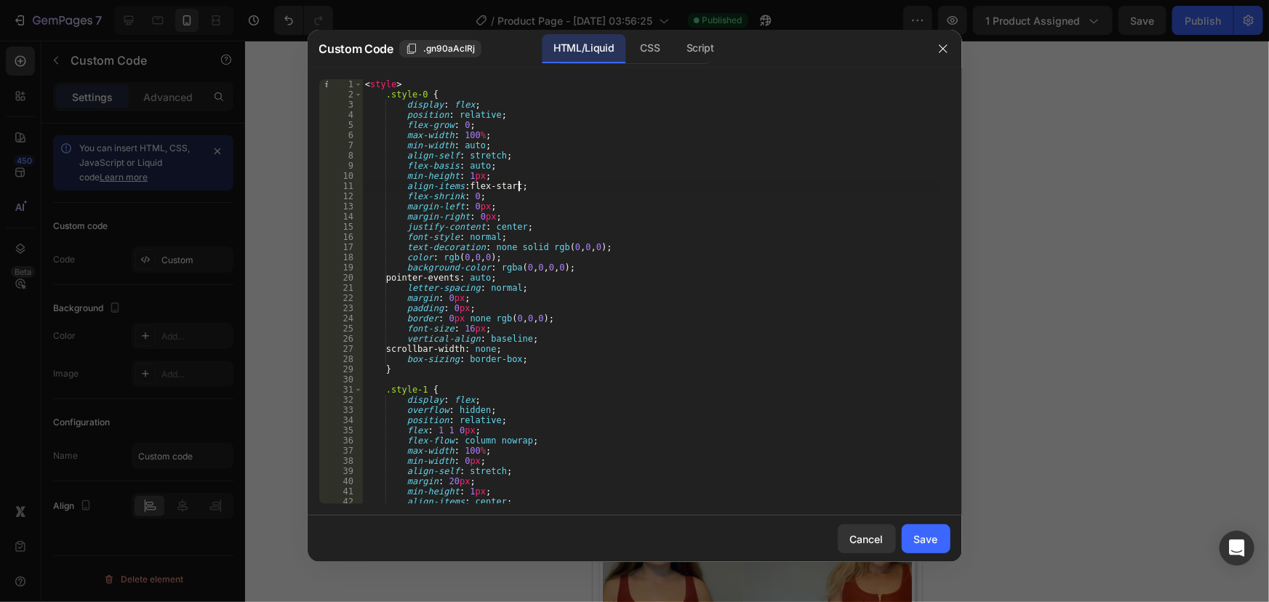
click at [676, 183] on div "< style > .style-0 { display : flex ; position : relative ; flex-grow : 0 ; max…" at bounding box center [651, 301] width 578 height 445
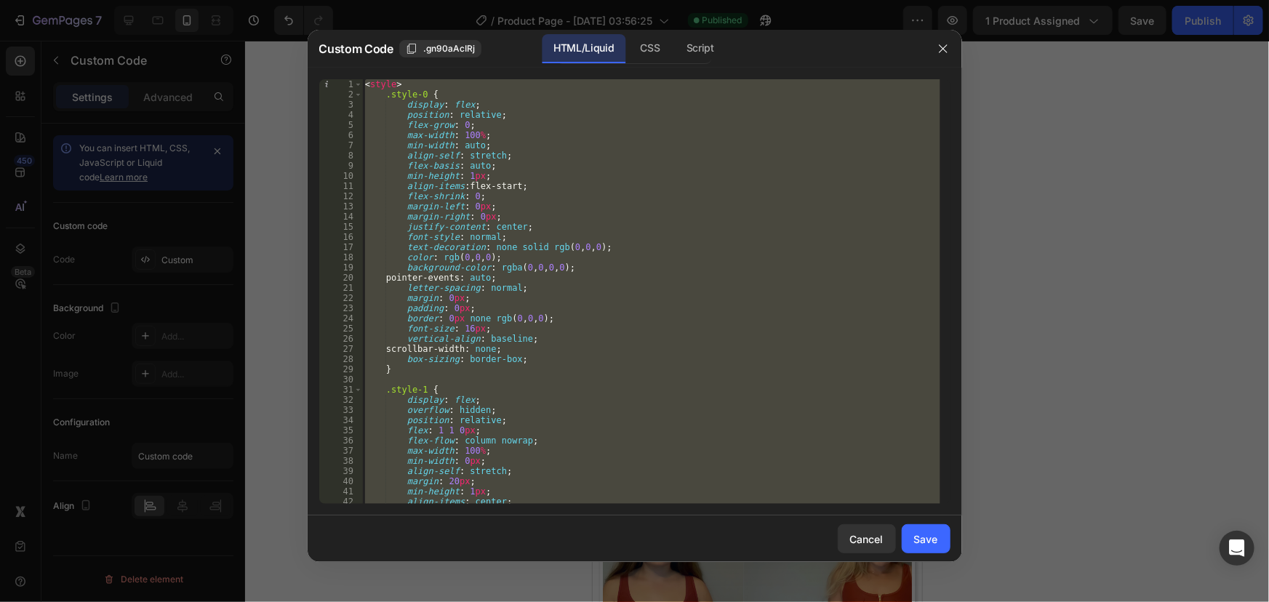
paste textarea "</script"
type textarea "</script>"
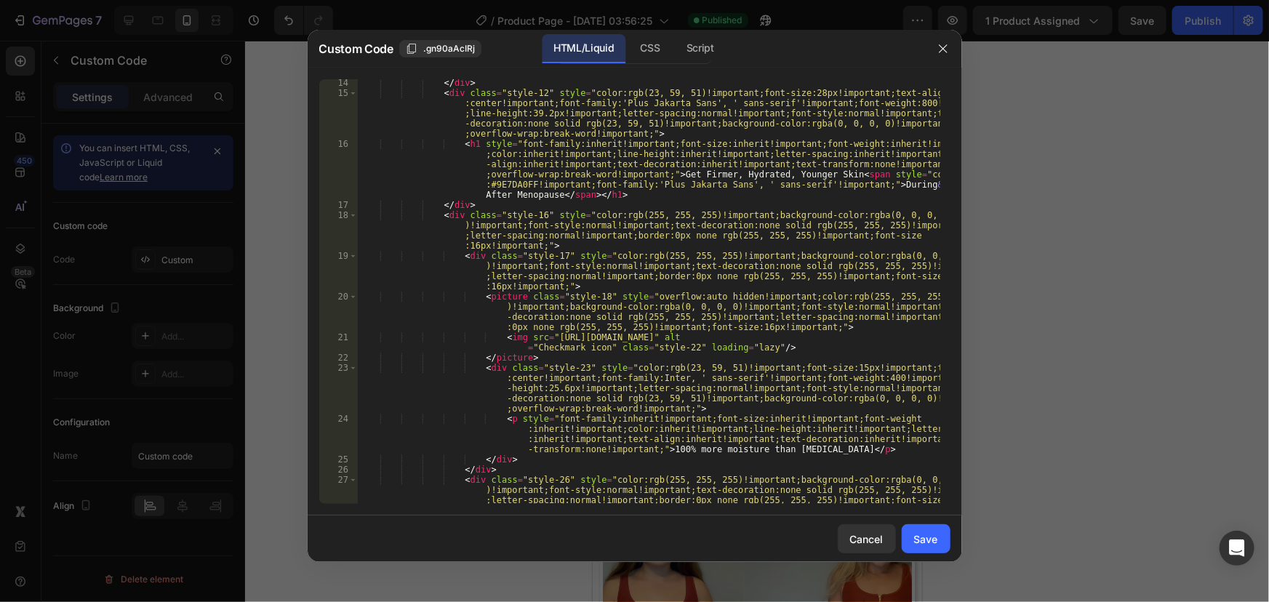
scroll to position [0, 0]
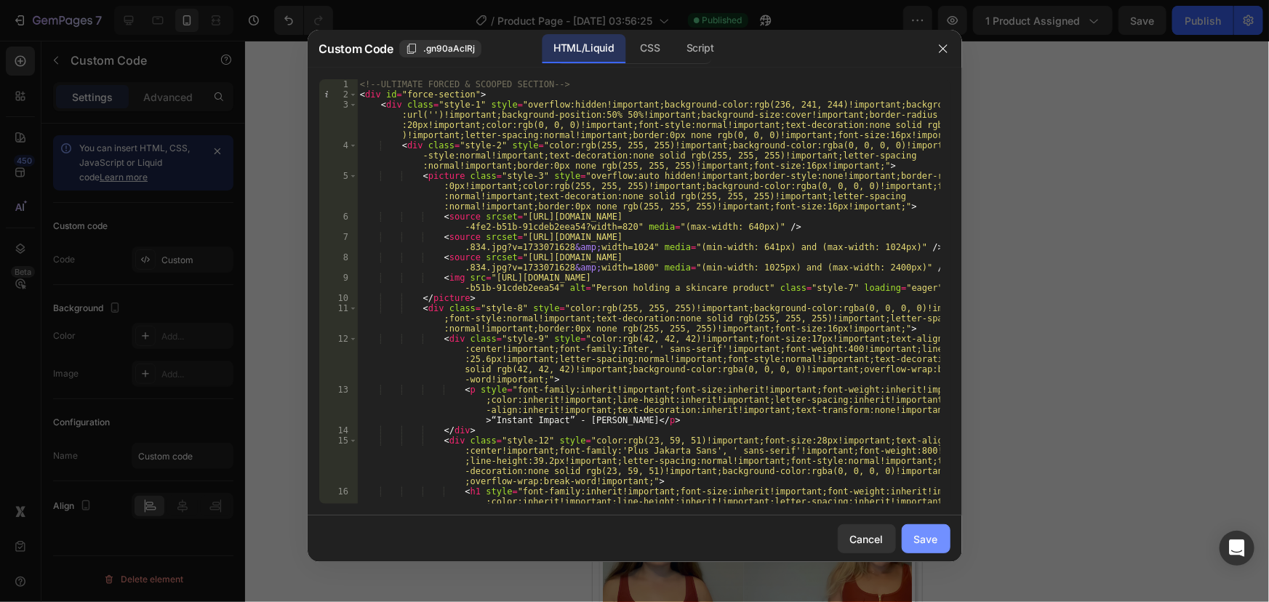
click at [908, 531] on button "Save" at bounding box center [925, 538] width 49 height 29
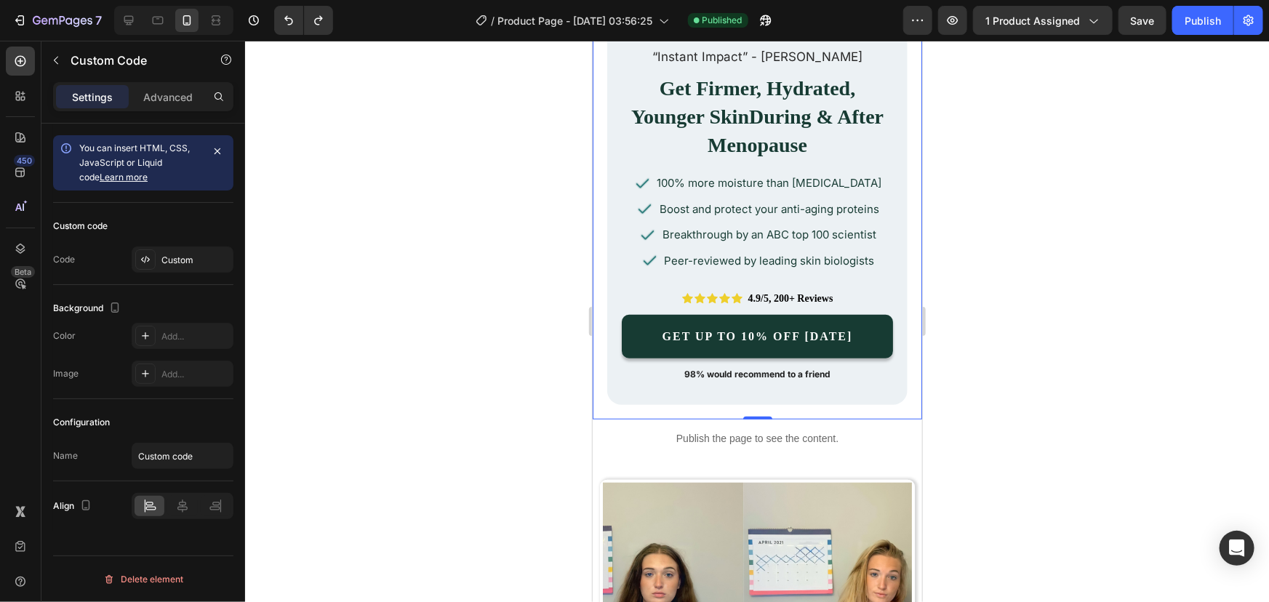
scroll to position [416, 0]
click at [755, 196] on div "100% more moisture than [MEDICAL_DATA] Boost and protect your anti-aging protei…" at bounding box center [756, 220] width 271 height 96
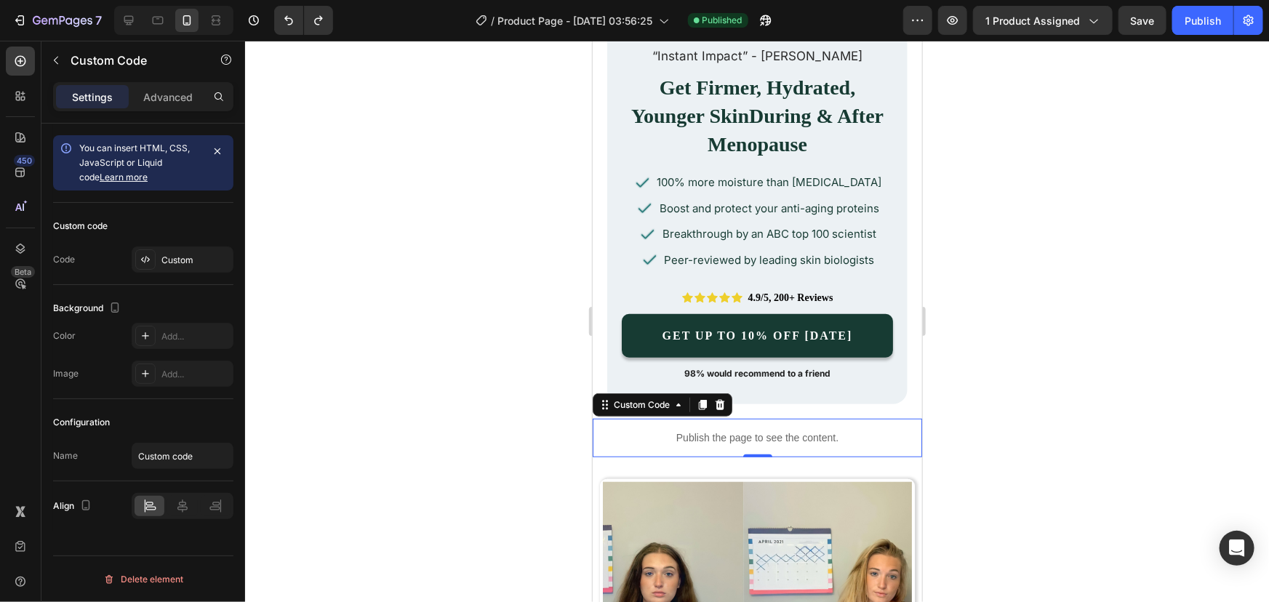
click at [702, 444] on div "Publish the page to see the content." at bounding box center [756, 437] width 329 height 39
click at [1190, 25] on div "Publish" at bounding box center [1202, 20] width 36 height 15
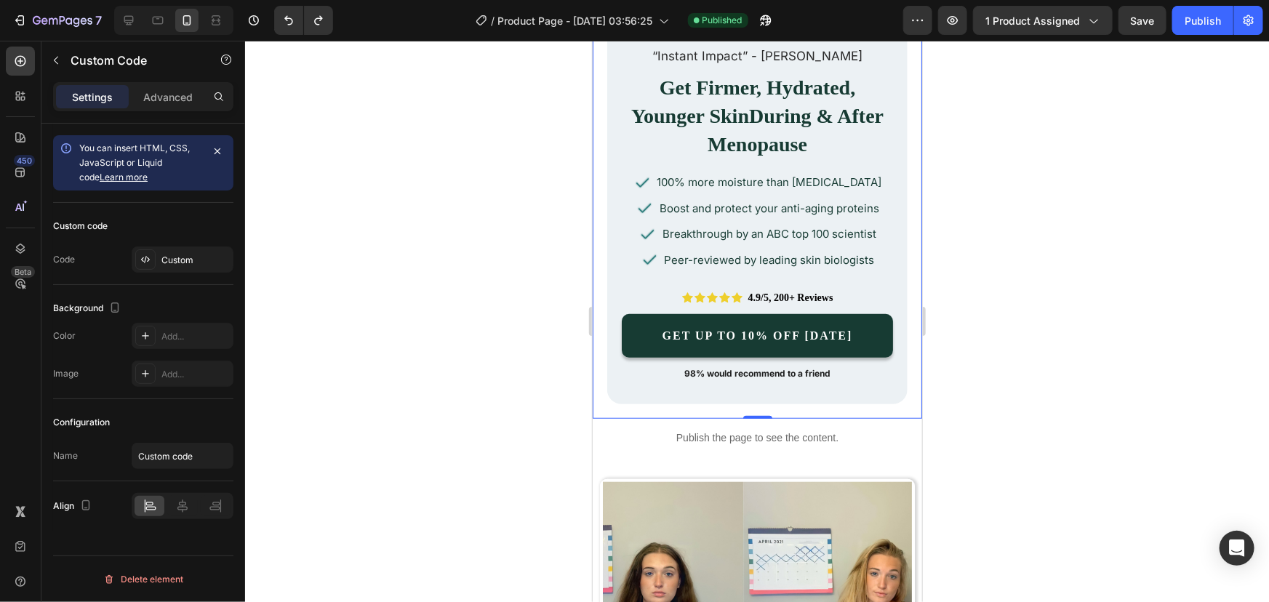
click at [659, 201] on p "Boost and protect your anti-aging proteins" at bounding box center [769, 207] width 220 height 19
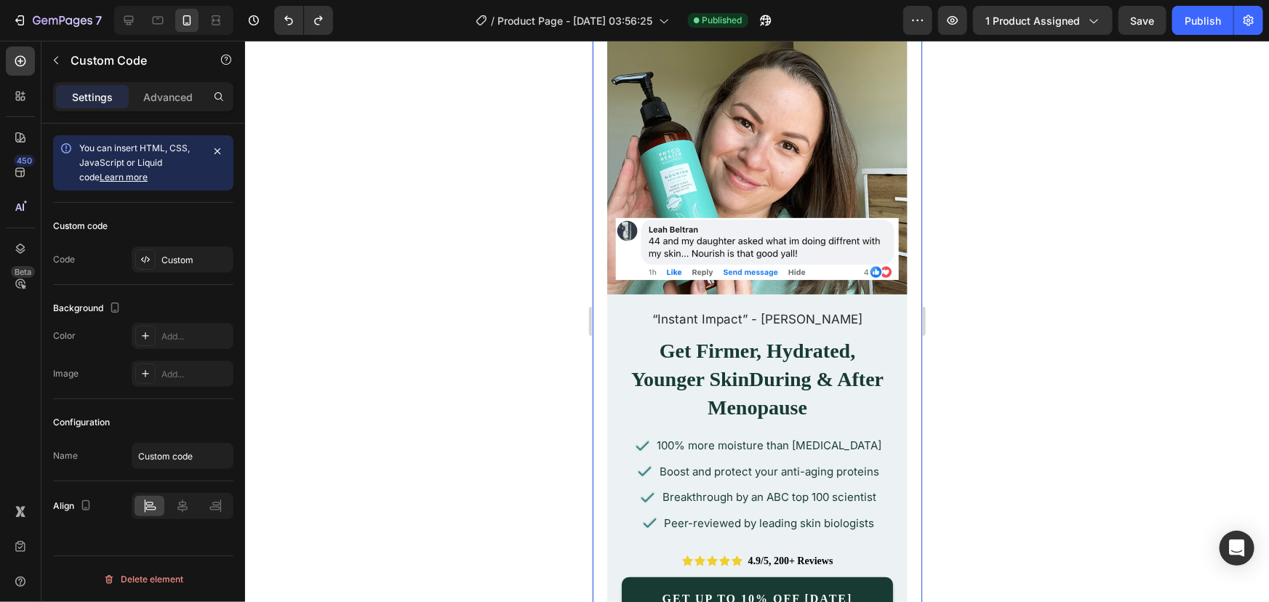
scroll to position [0, 0]
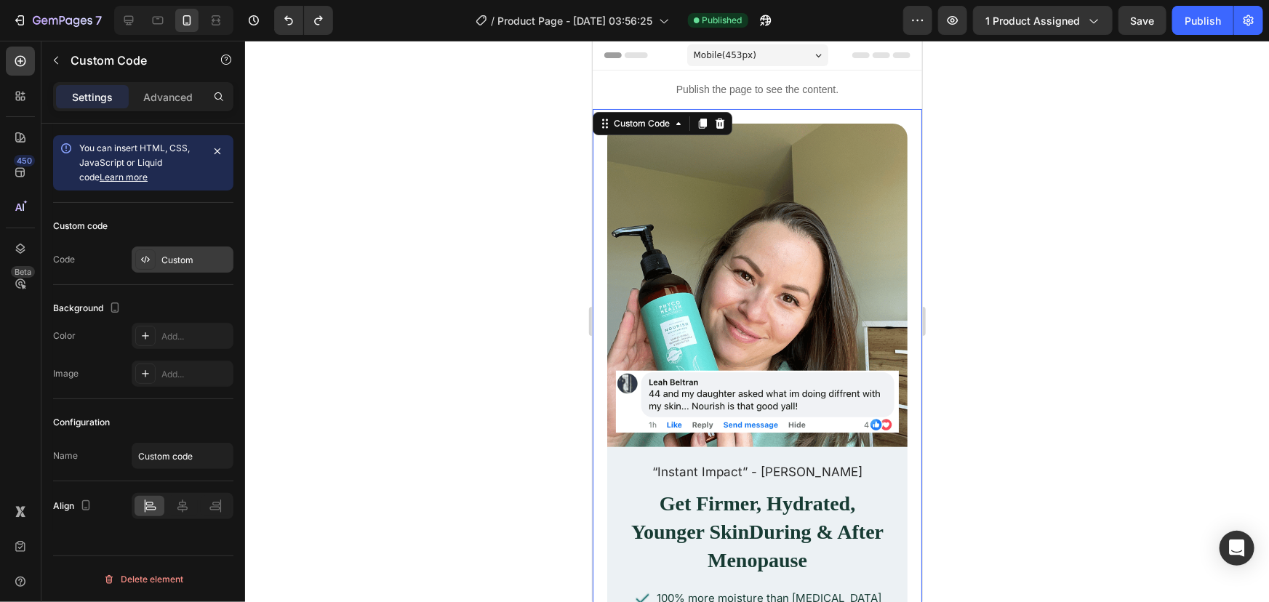
click at [158, 254] on div "Custom" at bounding box center [183, 259] width 102 height 26
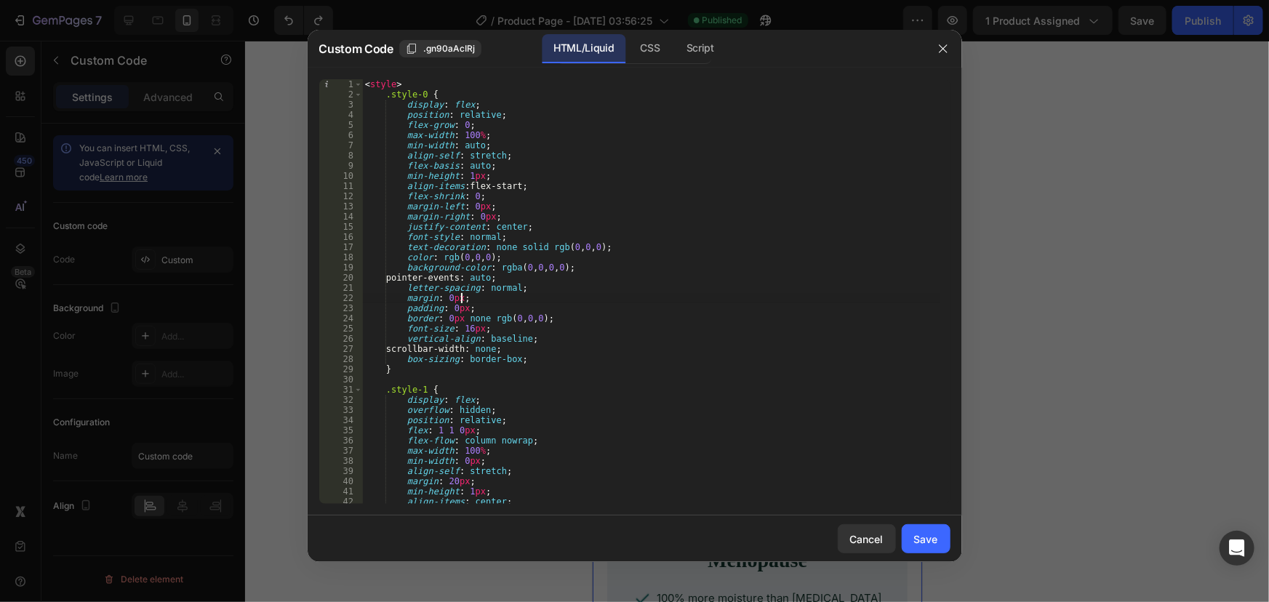
click at [513, 298] on div "< style > .style-0 { display : flex ; position : relative ; flex-grow : 0 ; max…" at bounding box center [651, 301] width 578 height 445
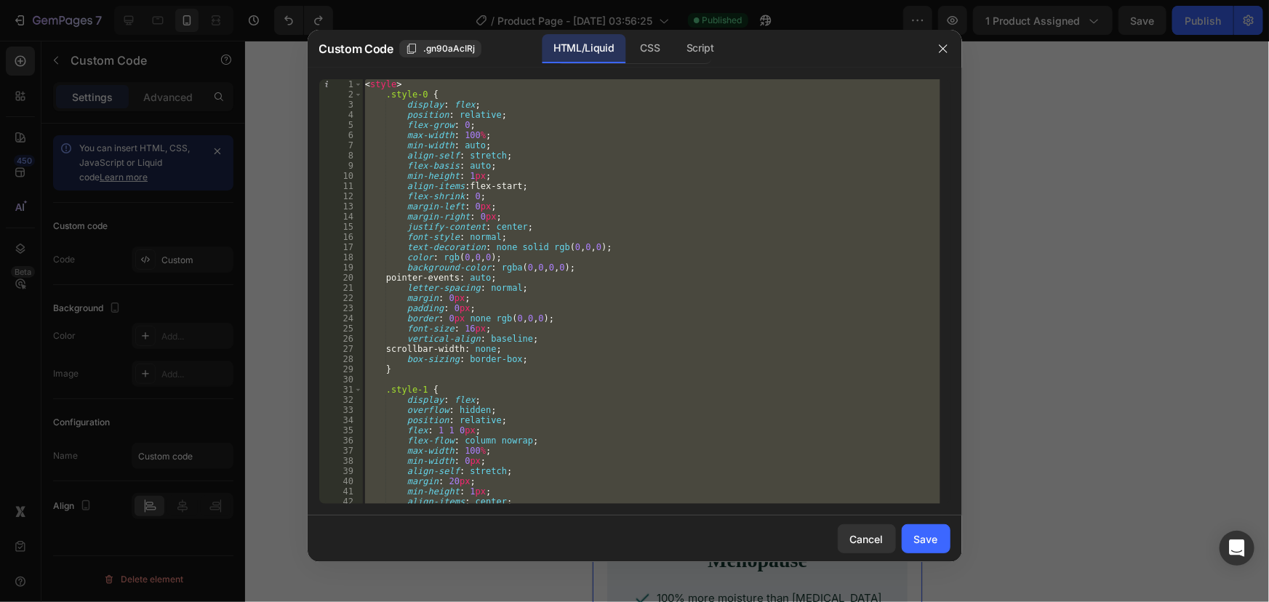
paste textarea "</script"
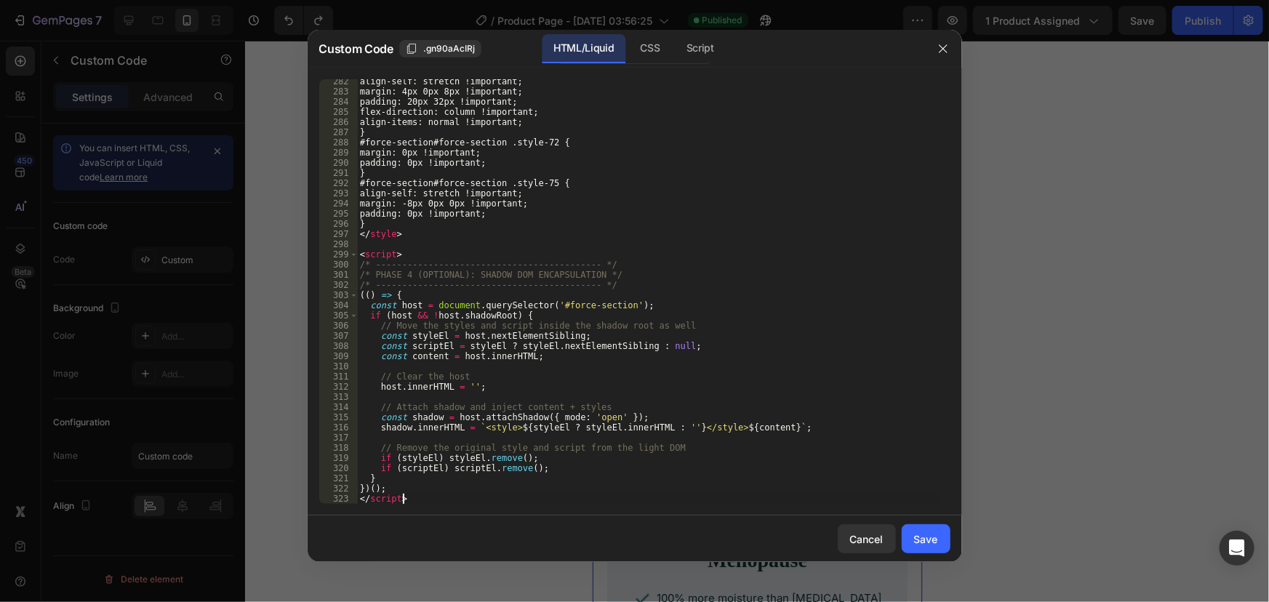
scroll to position [4358, 0]
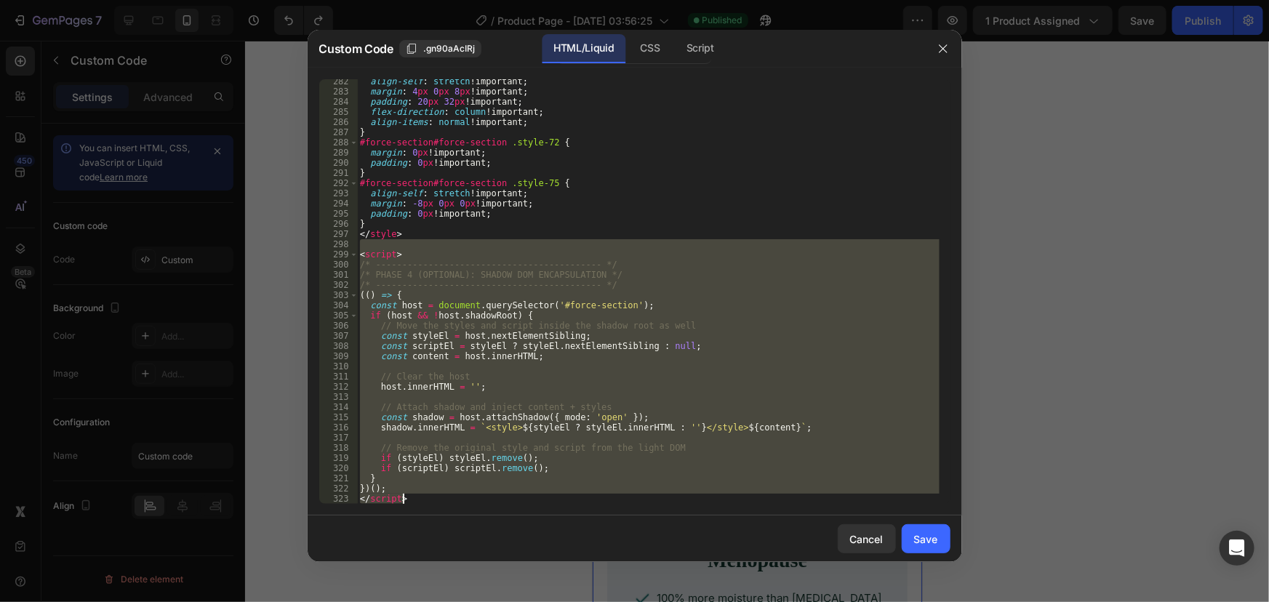
drag, startPoint x: 363, startPoint y: 247, endPoint x: 471, endPoint y: 498, distance: 273.2
click at [471, 498] on div "align-self : stretch !important ; margin : 4 px 0 px 8 px !important ; padding …" at bounding box center [648, 298] width 582 height 445
type textarea "})(); </script>"
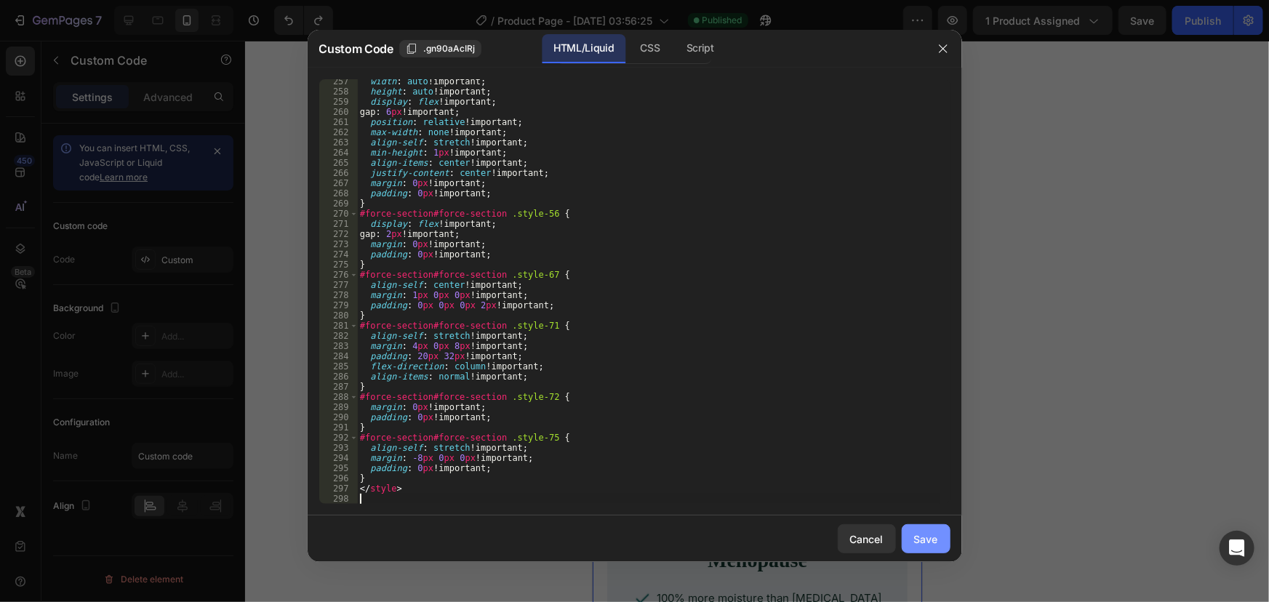
type textarea "</style>"
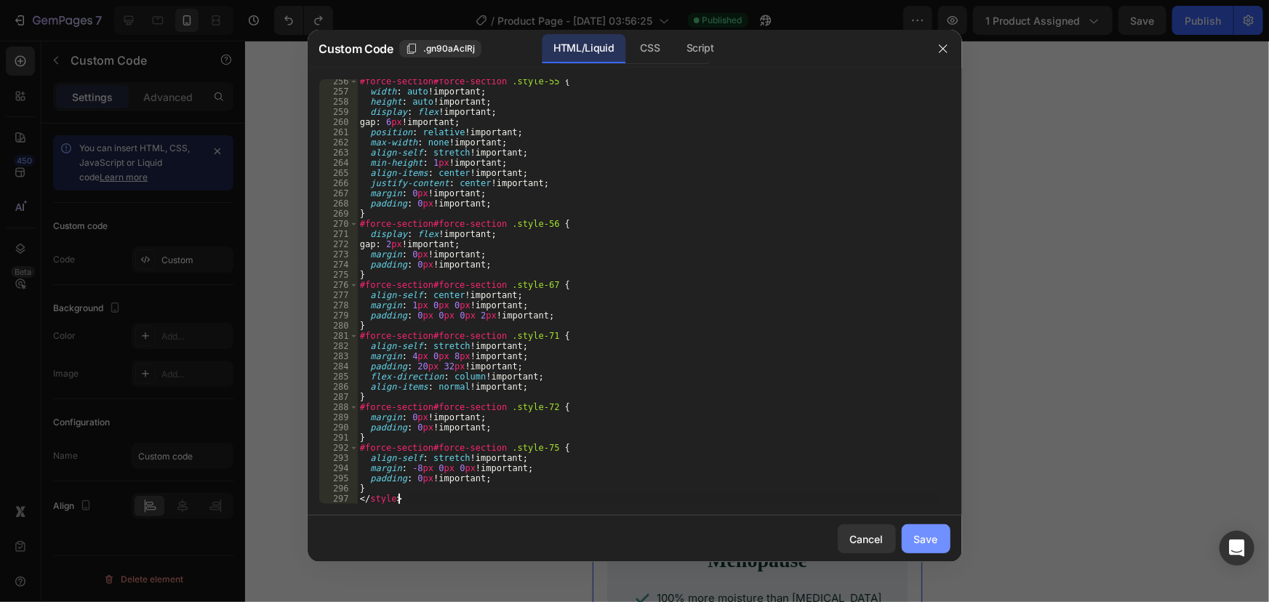
scroll to position [4094, 0]
click at [923, 536] on div "Save" at bounding box center [926, 538] width 24 height 15
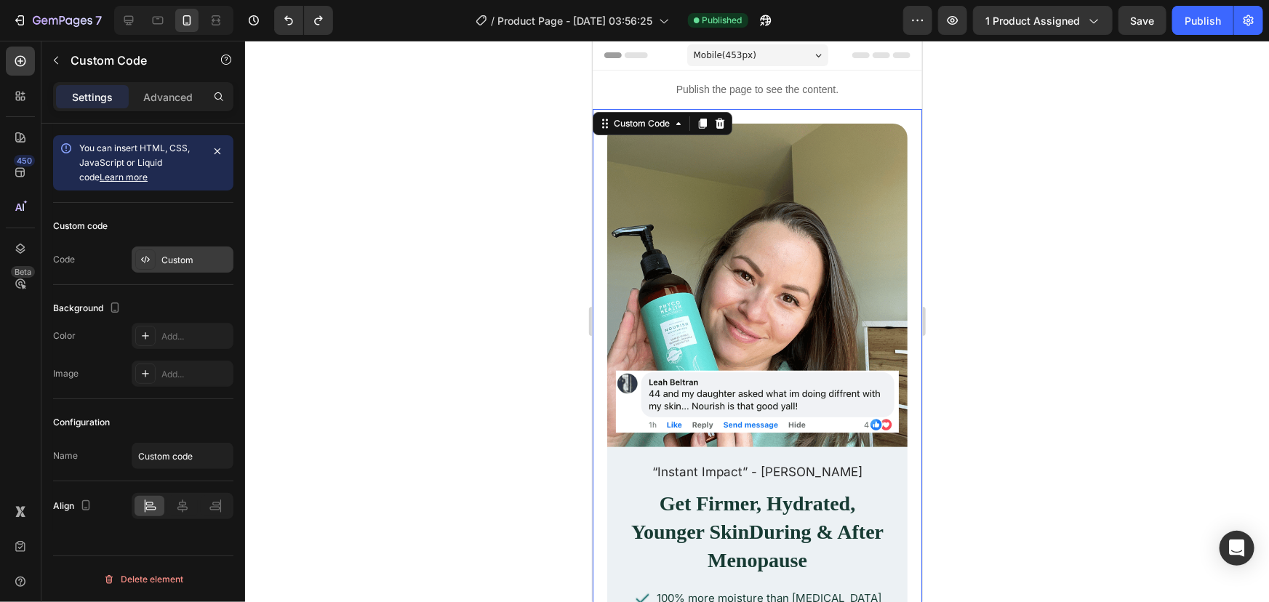
click at [177, 254] on div "Custom" at bounding box center [195, 260] width 68 height 13
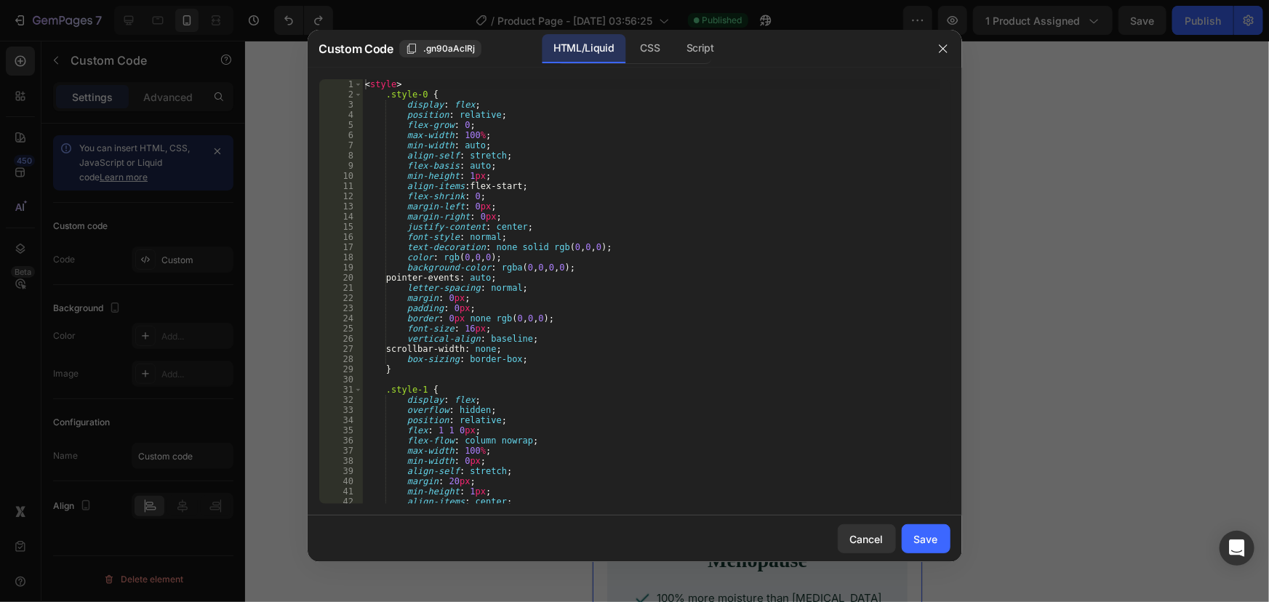
click at [582, 247] on div "< style > .style-0 { display : flex ; position : relative ; flex-grow : 0 ; max…" at bounding box center [651, 301] width 578 height 445
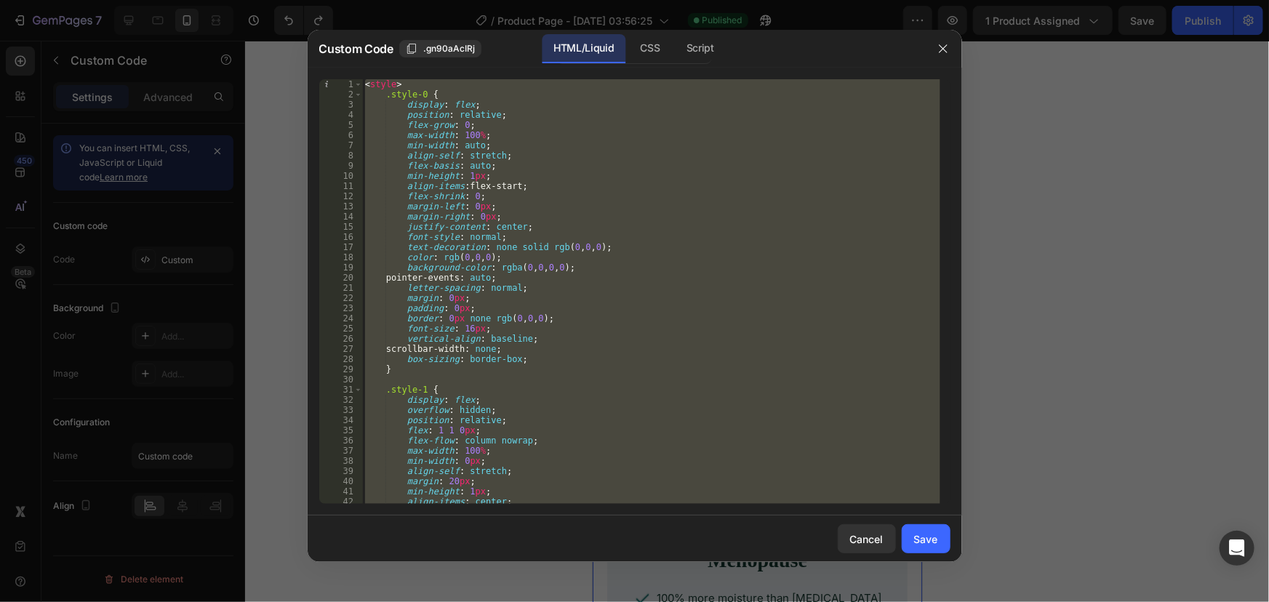
paste textarea "</script"
type textarea "</script>"
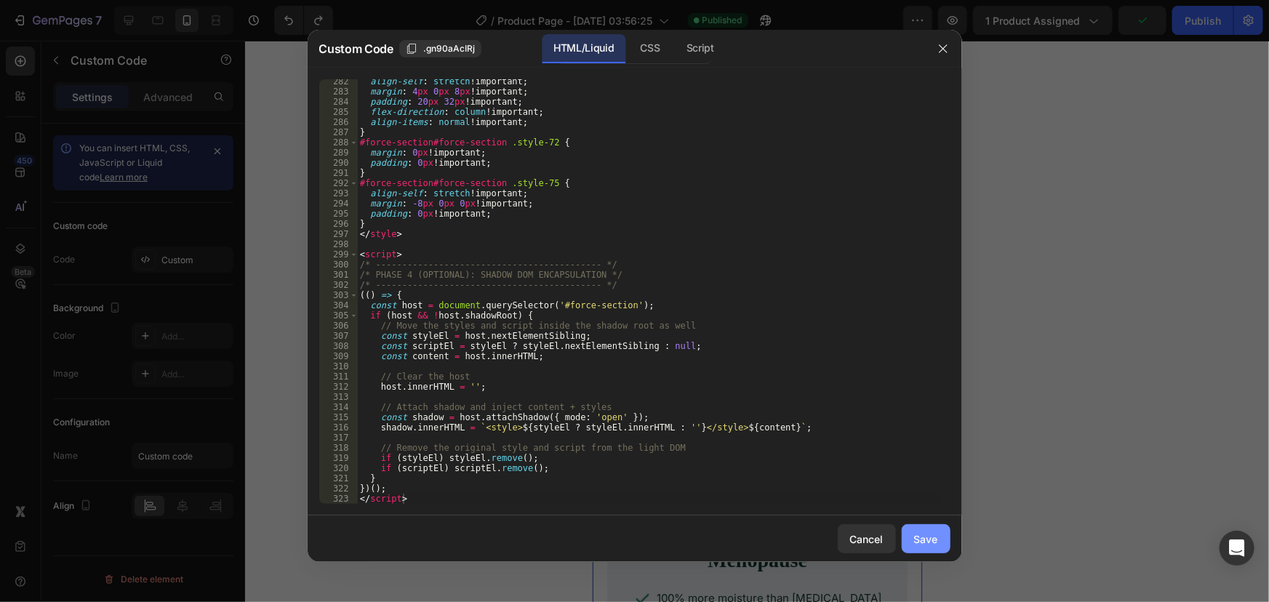
click at [909, 535] on button "Save" at bounding box center [925, 538] width 49 height 29
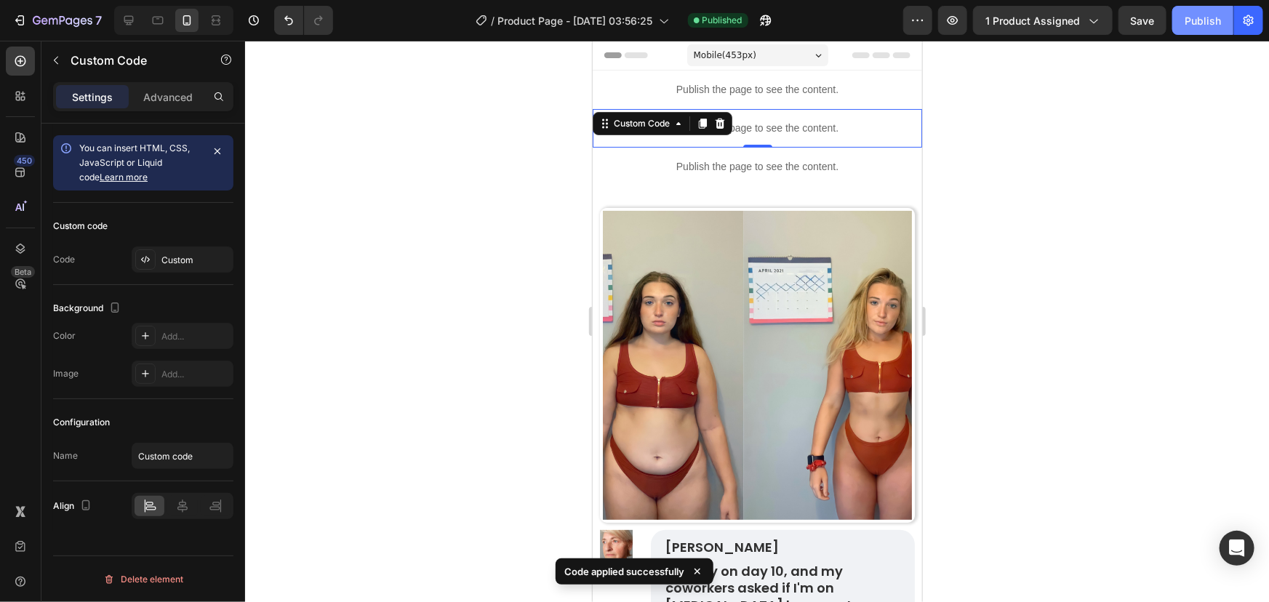
click at [1211, 15] on div "Publish" at bounding box center [1202, 20] width 36 height 15
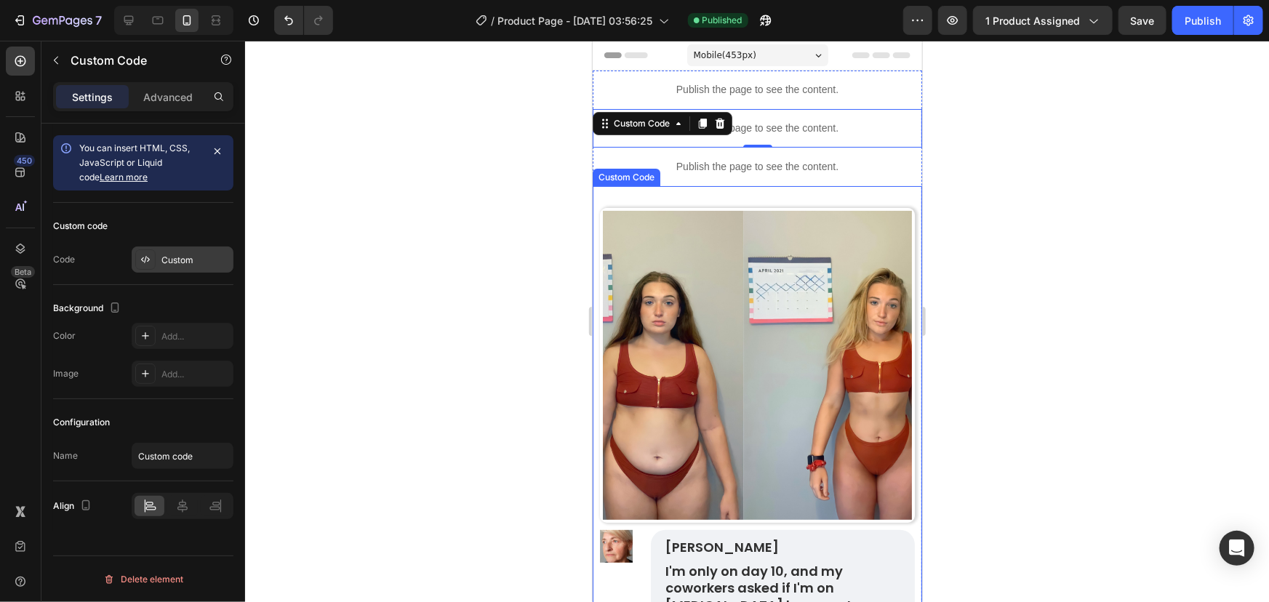
click at [178, 262] on div "Custom" at bounding box center [195, 260] width 68 height 13
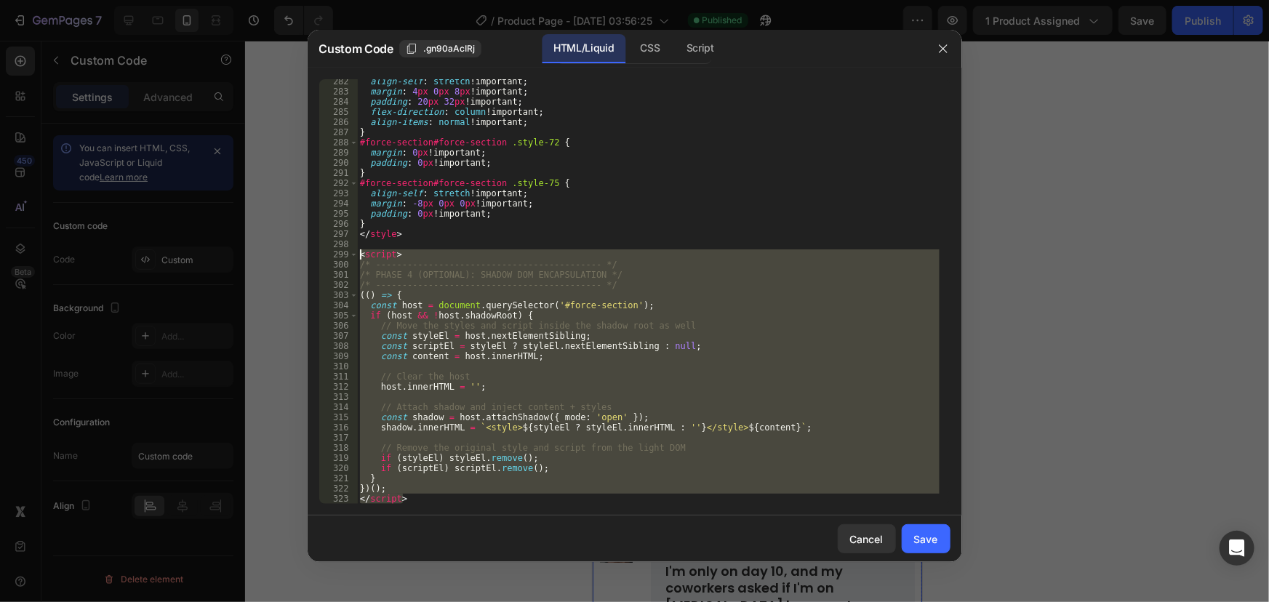
drag, startPoint x: 446, startPoint y: 500, endPoint x: 355, endPoint y: 248, distance: 268.4
click at [355, 248] on div "</script> 282 283 284 285 286 287 288 289 290 291 292 293 294 295 296 297 298 2…" at bounding box center [634, 291] width 631 height 425
type textarea "<script>"
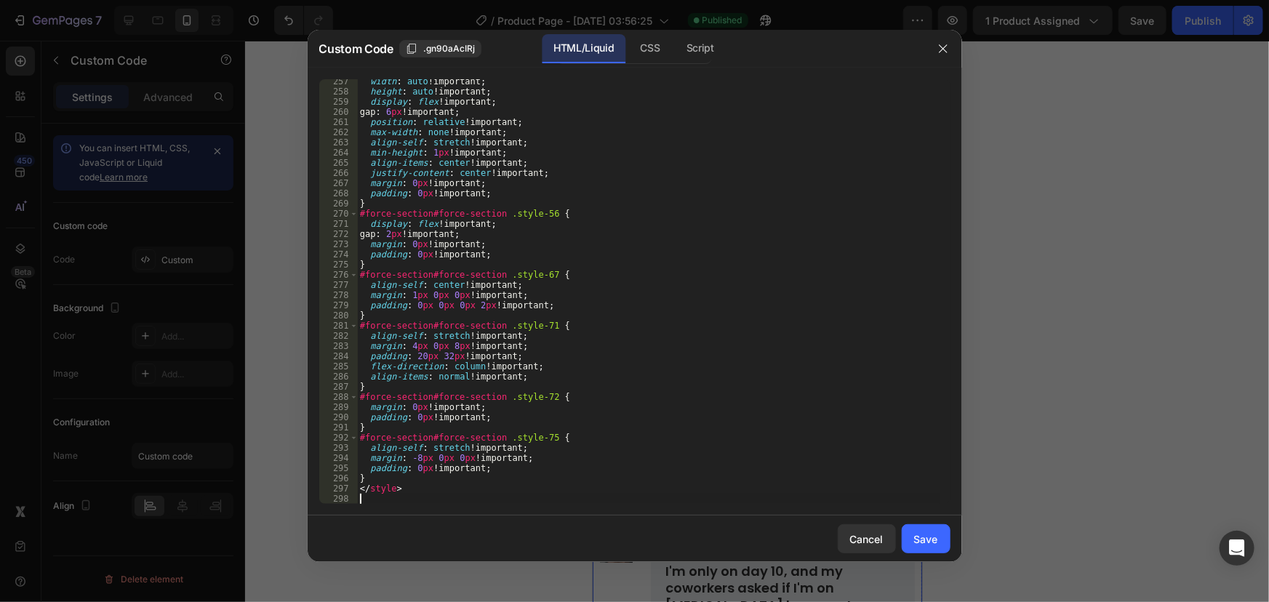
scroll to position [4104, 0]
click at [931, 526] on button "Save" at bounding box center [925, 538] width 49 height 29
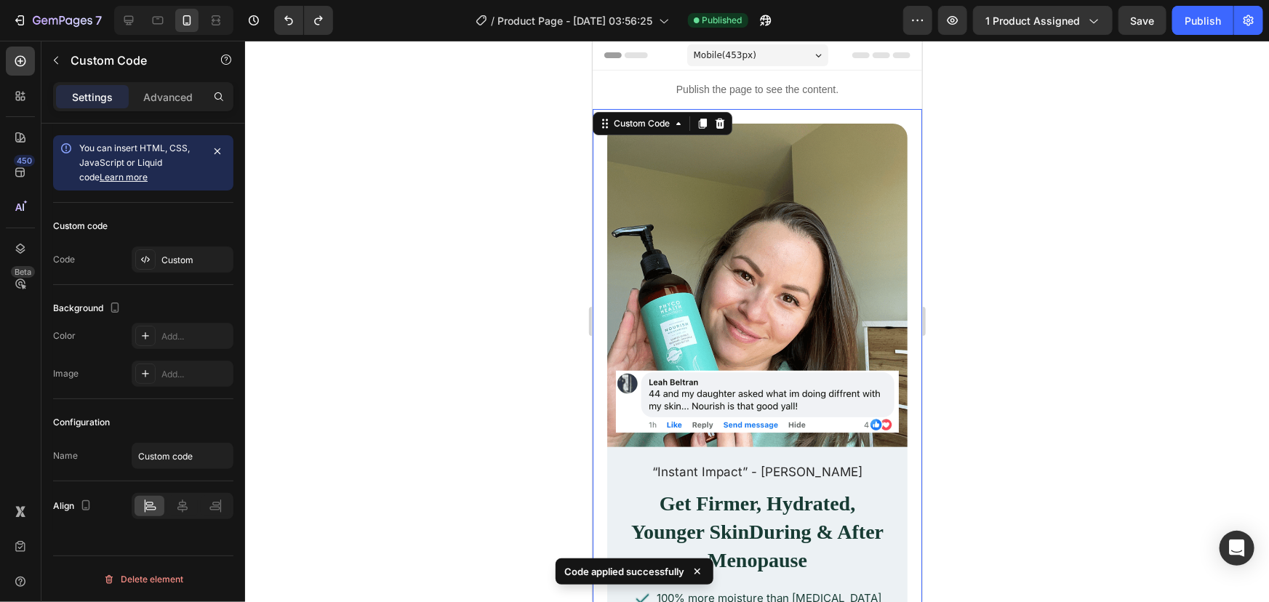
click at [742, 245] on img at bounding box center [756, 285] width 300 height 324
click at [201, 254] on div "Custom" at bounding box center [195, 260] width 68 height 13
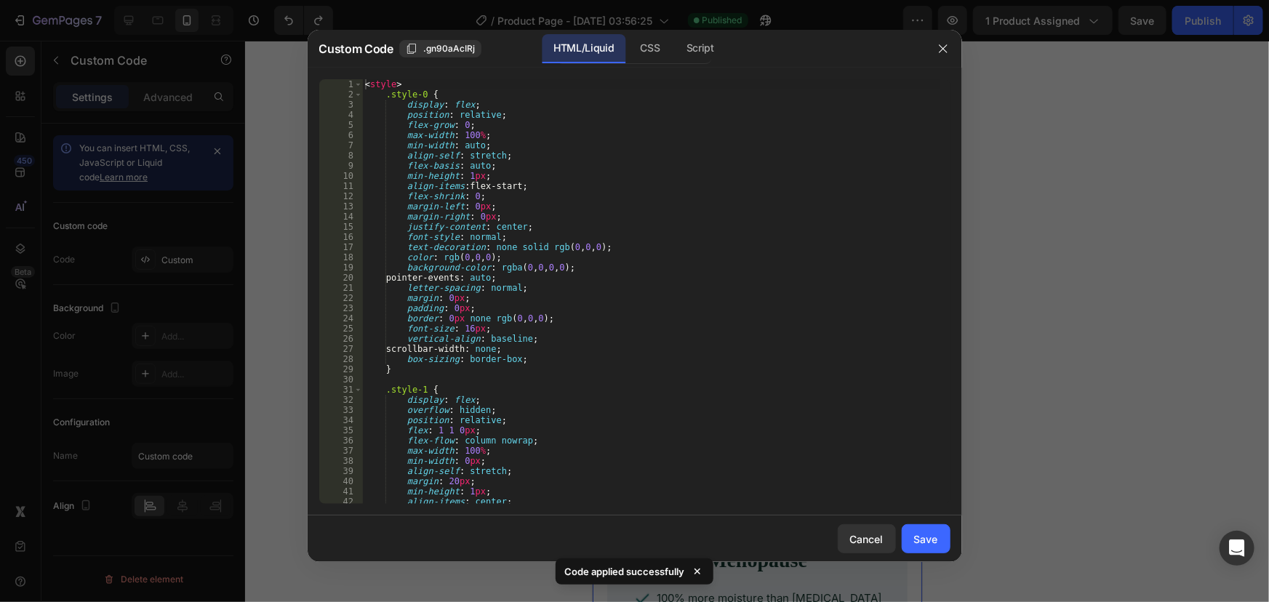
click at [482, 255] on div "< style > .style-0 { display : flex ; position : relative ; flex-grow : 0 ; max…" at bounding box center [651, 301] width 578 height 445
type textarea "</div> </div>"
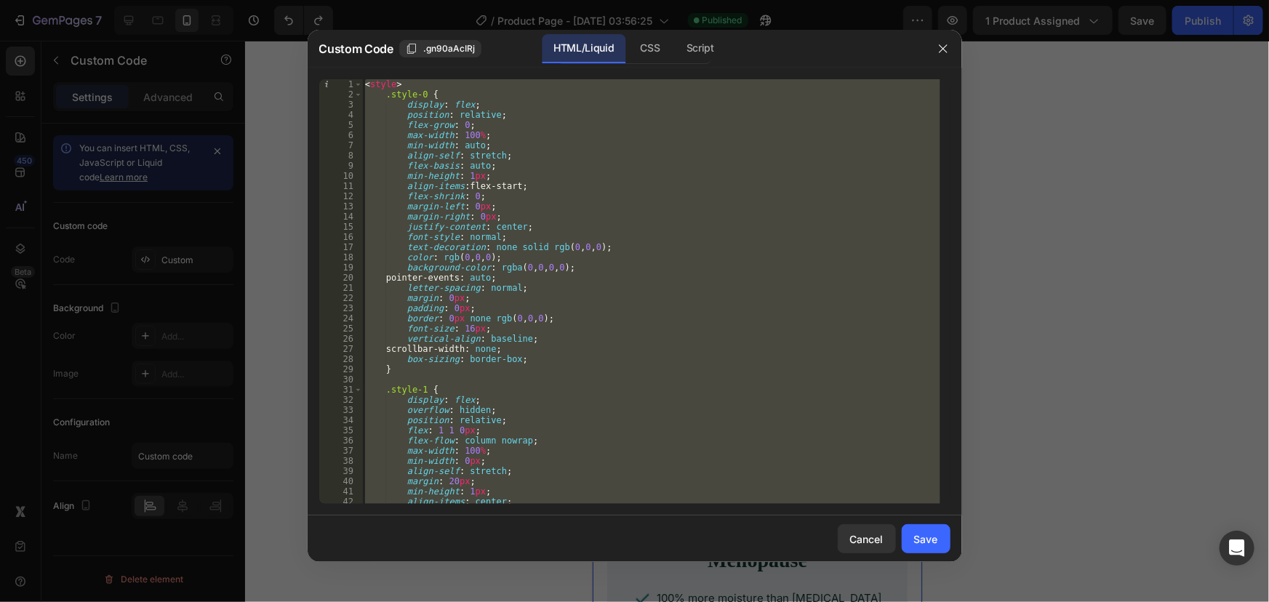
click at [944, 36] on div at bounding box center [943, 49] width 38 height 38
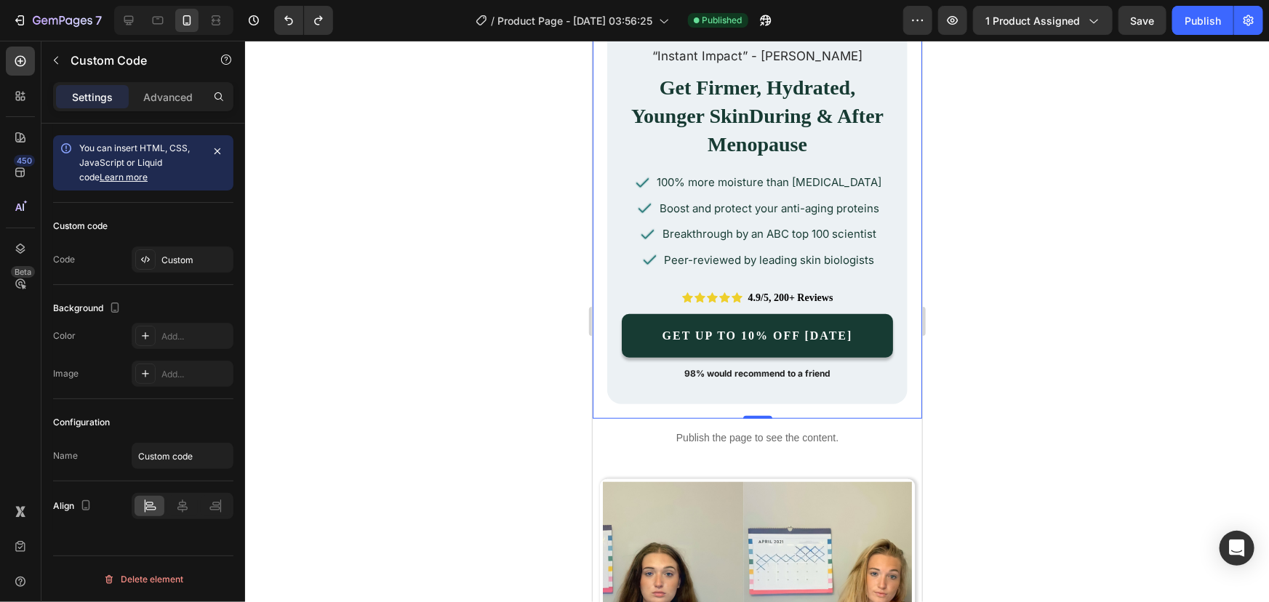
scroll to position [491, 0]
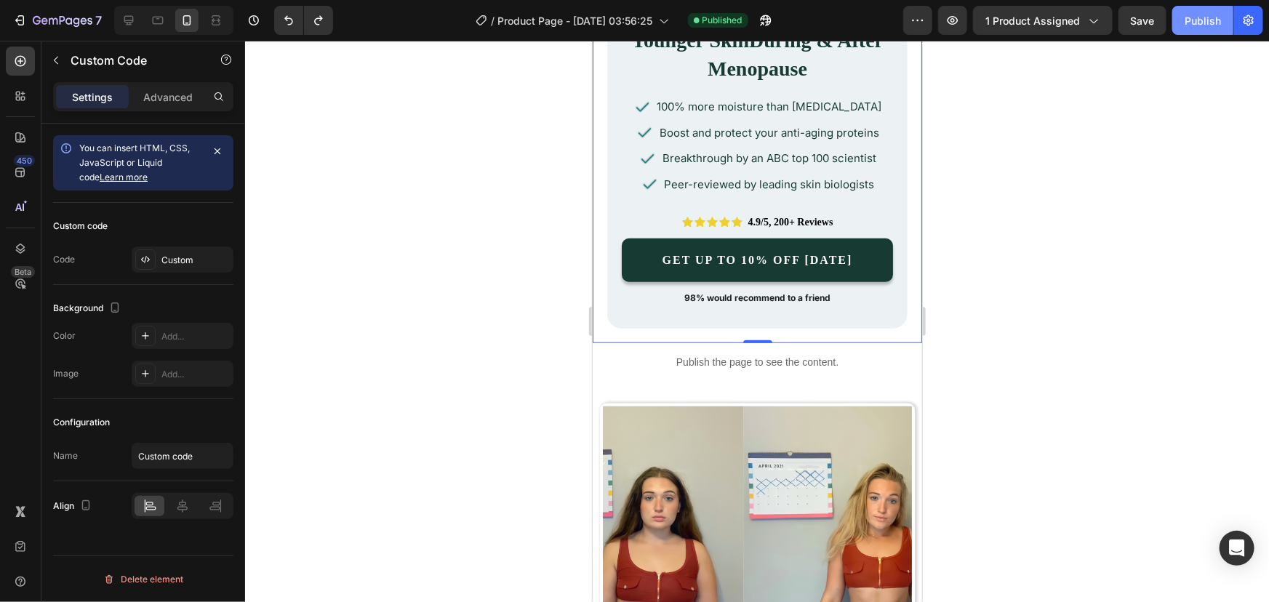
click at [1214, 24] on div "Publish" at bounding box center [1202, 20] width 36 height 15
